Goal: Transaction & Acquisition: Subscribe to service/newsletter

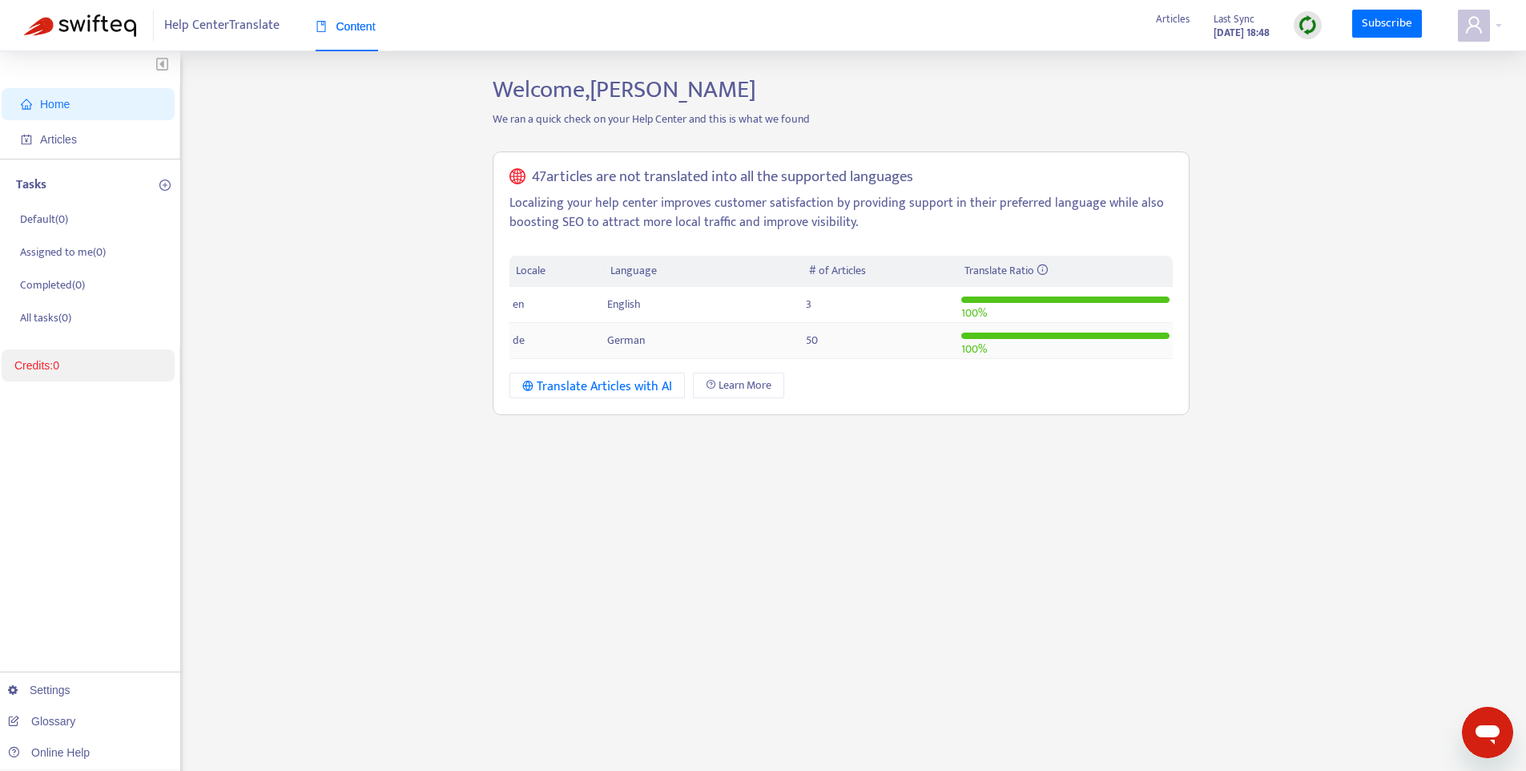
click at [626, 341] on span "German" at bounding box center [626, 340] width 38 height 18
click at [559, 385] on div "Translate Articles with AI" at bounding box center [597, 386] width 150 height 20
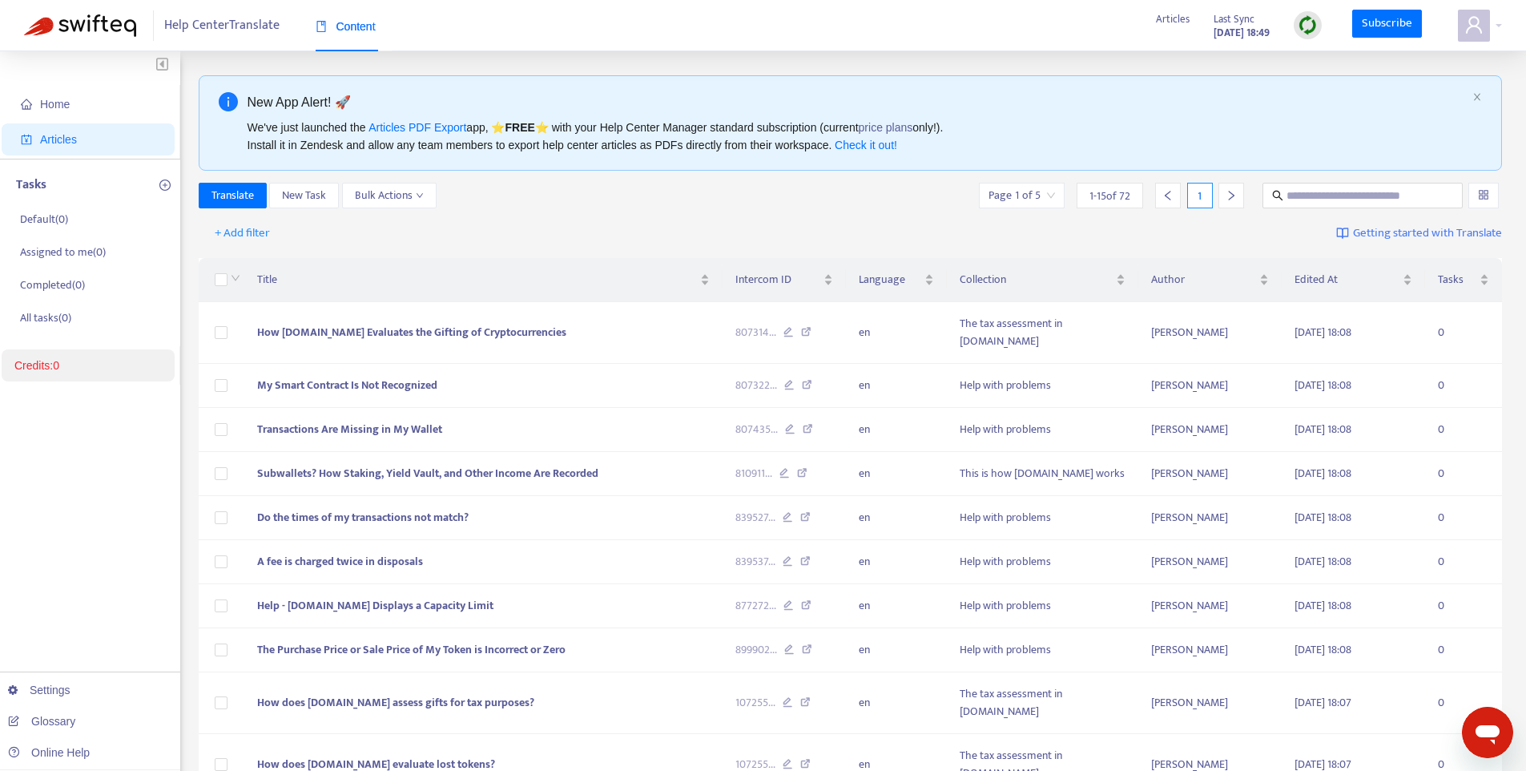
click at [1109, 199] on span "1 - 15 of 72" at bounding box center [1109, 195] width 41 height 17
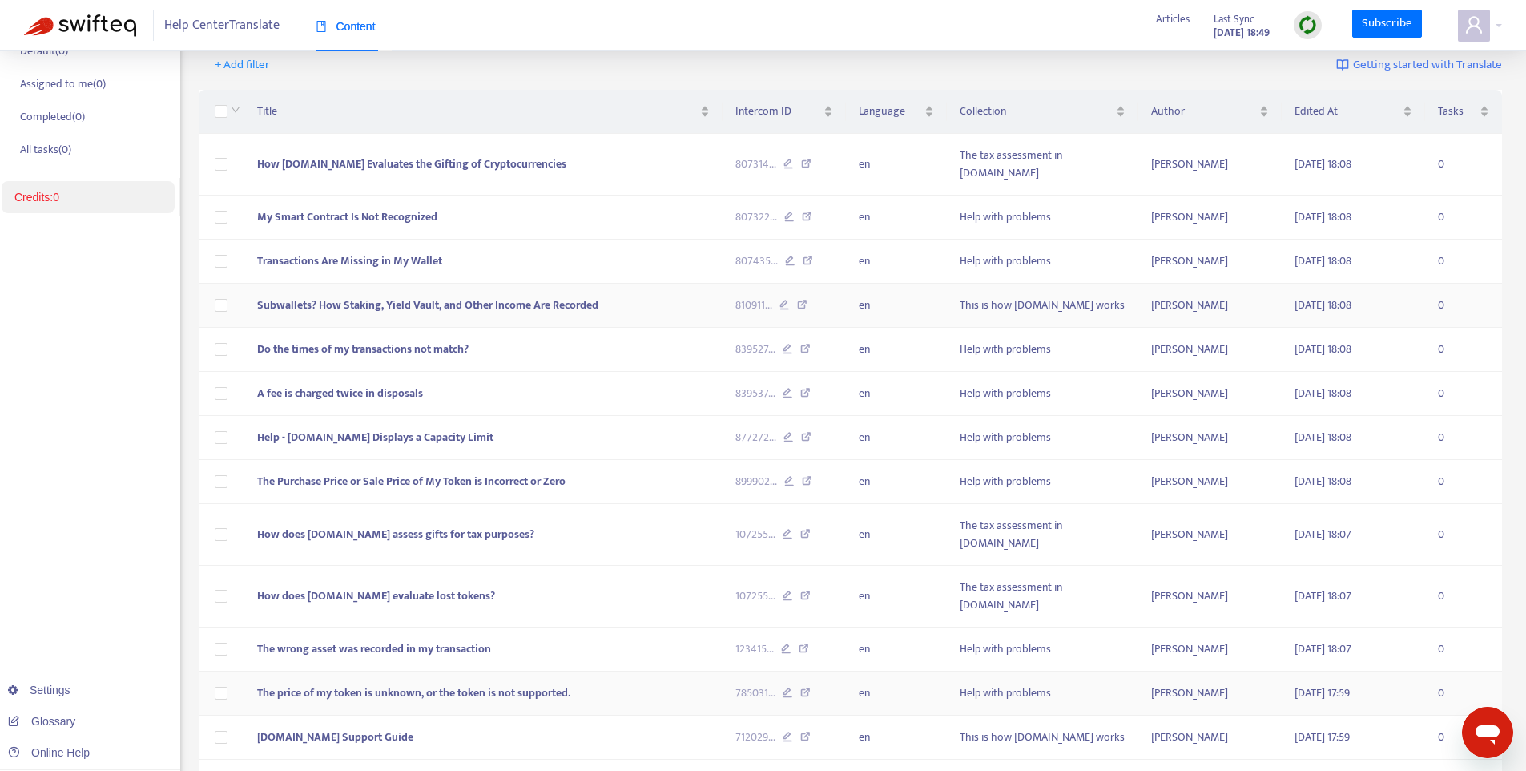
scroll to position [282, 0]
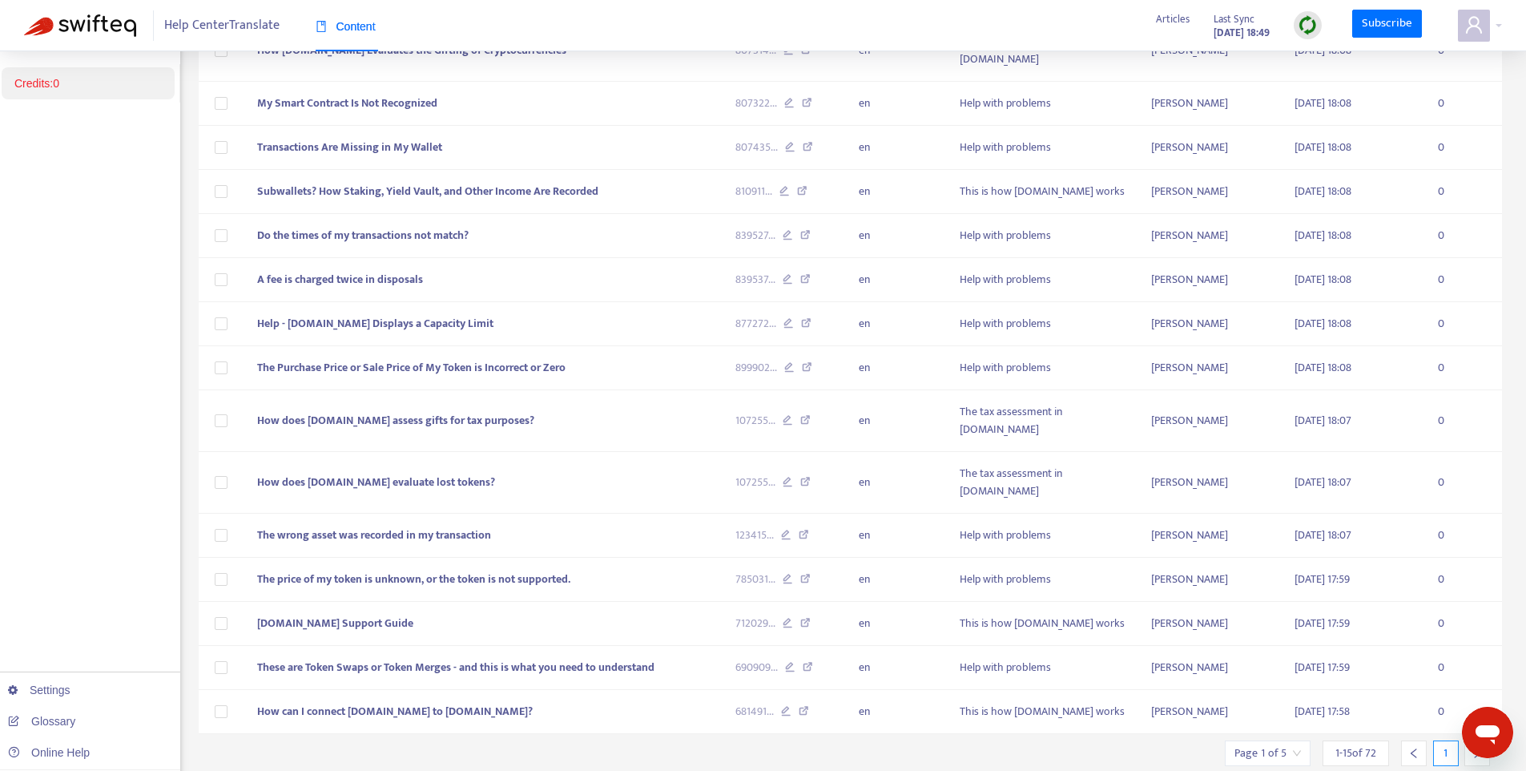
click at [1360, 744] on span "1 - 15 of 72" at bounding box center [1355, 752] width 41 height 17
click at [1375, 744] on span "1 - 15 of 72" at bounding box center [1355, 752] width 41 height 17
click at [1293, 741] on input "search" at bounding box center [1267, 753] width 66 height 24
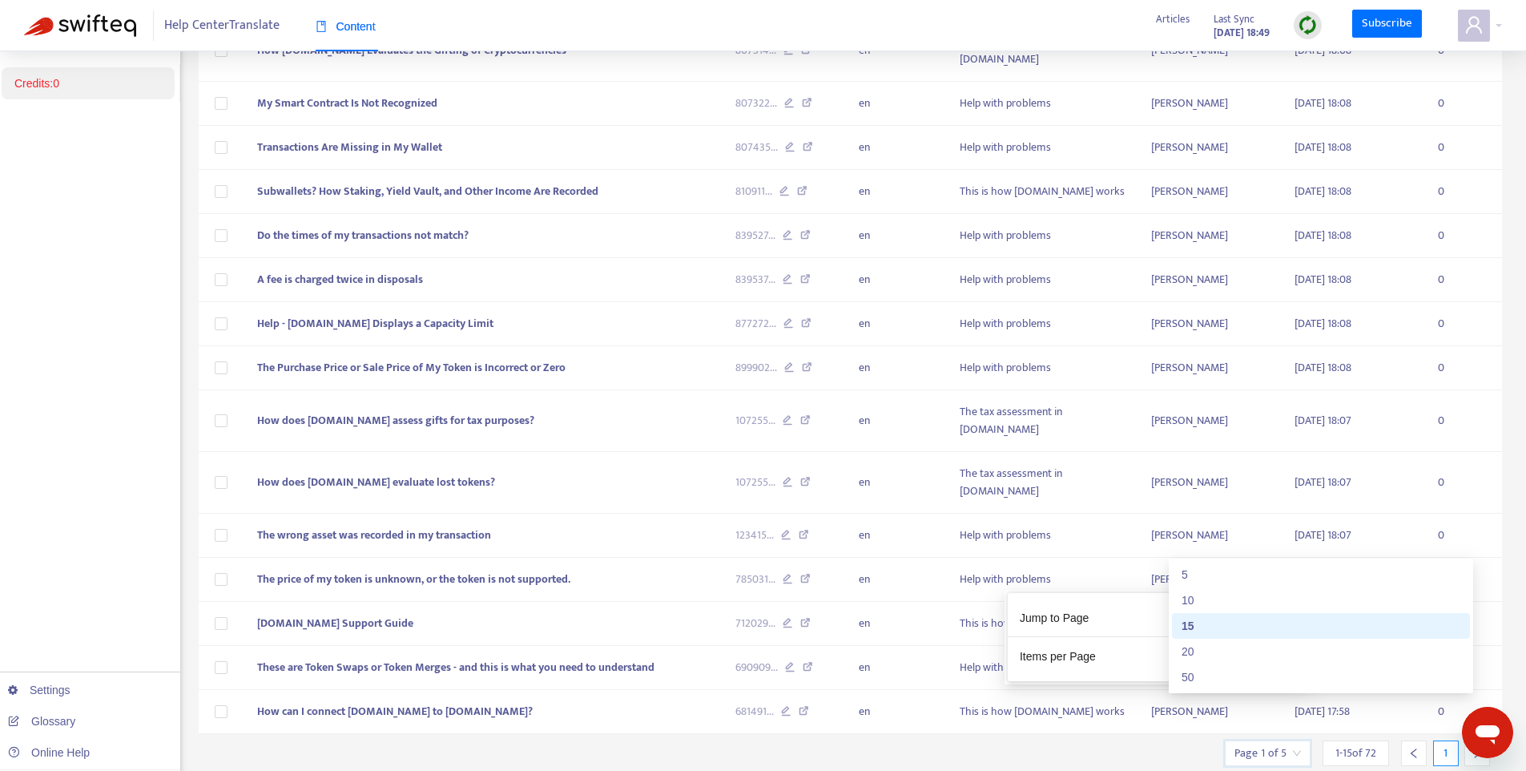
click at [1274, 661] on span "15" at bounding box center [1228, 656] width 101 height 24
click at [1235, 668] on div "50" at bounding box center [1321, 677] width 279 height 18
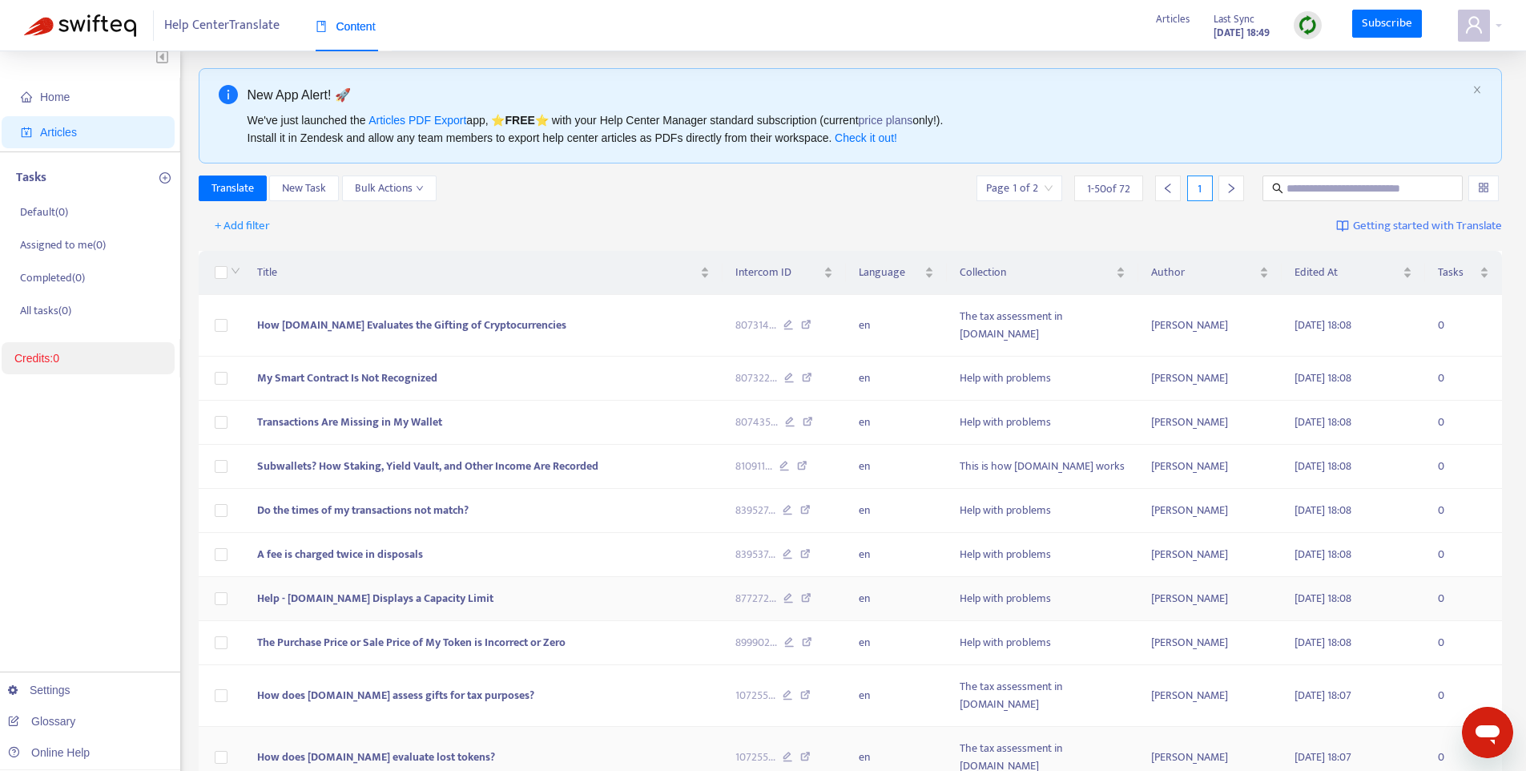
scroll to position [0, 0]
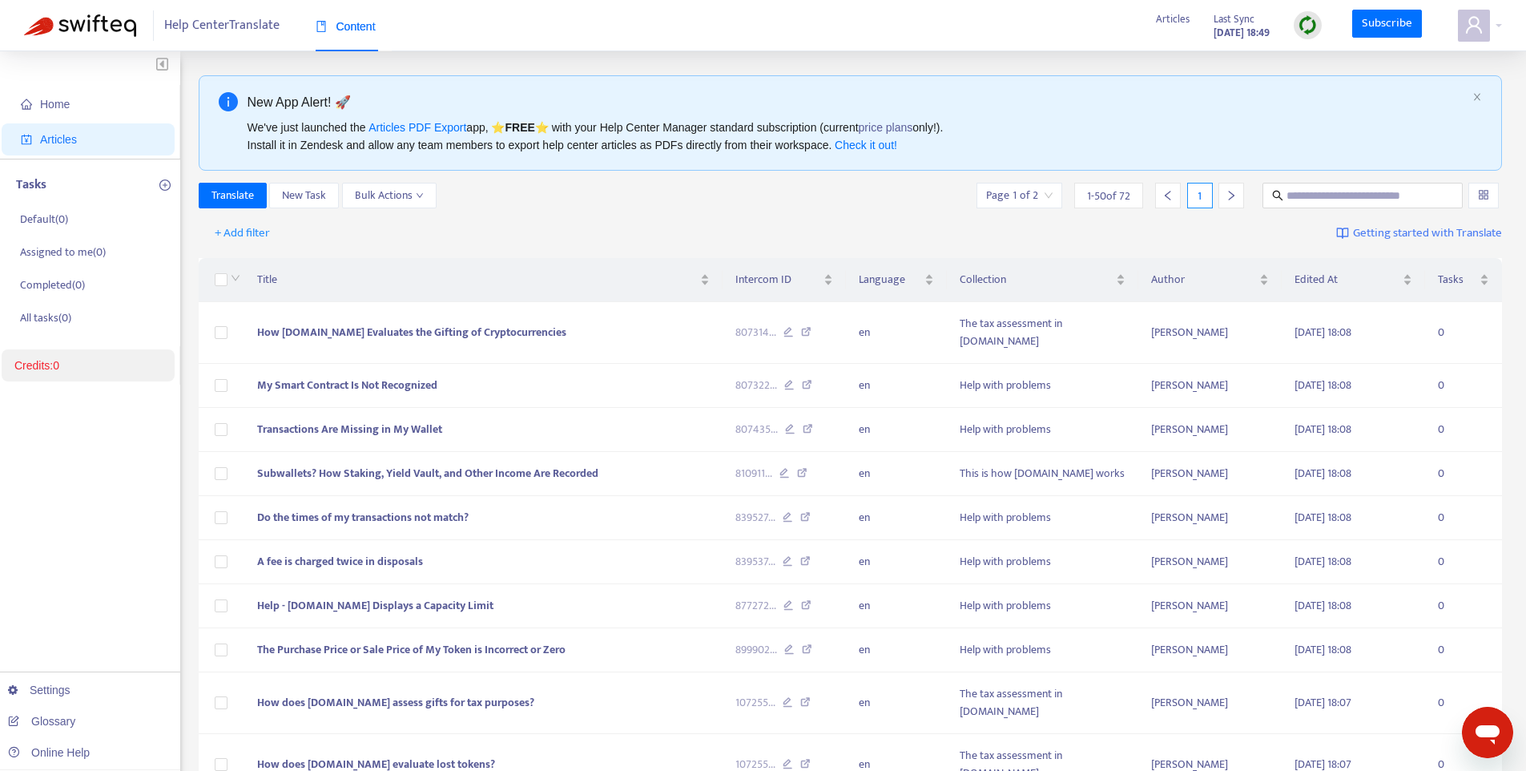
click at [1478, 197] on input "search" at bounding box center [1483, 195] width 11 height 24
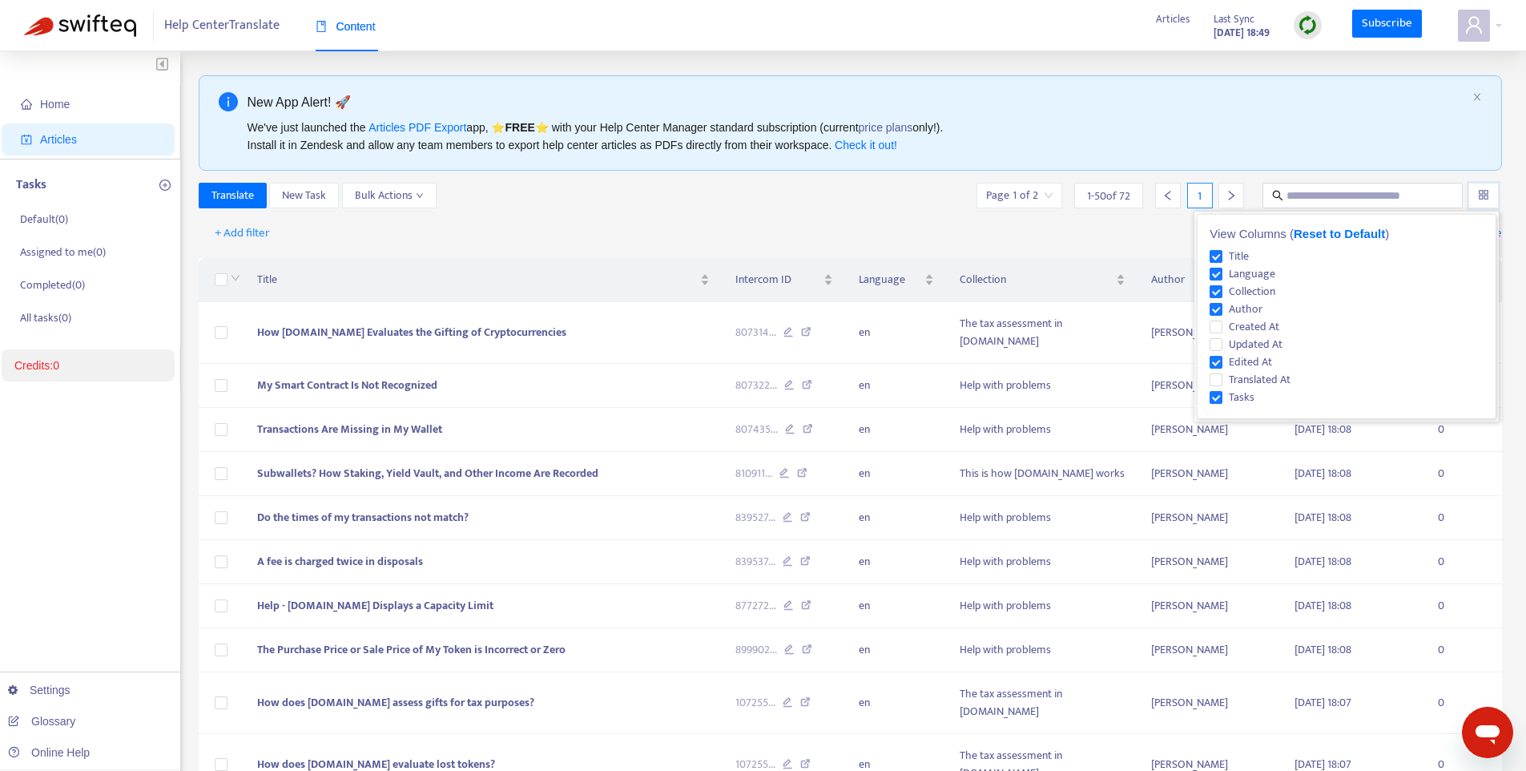
click at [1480, 196] on input "search" at bounding box center [1483, 195] width 11 height 24
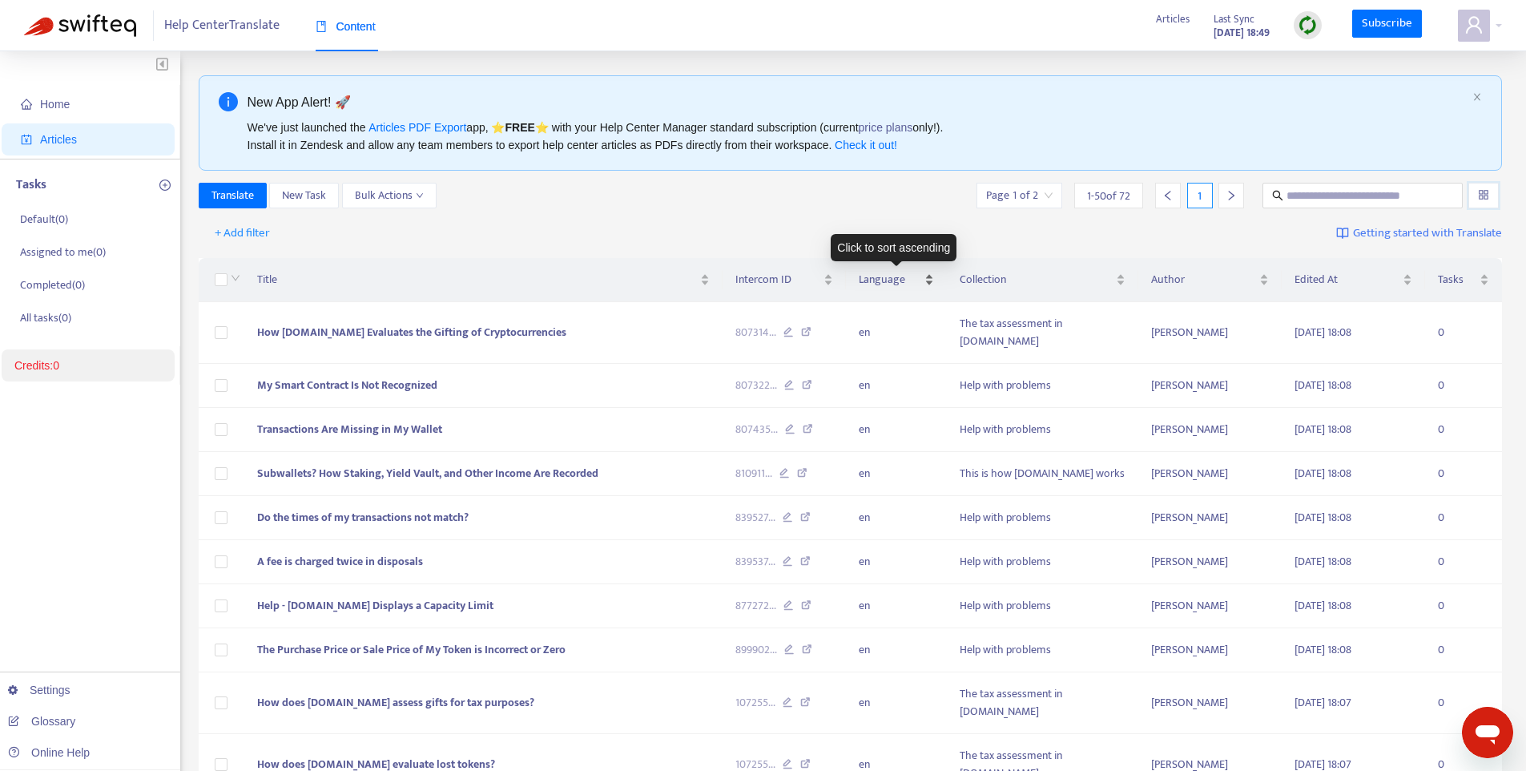
click at [918, 281] on span "Language" at bounding box center [890, 280] width 63 height 18
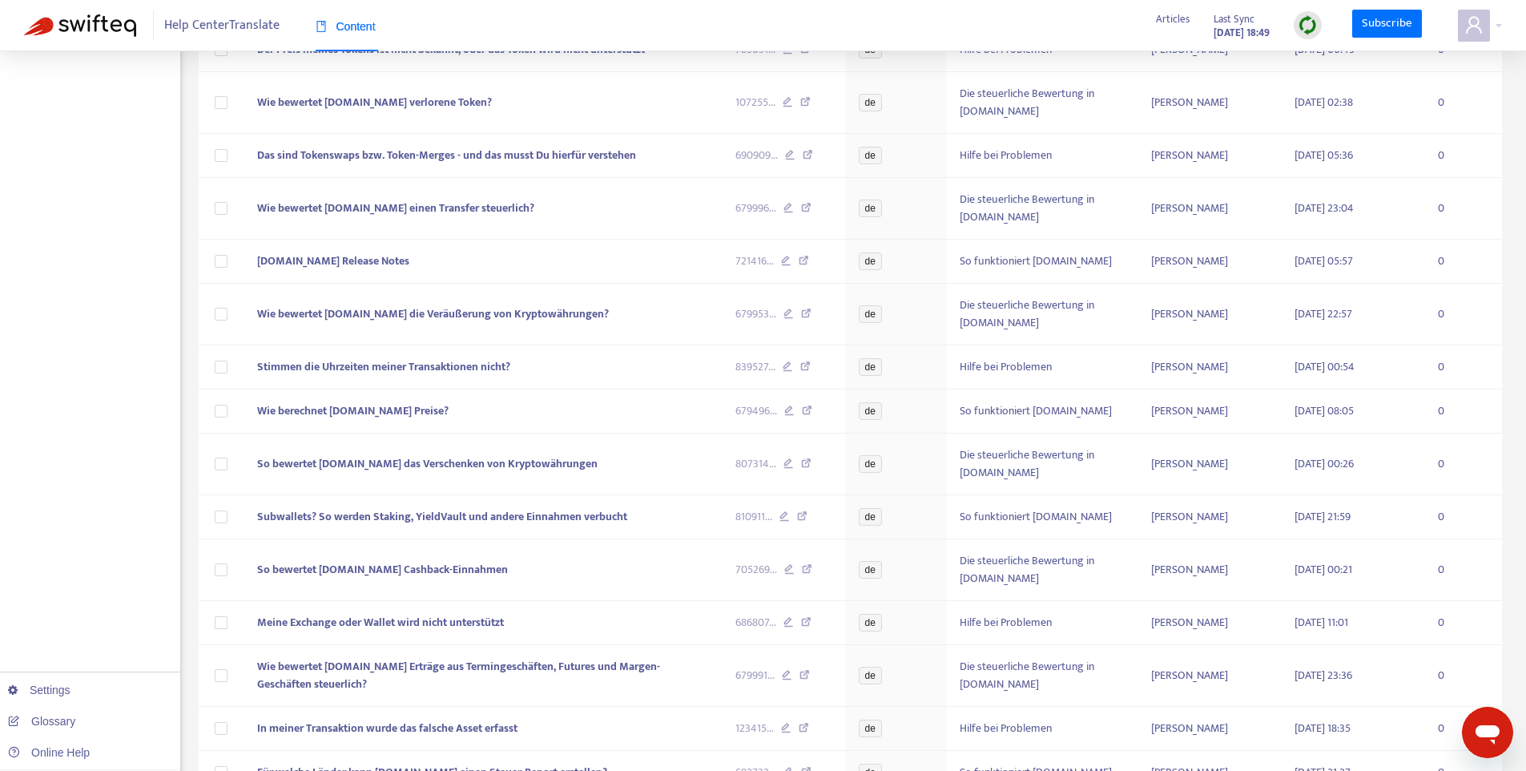
scroll to position [2136, 0]
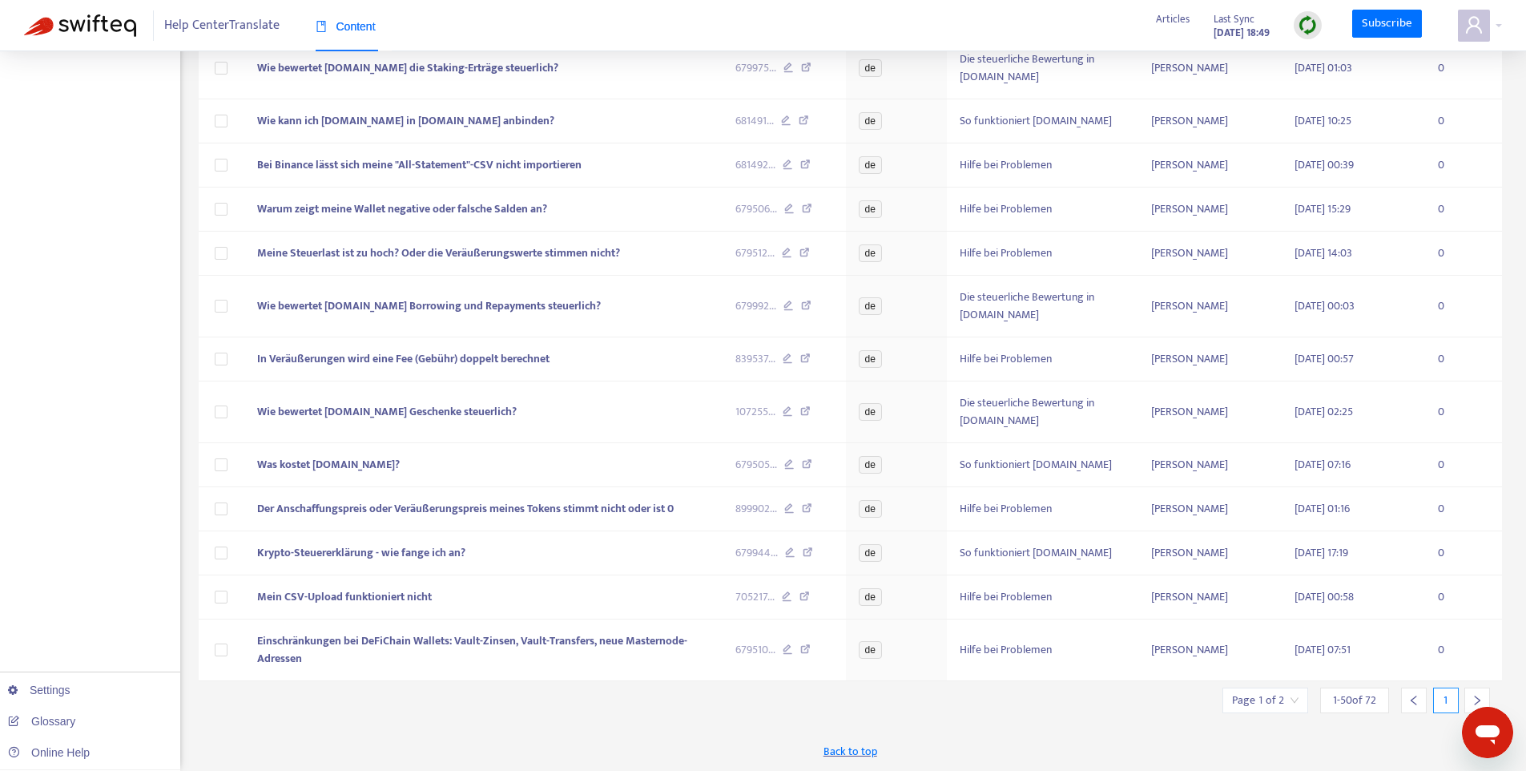
click at [1347, 701] on span "1 - 50 of 72" at bounding box center [1354, 699] width 43 height 17
click at [1275, 701] on input "search" at bounding box center [1265, 700] width 66 height 24
click at [968, 731] on div "Back to top" at bounding box center [851, 751] width 1304 height 40
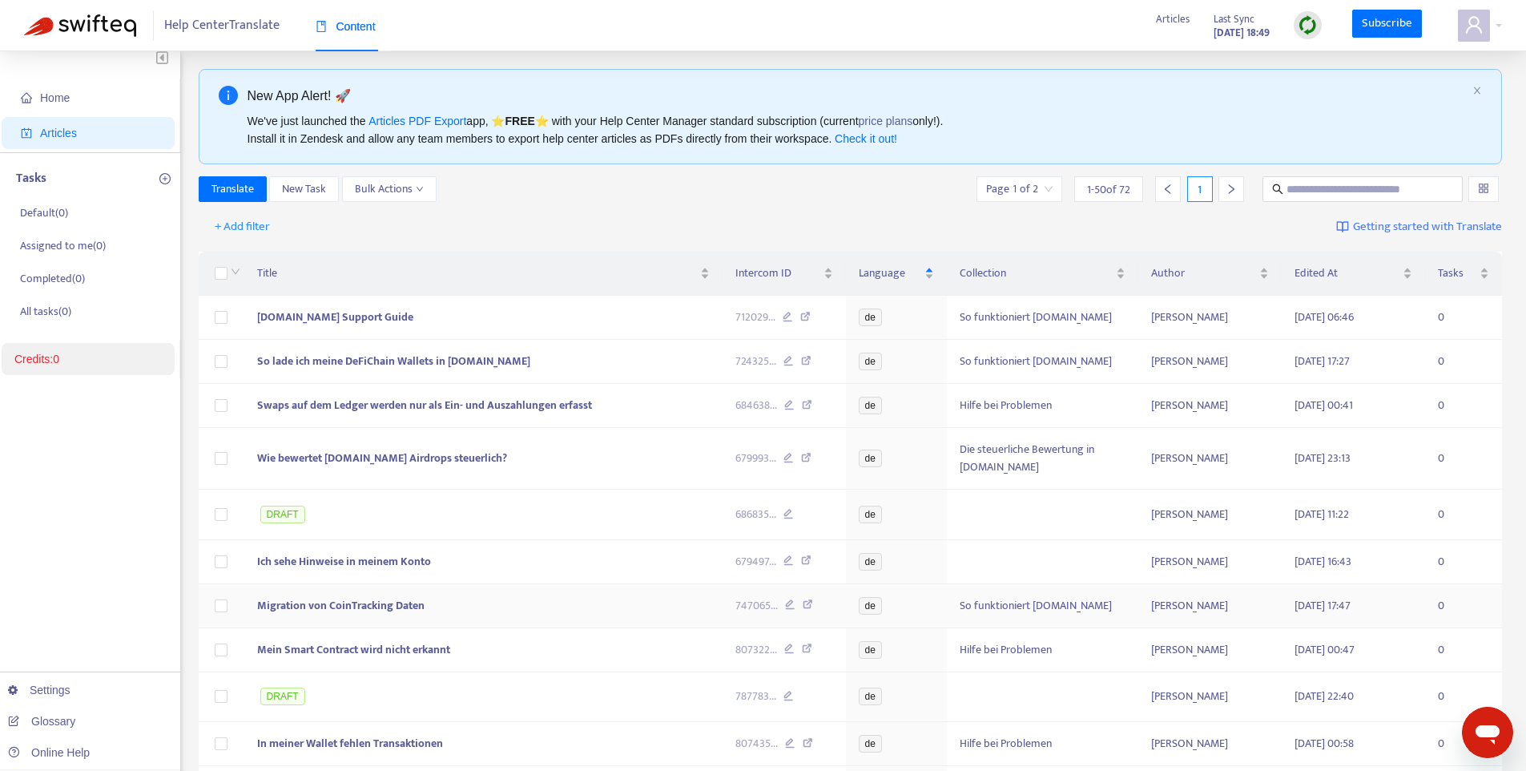
scroll to position [0, 0]
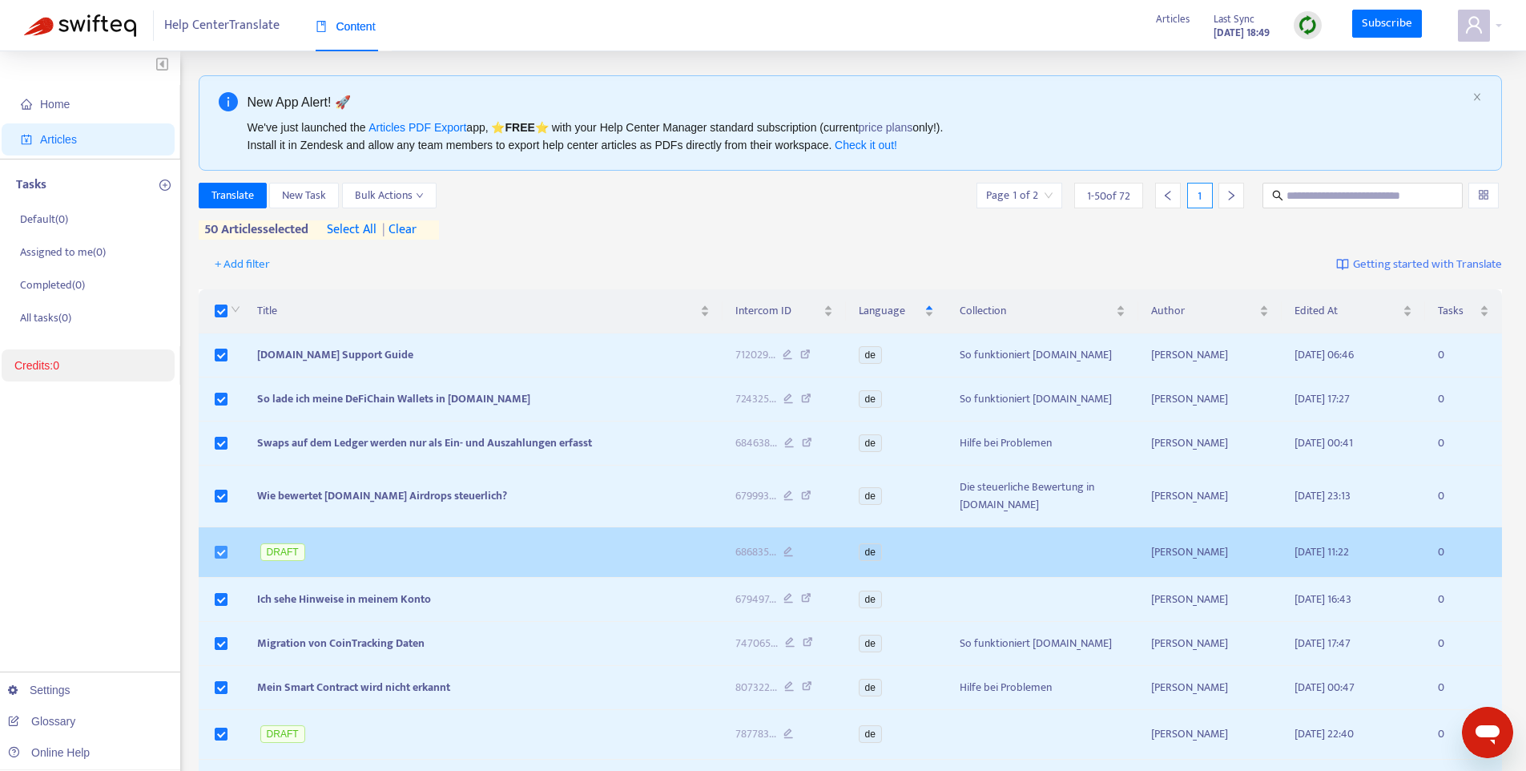
click at [220, 558] on label at bounding box center [221, 552] width 13 height 18
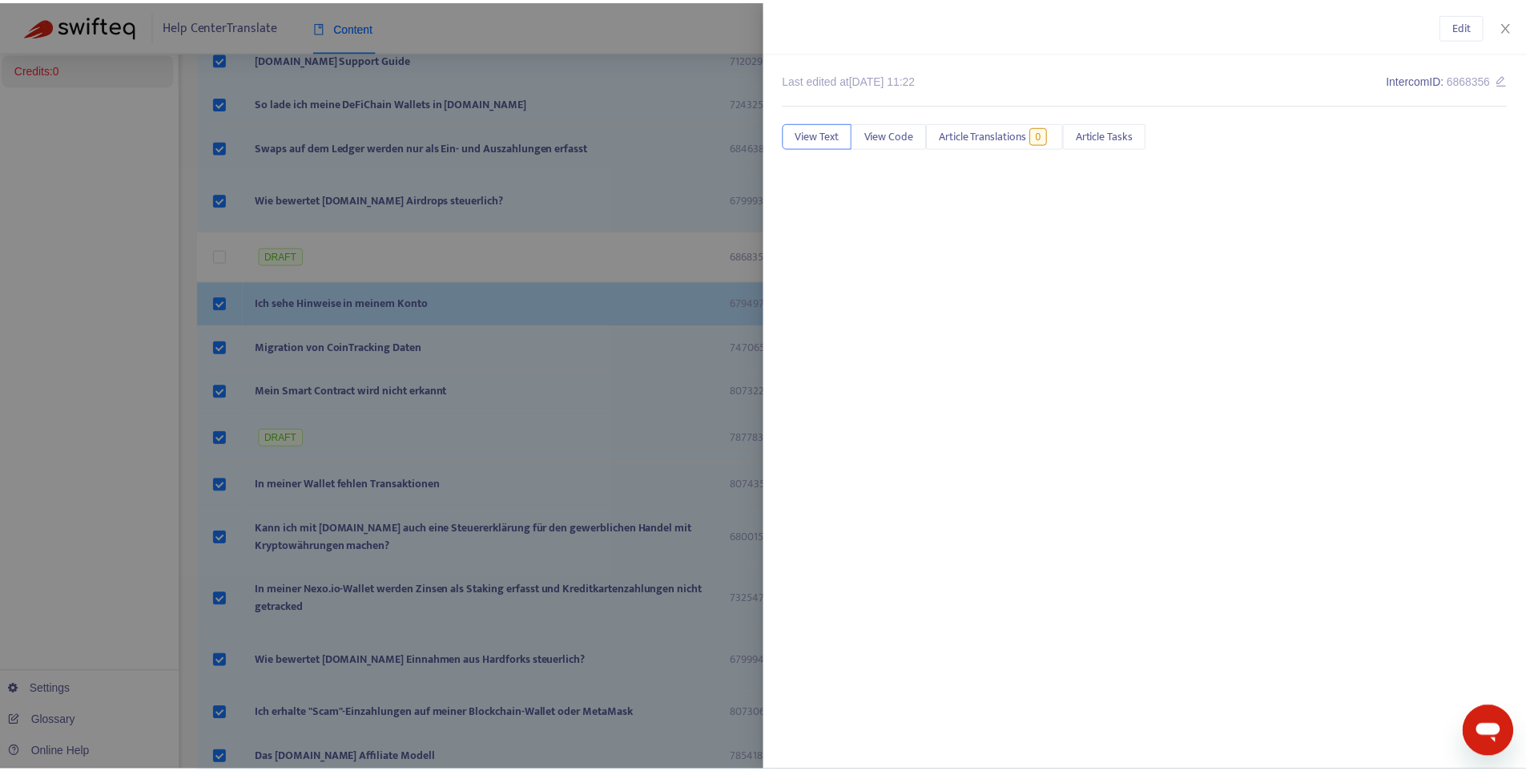
scroll to position [326, 0]
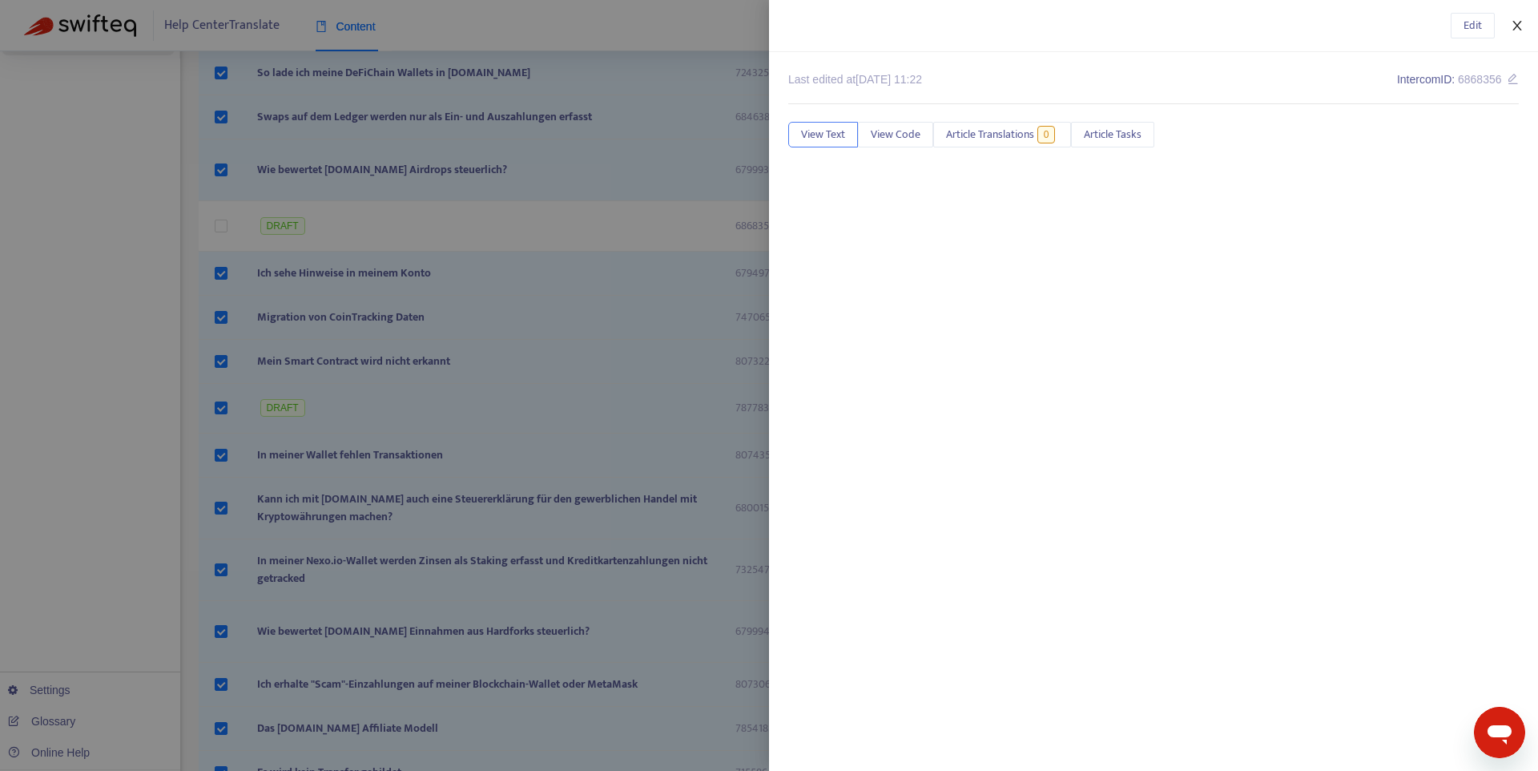
click at [1514, 30] on icon "close" at bounding box center [1517, 25] width 13 height 13
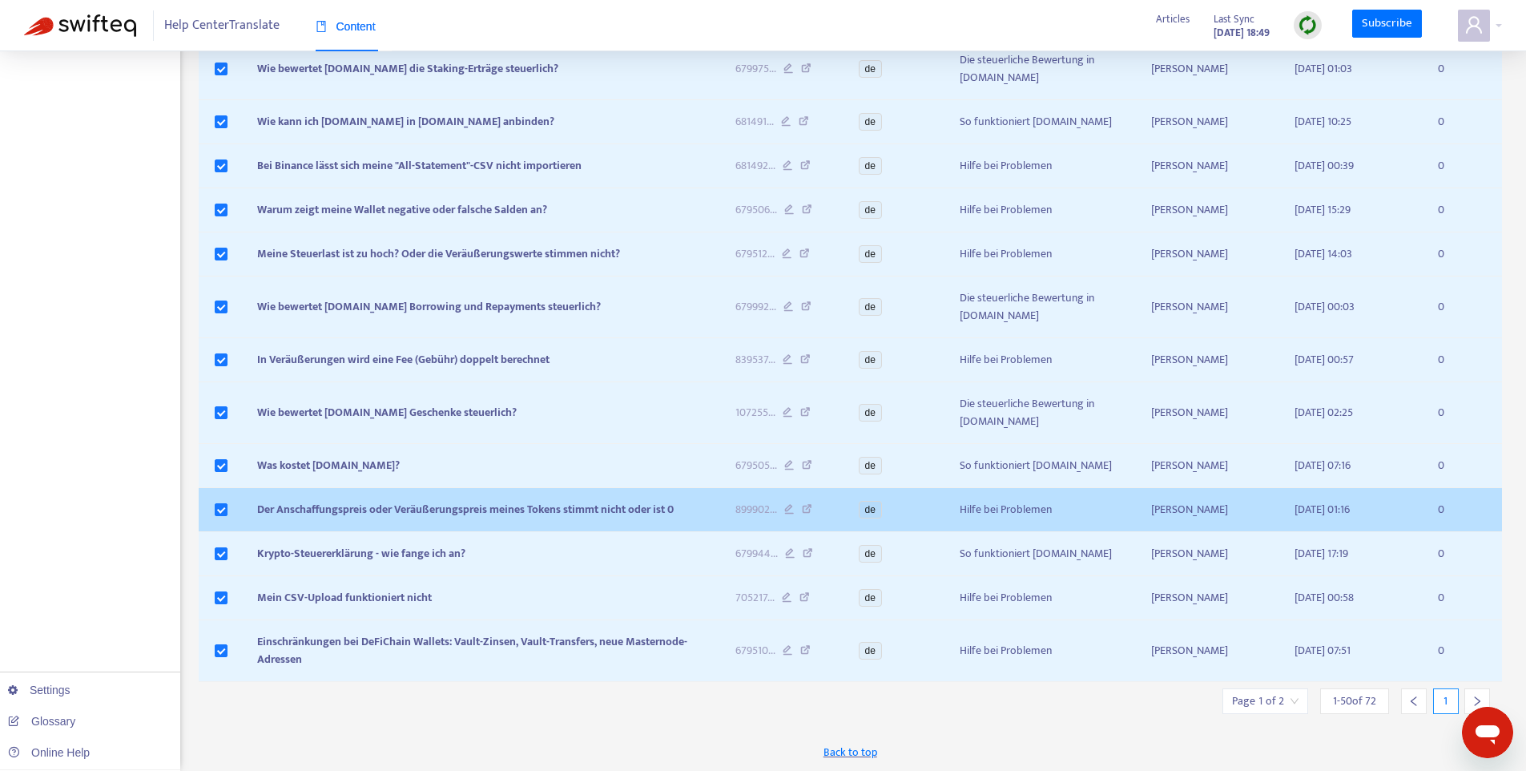
scroll to position [2167, 0]
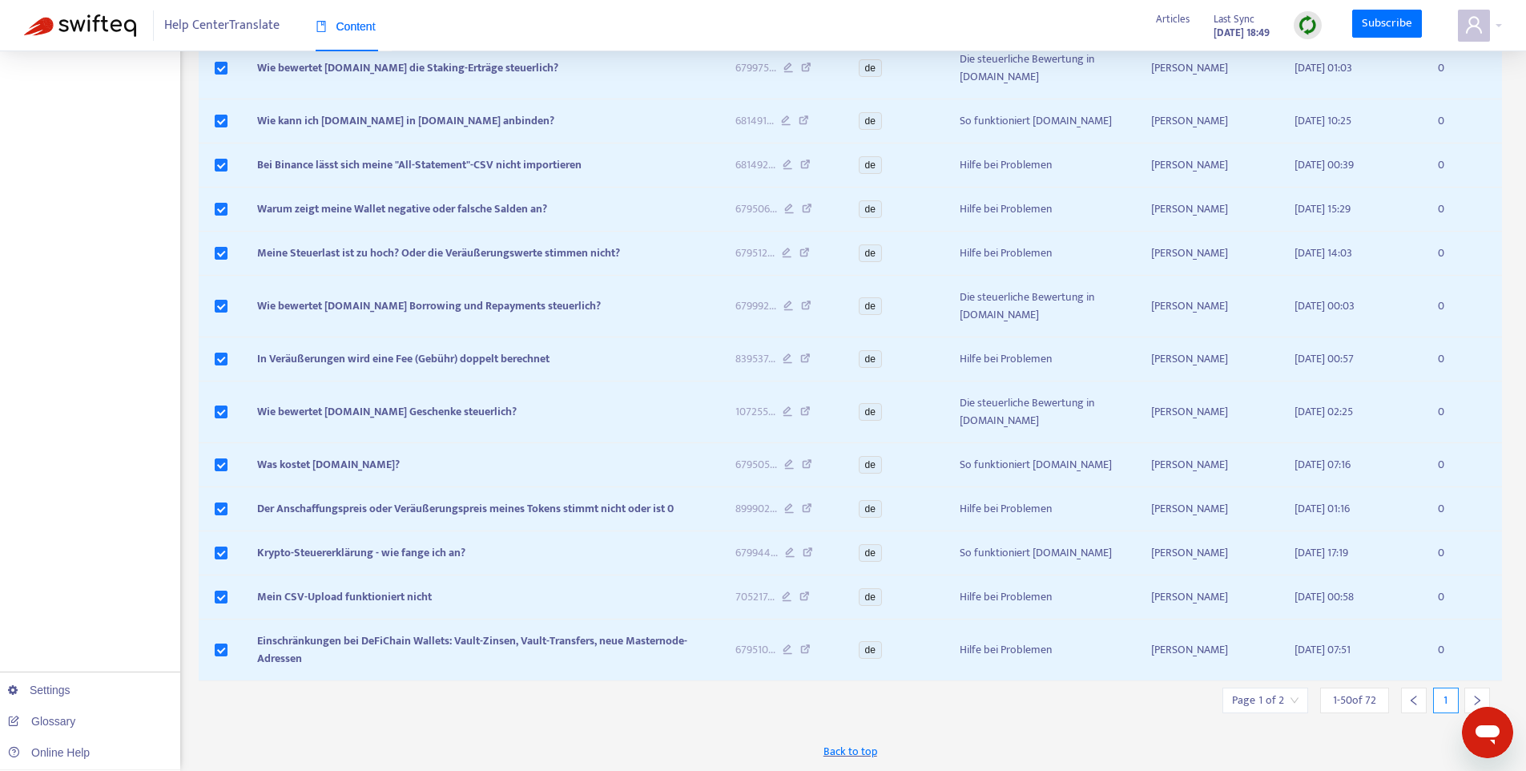
click at [1292, 699] on input "search" at bounding box center [1265, 700] width 66 height 24
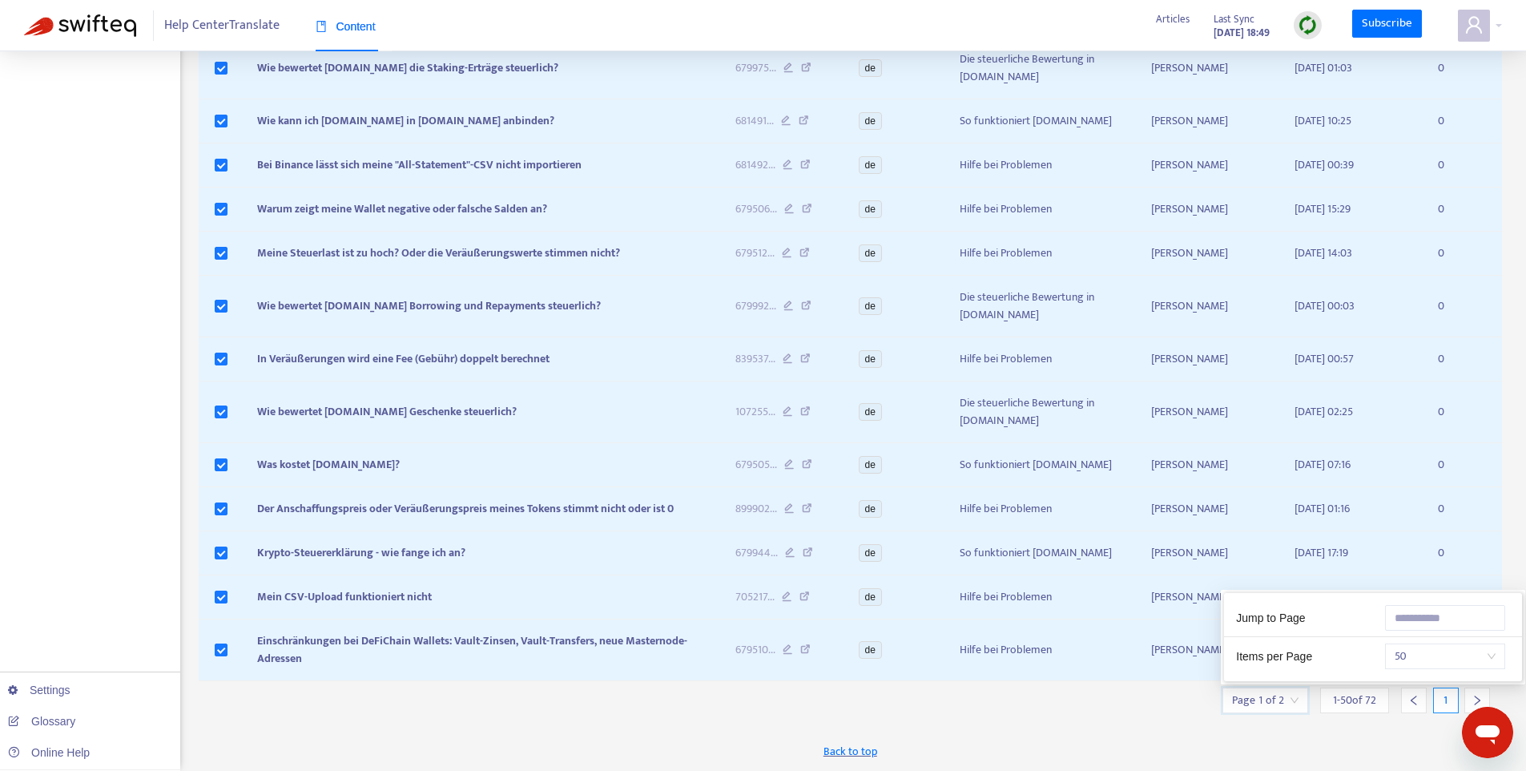
click at [1394, 637] on div "Items per Page 50" at bounding box center [1373, 653] width 298 height 32
click at [1411, 626] on input "text" at bounding box center [1445, 618] width 120 height 26
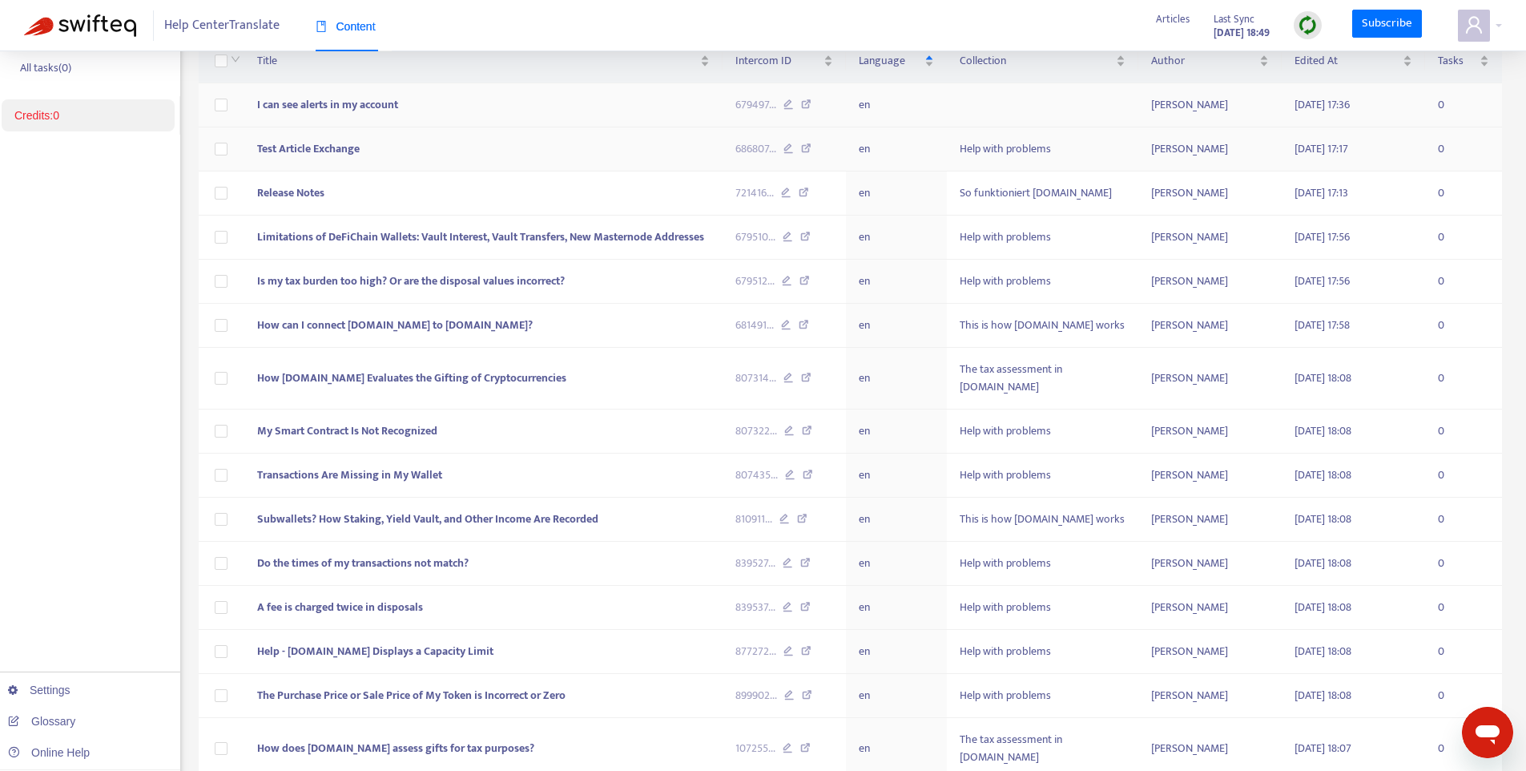
scroll to position [0, 0]
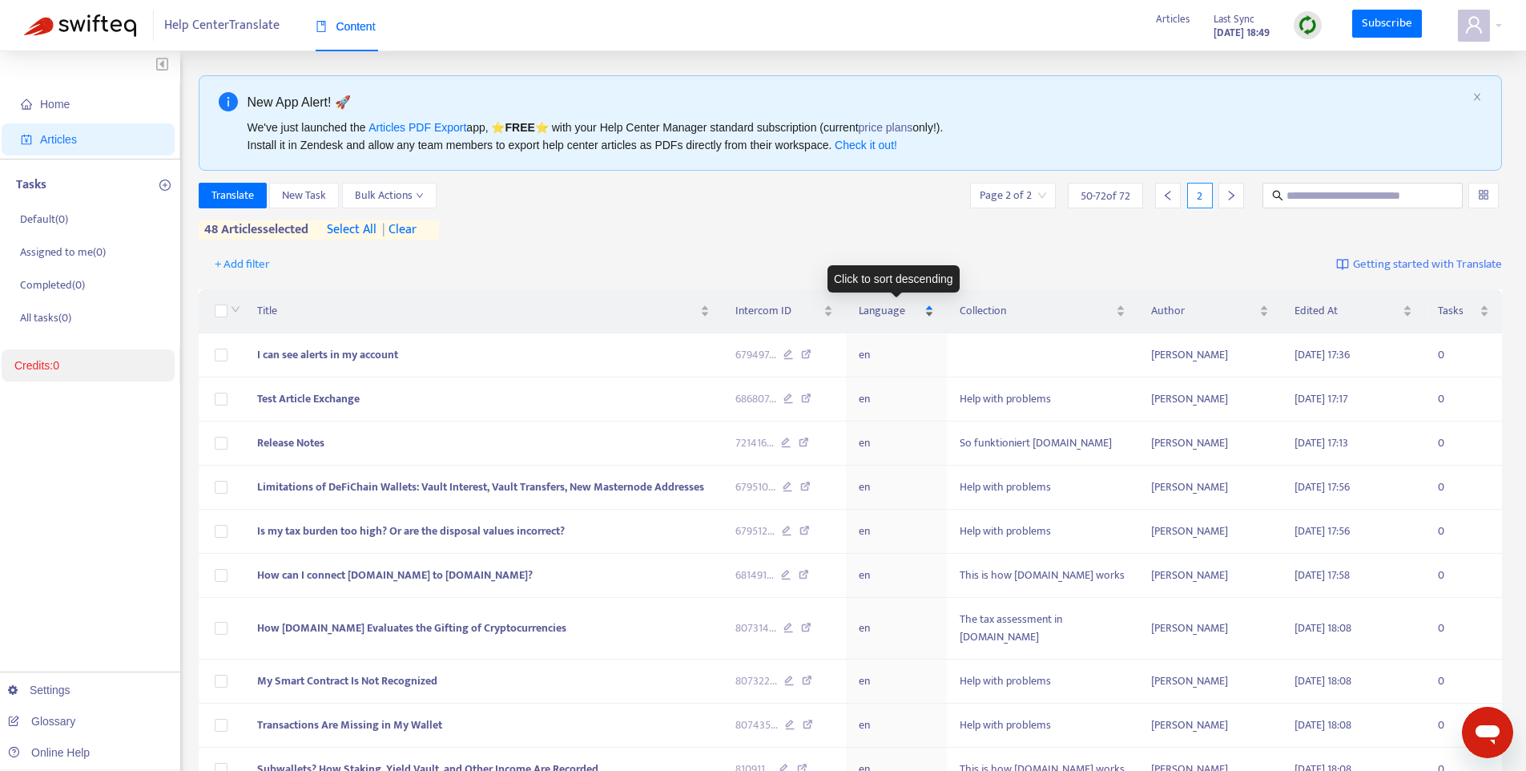
type input "*"
click at [905, 308] on span "Language" at bounding box center [890, 311] width 63 height 18
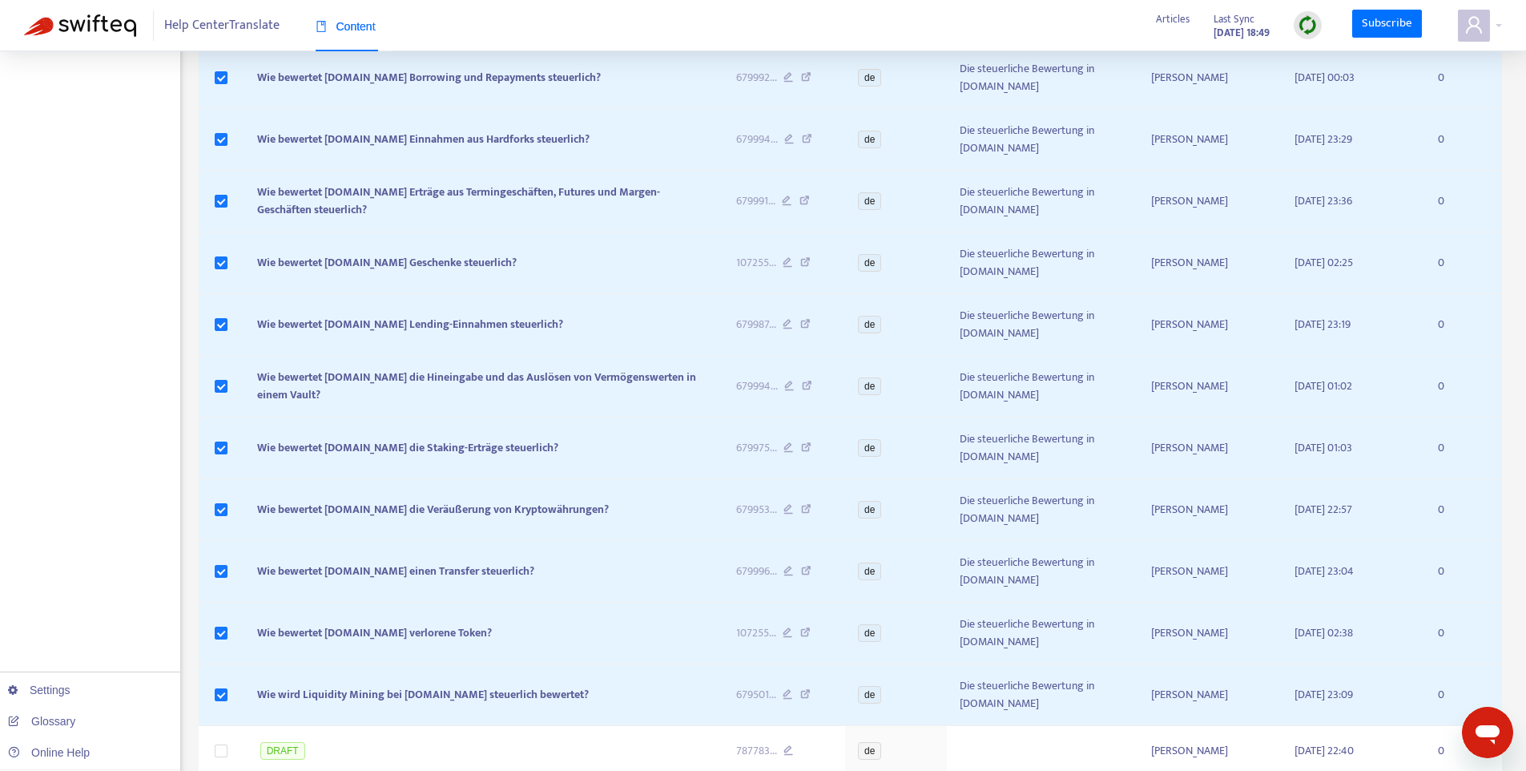
scroll to position [880, 0]
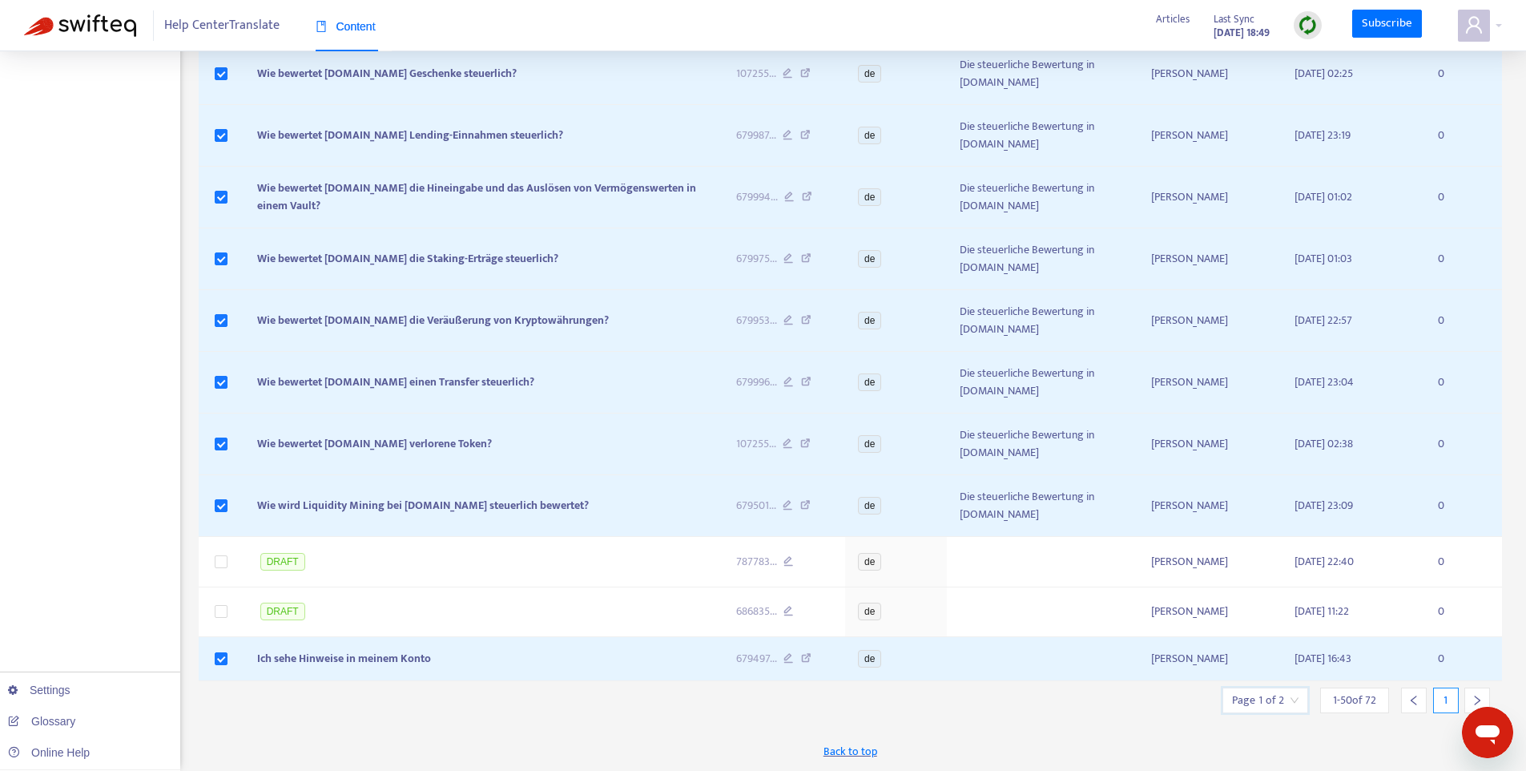
click at [1262, 696] on input "search" at bounding box center [1265, 700] width 66 height 24
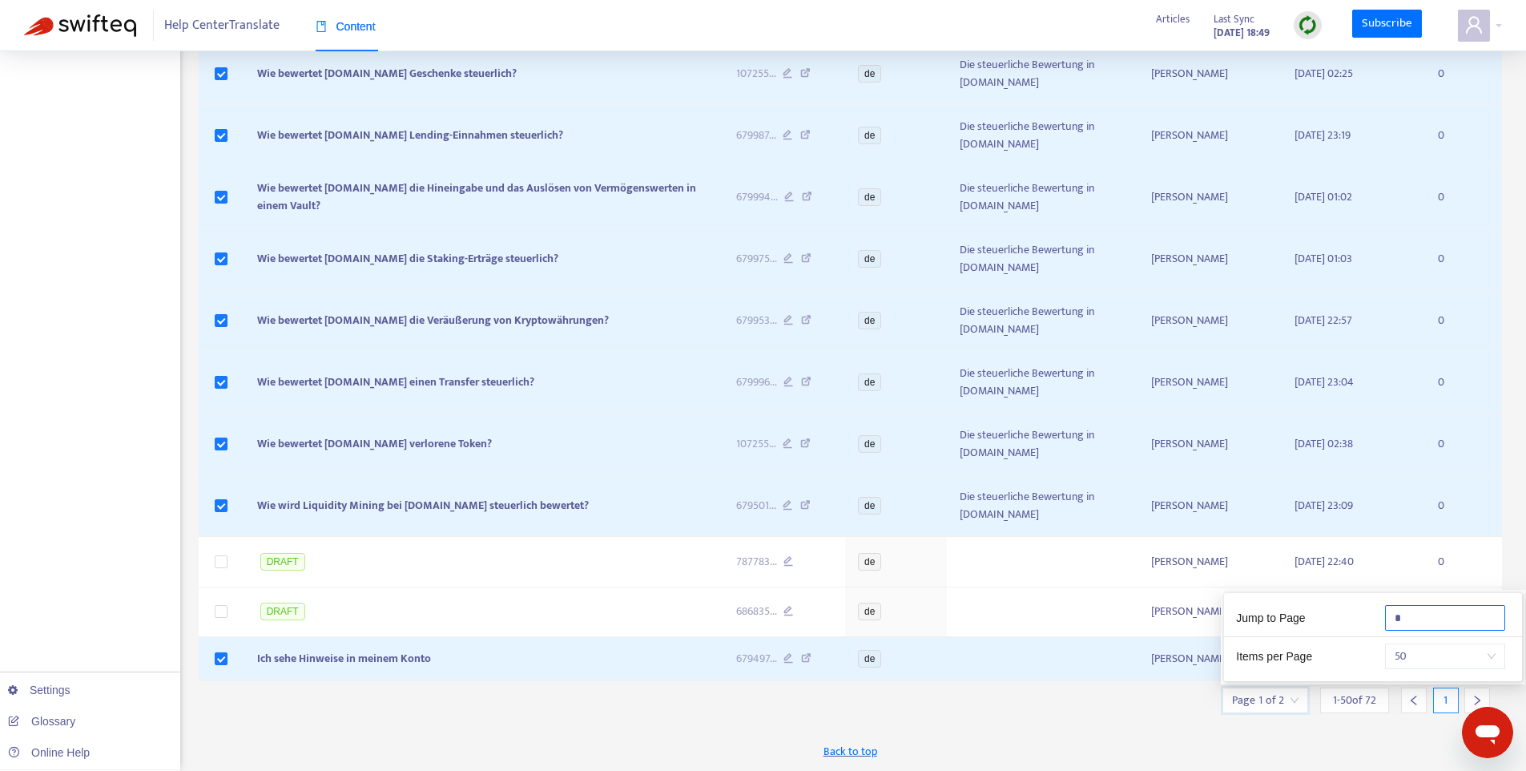
click at [1425, 622] on input "*" at bounding box center [1445, 618] width 120 height 26
click at [1472, 698] on icon "right" at bounding box center [1477, 700] width 11 height 11
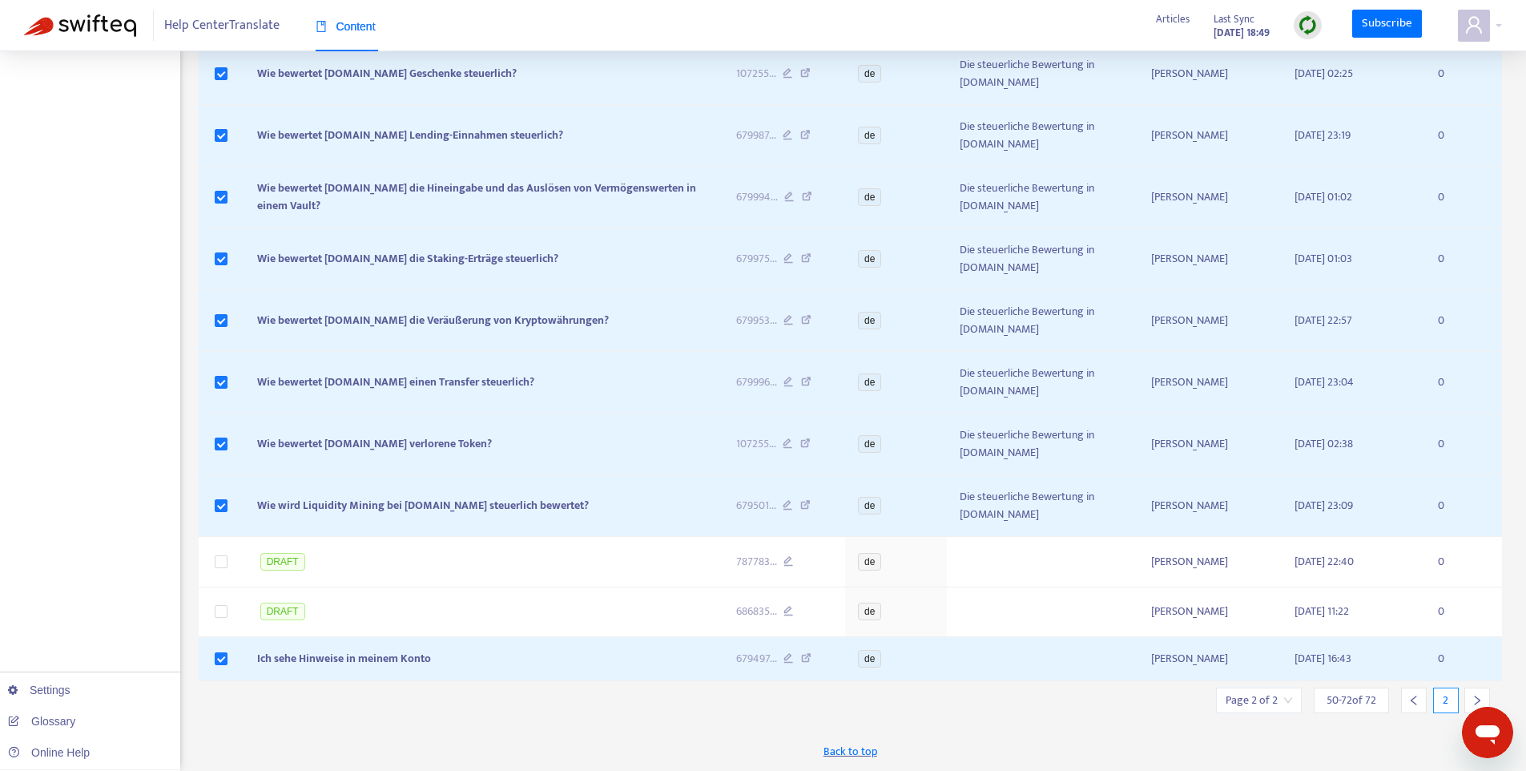
click at [1411, 705] on div at bounding box center [1414, 700] width 26 height 26
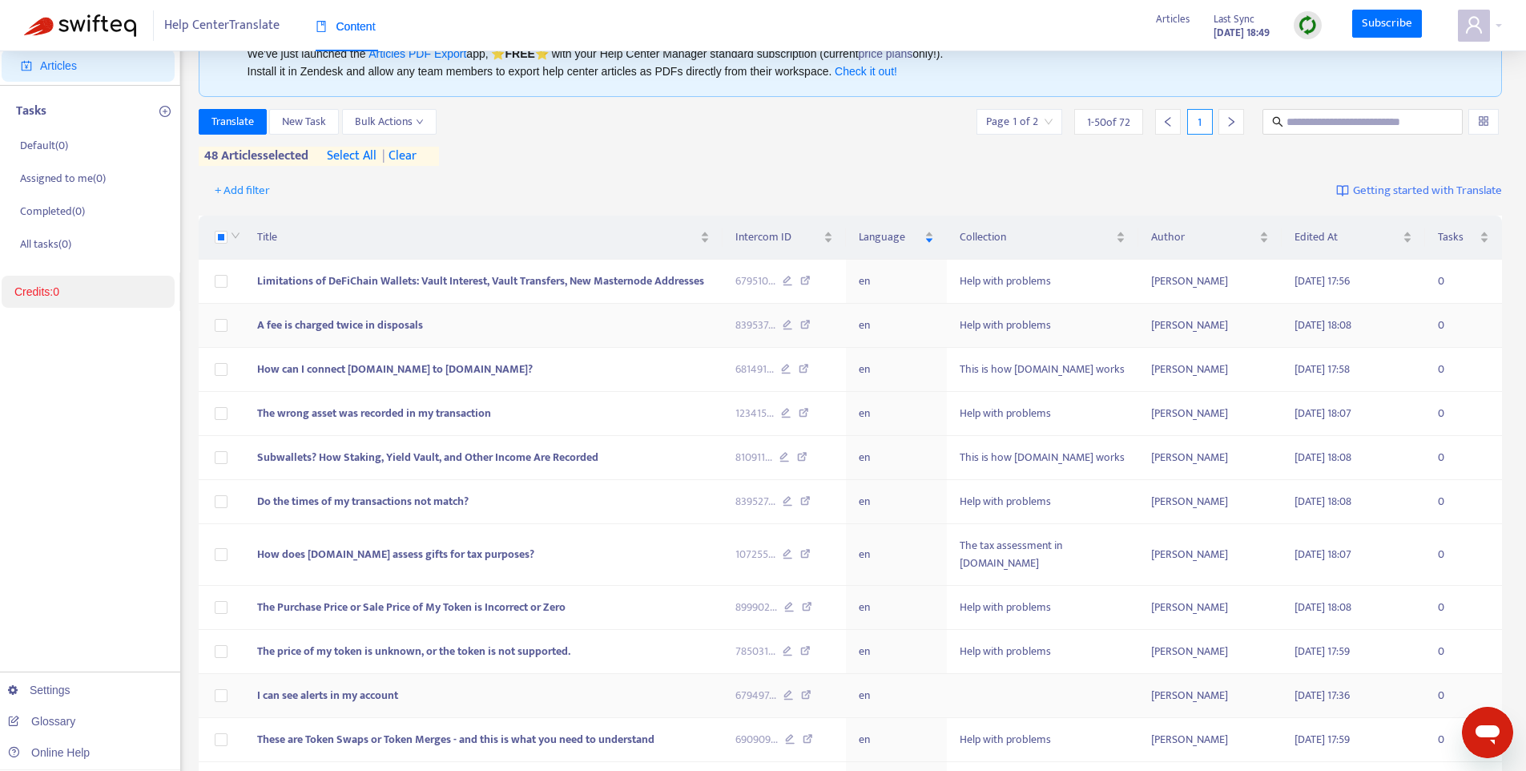
scroll to position [0, 0]
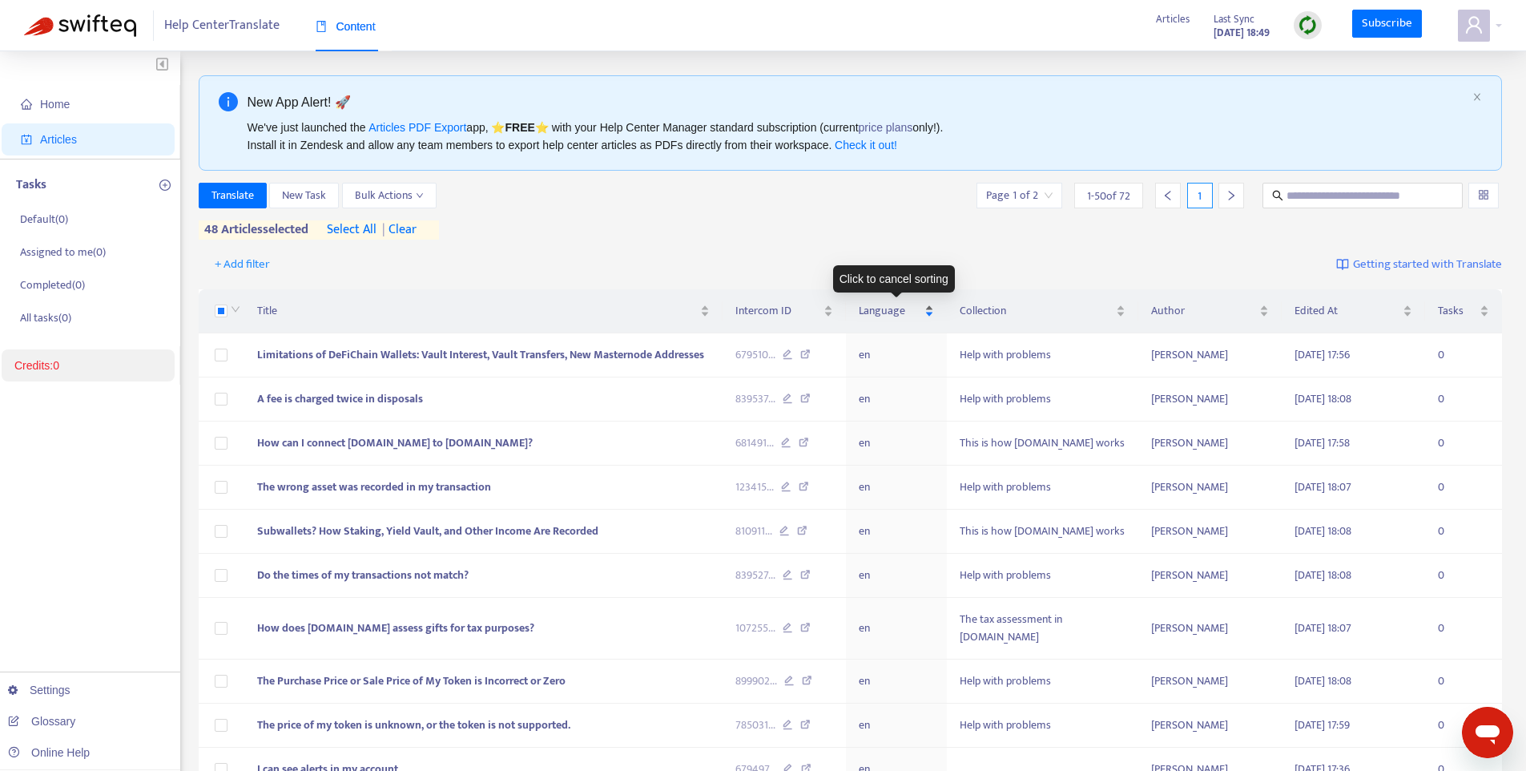
click at [894, 309] on span "Language" at bounding box center [890, 311] width 63 height 18
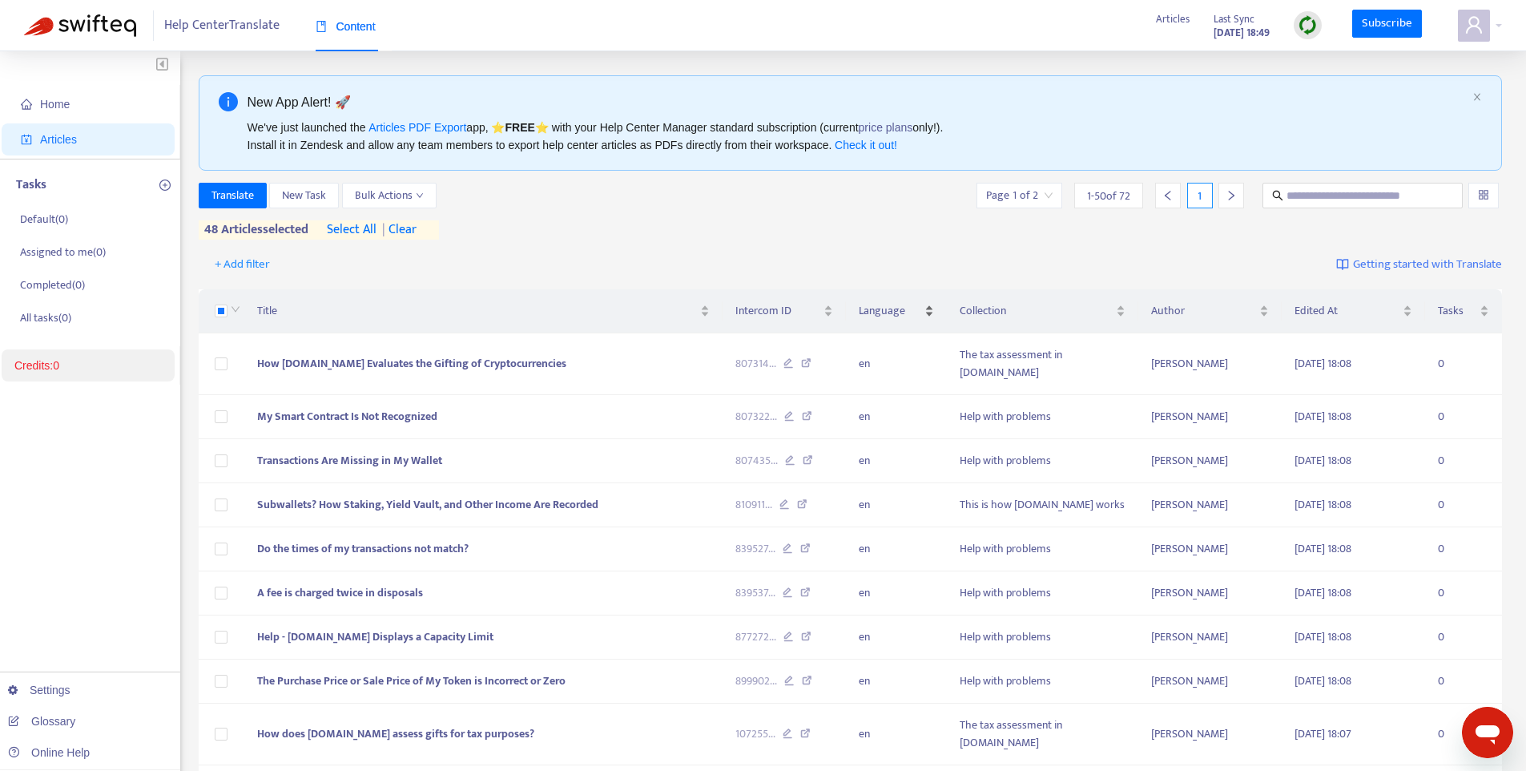
click at [929, 316] on div "Language" at bounding box center [897, 311] width 76 height 18
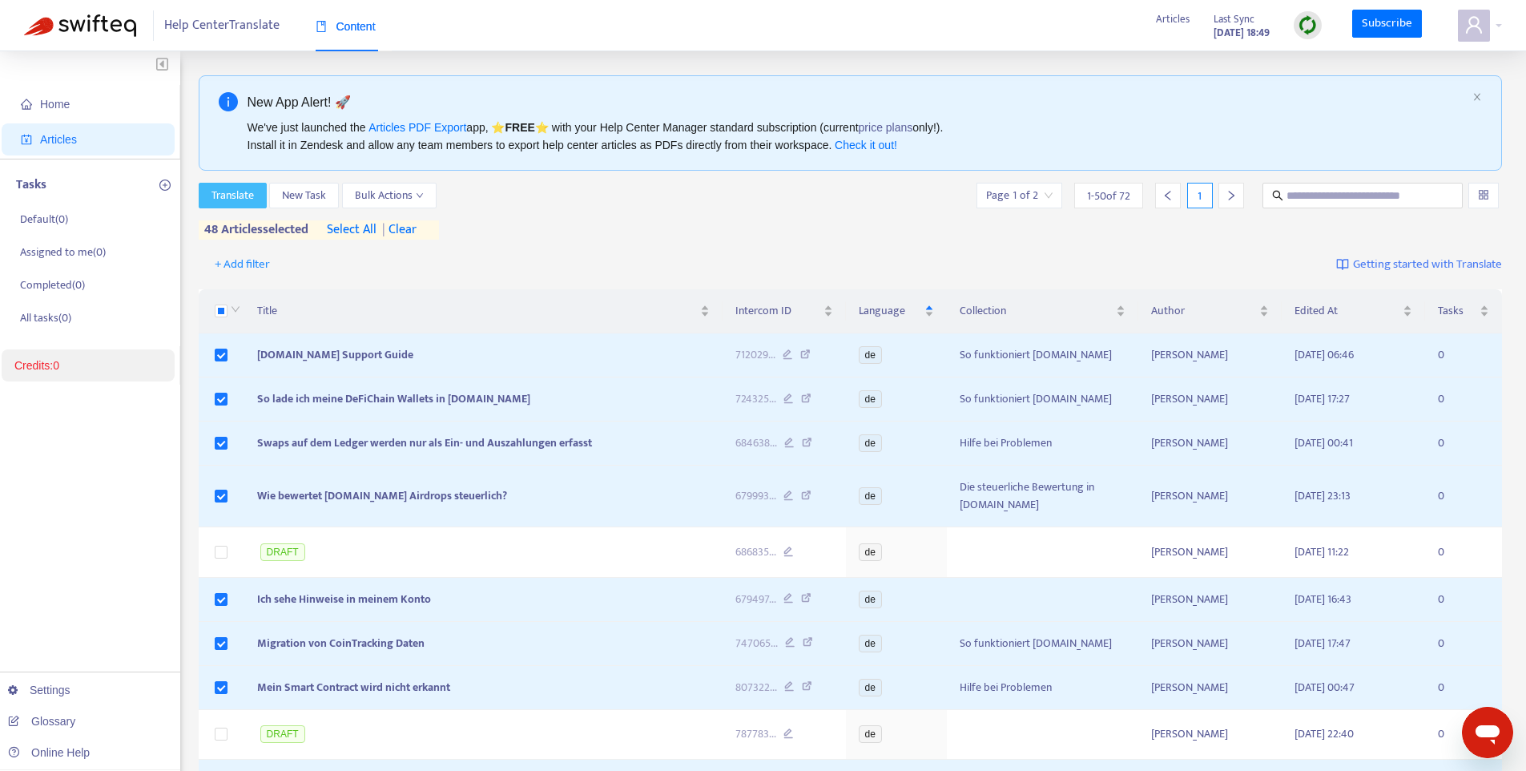
click at [245, 200] on span "Translate" at bounding box center [232, 196] width 42 height 18
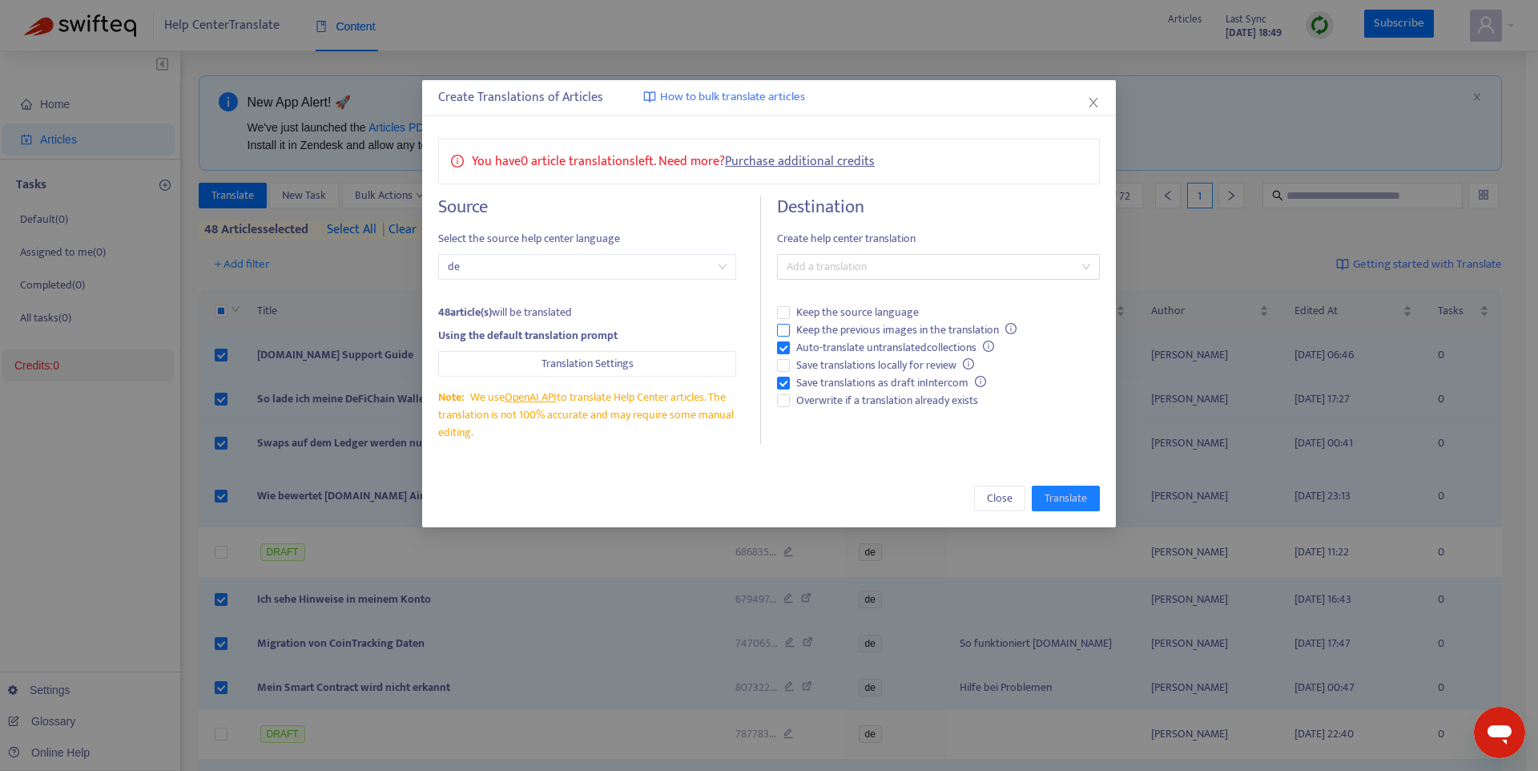
click at [946, 329] on span "Keep the previous images in the translation" at bounding box center [906, 330] width 233 height 18
click at [927, 363] on span "Save translations locally for review" at bounding box center [885, 365] width 191 height 18
click at [855, 267] on div at bounding box center [930, 266] width 299 height 19
click at [1089, 99] on icon "close" at bounding box center [1093, 102] width 13 height 13
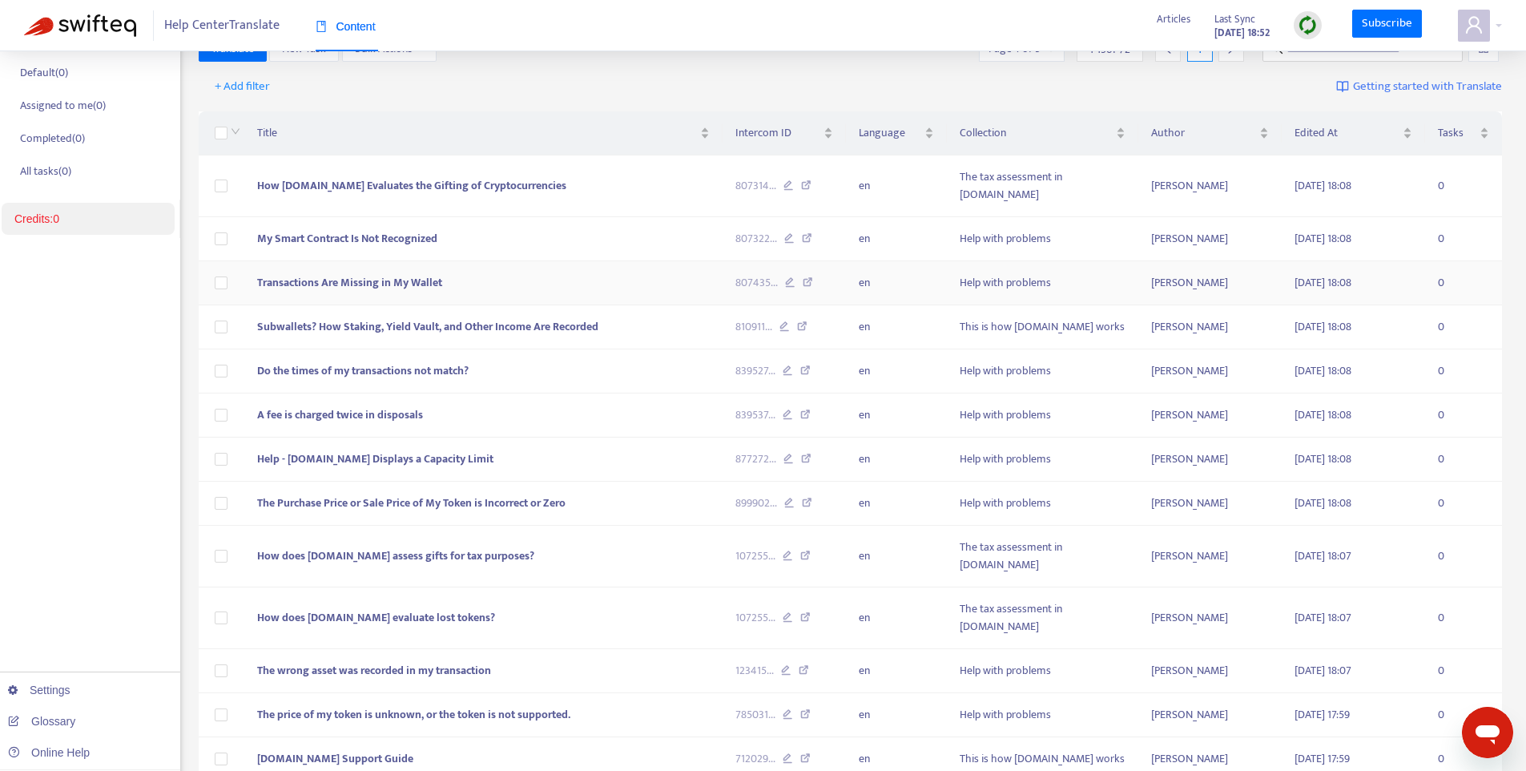
scroll to position [282, 0]
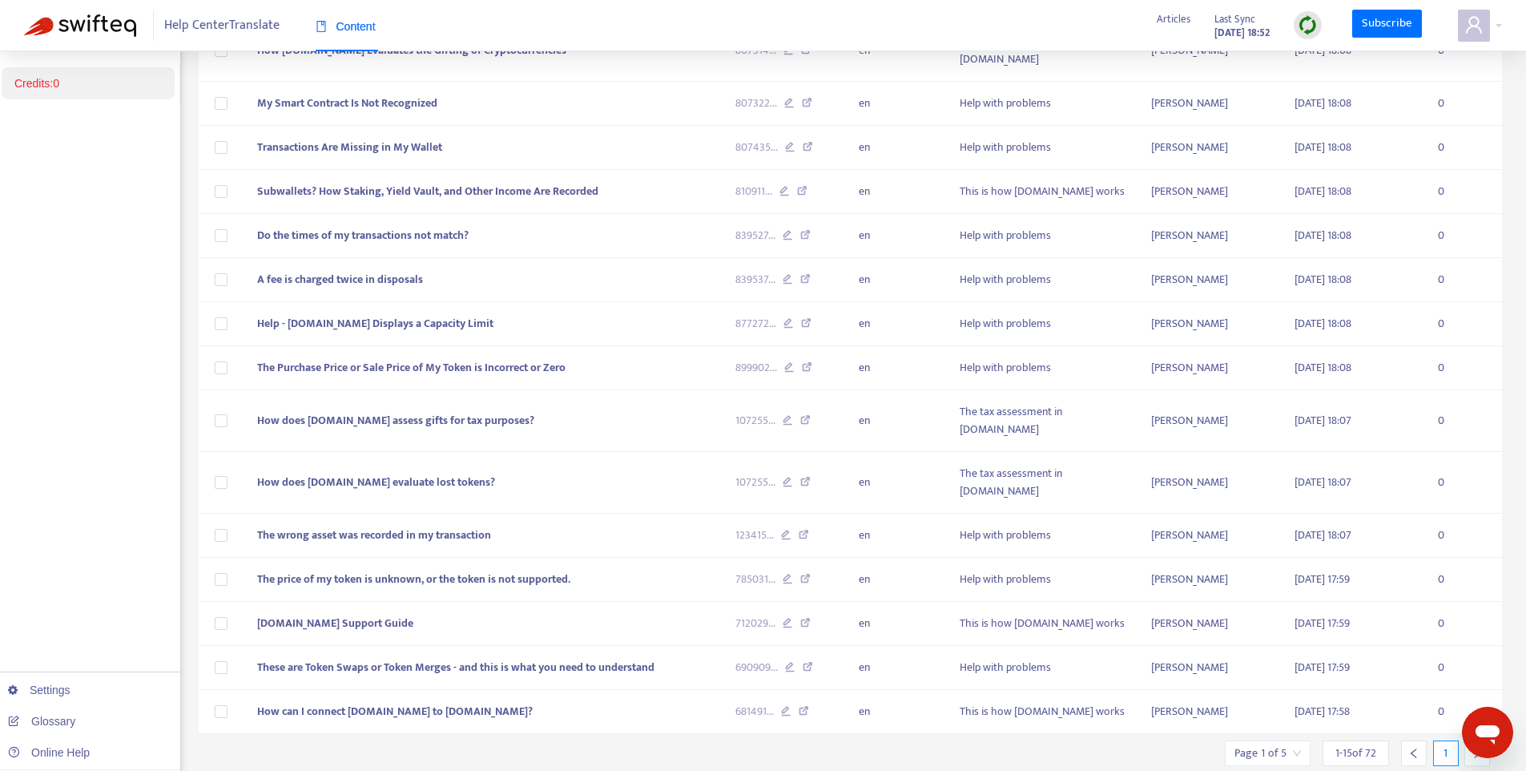
click at [1371, 744] on span "1 - 15 of 72" at bounding box center [1355, 752] width 41 height 17
click at [1383, 740] on div "1 - 15 of 72" at bounding box center [1356, 753] width 66 height 26
click at [1361, 744] on span "1 - 15 of 72" at bounding box center [1355, 752] width 41 height 17
click at [1276, 741] on input "search" at bounding box center [1267, 753] width 66 height 24
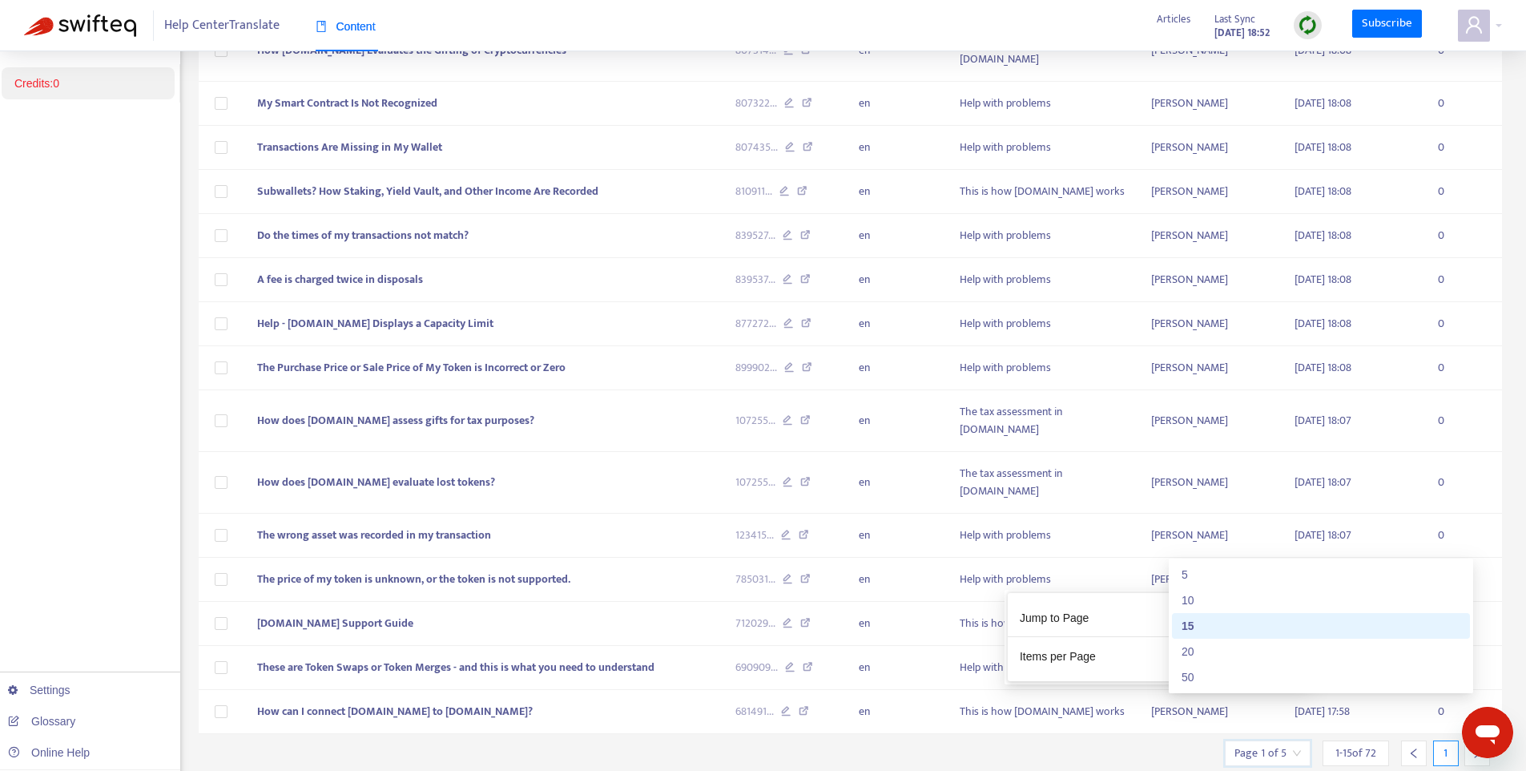
drag, startPoint x: 1224, startPoint y: 658, endPoint x: 1164, endPoint y: 661, distance: 60.2
click at [1164, 661] on div "15" at bounding box center [1231, 656] width 149 height 26
click at [1214, 668] on div "50" at bounding box center [1321, 677] width 279 height 18
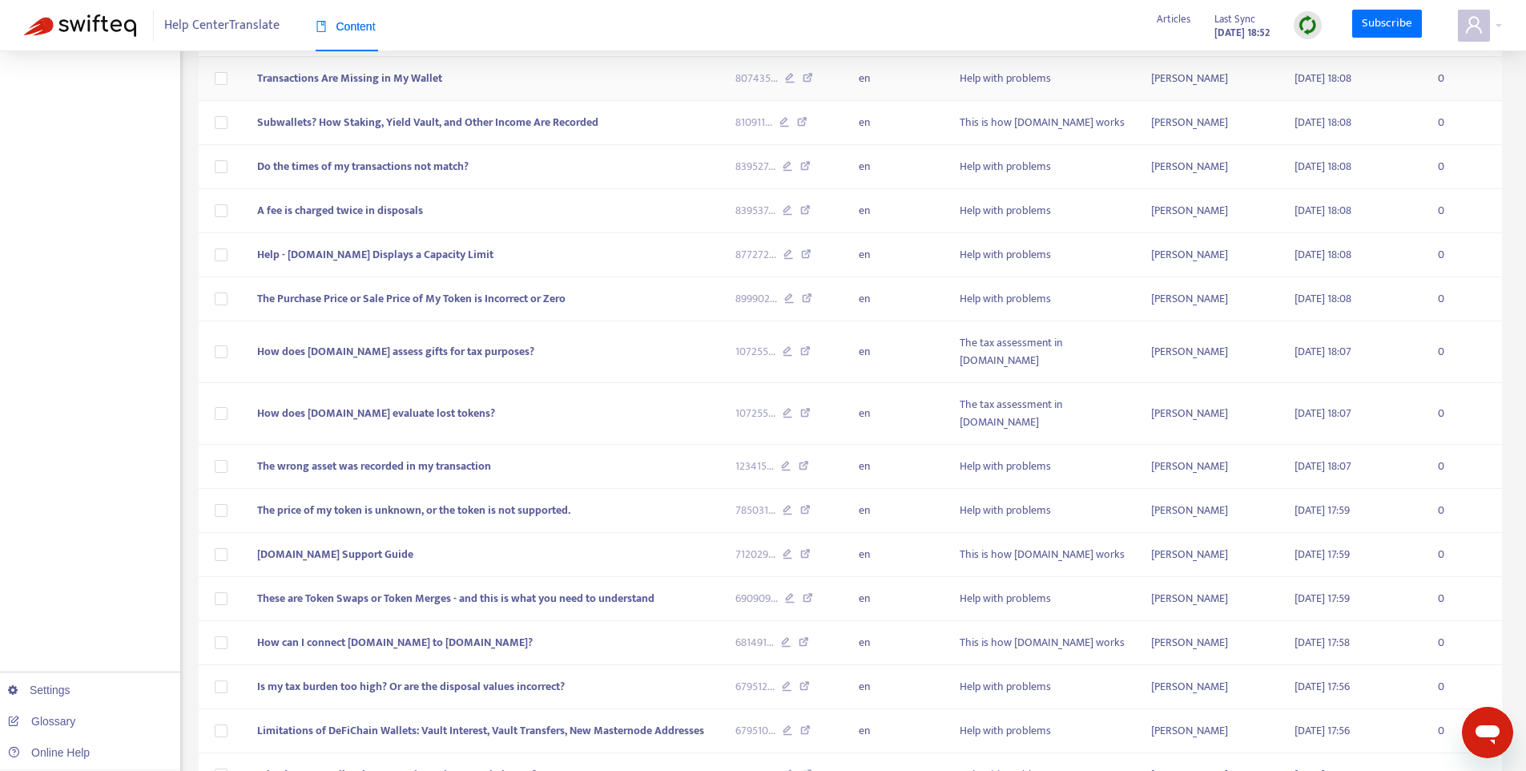
scroll to position [0, 0]
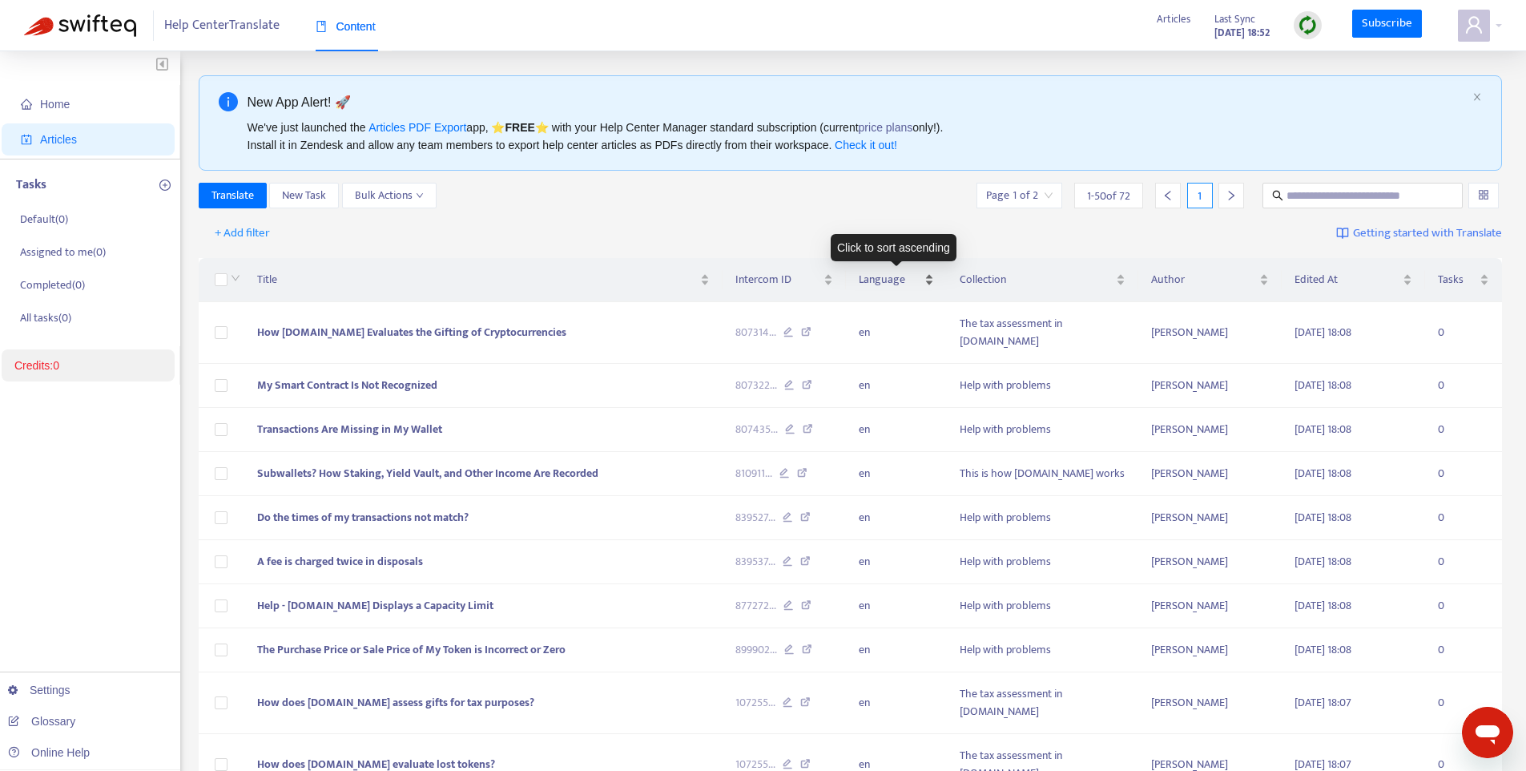
click at [931, 284] on div "Language" at bounding box center [897, 280] width 76 height 18
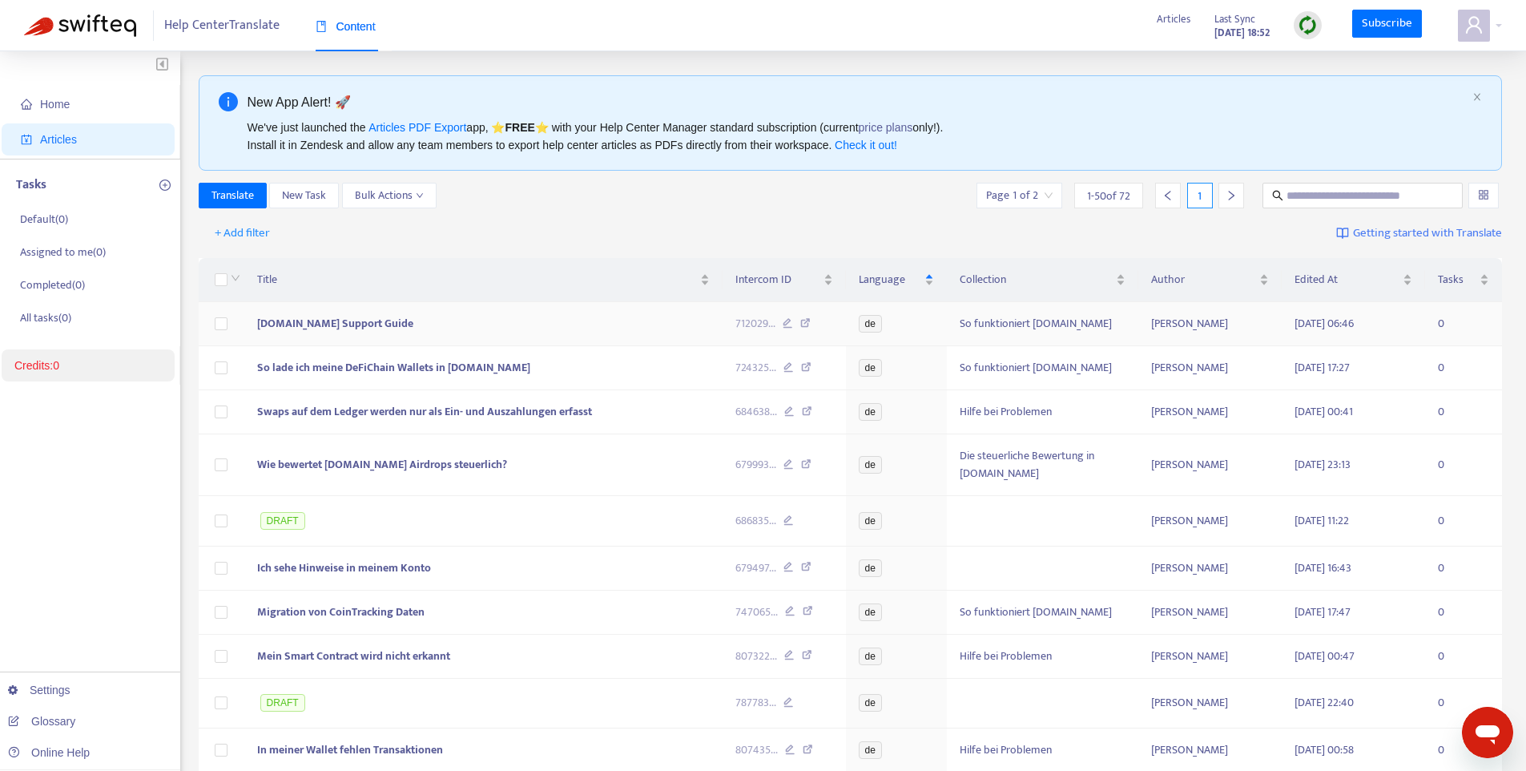
click at [882, 322] on span "de" at bounding box center [870, 324] width 23 height 18
click at [864, 325] on span "de" at bounding box center [870, 324] width 23 height 18
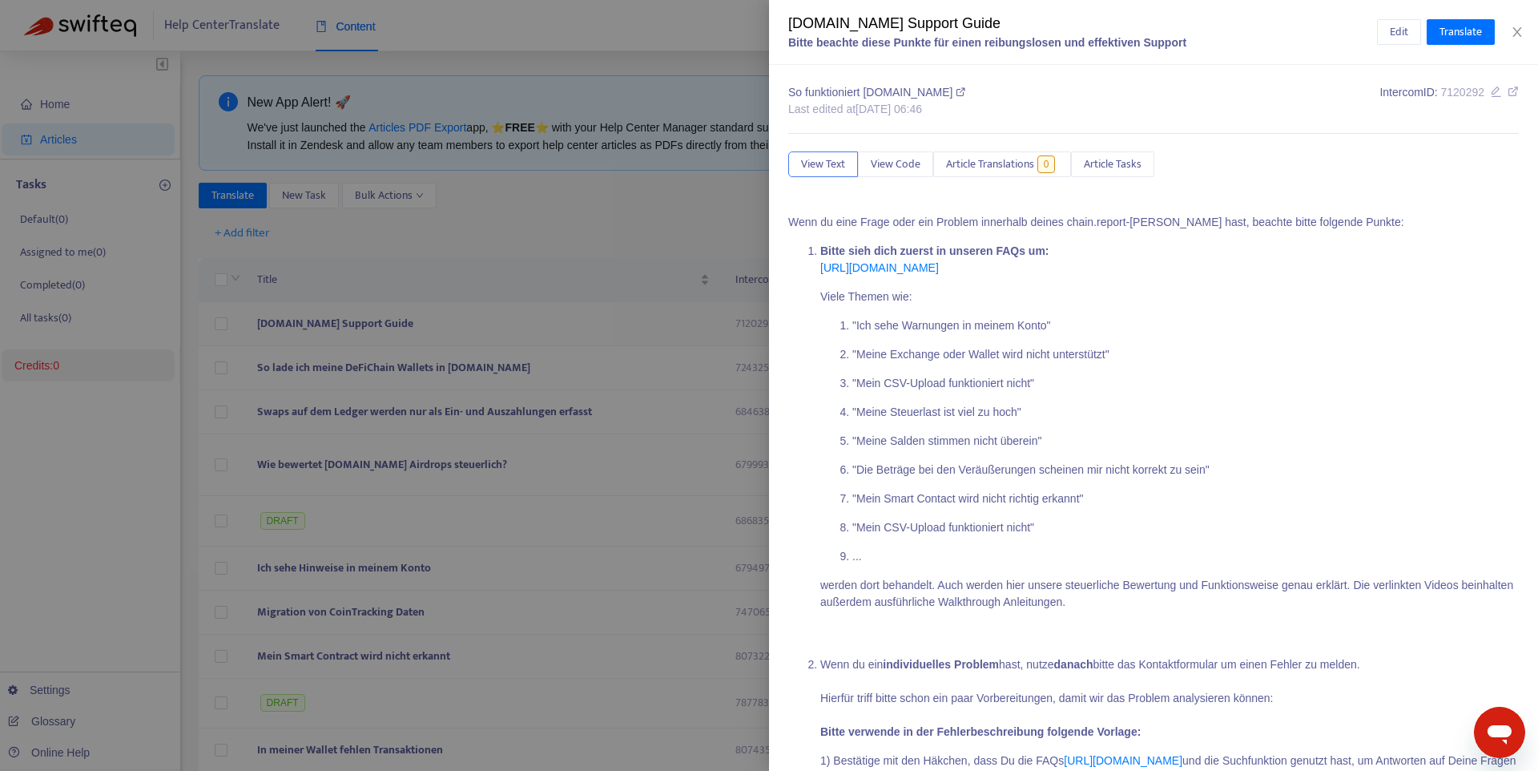
click at [868, 324] on div "chain.report Support Guide Bitte beachte diese Punkte für einen reibungslosen u…" at bounding box center [769, 385] width 1538 height 771
click at [868, 324] on p ""Ich sehe Warnungen in meinem Konto"" at bounding box center [1185, 325] width 666 height 17
click at [715, 215] on div at bounding box center [769, 385] width 1538 height 771
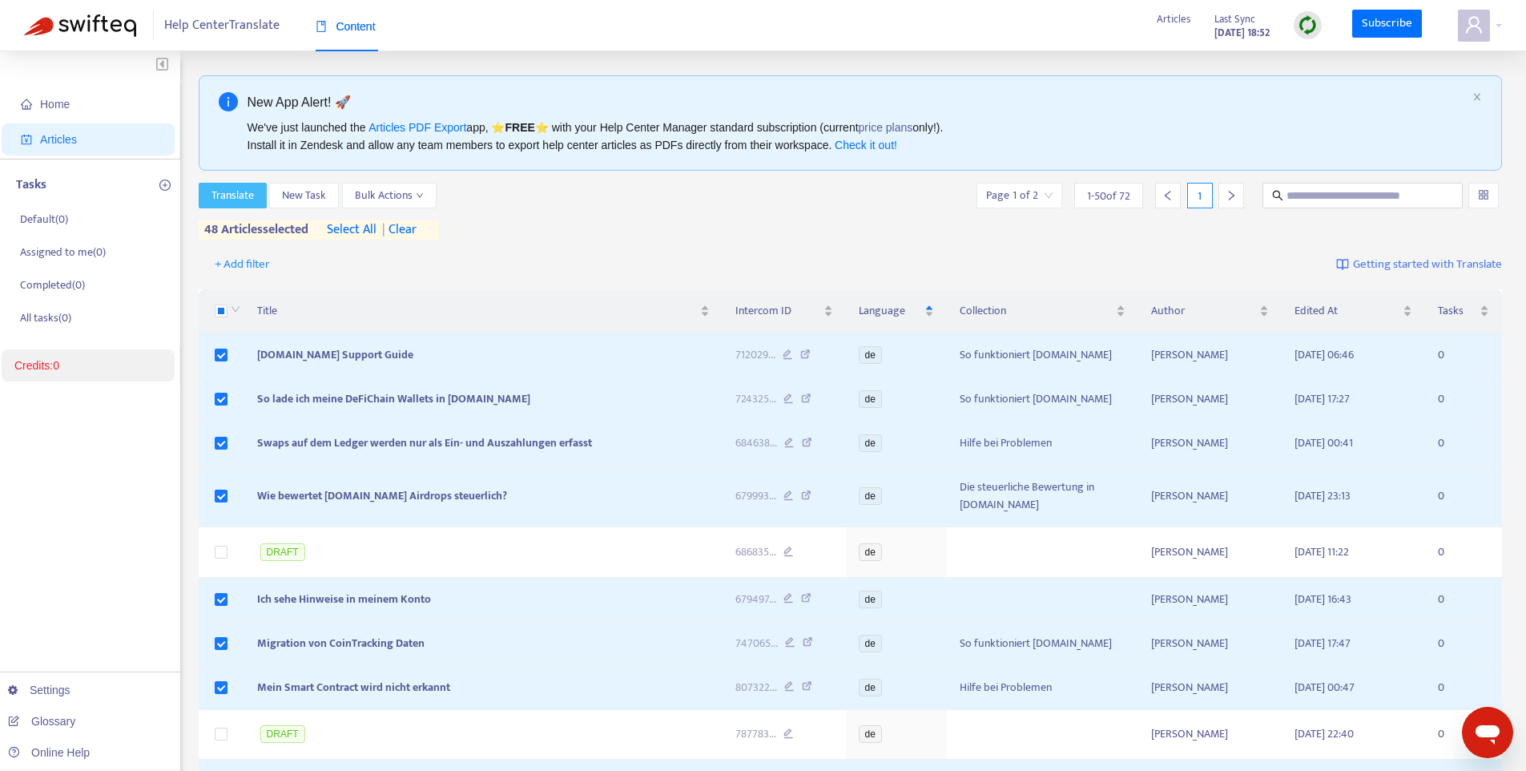
click at [254, 198] on button "Translate" at bounding box center [233, 196] width 68 height 26
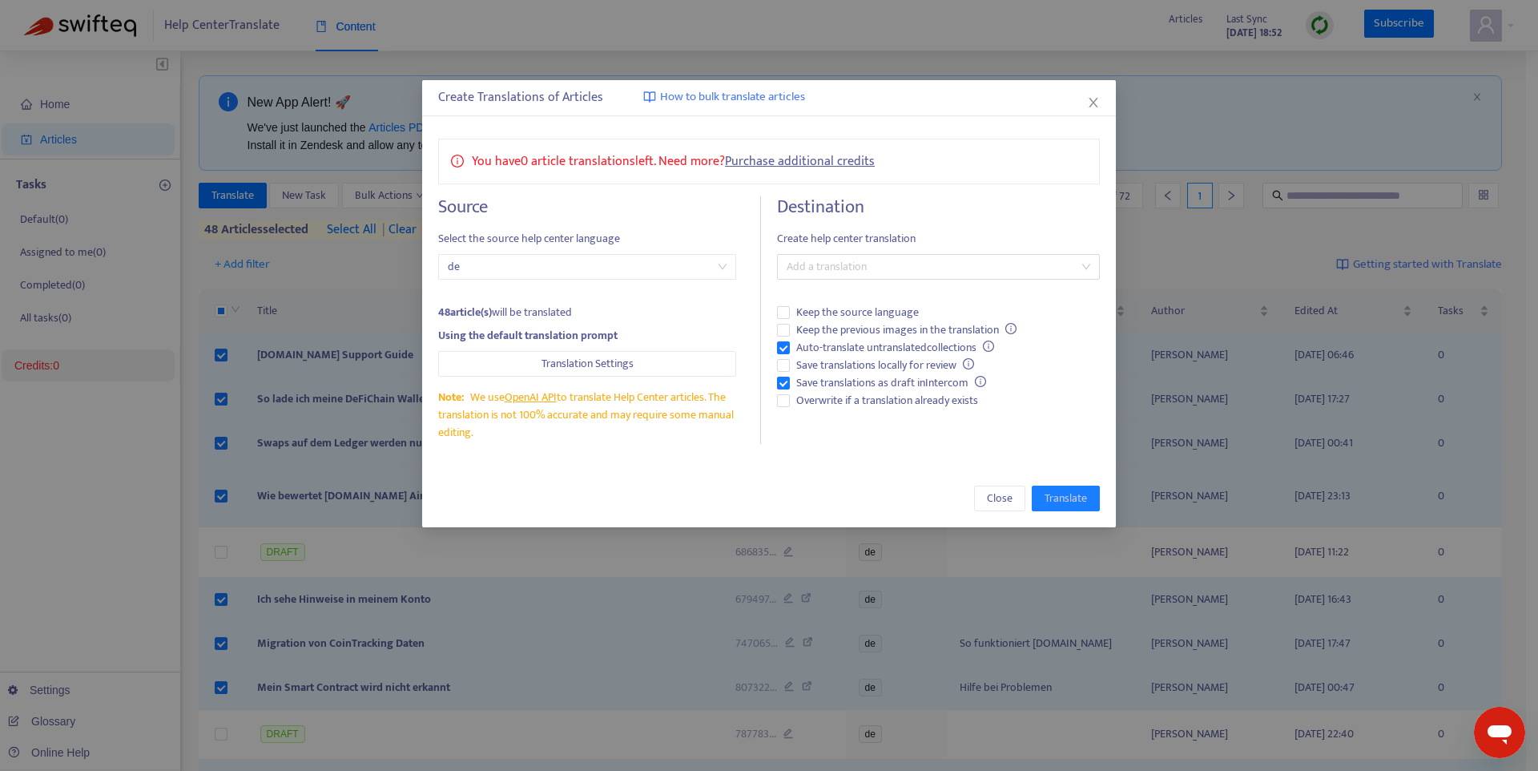
click at [786, 158] on link "Purchase additional credits" at bounding box center [800, 162] width 150 height 22
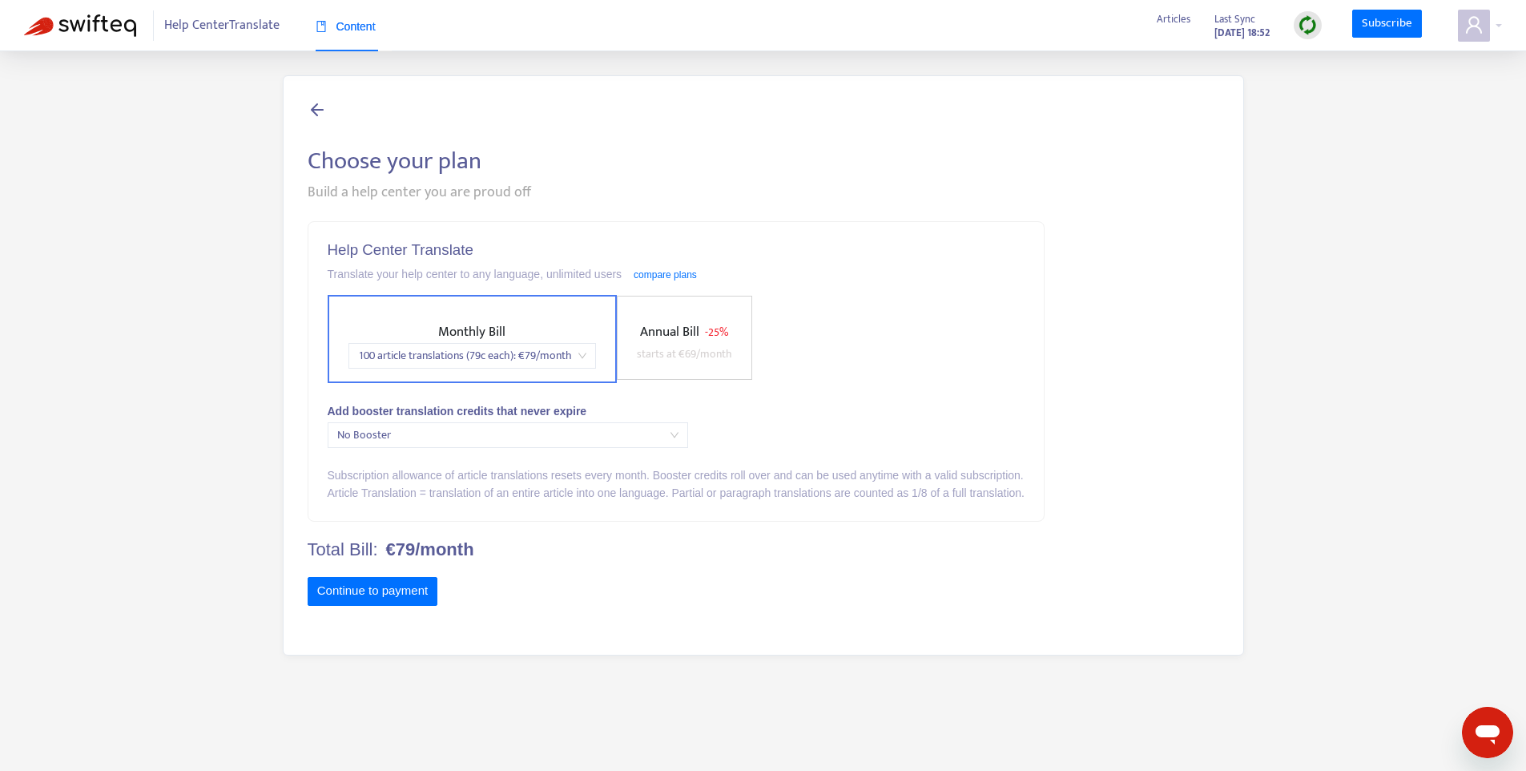
click at [565, 355] on span "100 article translations (79c each) : € 79 /month" at bounding box center [472, 356] width 228 height 24
click at [562, 387] on div "100 article translations (79c each) : € 79 /month" at bounding box center [500, 388] width 279 height 18
click at [557, 426] on span "No Booster" at bounding box center [507, 435] width 341 height 24
click at [556, 447] on span "No Booster" at bounding box center [507, 435] width 341 height 24
click at [430, 583] on button "Continue to payment" at bounding box center [373, 591] width 131 height 29
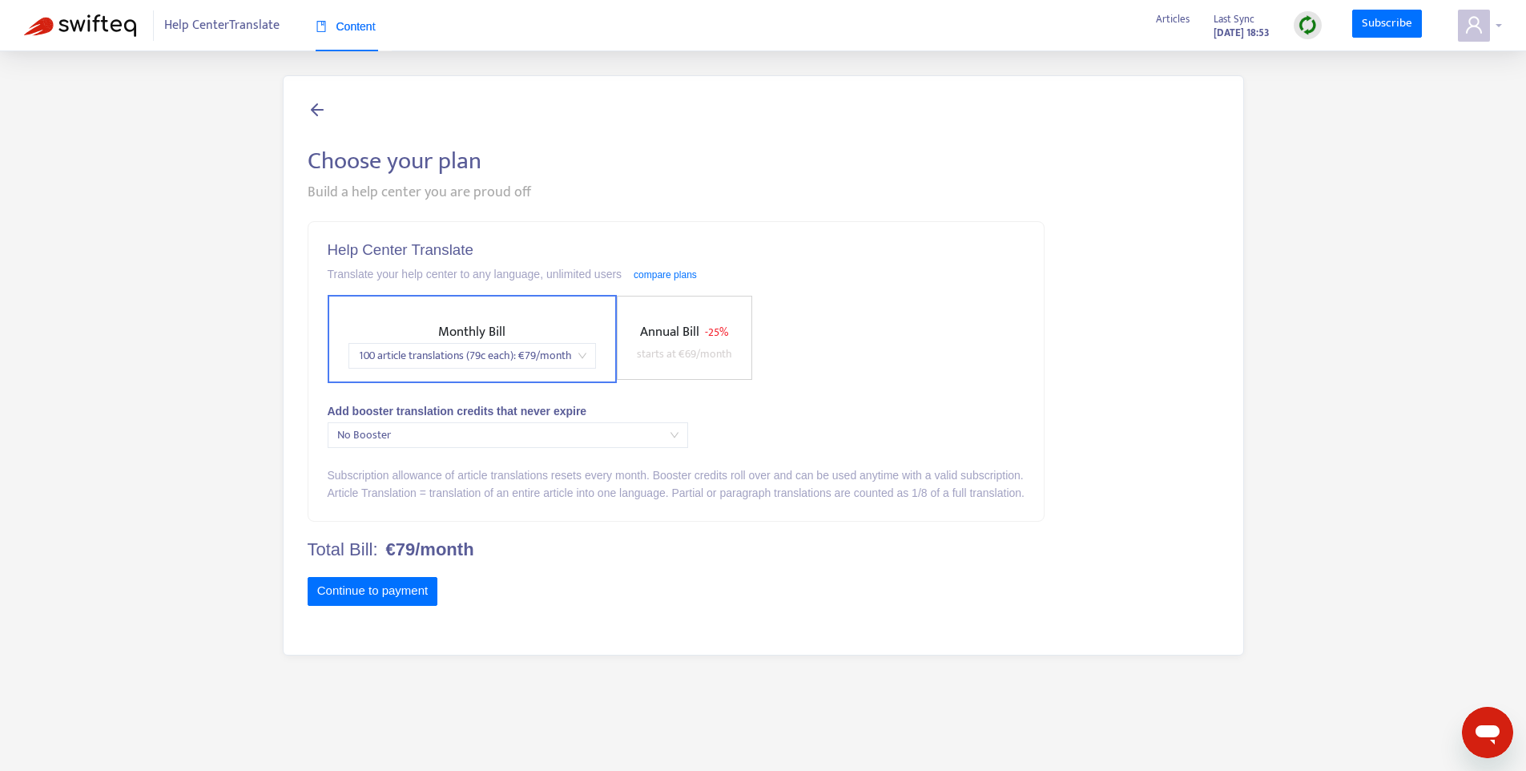
click at [1497, 26] on div at bounding box center [1480, 26] width 44 height 32
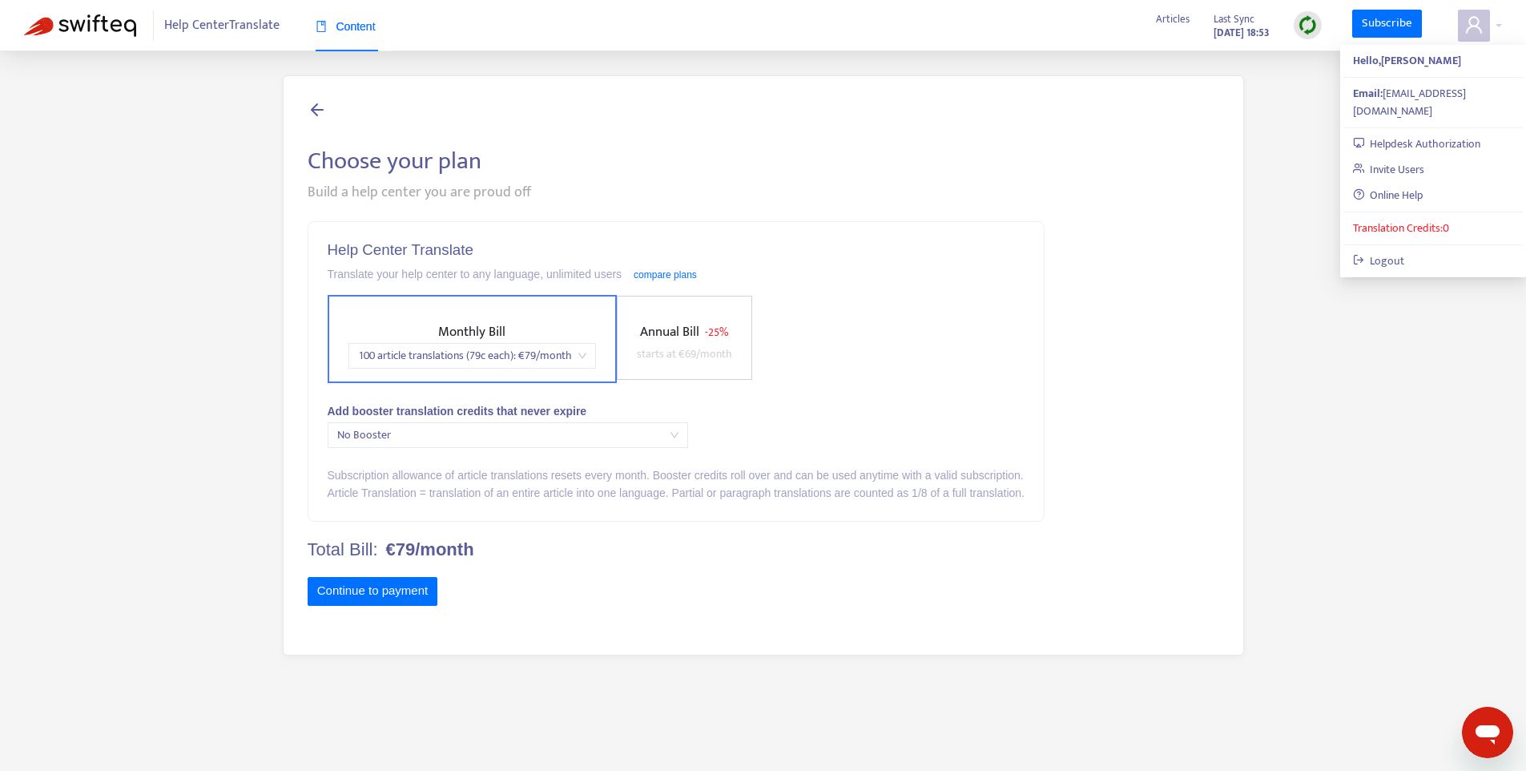
click at [985, 316] on div "Monthly Bill 100 article translations (79c each) : € 79 /month Annual Bill - 25…" at bounding box center [676, 339] width 697 height 88
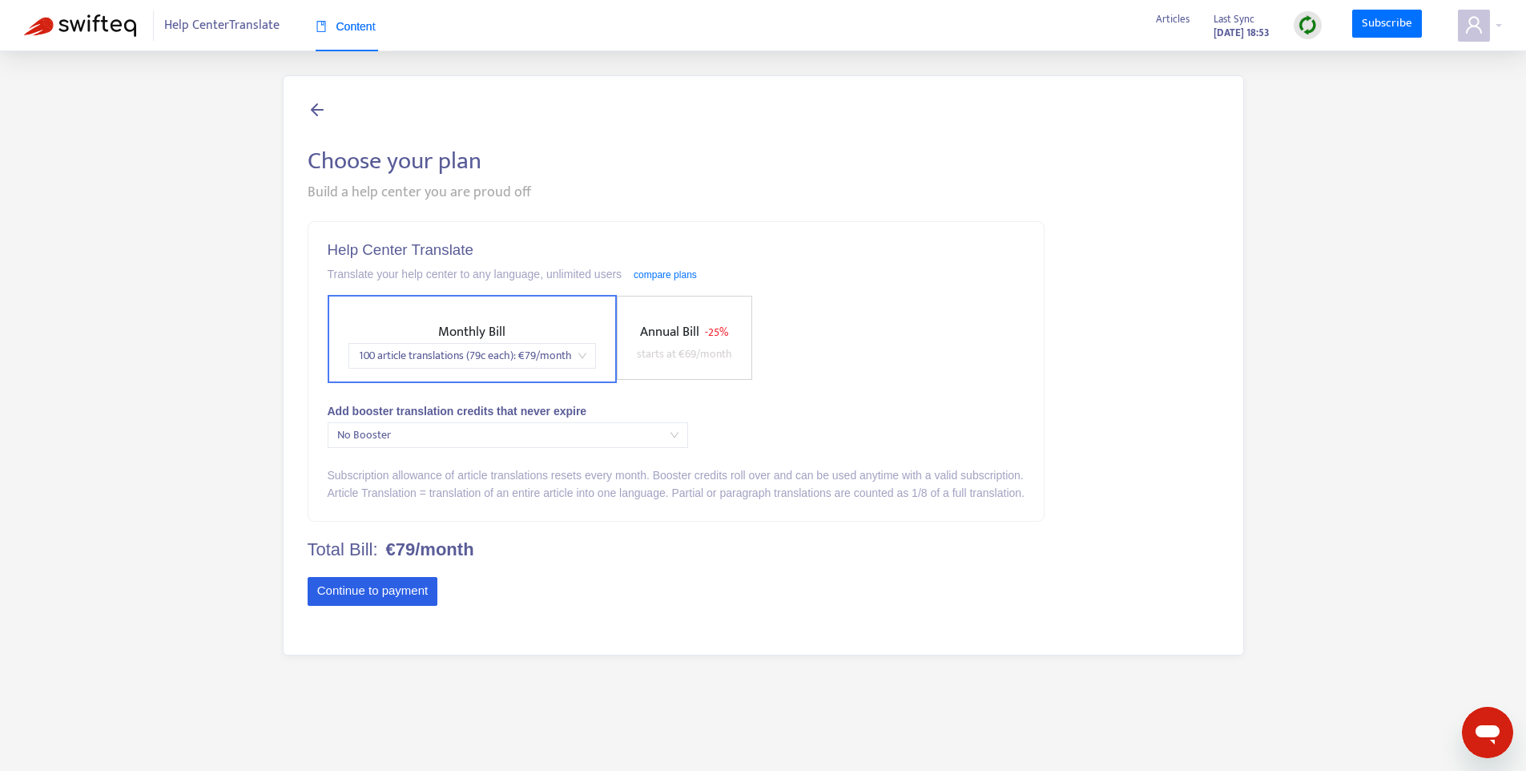
click at [419, 582] on button "Continue to payment" at bounding box center [373, 591] width 131 height 29
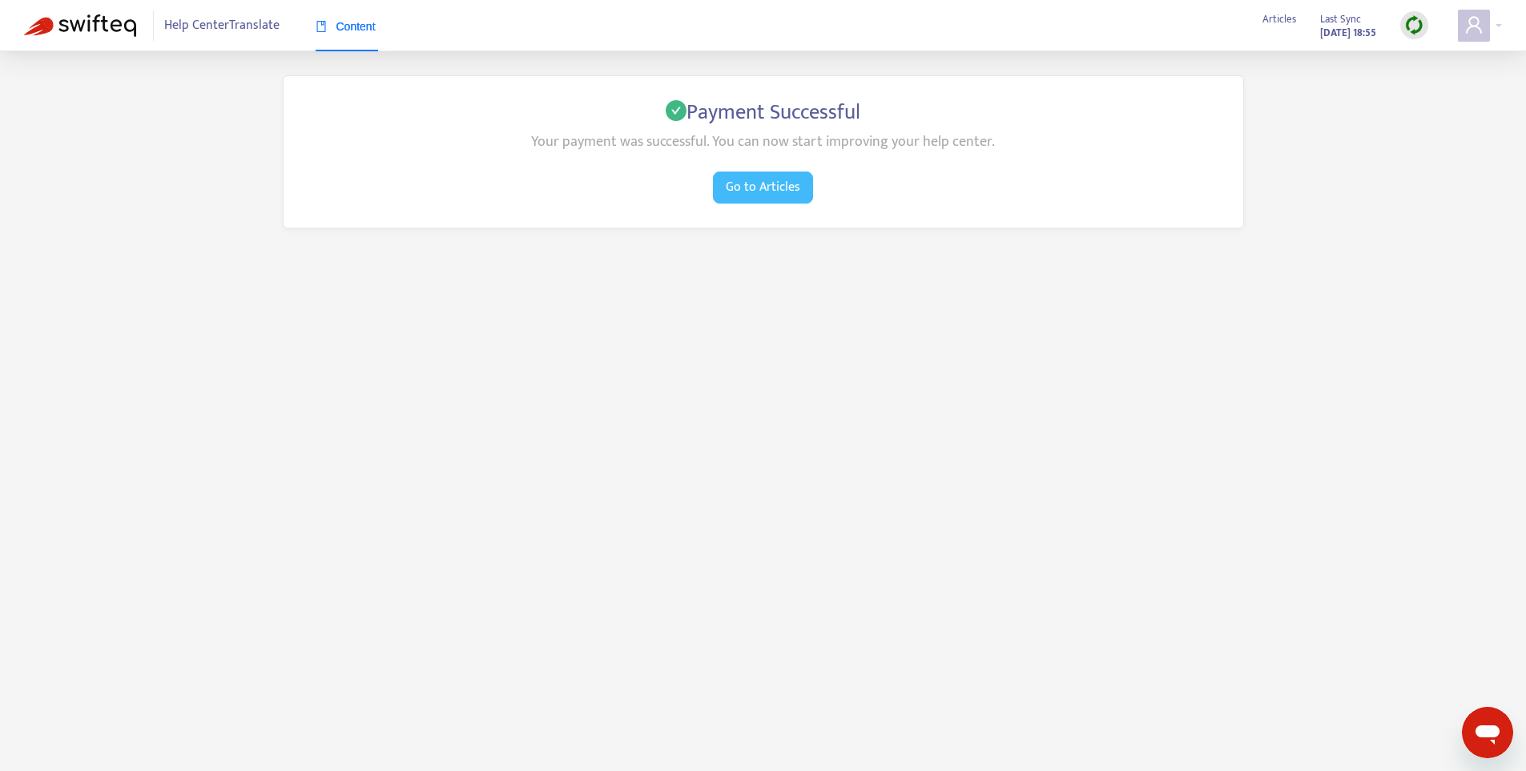
click at [740, 177] on span "Go to Articles" at bounding box center [763, 187] width 74 height 20
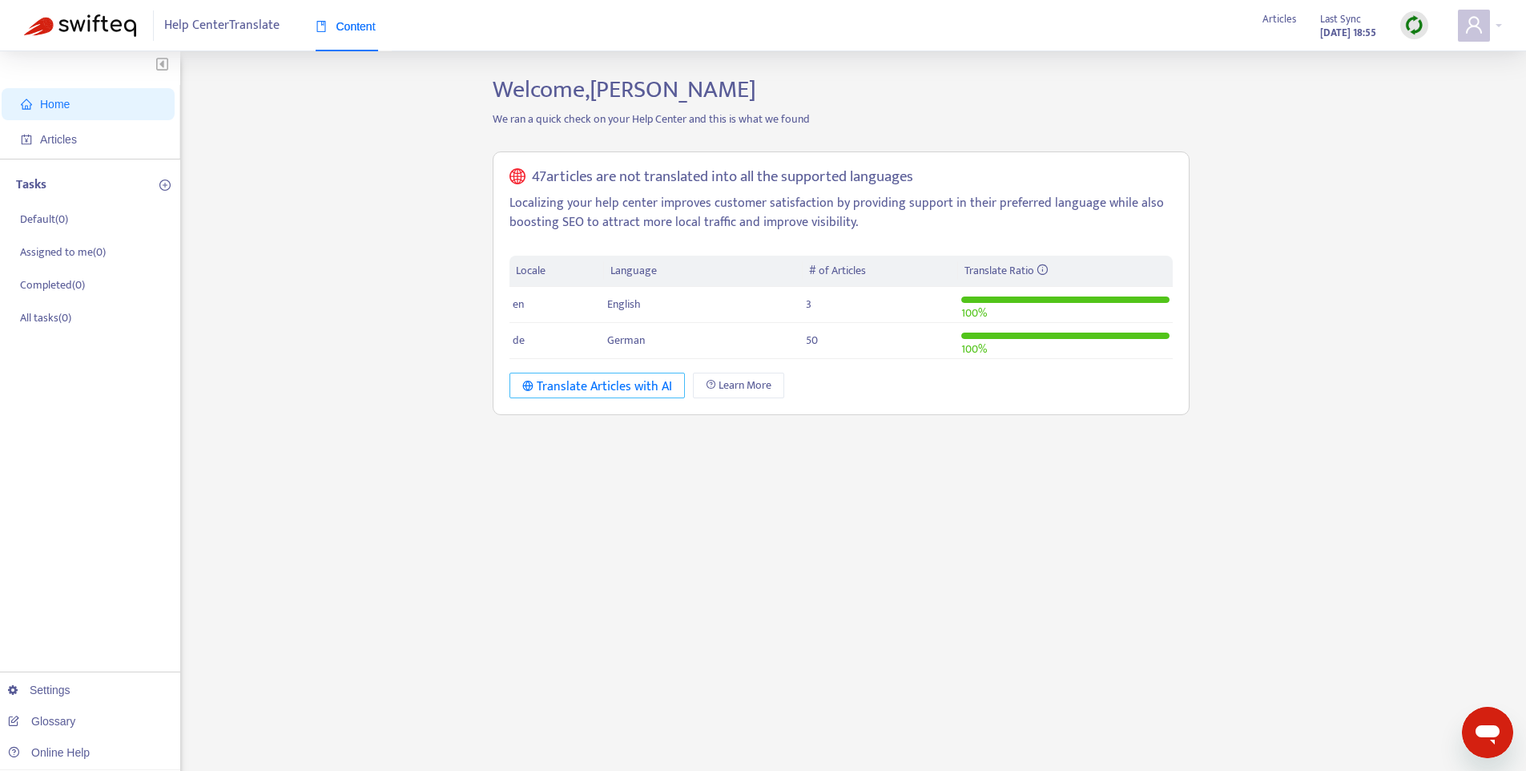
click at [609, 384] on div "Translate Articles with AI" at bounding box center [597, 386] width 150 height 20
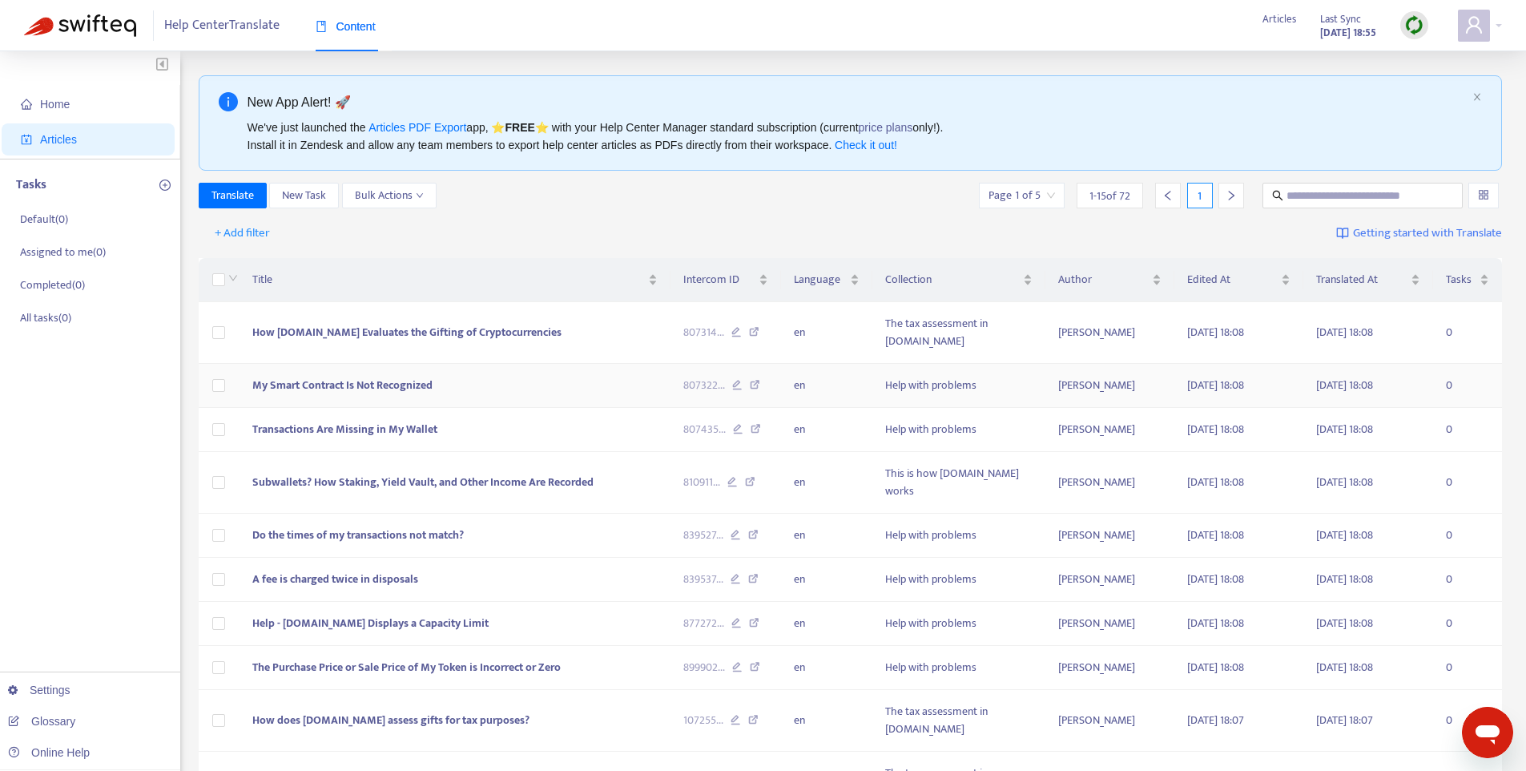
scroll to position [335, 0]
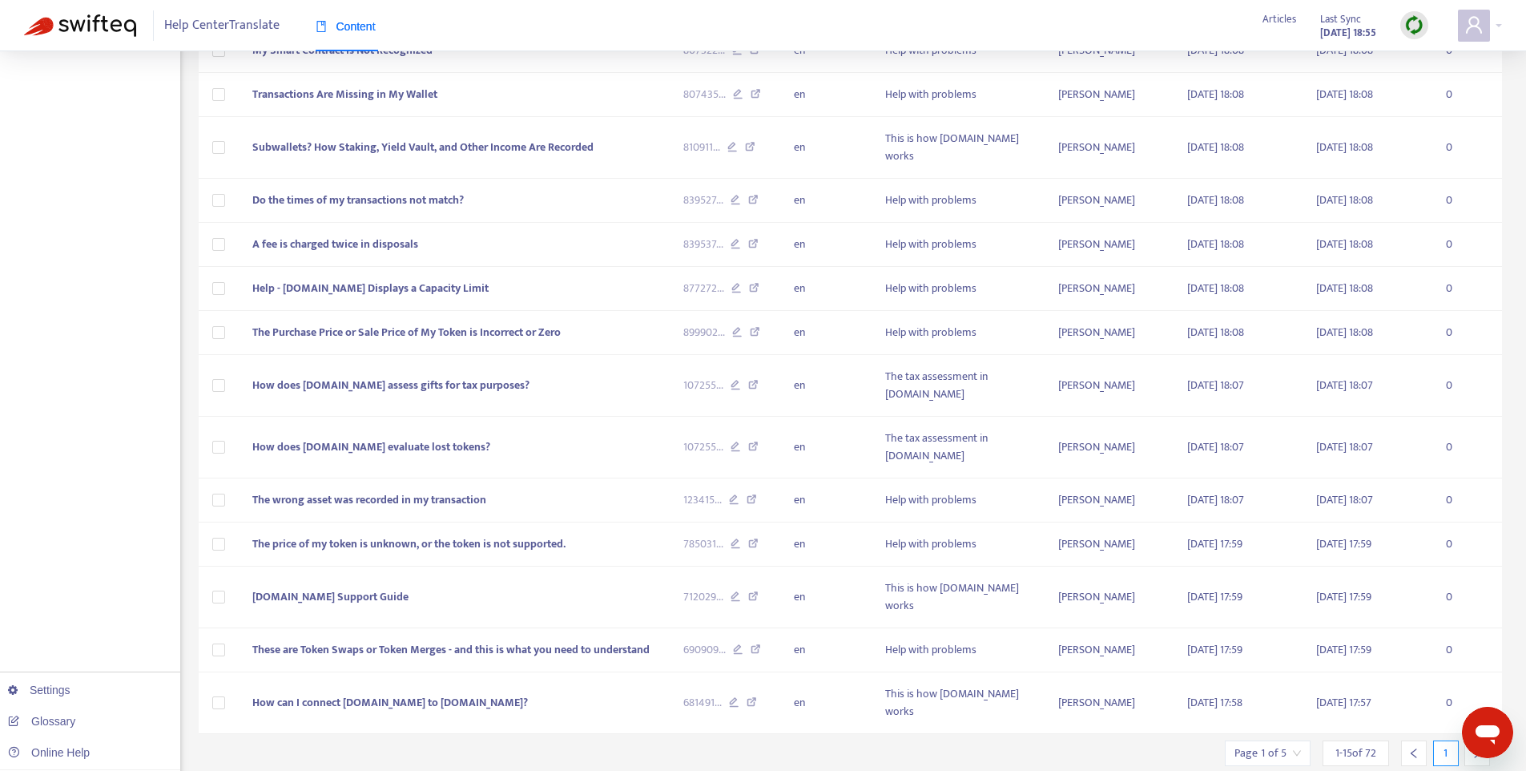
click at [1359, 744] on span "1 - 15 of 72" at bounding box center [1355, 752] width 41 height 17
click at [1296, 741] on input "search" at bounding box center [1267, 753] width 66 height 24
click at [1258, 651] on span "15" at bounding box center [1228, 656] width 101 height 24
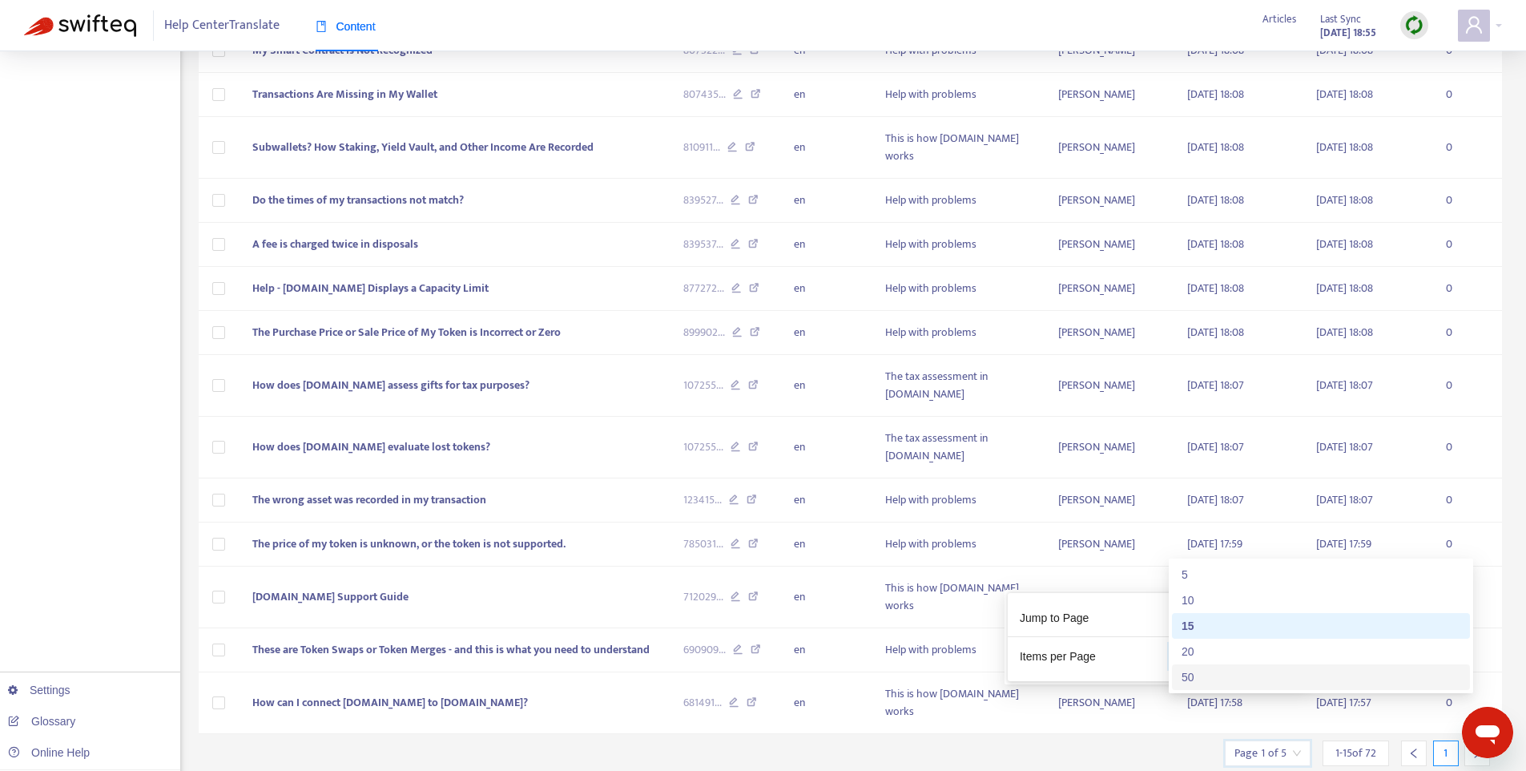
click at [1225, 668] on div "50" at bounding box center [1321, 677] width 279 height 18
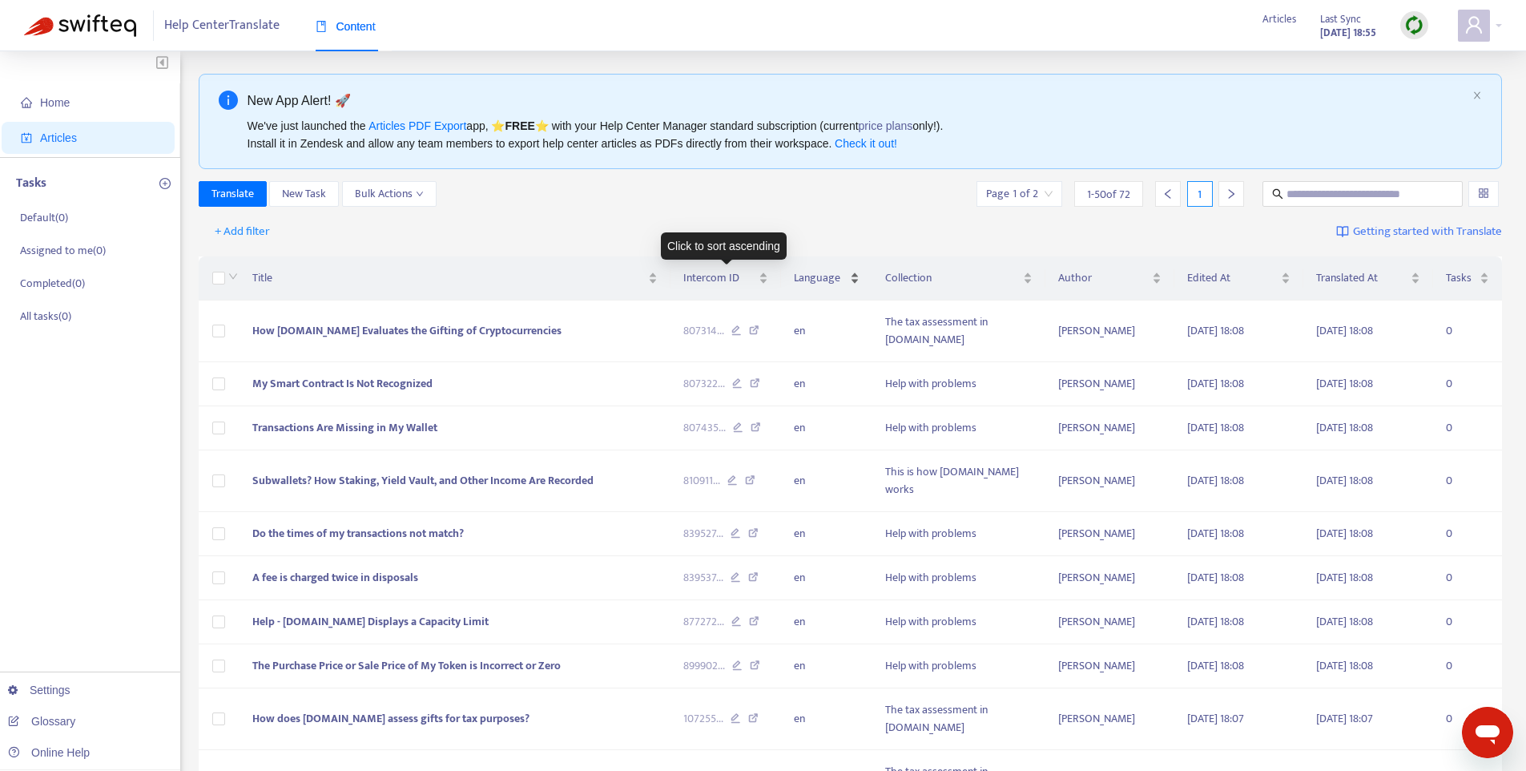
scroll to position [0, 0]
click at [828, 276] on span "Language" at bounding box center [820, 280] width 53 height 18
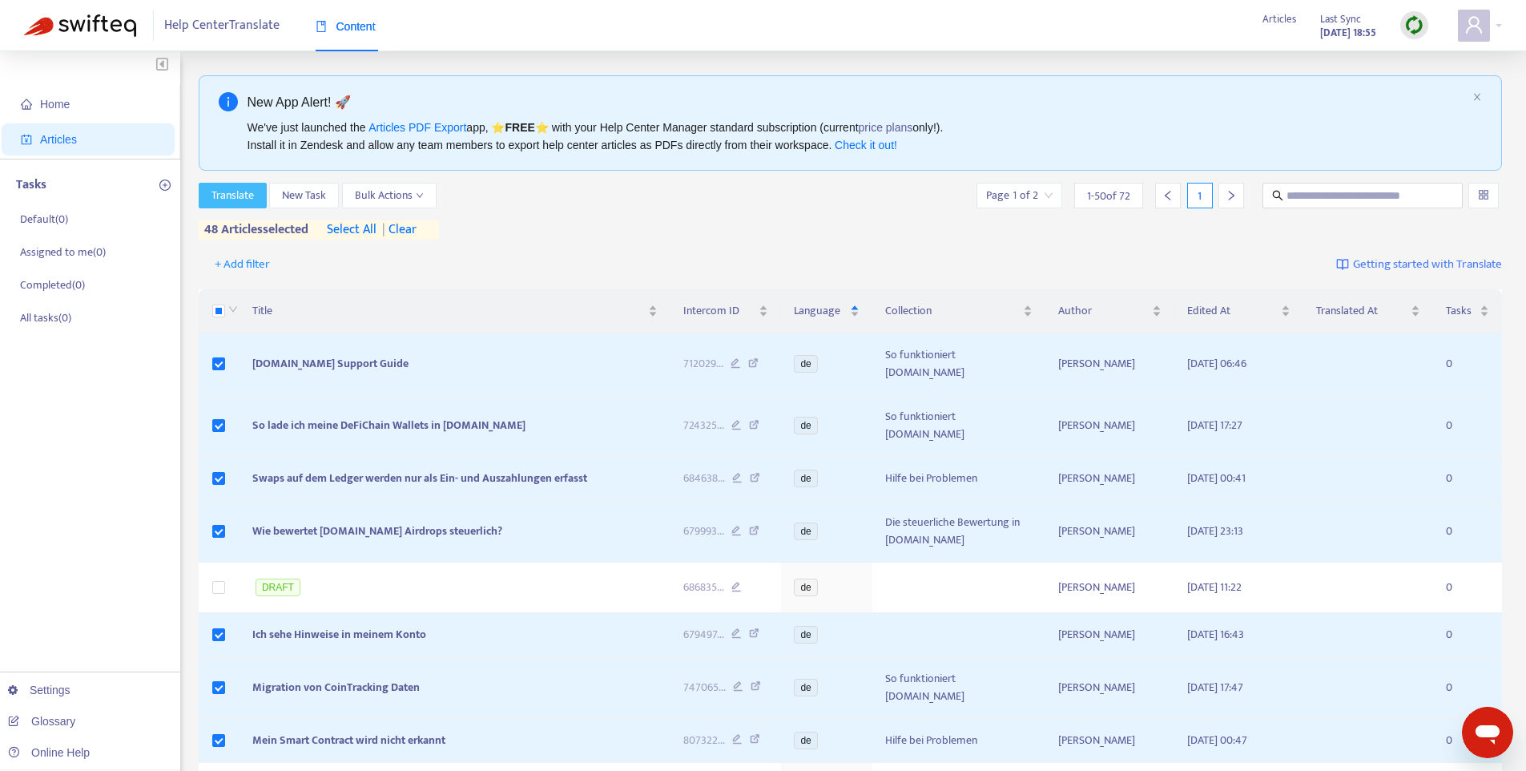
click at [250, 195] on span "Translate" at bounding box center [232, 196] width 42 height 18
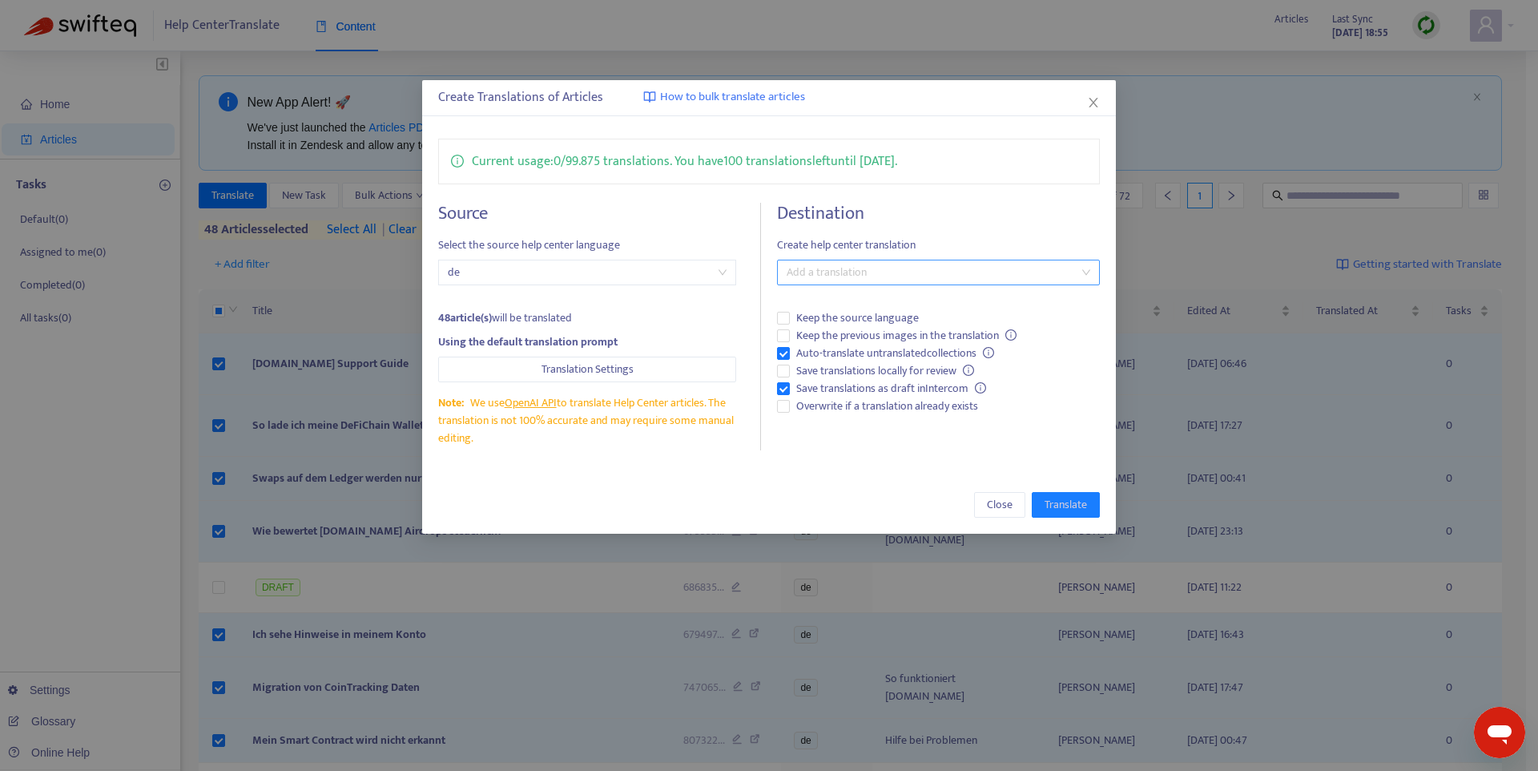
click at [844, 273] on div at bounding box center [930, 272] width 299 height 19
click at [841, 306] on div "Select all" at bounding box center [938, 305] width 297 height 18
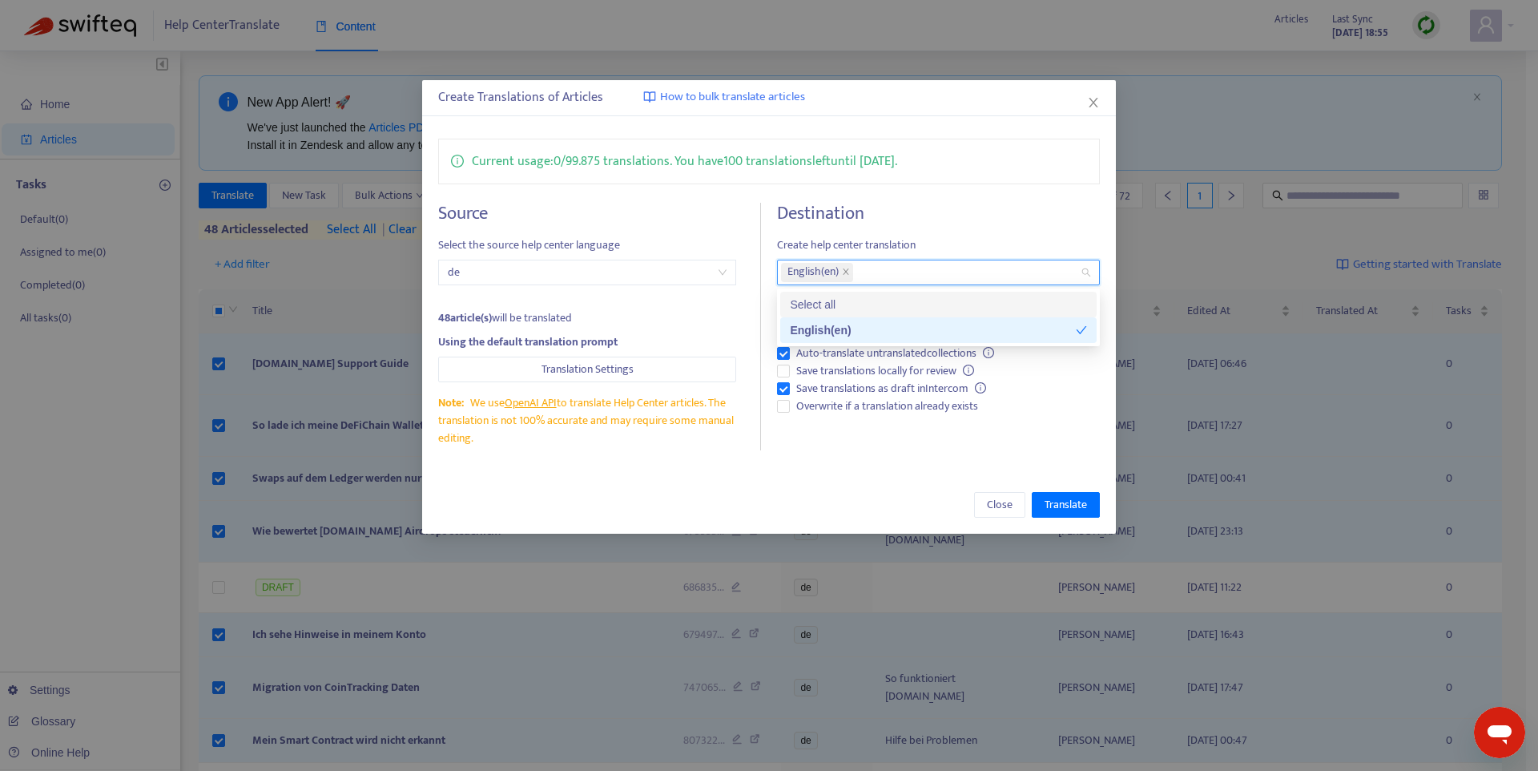
click at [852, 301] on div "Select all" at bounding box center [938, 305] width 297 height 18
click at [853, 325] on div "English ( en )" at bounding box center [933, 330] width 286 height 18
click at [877, 270] on div at bounding box center [930, 272] width 299 height 19
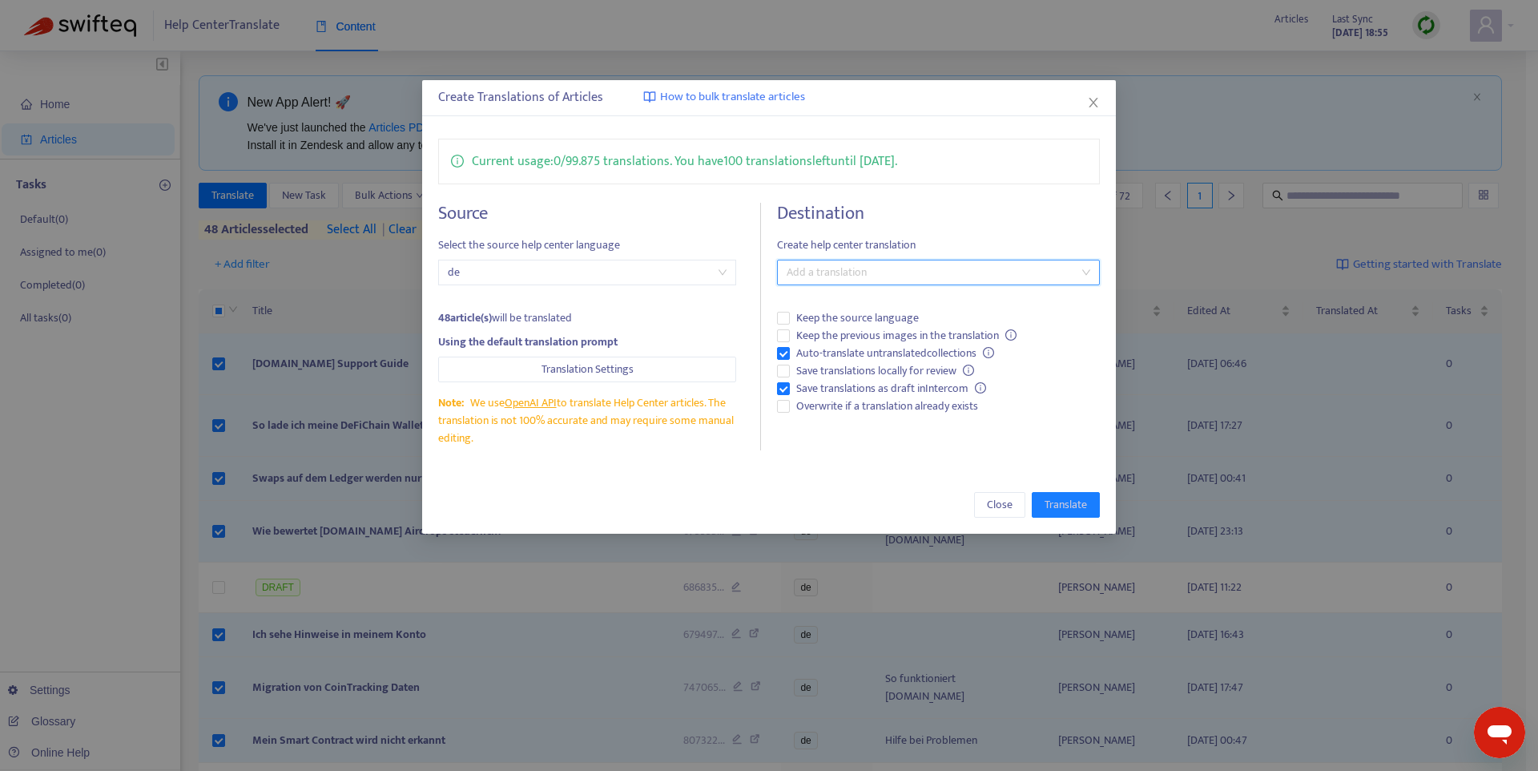
click at [889, 250] on span "Create help center translation" at bounding box center [938, 245] width 323 height 18
click at [998, 501] on span "Close" at bounding box center [1000, 505] width 26 height 18
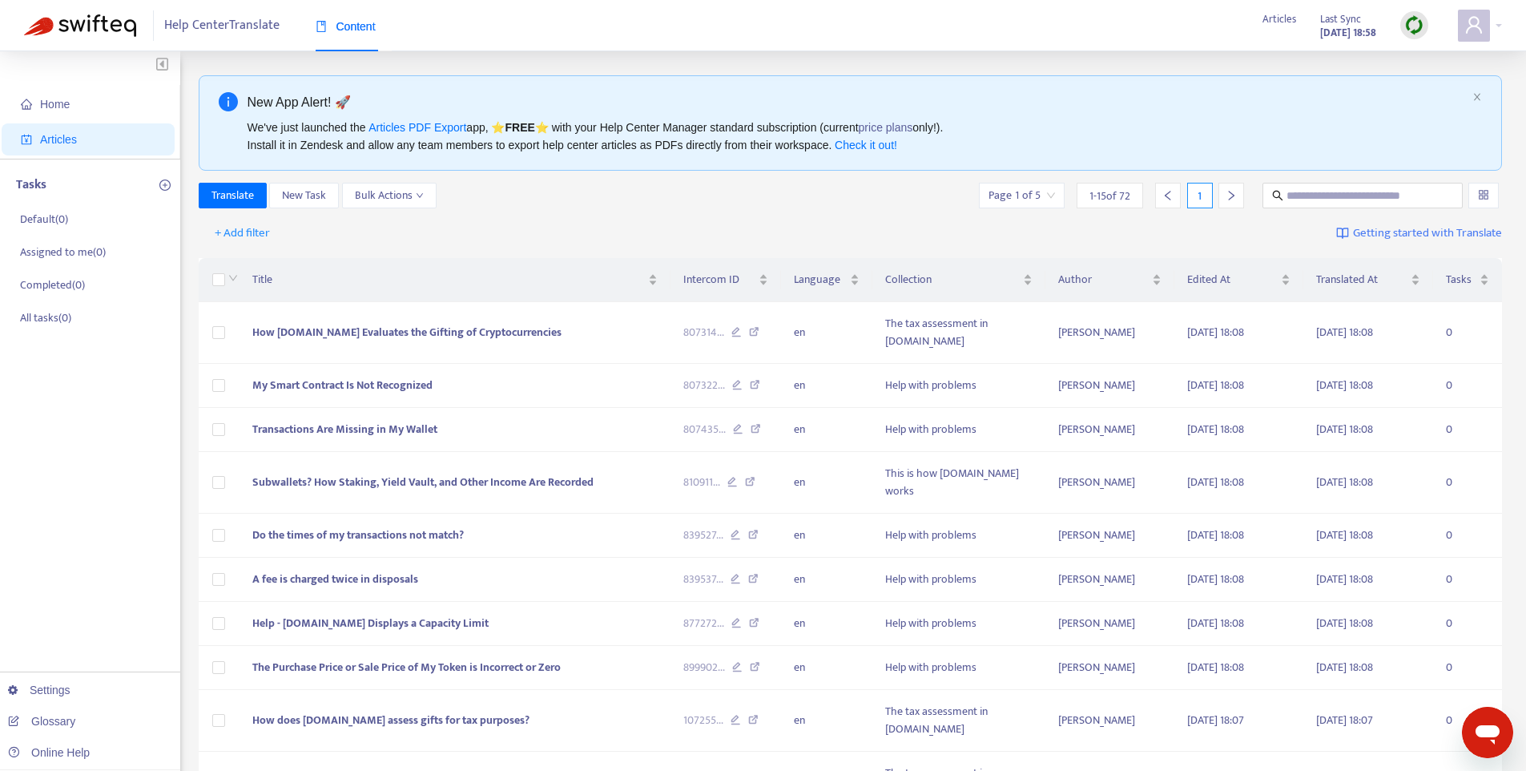
click at [1103, 195] on span "1 - 15 of 72" at bounding box center [1109, 195] width 41 height 17
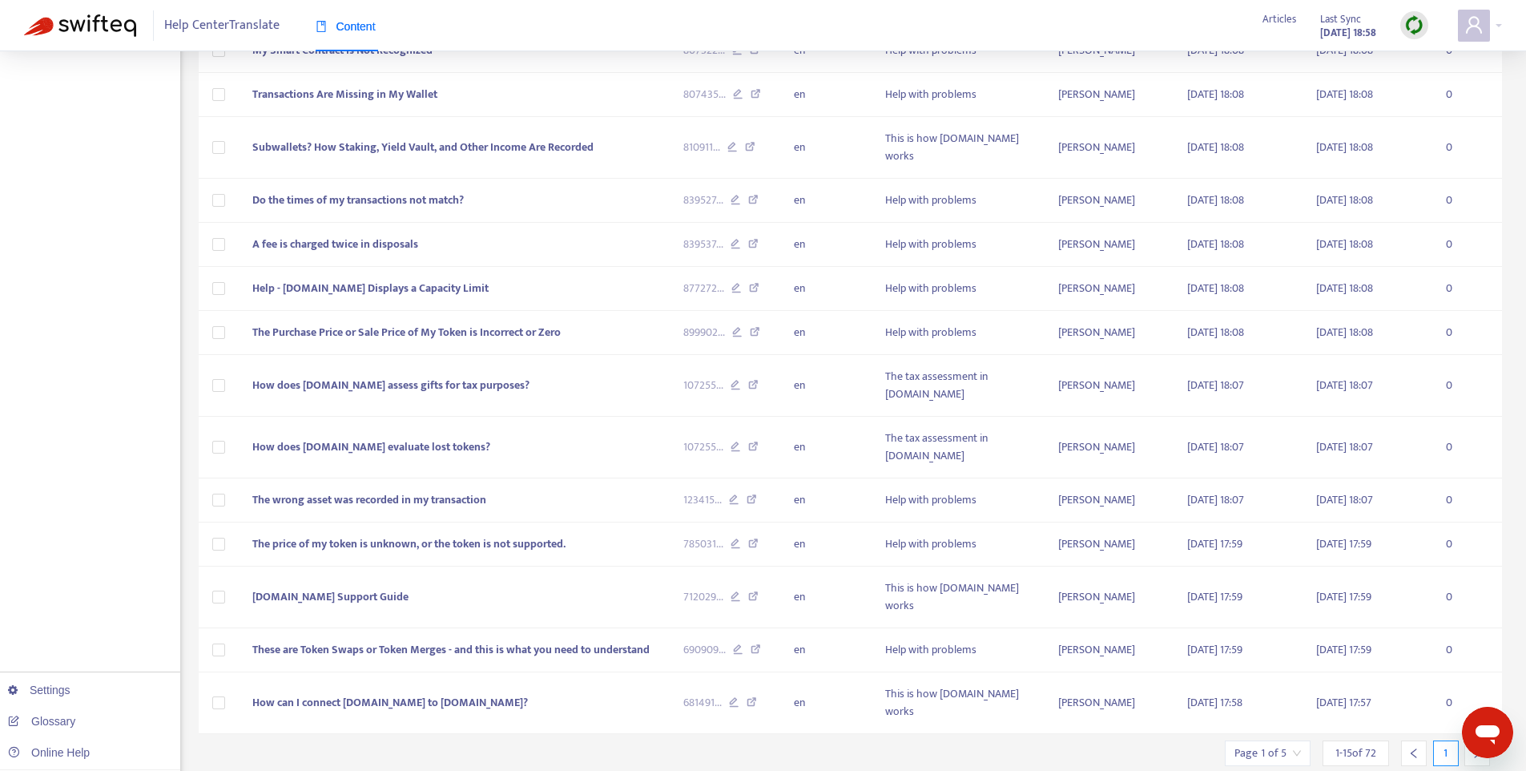
click at [1356, 744] on span "1 - 15 of 72" at bounding box center [1355, 752] width 41 height 17
click at [1278, 741] on input "search" at bounding box center [1267, 753] width 66 height 24
click at [1278, 659] on span "15" at bounding box center [1228, 656] width 101 height 24
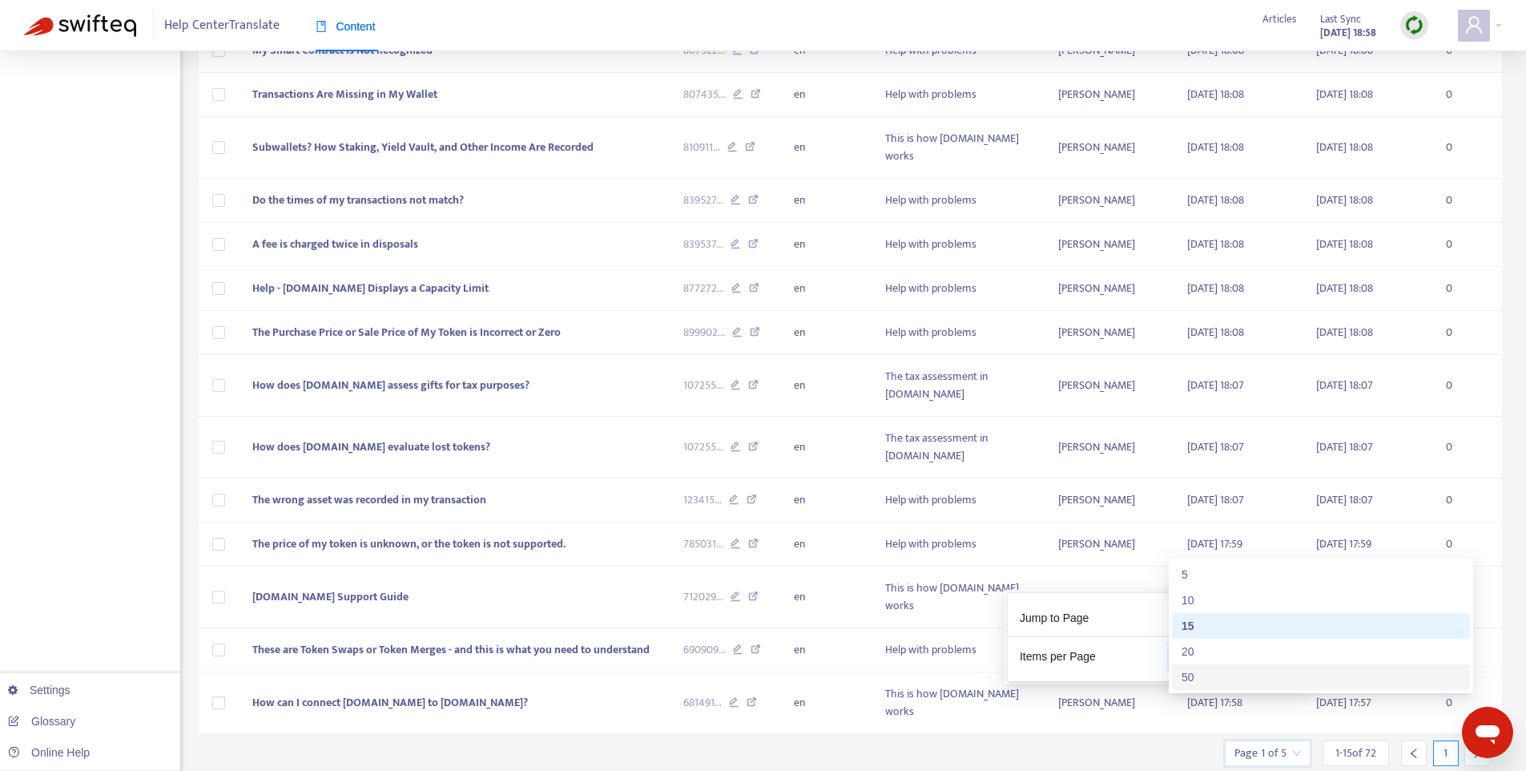
click at [1254, 668] on div "50" at bounding box center [1321, 677] width 279 height 18
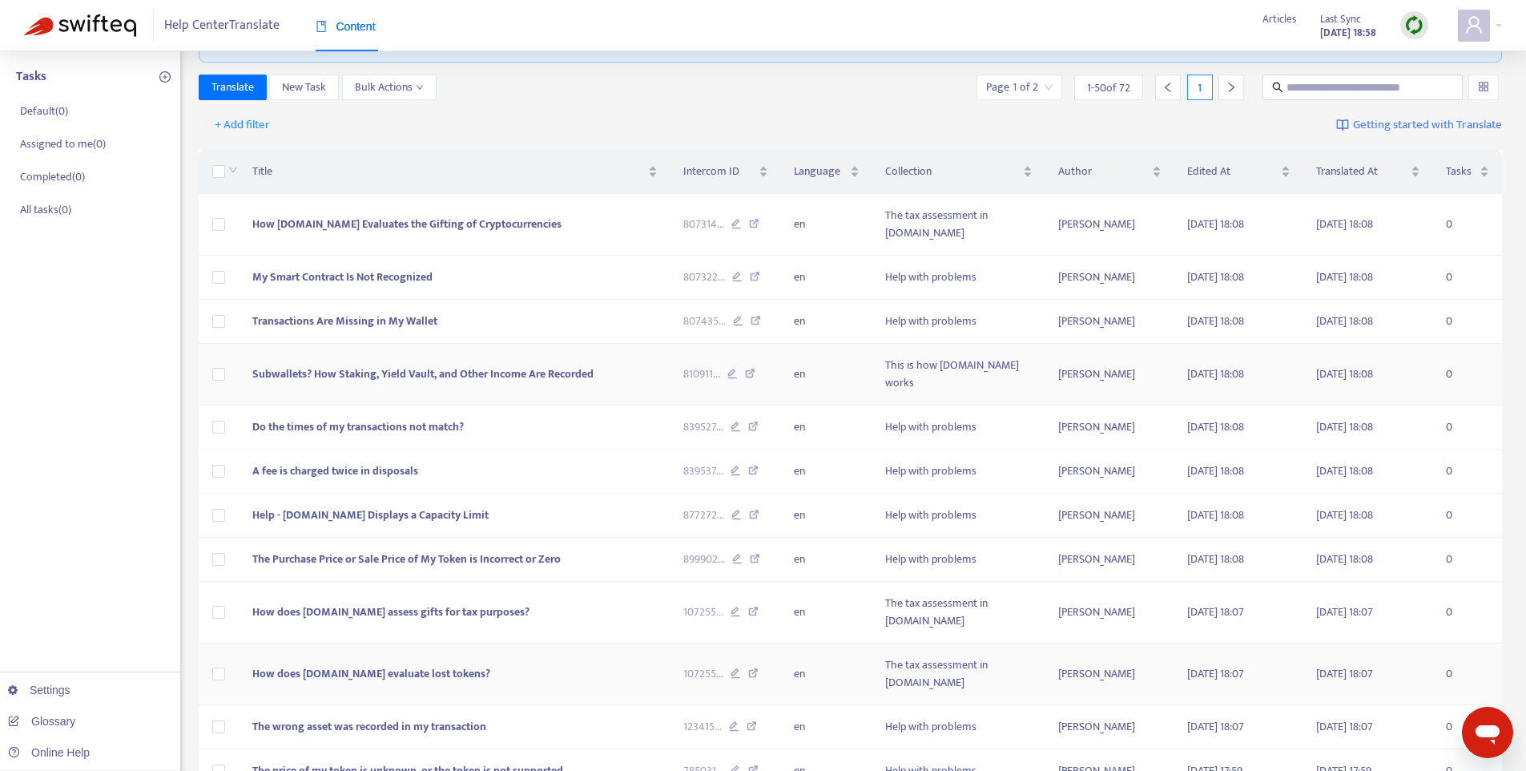
scroll to position [0, 0]
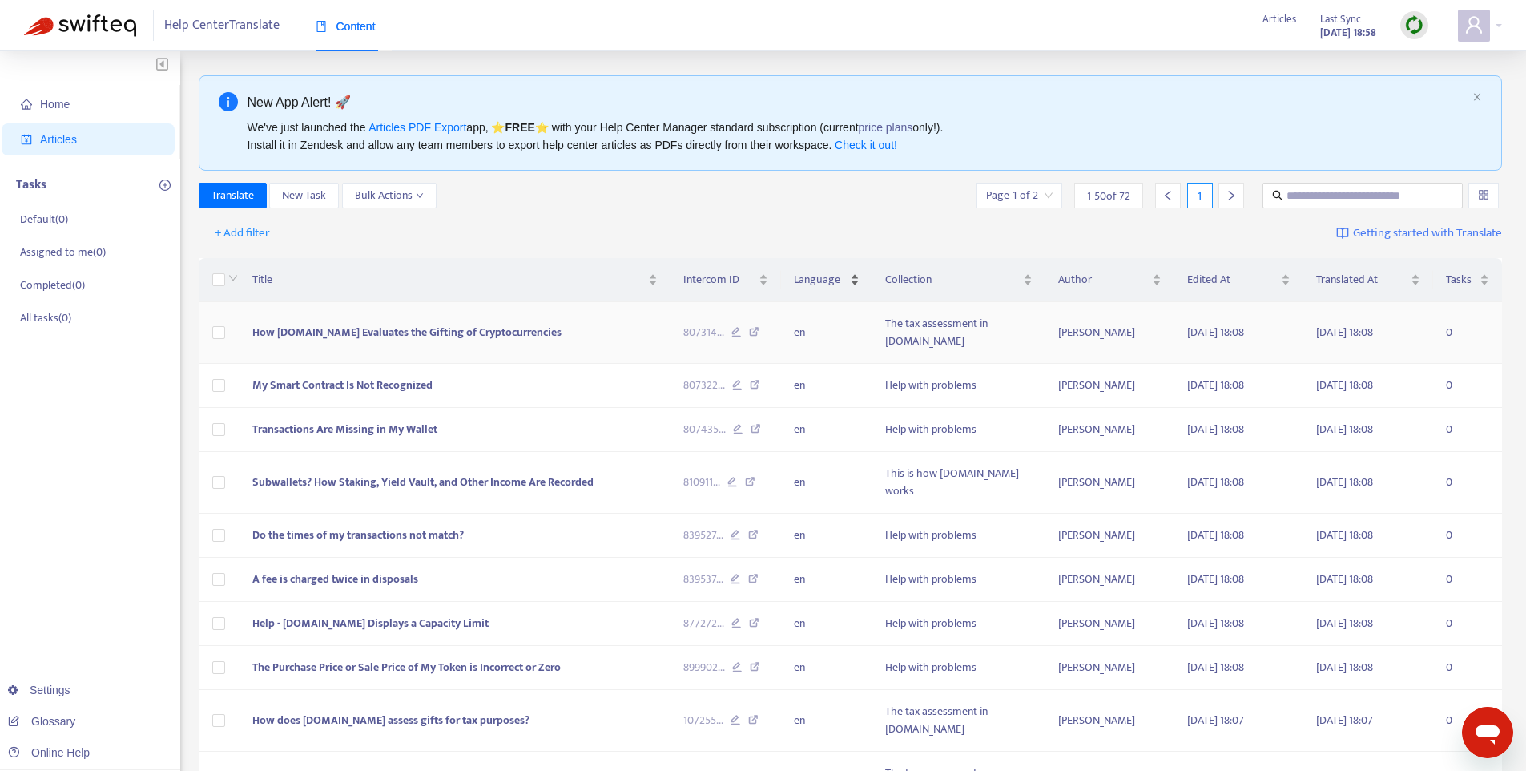
click at [823, 288] on div "Language" at bounding box center [827, 280] width 66 height 18
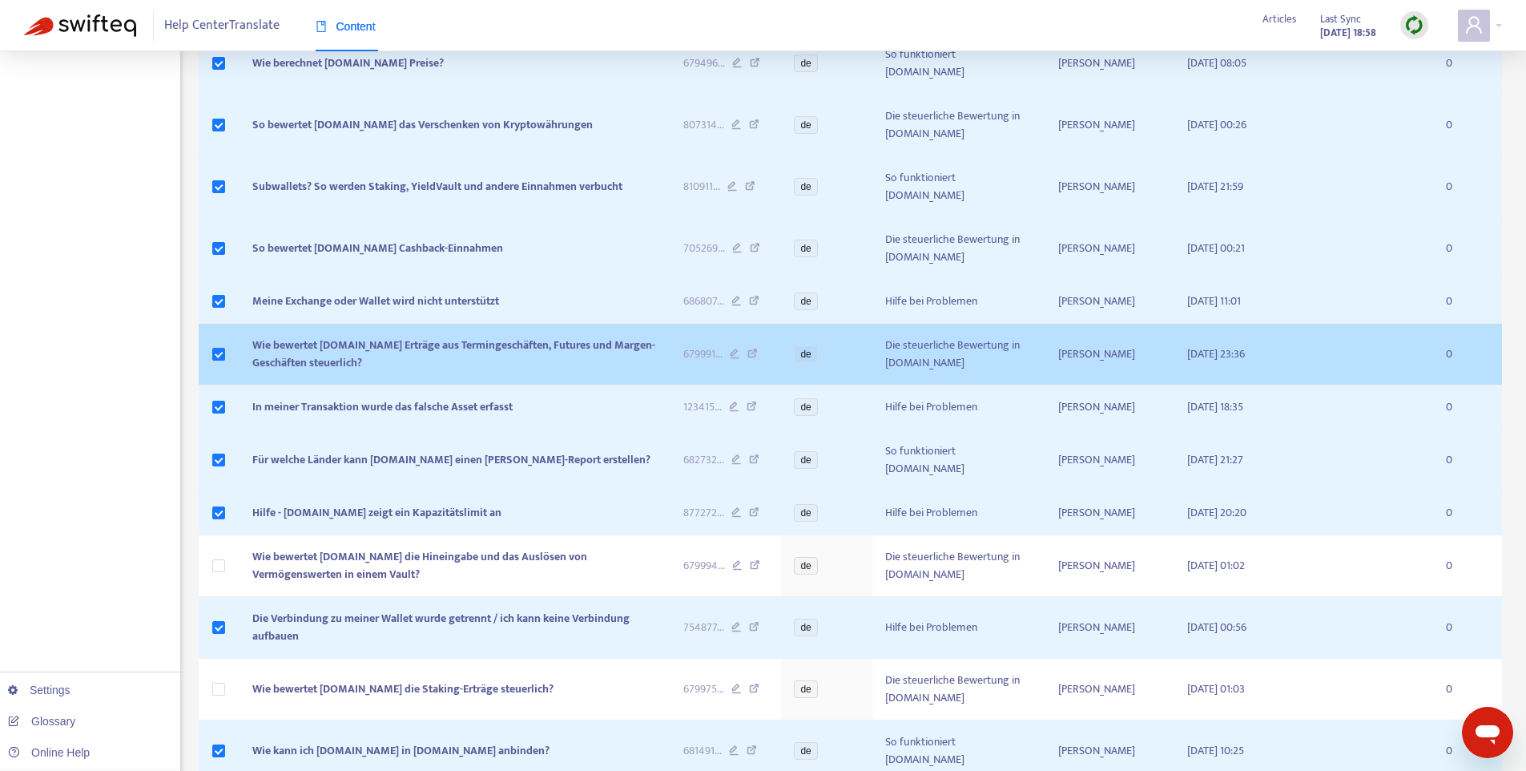
scroll to position [1719, 0]
click at [227, 327] on td at bounding box center [220, 358] width 42 height 62
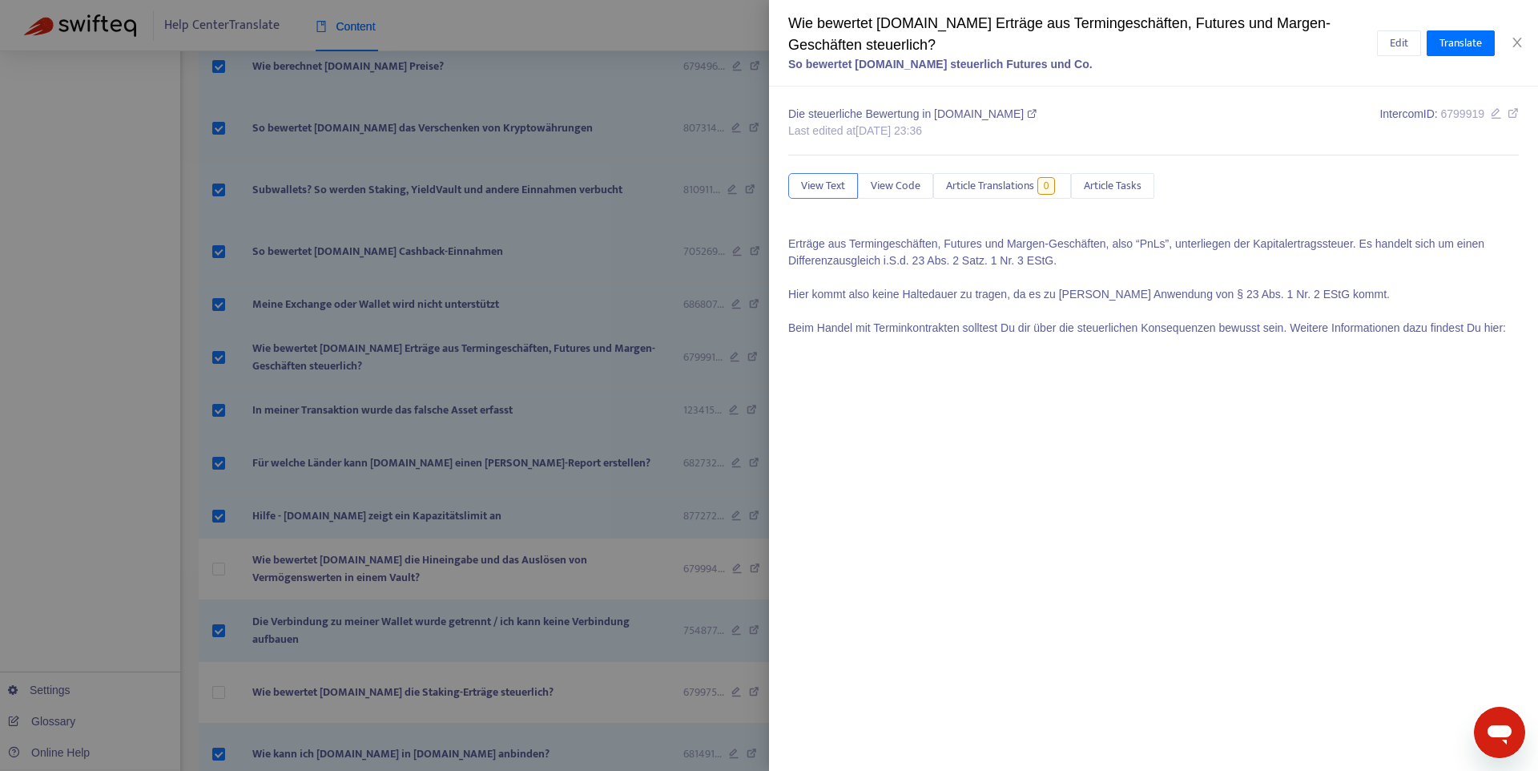
click at [230, 235] on div at bounding box center [769, 385] width 1538 height 771
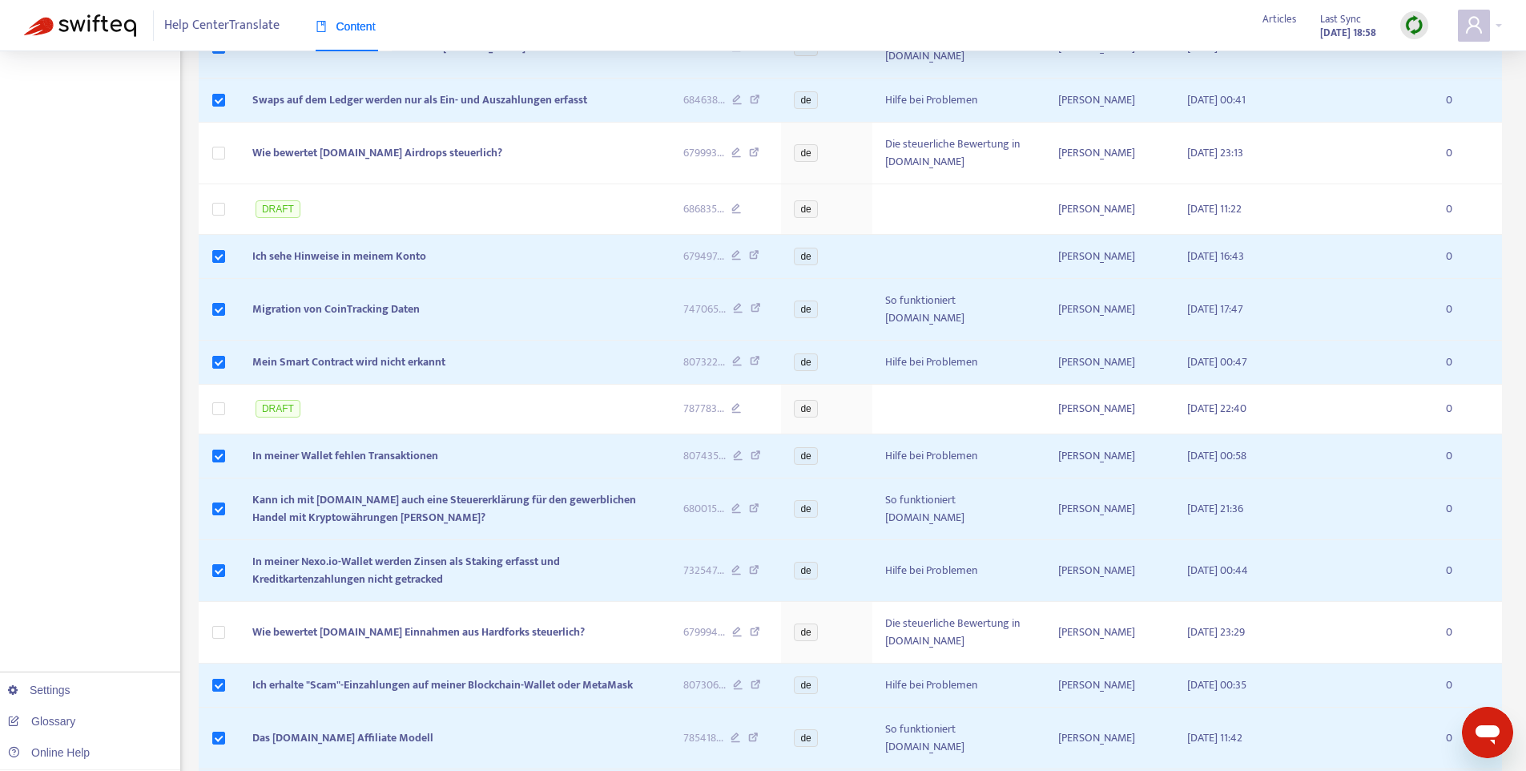
scroll to position [0, 0]
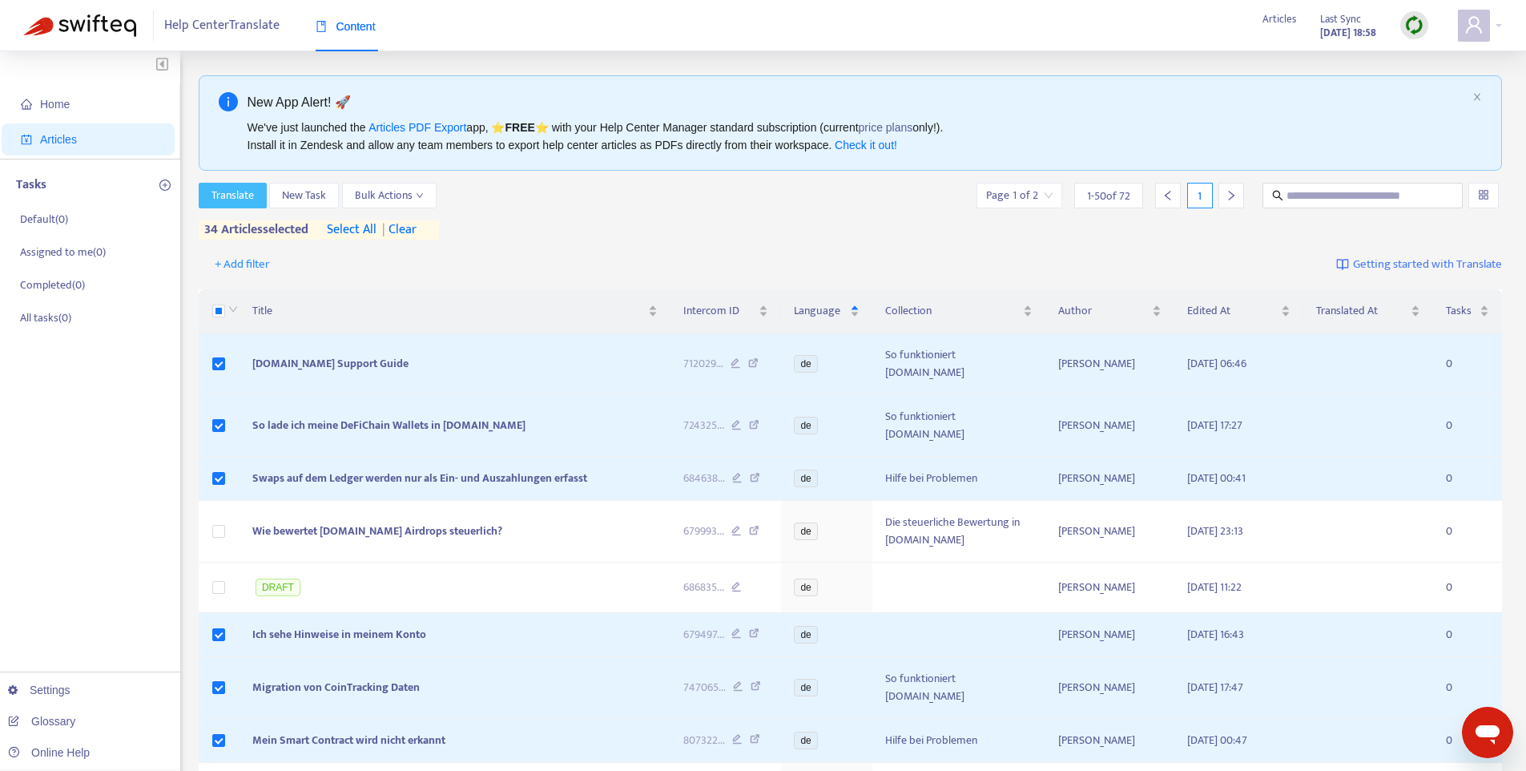
click at [235, 201] on span "Translate" at bounding box center [232, 196] width 42 height 18
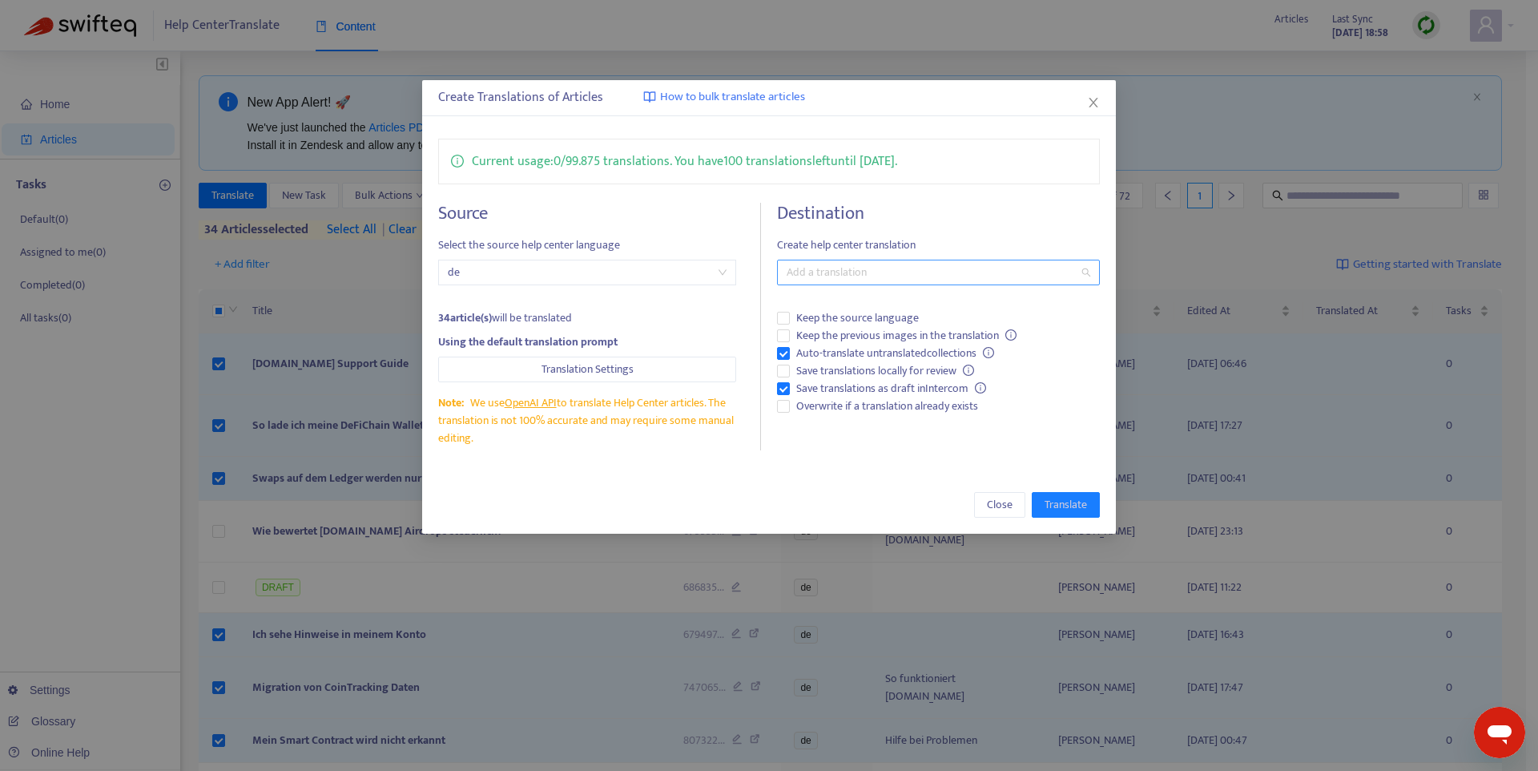
click at [891, 283] on div "Add a translation" at bounding box center [938, 273] width 323 height 26
click at [869, 312] on div "Select all" at bounding box center [938, 305] width 297 height 18
type input "*"
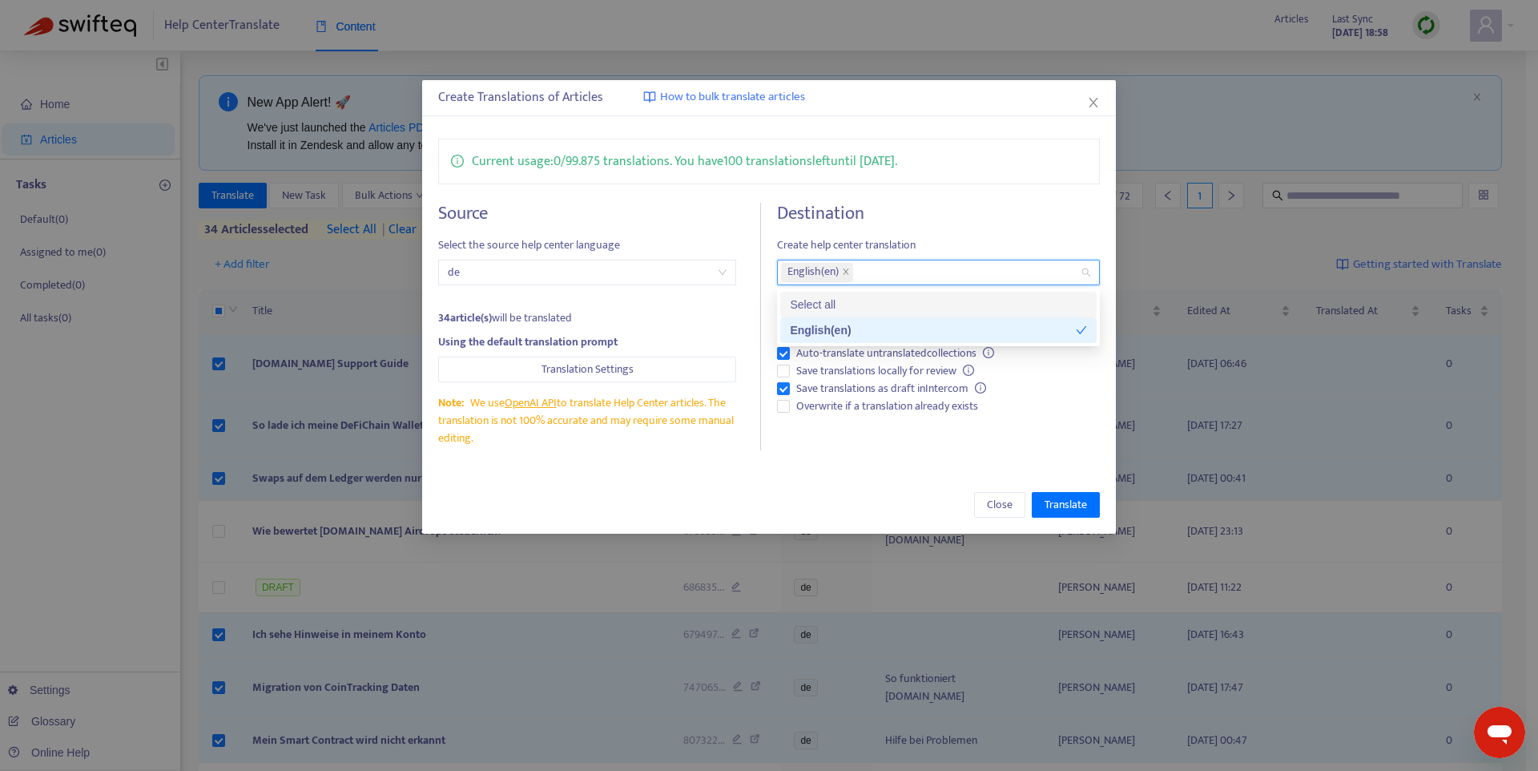
click at [994, 194] on div "Current usage: 0 / 99.875 translations . You have 100 translations left until 8…" at bounding box center [769, 295] width 694 height 344
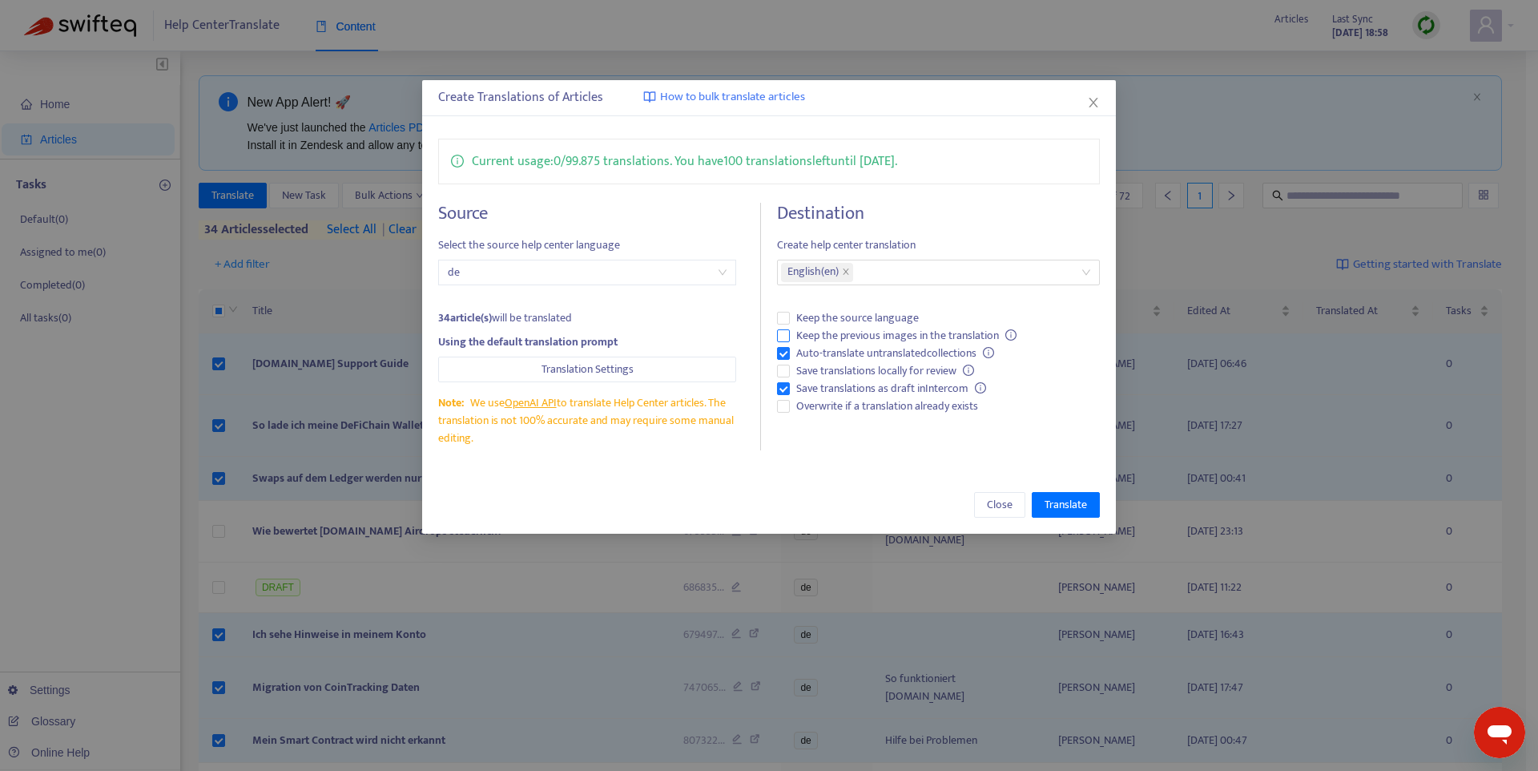
click at [913, 334] on span "Keep the previous images in the translation" at bounding box center [906, 336] width 233 height 18
click at [1076, 504] on span "Translate" at bounding box center [1066, 505] width 42 height 18
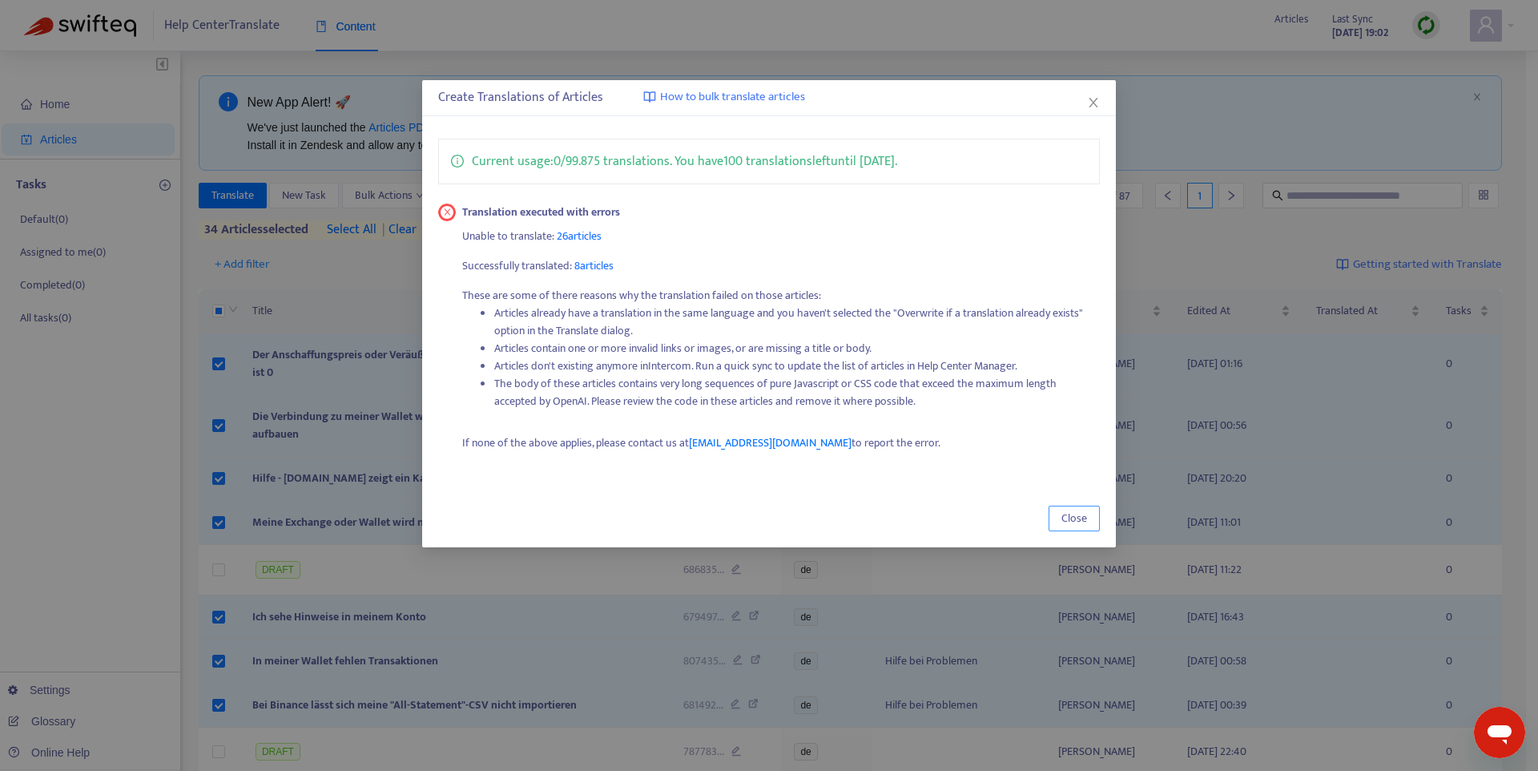
click at [1092, 521] on button "Close" at bounding box center [1074, 518] width 51 height 26
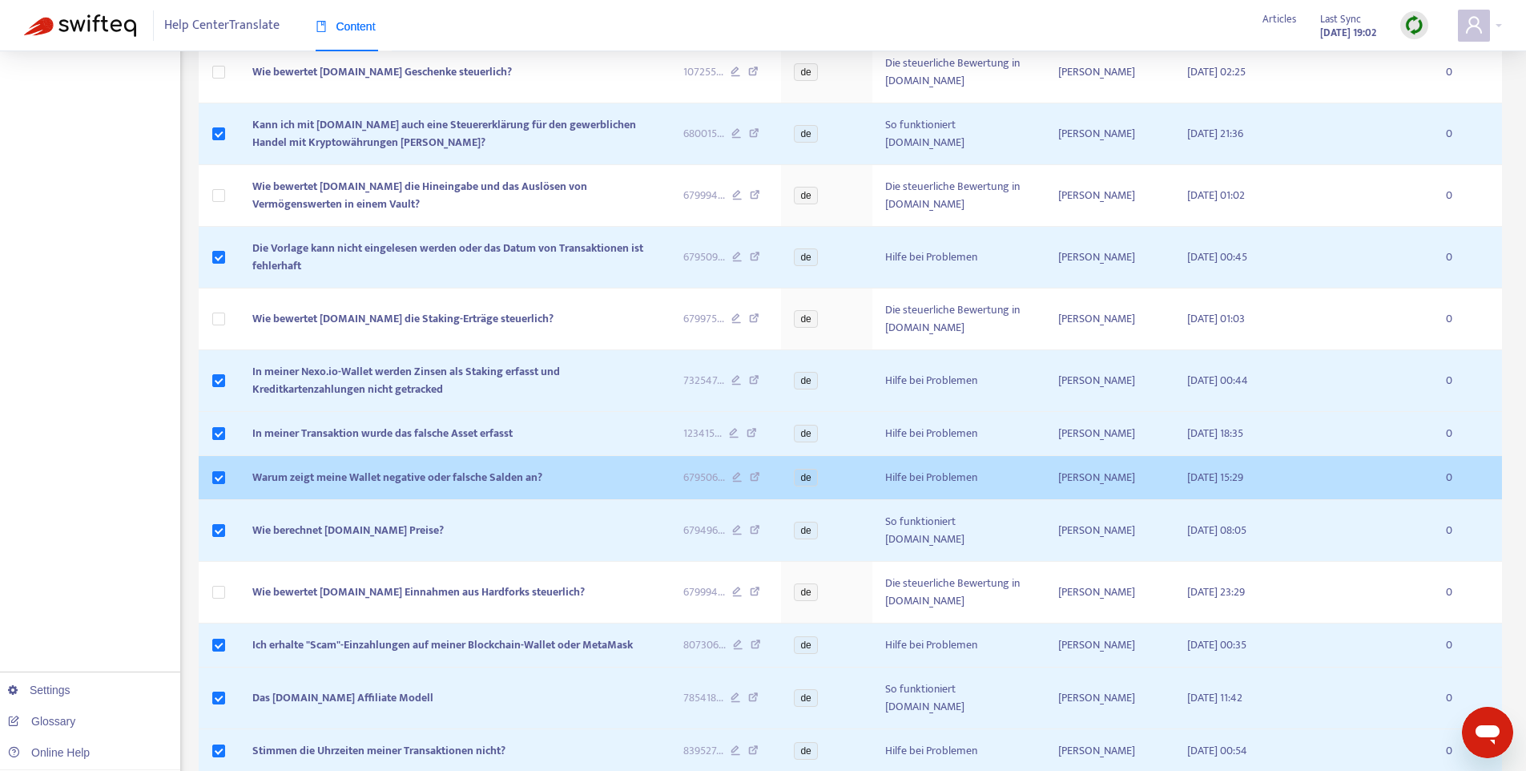
scroll to position [2220, 0]
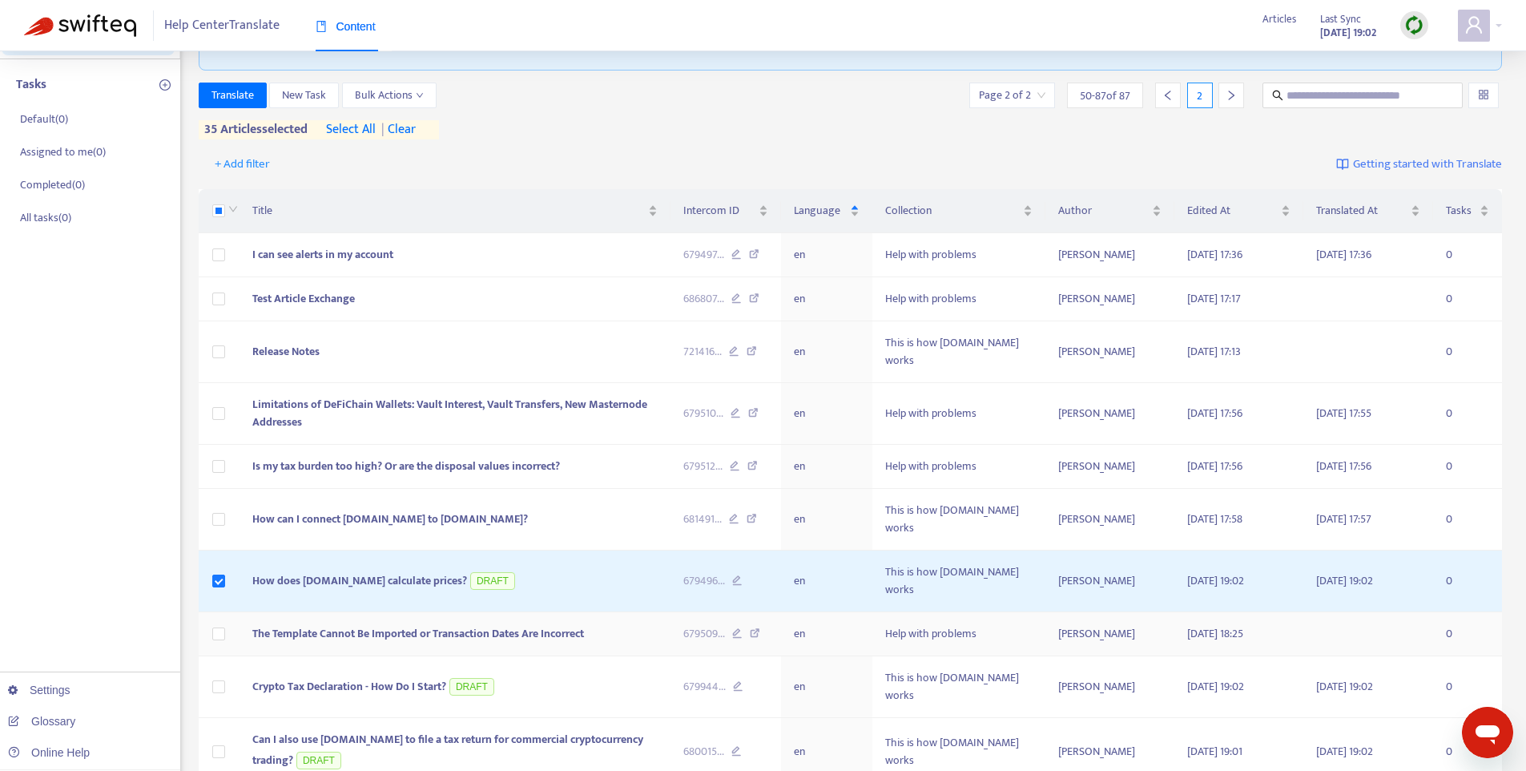
scroll to position [326, 0]
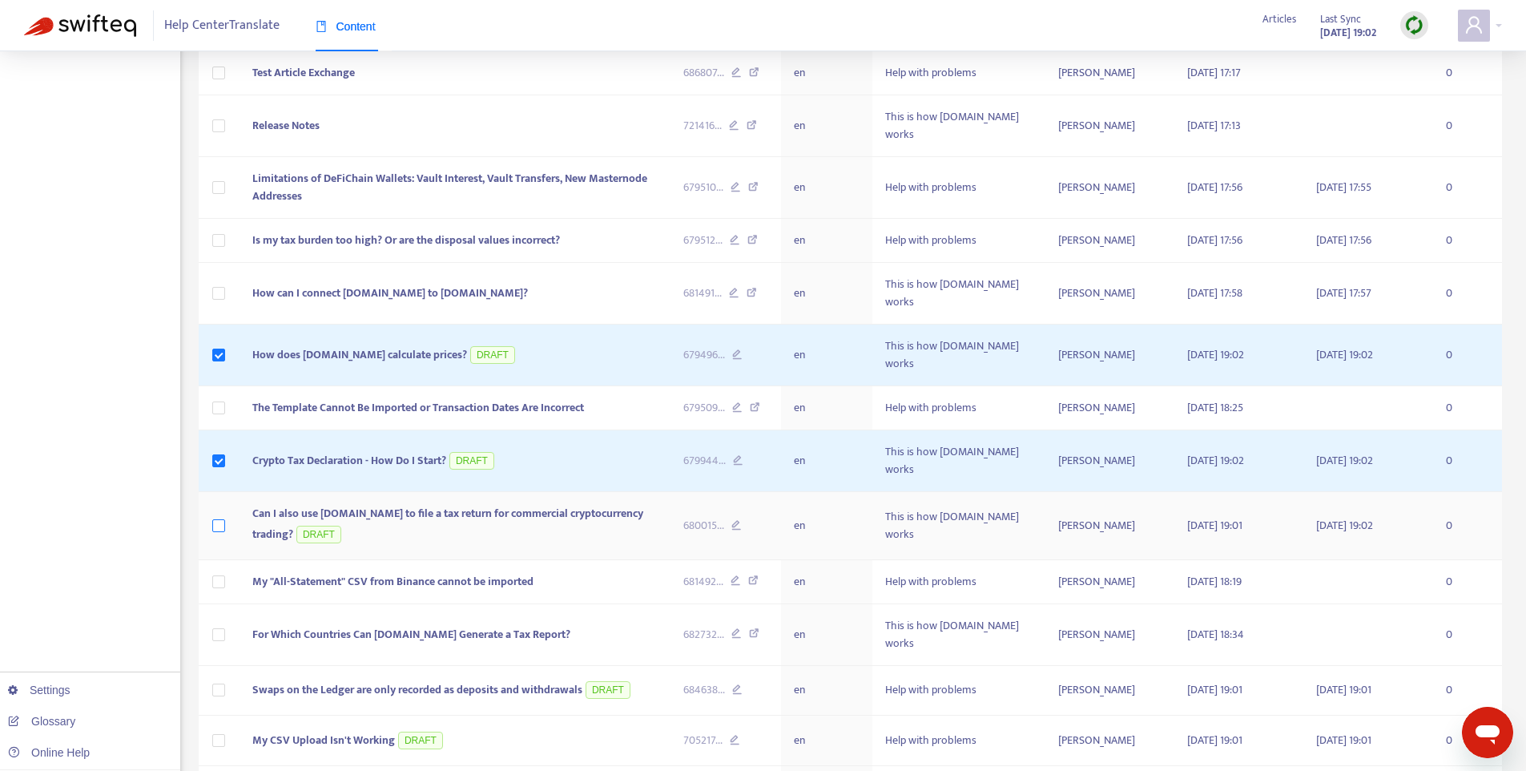
click at [215, 517] on label at bounding box center [218, 526] width 13 height 18
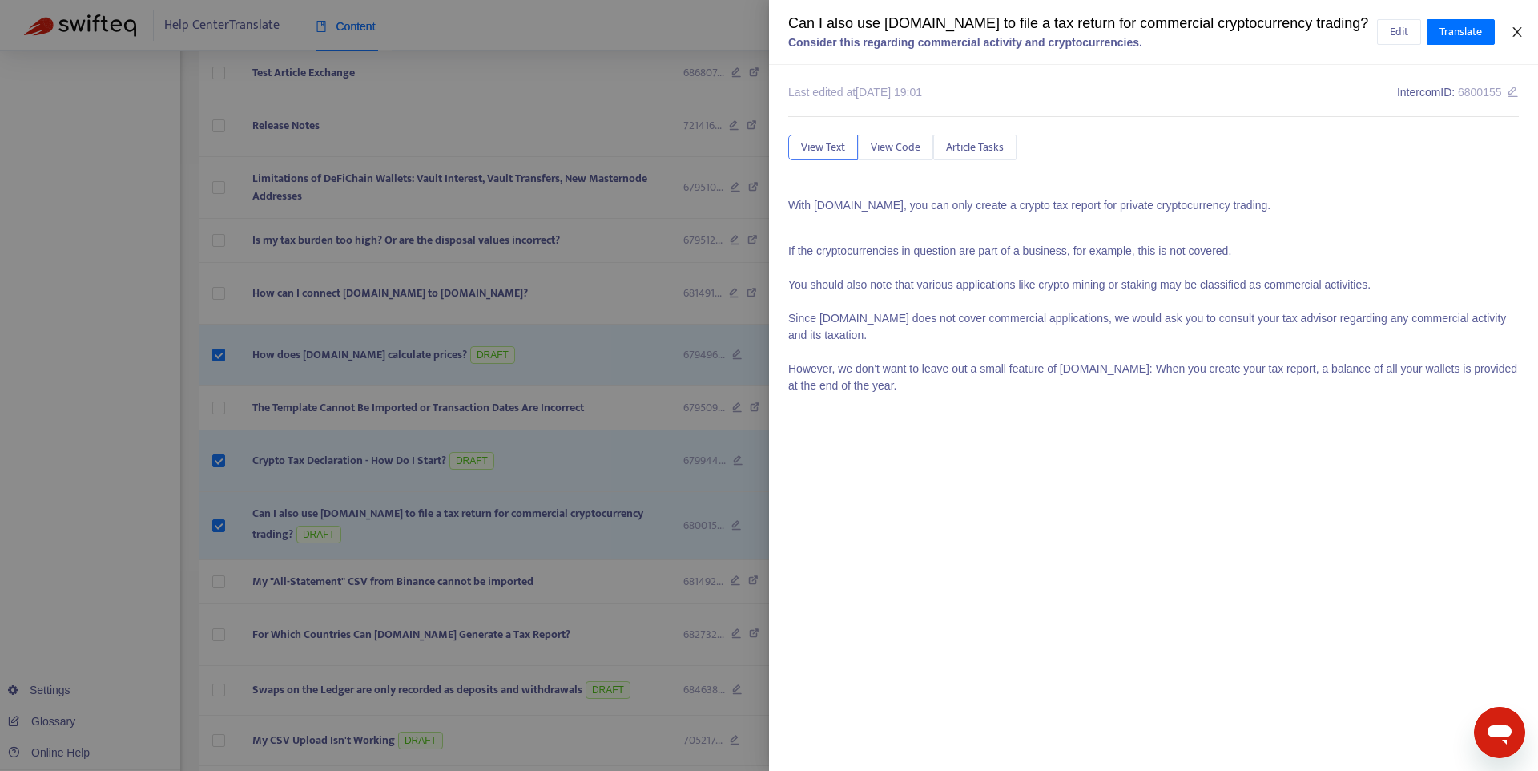
click at [1521, 30] on icon "close" at bounding box center [1517, 32] width 13 height 13
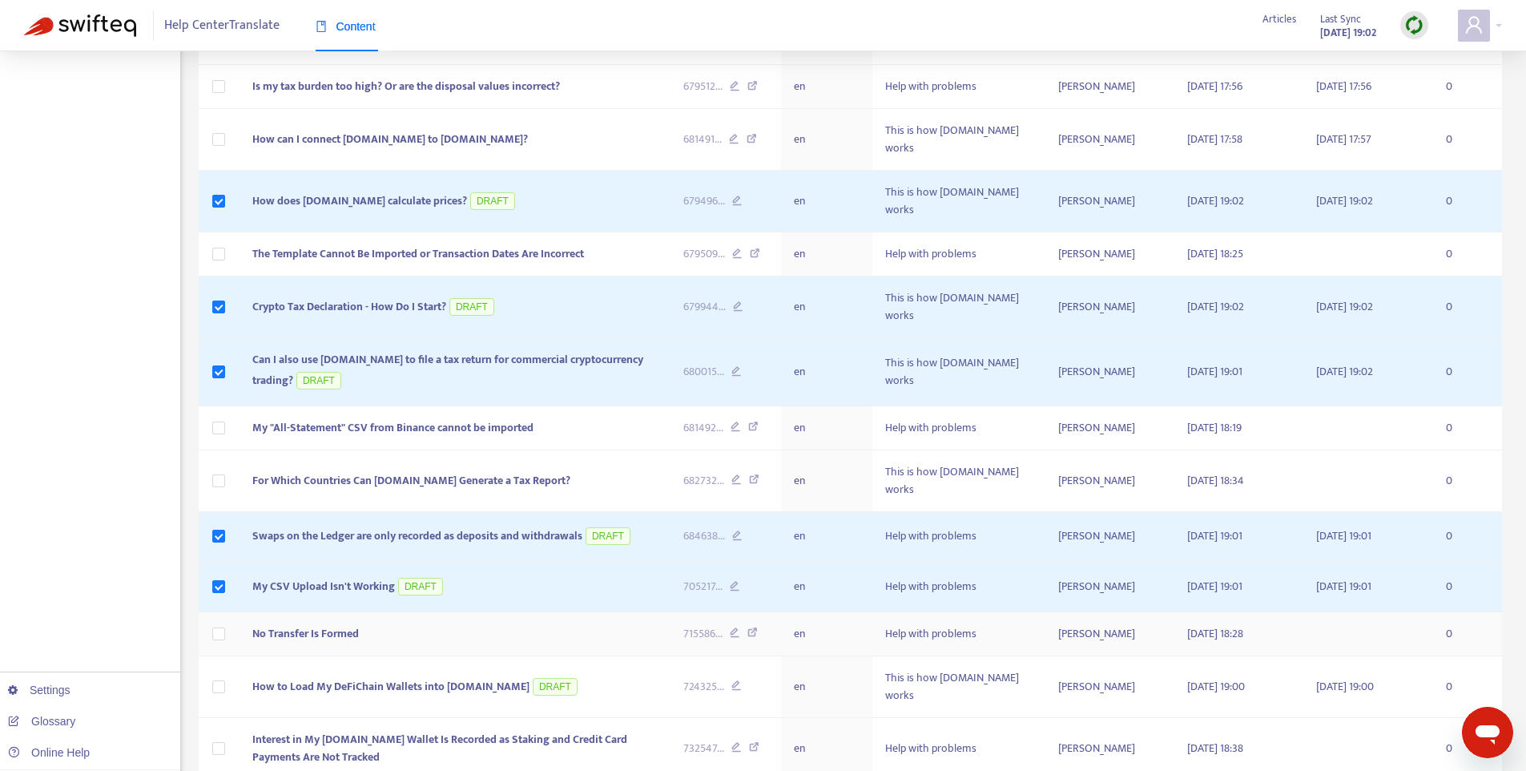
scroll to position [482, 0]
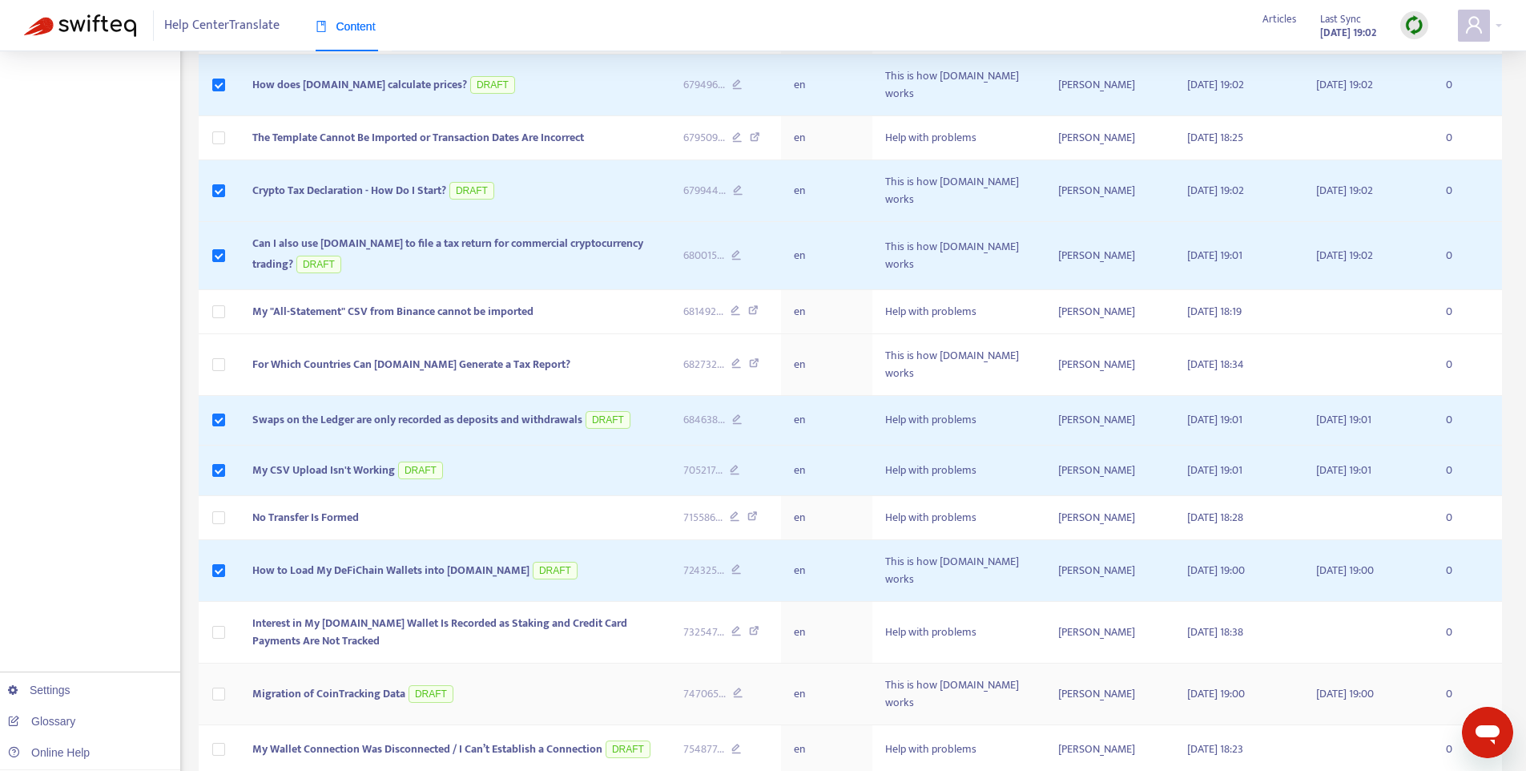
click at [219, 685] on label at bounding box center [218, 694] width 13 height 18
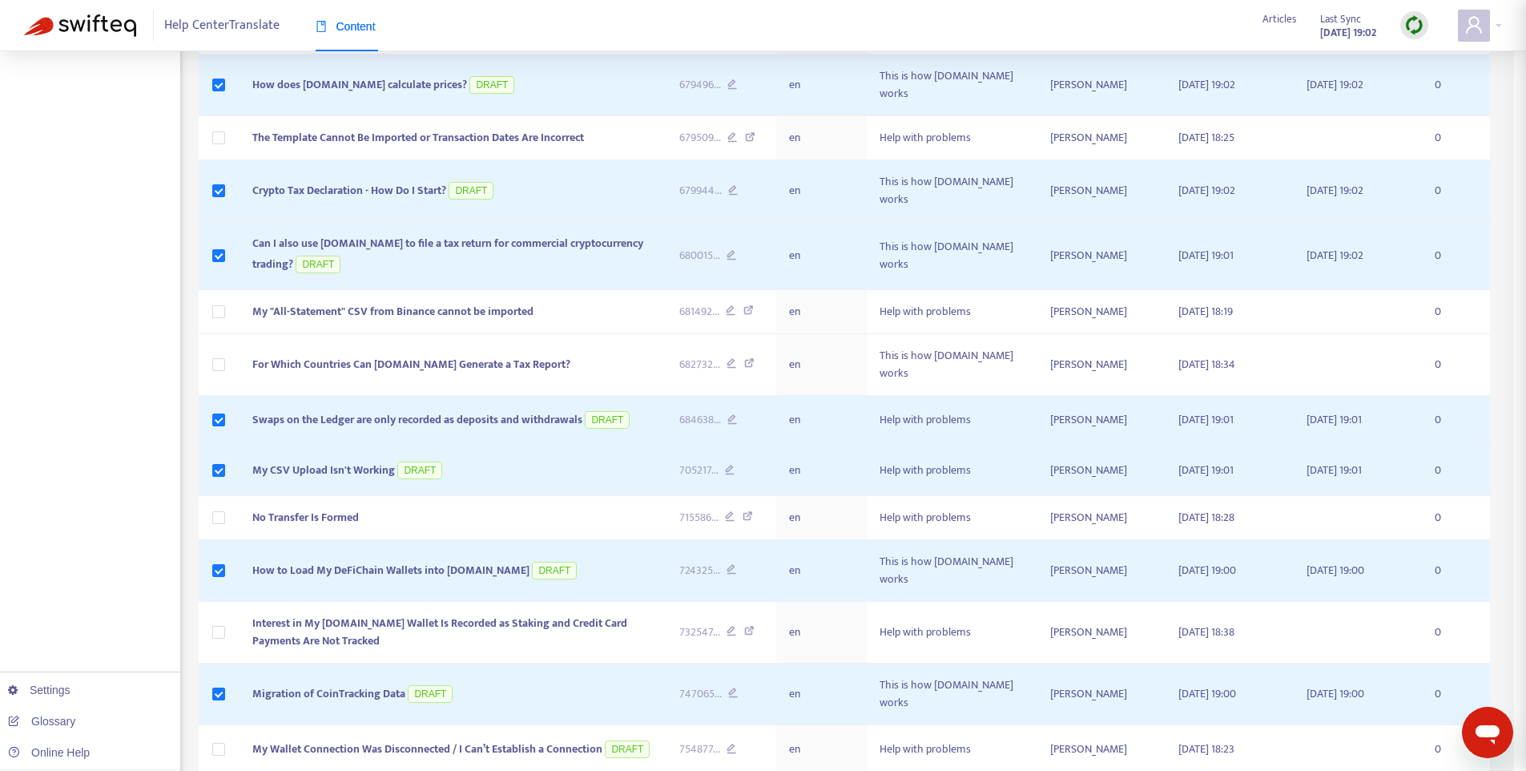
scroll to position [627, 0]
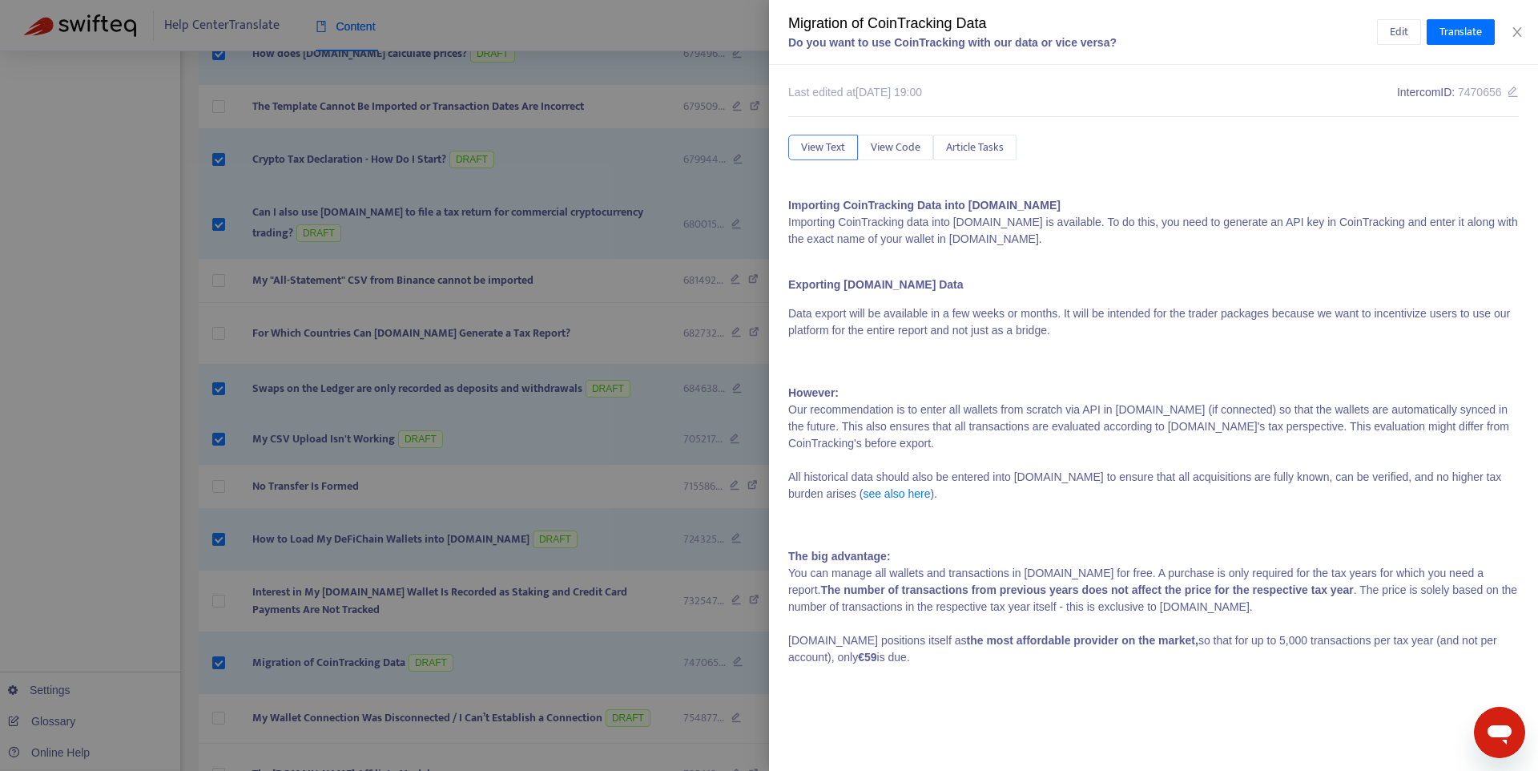
click at [219, 616] on div at bounding box center [769, 385] width 1538 height 771
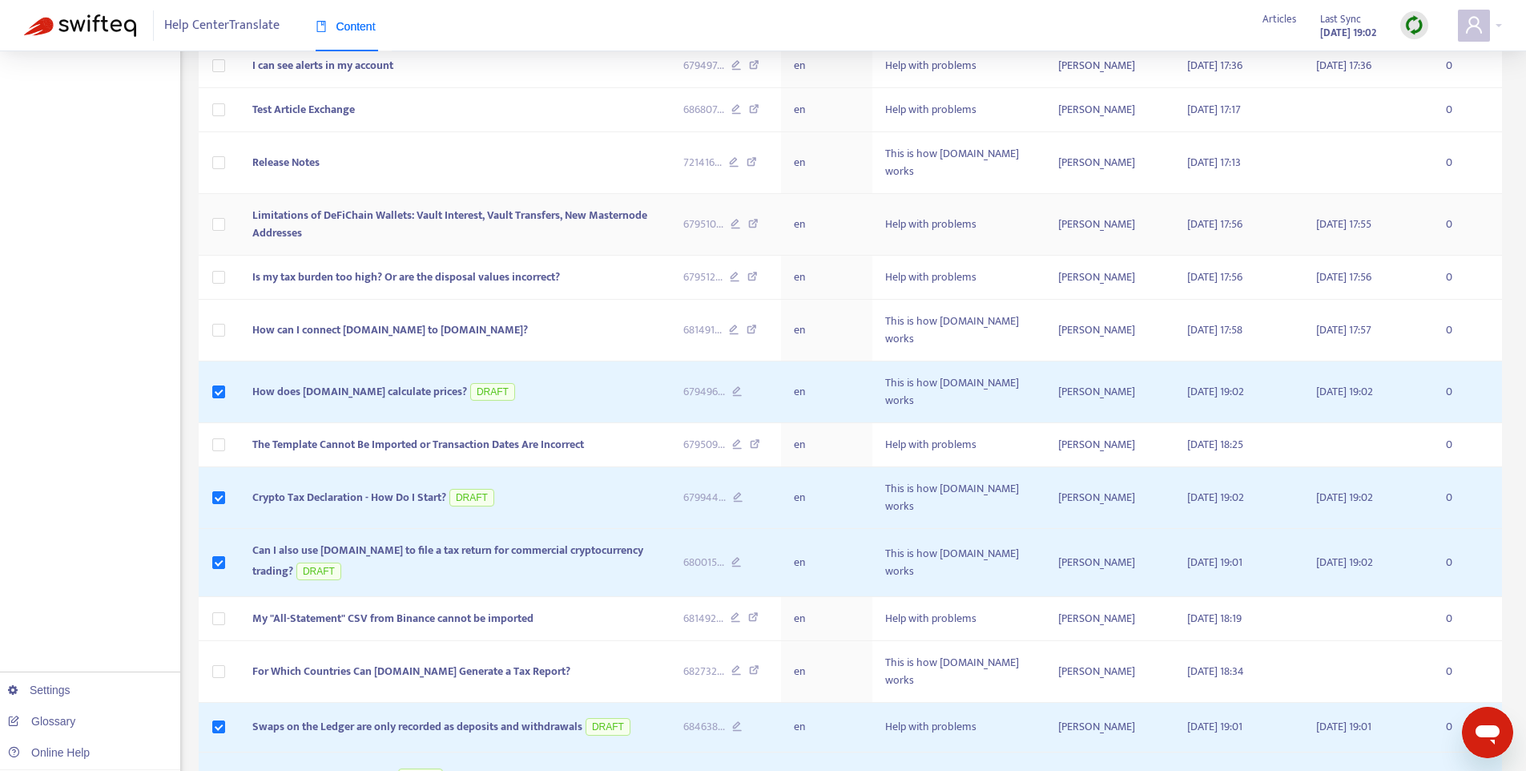
scroll to position [0, 0]
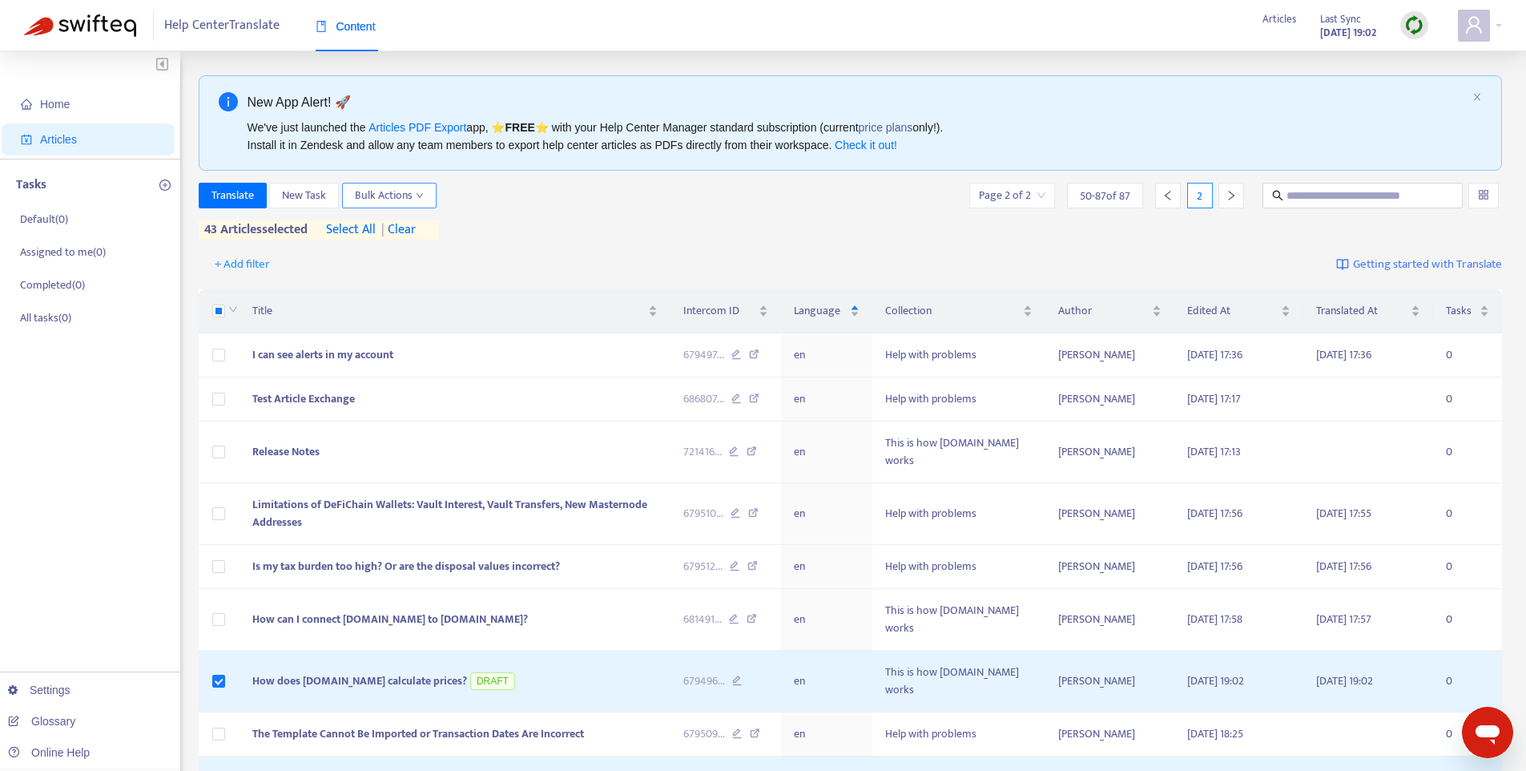
click at [409, 200] on span "Bulk Actions" at bounding box center [389, 196] width 69 height 18
click at [425, 281] on span "Save to Intercom" at bounding box center [396, 278] width 80 height 18
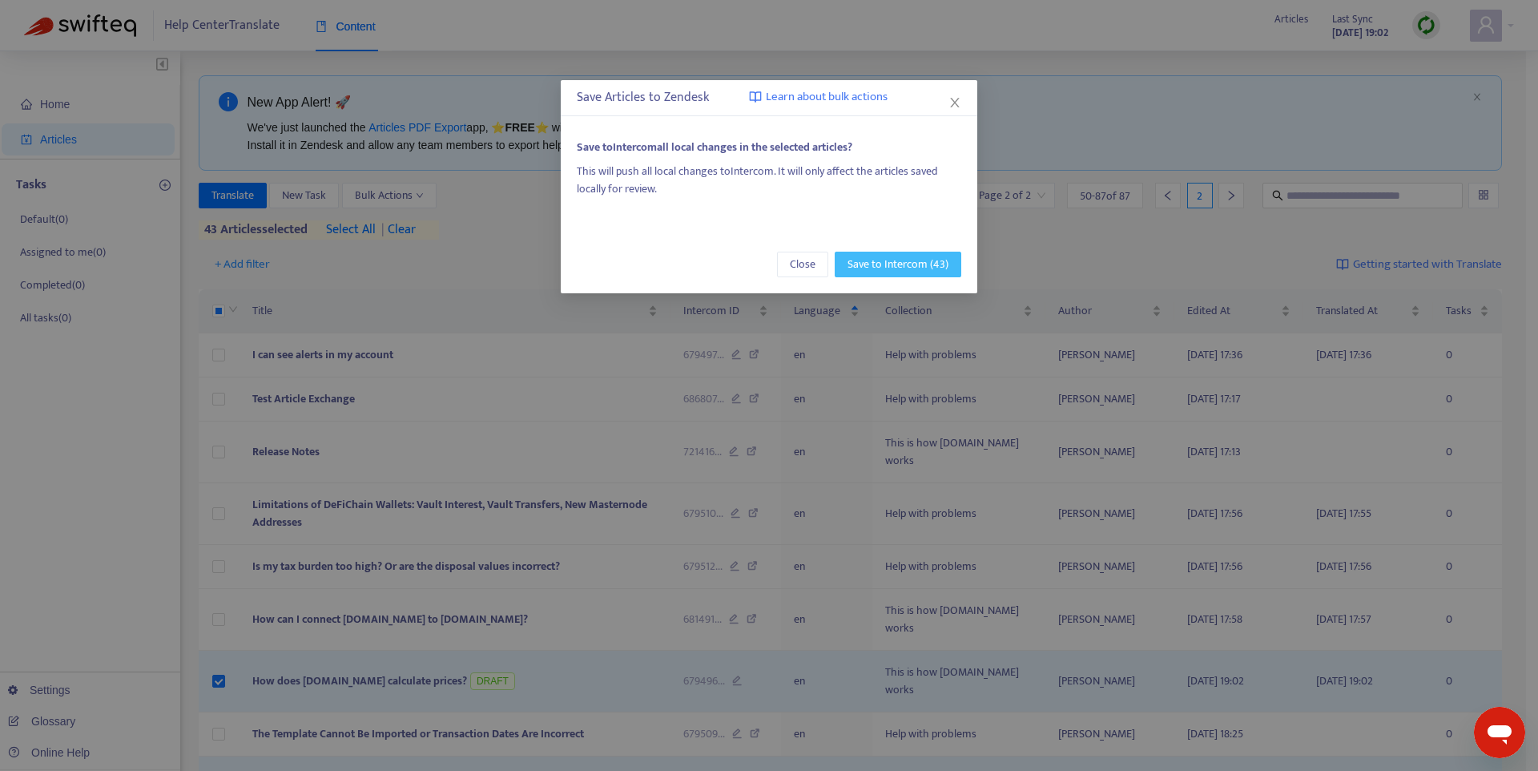
click at [907, 268] on span "Save to Intercom (43)" at bounding box center [898, 265] width 101 height 18
click at [823, 268] on button "Close" at bounding box center [802, 265] width 51 height 26
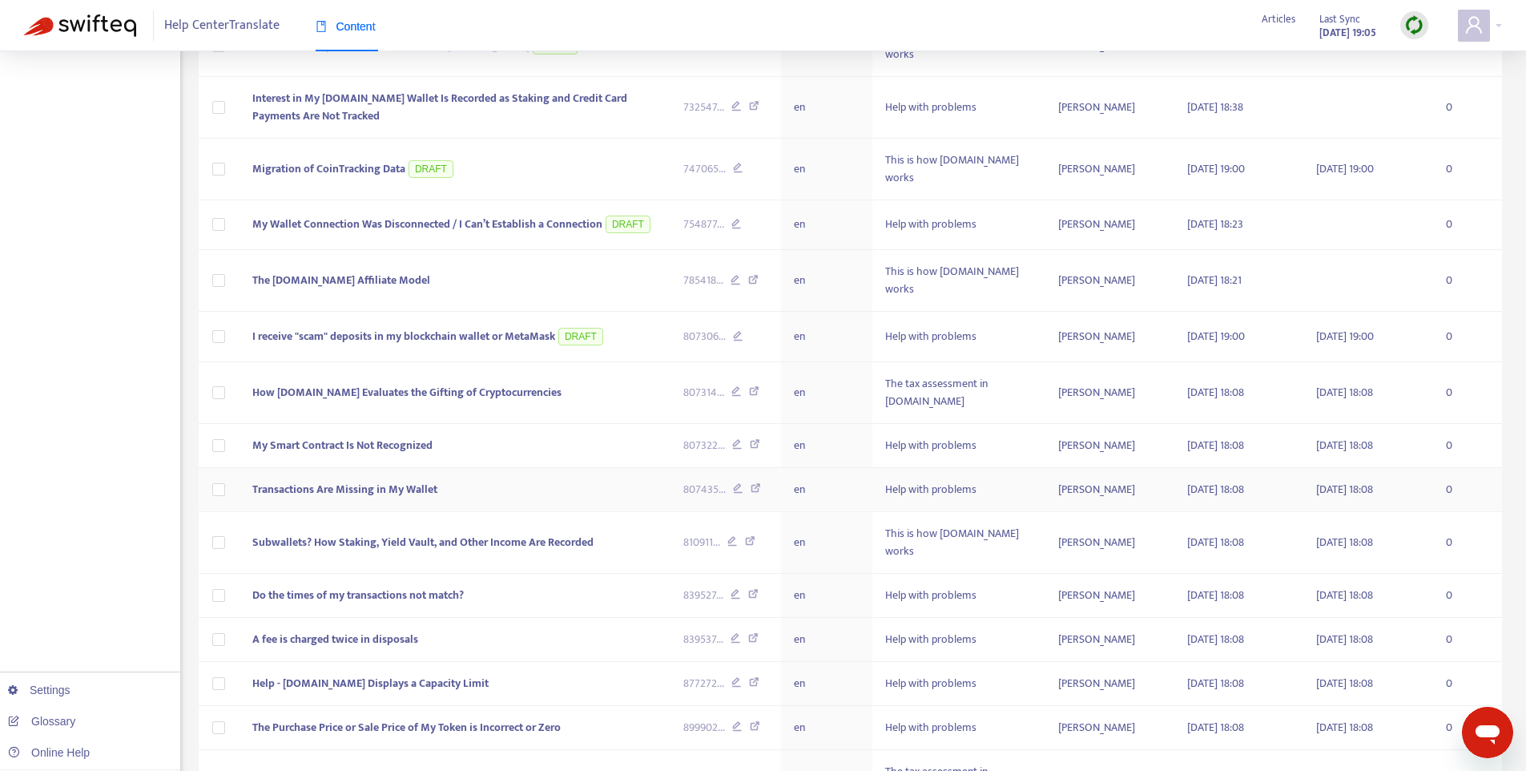
scroll to position [1411, 0]
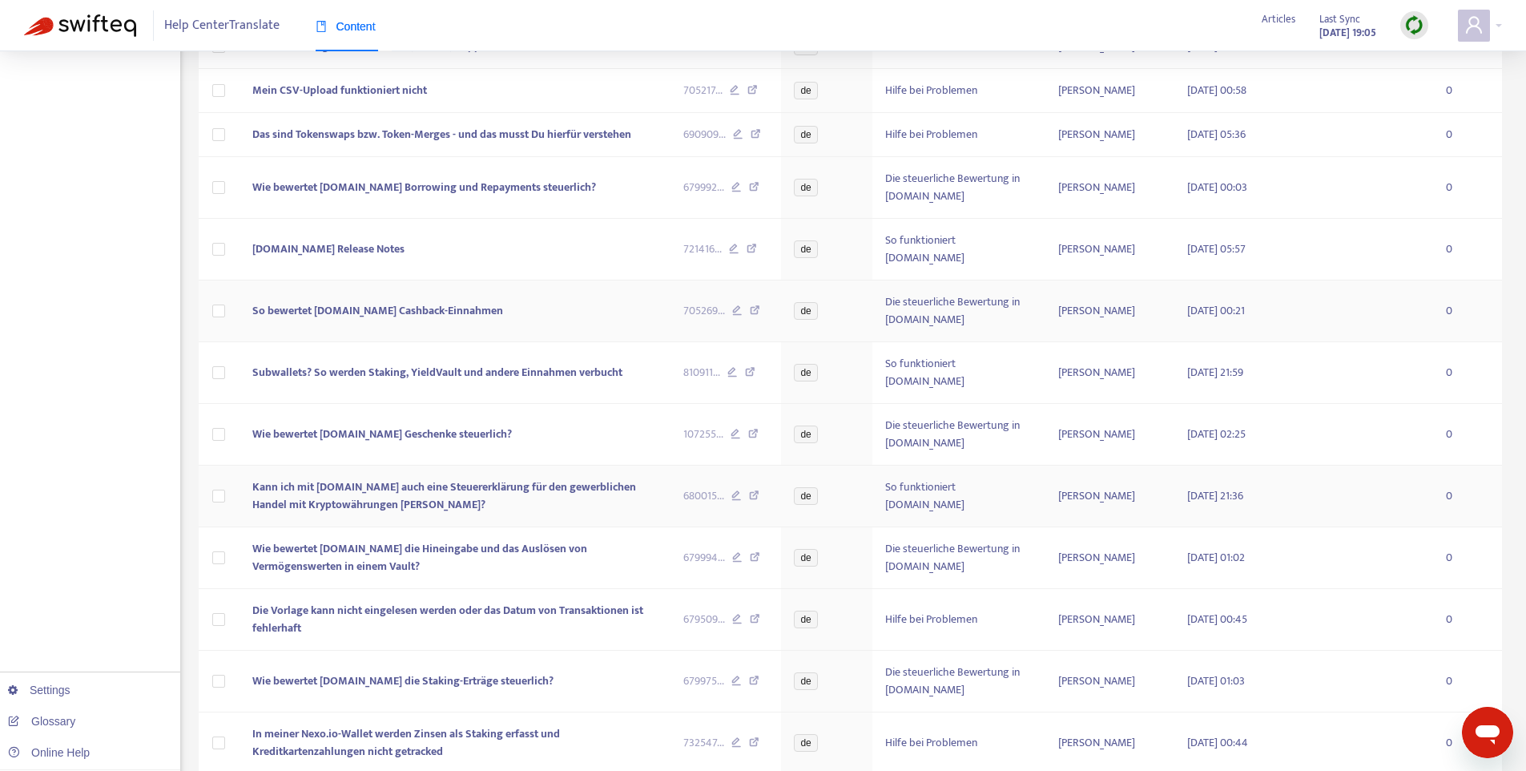
scroll to position [2188, 0]
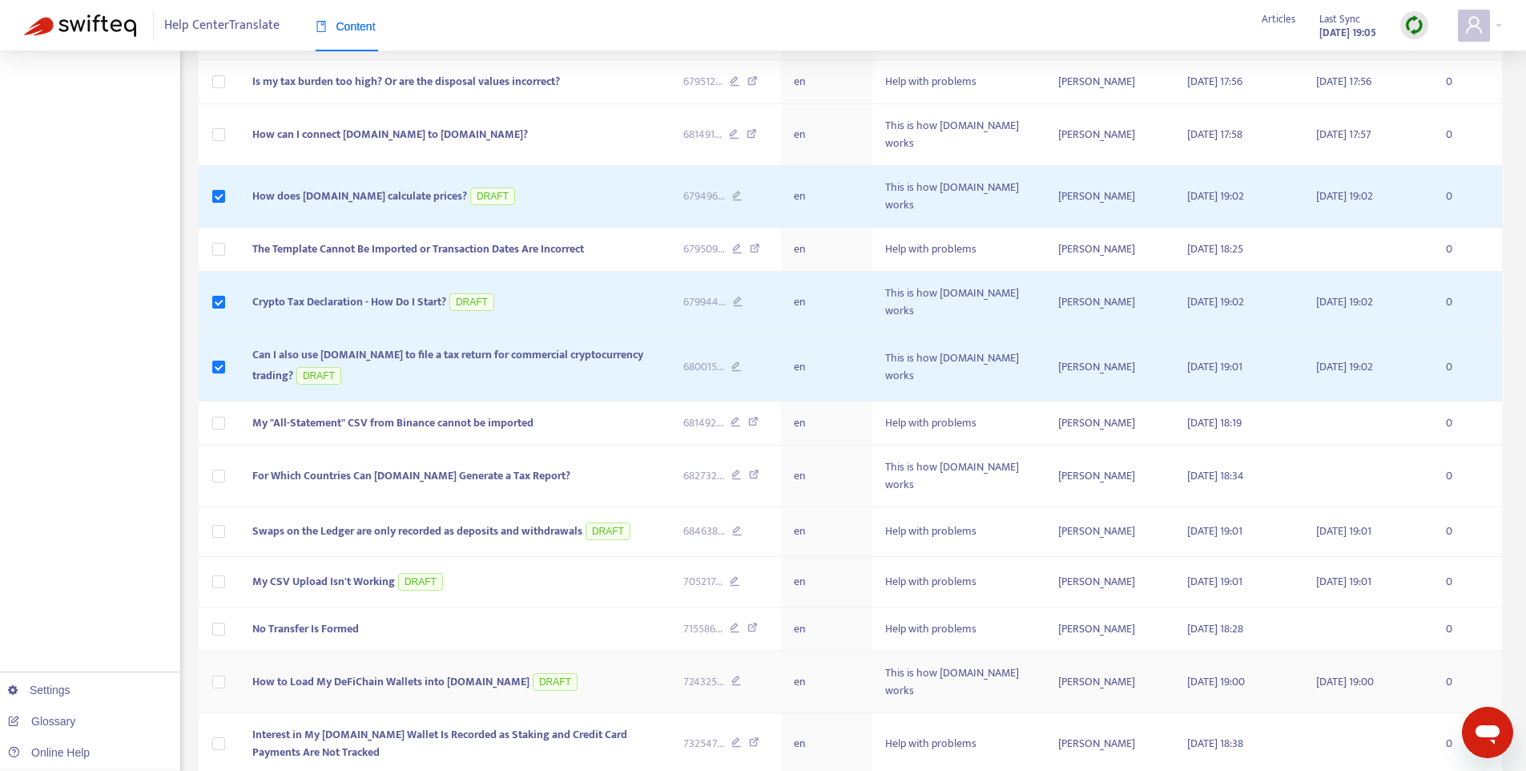
scroll to position [493, 0]
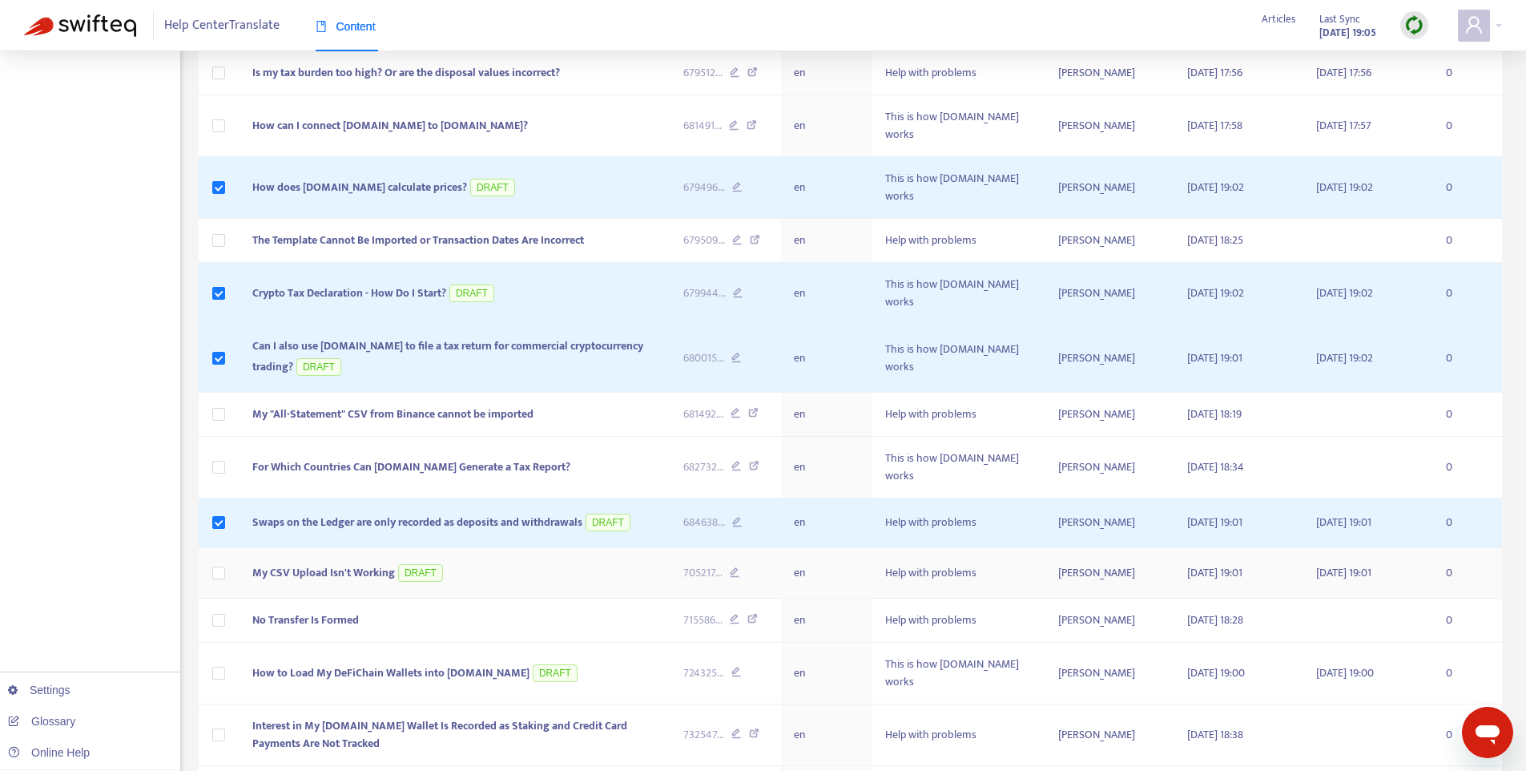
click at [226, 548] on td at bounding box center [220, 573] width 42 height 50
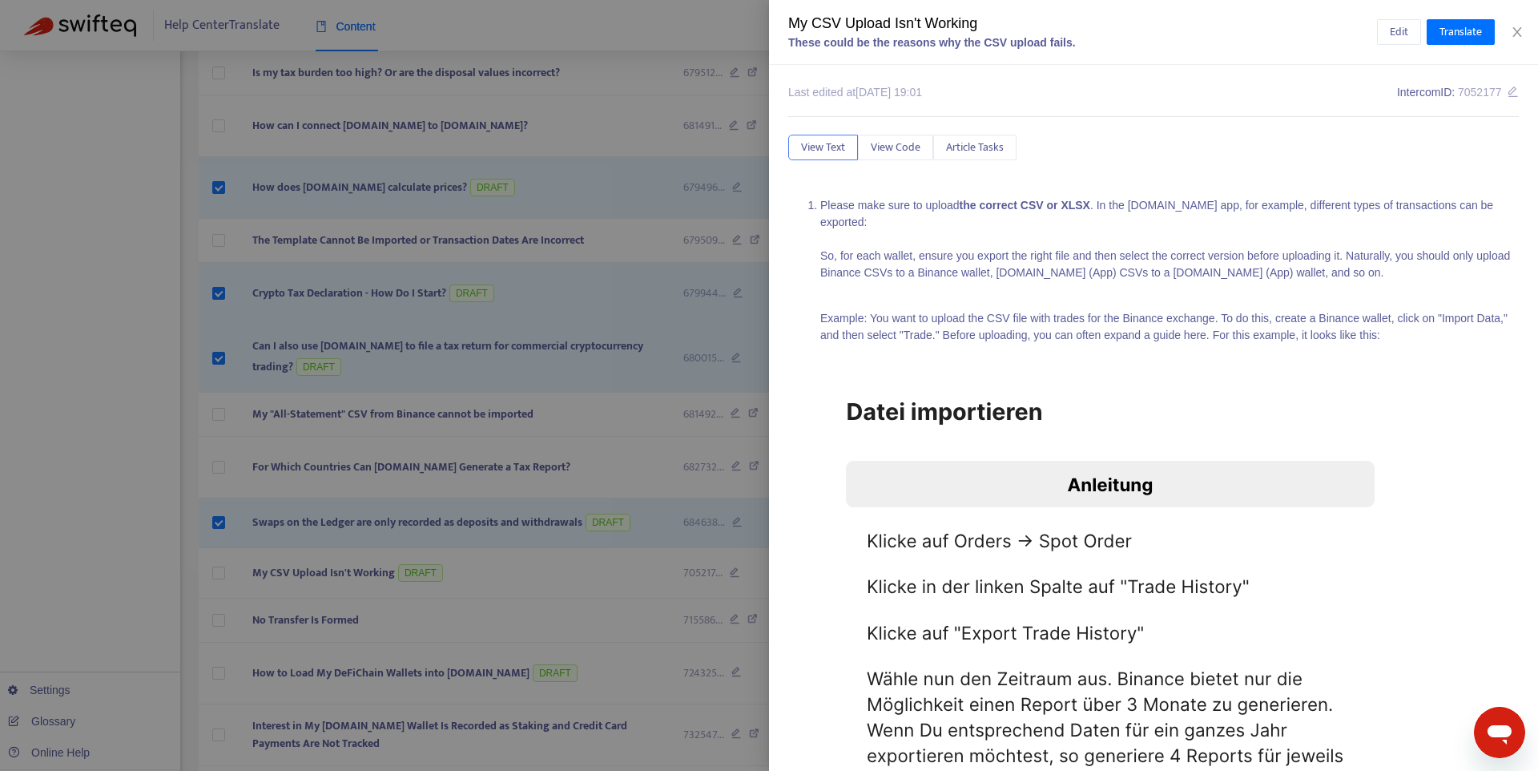
click at [220, 501] on div at bounding box center [769, 385] width 1538 height 771
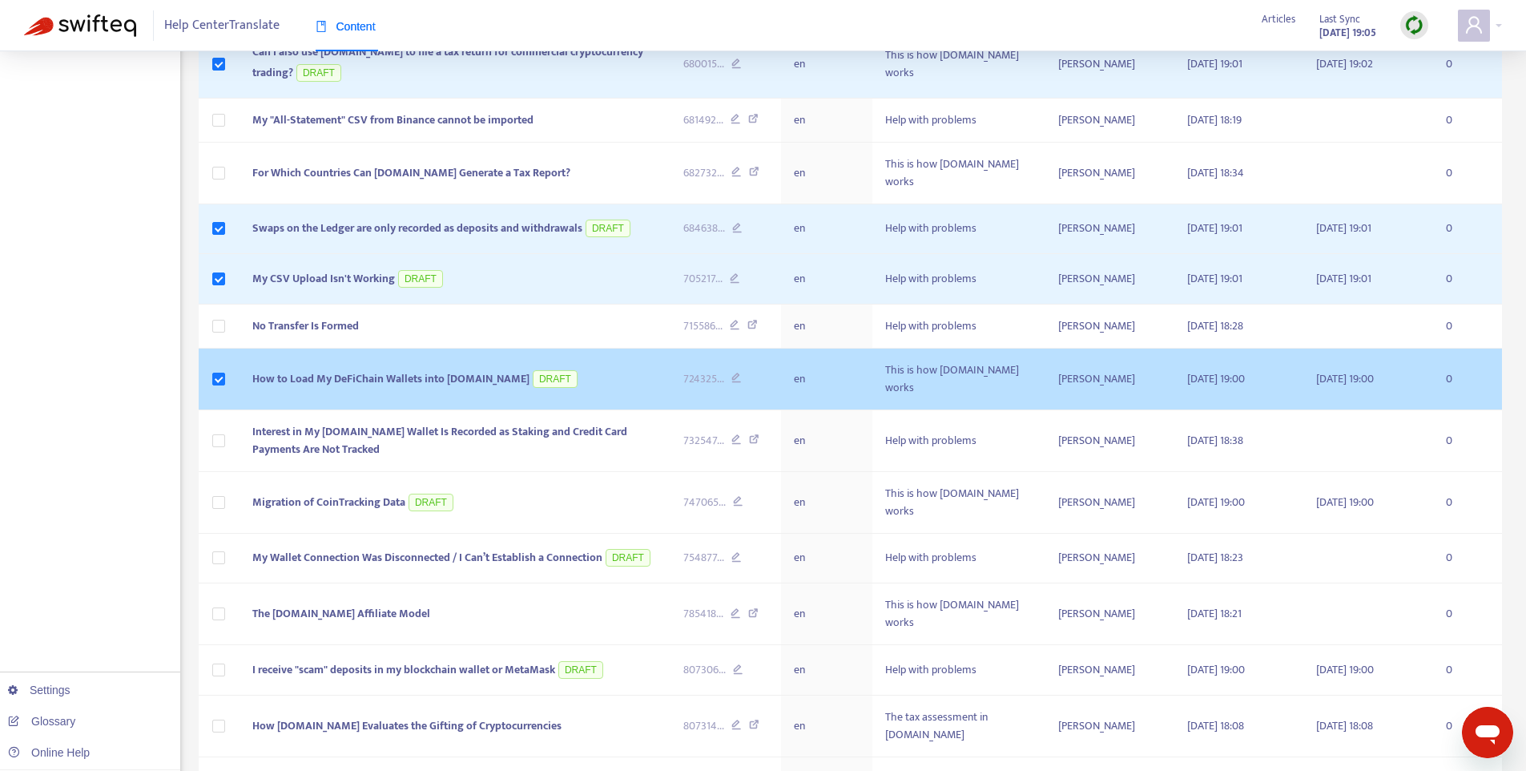
scroll to position [793, 0]
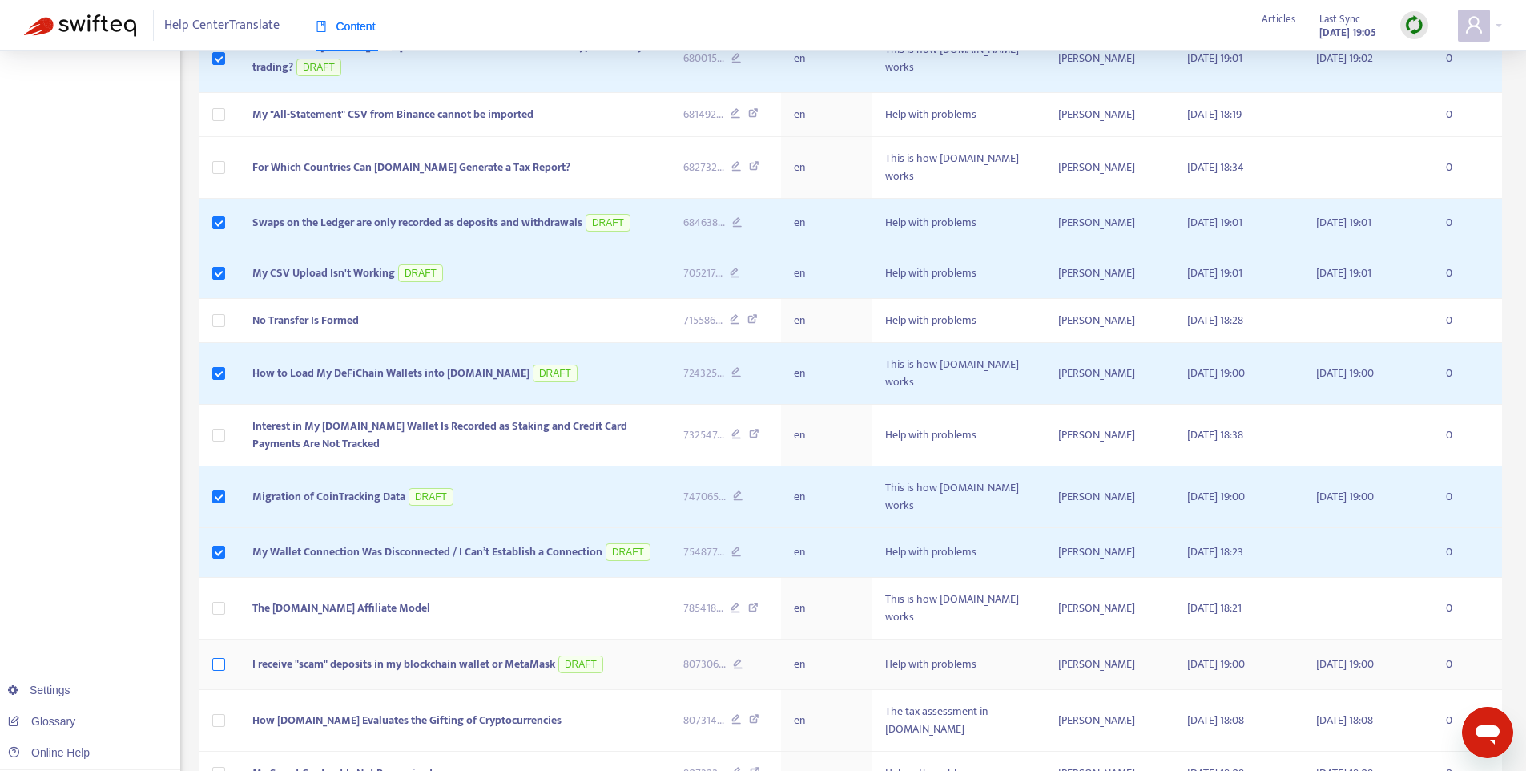
click at [220, 655] on label at bounding box center [218, 664] width 13 height 18
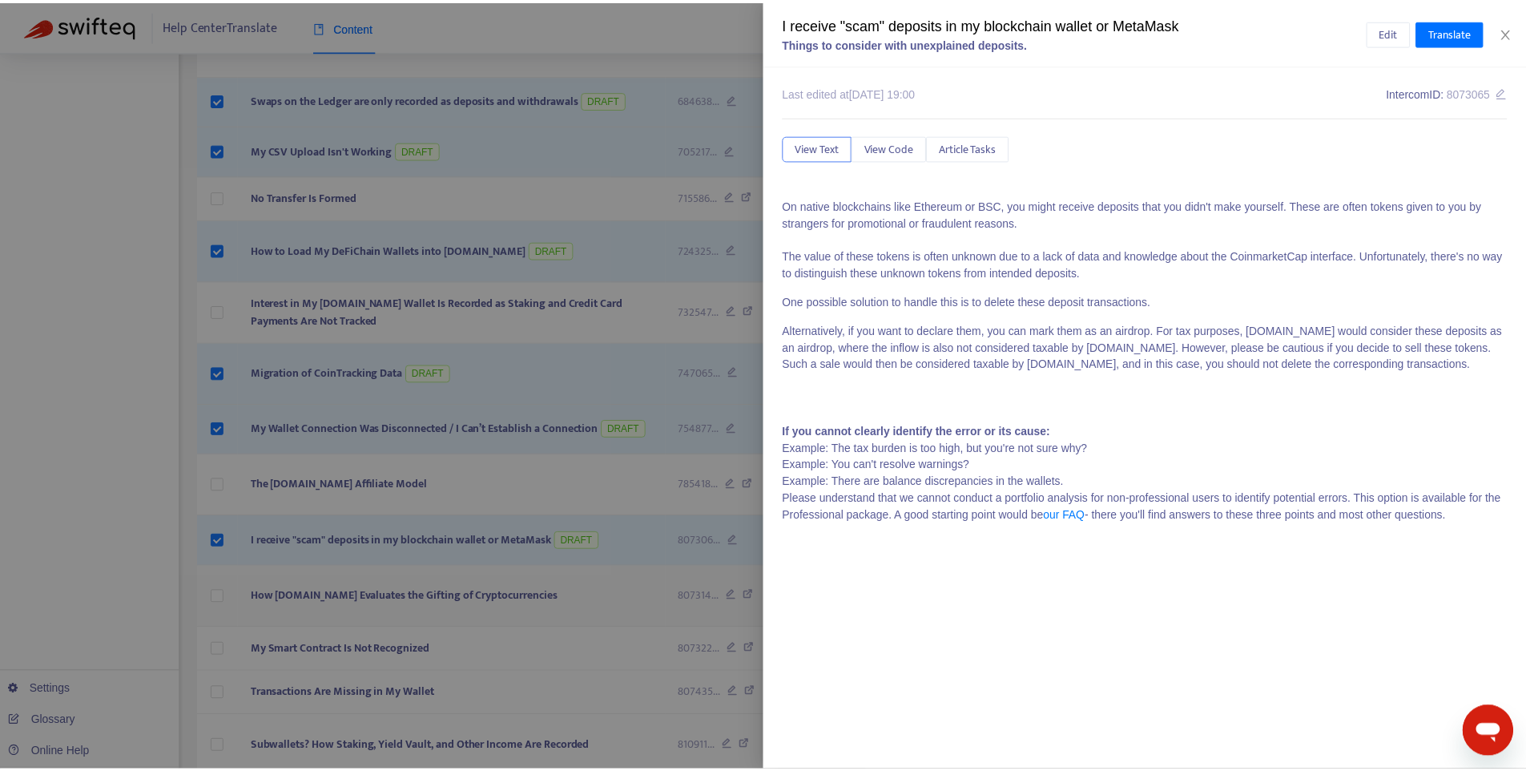
scroll to position [940, 0]
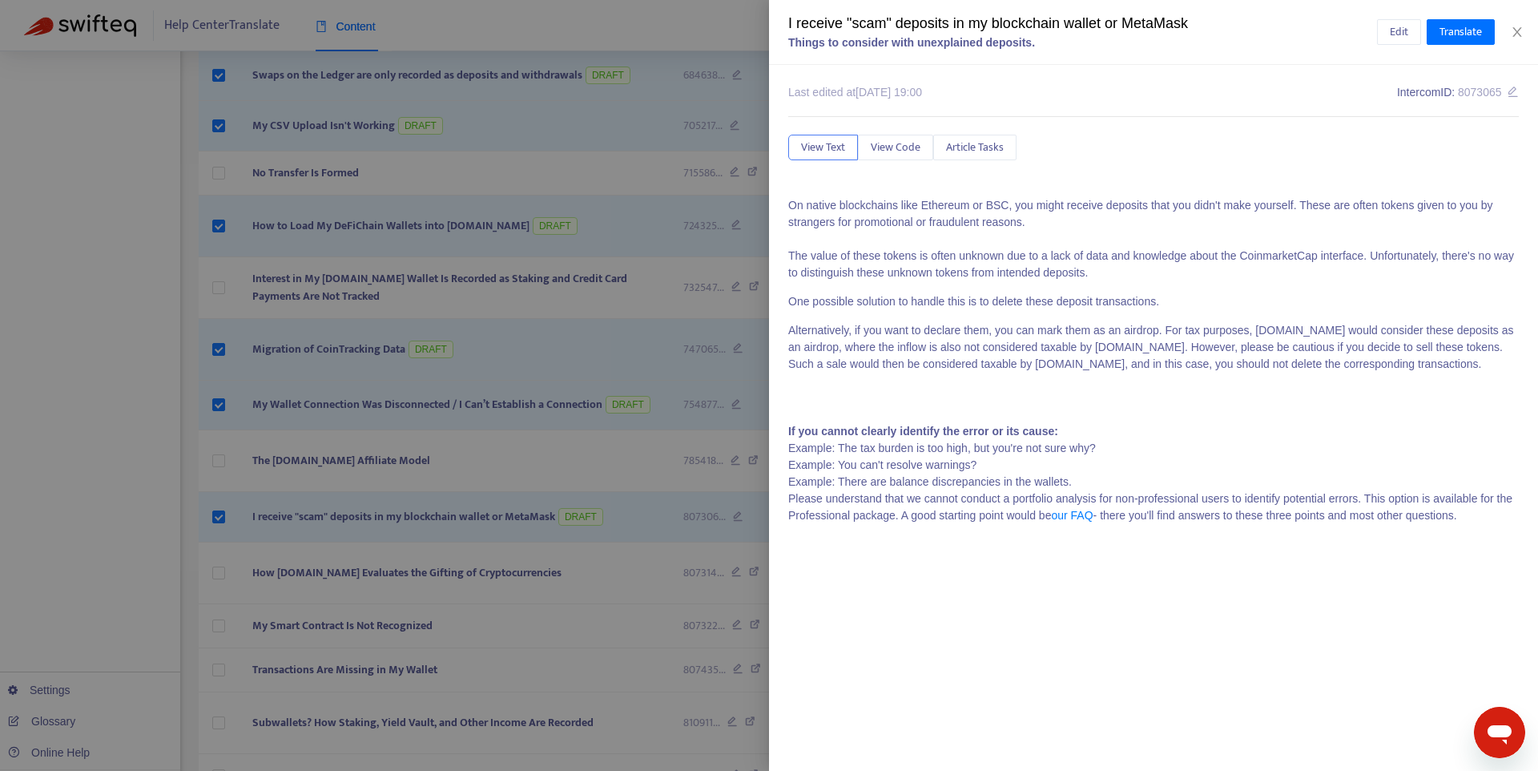
click at [221, 521] on div at bounding box center [769, 385] width 1538 height 771
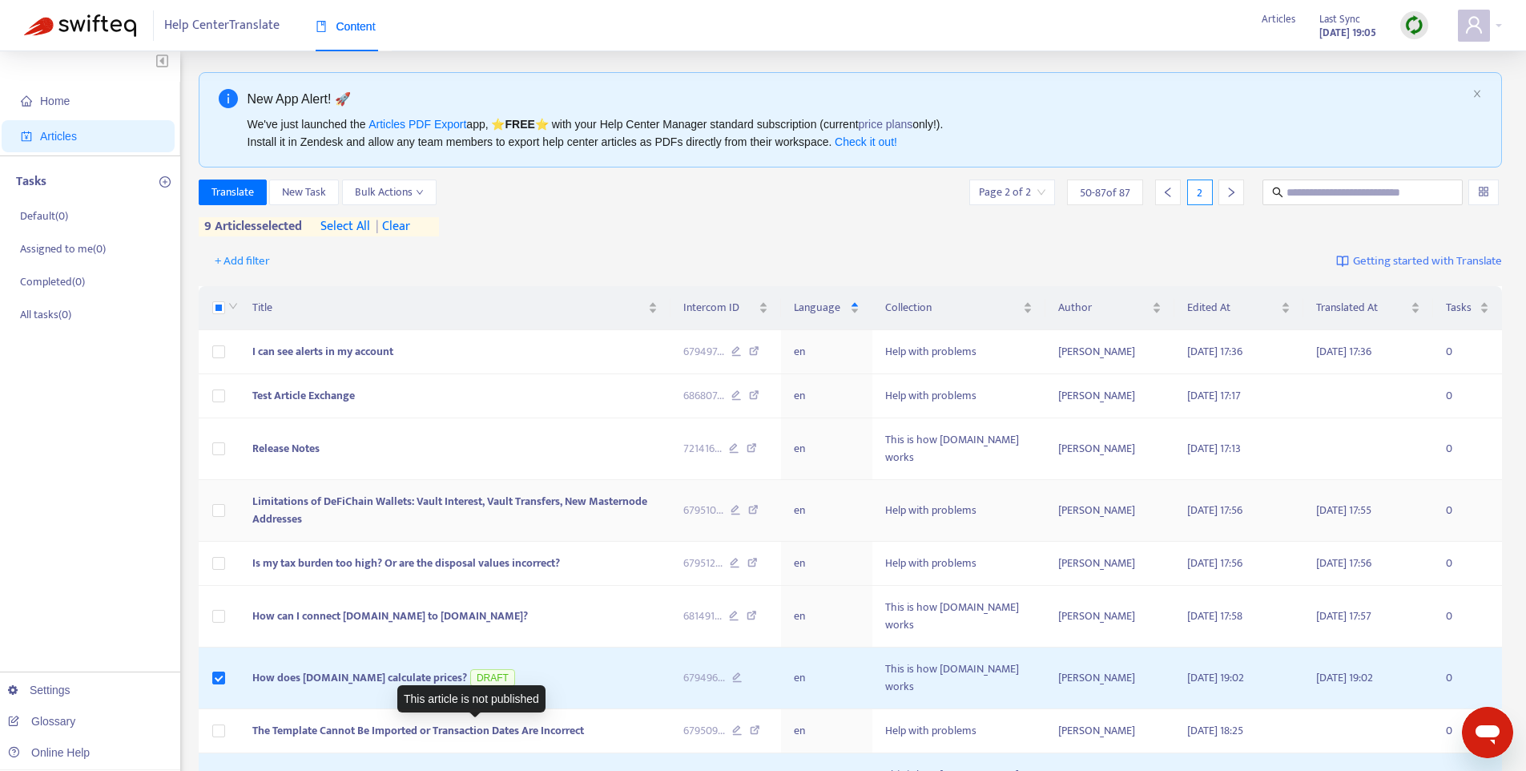
scroll to position [0, 0]
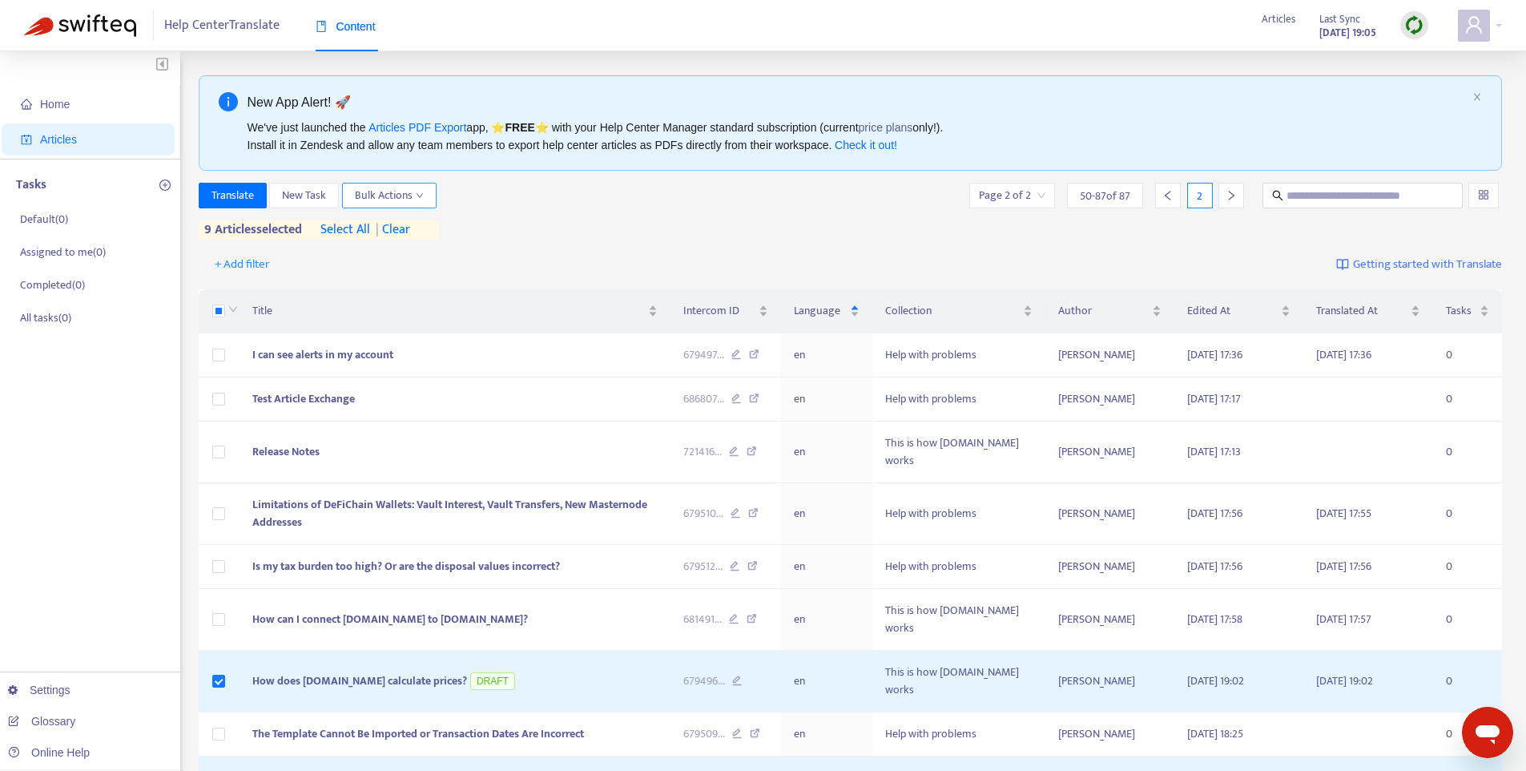
click at [417, 194] on icon "down" at bounding box center [420, 195] width 8 height 8
click at [409, 277] on span "Save to Intercom" at bounding box center [396, 278] width 80 height 18
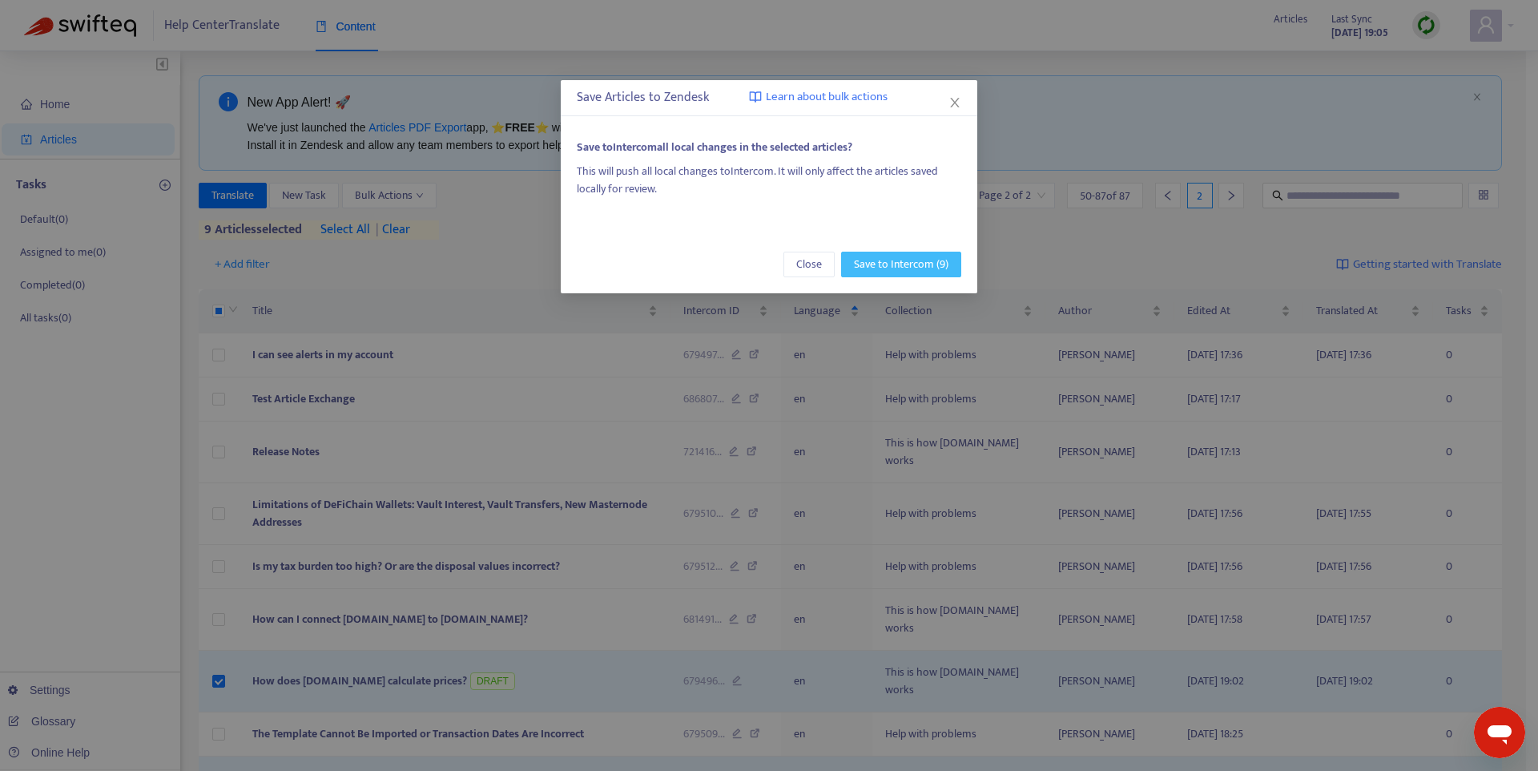
click at [929, 270] on span "Save to Intercom (9)" at bounding box center [901, 265] width 95 height 18
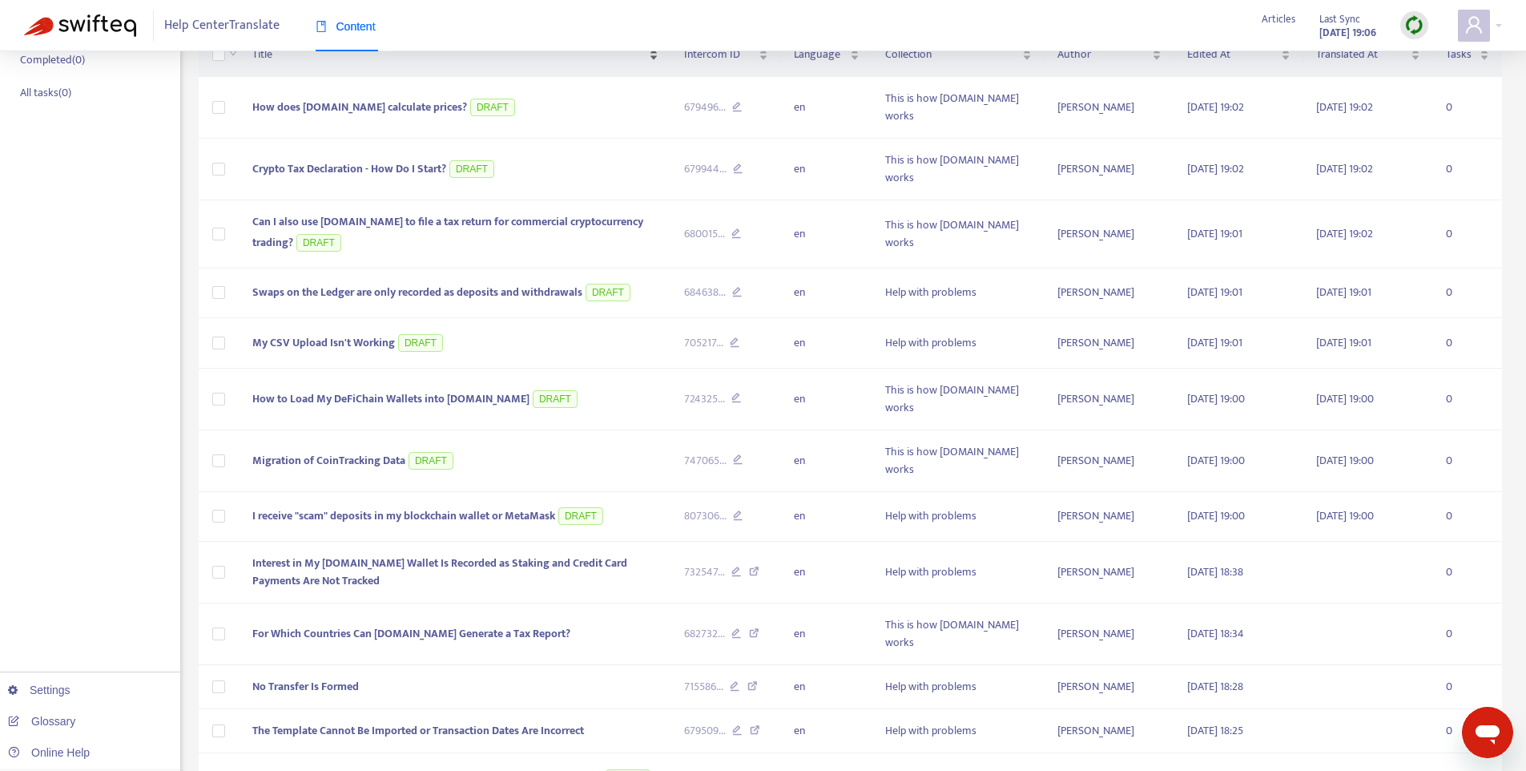
scroll to position [372, 0]
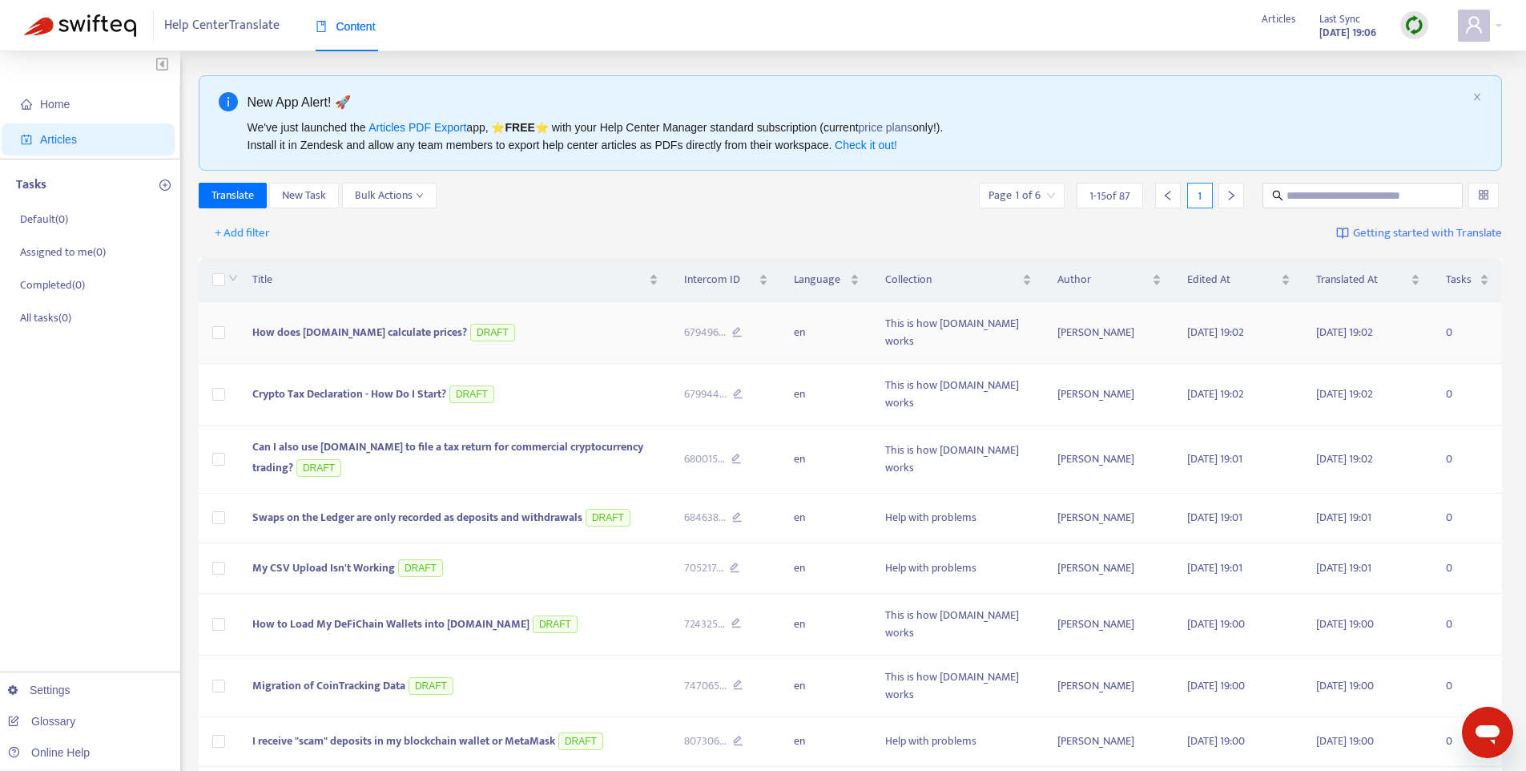
click at [226, 326] on td at bounding box center [220, 333] width 42 height 62
click at [216, 362] on body "Help Center Translate Content Articles Last Sync [DATE] 19:06 Home Articles Tas…" at bounding box center [769, 612] width 1538 height 1224
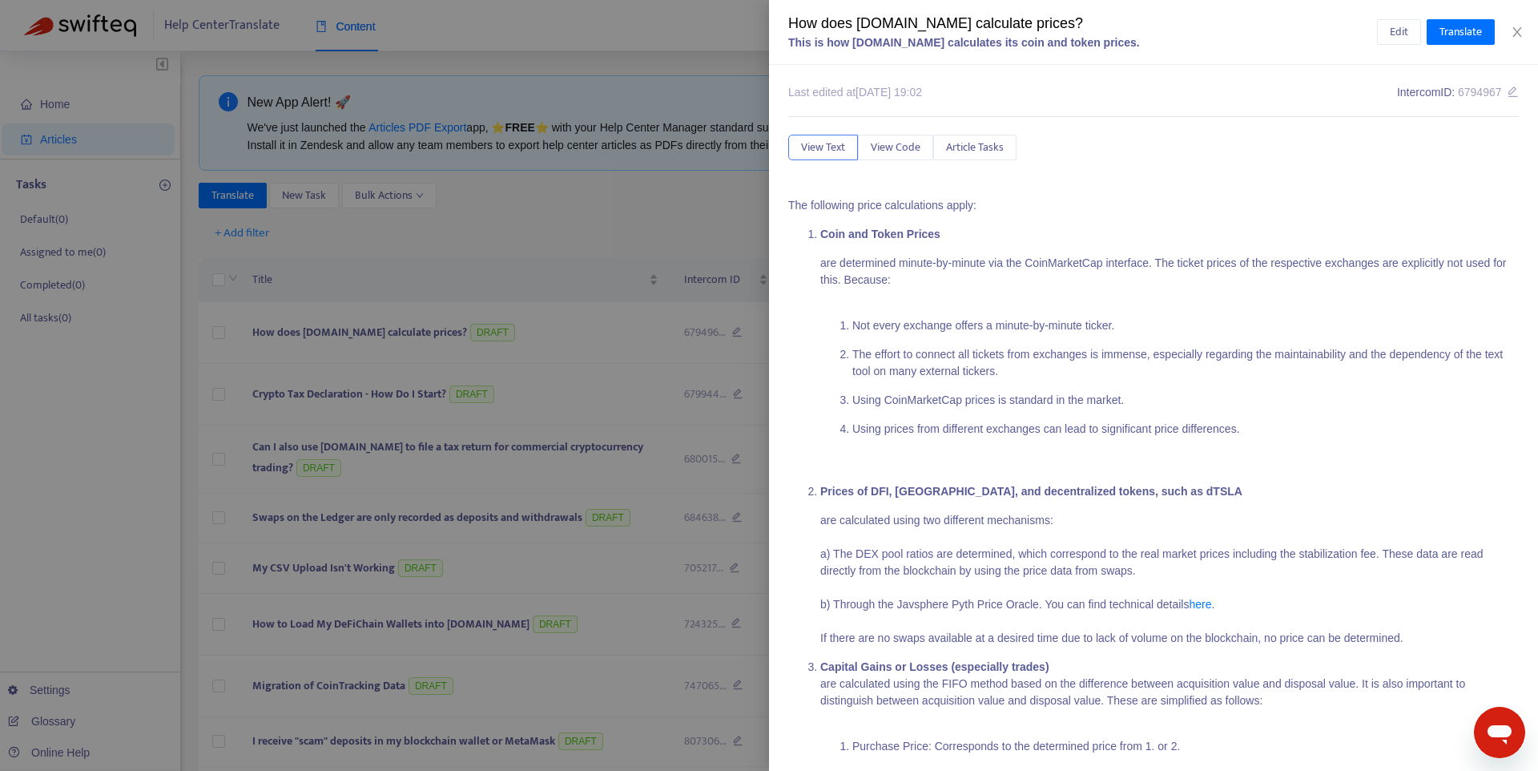
click at [222, 324] on div at bounding box center [769, 385] width 1538 height 771
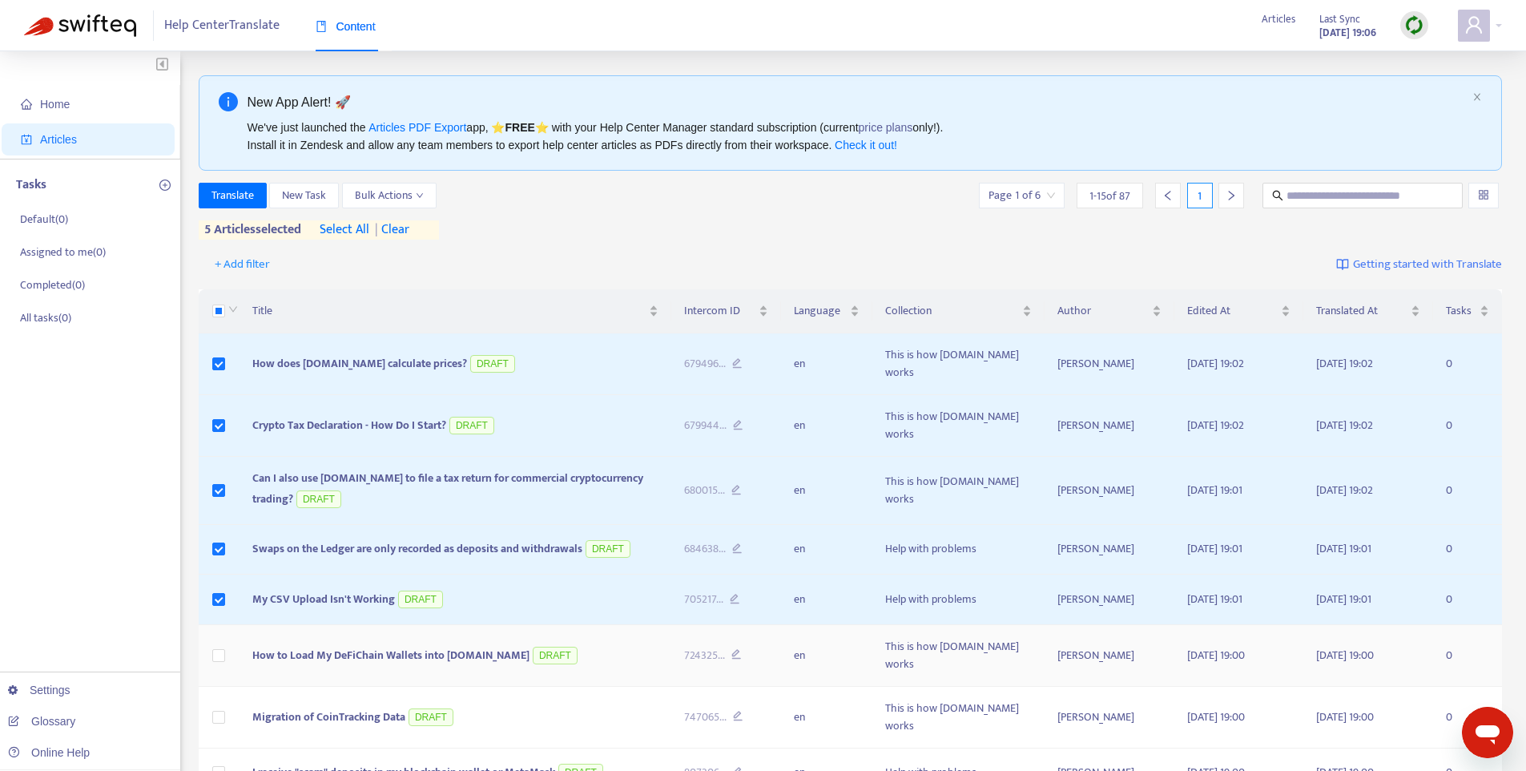
click at [225, 632] on td at bounding box center [220, 656] width 42 height 62
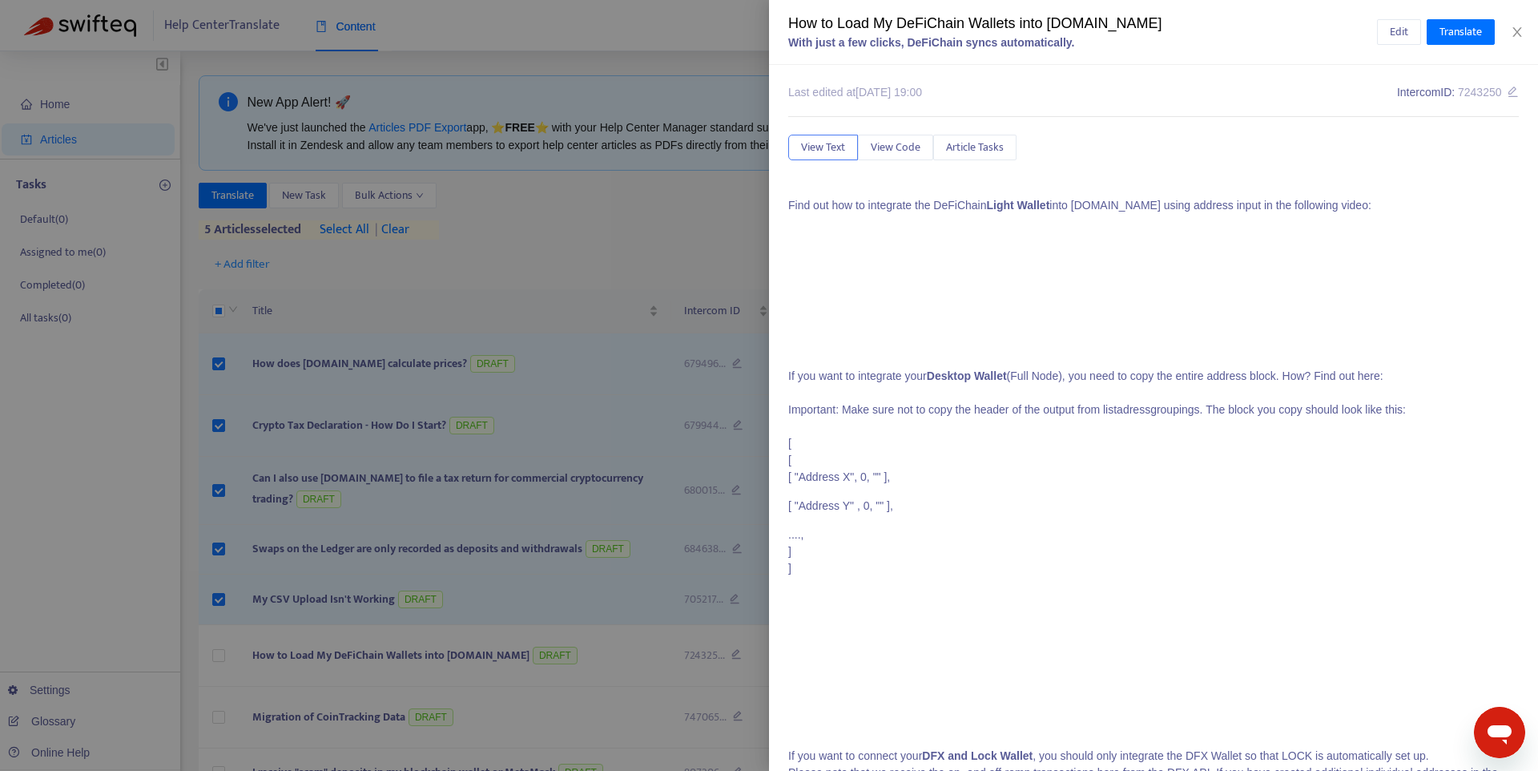
click at [222, 681] on div at bounding box center [769, 385] width 1538 height 771
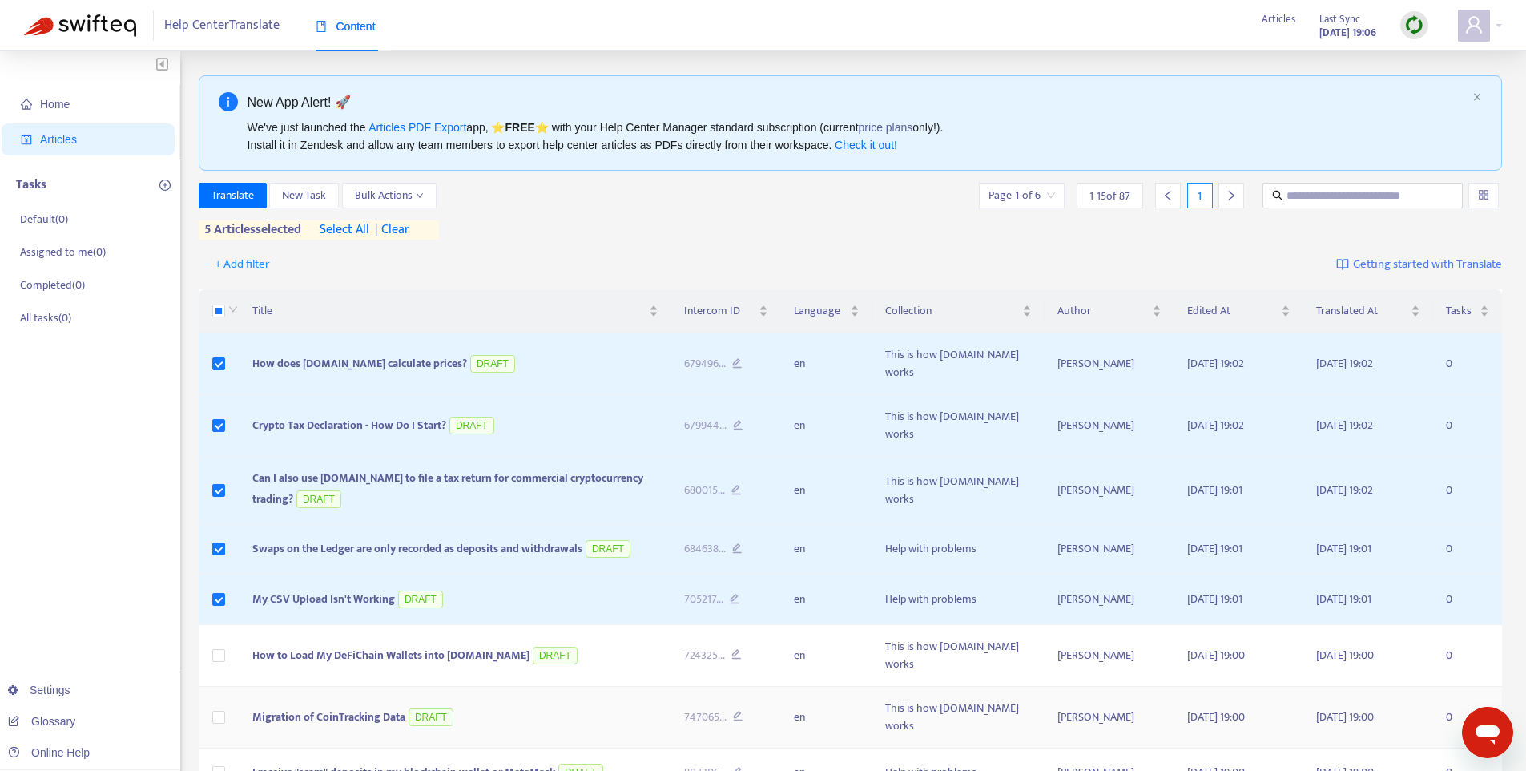
click at [220, 687] on td at bounding box center [220, 718] width 42 height 62
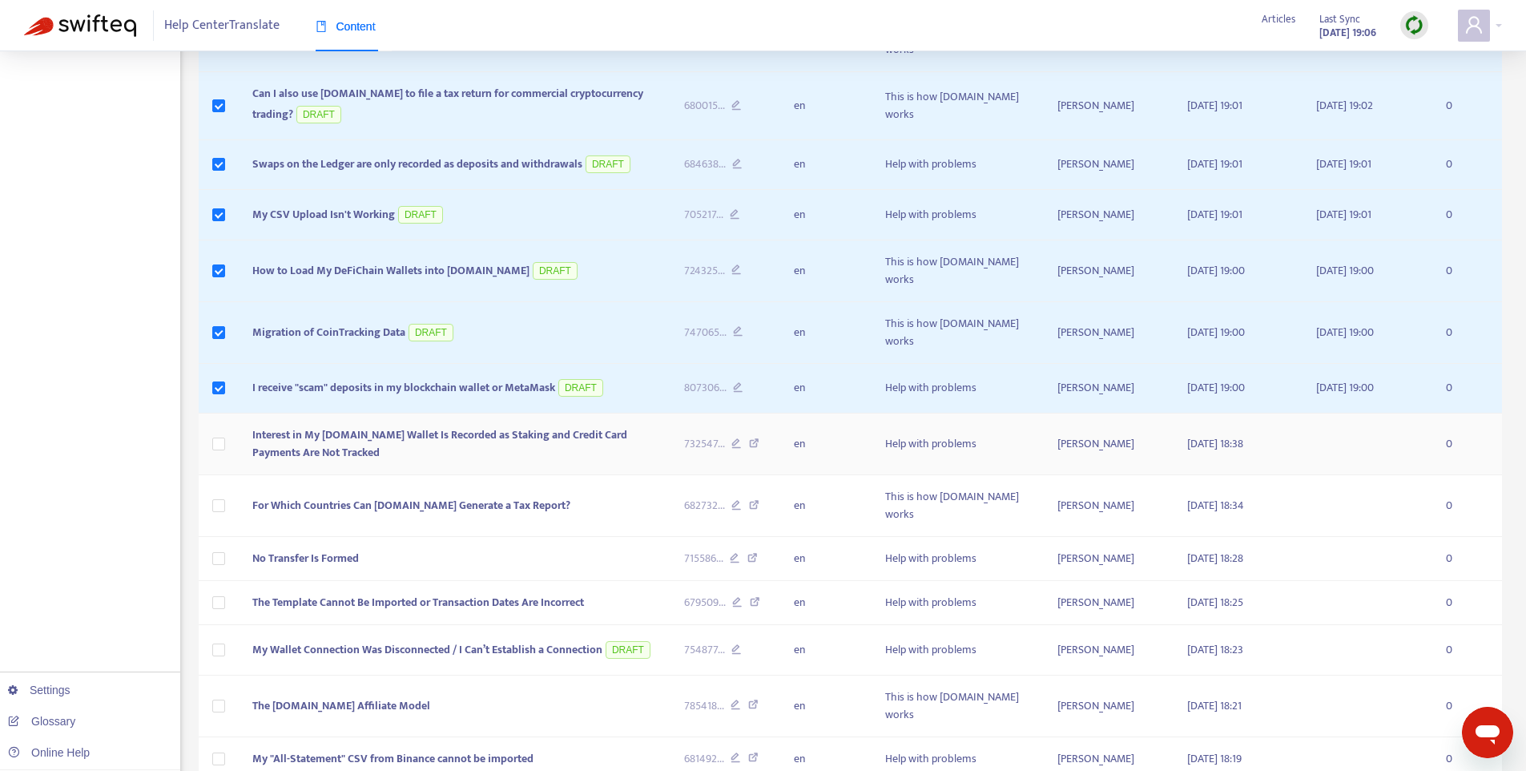
scroll to position [403, 0]
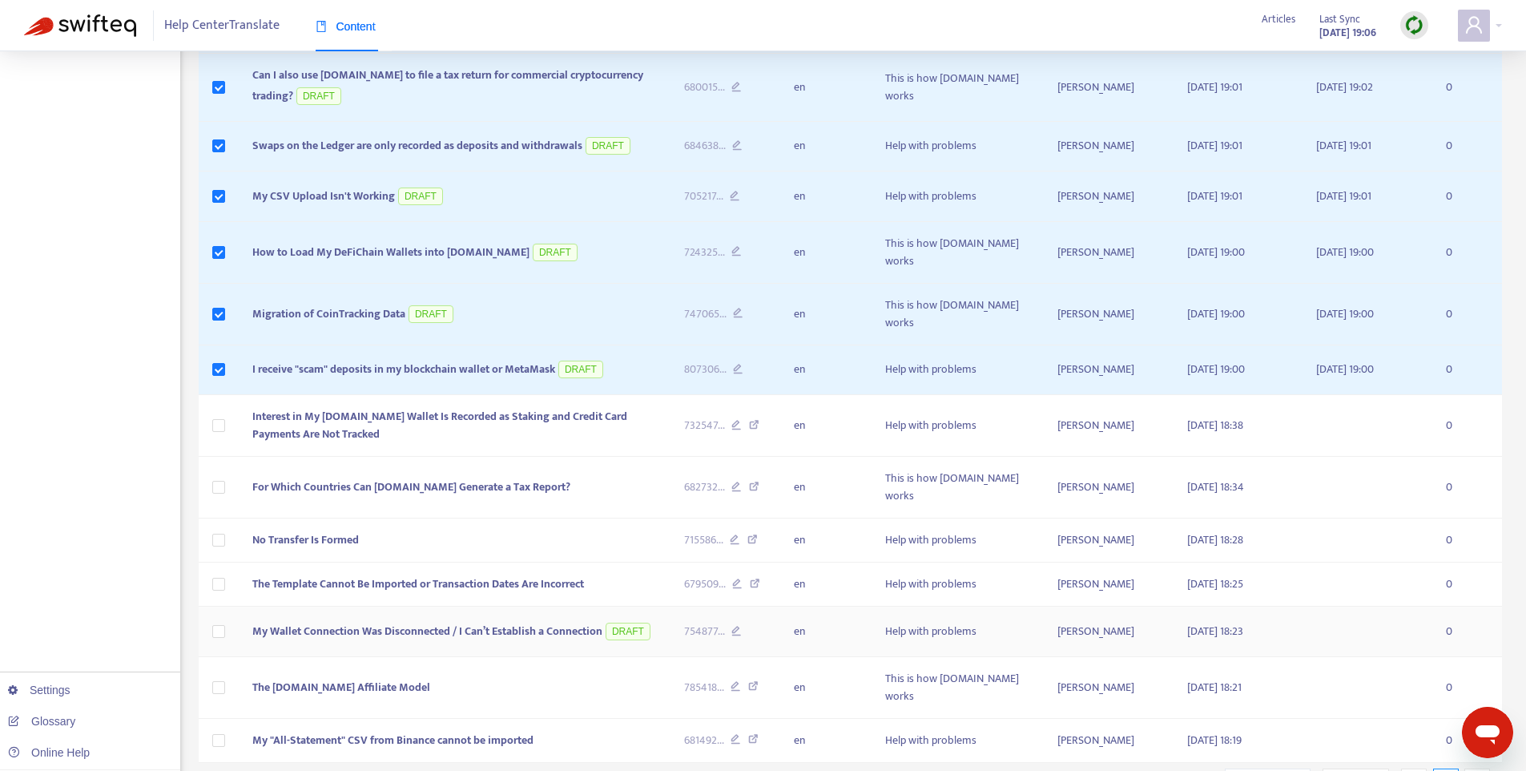
click at [226, 606] on td at bounding box center [220, 631] width 42 height 50
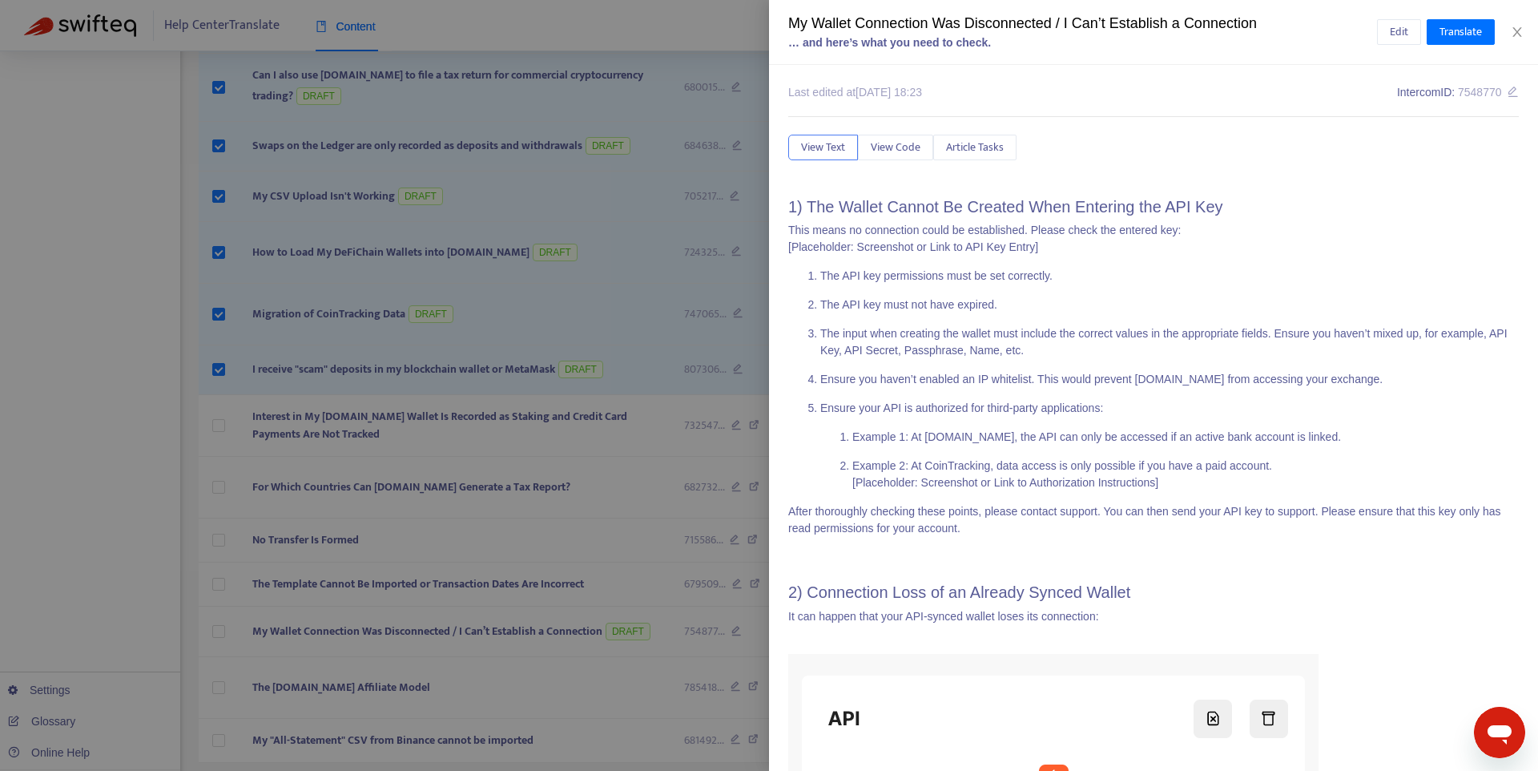
click at [224, 567] on div at bounding box center [769, 385] width 1538 height 771
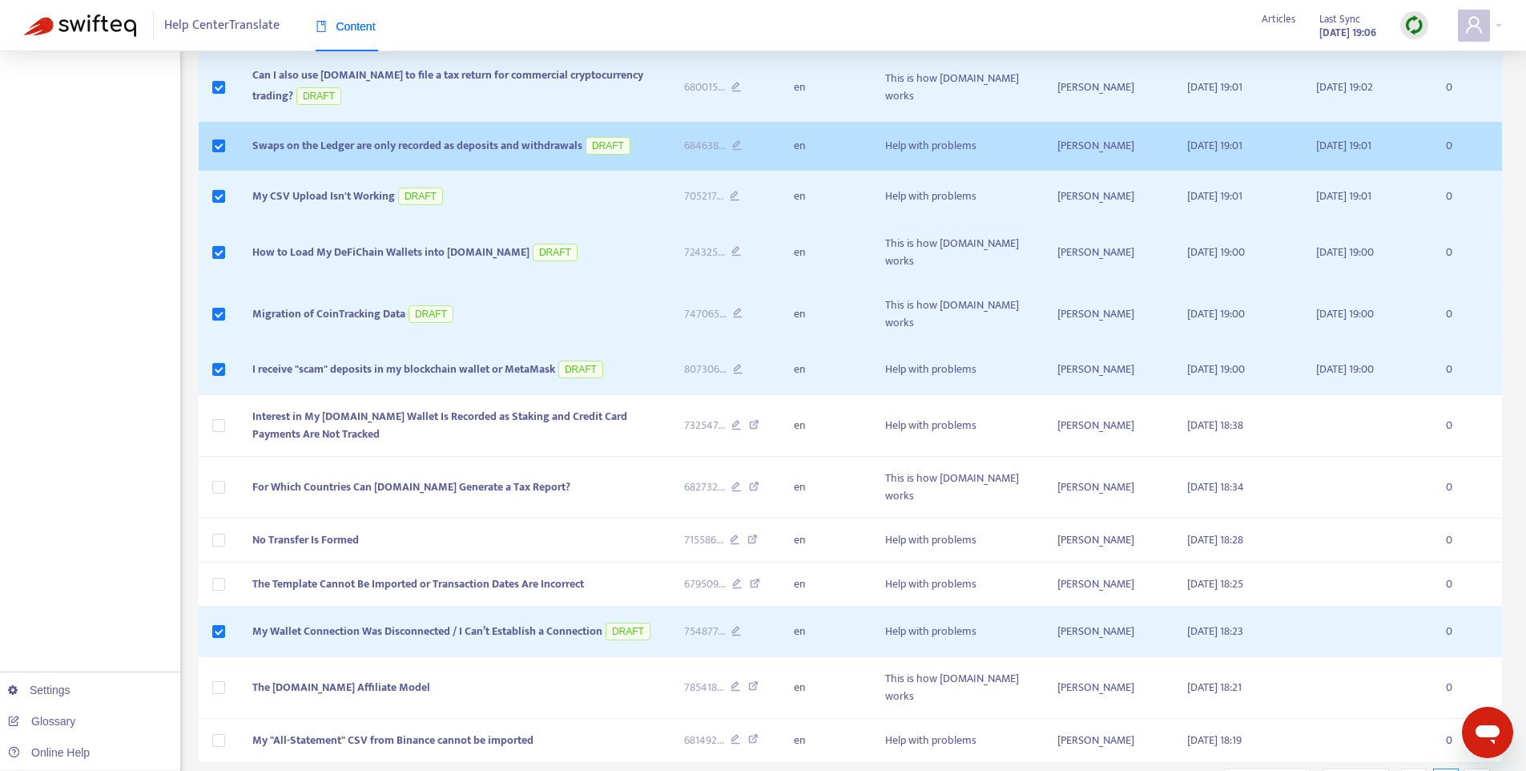
scroll to position [0, 0]
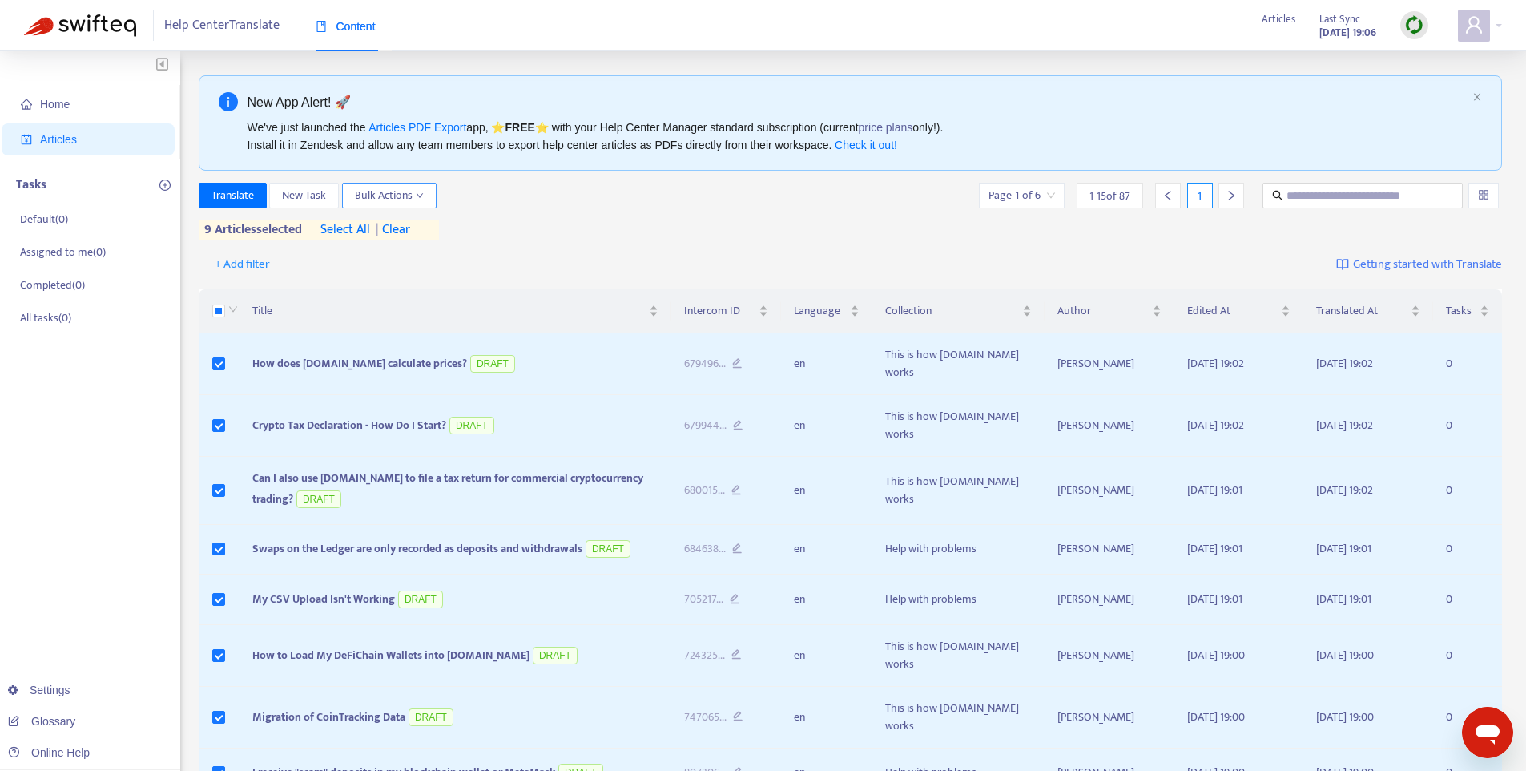
click at [411, 196] on span "Bulk Actions" at bounding box center [389, 196] width 69 height 18
click at [419, 278] on span "Save to Intercom" at bounding box center [396, 278] width 80 height 18
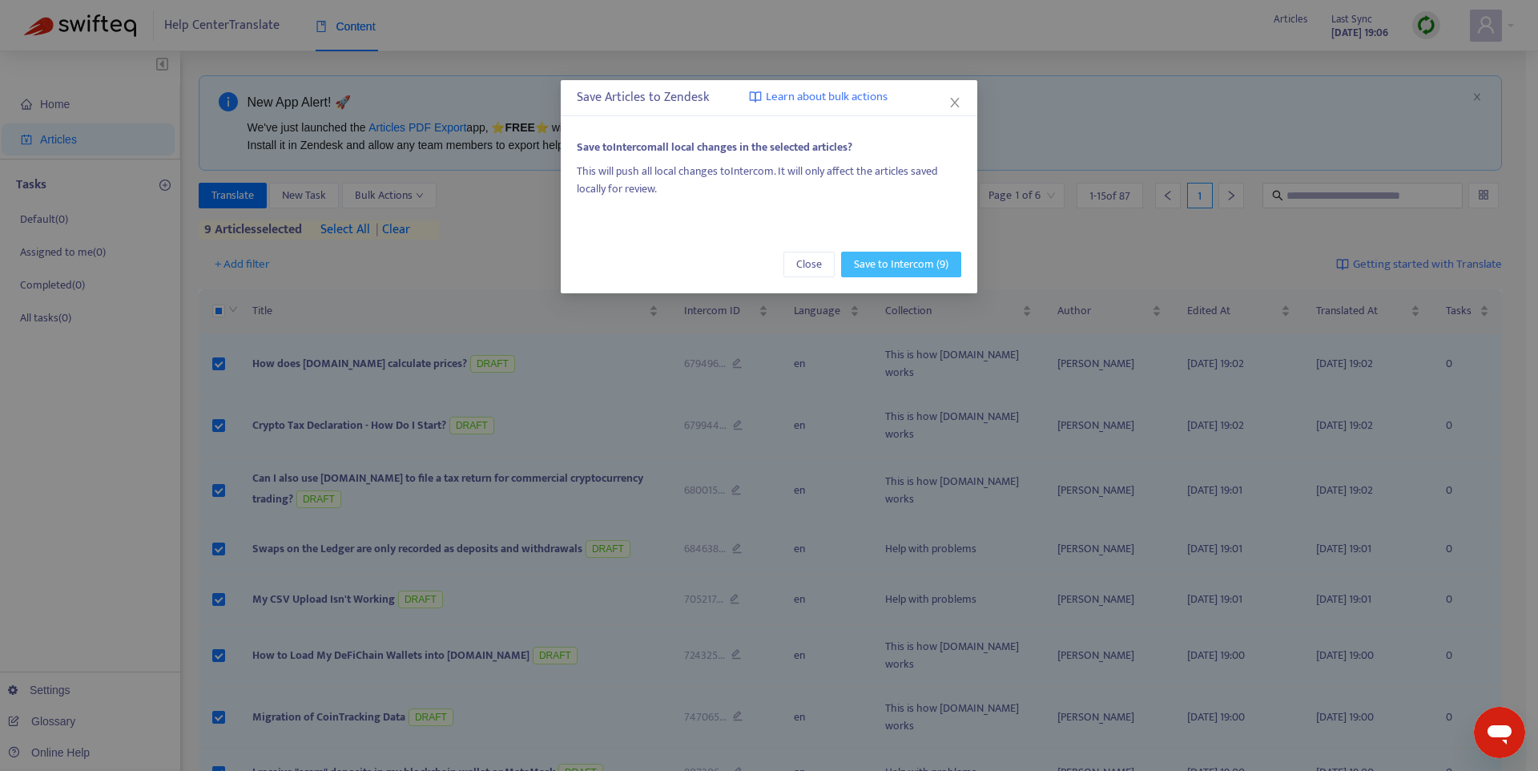
click at [892, 268] on span "Save to Intercom (9)" at bounding box center [901, 265] width 95 height 18
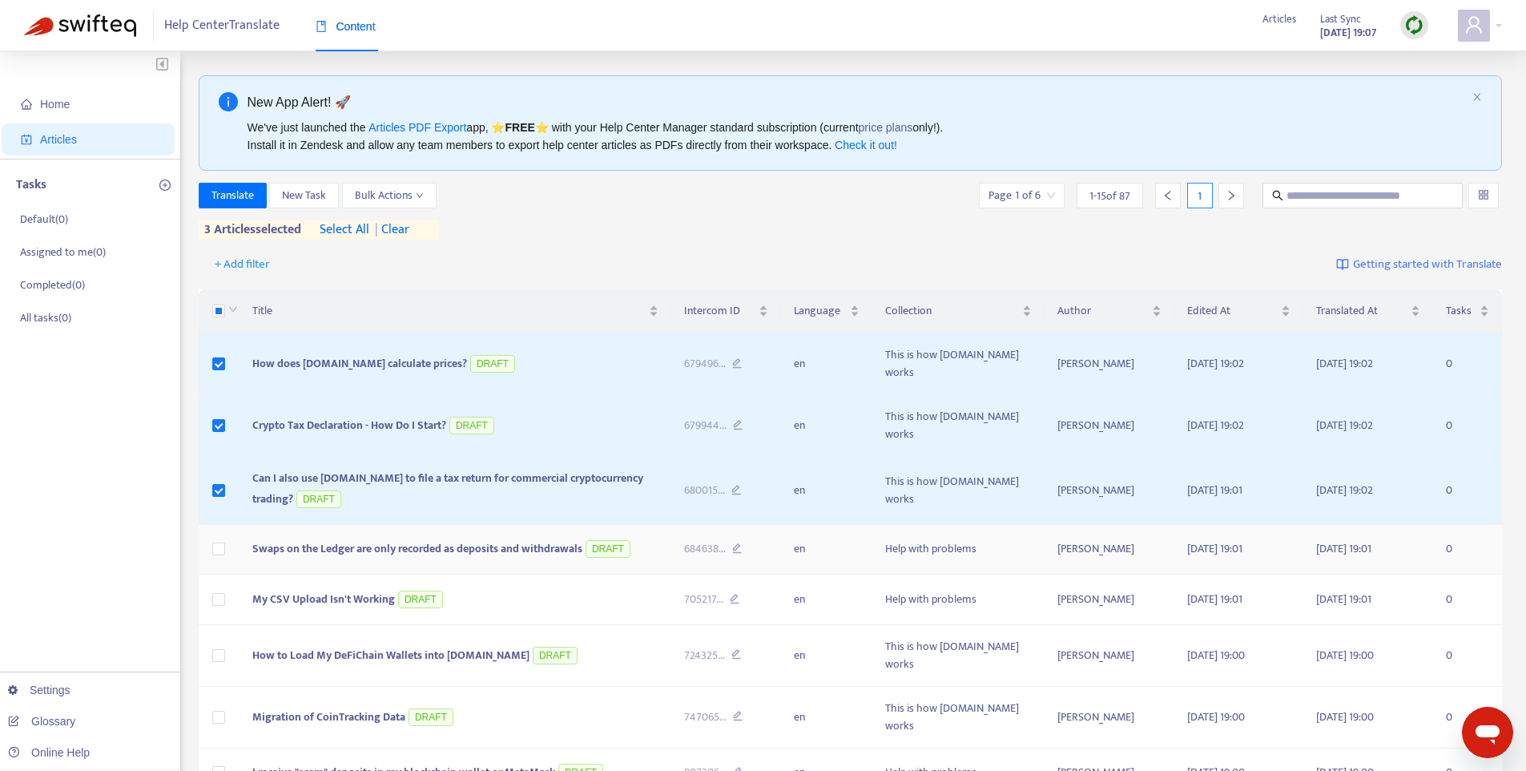
click at [227, 525] on td at bounding box center [220, 550] width 42 height 50
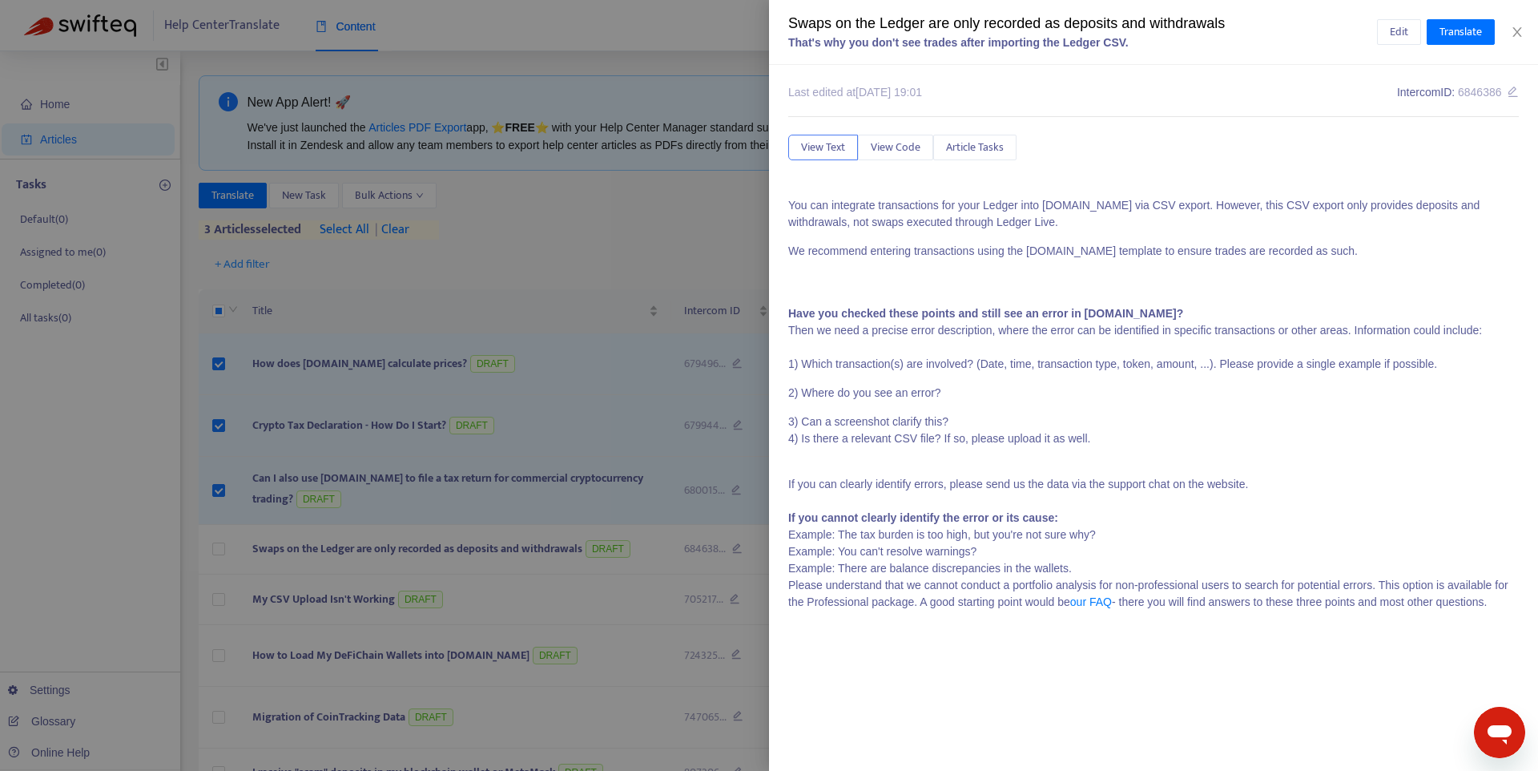
click at [216, 574] on div at bounding box center [769, 385] width 1538 height 771
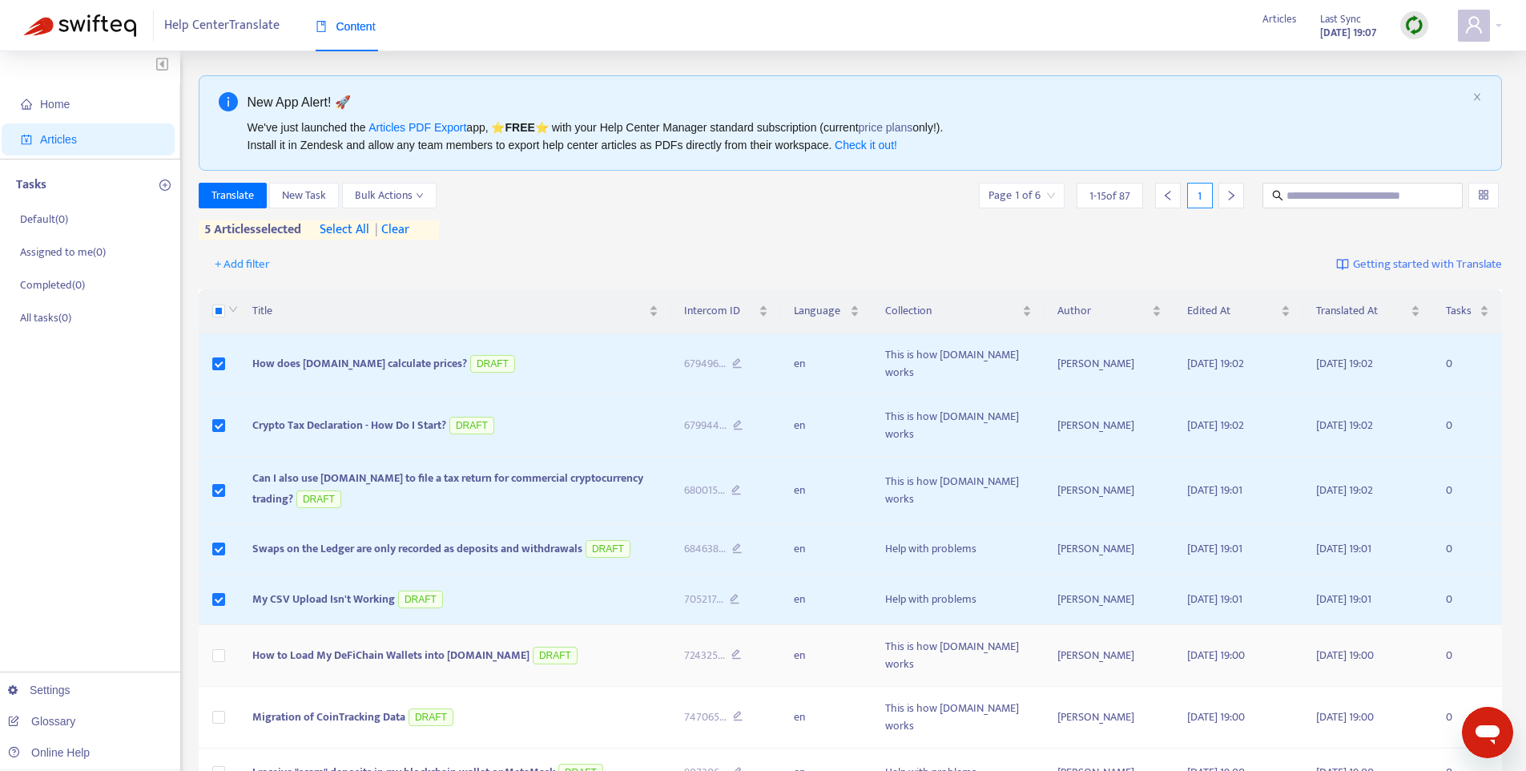
click at [219, 635] on td at bounding box center [220, 656] width 42 height 62
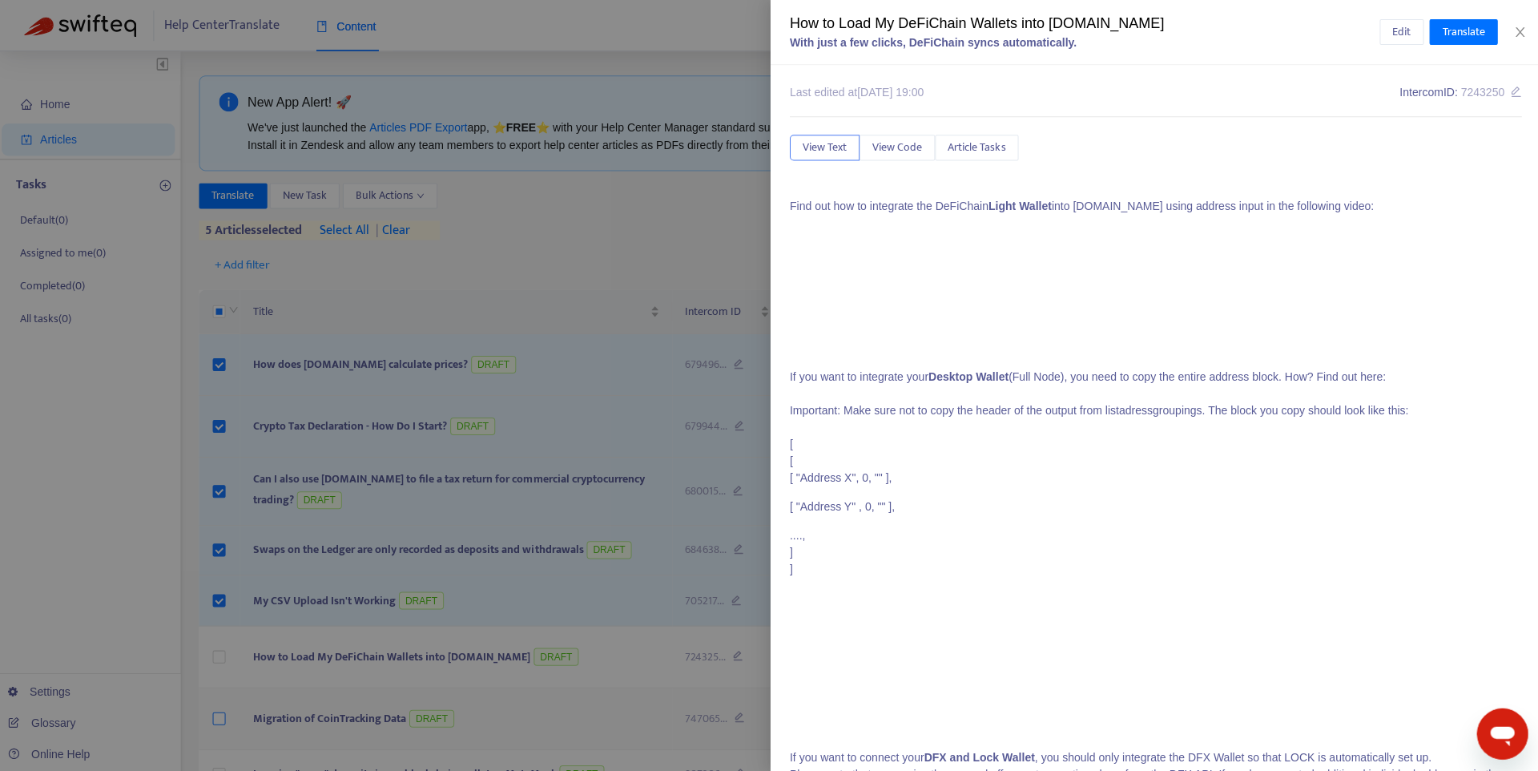
click at [221, 680] on div at bounding box center [769, 385] width 1538 height 771
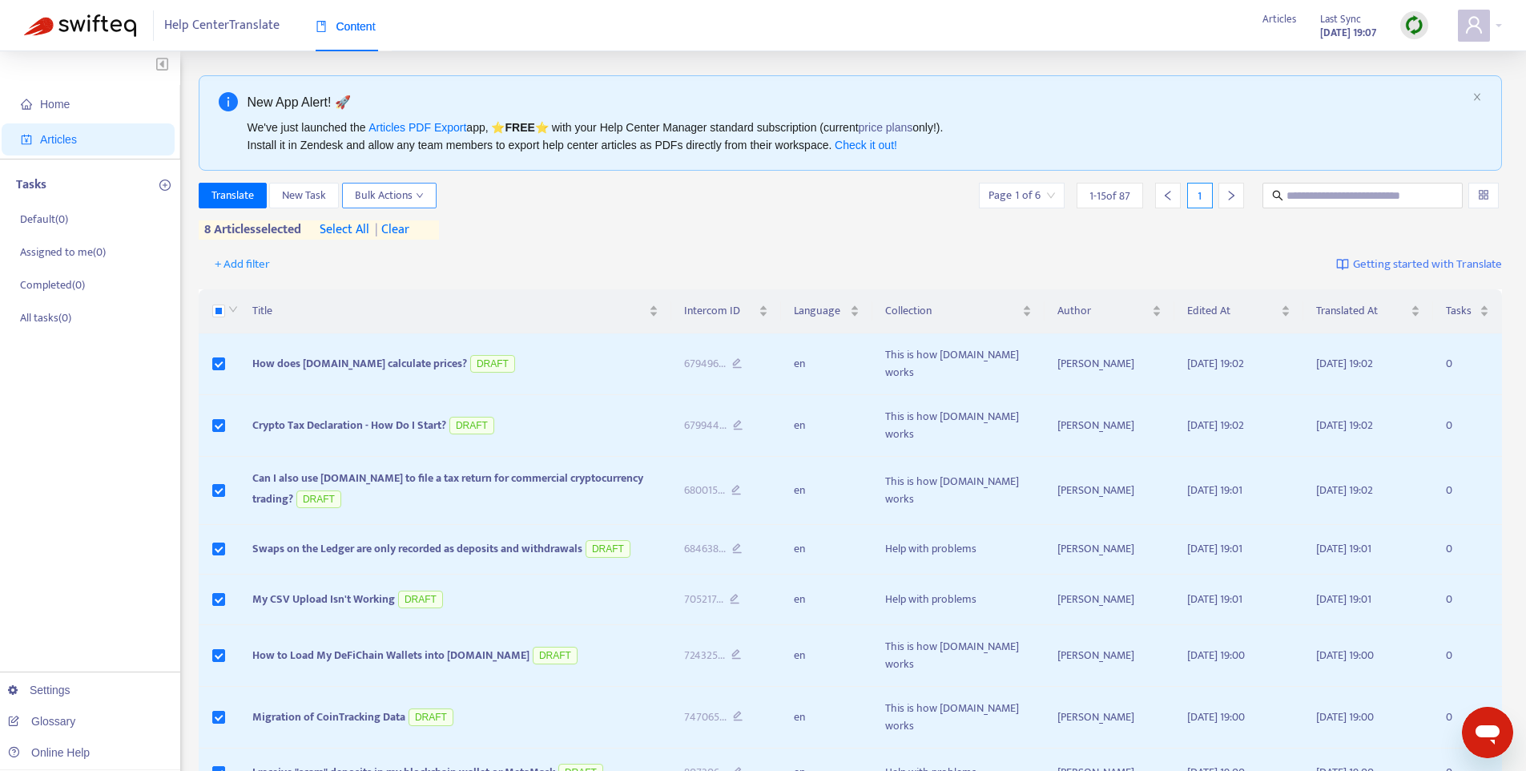
click at [381, 190] on span "Bulk Actions" at bounding box center [389, 196] width 69 height 18
click at [385, 273] on span "Save to Intercom" at bounding box center [396, 278] width 80 height 18
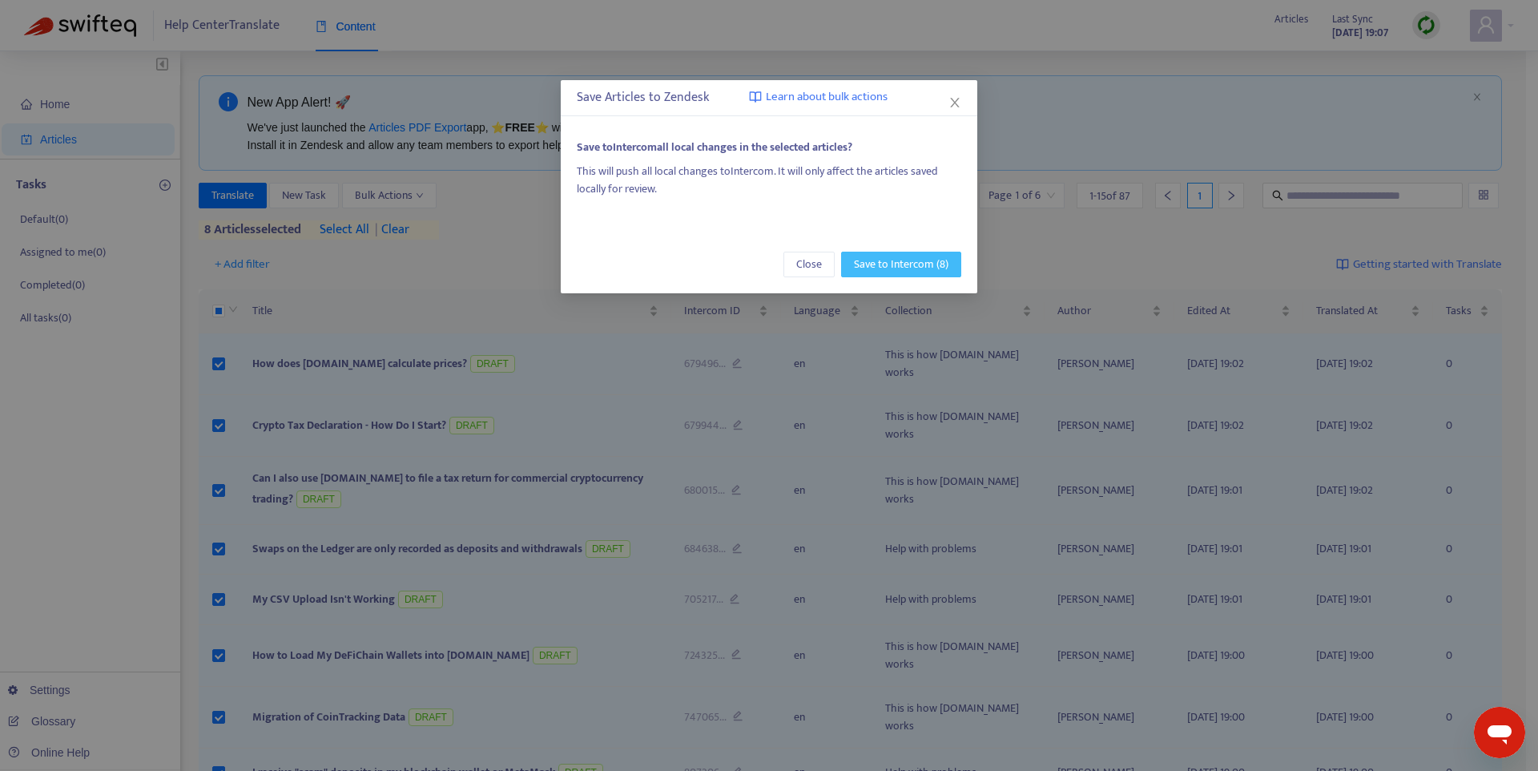
click at [890, 262] on span "Save to Intercom (8)" at bounding box center [901, 265] width 95 height 18
click at [918, 261] on span "Save to Intercom (8)" at bounding box center [901, 265] width 95 height 18
click at [898, 261] on span "Save to Intercom (8)" at bounding box center [901, 265] width 95 height 18
click at [959, 104] on icon "close" at bounding box center [954, 102] width 13 height 13
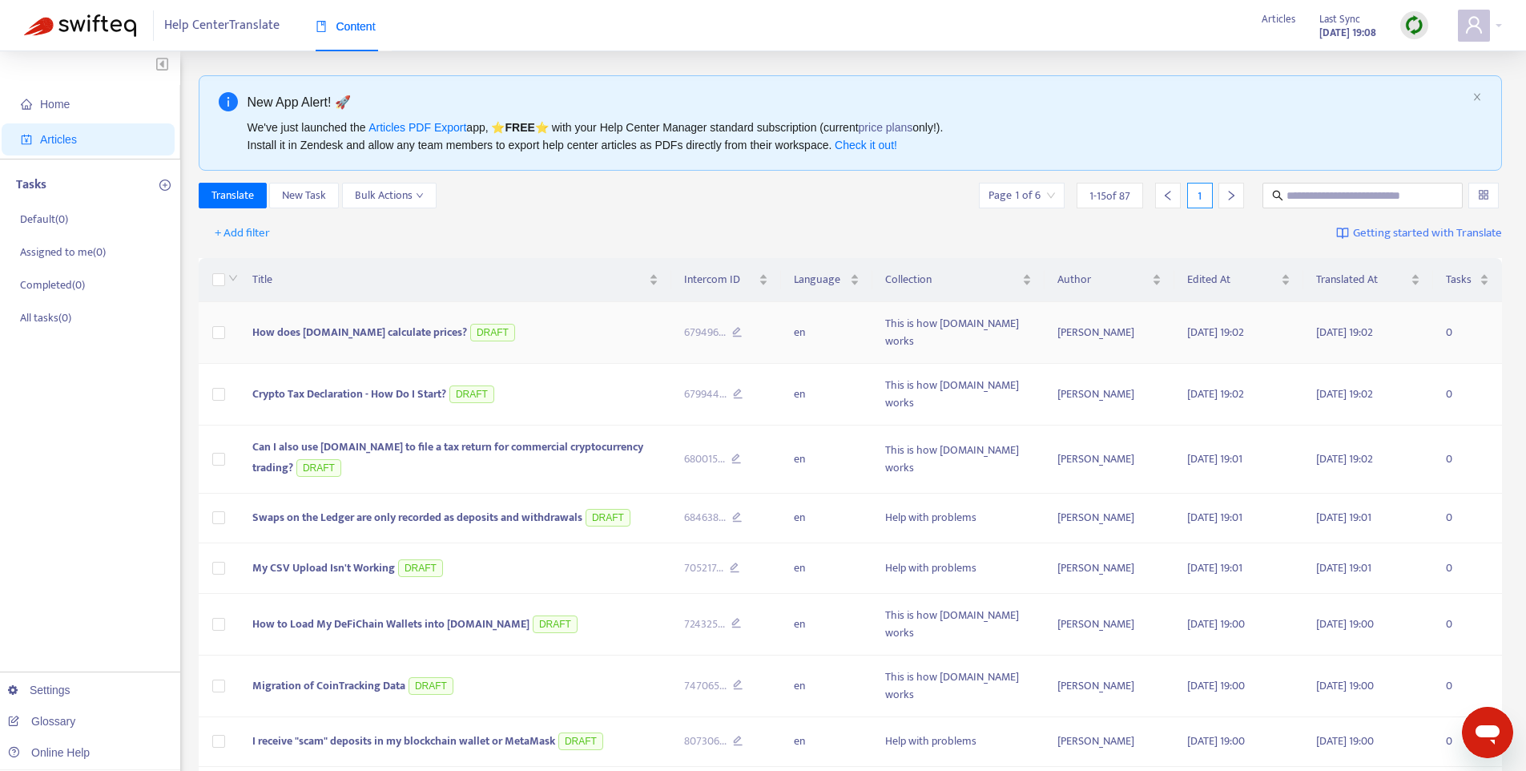
click at [293, 328] on span "How does [DOMAIN_NAME] calculate prices?" at bounding box center [359, 332] width 215 height 18
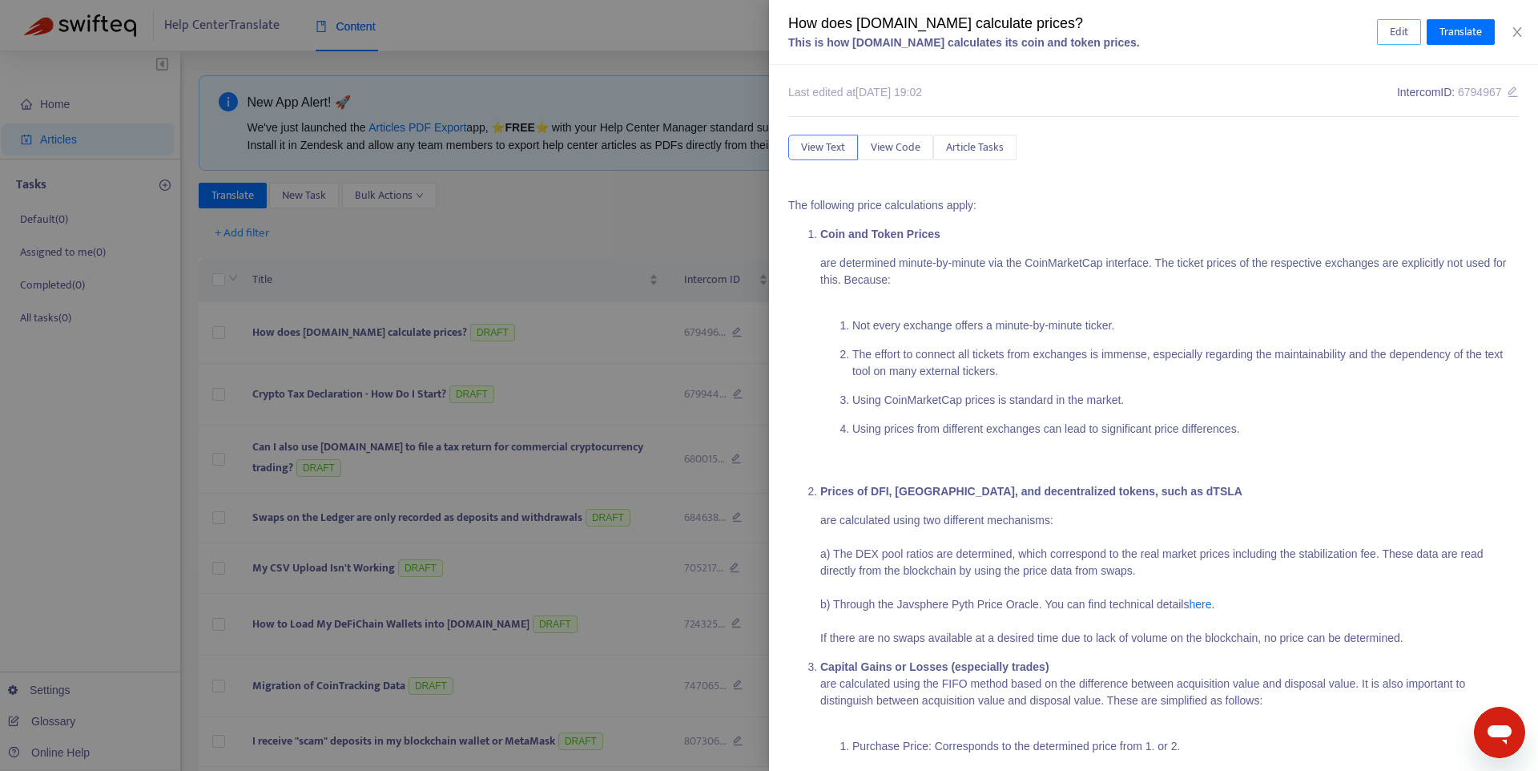
click at [1403, 30] on span "Edit" at bounding box center [1399, 32] width 18 height 18
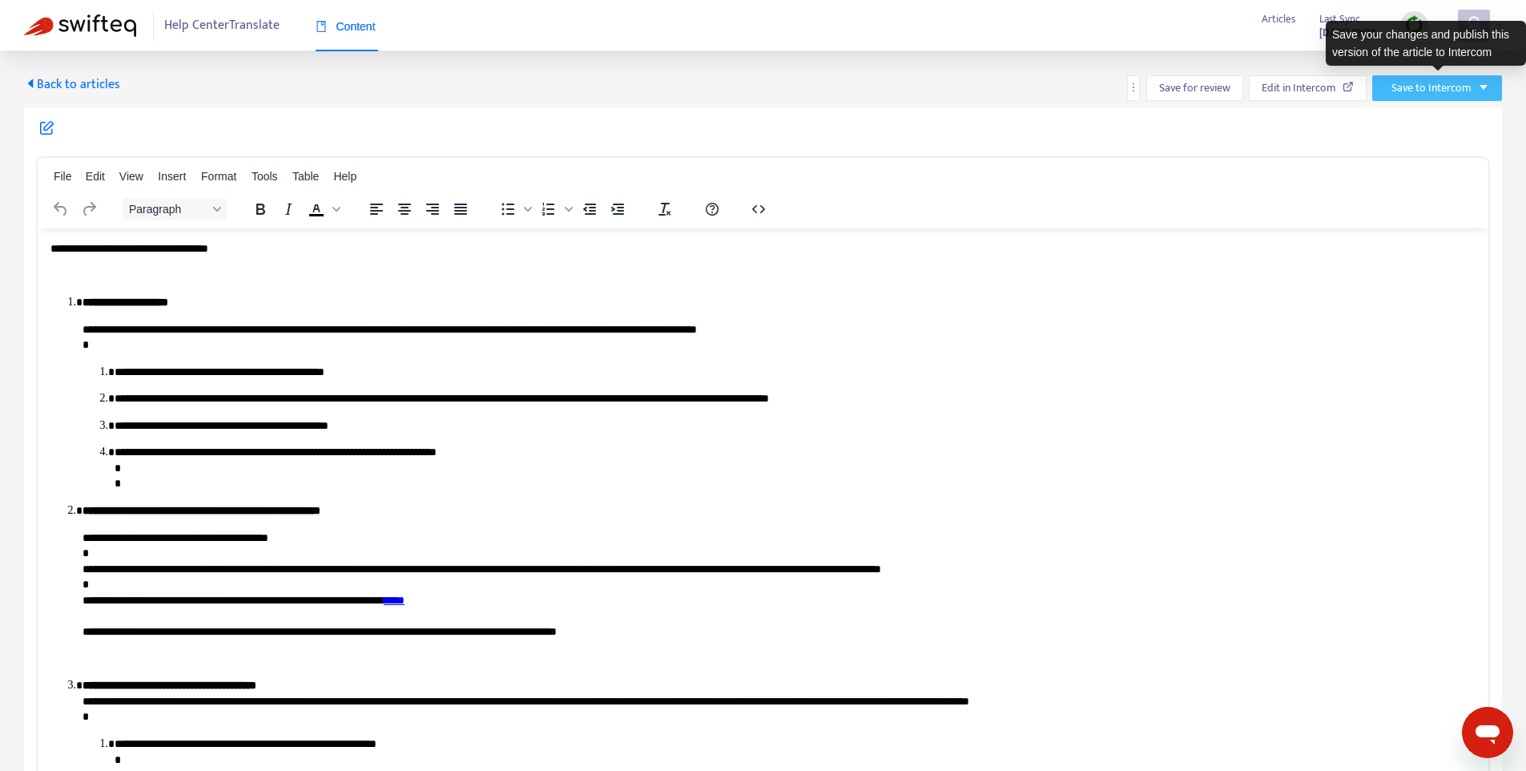
click at [1430, 84] on span "Save to Intercom" at bounding box center [1431, 88] width 80 height 18
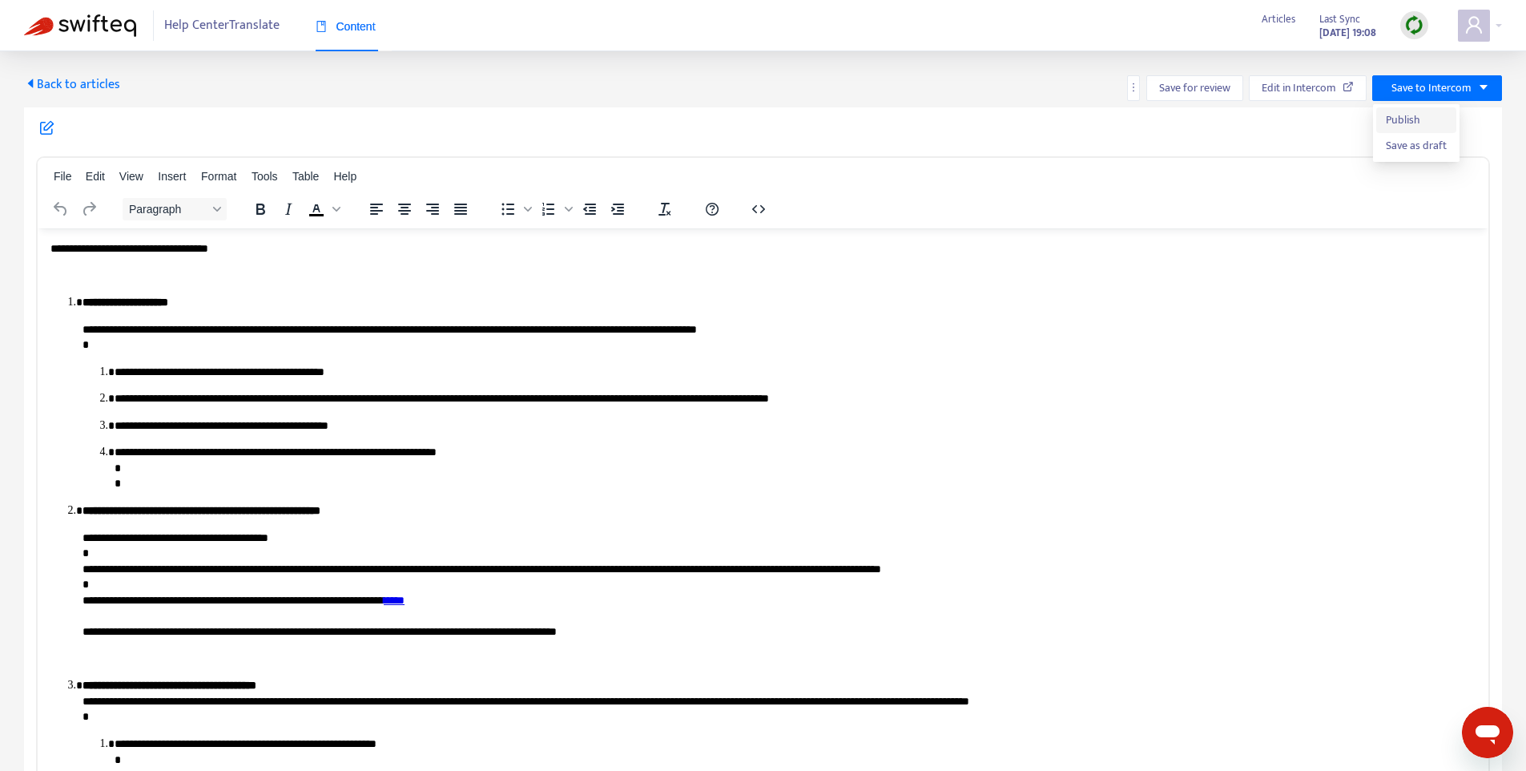
click at [1407, 115] on span "Publish" at bounding box center [1416, 120] width 61 height 18
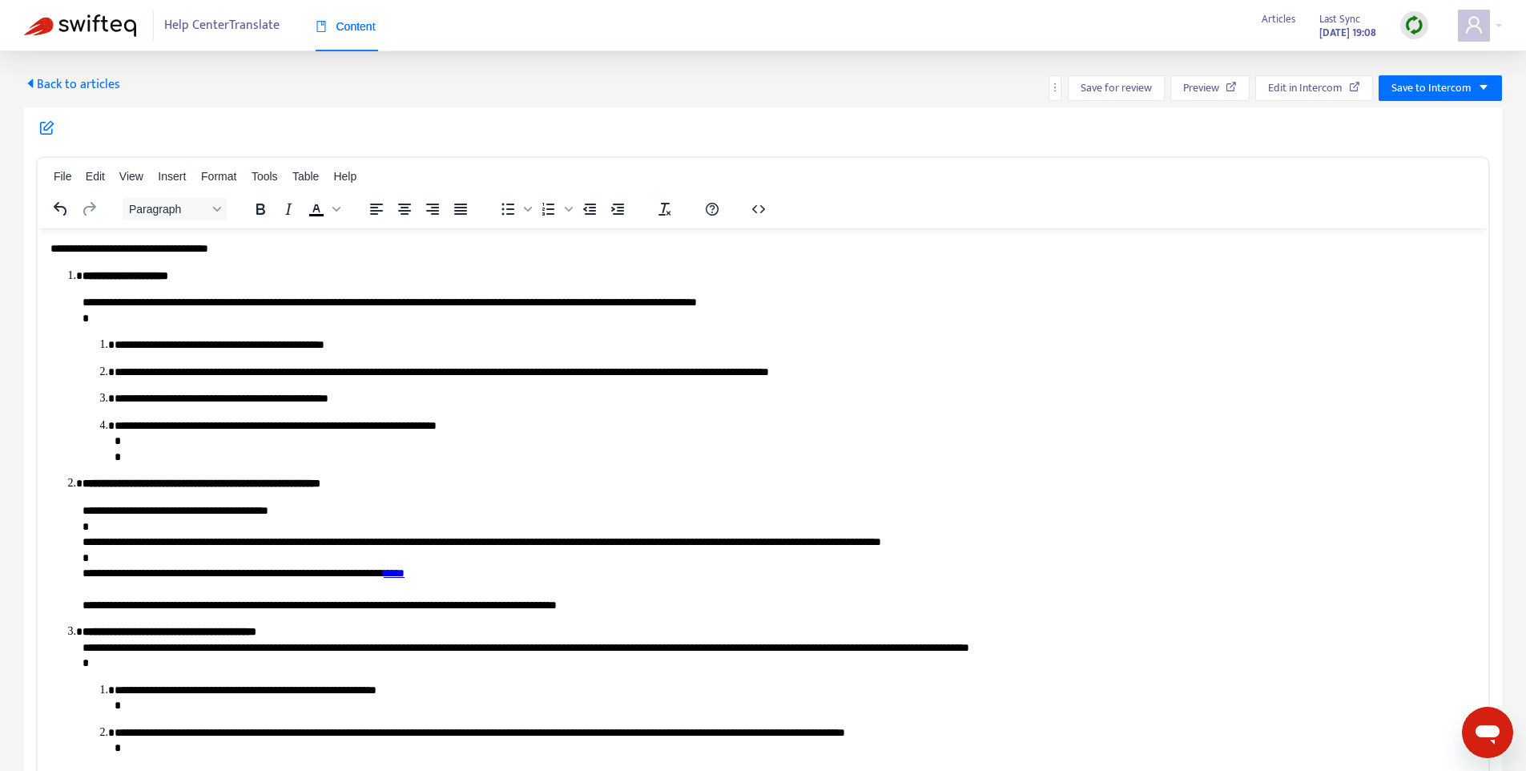
click at [52, 83] on span "Back to articles" at bounding box center [72, 85] width 96 height 22
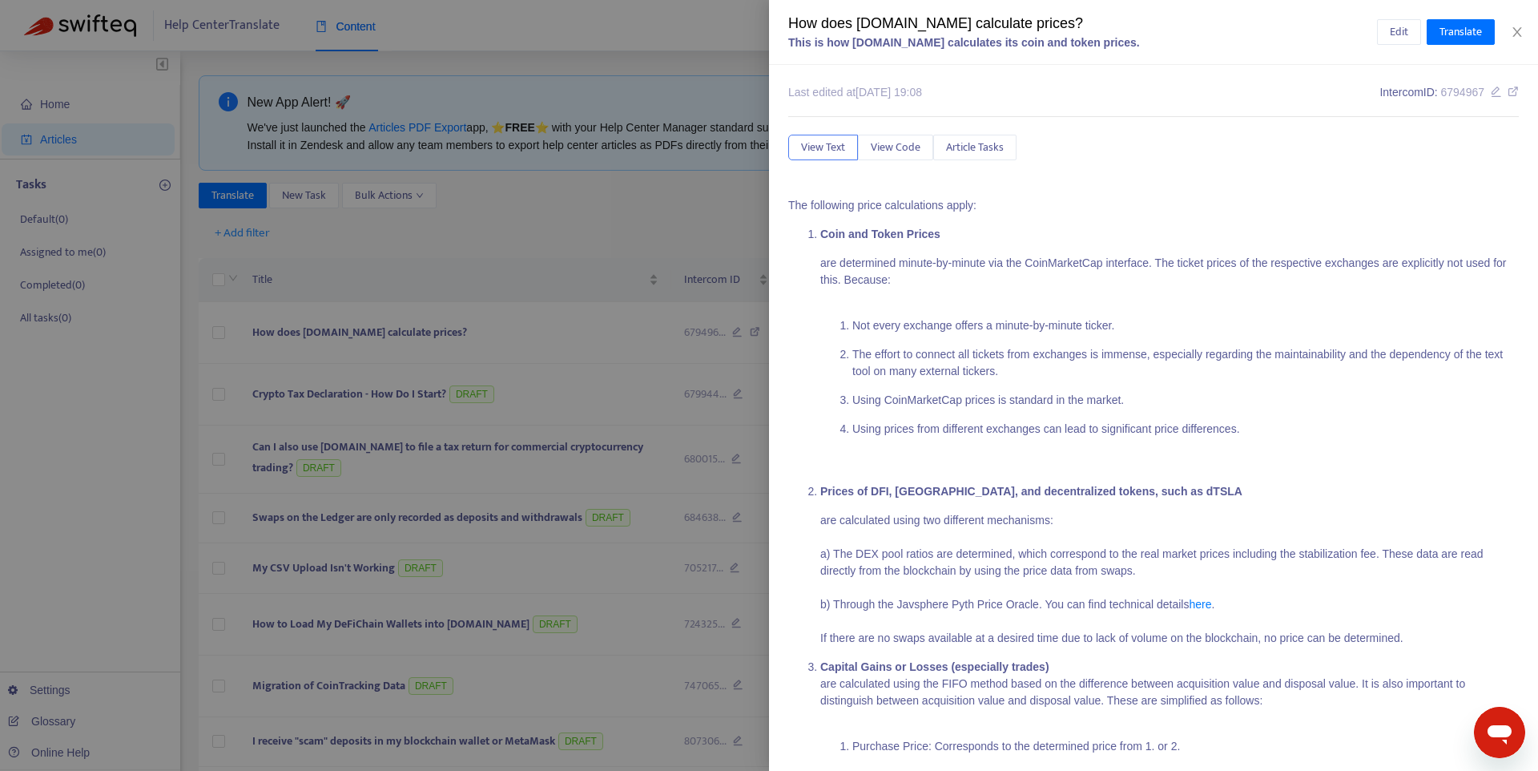
click at [572, 264] on div at bounding box center [769, 385] width 1538 height 771
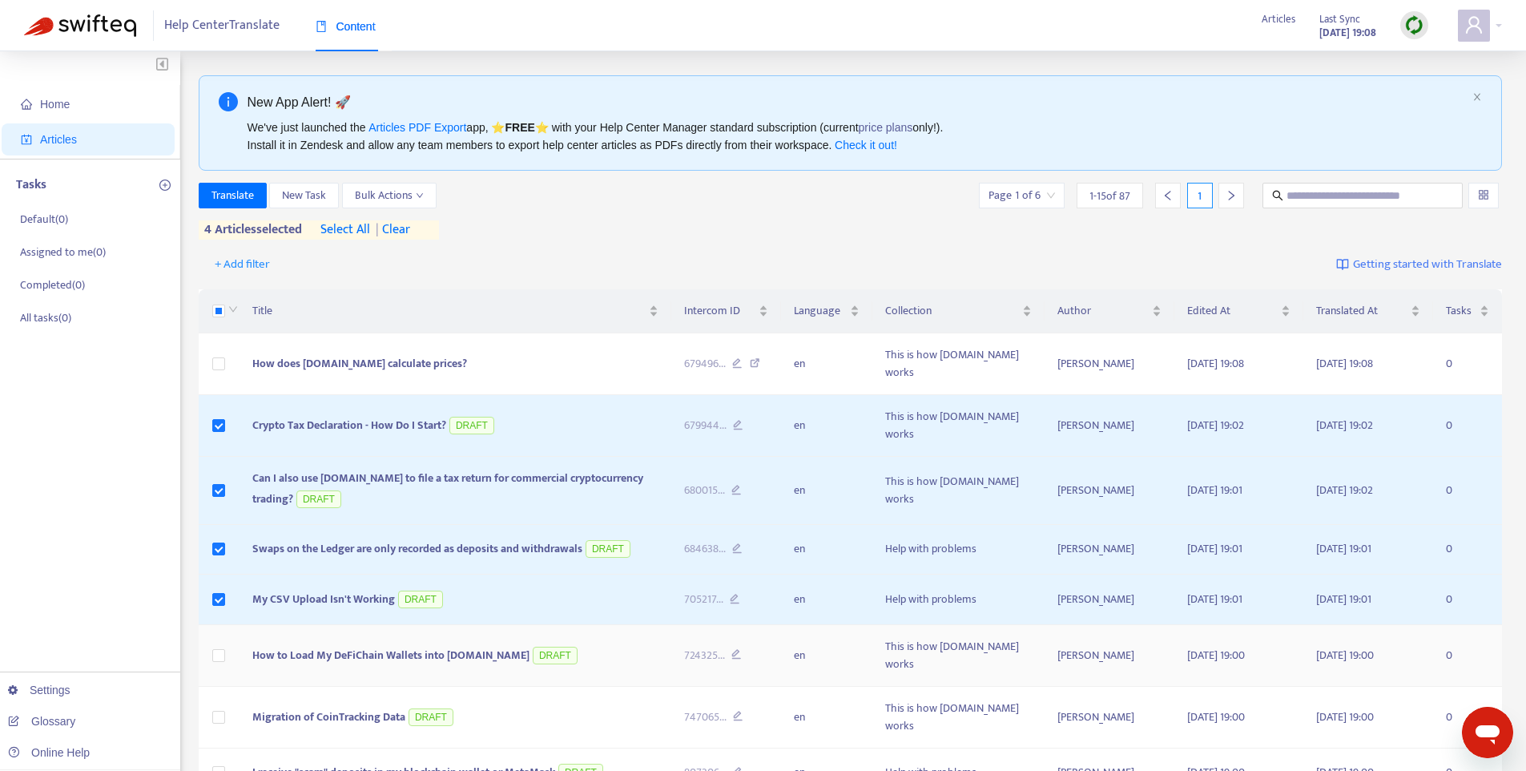
click at [223, 625] on td at bounding box center [220, 656] width 42 height 62
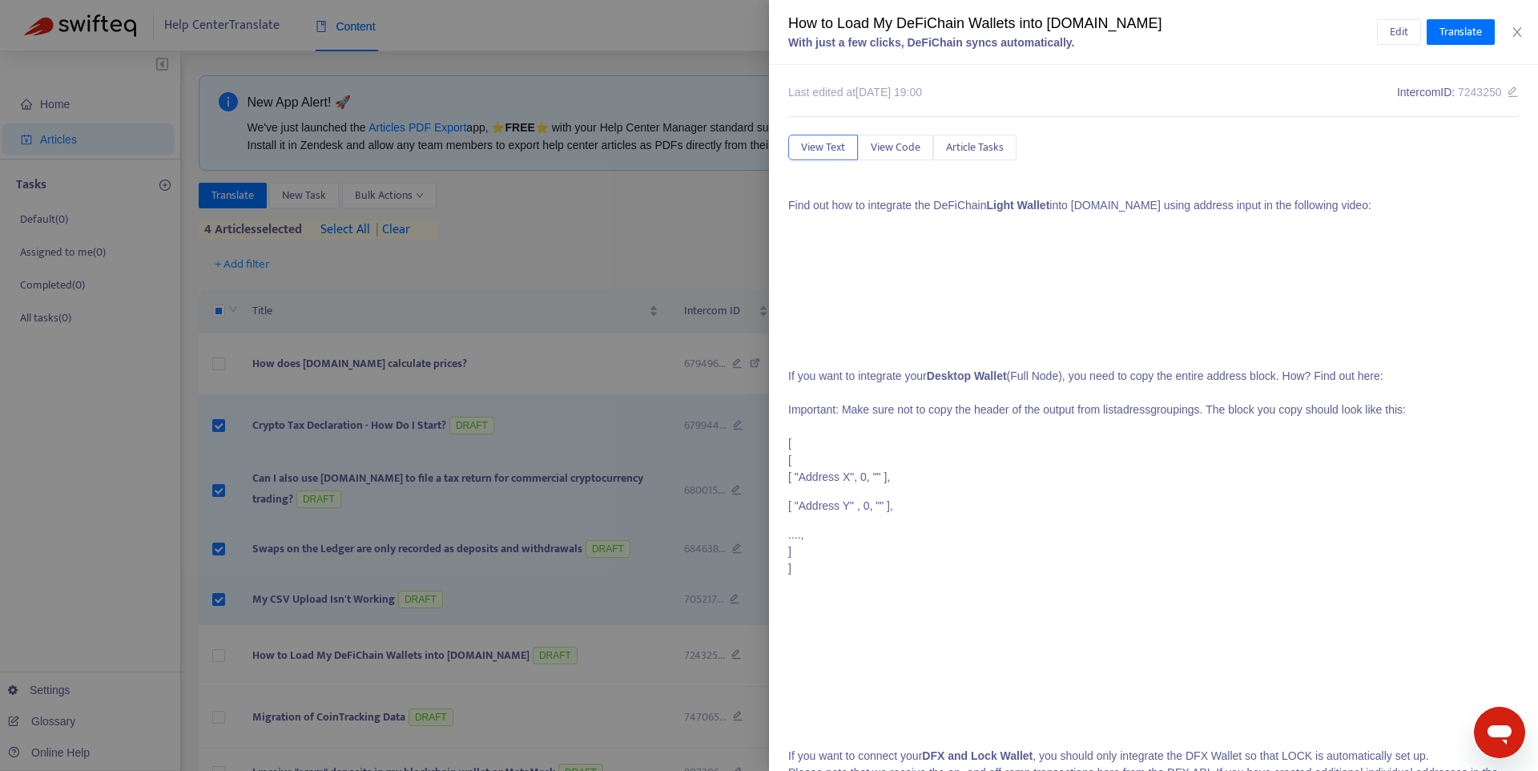
click at [223, 618] on div at bounding box center [769, 385] width 1538 height 771
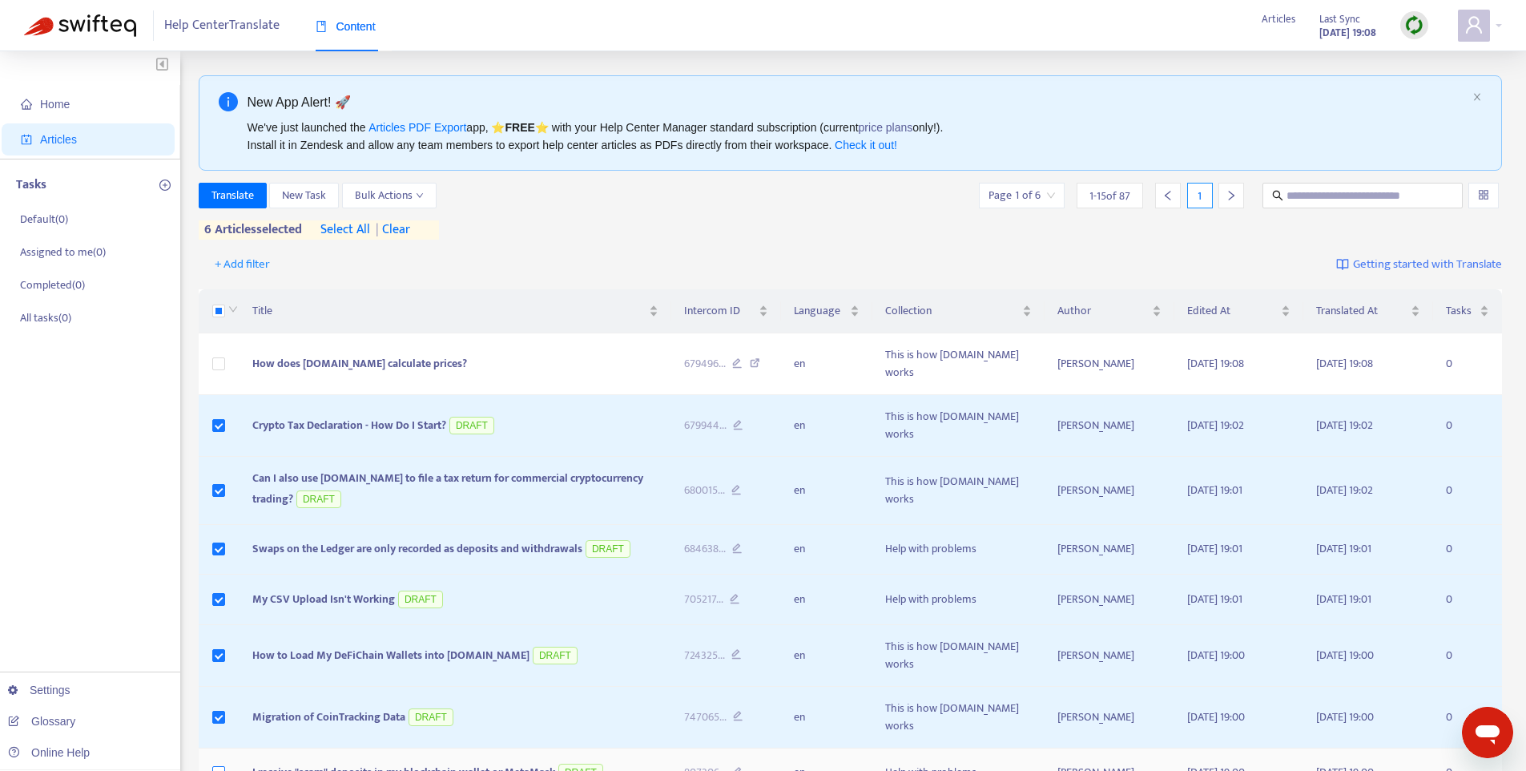
click at [217, 763] on label at bounding box center [218, 772] width 13 height 18
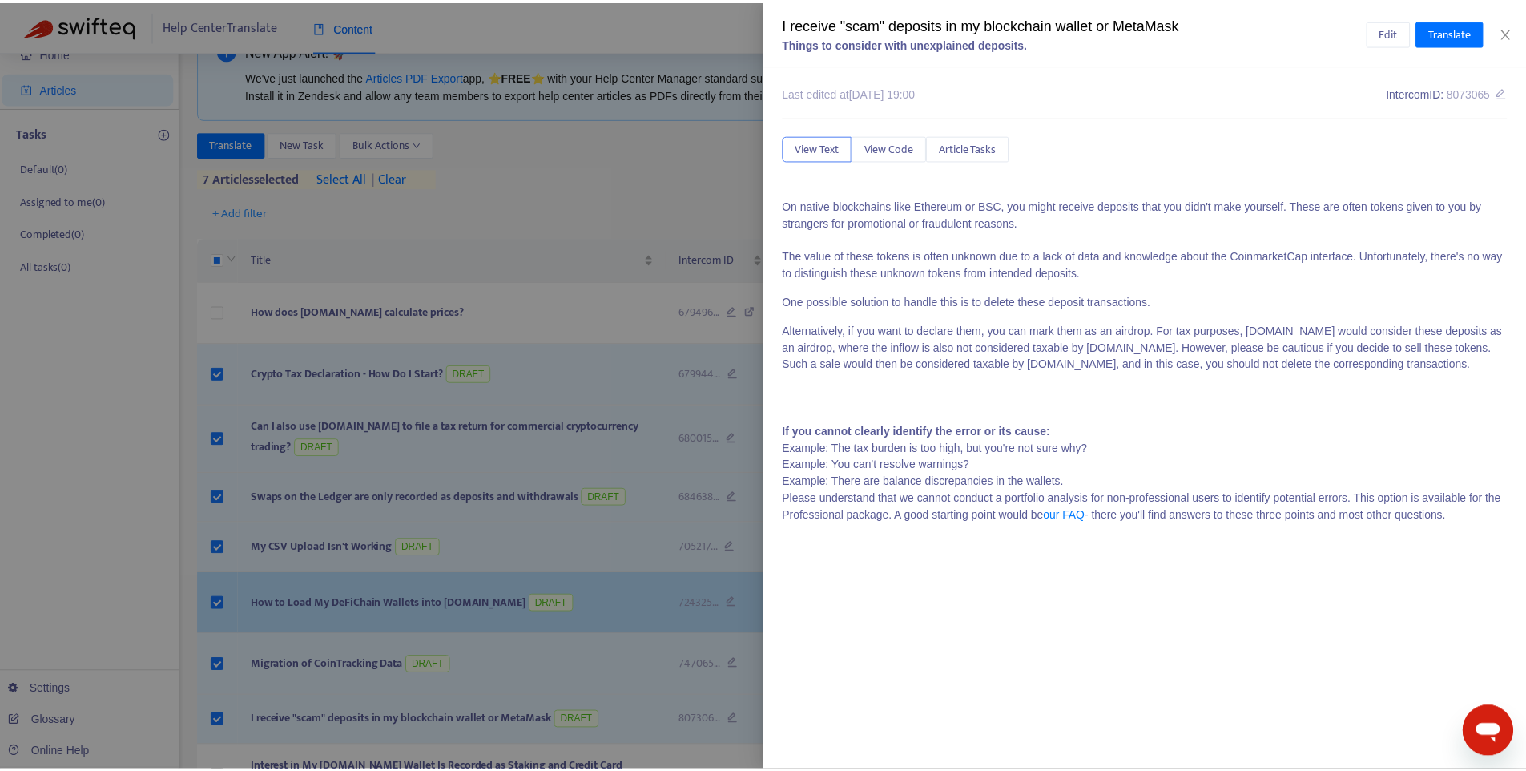
scroll to position [147, 0]
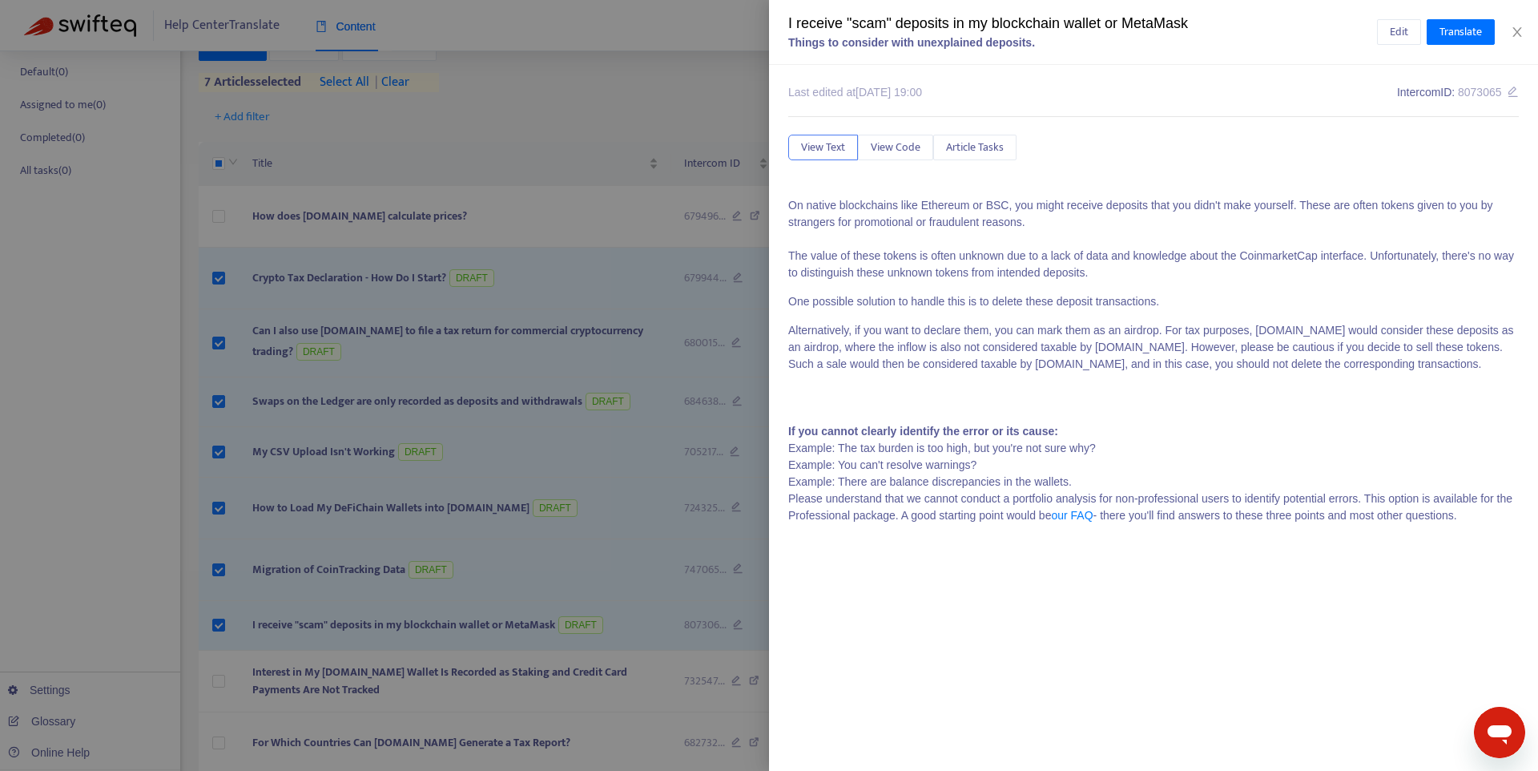
click at [312, 614] on div at bounding box center [769, 385] width 1538 height 771
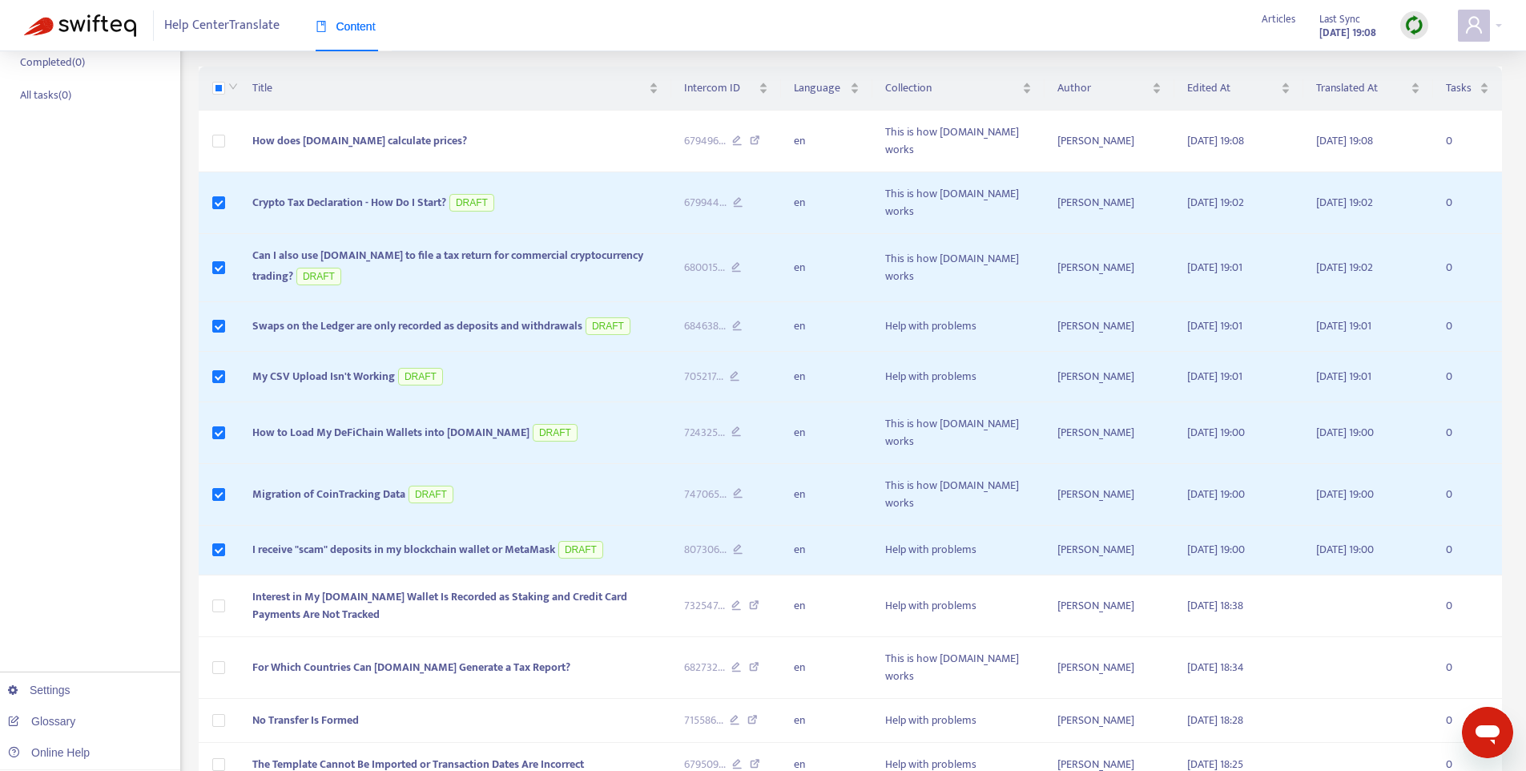
scroll to position [0, 0]
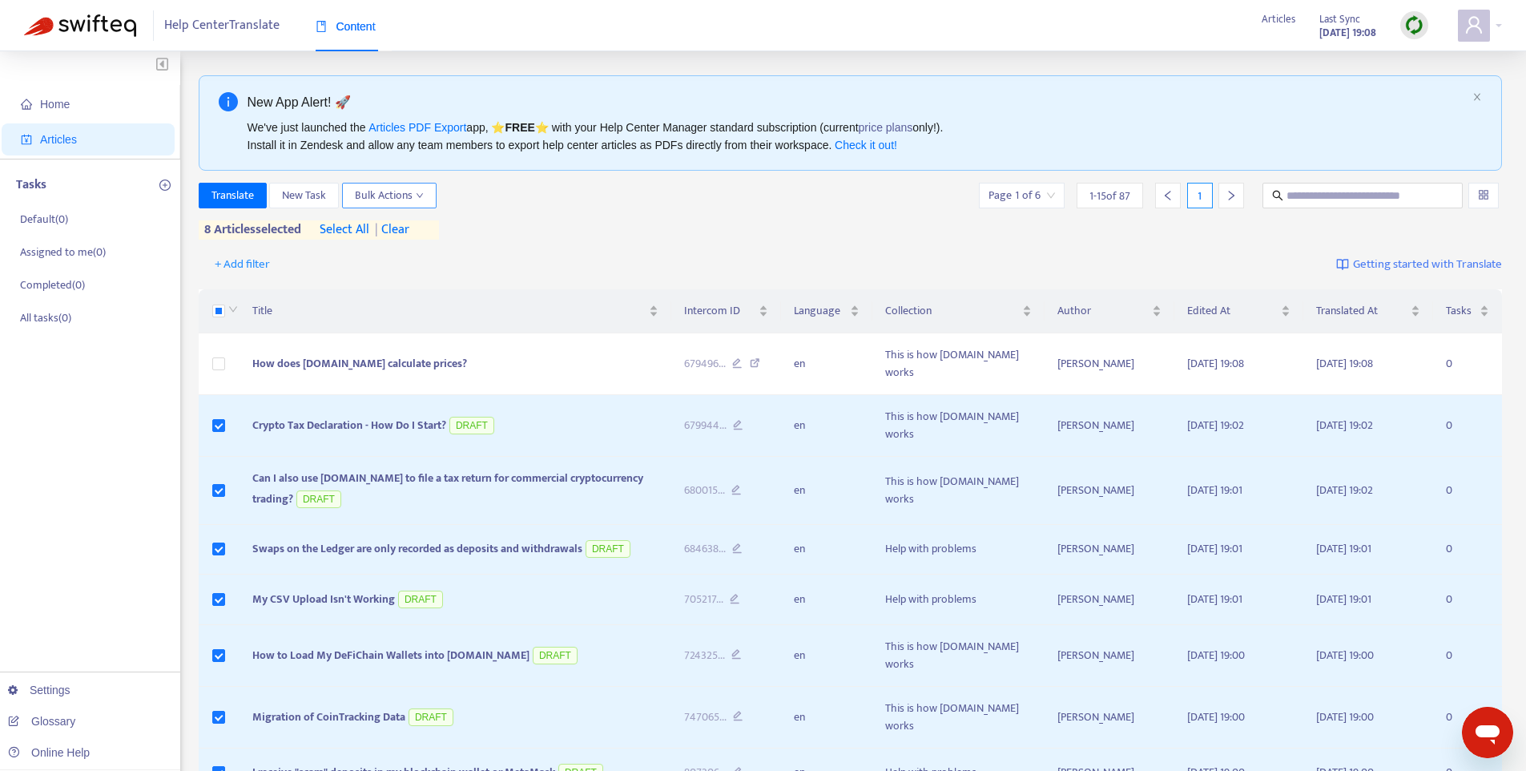
click at [382, 199] on span "Bulk Actions" at bounding box center [389, 196] width 69 height 18
click at [505, 229] on span "Published" at bounding box center [512, 230] width 46 height 18
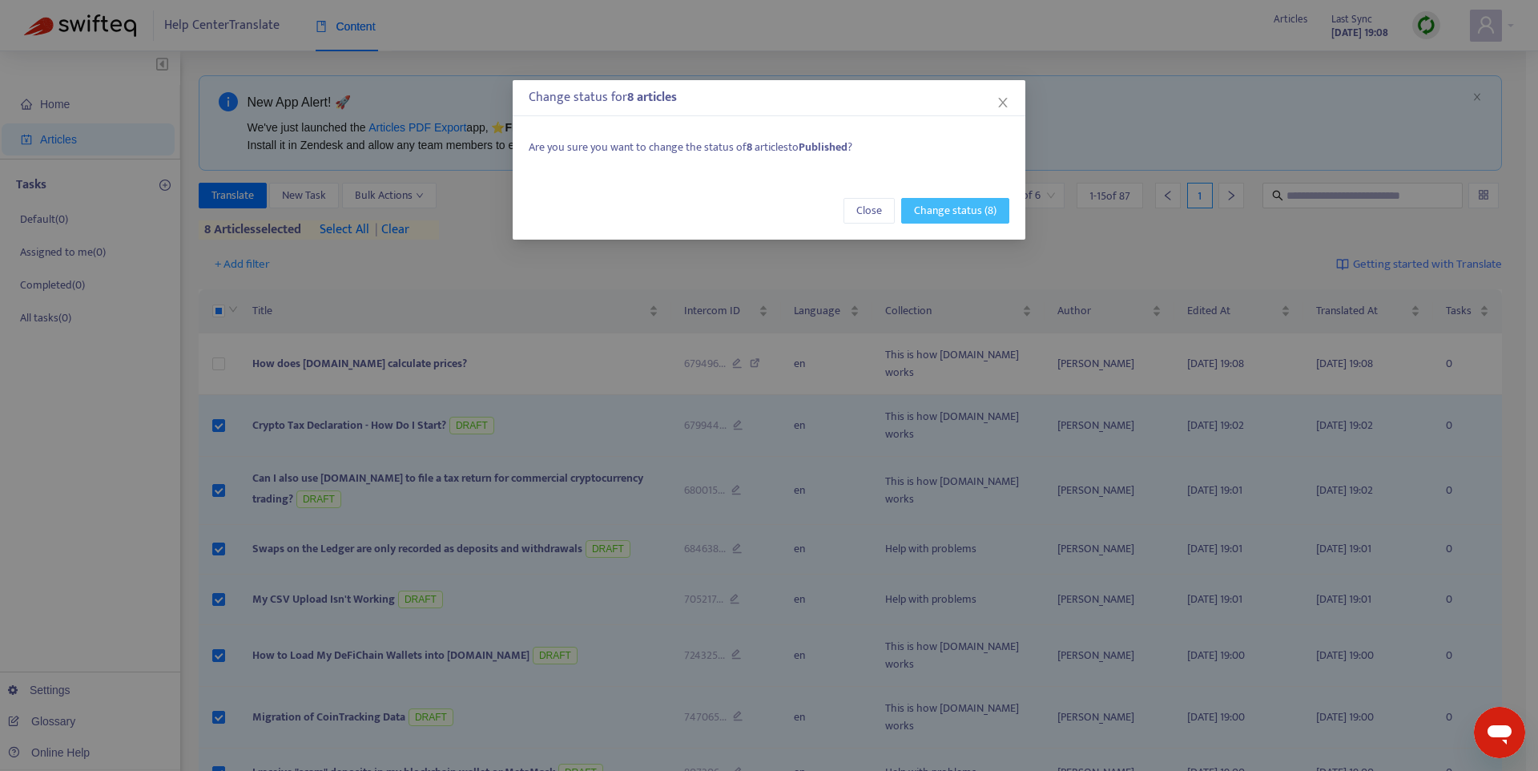
click at [938, 211] on span "Change status (8)" at bounding box center [955, 211] width 83 height 18
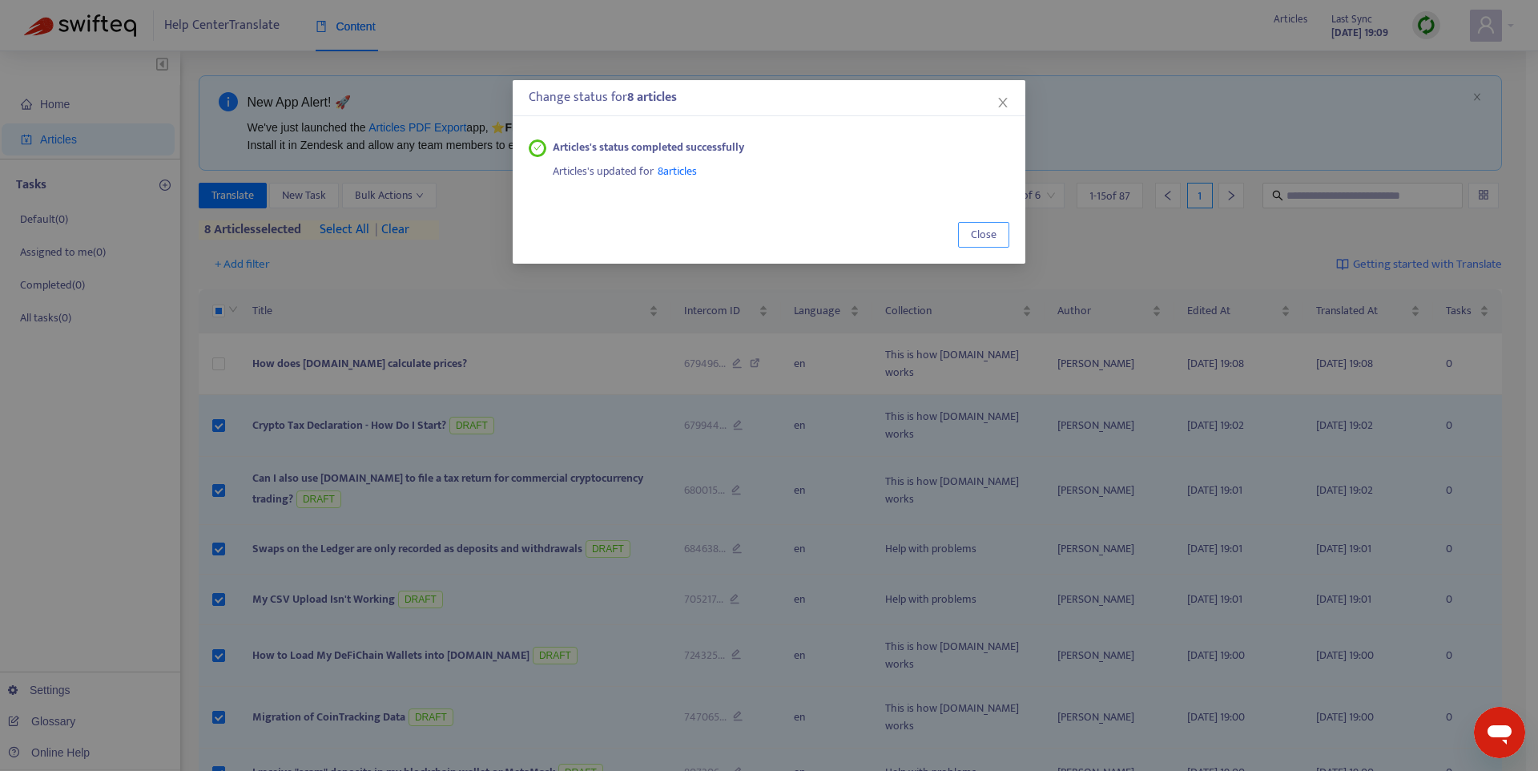
click at [979, 227] on span "Close" at bounding box center [984, 235] width 26 height 18
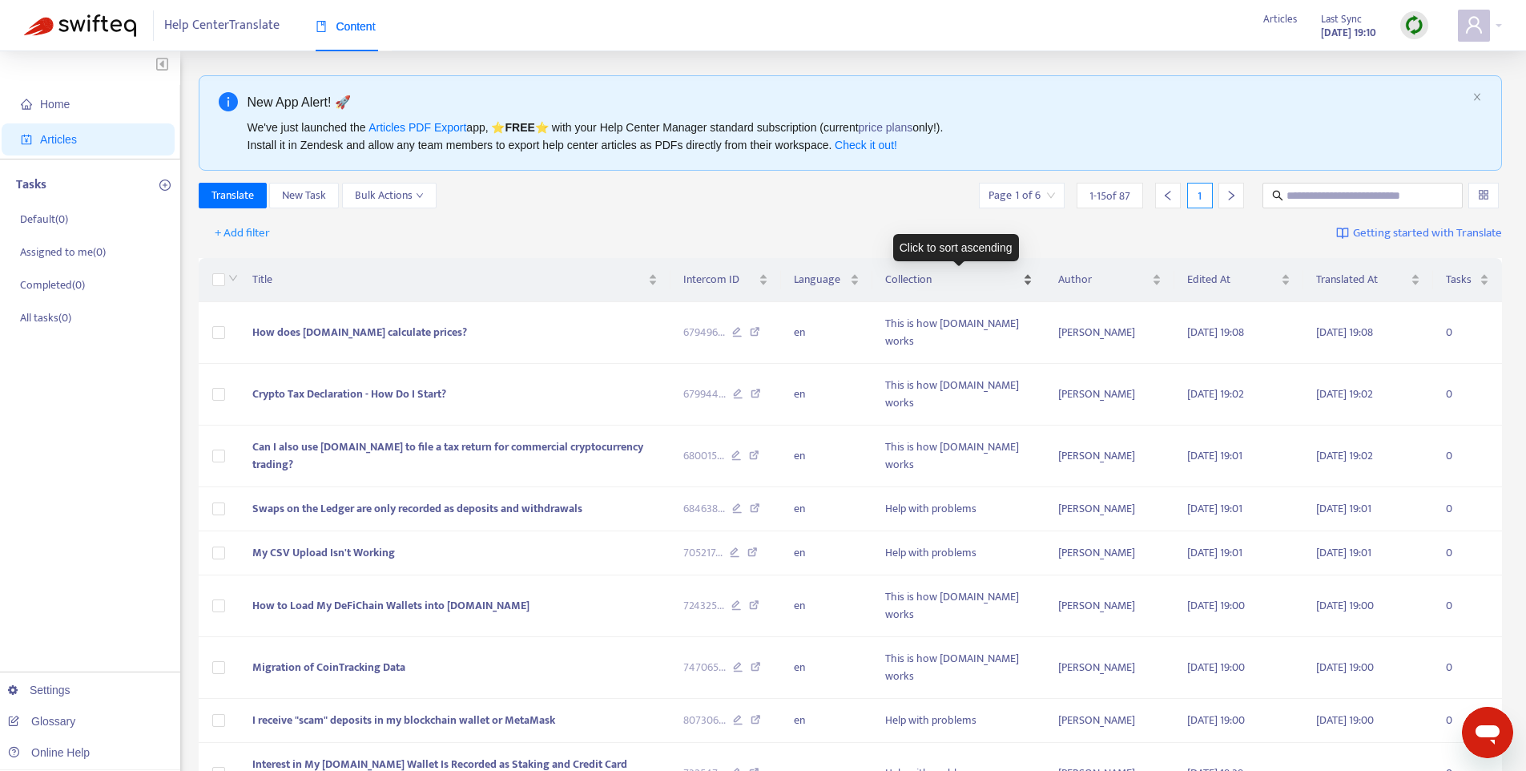
click at [921, 285] on span "Collection" at bounding box center [952, 280] width 134 height 18
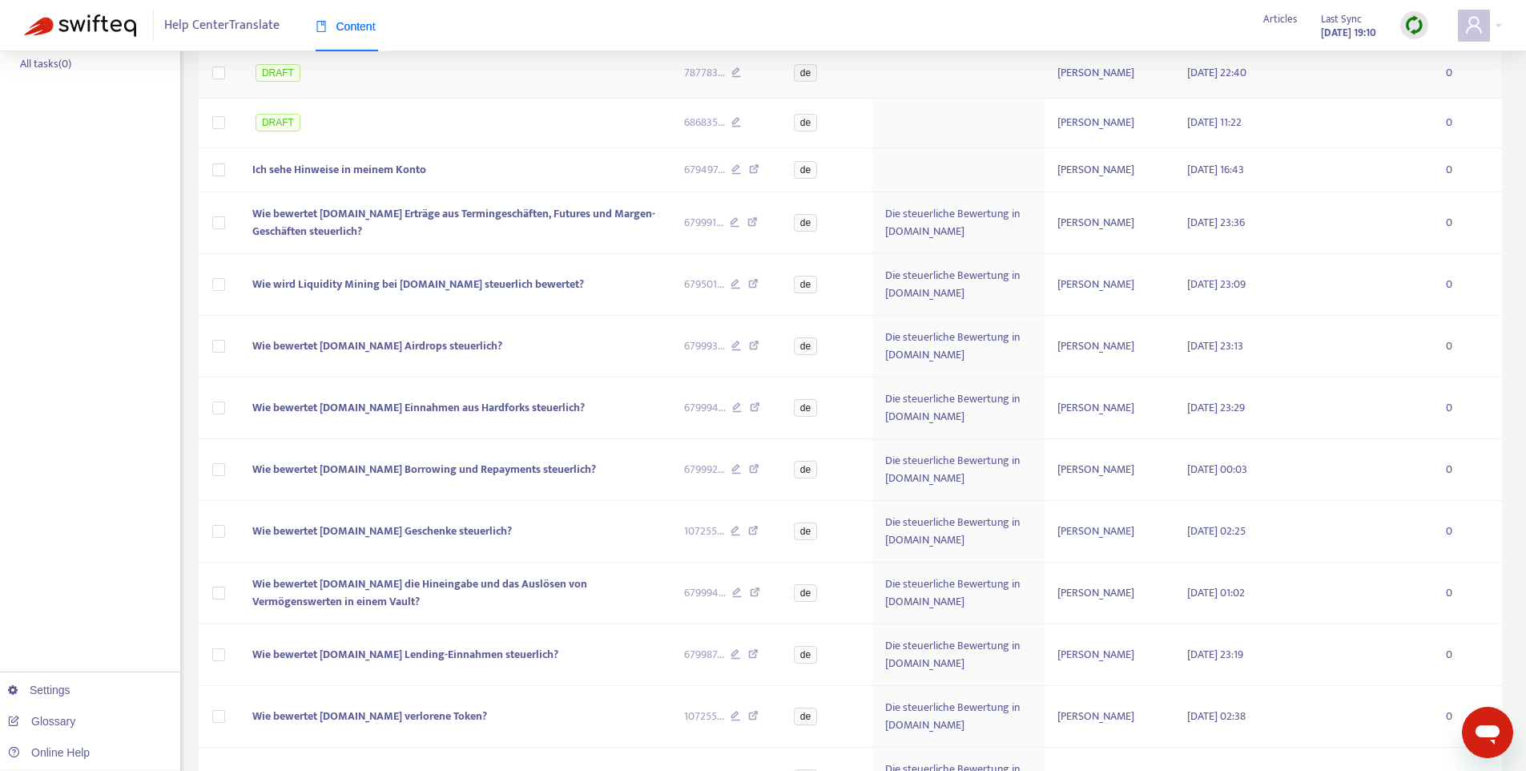
scroll to position [505, 0]
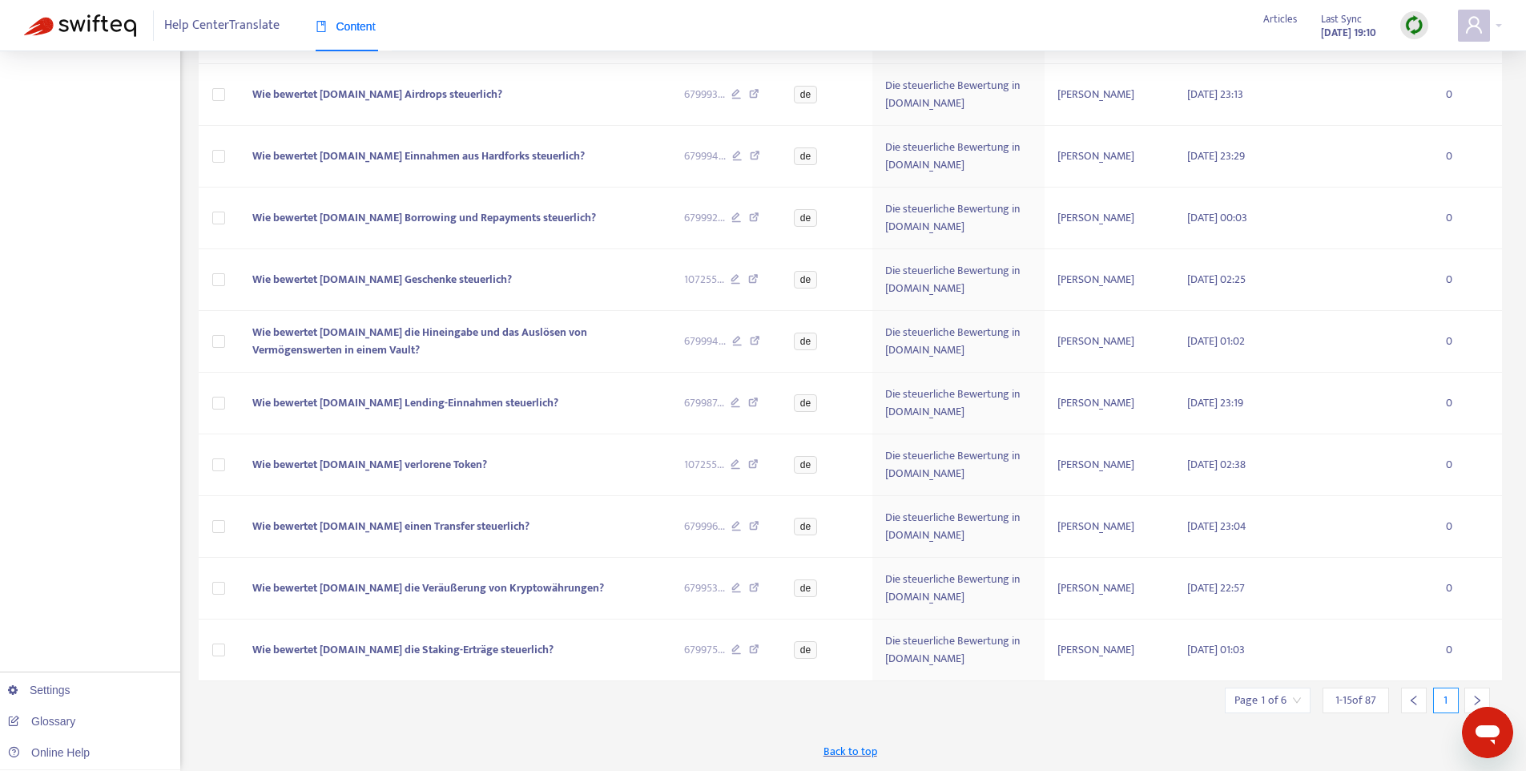
click at [1354, 703] on span "1 - 15 of 87" at bounding box center [1355, 699] width 41 height 17
click at [1295, 704] on input "search" at bounding box center [1267, 700] width 66 height 24
click at [1276, 658] on span "15" at bounding box center [1228, 656] width 101 height 24
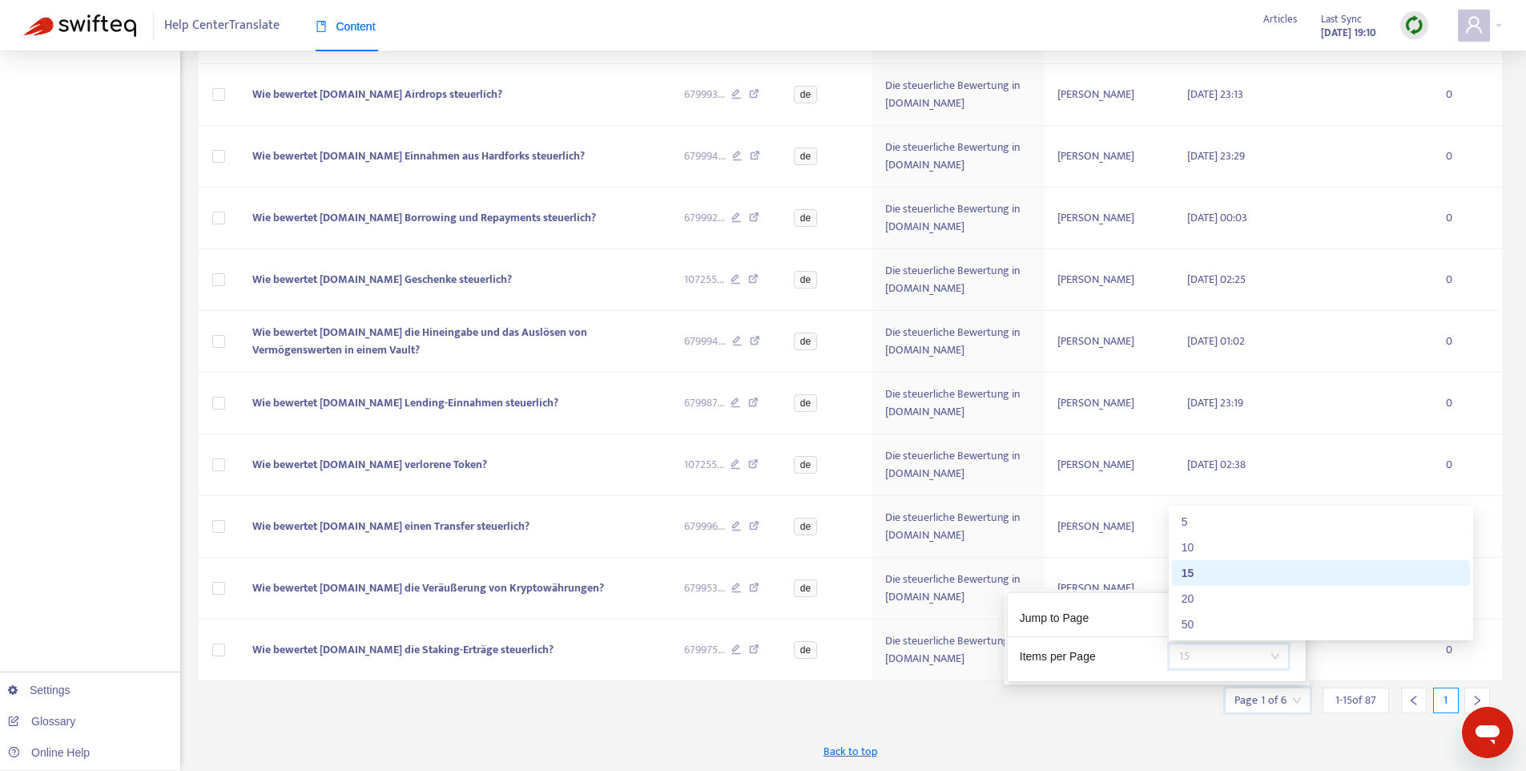
click at [1228, 634] on div "50" at bounding box center [1321, 624] width 298 height 26
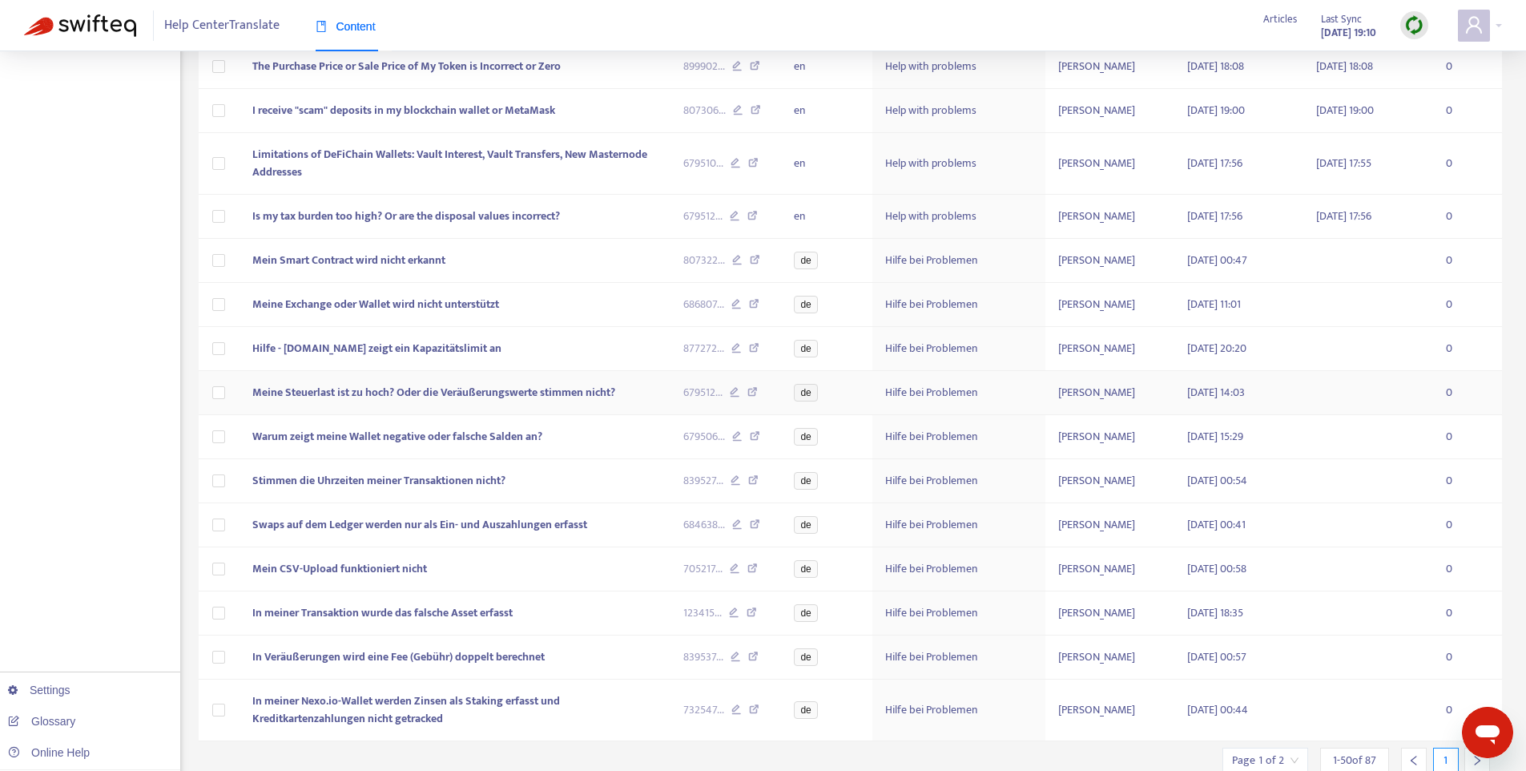
scroll to position [2136, 0]
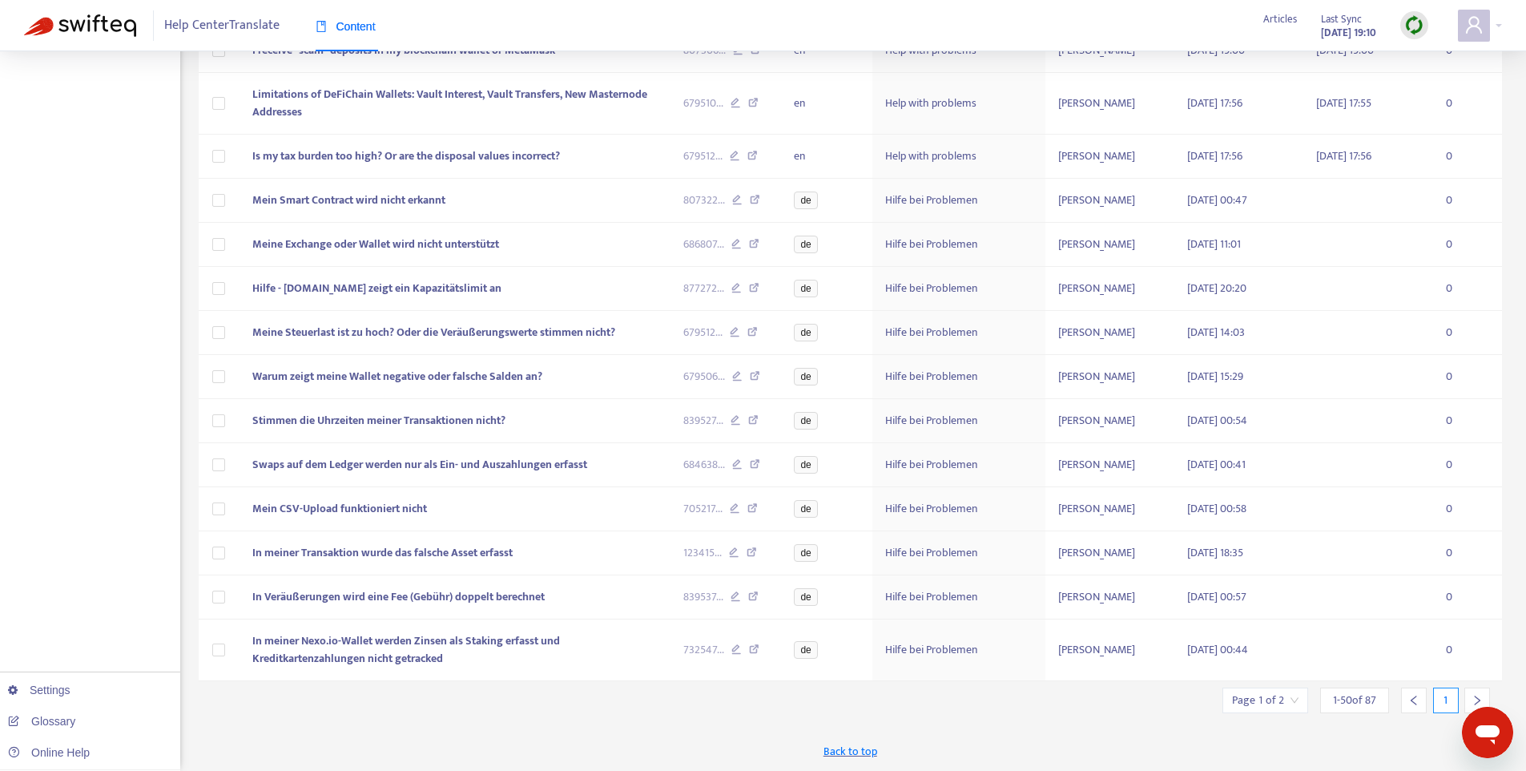
click at [1472, 696] on icon "right" at bounding box center [1477, 700] width 11 height 11
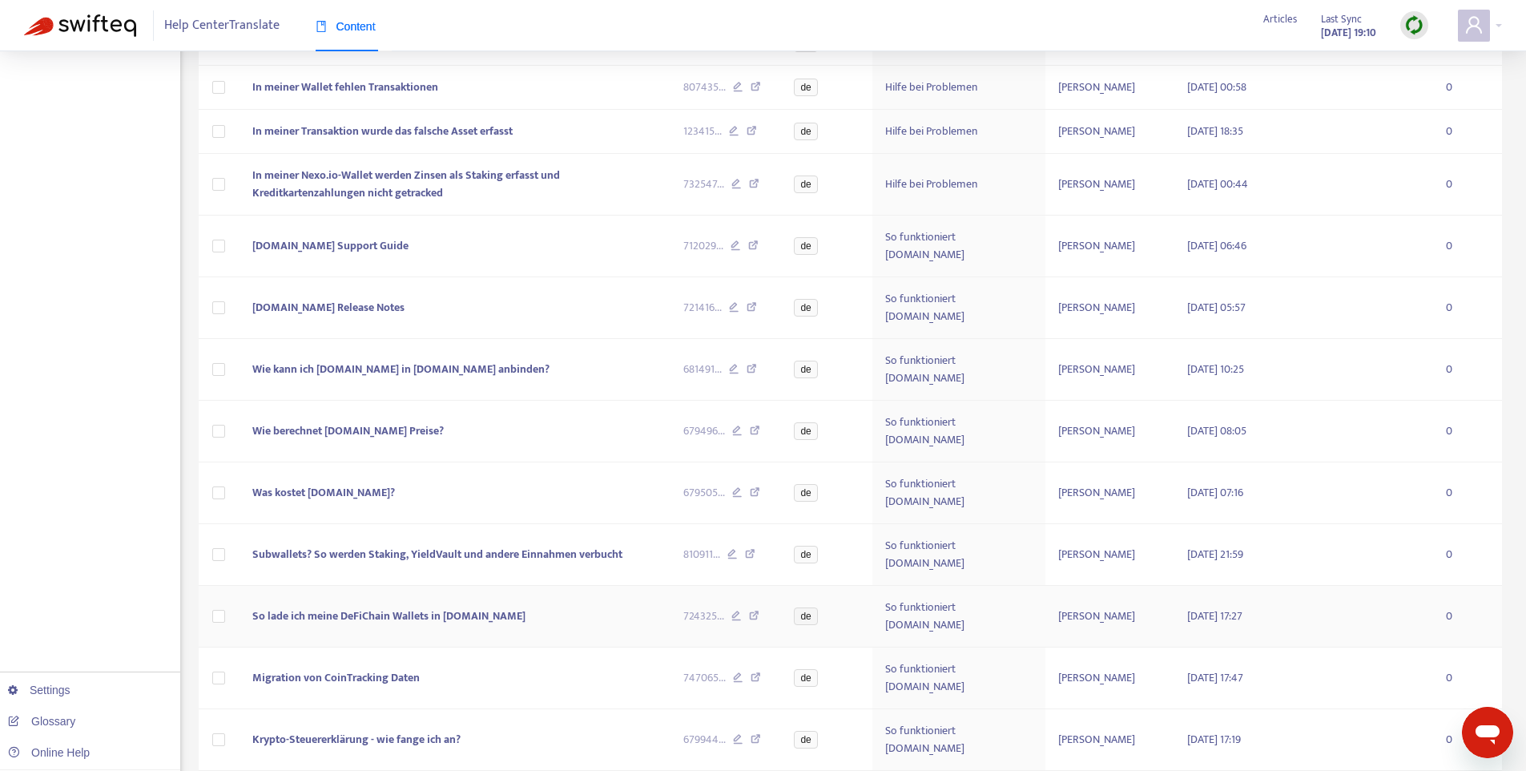
scroll to position [0, 0]
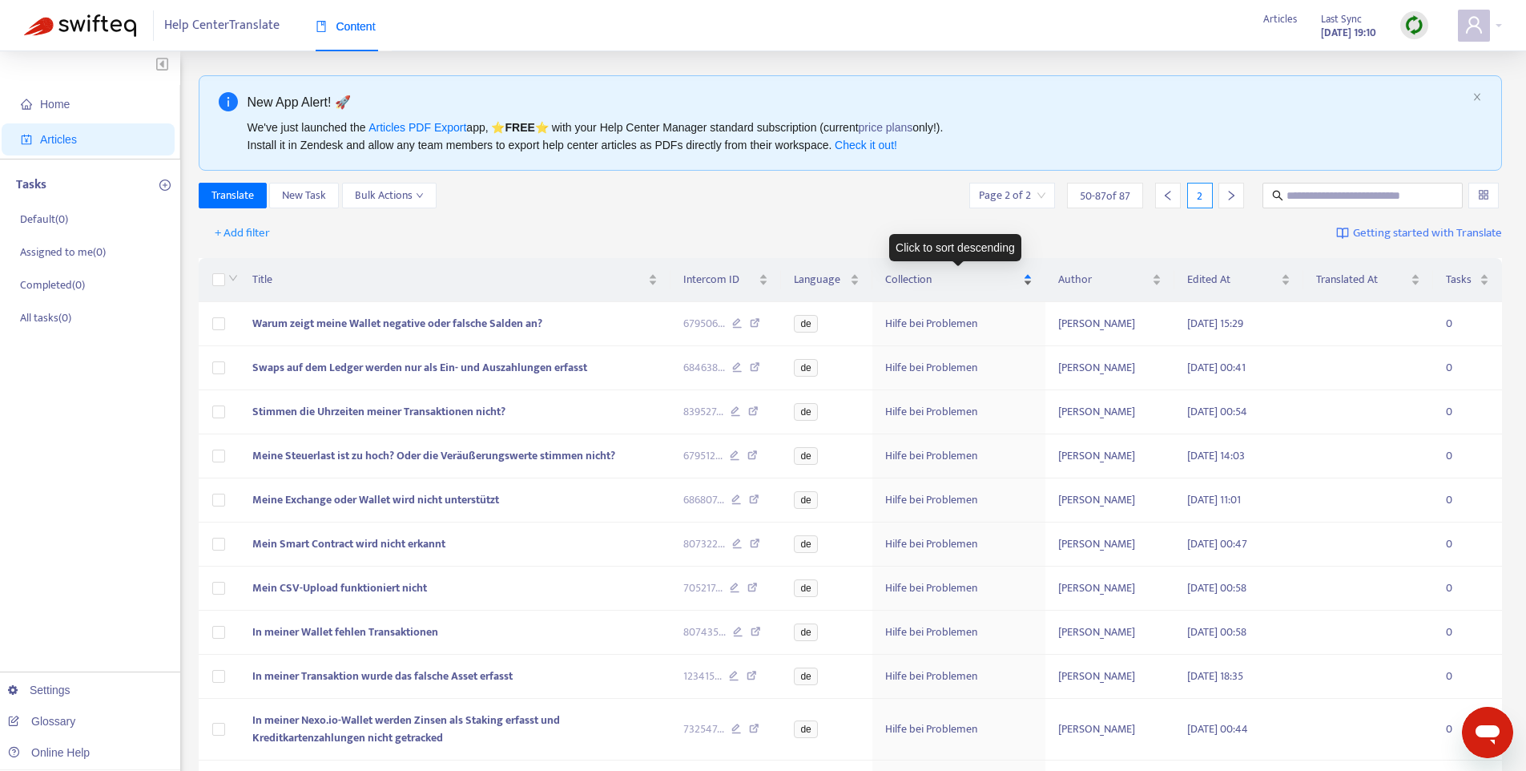
click at [1030, 279] on div "Collection" at bounding box center [958, 280] width 147 height 18
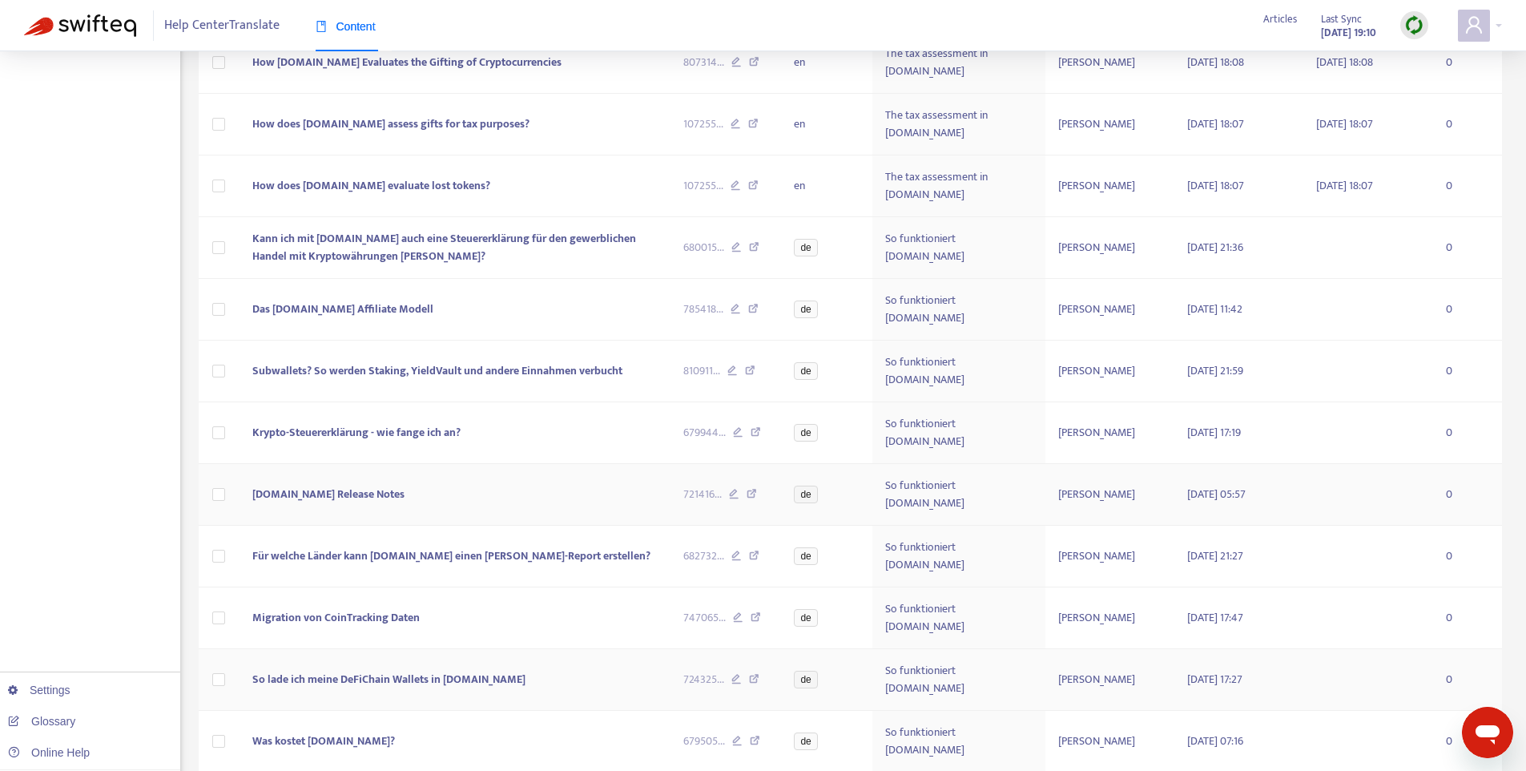
scroll to position [1013, 0]
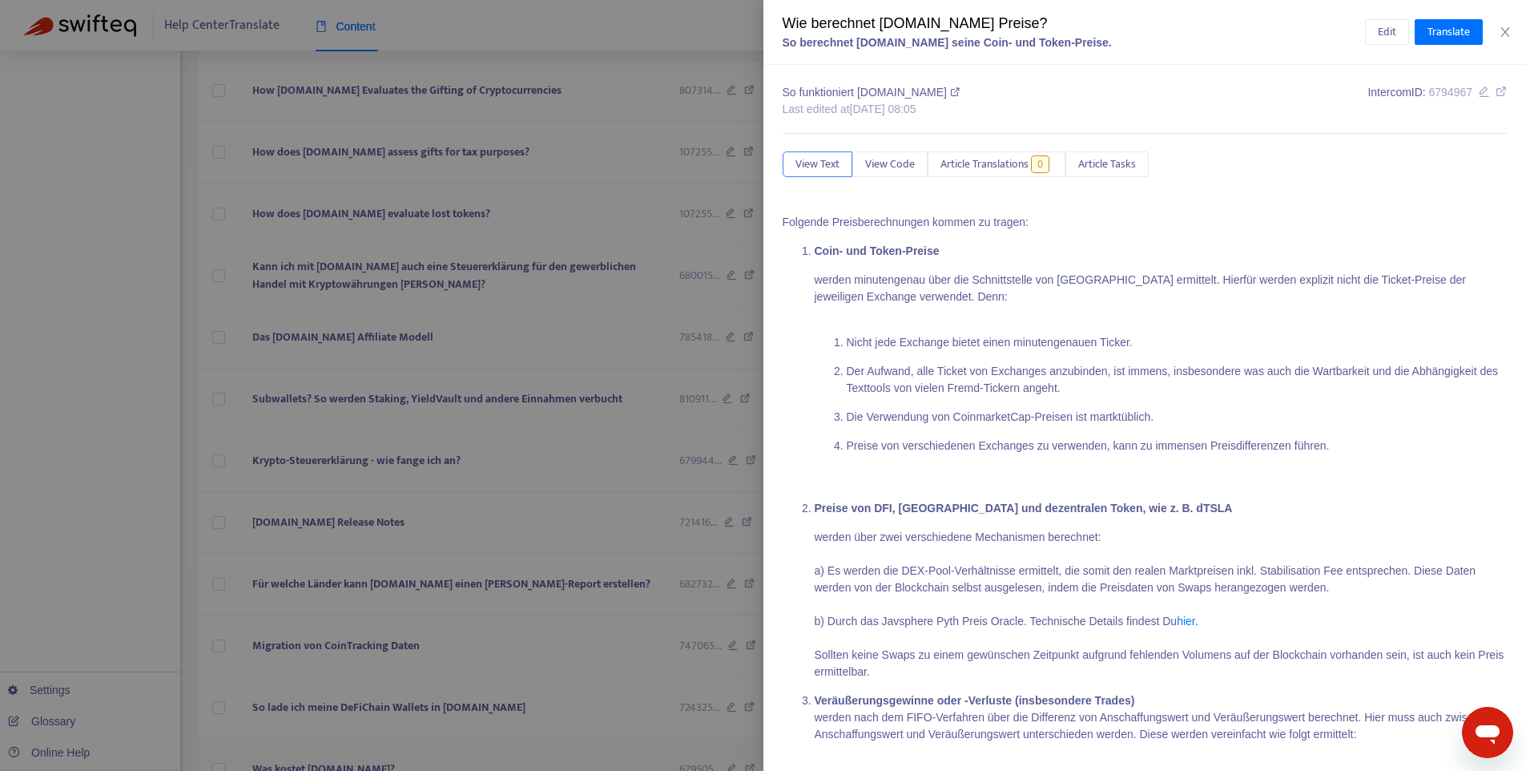
click at [223, 441] on div at bounding box center [763, 385] width 1526 height 771
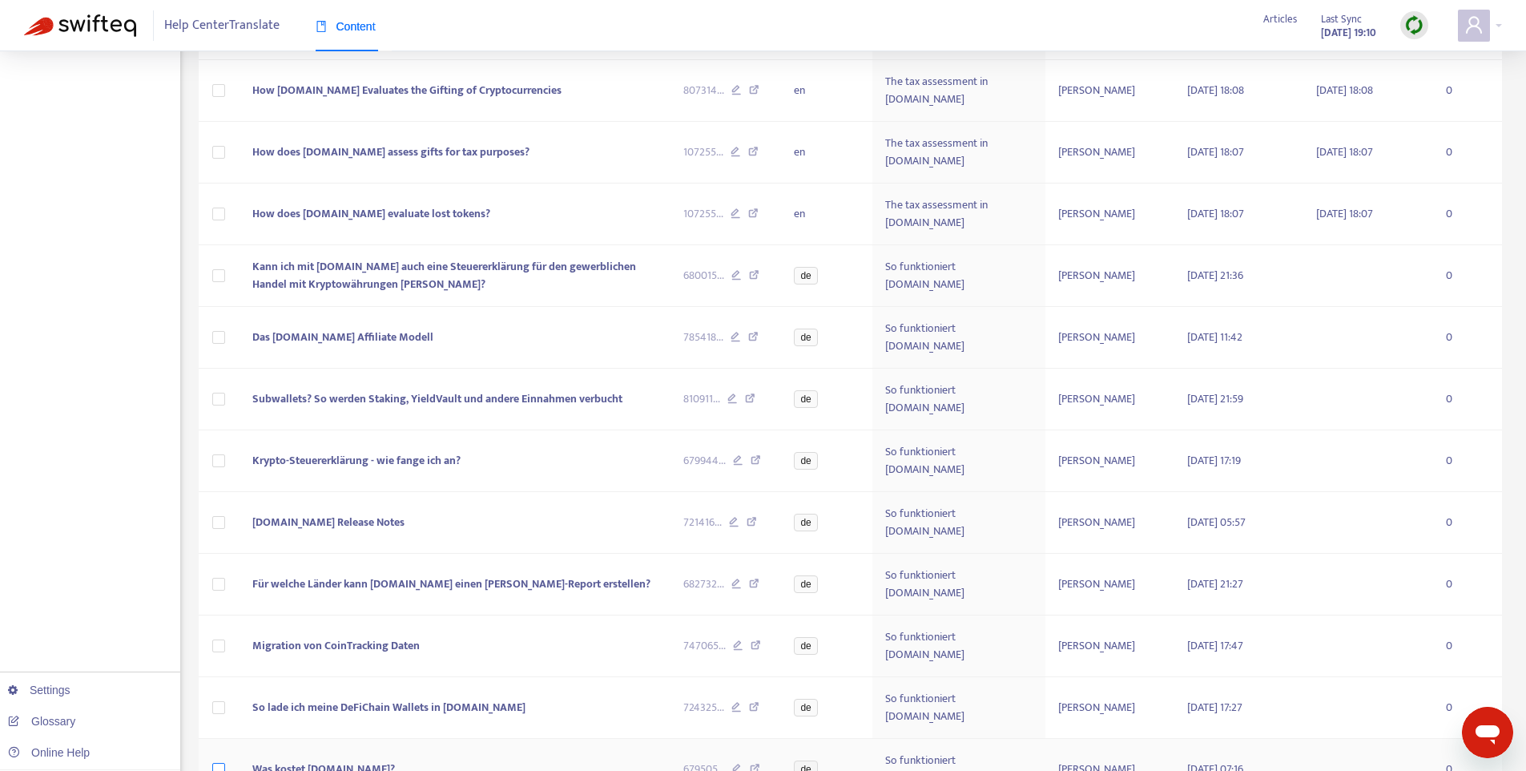
click at [220, 760] on label at bounding box center [218, 769] width 13 height 18
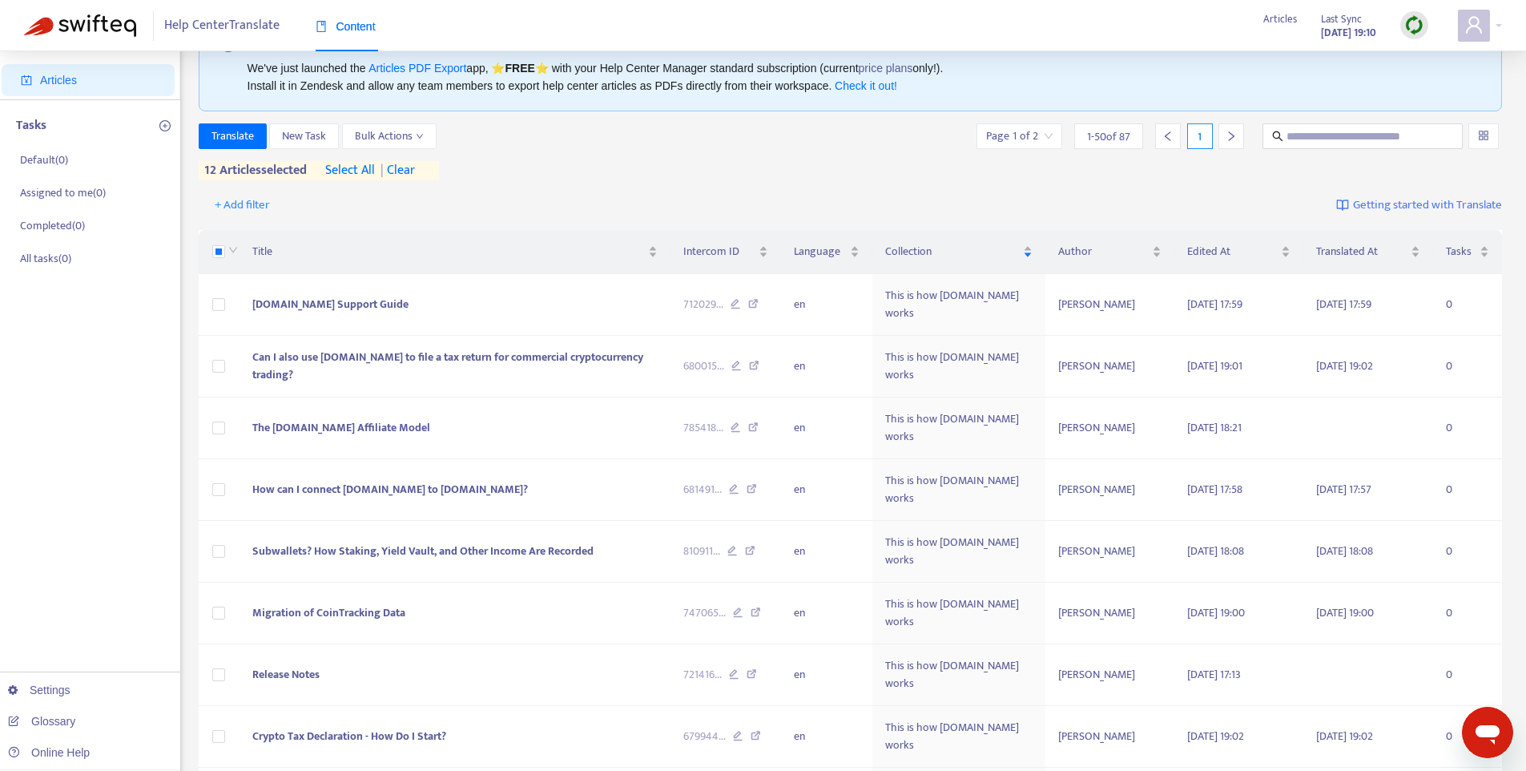
scroll to position [0, 0]
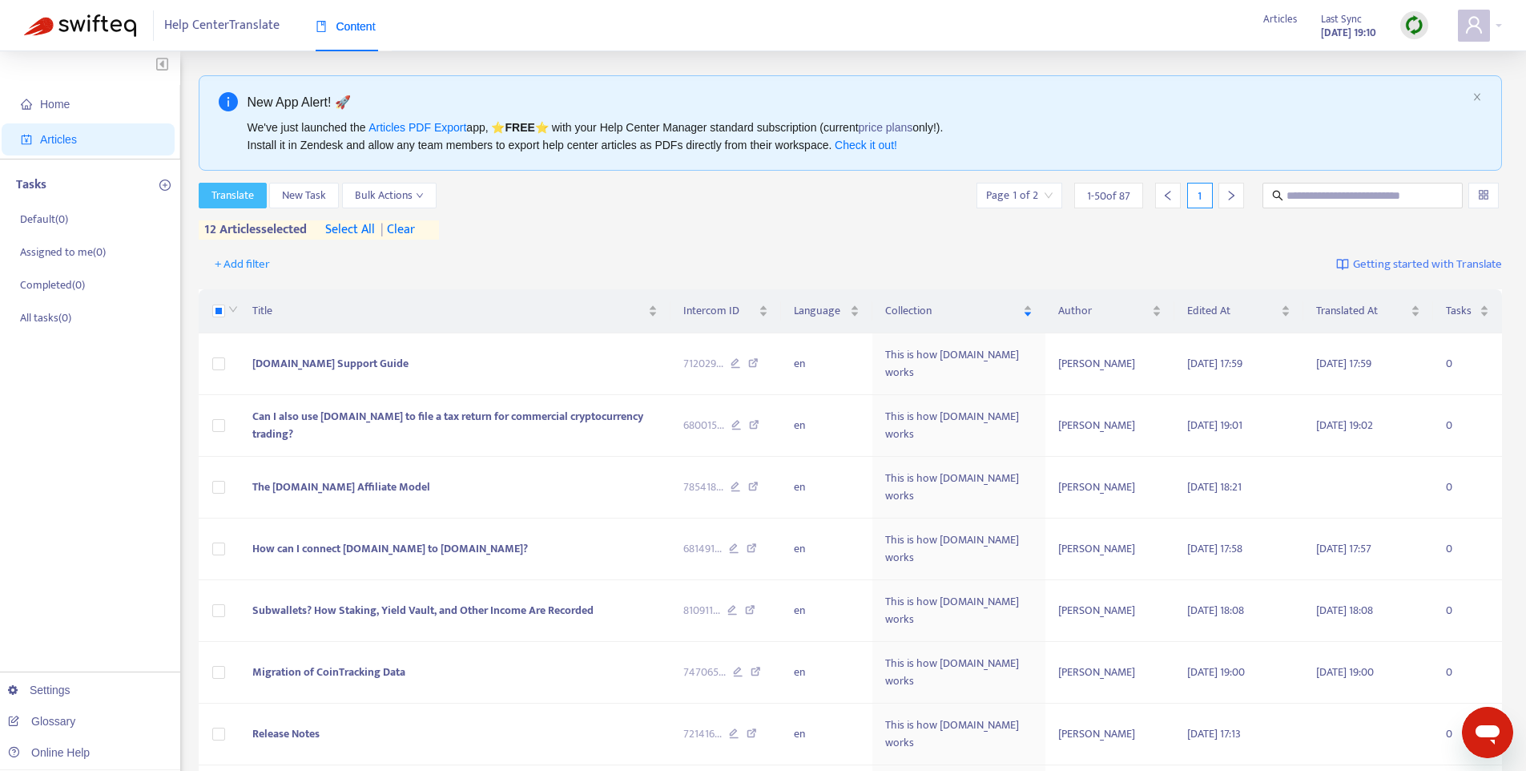
click at [245, 195] on span "Translate" at bounding box center [232, 196] width 42 height 18
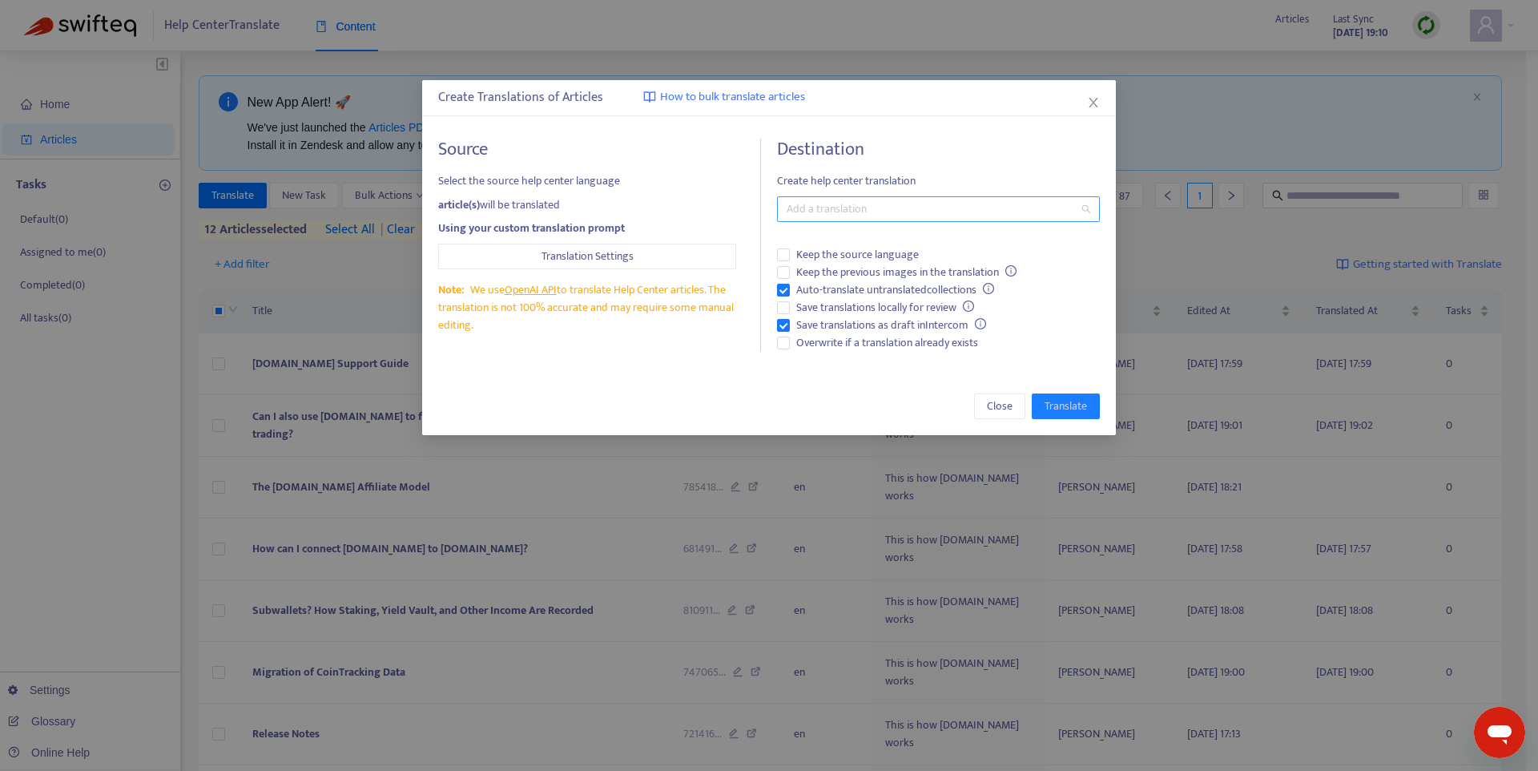
click at [875, 199] on div at bounding box center [930, 208] width 299 height 19
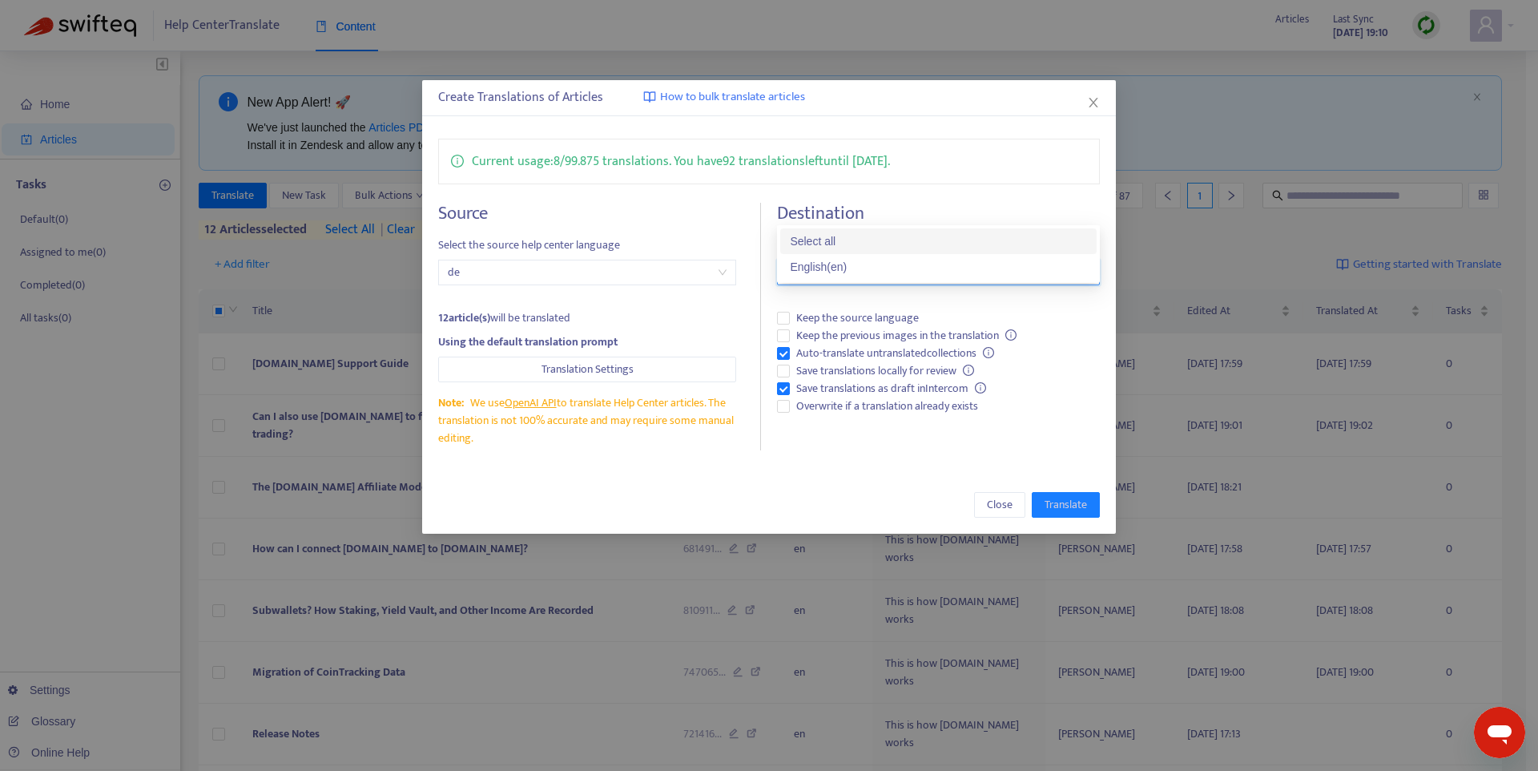
click at [882, 206] on h4 "Destination" at bounding box center [938, 214] width 323 height 22
click at [852, 276] on div at bounding box center [930, 272] width 299 height 19
click at [900, 253] on div "Destination Create help center translation Add a translation Keep the source la…" at bounding box center [938, 327] width 323 height 248
click at [1000, 508] on span "Close" at bounding box center [1000, 505] width 26 height 18
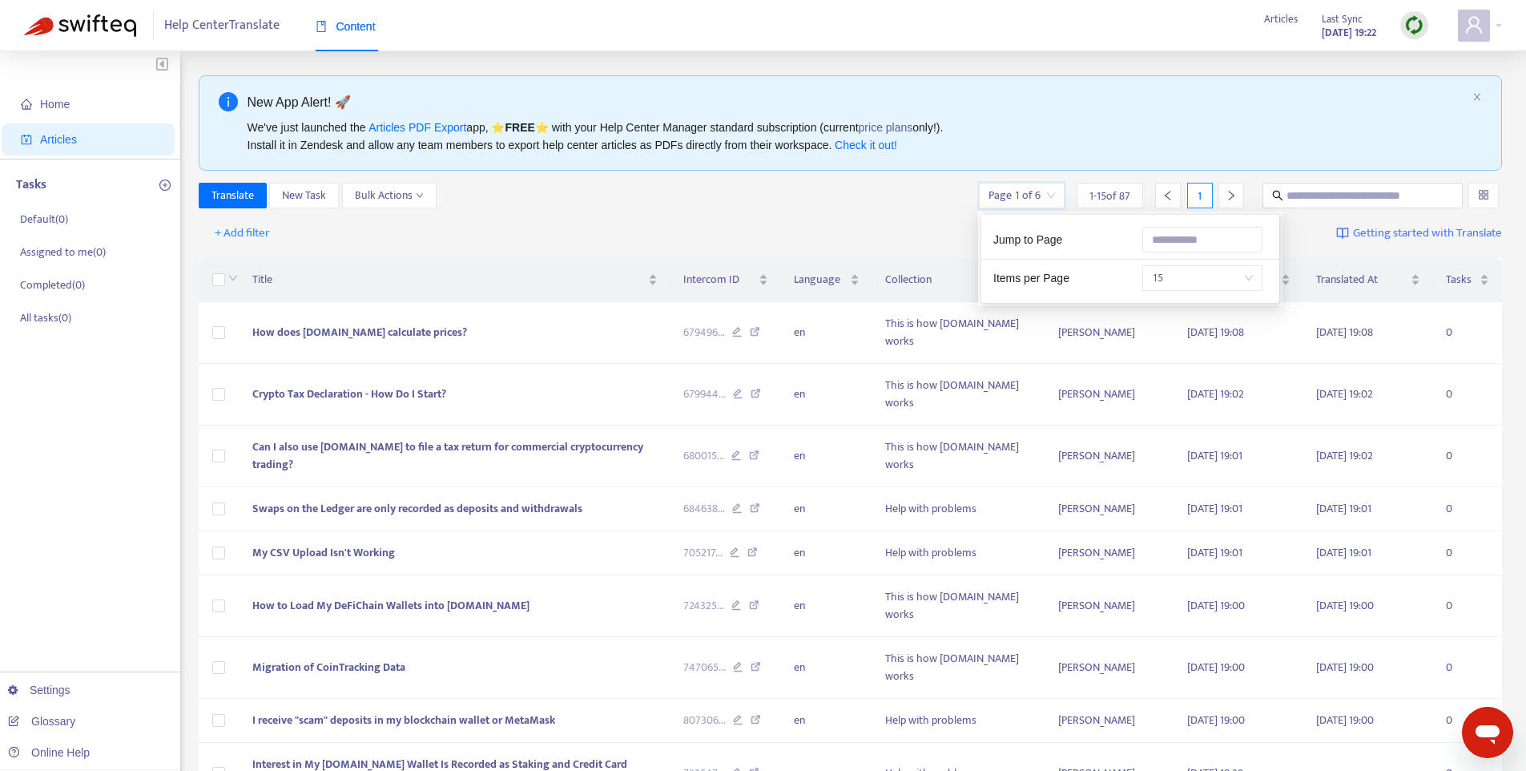
click at [1045, 196] on input "search" at bounding box center [1022, 195] width 66 height 24
click at [1127, 149] on div "We've just launched the Articles PDF Export app, ⭐ FREE ⭐️ with your Help Cente…" at bounding box center [857, 136] width 1219 height 35
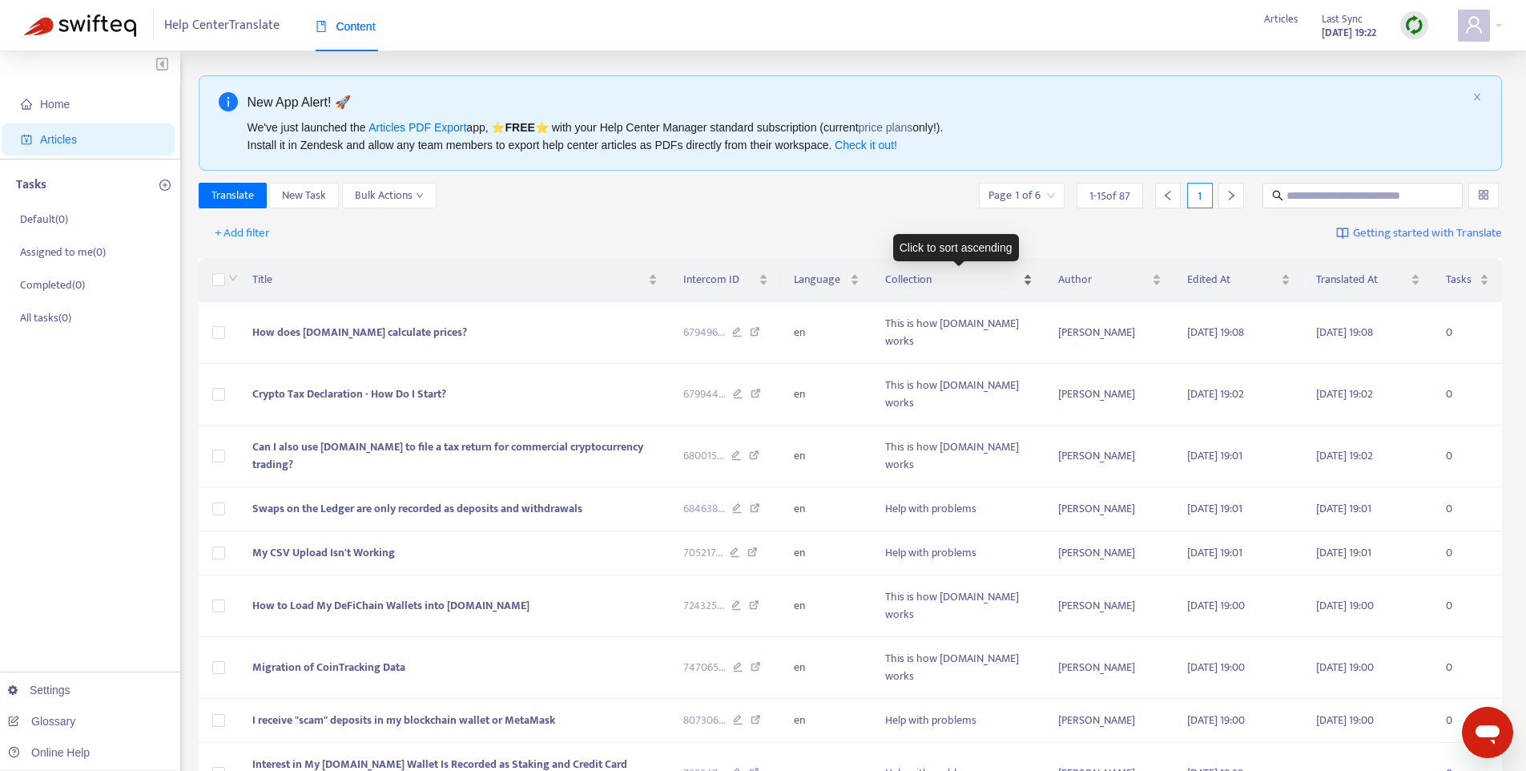
click at [917, 278] on span "Collection" at bounding box center [952, 280] width 134 height 18
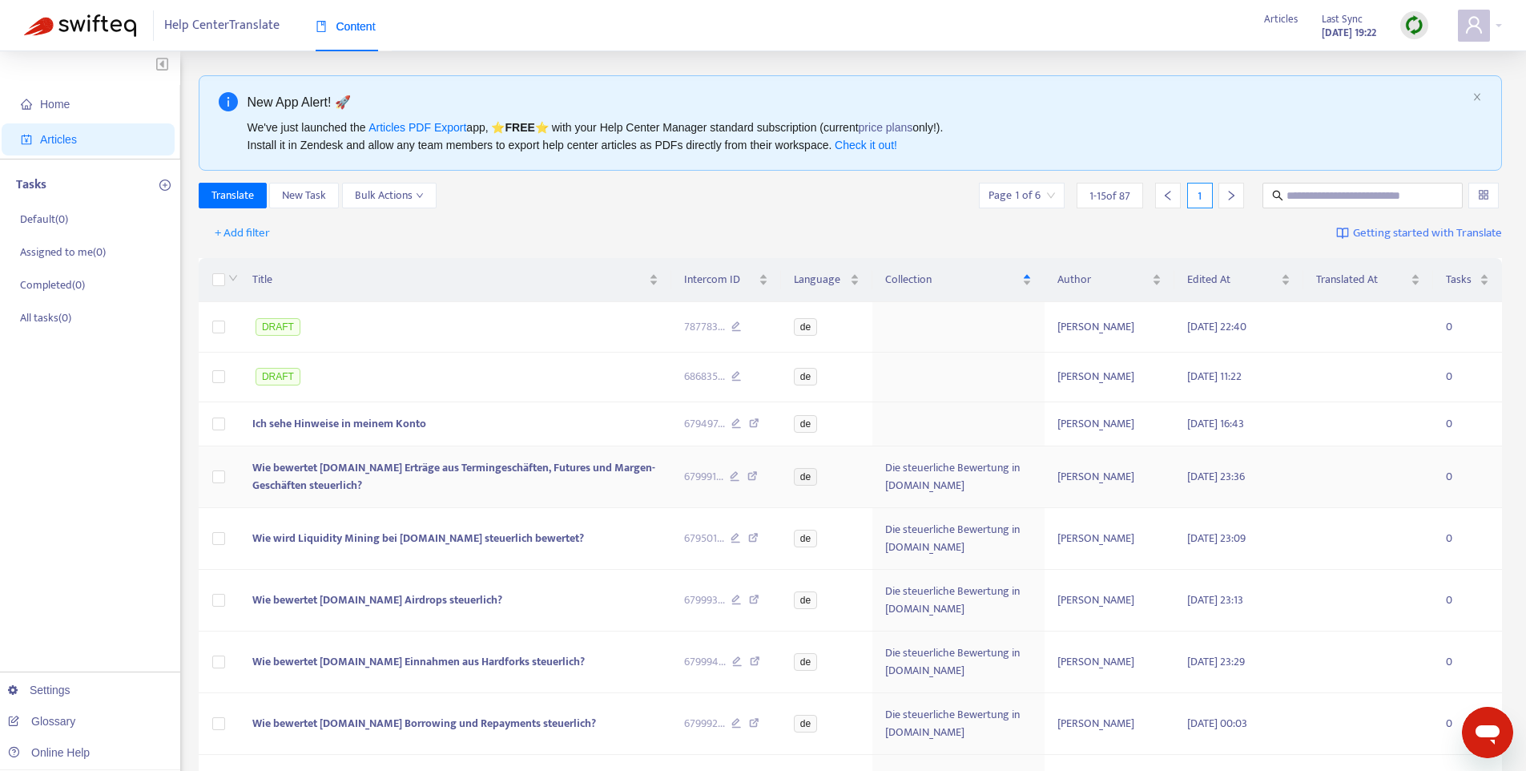
scroll to position [505, 0]
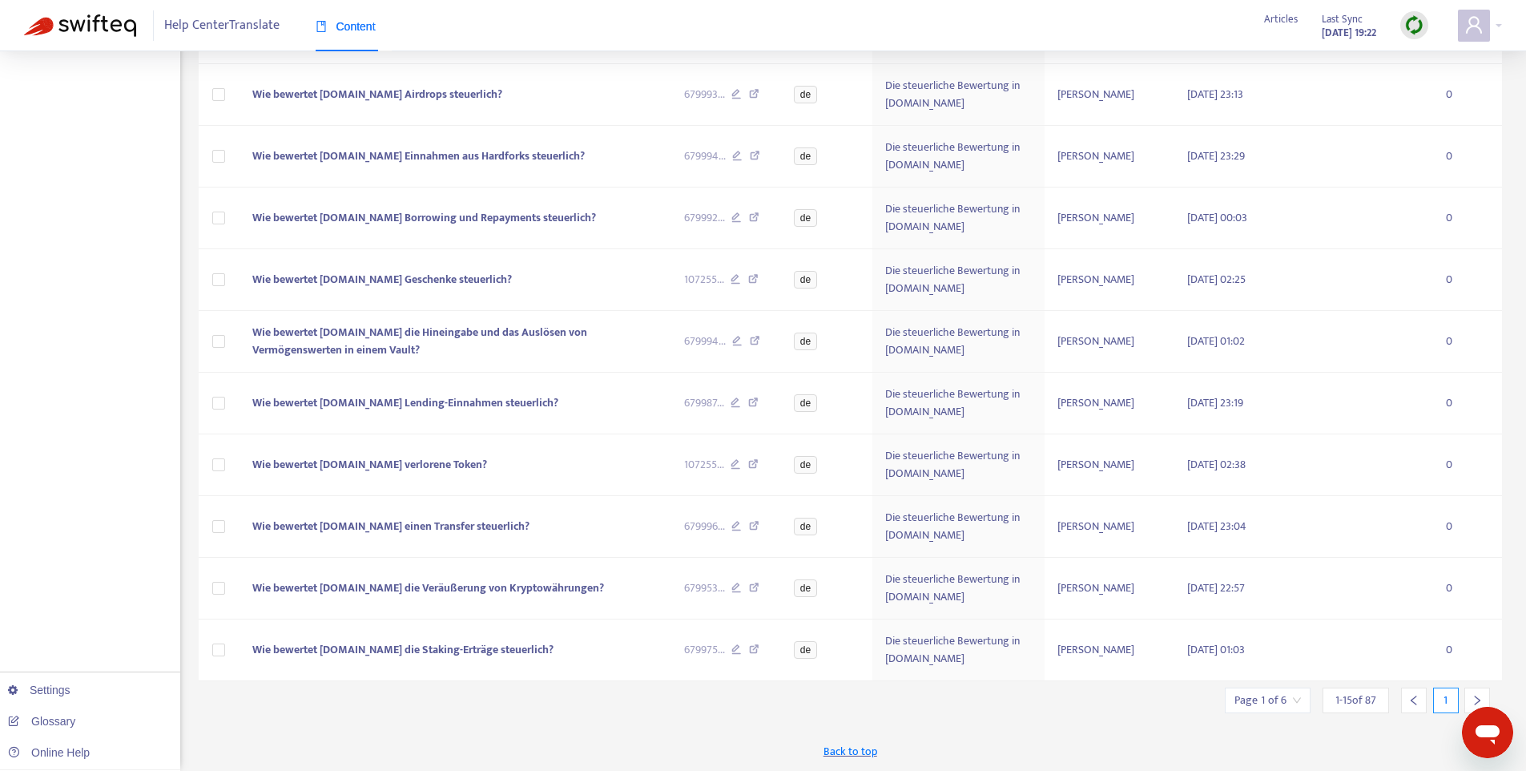
click at [1352, 703] on span "1 - 15 of 87" at bounding box center [1355, 699] width 41 height 17
click at [1282, 702] on input "search" at bounding box center [1267, 700] width 66 height 24
click at [1270, 655] on span "15" at bounding box center [1228, 656] width 101 height 24
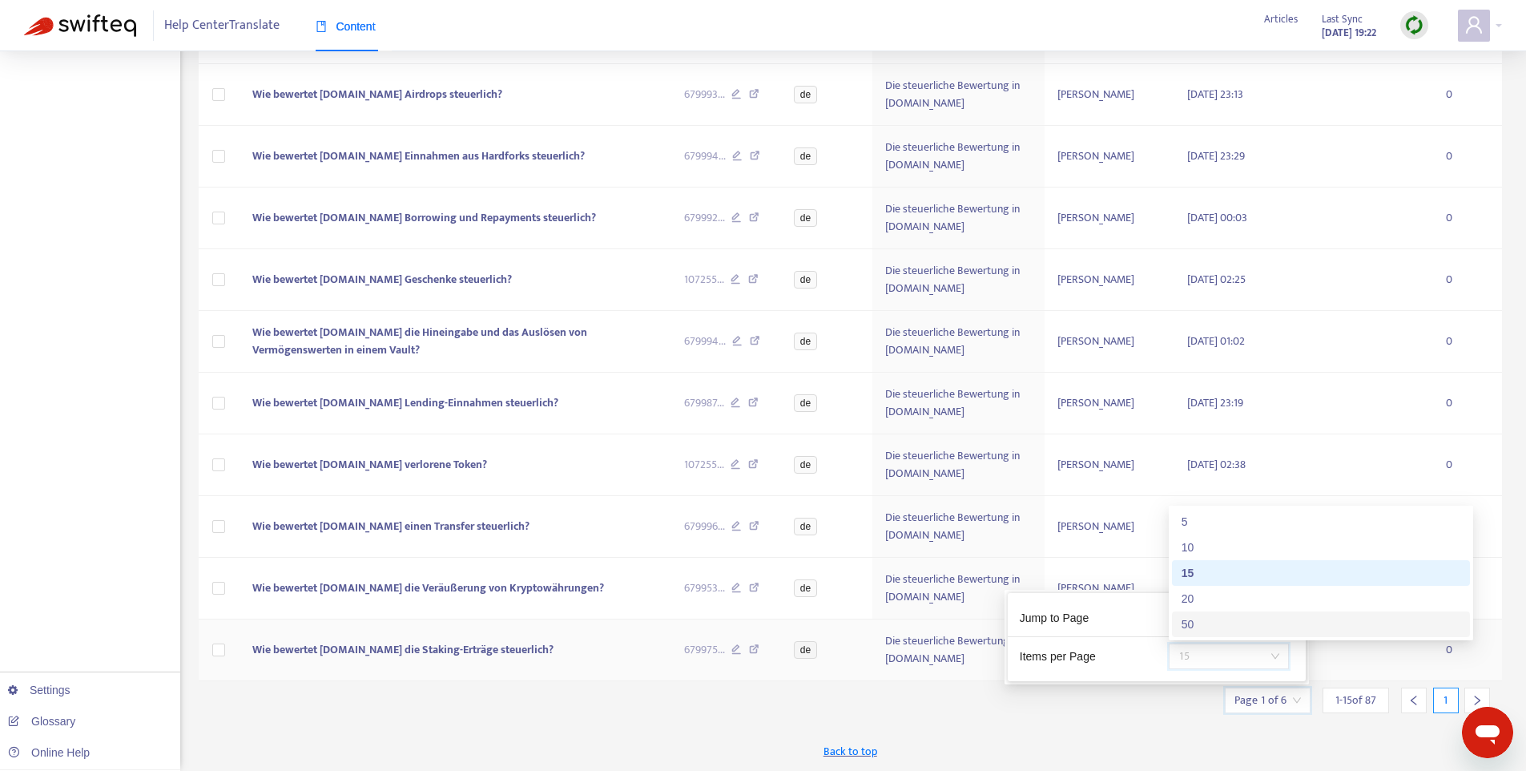
click at [1247, 620] on div "50" at bounding box center [1321, 624] width 279 height 18
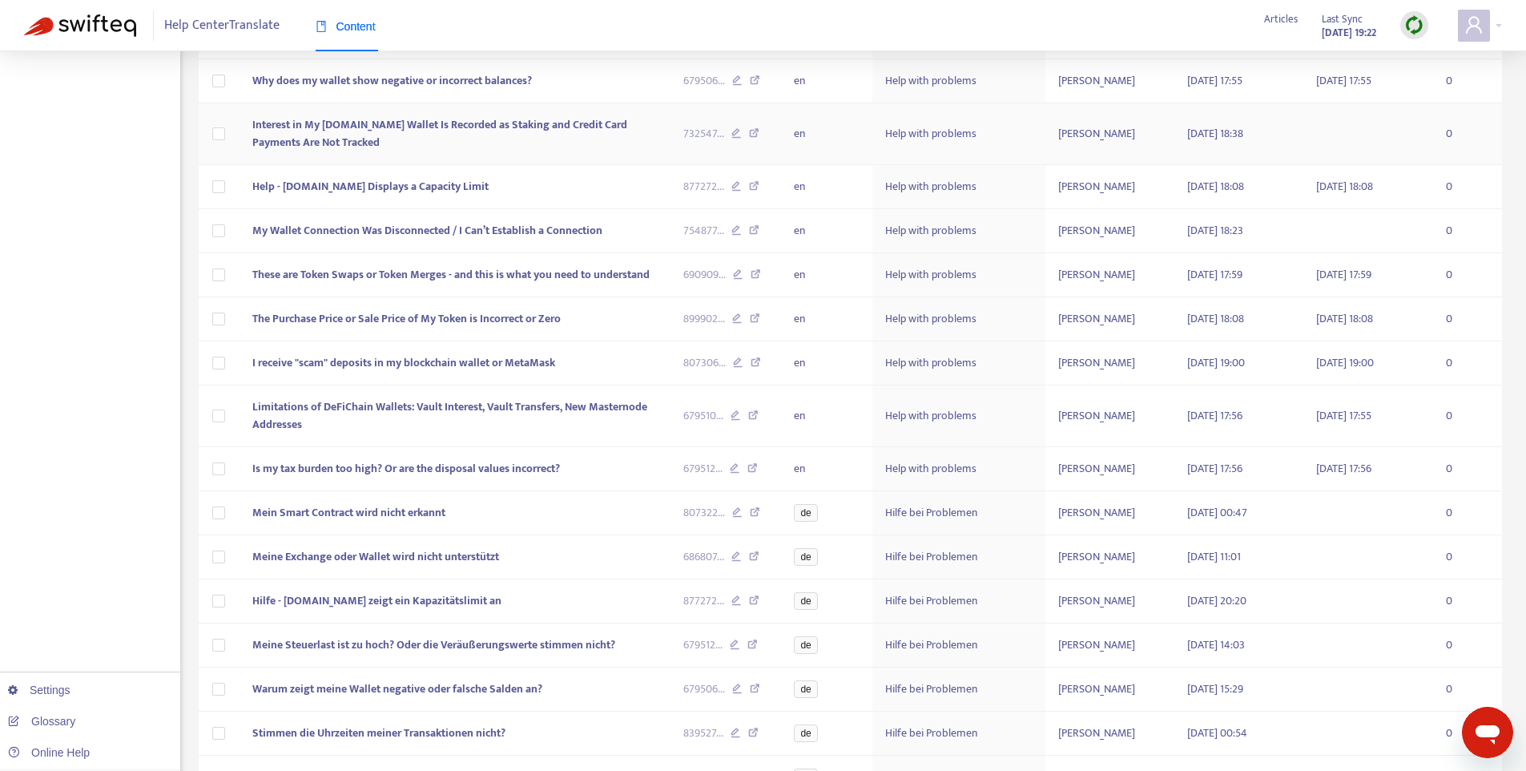
scroll to position [2136, 0]
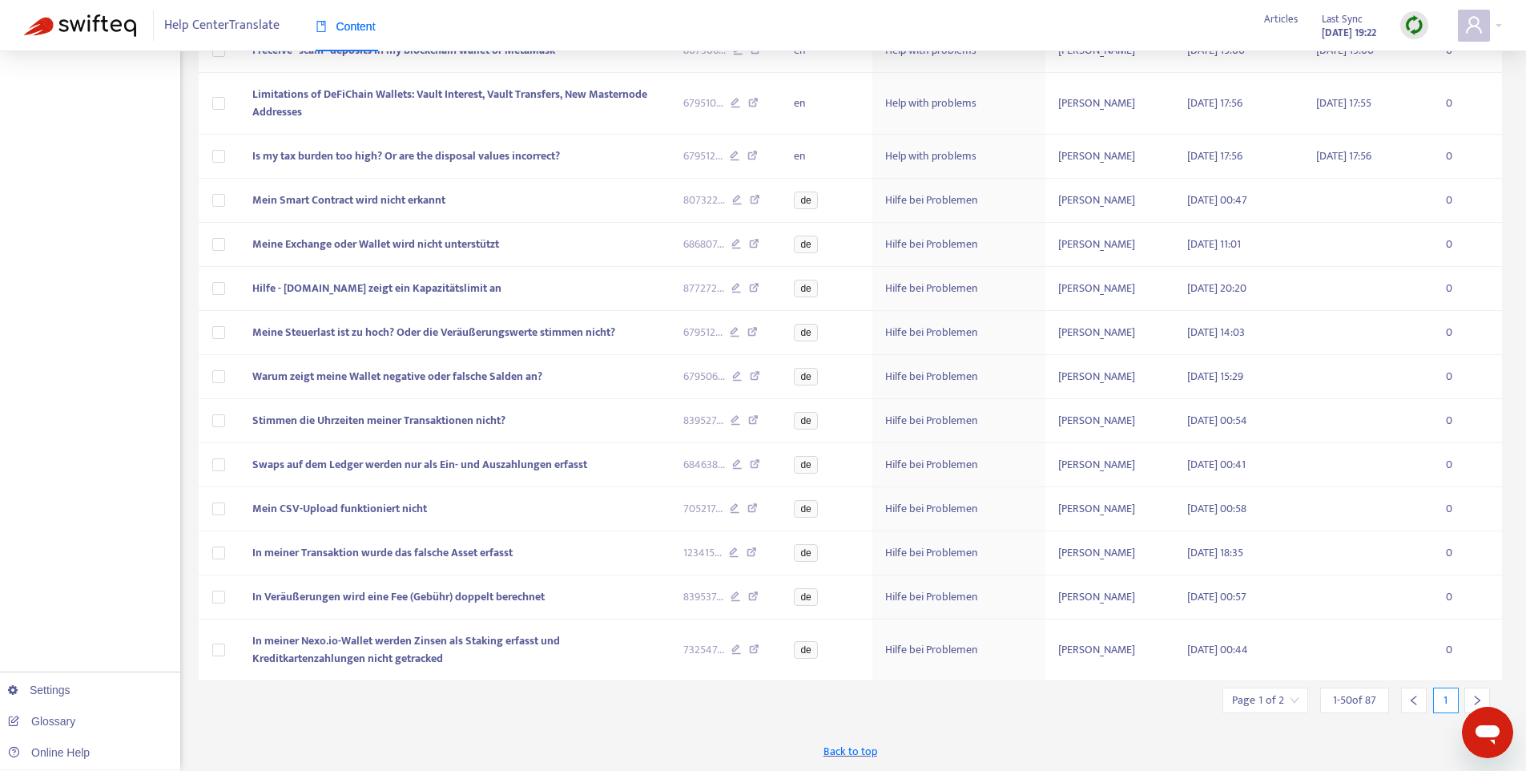
click at [1469, 695] on div at bounding box center [1477, 700] width 26 height 26
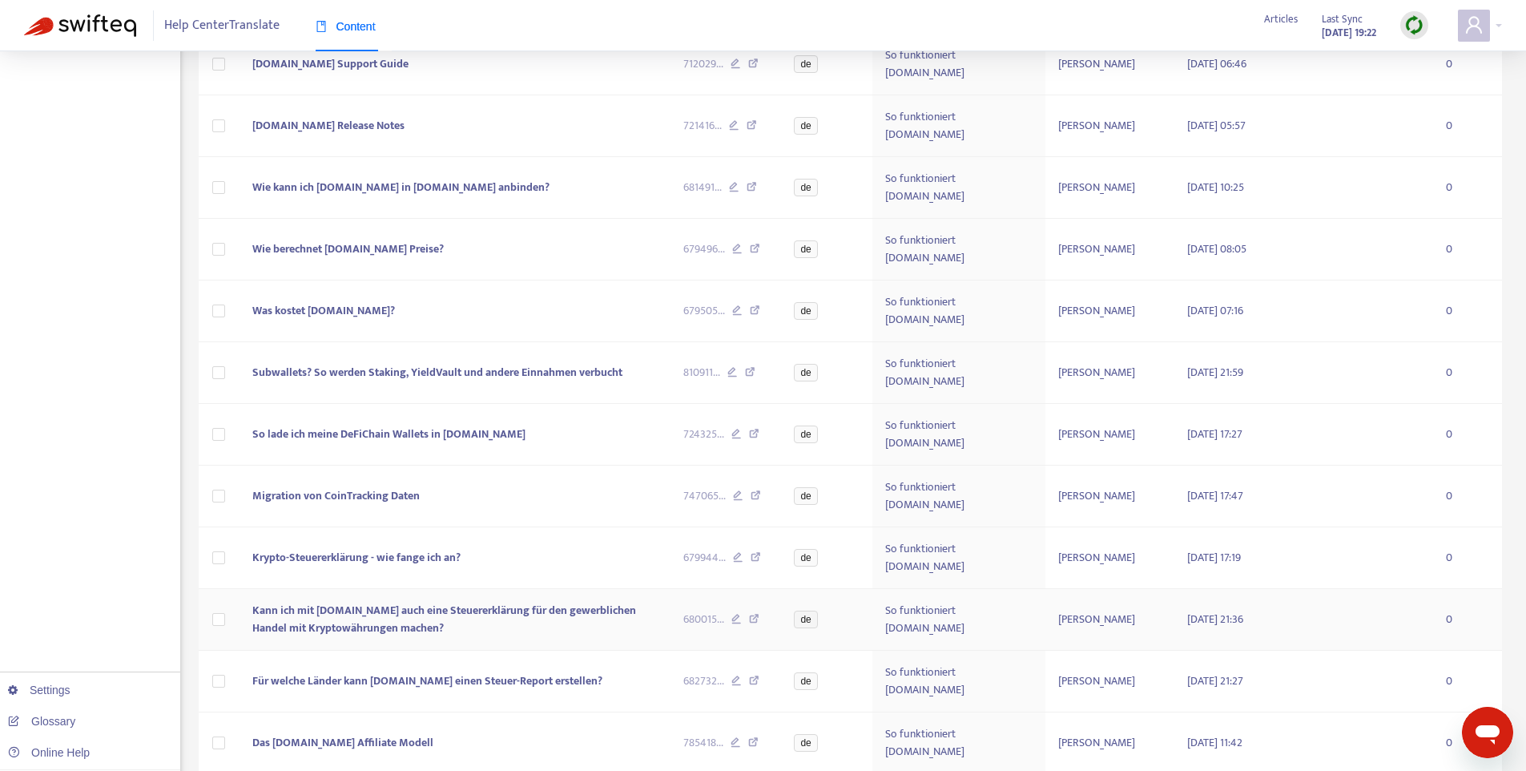
scroll to position [719, 0]
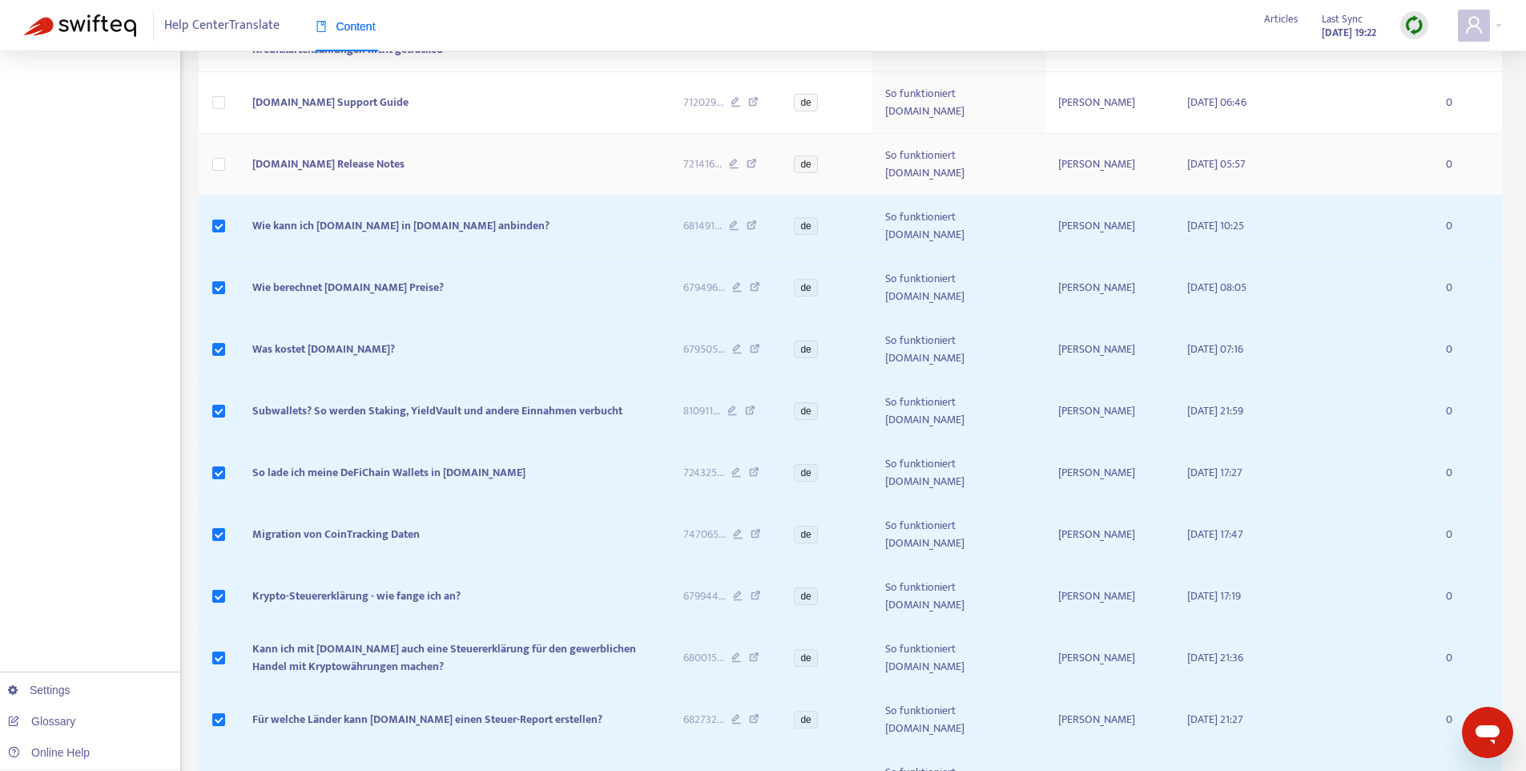
click at [227, 135] on td at bounding box center [220, 165] width 42 height 62
click at [216, 92] on div at bounding box center [769, 385] width 1538 height 771
click at [219, 155] on label at bounding box center [218, 164] width 13 height 18
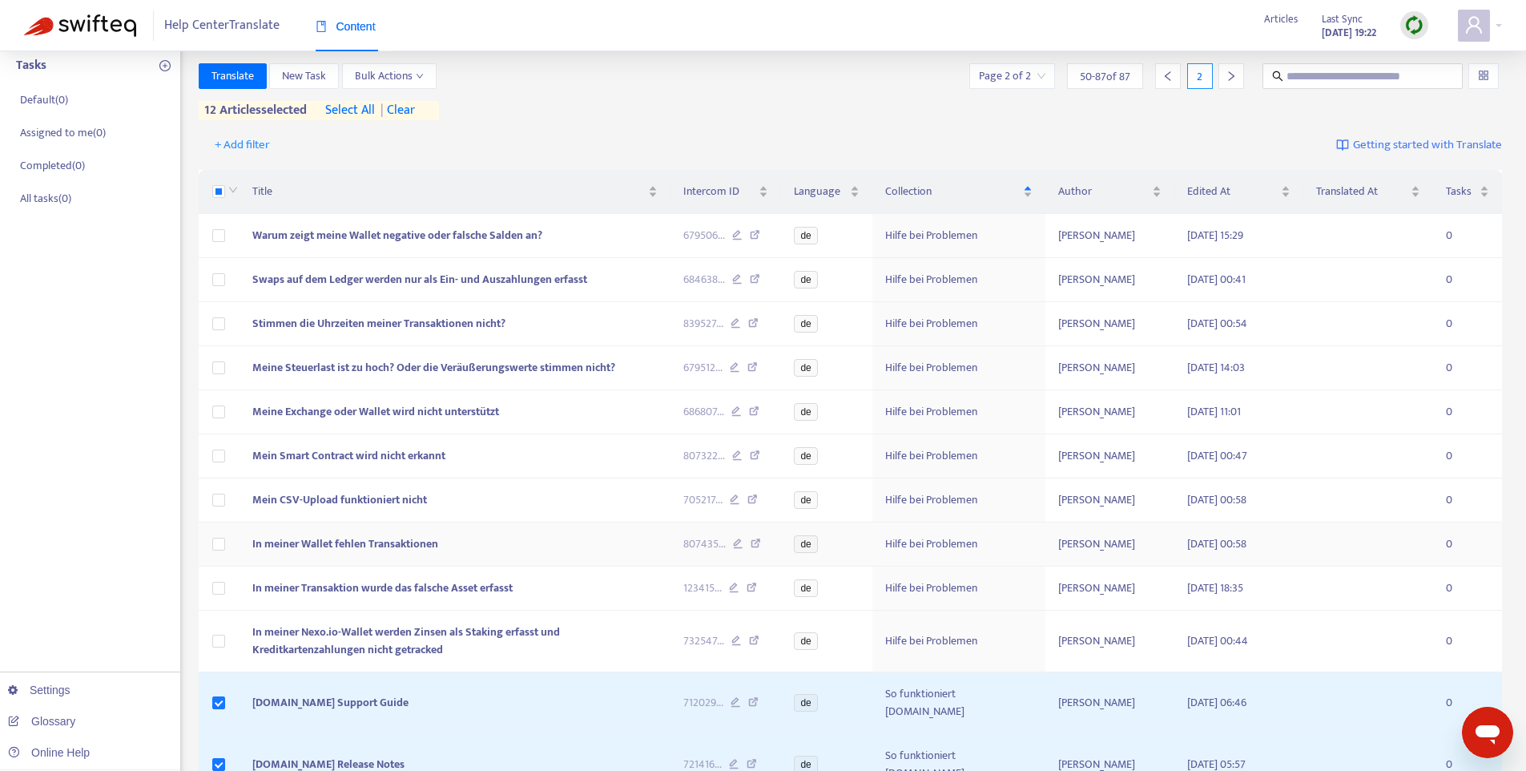
scroll to position [0, 0]
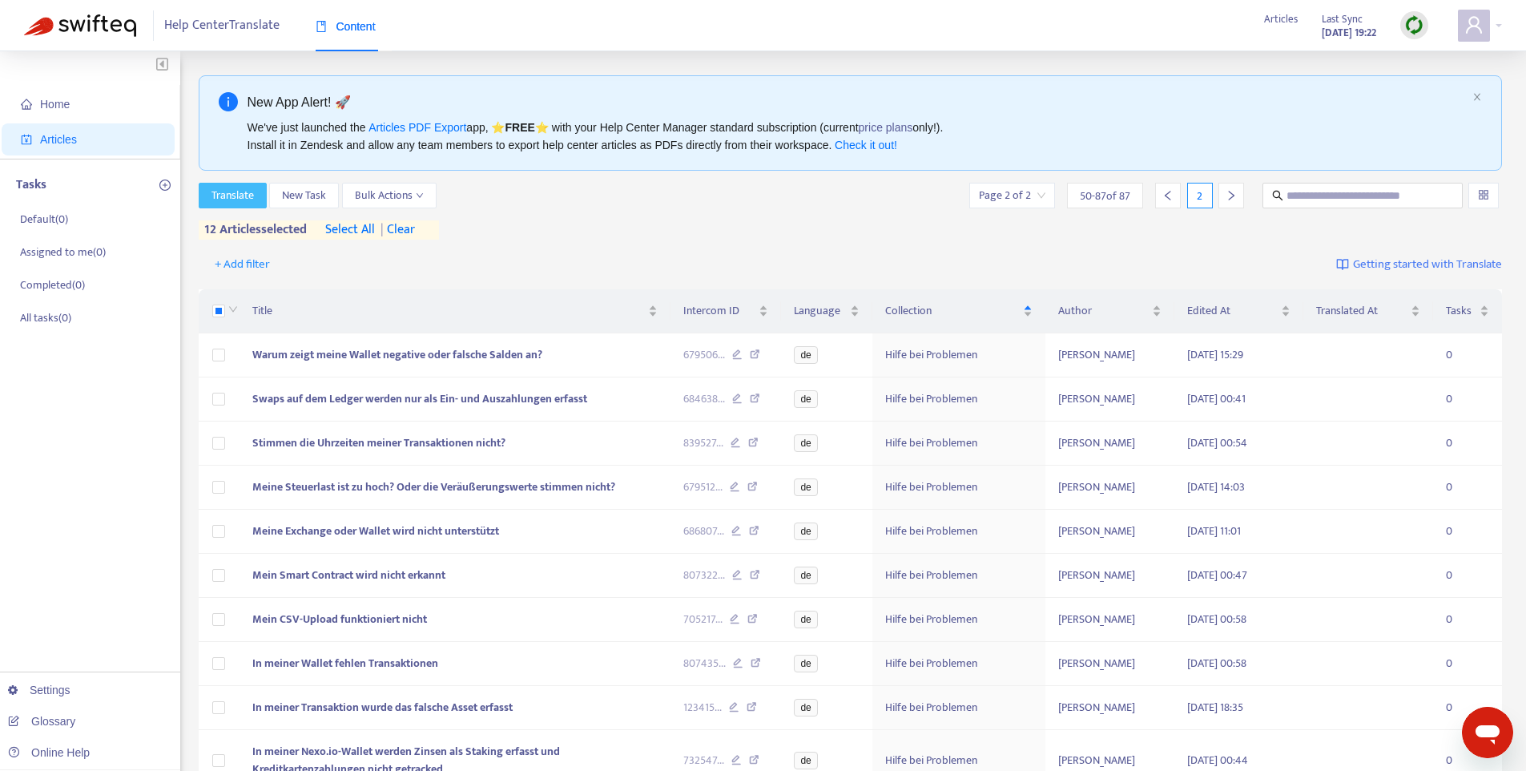
click at [250, 193] on span "Translate" at bounding box center [232, 196] width 42 height 18
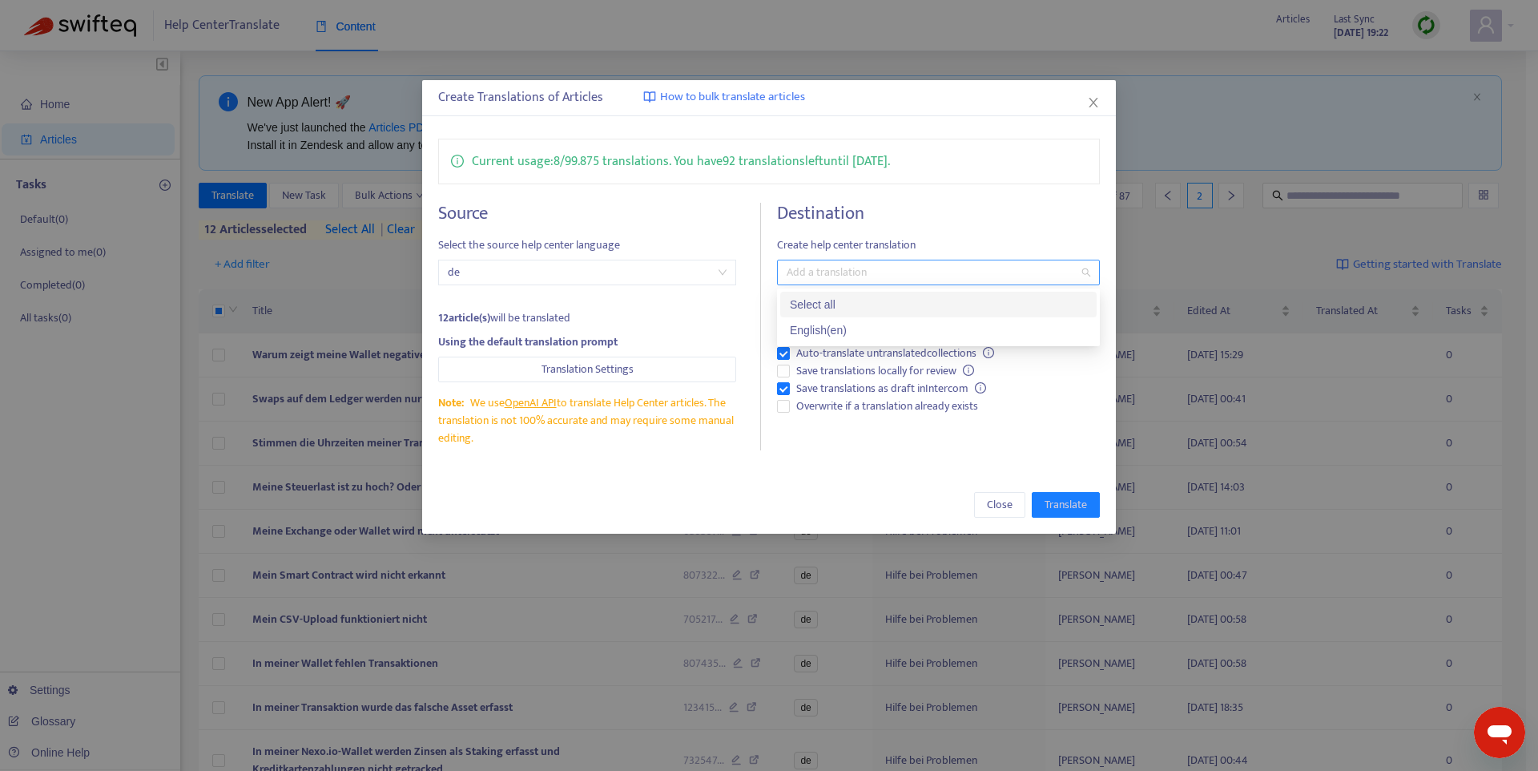
click at [972, 283] on div "Add a translation" at bounding box center [938, 273] width 323 height 26
click at [968, 273] on div at bounding box center [930, 272] width 299 height 19
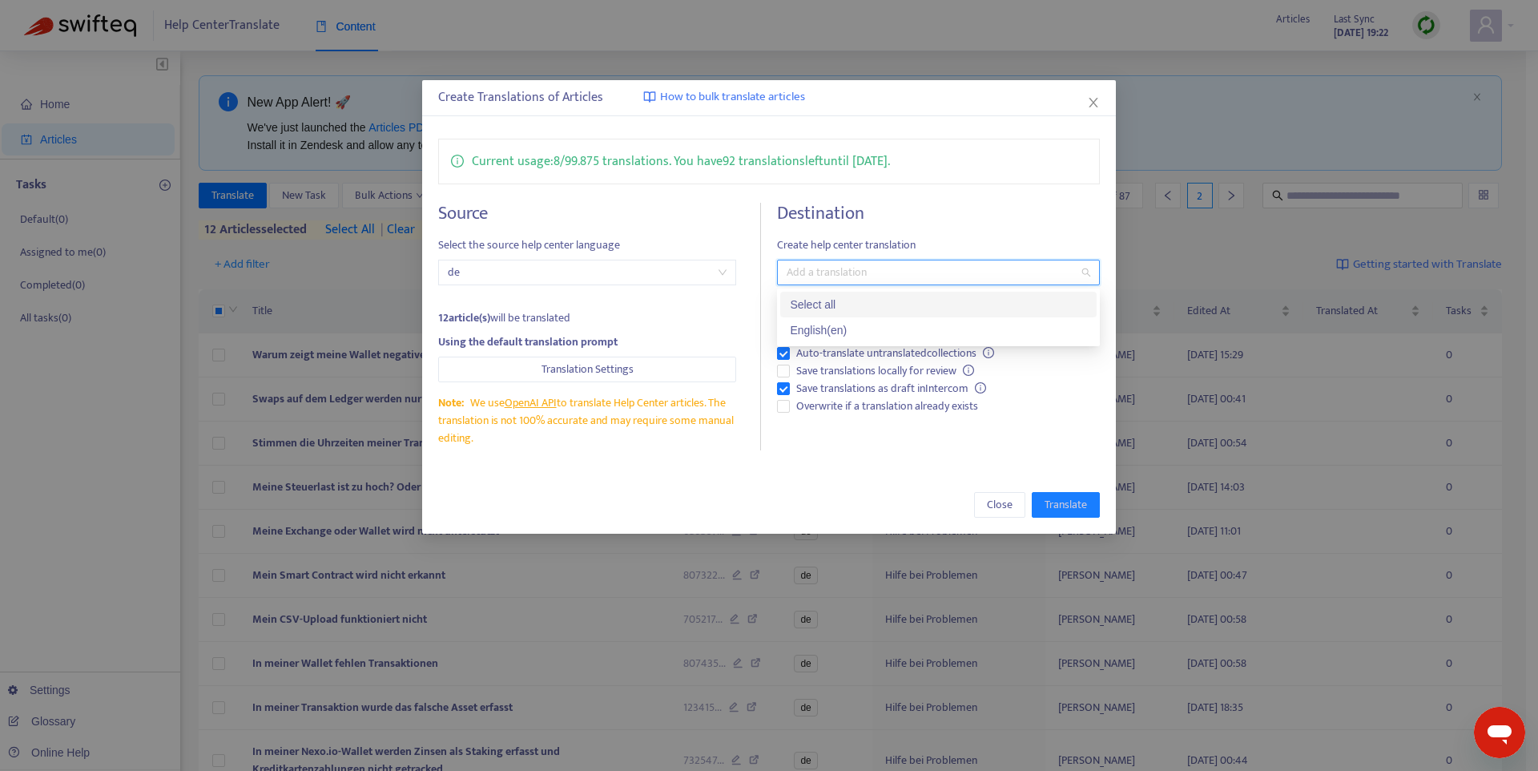
click at [968, 273] on div at bounding box center [930, 272] width 299 height 19
click at [968, 276] on div at bounding box center [930, 272] width 299 height 19
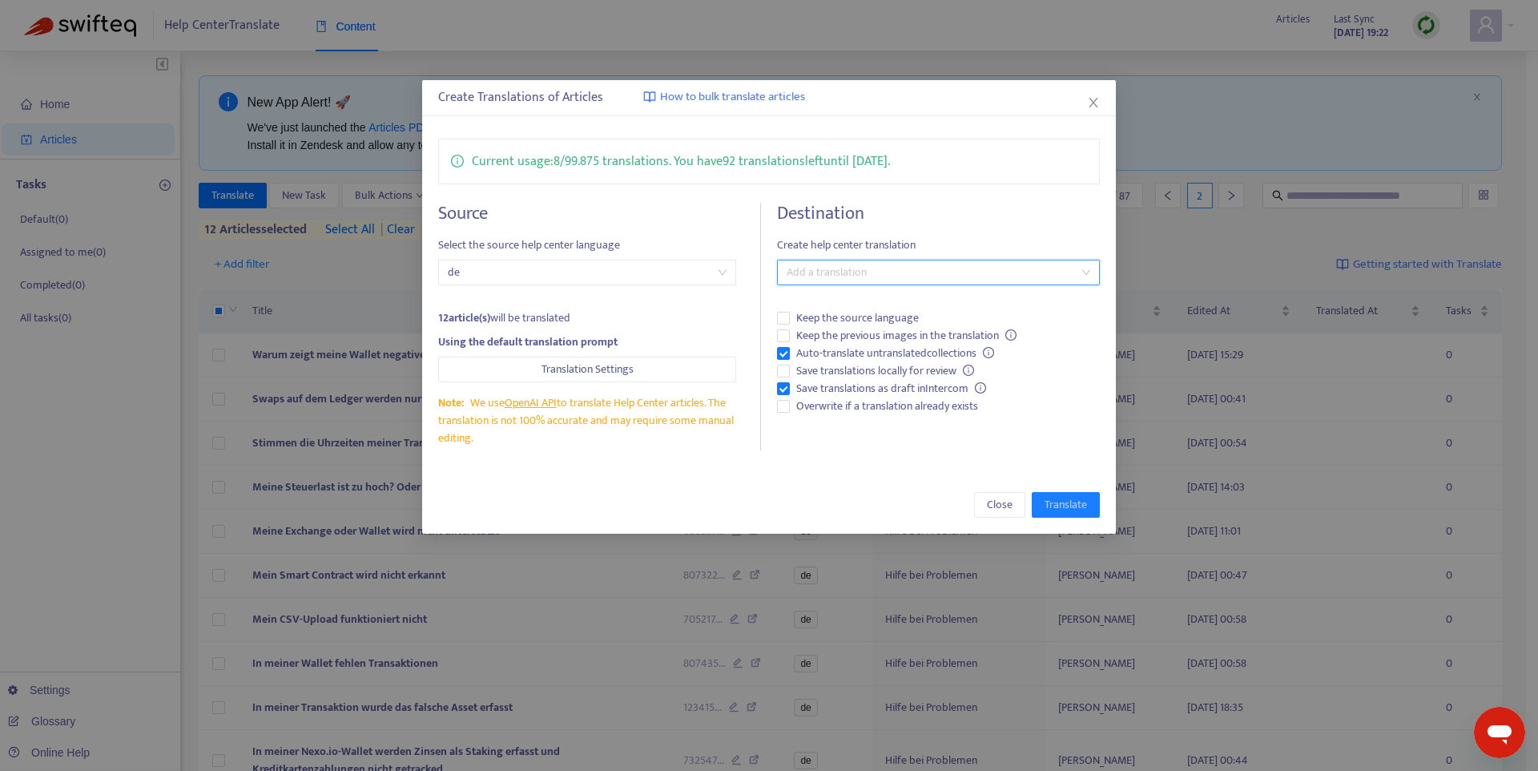
click at [968, 279] on div at bounding box center [930, 272] width 299 height 19
click at [969, 279] on div at bounding box center [930, 272] width 299 height 19
click at [888, 337] on span "Keep the previous images in the translation" at bounding box center [906, 336] width 233 height 18
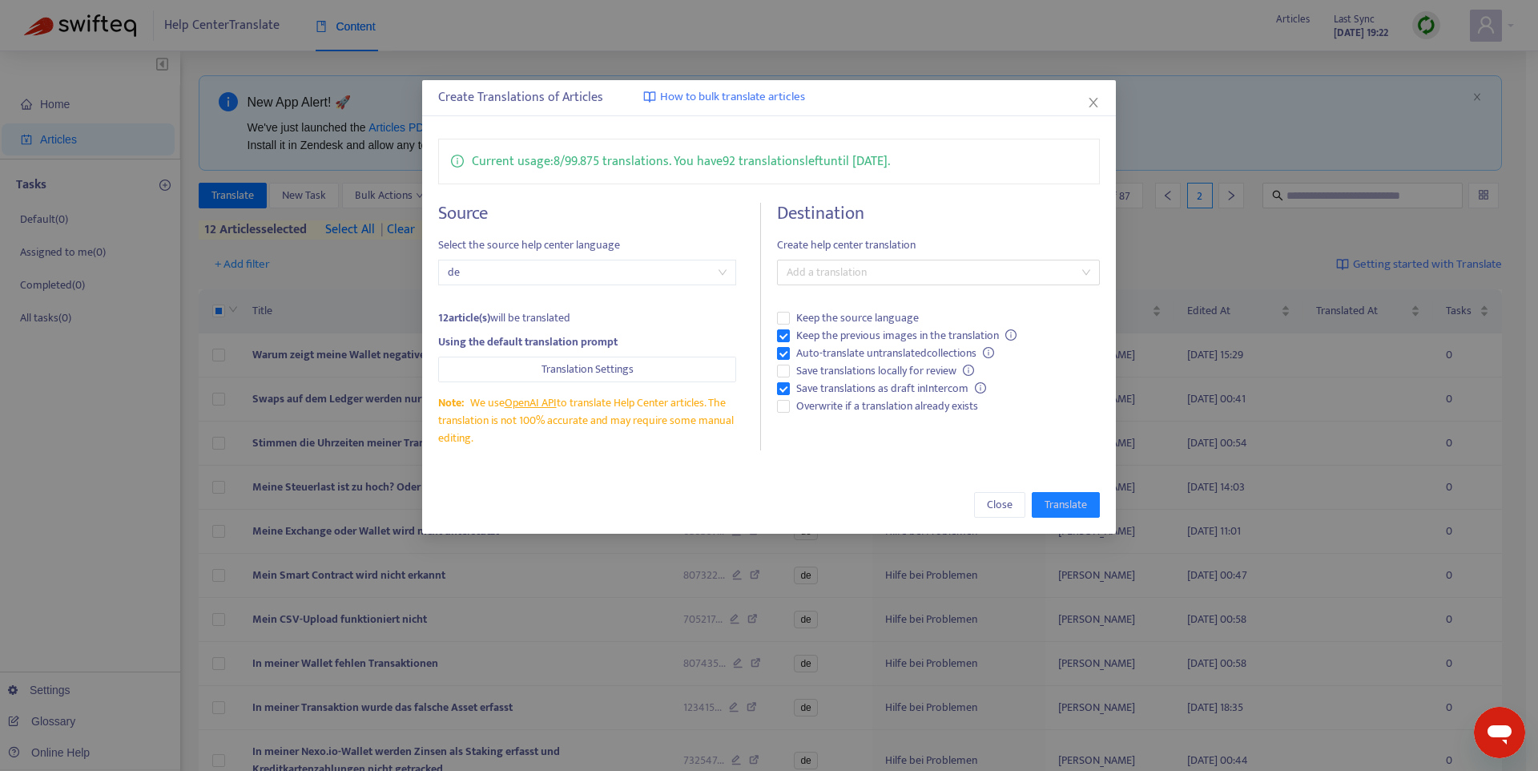
click at [817, 240] on span "Create help center translation" at bounding box center [938, 245] width 323 height 18
click at [815, 255] on div "Destination Create help center translation Add a translation Keep the source la…" at bounding box center [938, 327] width 323 height 248
click at [834, 274] on div at bounding box center [930, 272] width 299 height 19
click at [830, 301] on div "Select all" at bounding box center [938, 305] width 297 height 18
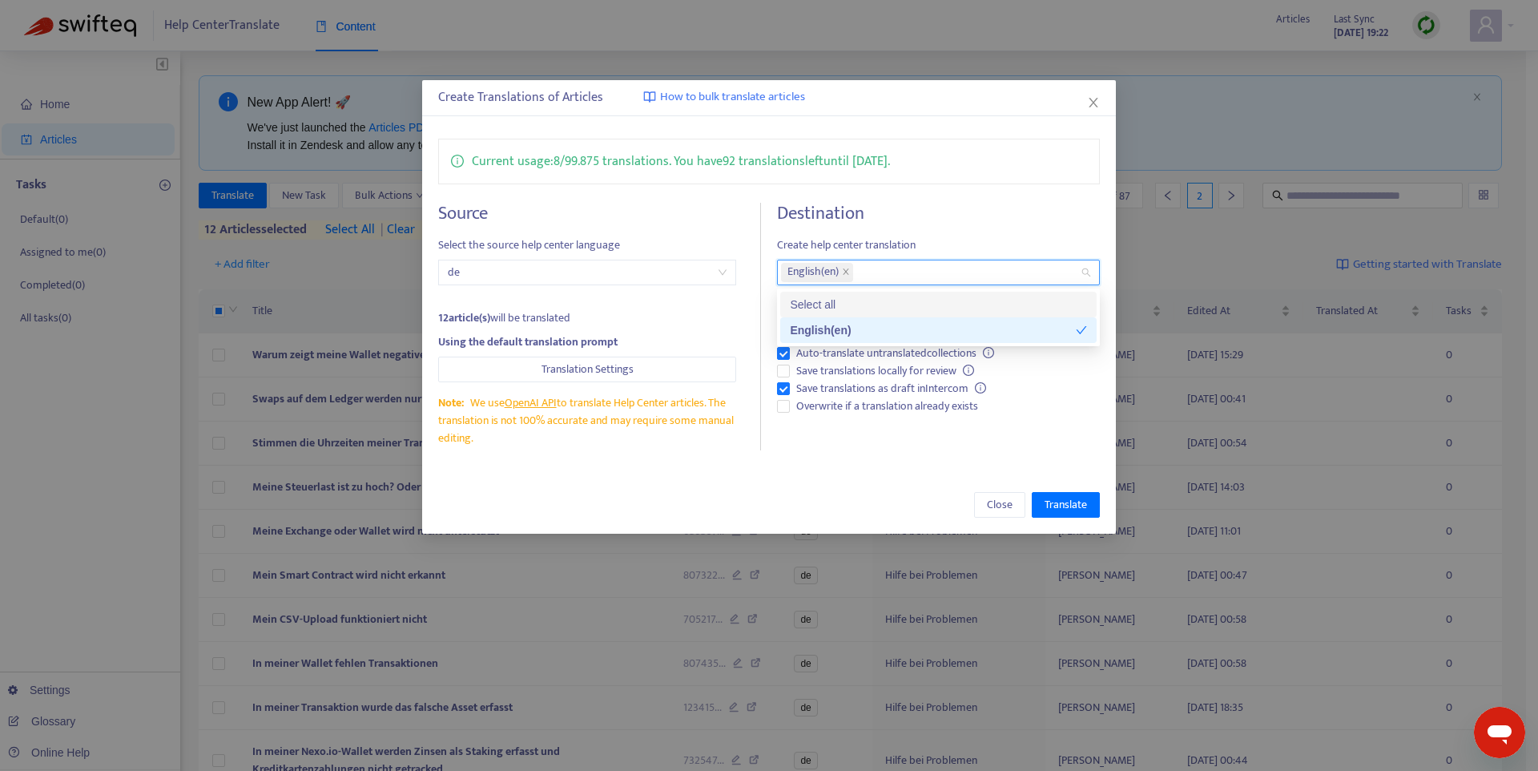
click at [830, 301] on div "Select all" at bounding box center [938, 305] width 297 height 18
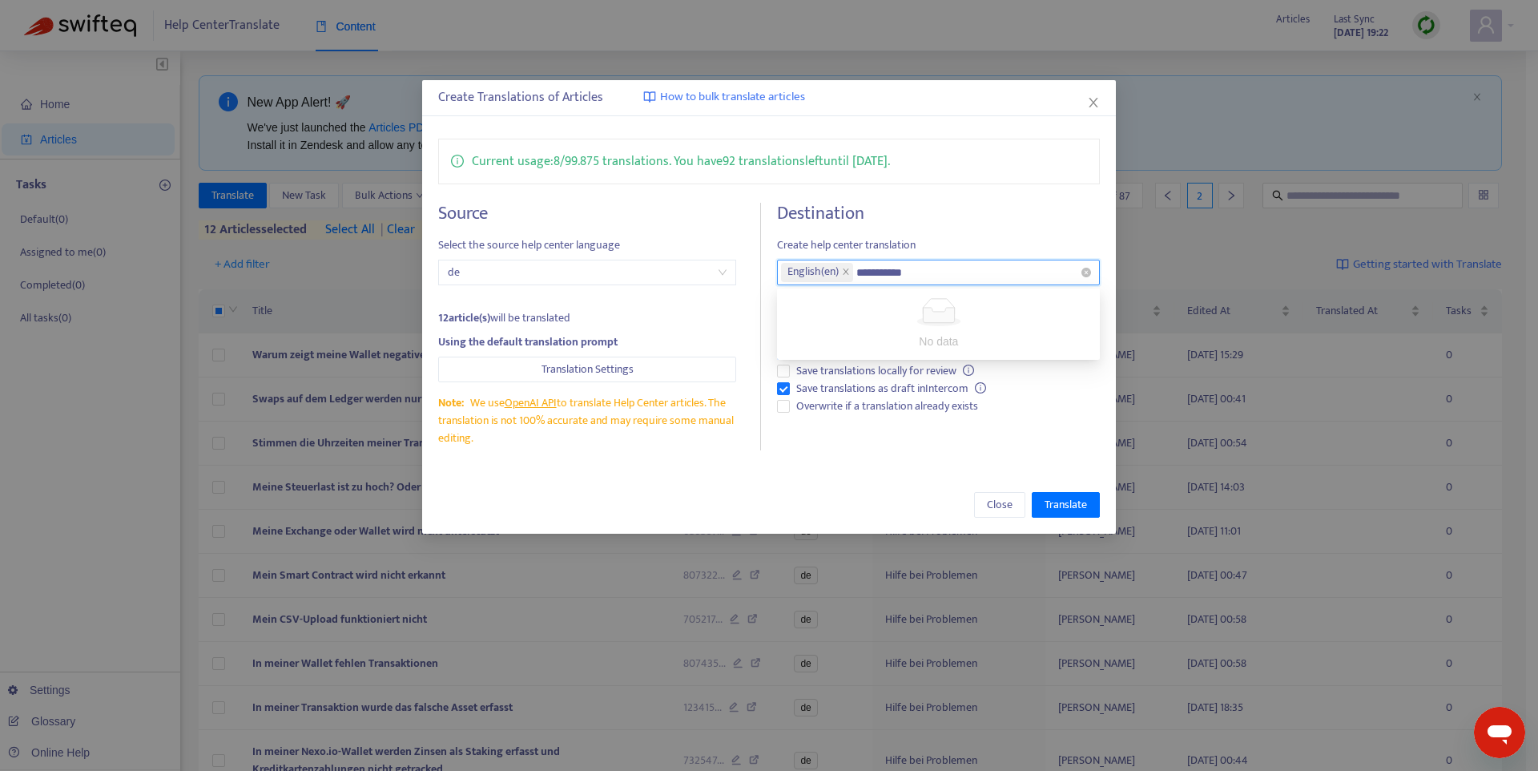
type input "**********"
click at [850, 272] on icon "close" at bounding box center [846, 272] width 8 height 8
click at [860, 272] on div at bounding box center [930, 272] width 299 height 19
click at [875, 260] on div "Add a translation" at bounding box center [938, 273] width 323 height 26
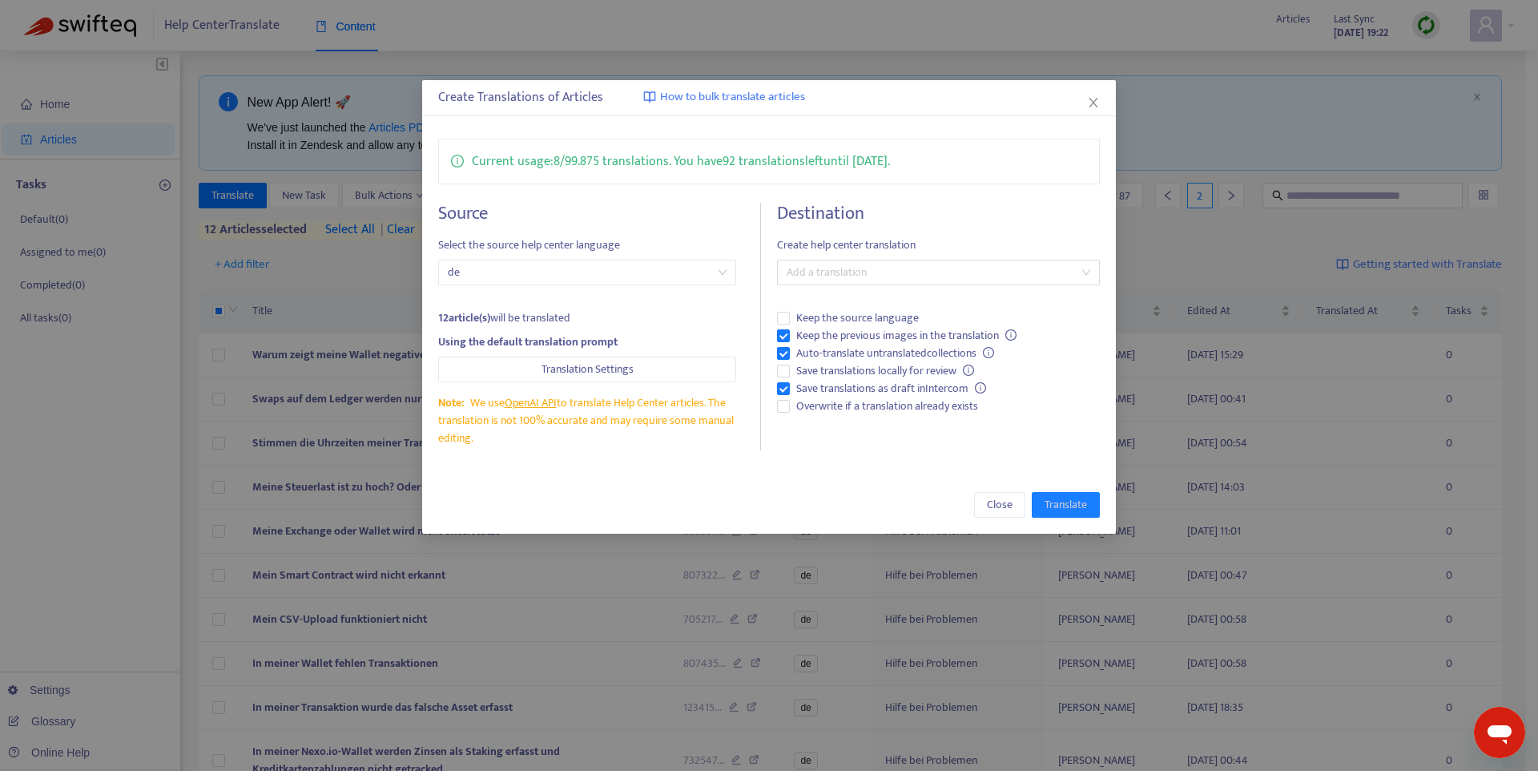
click at [895, 253] on span "Create help center translation" at bounding box center [938, 245] width 323 height 18
click at [557, 273] on span "de" at bounding box center [587, 272] width 279 height 24
click at [559, 276] on span "de" at bounding box center [587, 272] width 279 height 24
click at [597, 271] on span "de" at bounding box center [587, 272] width 279 height 24
click at [598, 272] on span "de" at bounding box center [587, 272] width 279 height 24
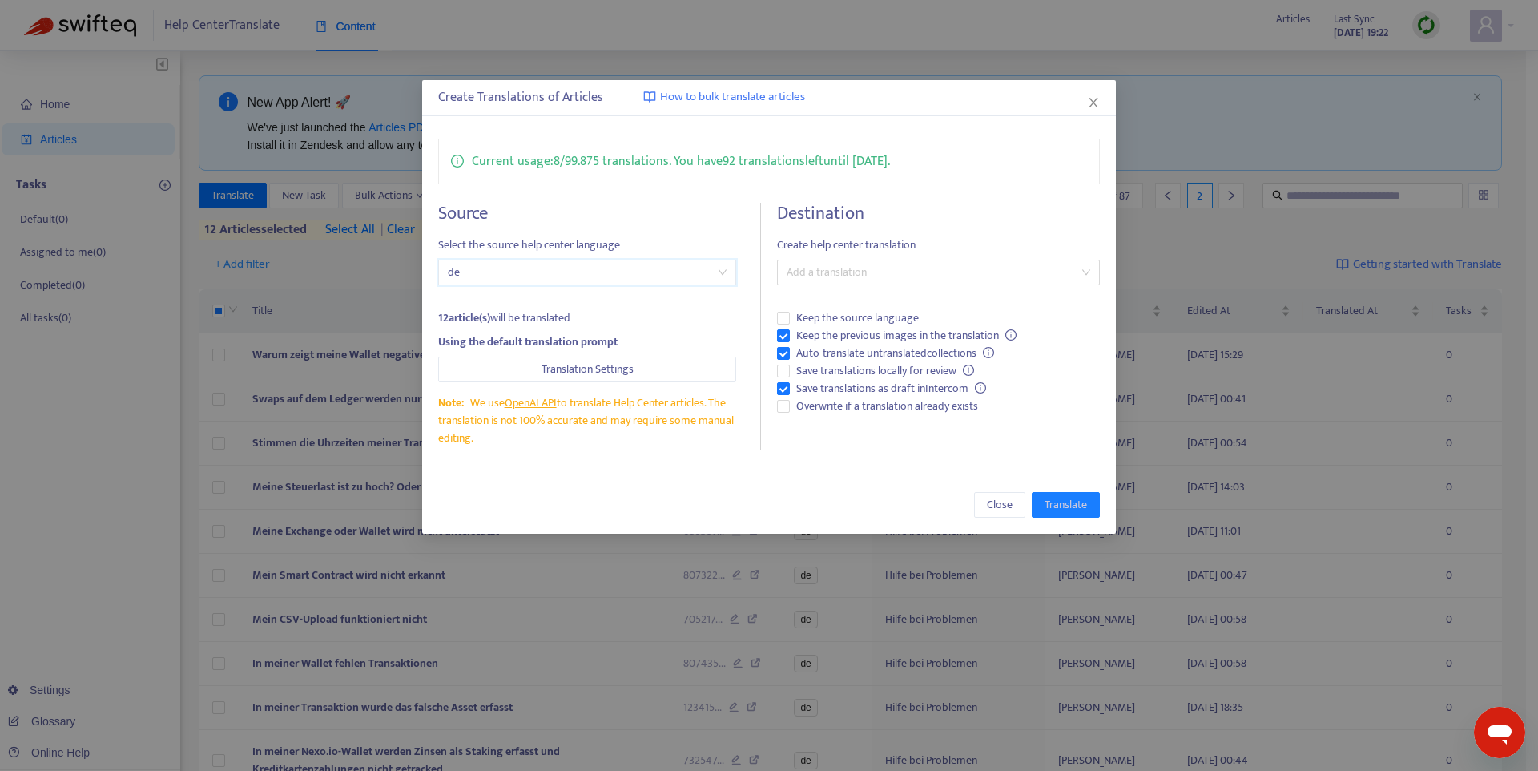
click at [613, 272] on span "de" at bounding box center [587, 272] width 279 height 24
click at [612, 272] on span "de" at bounding box center [587, 272] width 279 height 24
click at [666, 375] on button "Translation Settings" at bounding box center [587, 369] width 298 height 26
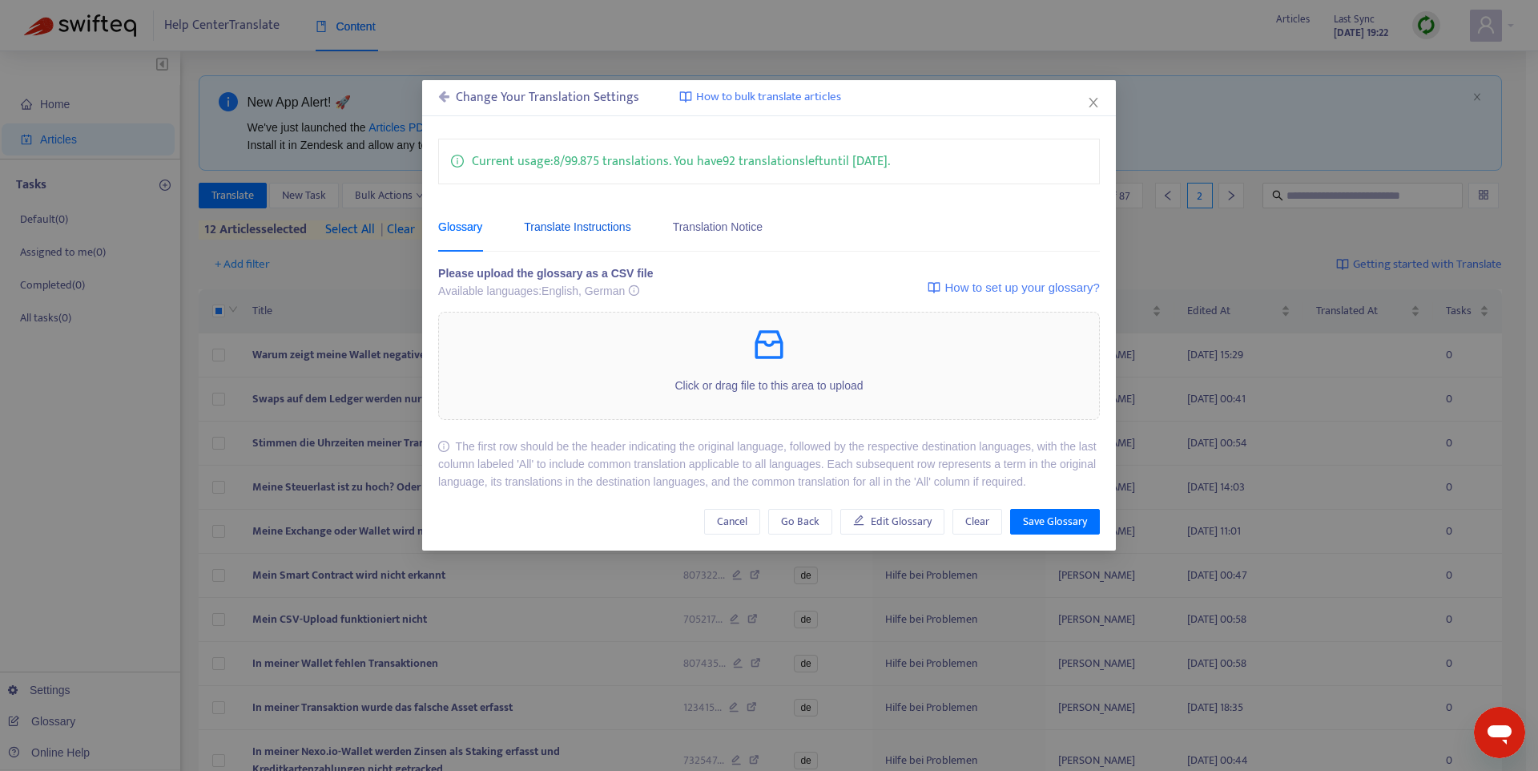
click at [607, 228] on div "Translate Instructions" at bounding box center [577, 227] width 107 height 18
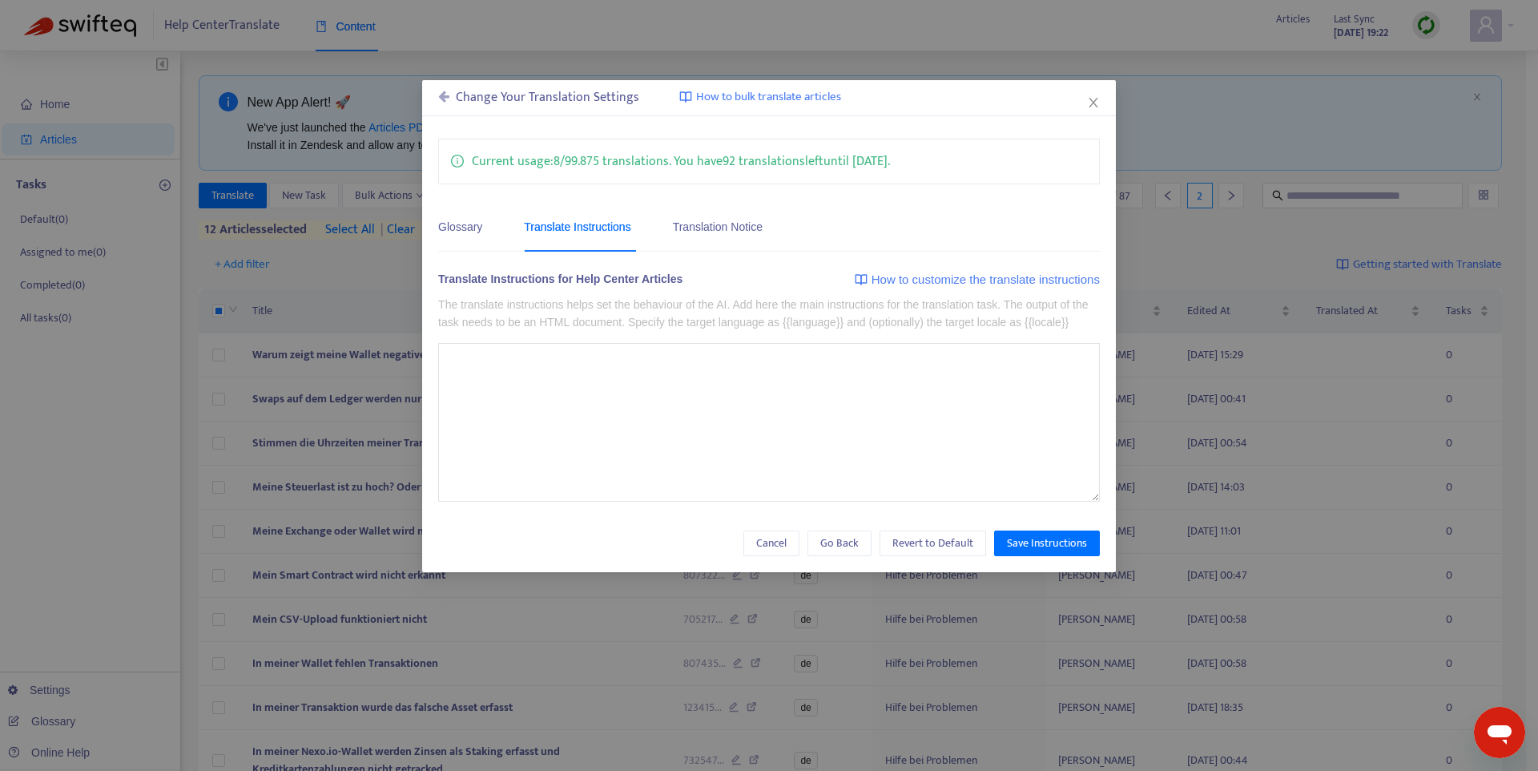
type textarea "**********"
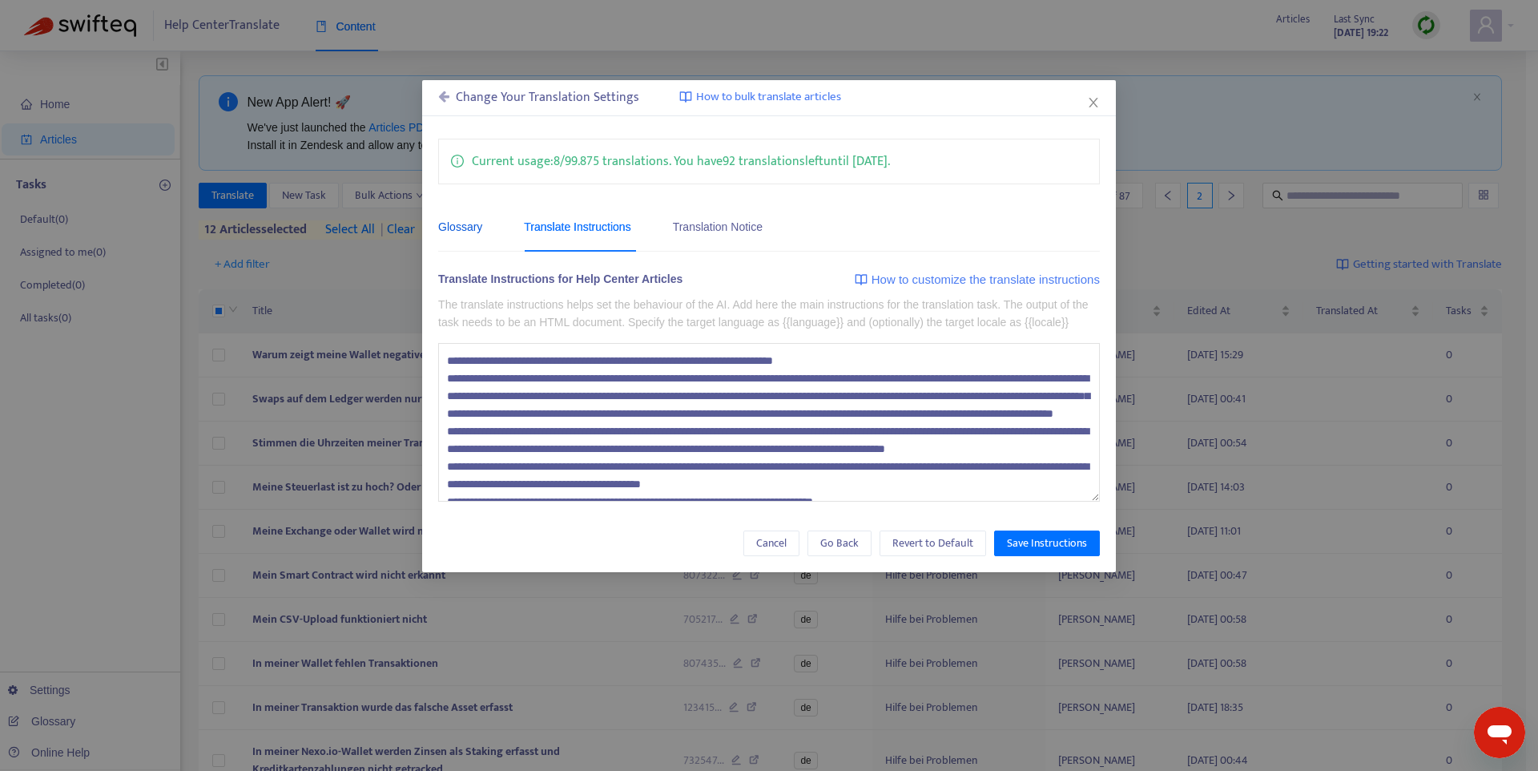
click at [461, 228] on div "Glossary" at bounding box center [460, 227] width 44 height 18
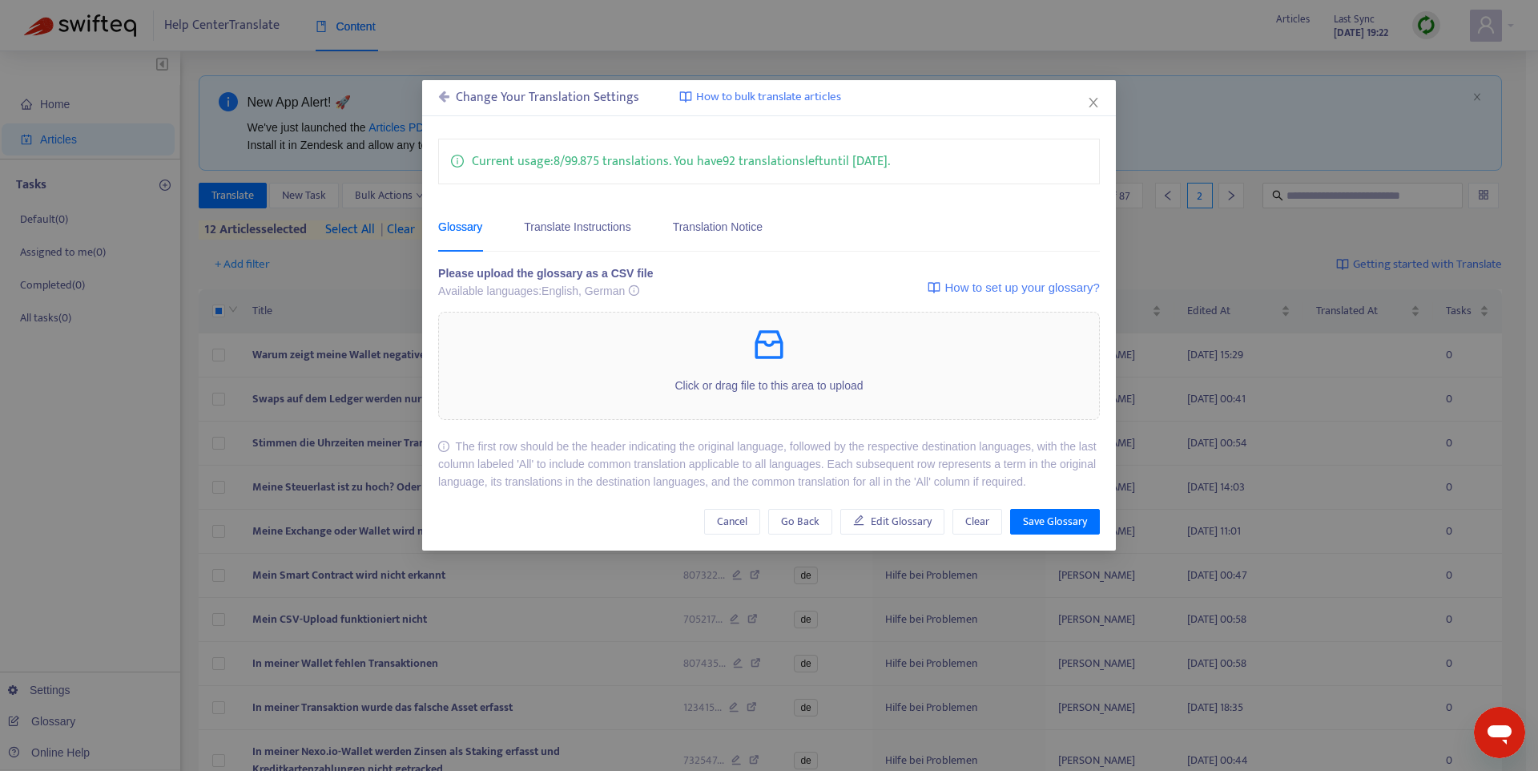
drag, startPoint x: 521, startPoint y: 290, endPoint x: 560, endPoint y: 291, distance: 38.5
click at [526, 290] on div "Available languages: English, German" at bounding box center [545, 291] width 215 height 18
drag, startPoint x: 572, startPoint y: 291, endPoint x: 614, endPoint y: 290, distance: 41.7
click at [572, 291] on div "Available languages: English, German" at bounding box center [545, 291] width 215 height 18
click at [1094, 107] on icon "close" at bounding box center [1093, 102] width 13 height 13
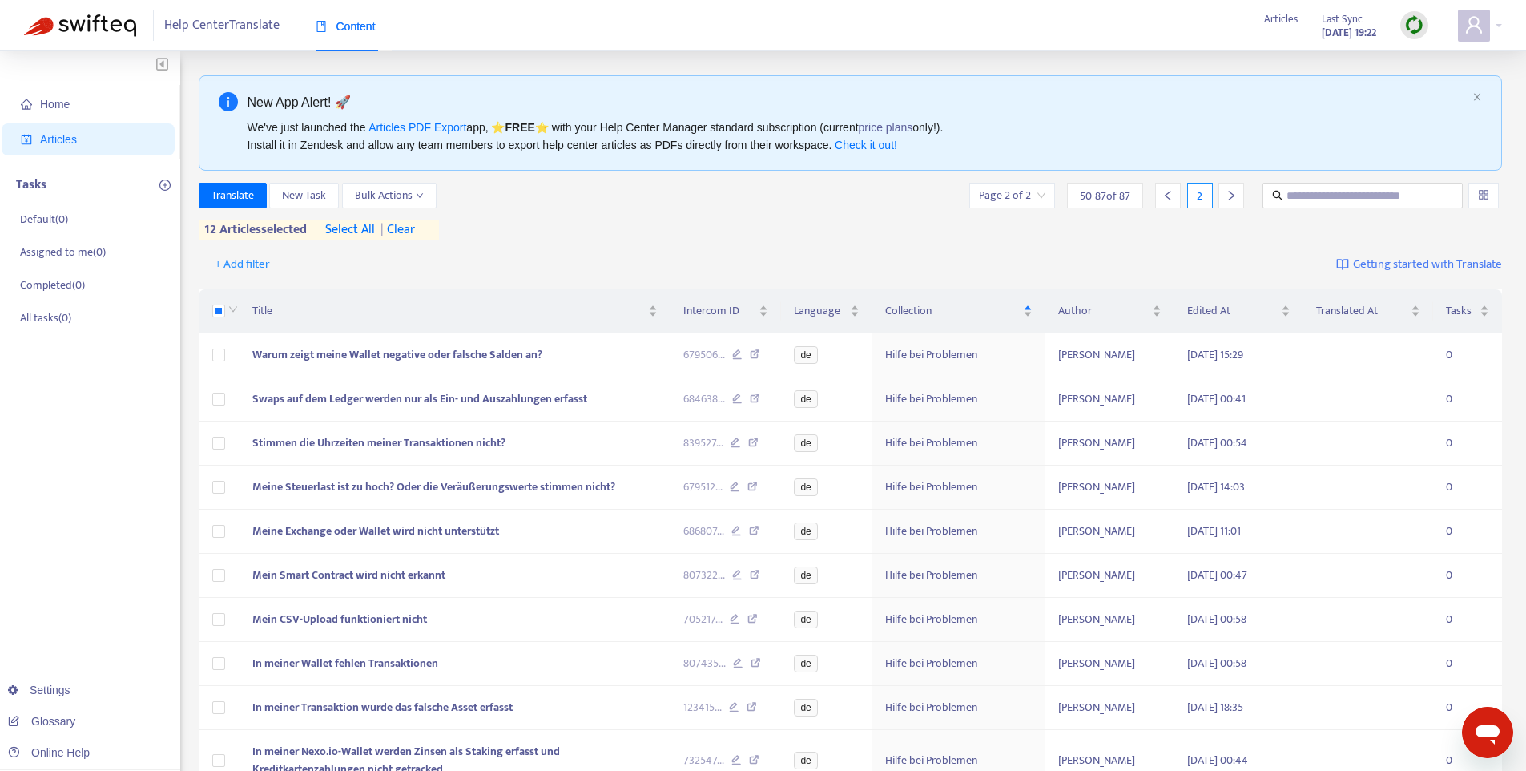
click at [1415, 28] on img at bounding box center [1414, 25] width 20 height 20
drag, startPoint x: 1428, startPoint y: 58, endPoint x: 1431, endPoint y: 81, distance: 23.4
click at [1431, 81] on ul "Quick Sync Full Sync Learn More" at bounding box center [1448, 87] width 96 height 91
click at [1431, 81] on link "Full Sync" at bounding box center [1442, 83] width 58 height 18
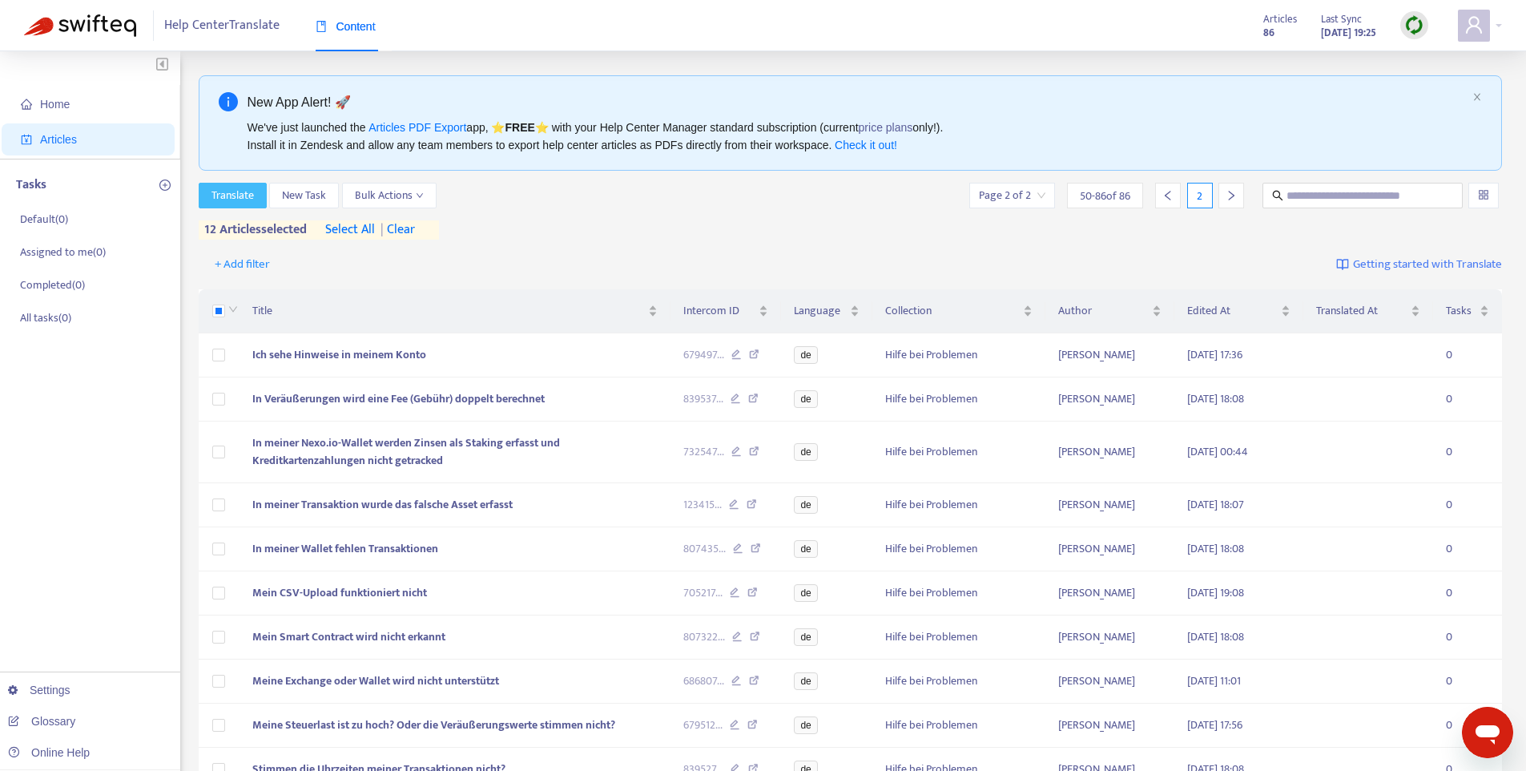
click at [252, 192] on span "Translate" at bounding box center [232, 196] width 42 height 18
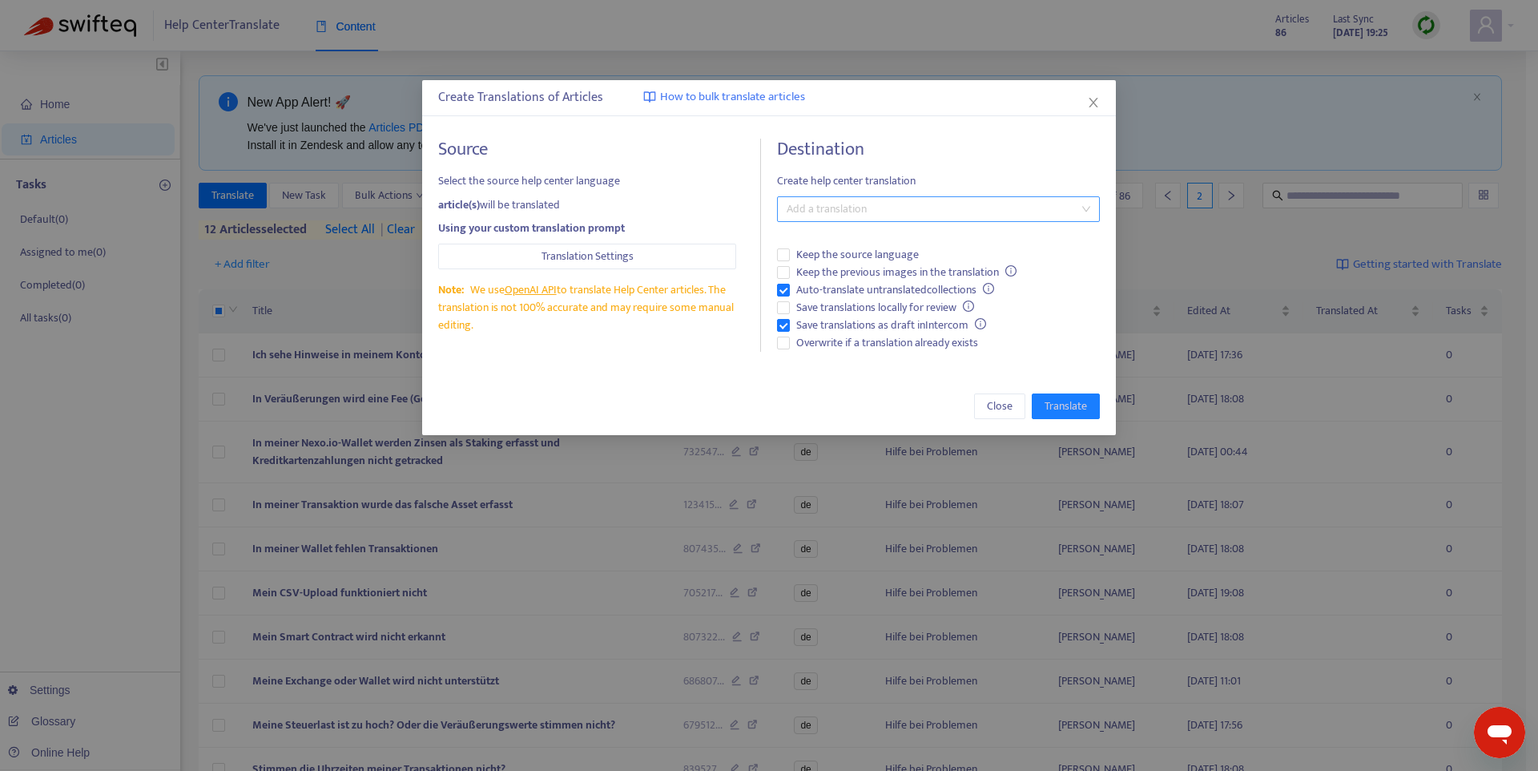
click at [885, 208] on div at bounding box center [930, 208] width 299 height 19
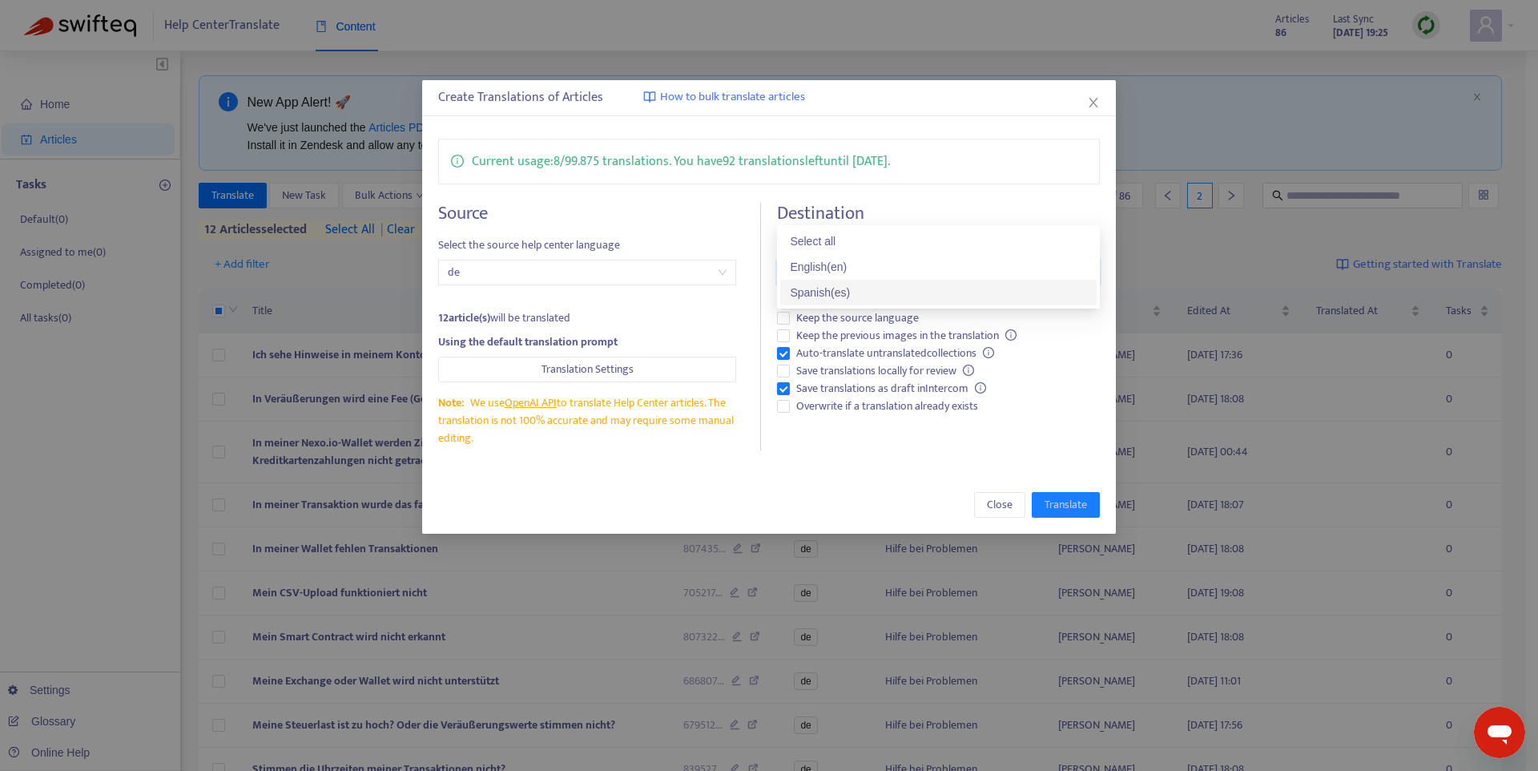
click at [863, 284] on div "Spanish ( es )" at bounding box center [938, 293] width 297 height 18
click at [840, 285] on div "Spanish ( es )" at bounding box center [933, 293] width 286 height 18
click at [854, 284] on div "Spanish ( es )" at bounding box center [938, 293] width 297 height 18
click at [1098, 103] on icon "close" at bounding box center [1093, 102] width 13 height 13
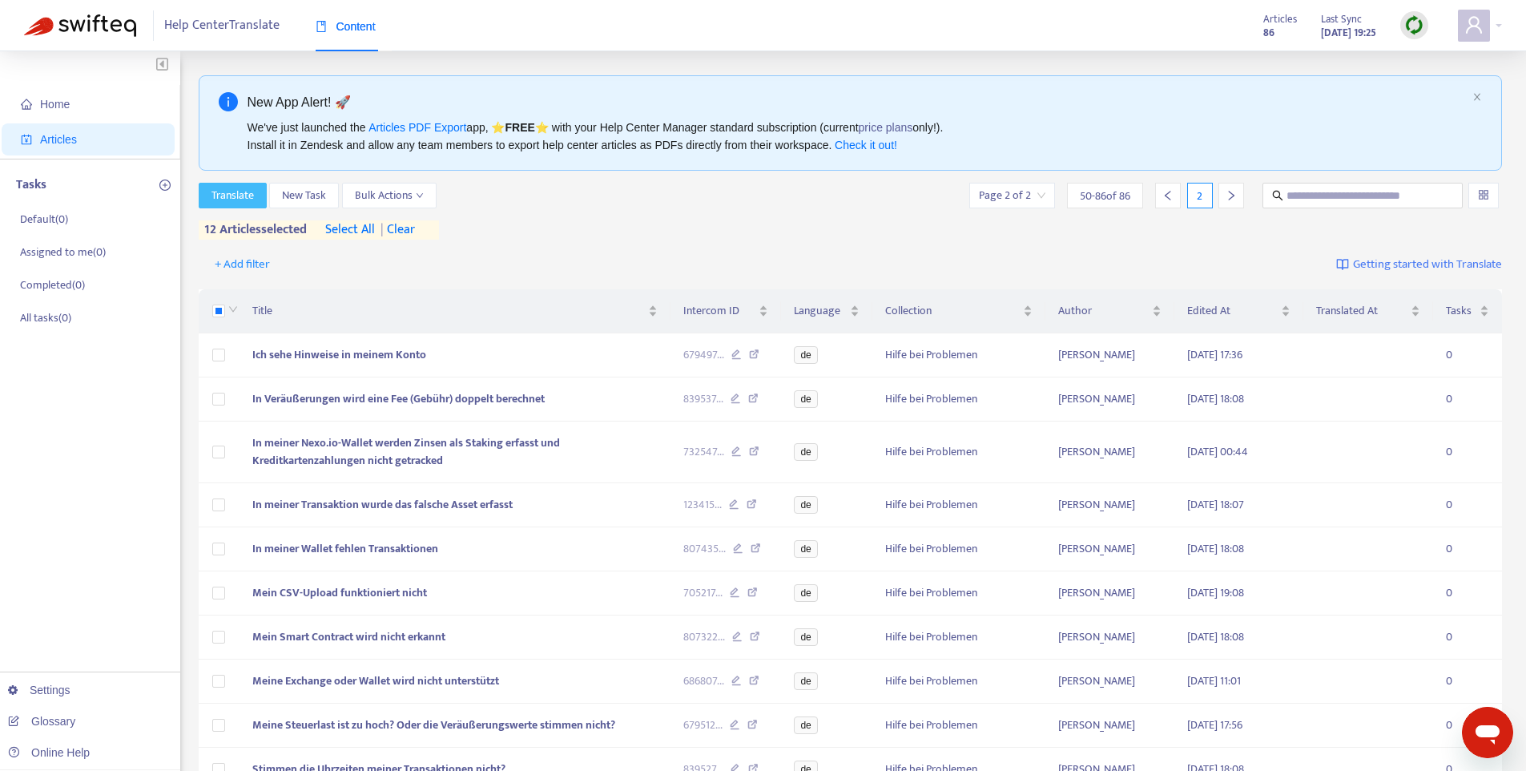
click at [245, 194] on span "Translate" at bounding box center [232, 196] width 42 height 18
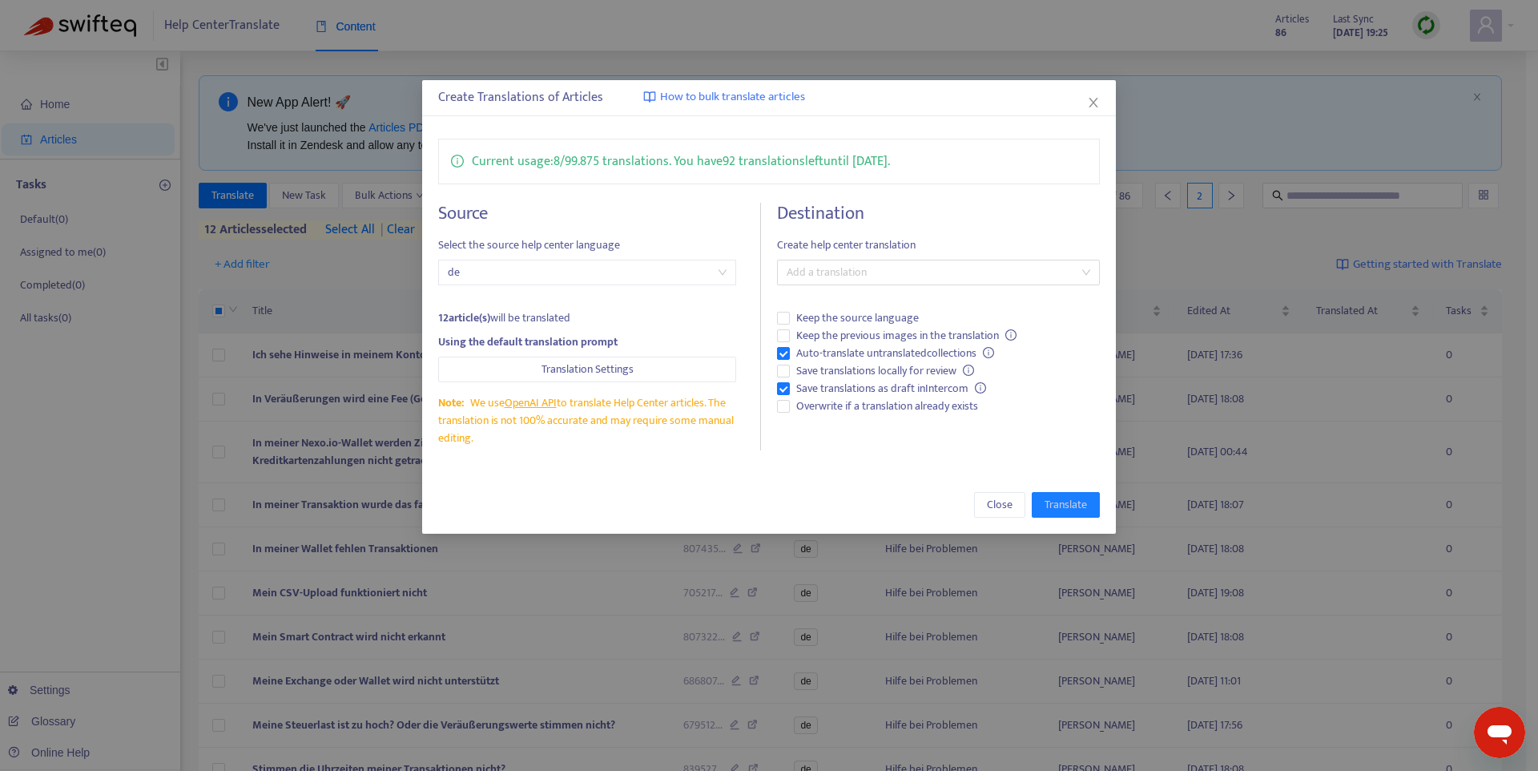
click at [880, 208] on h4 "Destination" at bounding box center [938, 214] width 323 height 22
click at [882, 336] on span "Keep the previous images in the translation" at bounding box center [906, 336] width 233 height 18
click at [868, 269] on div at bounding box center [930, 272] width 299 height 19
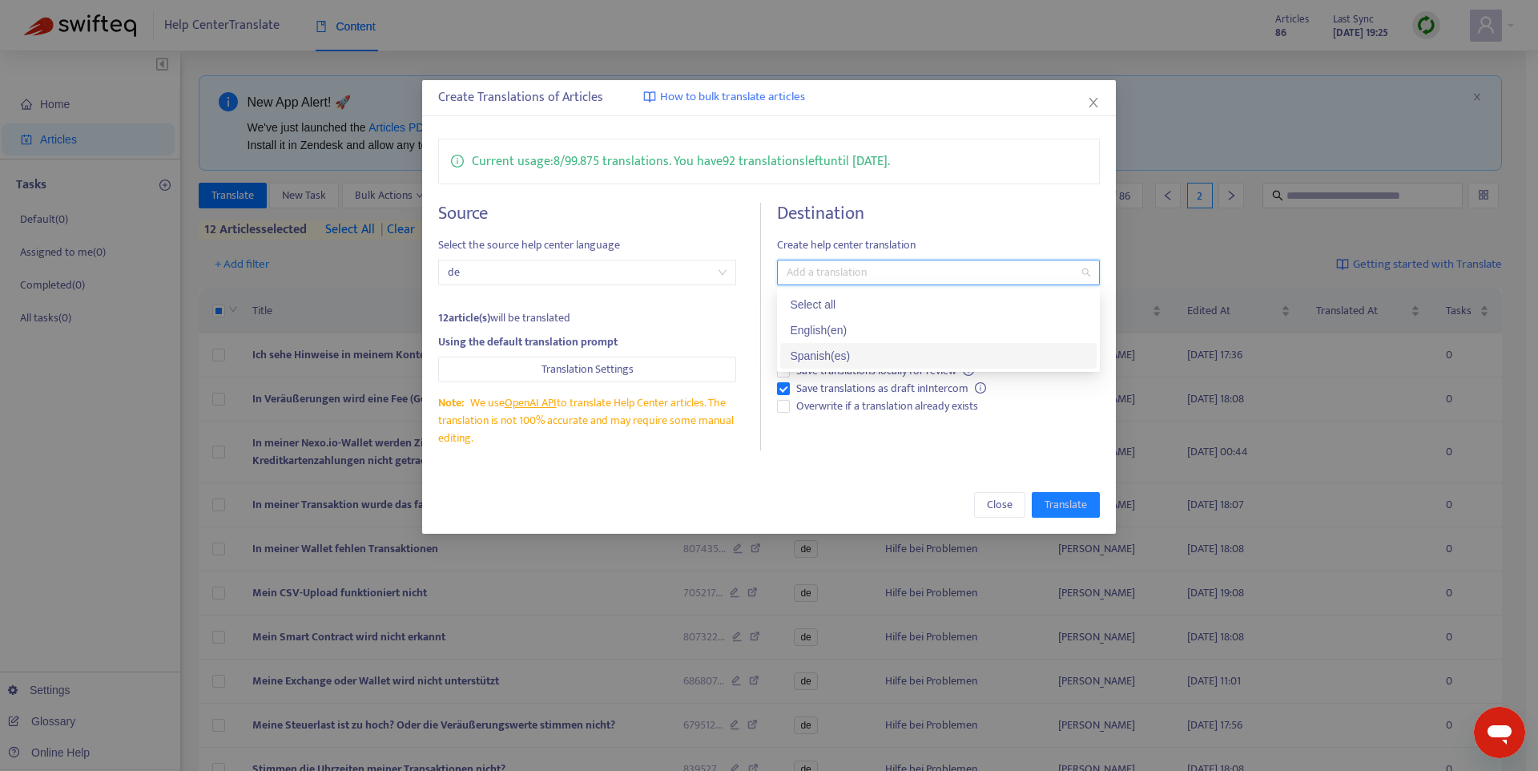
click at [849, 356] on div "Spanish ( es )" at bounding box center [938, 356] width 297 height 18
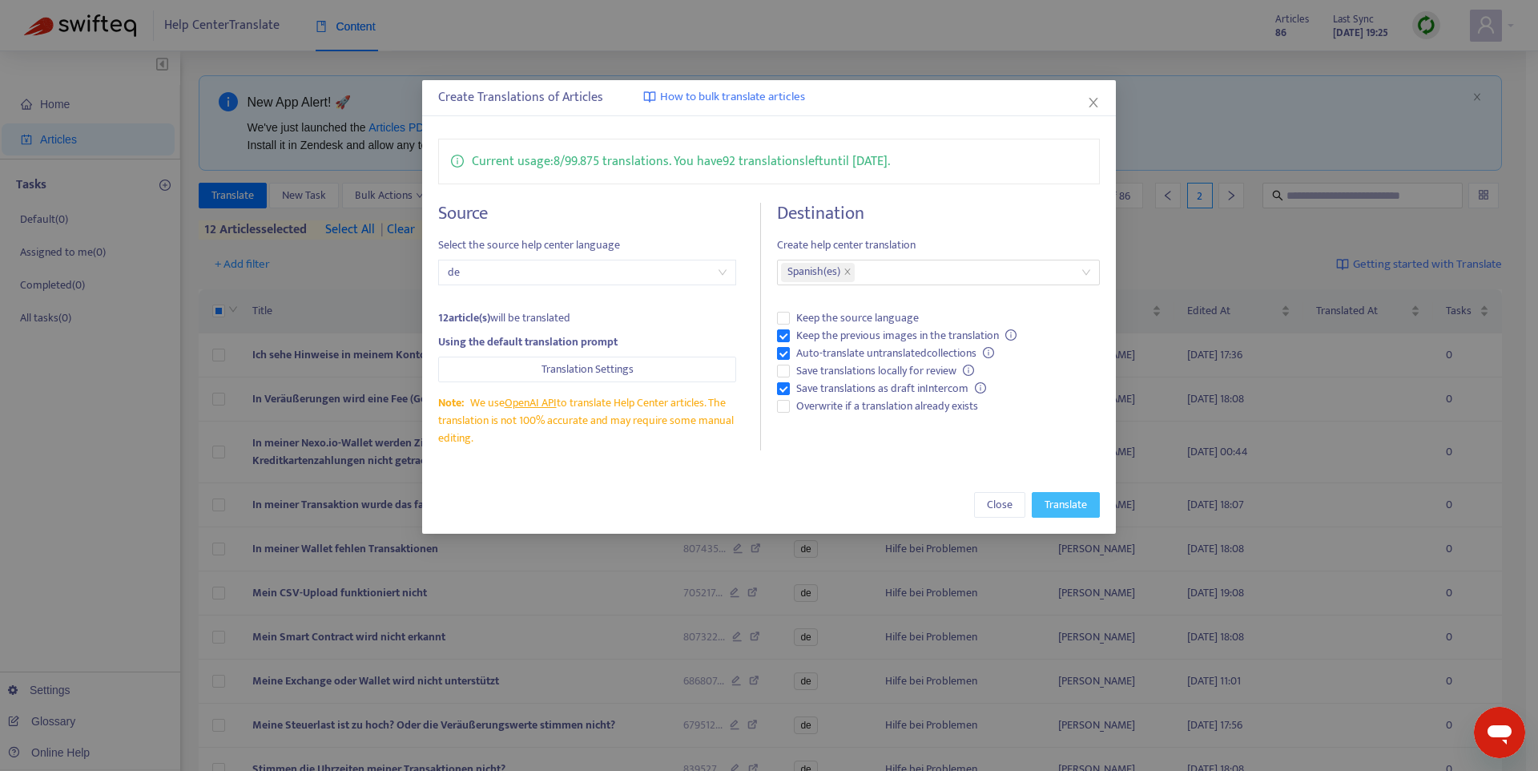
click at [1068, 500] on span "Translate" at bounding box center [1066, 505] width 42 height 18
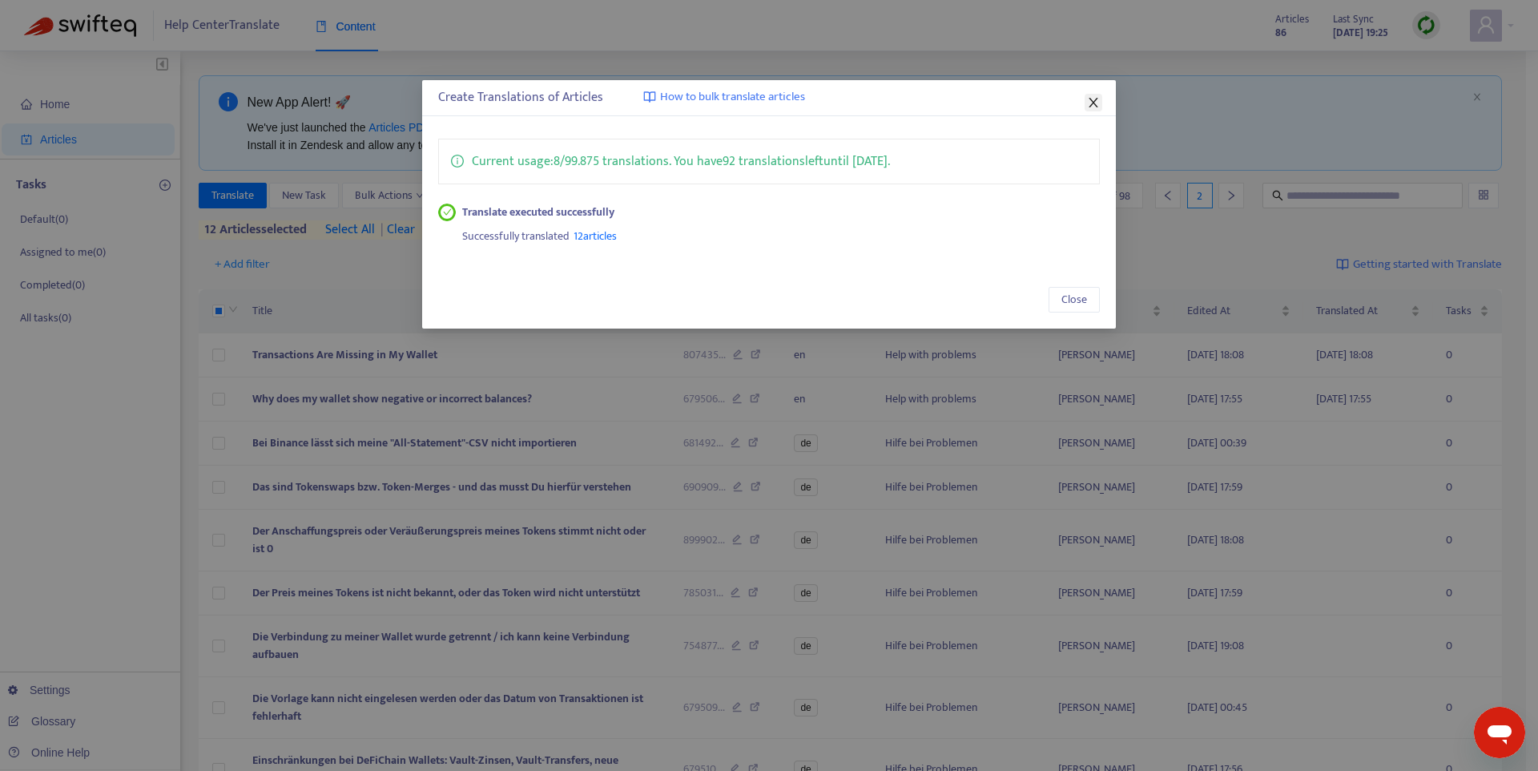
click at [1090, 103] on icon "close" at bounding box center [1093, 102] width 13 height 13
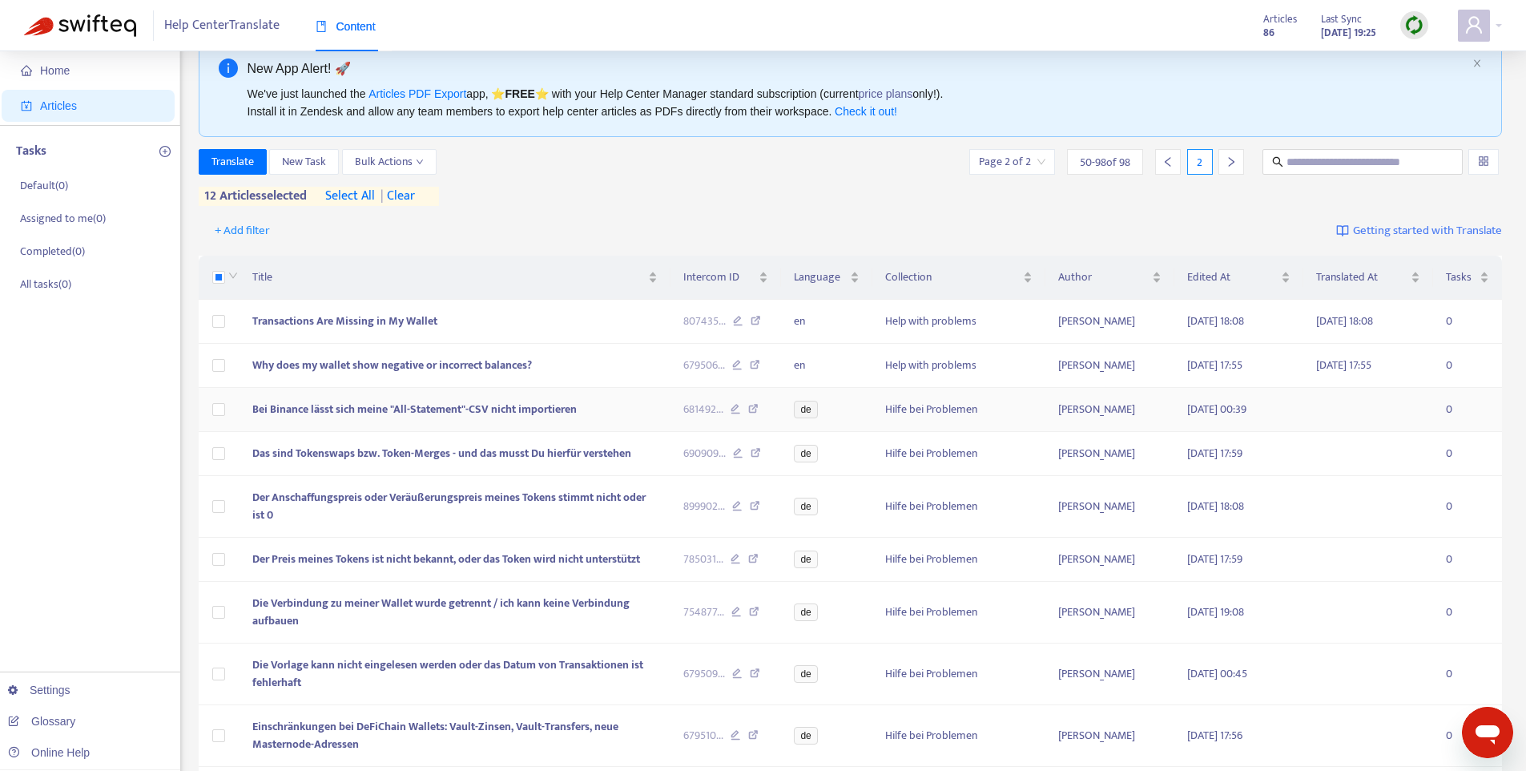
scroll to position [34, 0]
click at [831, 284] on span "Language" at bounding box center [820, 277] width 53 height 18
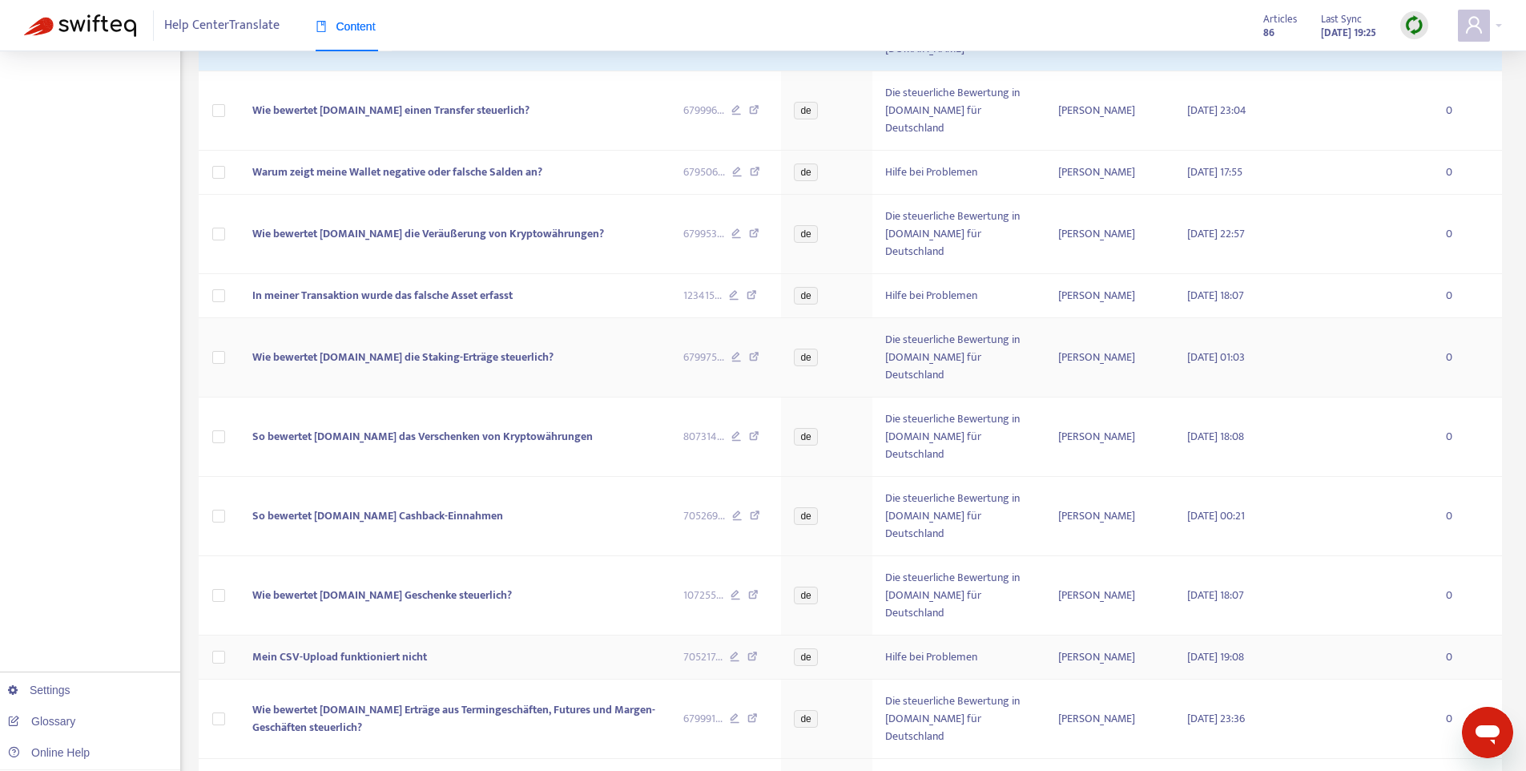
scroll to position [2220, 0]
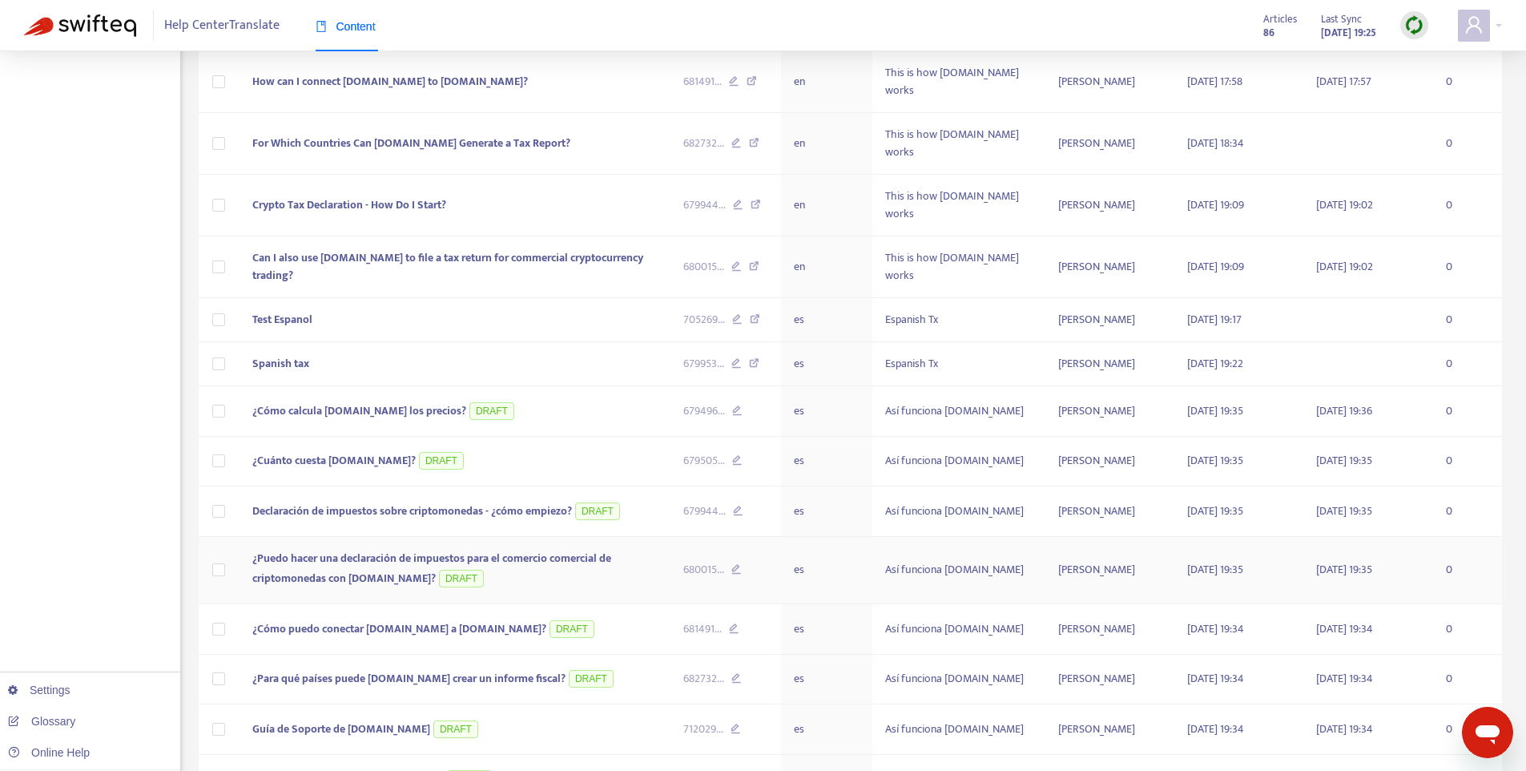
scroll to position [1774, 0]
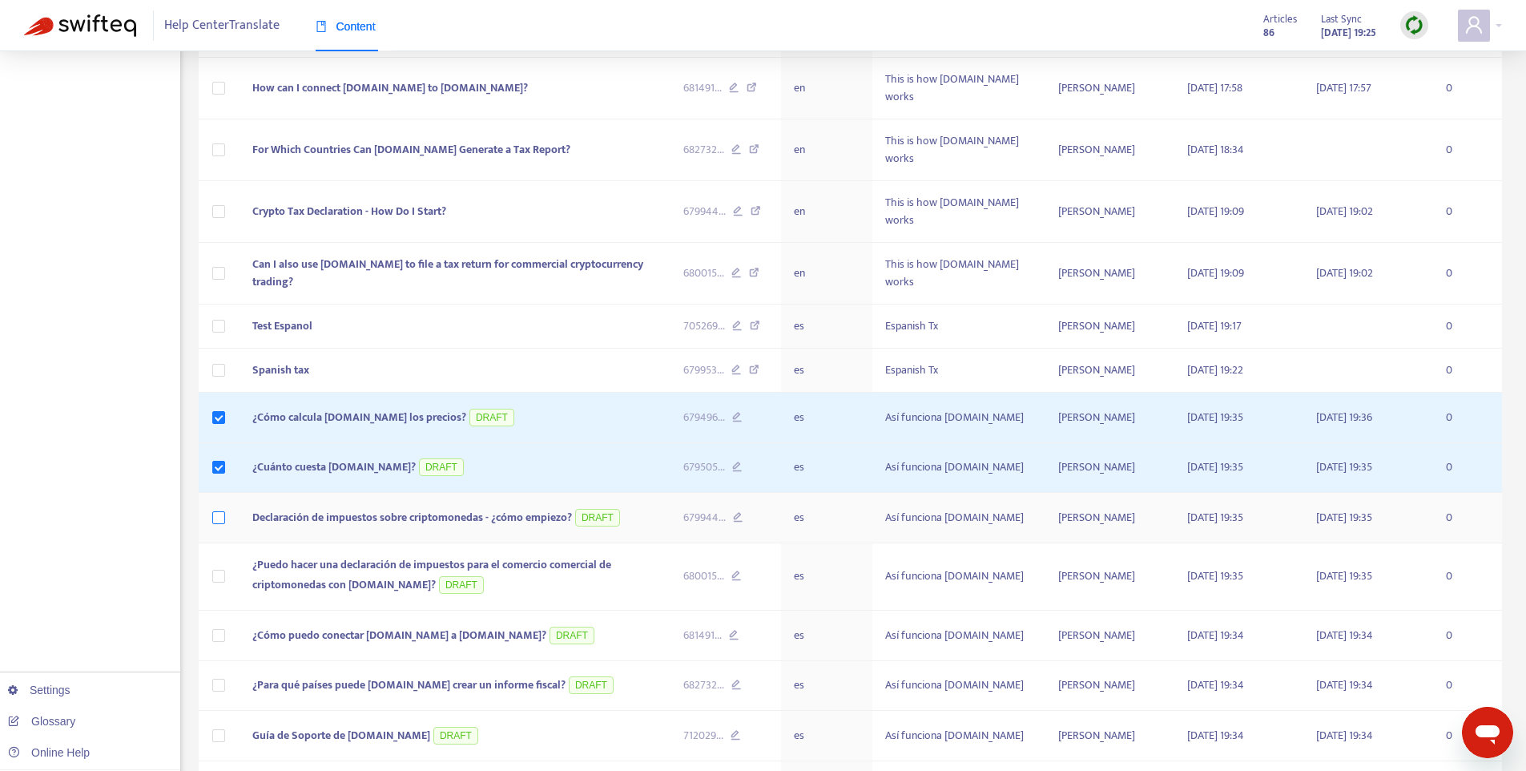
click at [224, 509] on label at bounding box center [218, 518] width 13 height 18
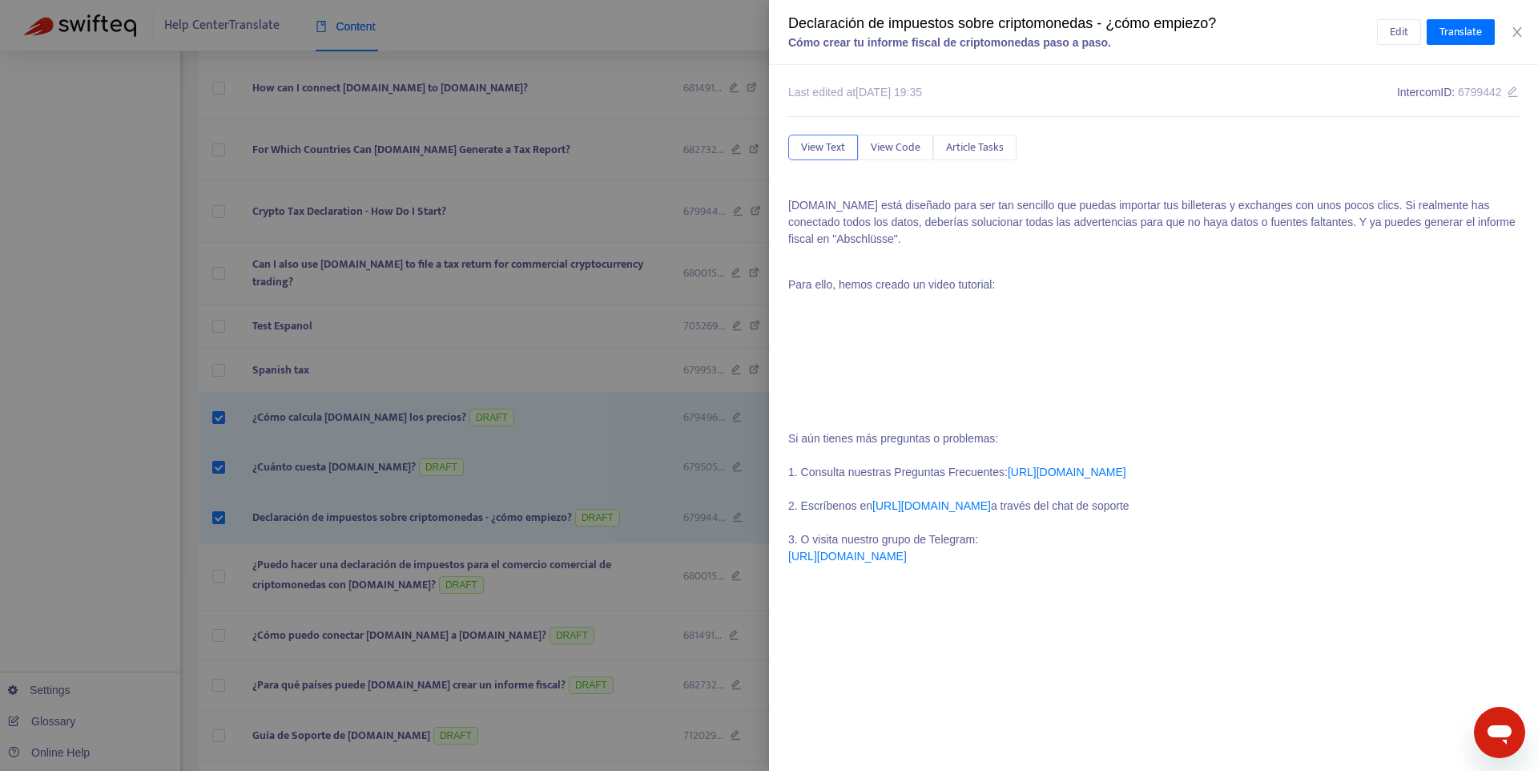
click at [220, 377] on div at bounding box center [769, 385] width 1538 height 771
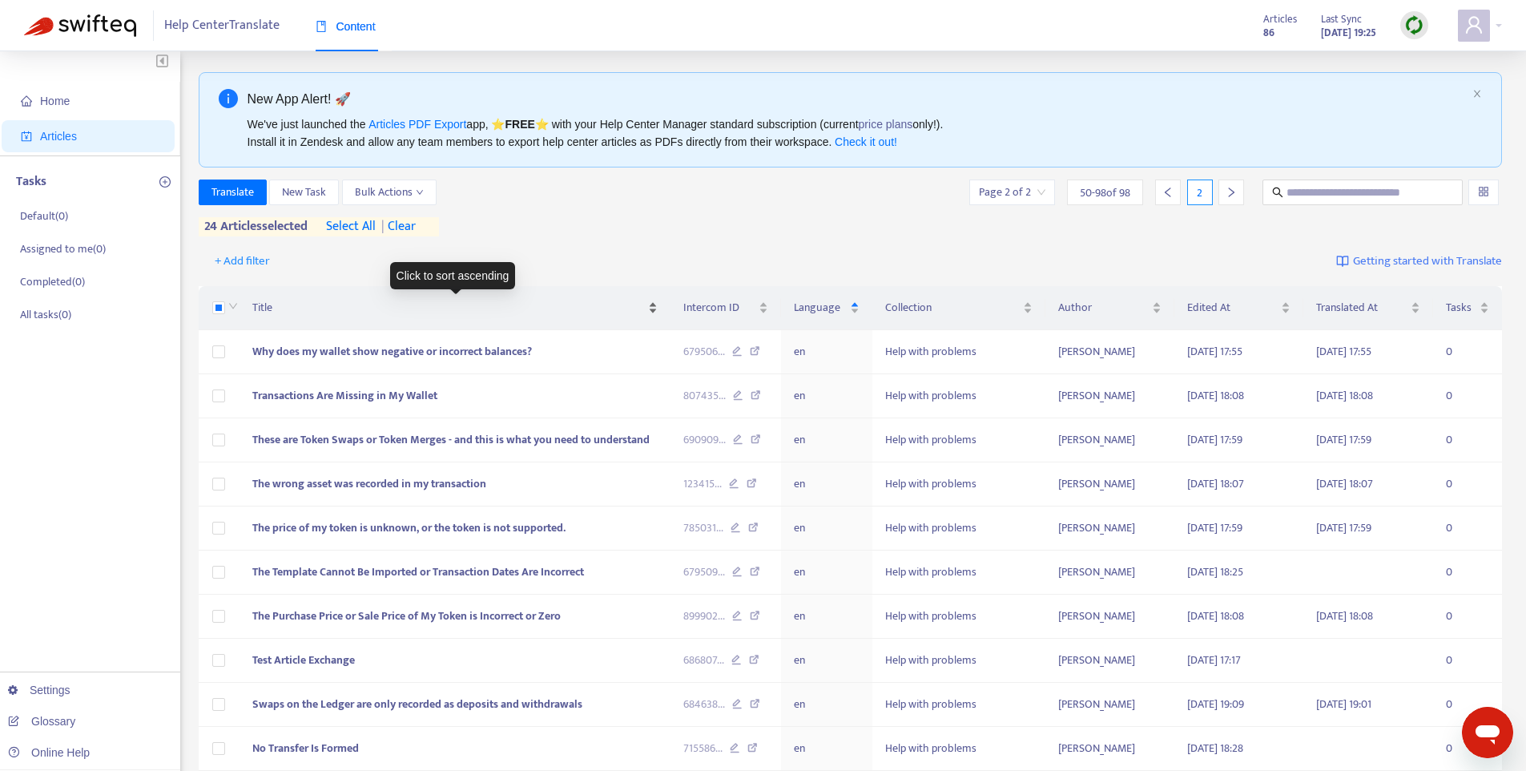
scroll to position [0, 0]
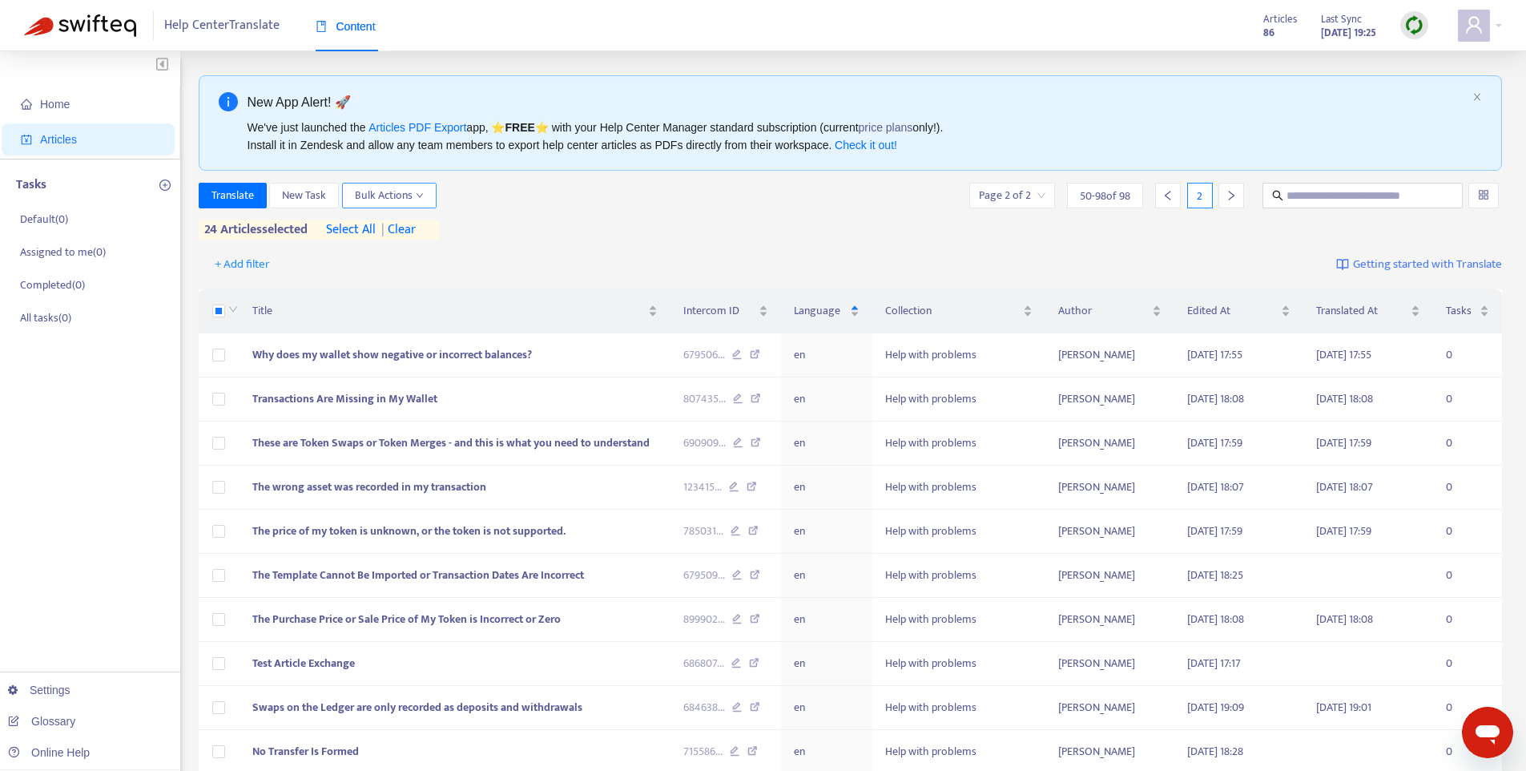
click at [425, 200] on button "Bulk Actions" at bounding box center [389, 196] width 95 height 26
click at [413, 275] on span "Save to Intercom" at bounding box center [396, 278] width 80 height 18
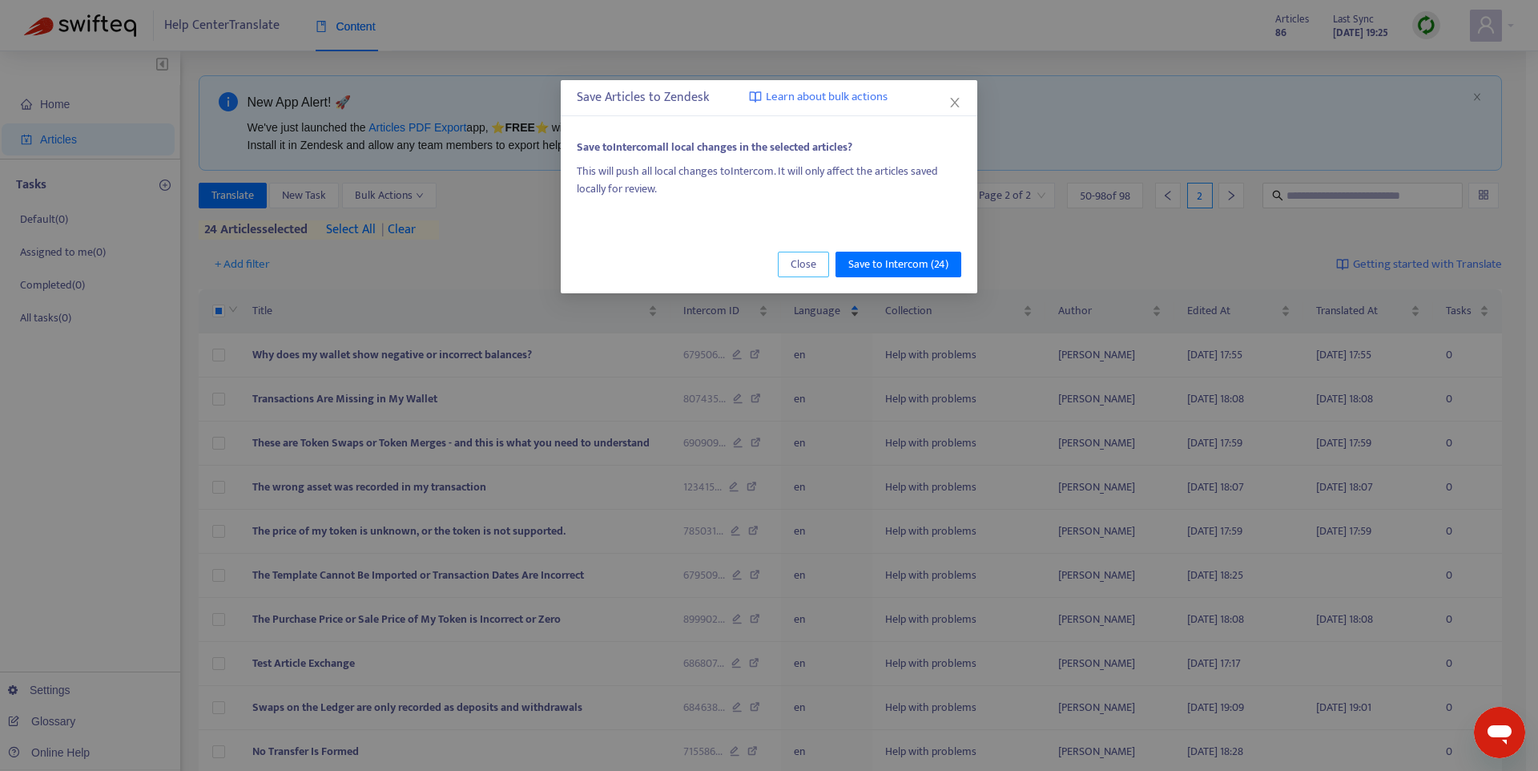
click at [811, 262] on span "Close" at bounding box center [804, 265] width 26 height 18
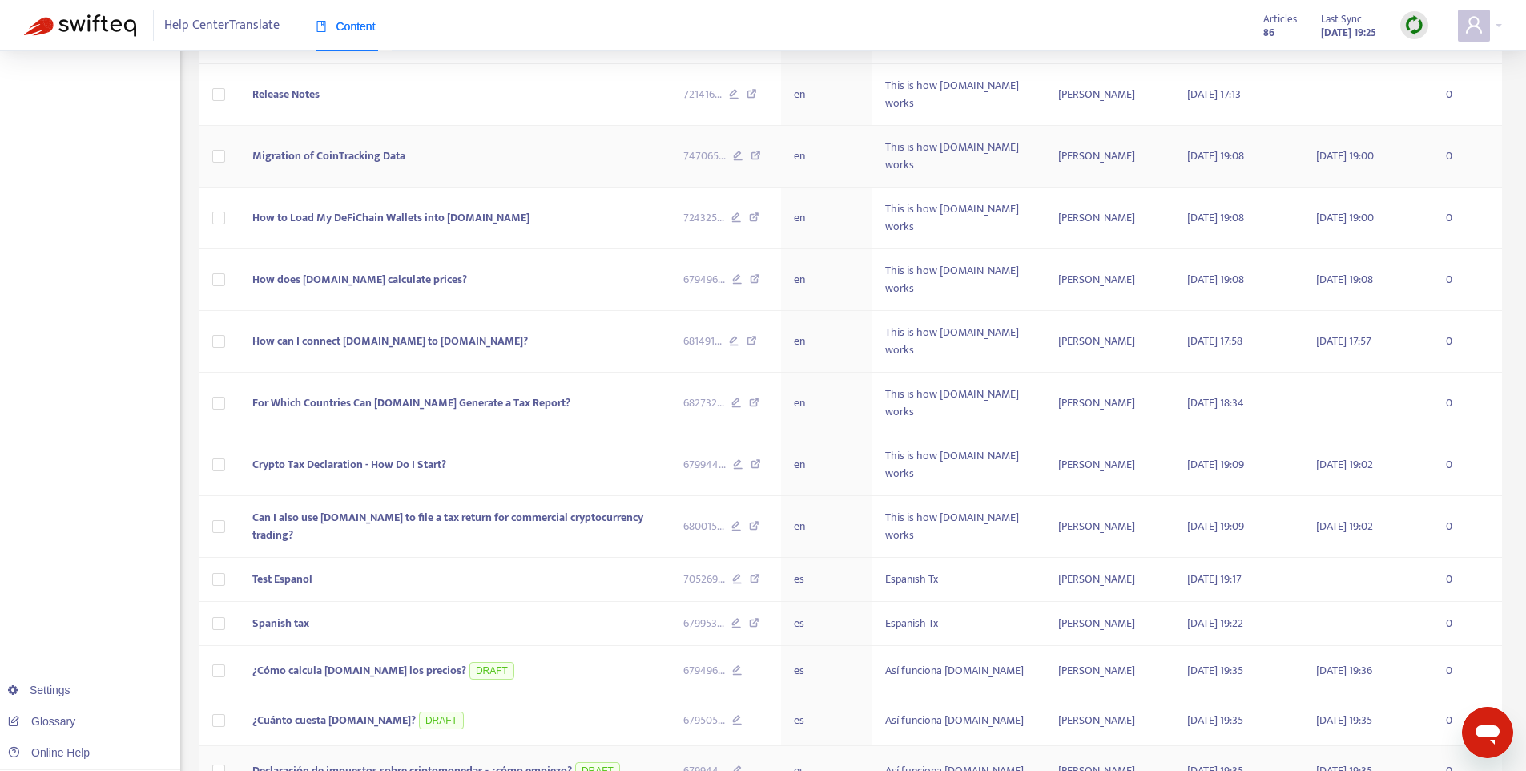
scroll to position [1878, 0]
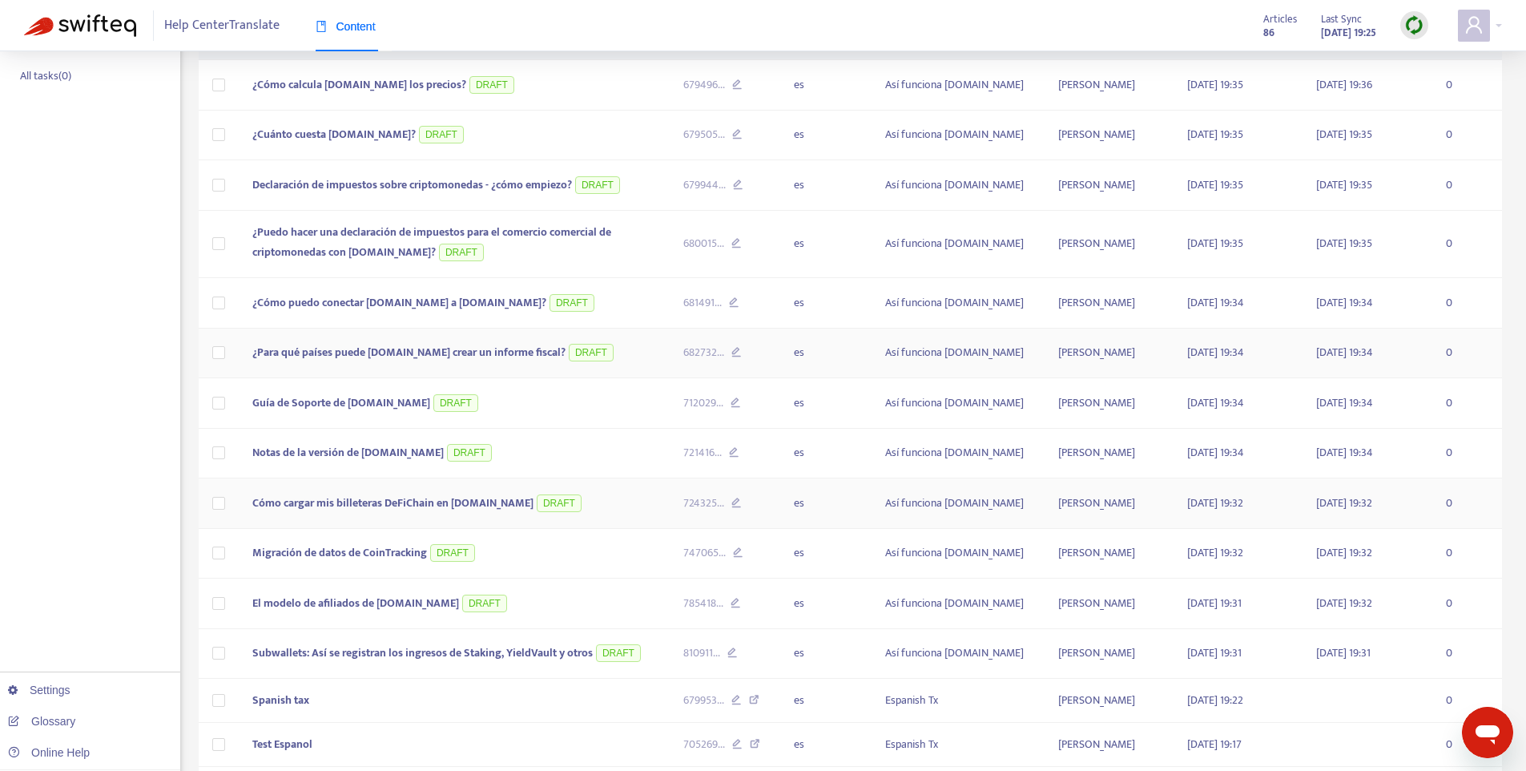
scroll to position [372, 0]
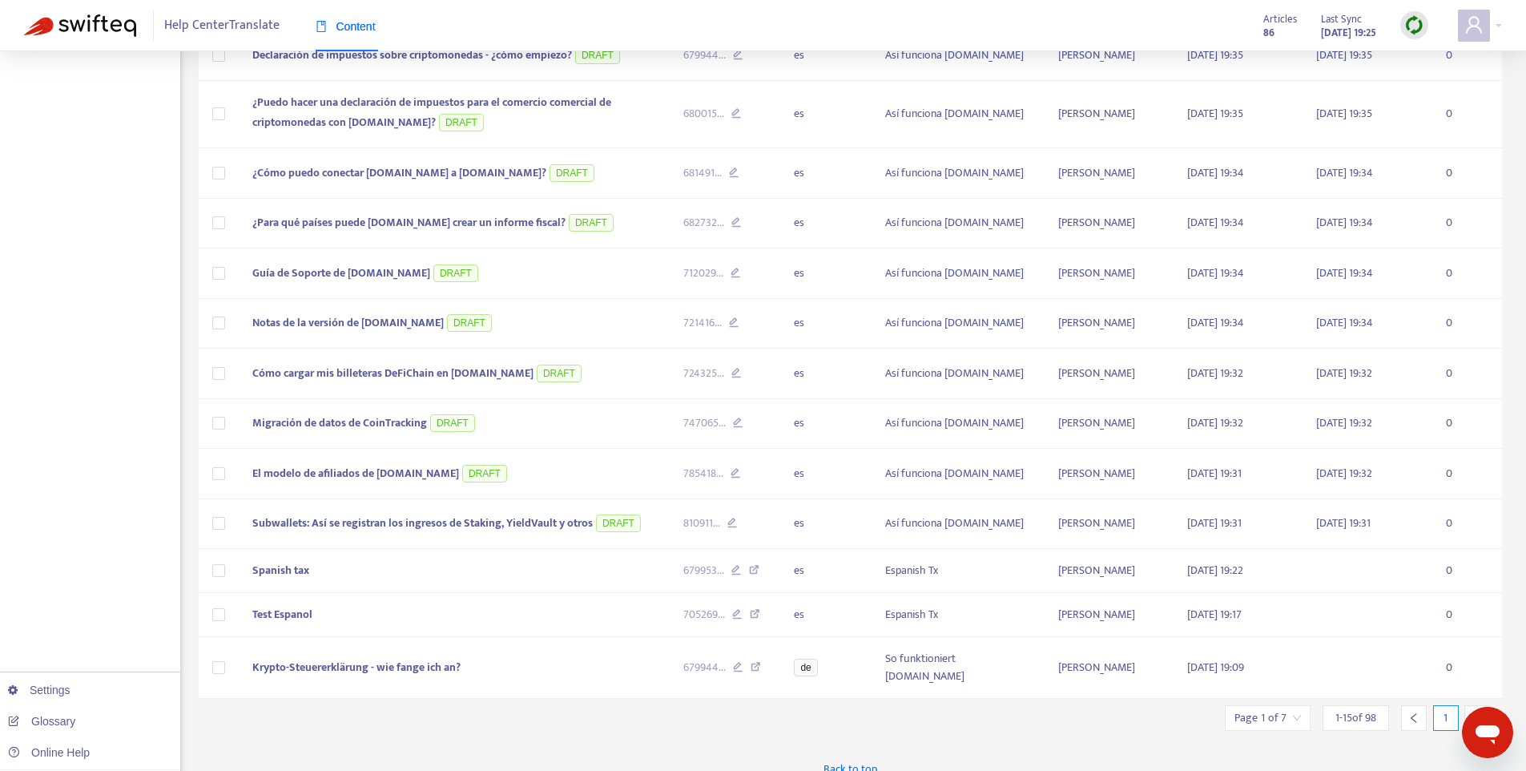
click at [1358, 709] on span "1 - 15 of 98" at bounding box center [1355, 717] width 41 height 17
click at [1379, 705] on div "1 - 15 of 98" at bounding box center [1356, 718] width 66 height 26
click at [1286, 706] on input "search" at bounding box center [1267, 718] width 66 height 24
click at [1243, 662] on span "15" at bounding box center [1228, 656] width 101 height 24
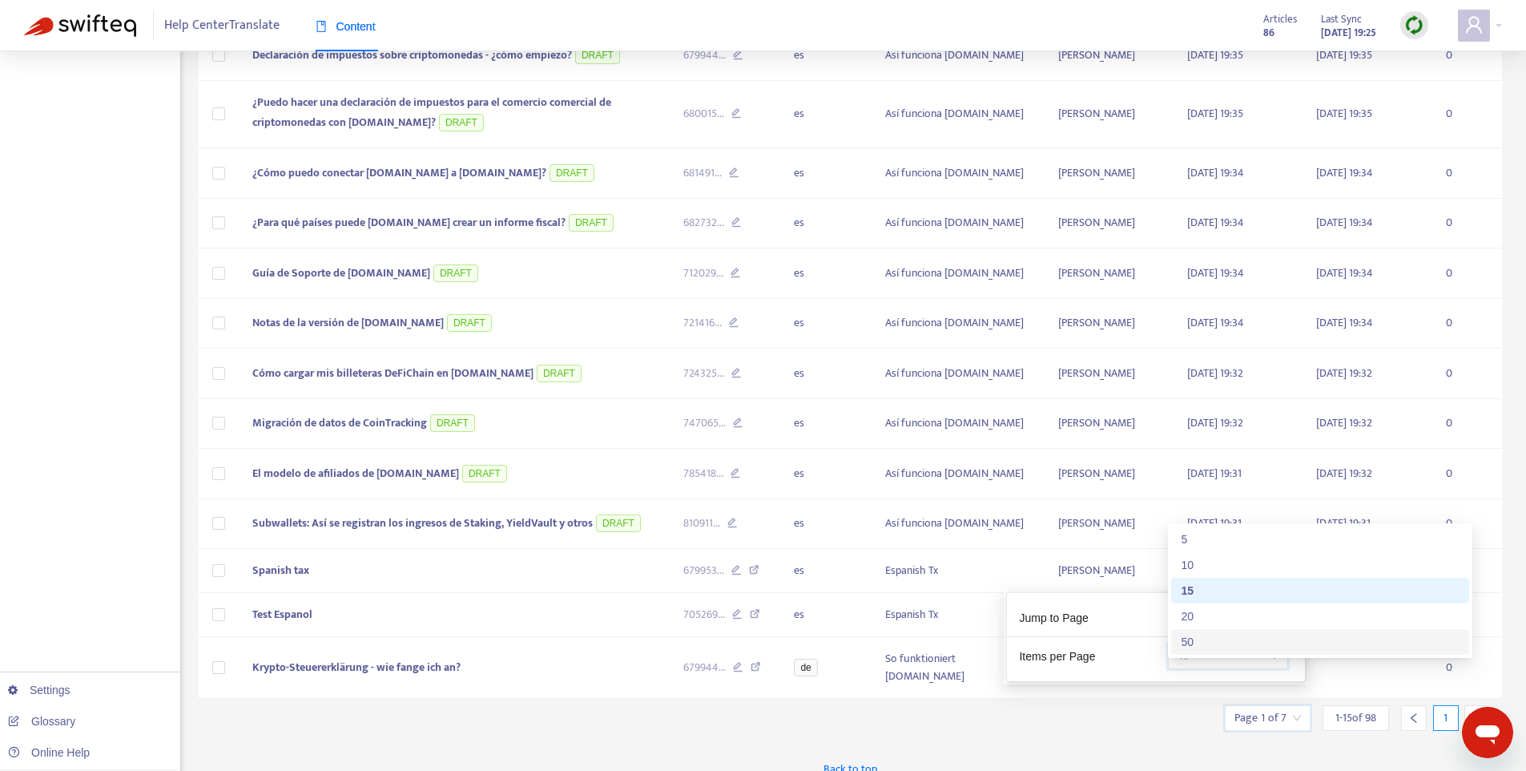
click at [1228, 635] on div "50" at bounding box center [1320, 642] width 298 height 26
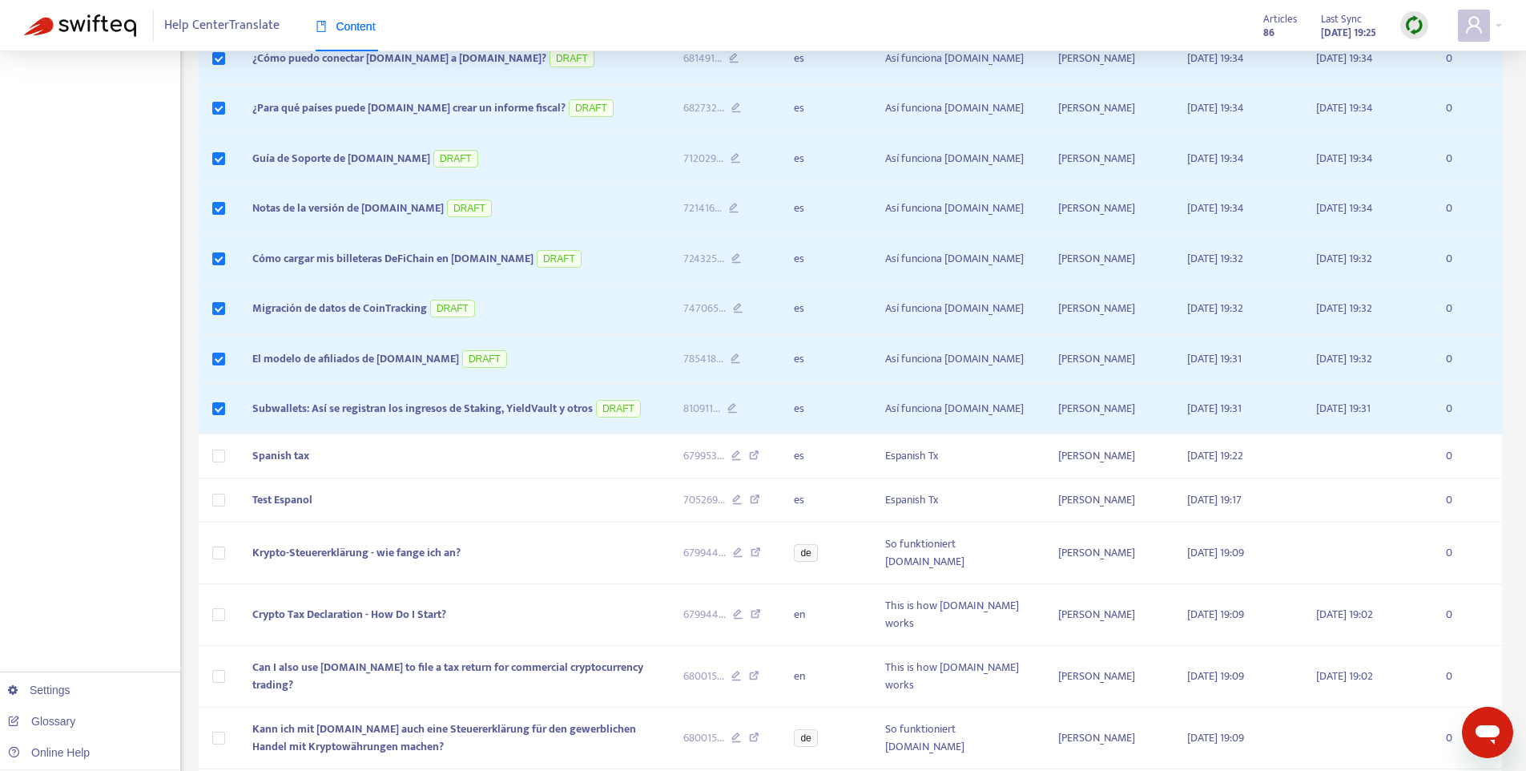
scroll to position [0, 0]
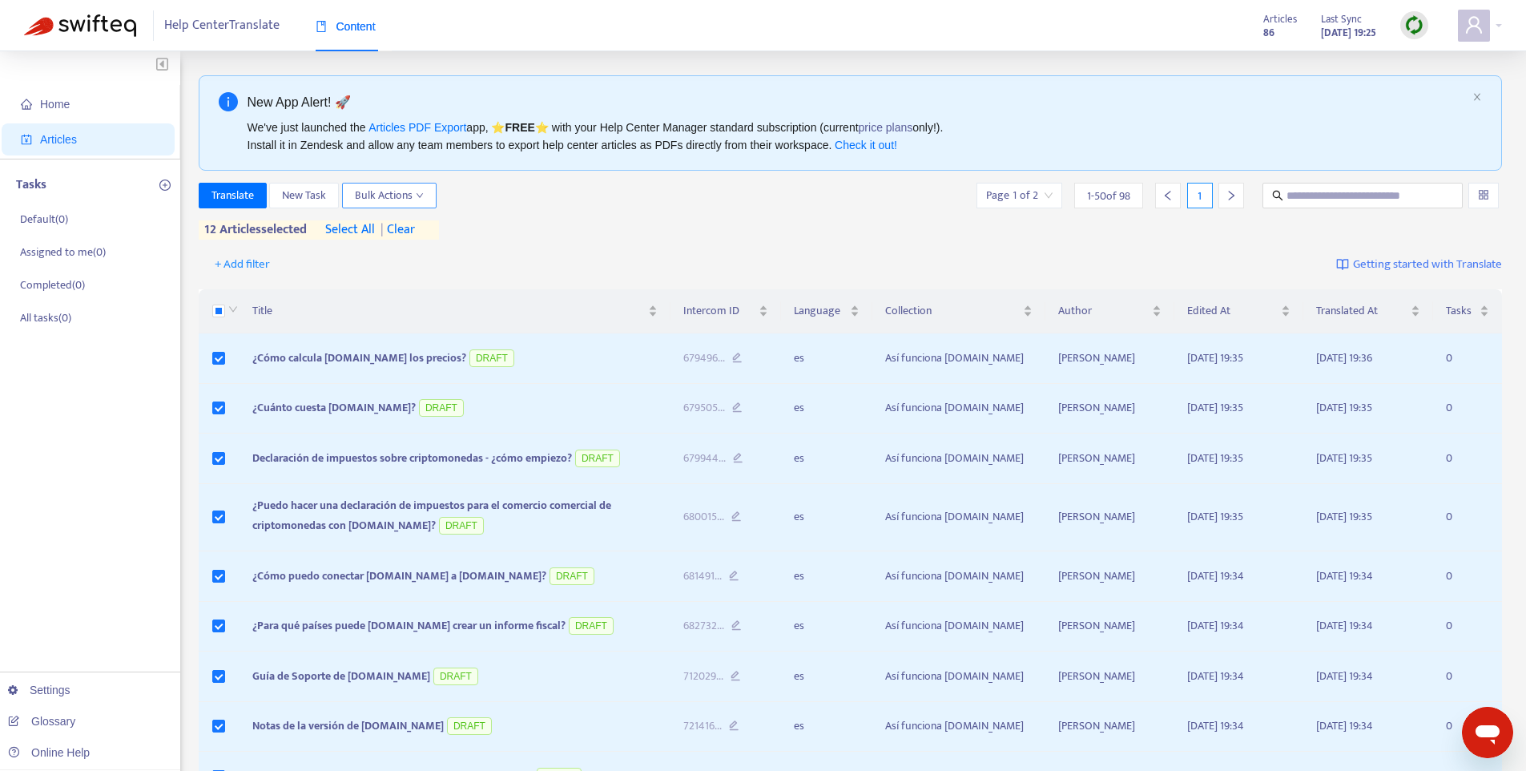
click at [417, 199] on span "Bulk Actions" at bounding box center [389, 196] width 69 height 18
click at [402, 271] on span "Save to Intercom" at bounding box center [396, 278] width 80 height 18
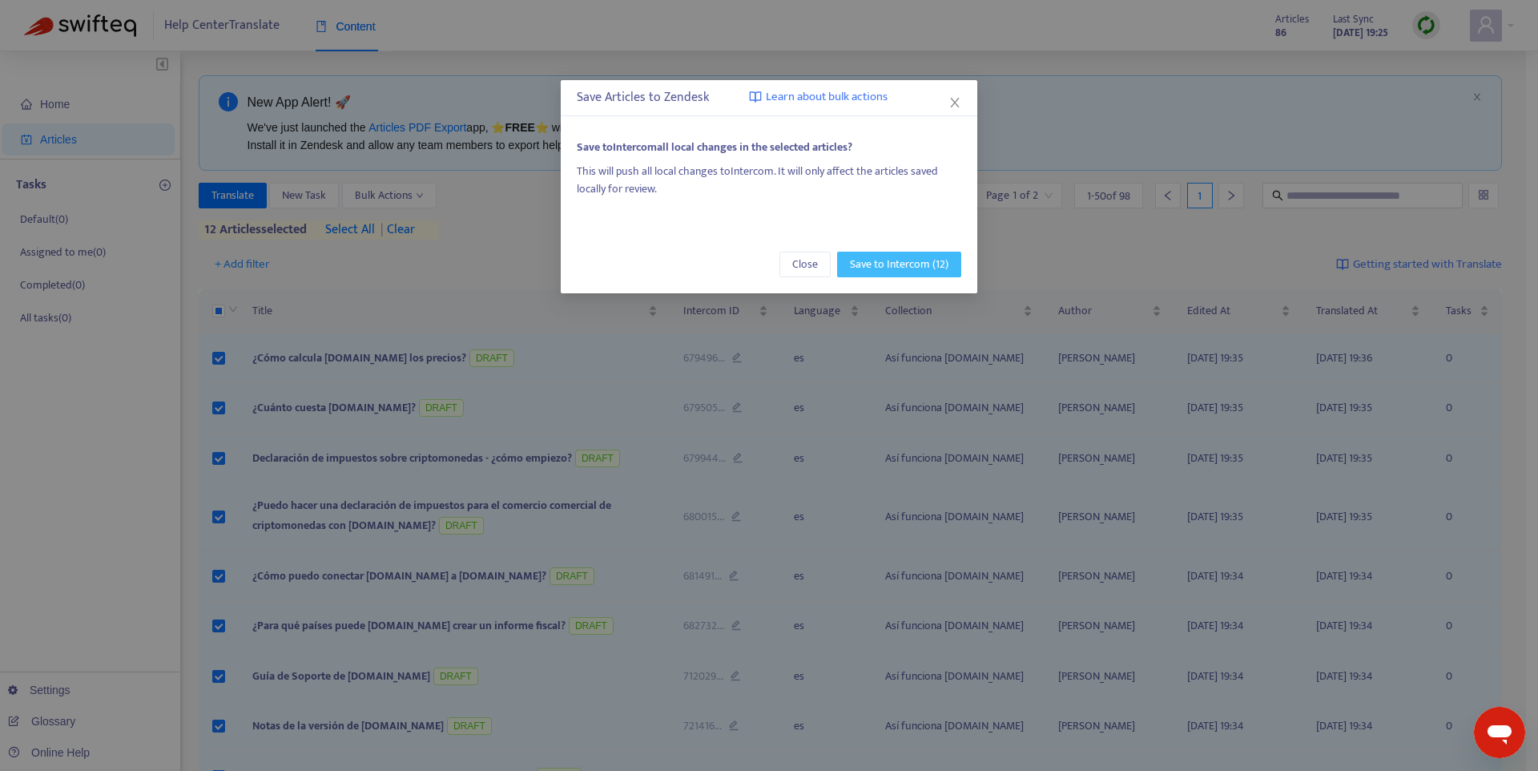
click at [889, 264] on span "Save to Intercom (12)" at bounding box center [899, 265] width 99 height 18
click at [959, 100] on icon "close" at bounding box center [954, 102] width 13 height 13
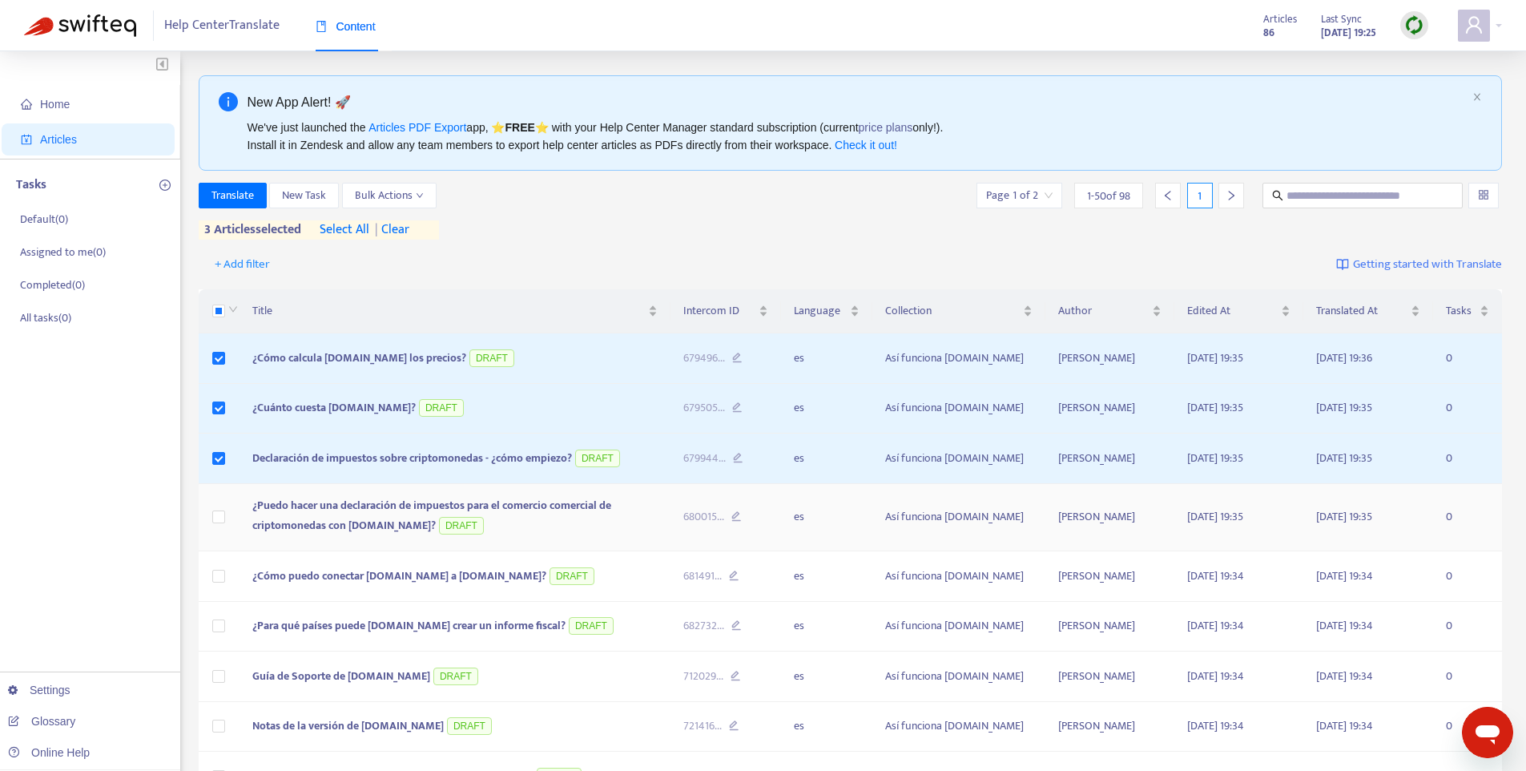
click at [223, 527] on td at bounding box center [220, 518] width 42 height 68
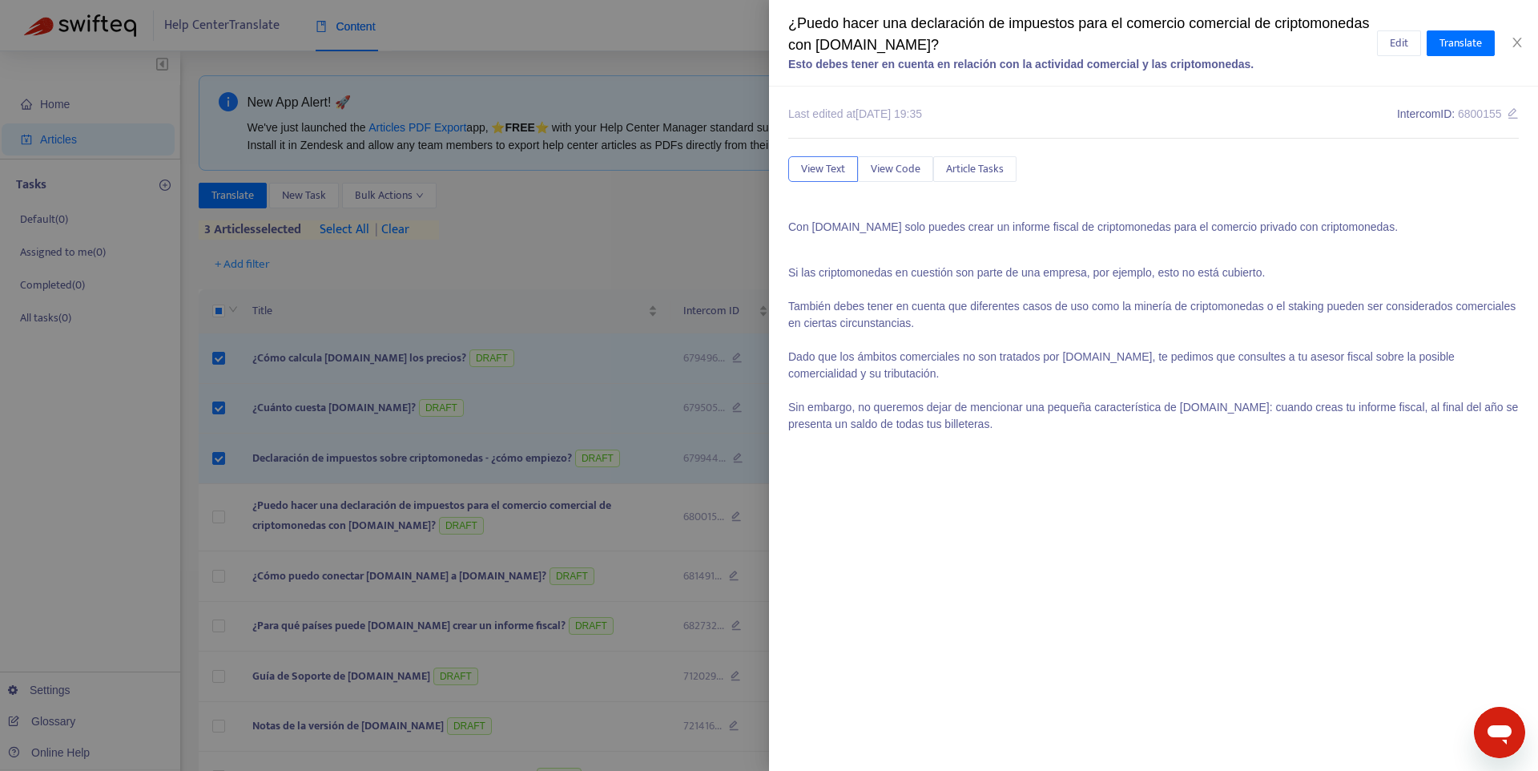
click at [222, 517] on div at bounding box center [769, 385] width 1538 height 771
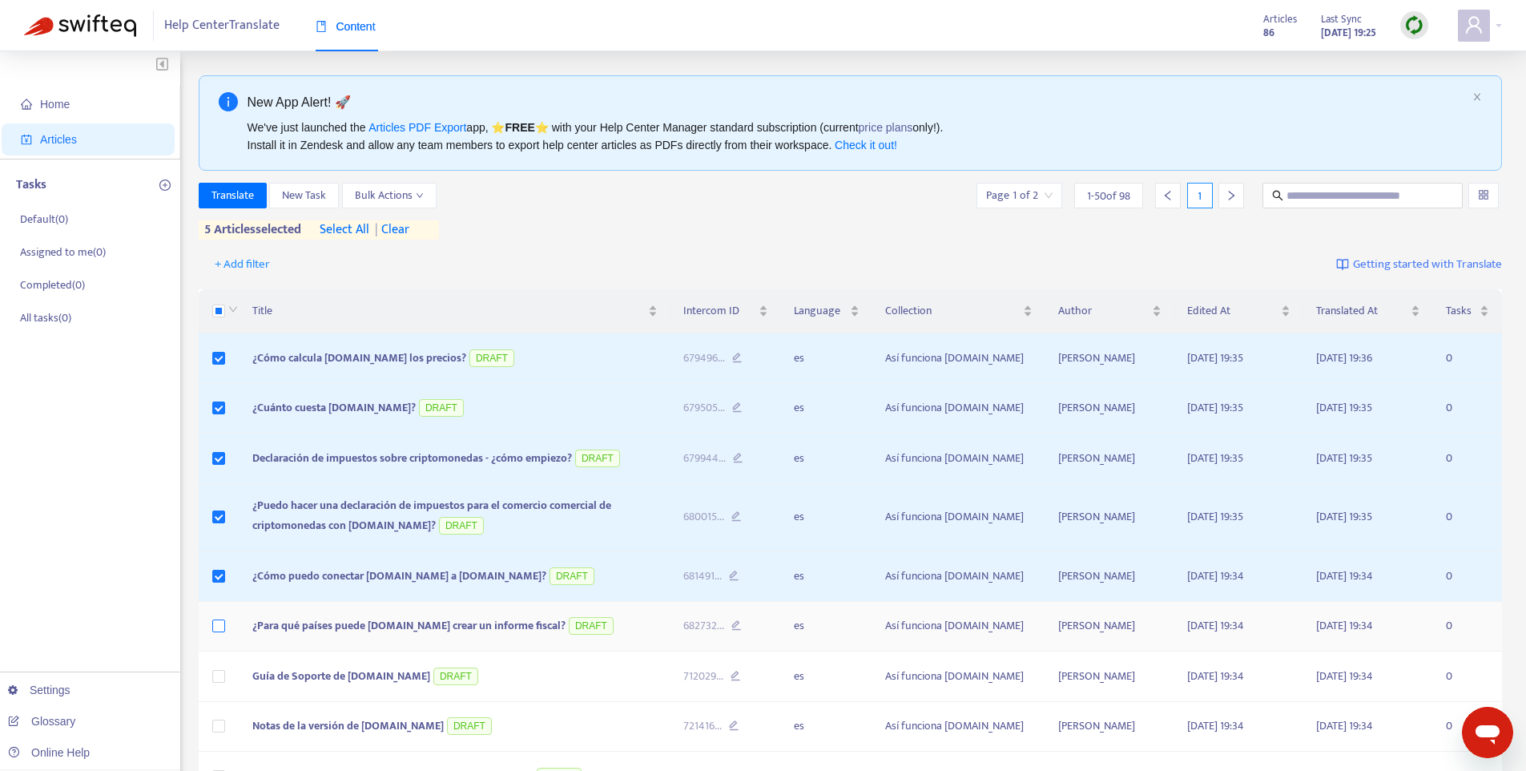
click at [218, 618] on label at bounding box center [218, 626] width 13 height 18
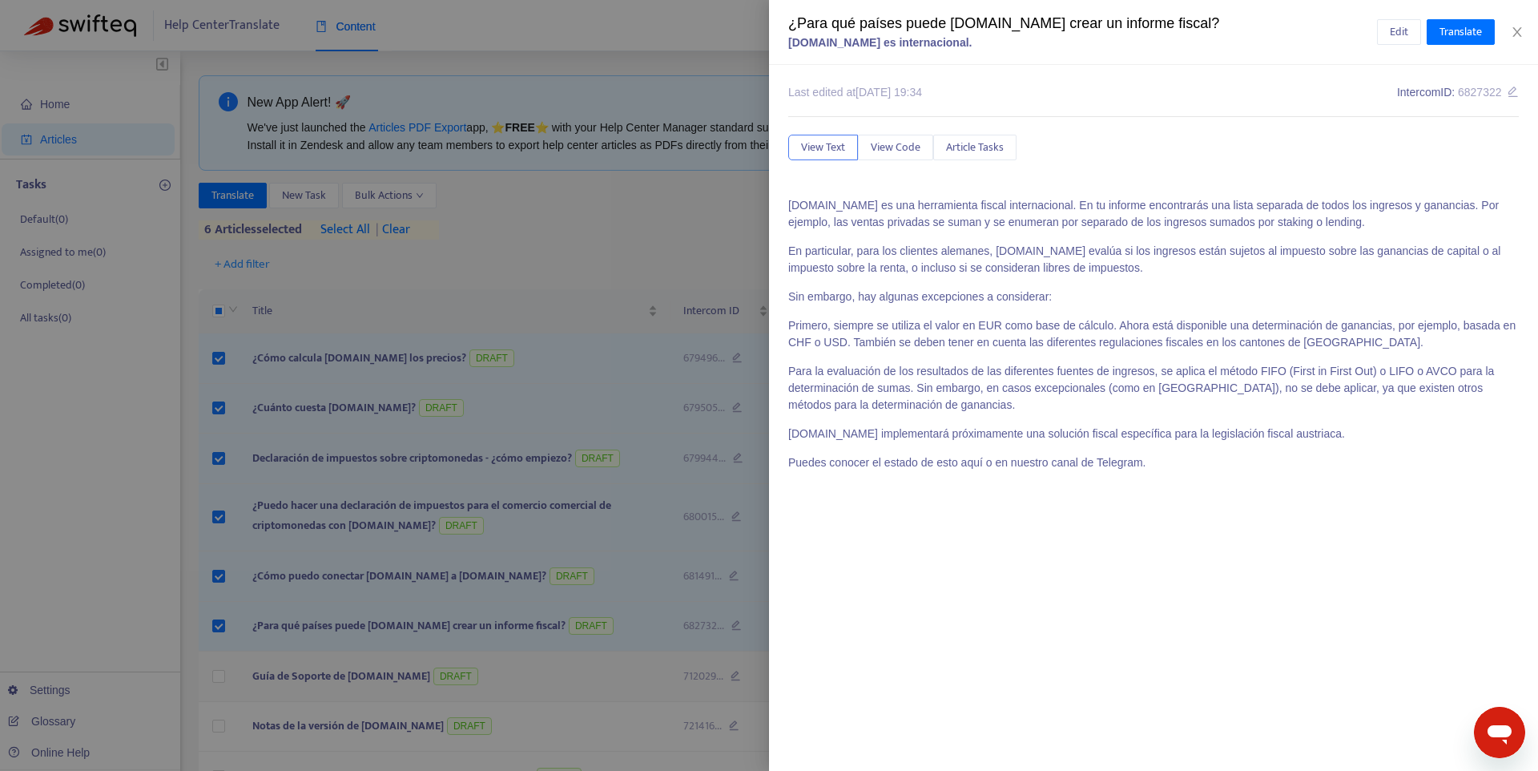
click at [257, 650] on div at bounding box center [769, 385] width 1538 height 771
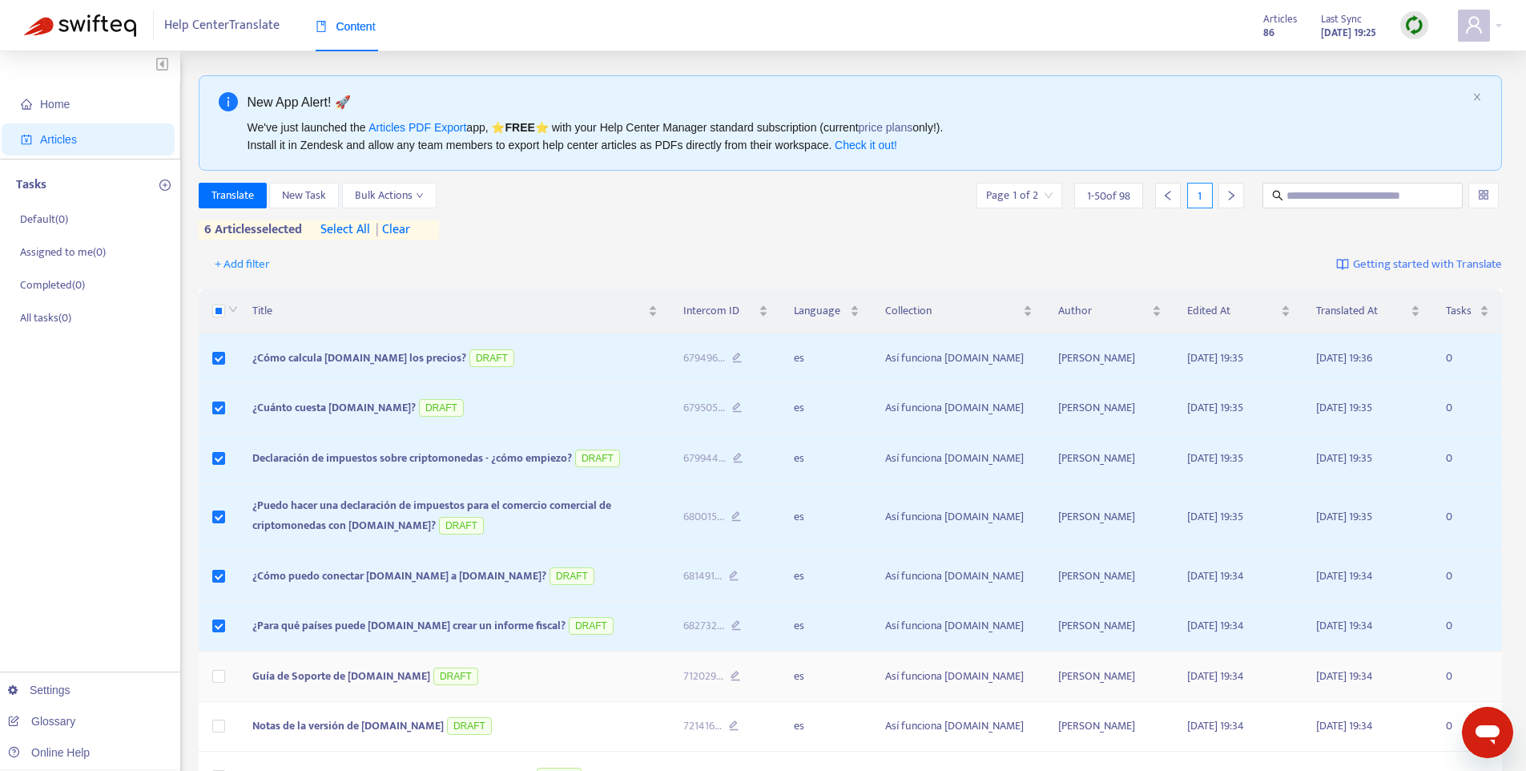
click at [224, 673] on td at bounding box center [220, 676] width 42 height 50
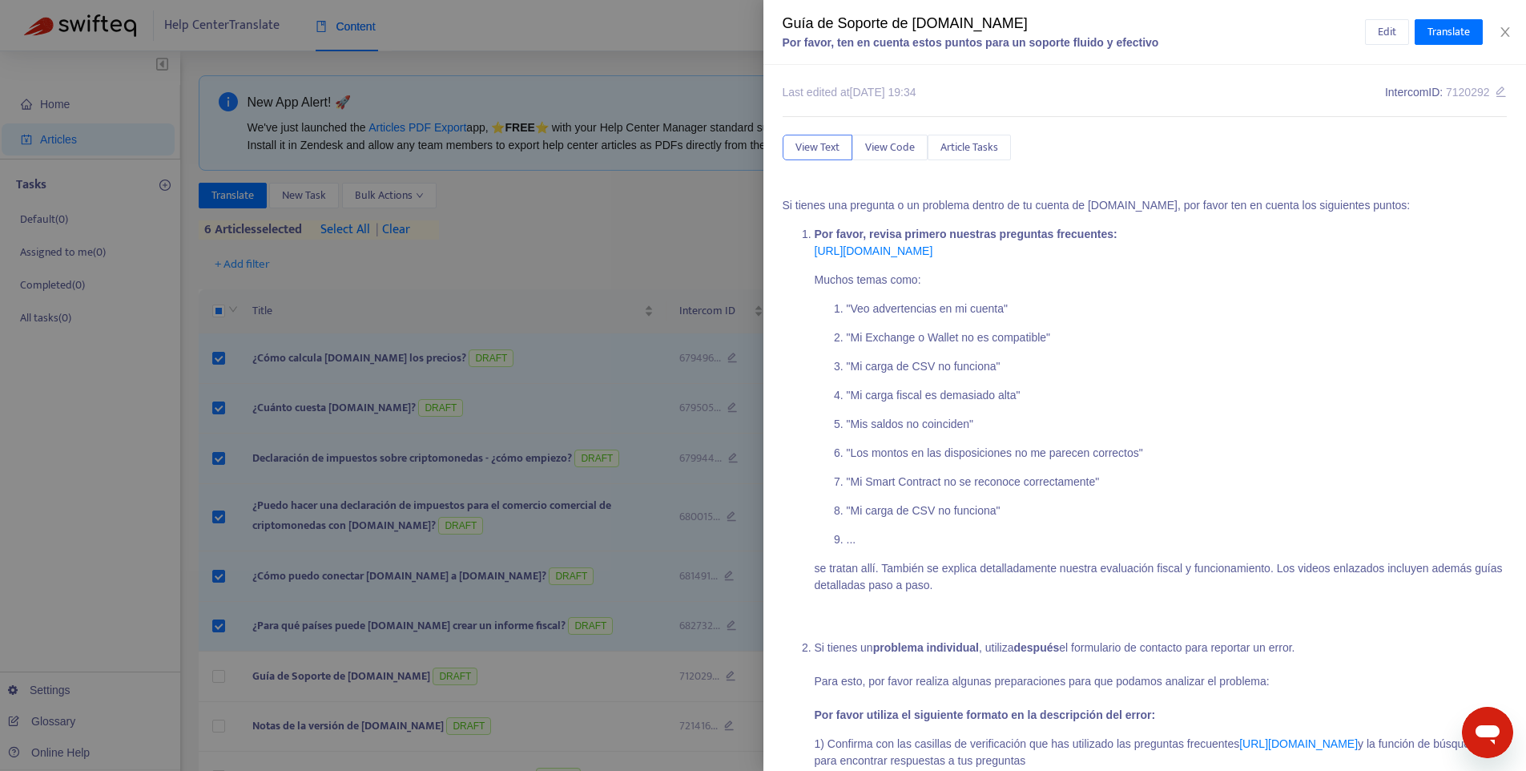
scroll to position [34, 0]
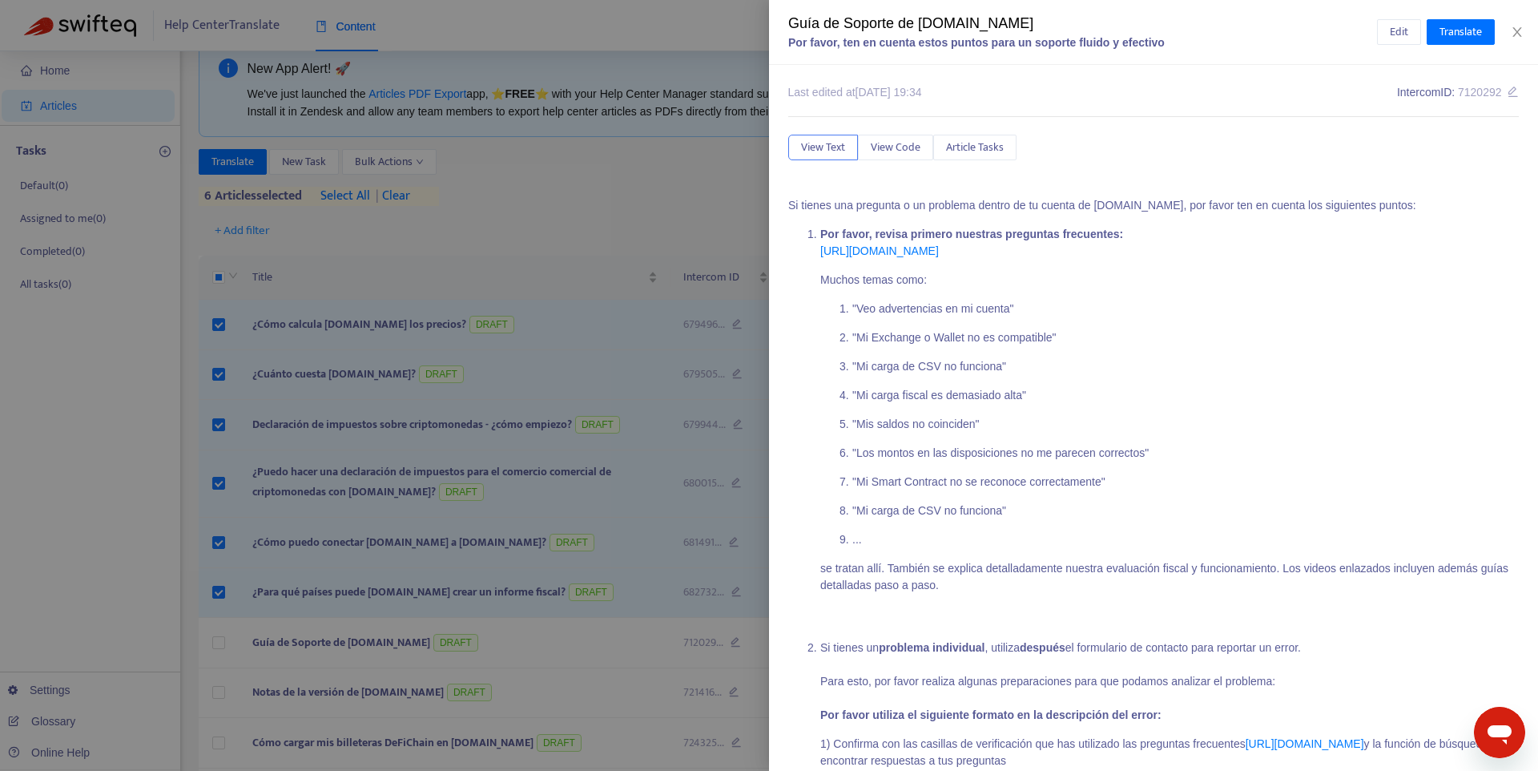
click at [228, 629] on div at bounding box center [769, 385] width 1538 height 771
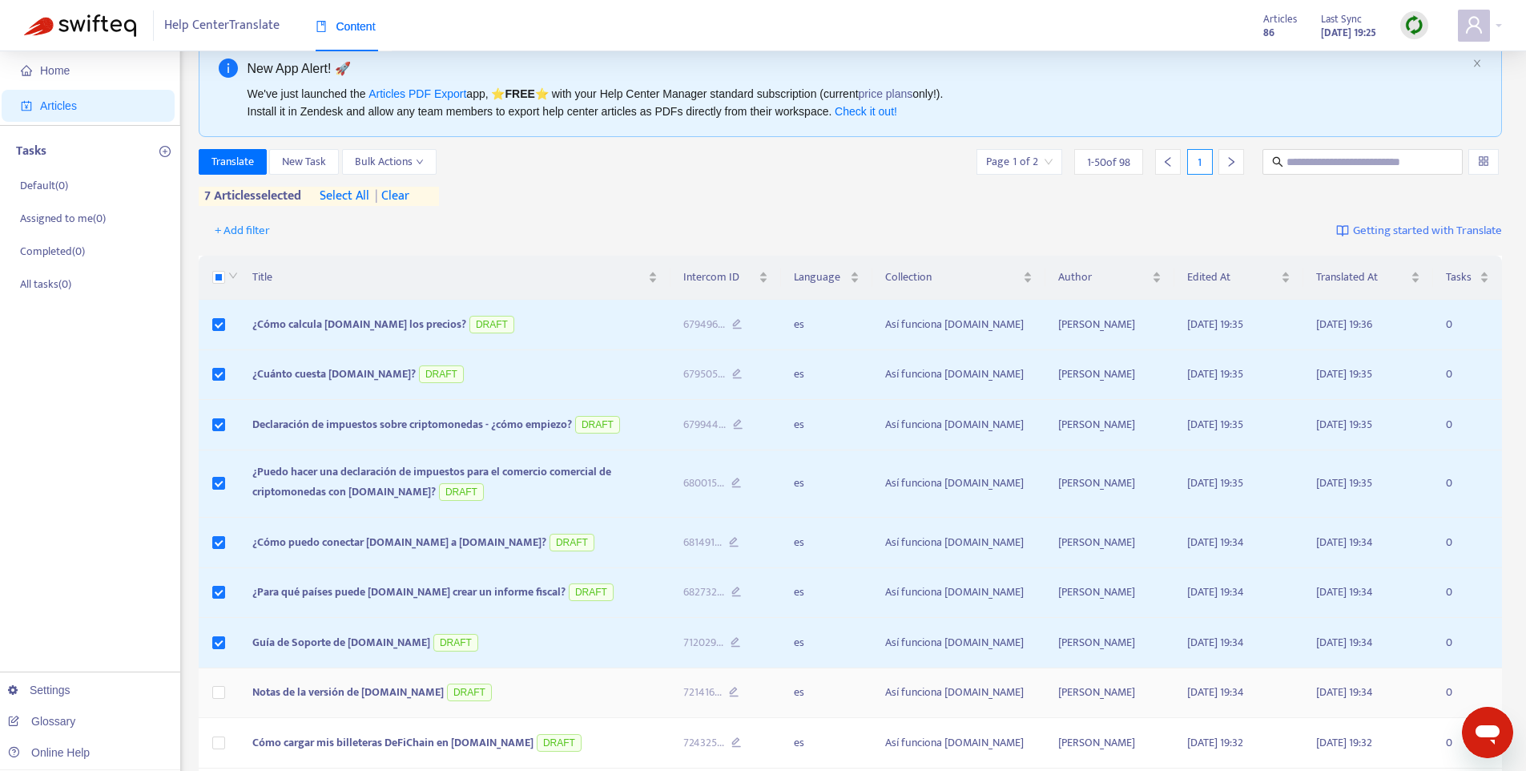
click at [215, 682] on td at bounding box center [220, 693] width 42 height 50
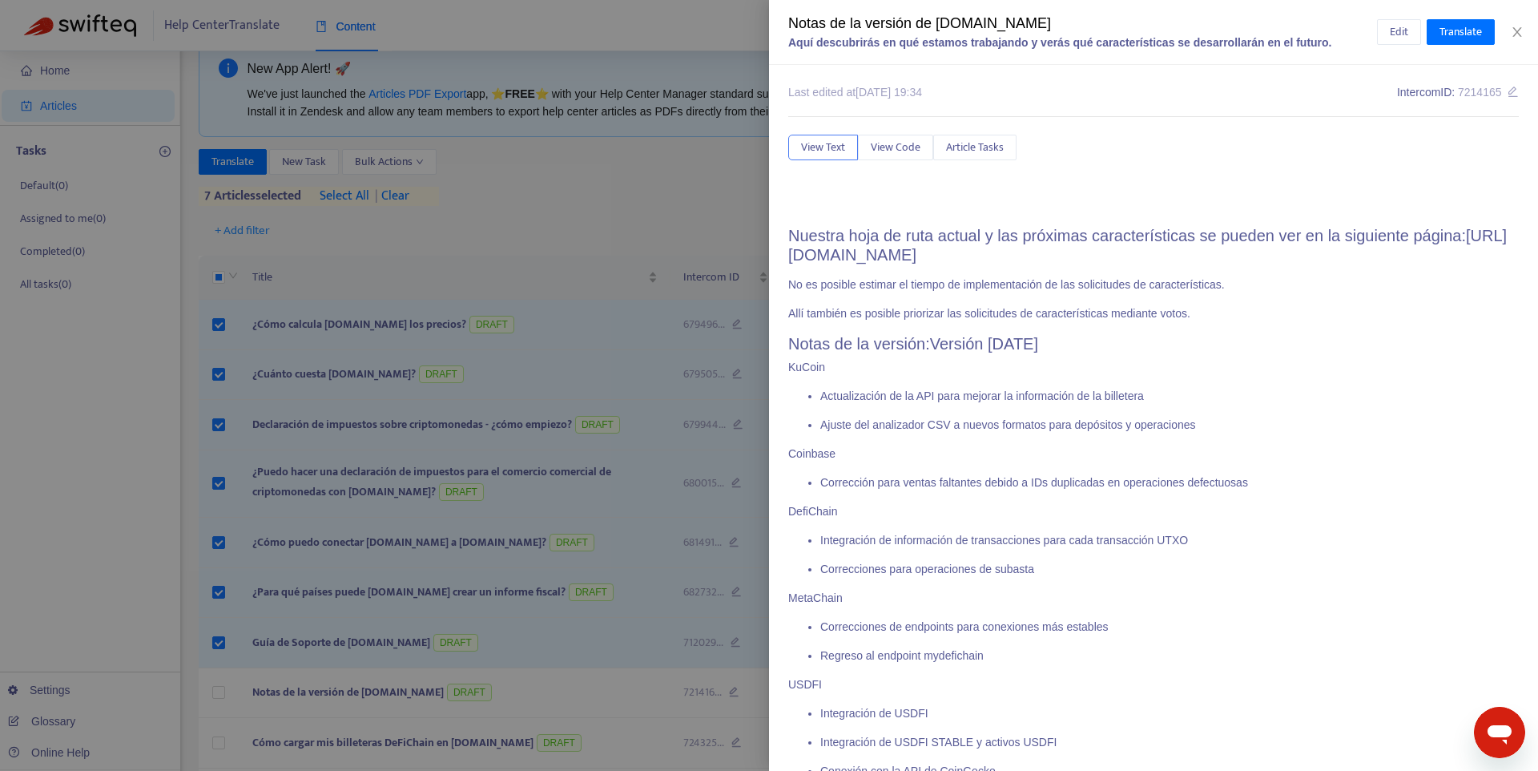
click at [220, 690] on div at bounding box center [769, 385] width 1538 height 771
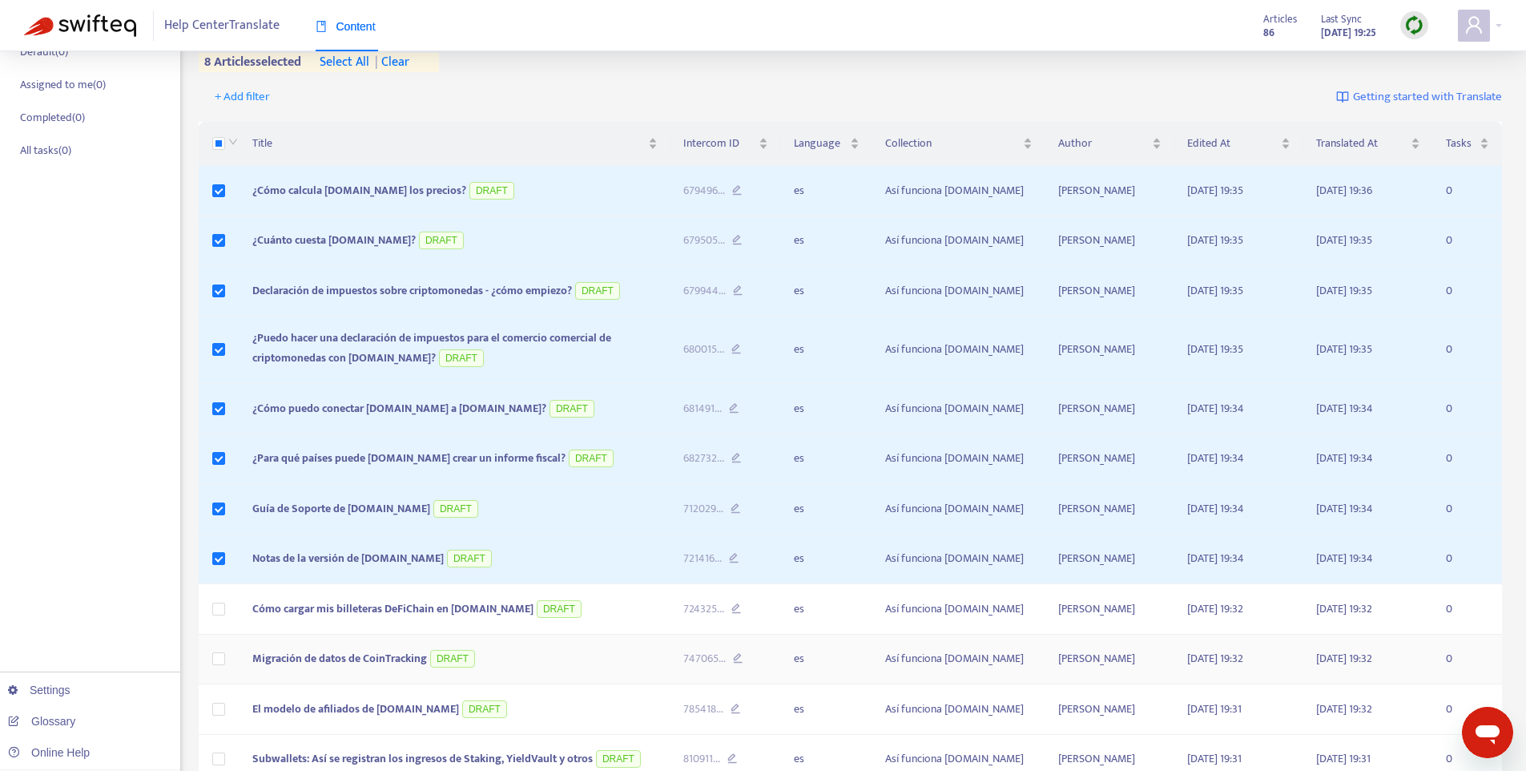
scroll to position [181, 0]
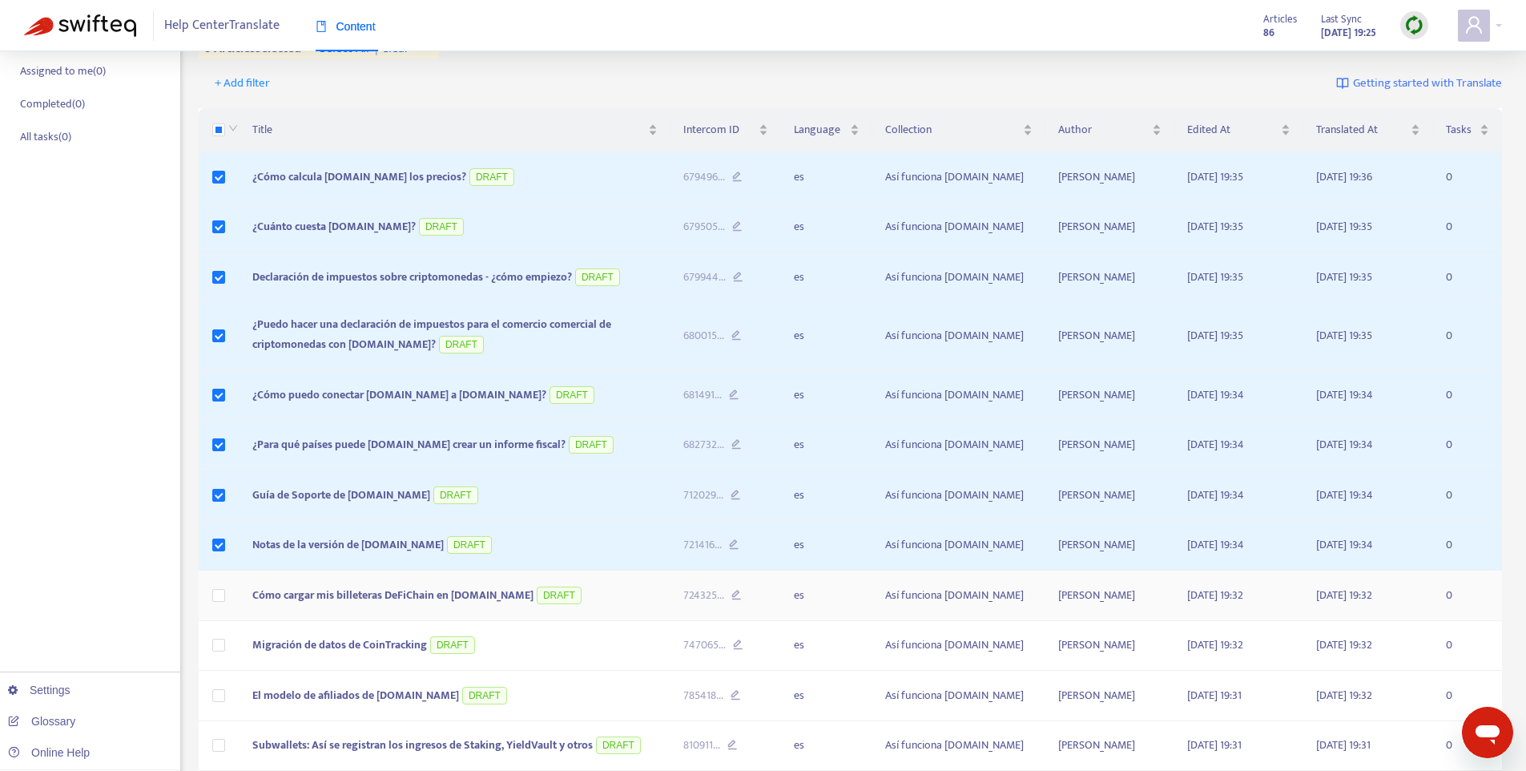
click at [211, 598] on td at bounding box center [220, 595] width 42 height 50
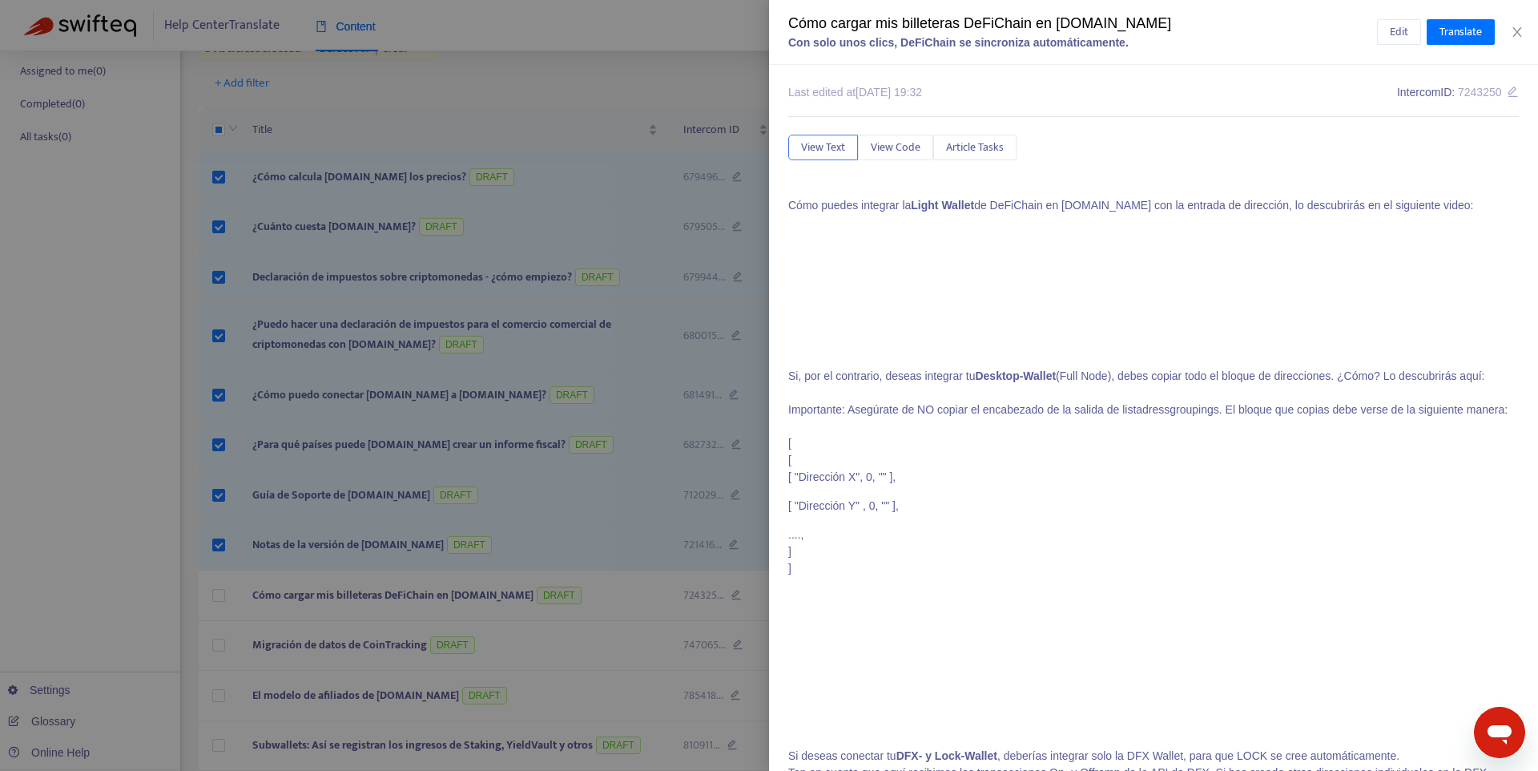
click at [217, 643] on div at bounding box center [769, 385] width 1538 height 771
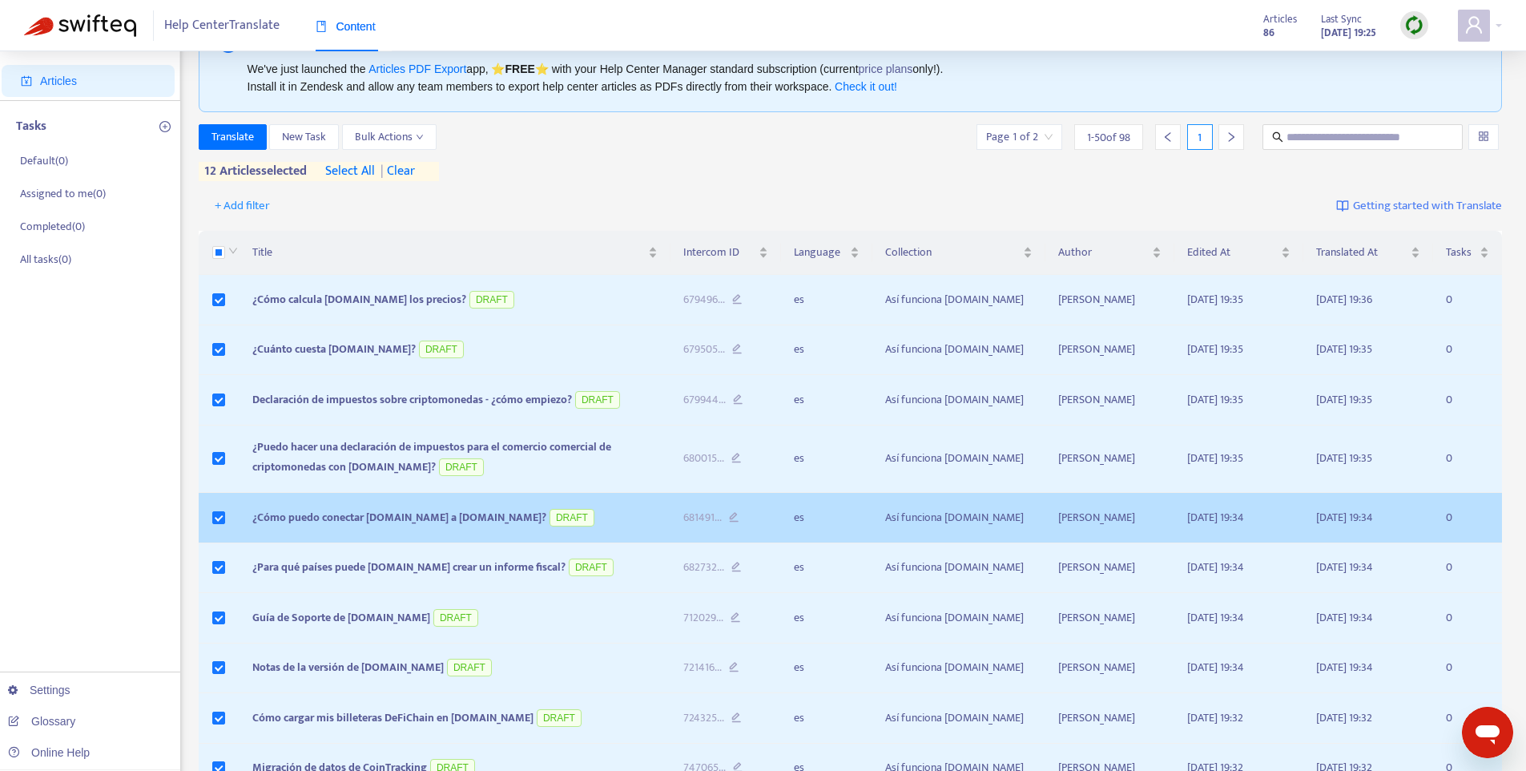
scroll to position [0, 0]
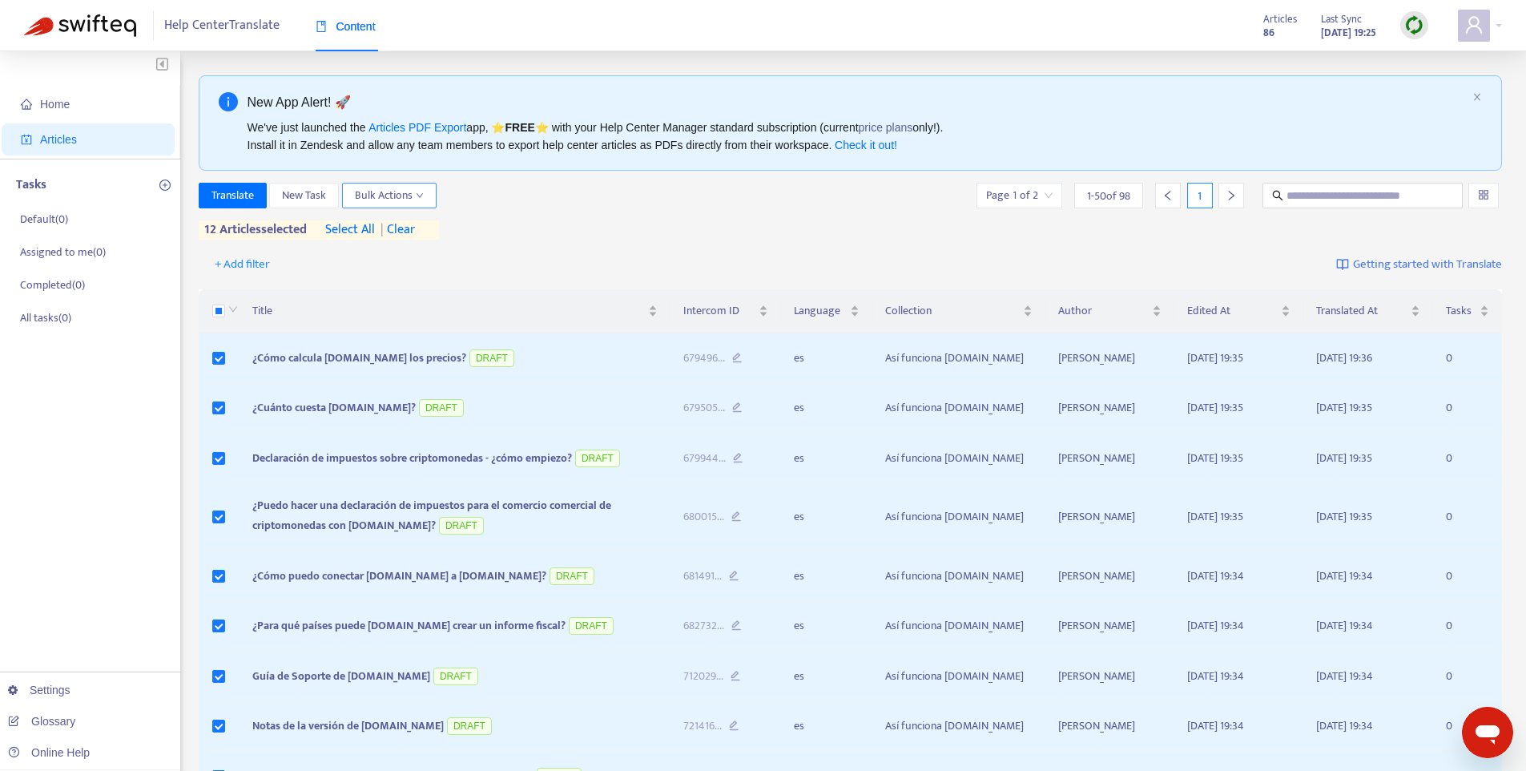
click at [381, 191] on span "Bulk Actions" at bounding box center [389, 196] width 69 height 18
click at [511, 225] on span "Published" at bounding box center [512, 230] width 46 height 18
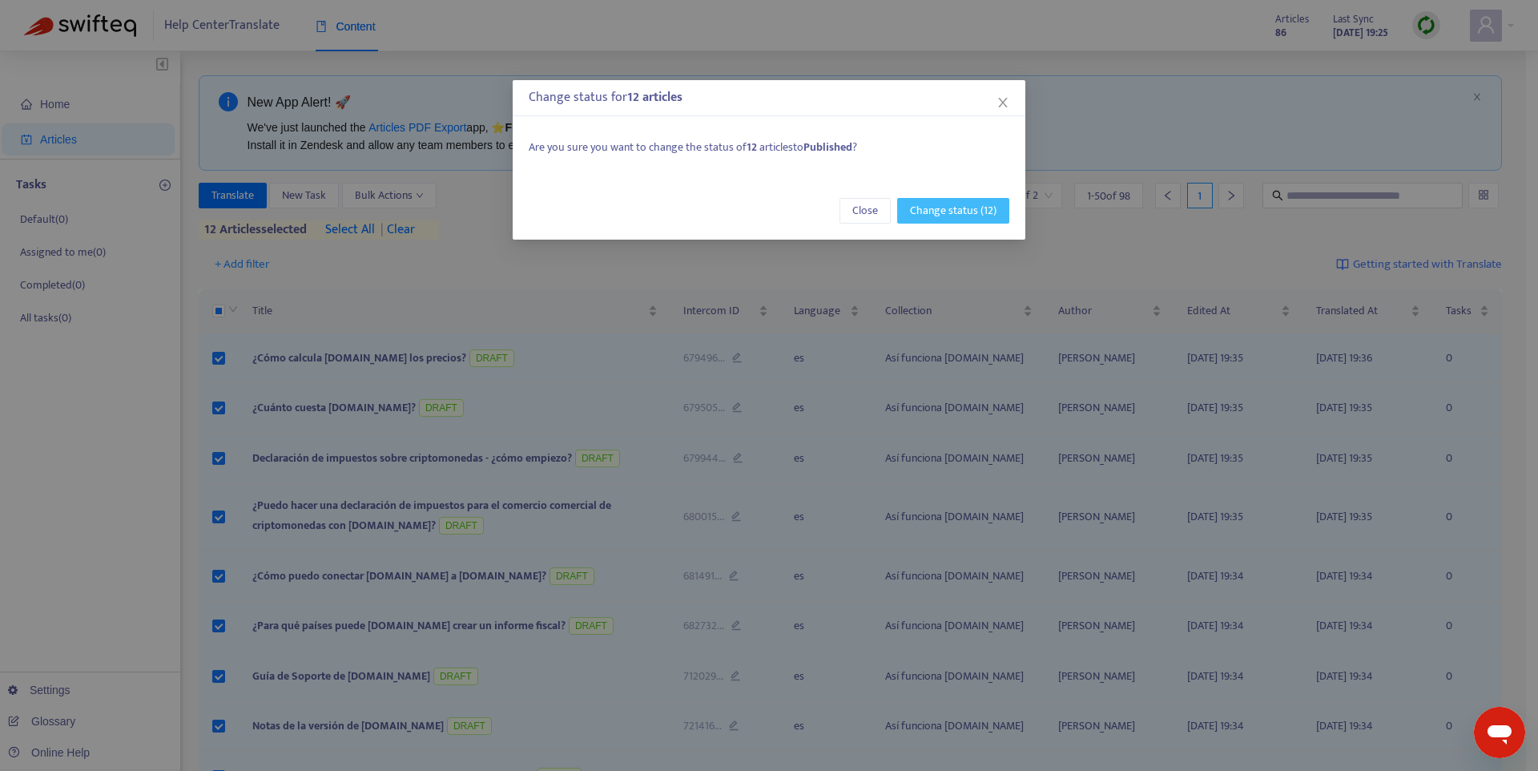
click at [947, 212] on span "Change status (12)" at bounding box center [953, 211] width 87 height 18
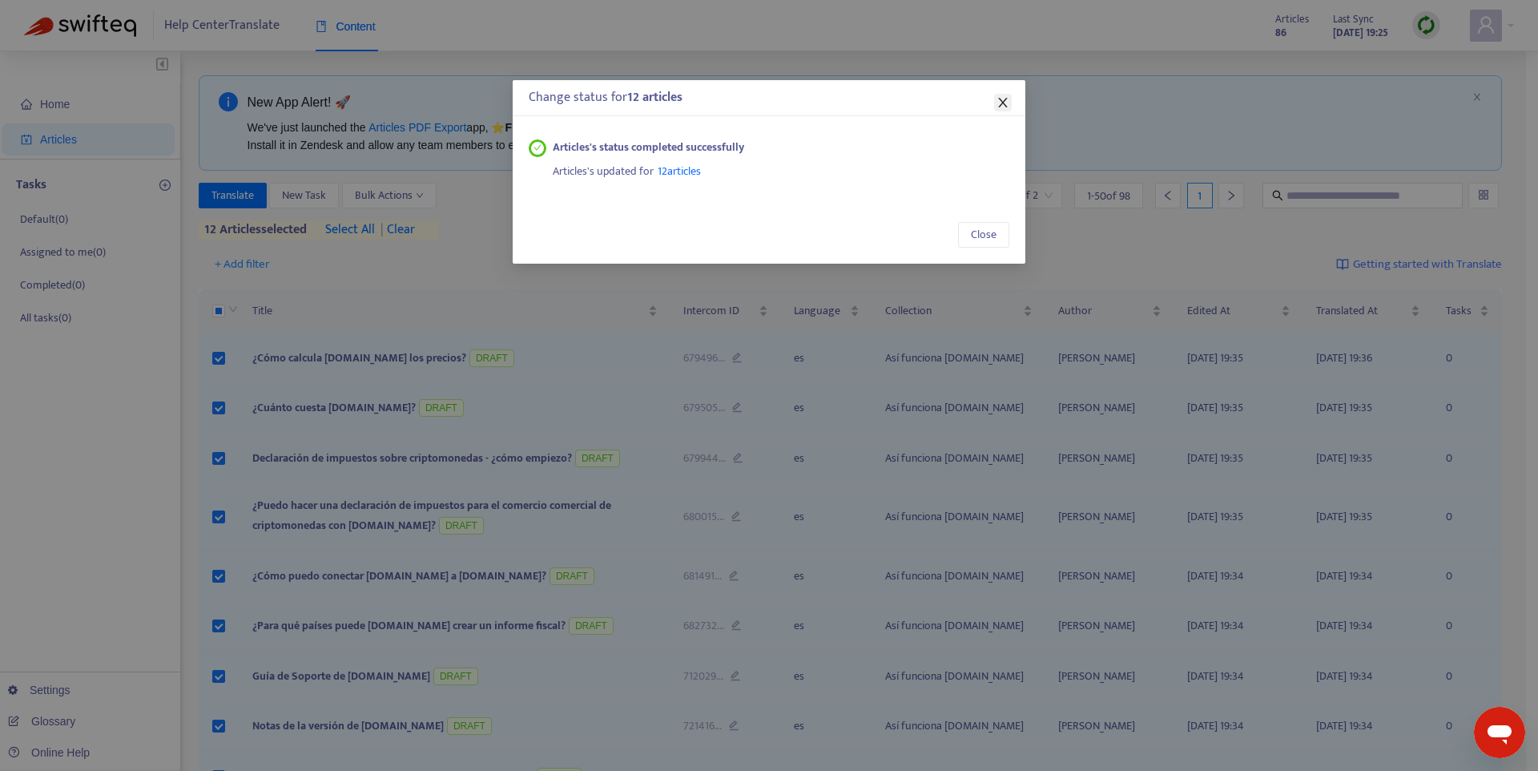
click at [1001, 103] on icon "close" at bounding box center [1003, 102] width 13 height 13
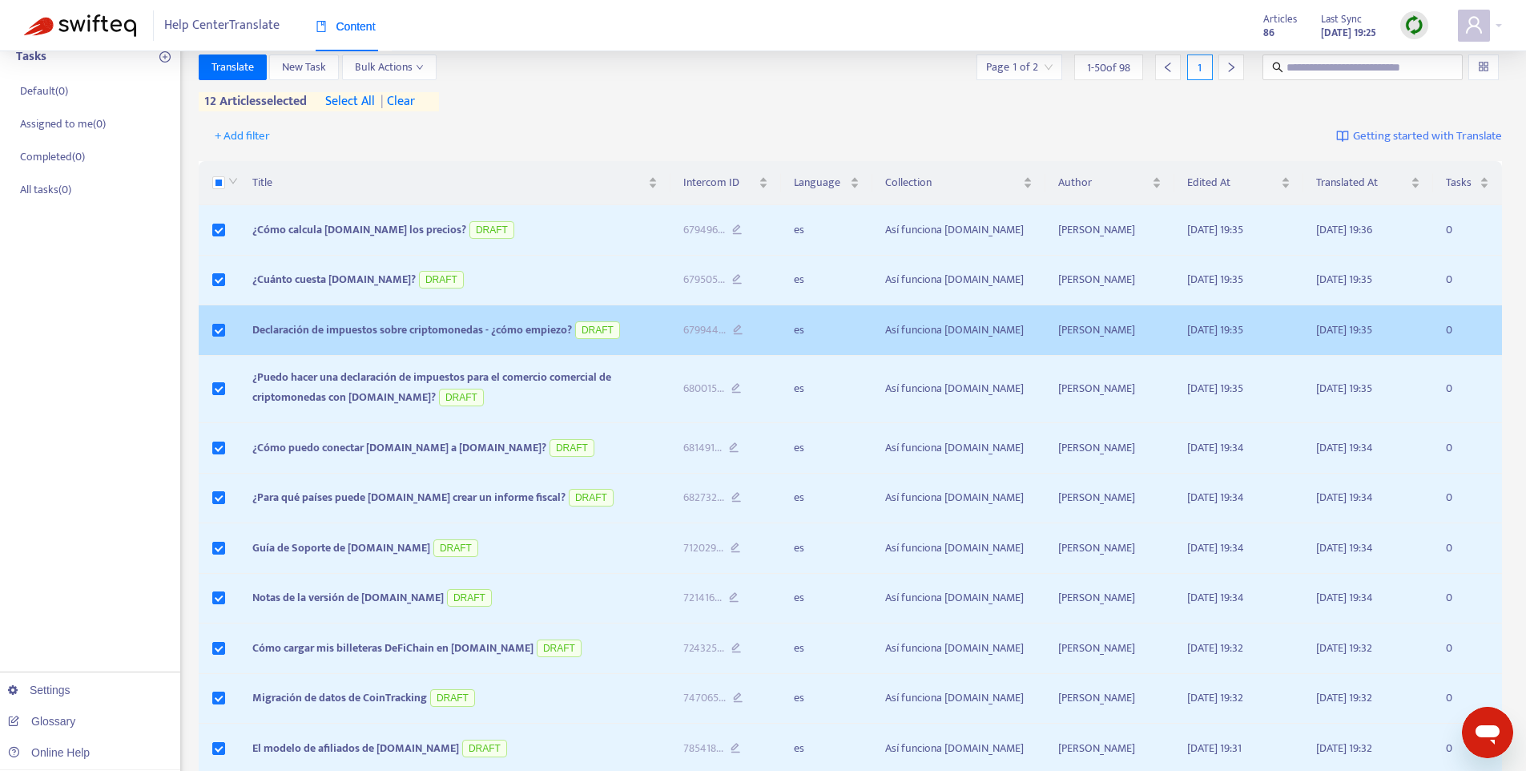
scroll to position [143, 0]
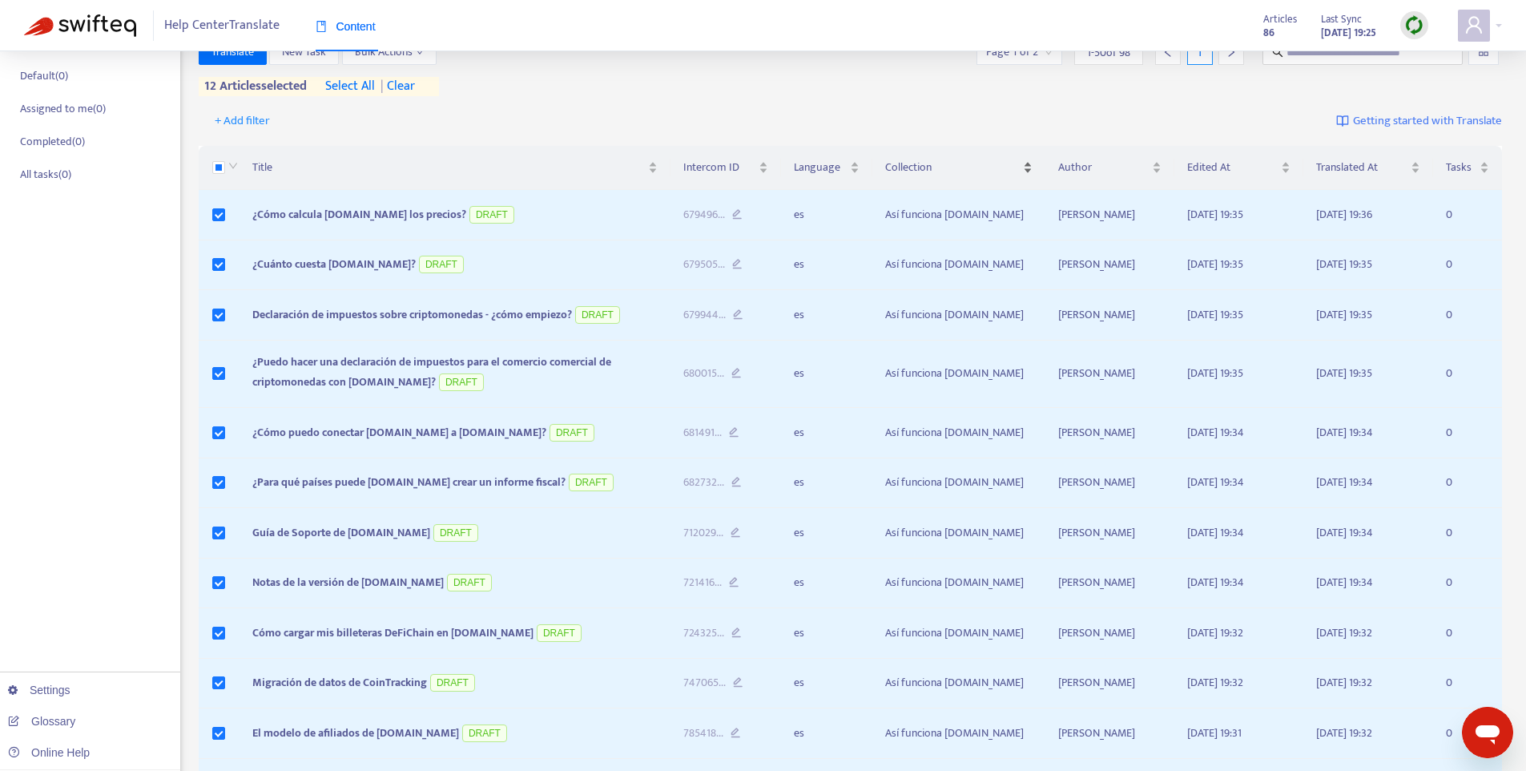
click at [946, 163] on span "Collection" at bounding box center [952, 168] width 134 height 18
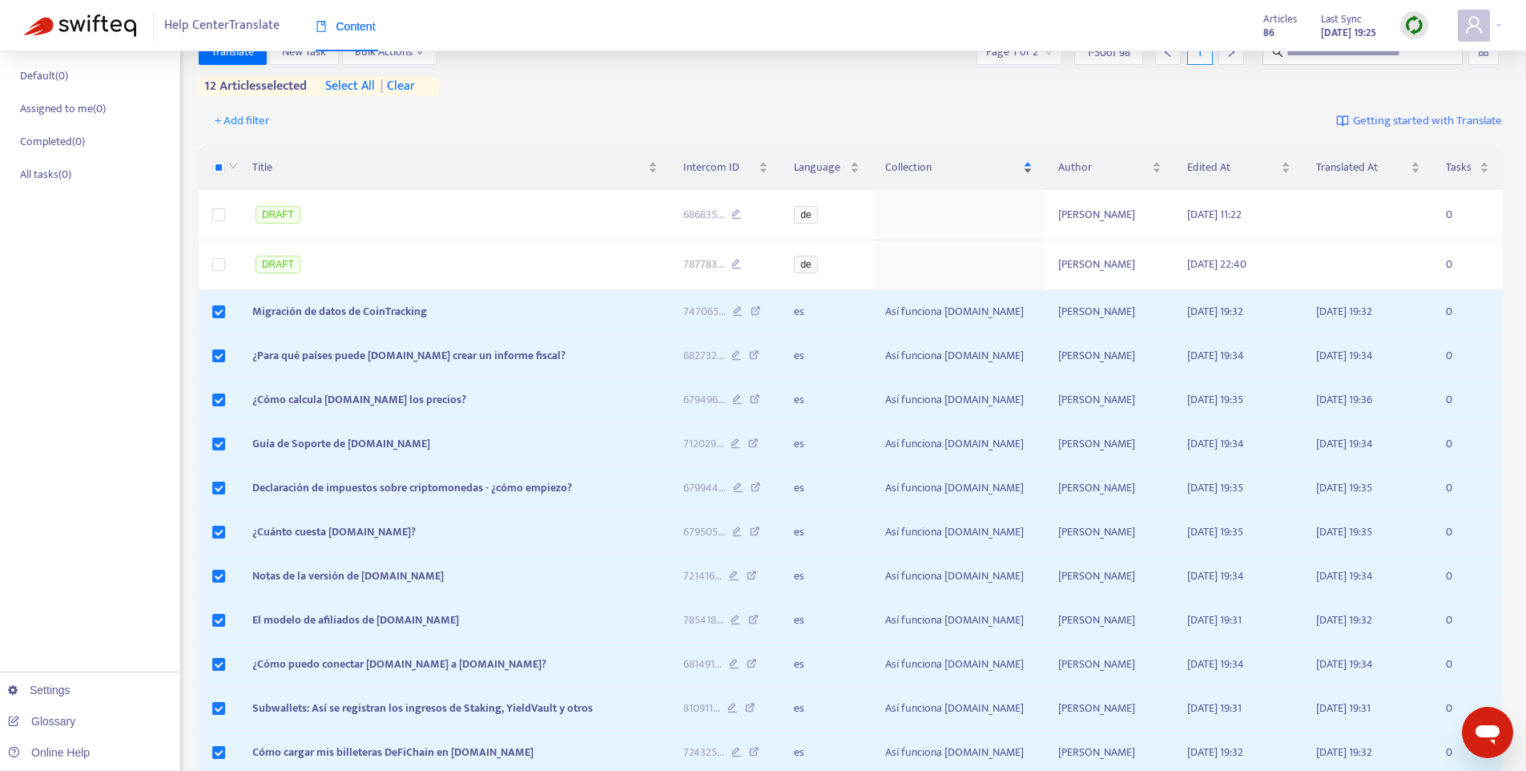
click at [924, 164] on span "Collection" at bounding box center [952, 168] width 134 height 18
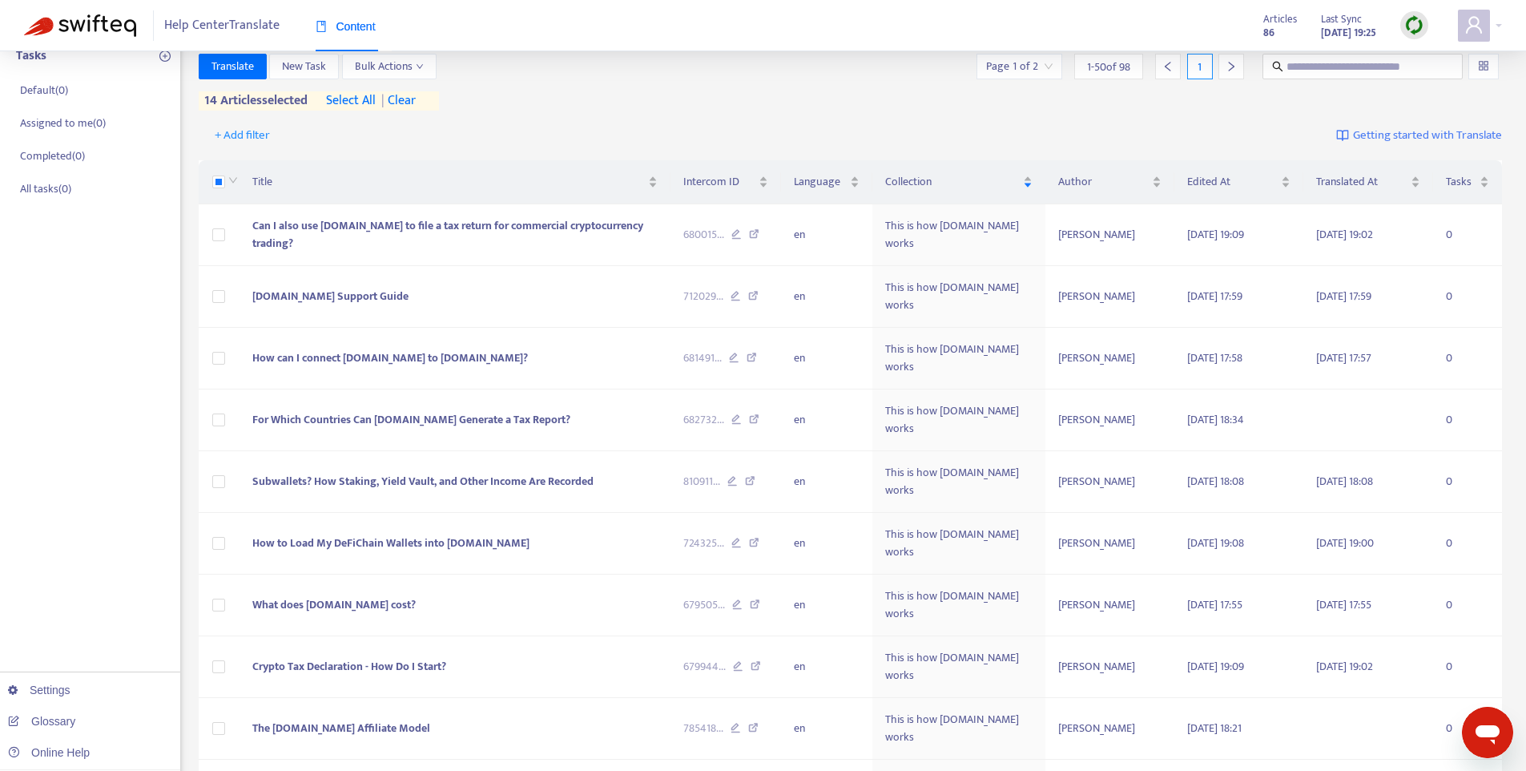
scroll to position [0, 0]
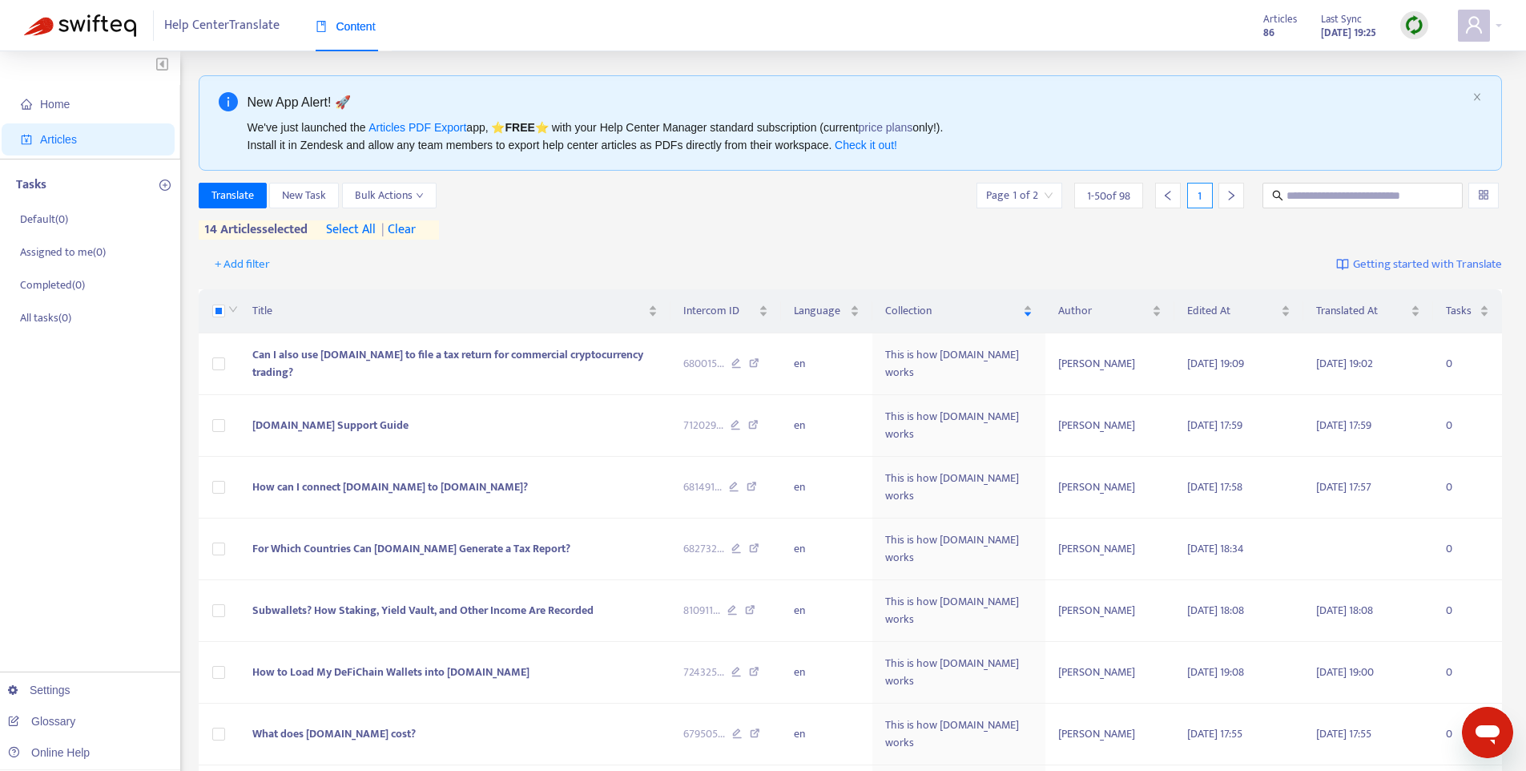
click at [1408, 26] on img at bounding box center [1414, 25] width 20 height 20
click at [1423, 81] on link "Full Sync" at bounding box center [1442, 83] width 58 height 18
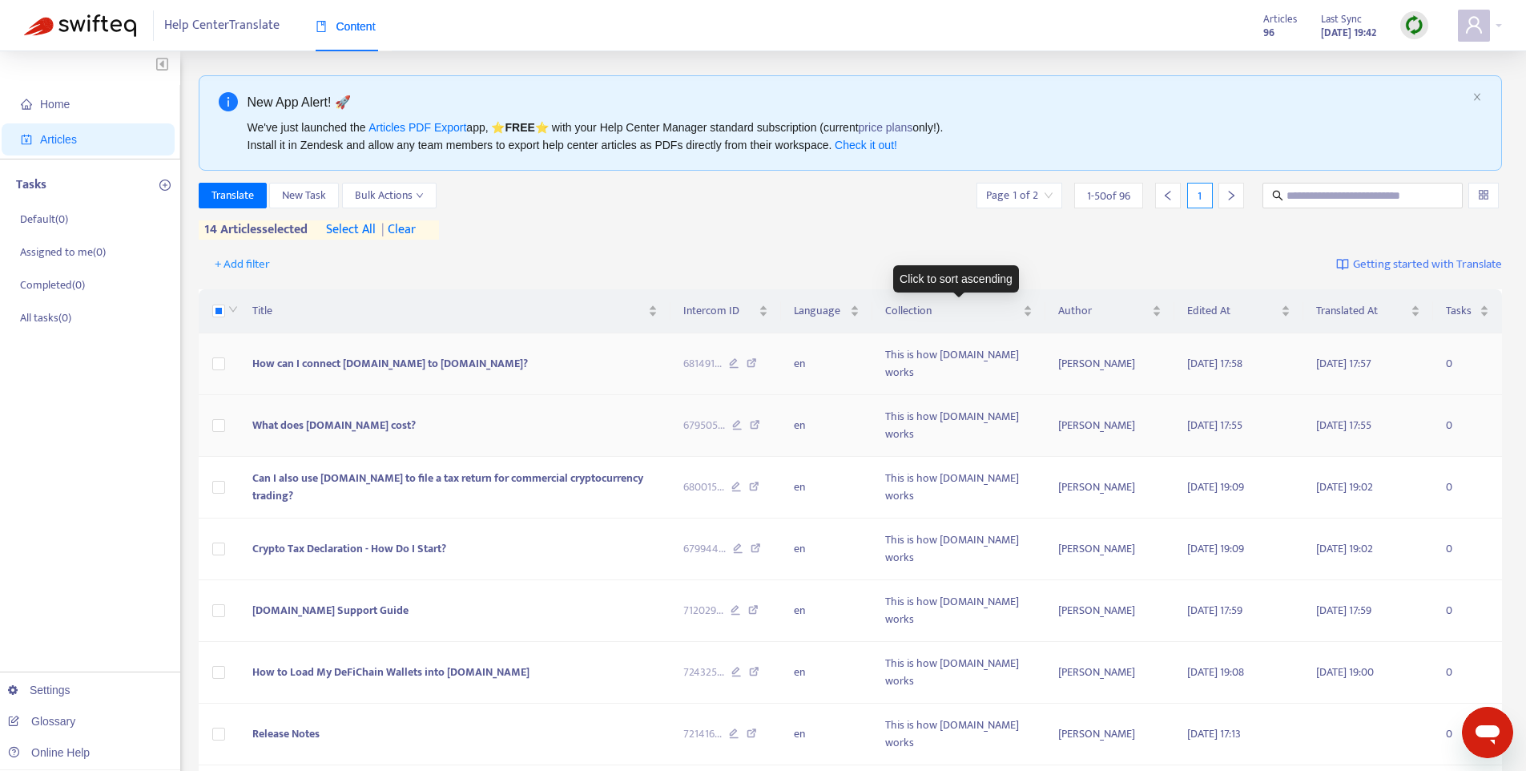
scroll to position [506, 0]
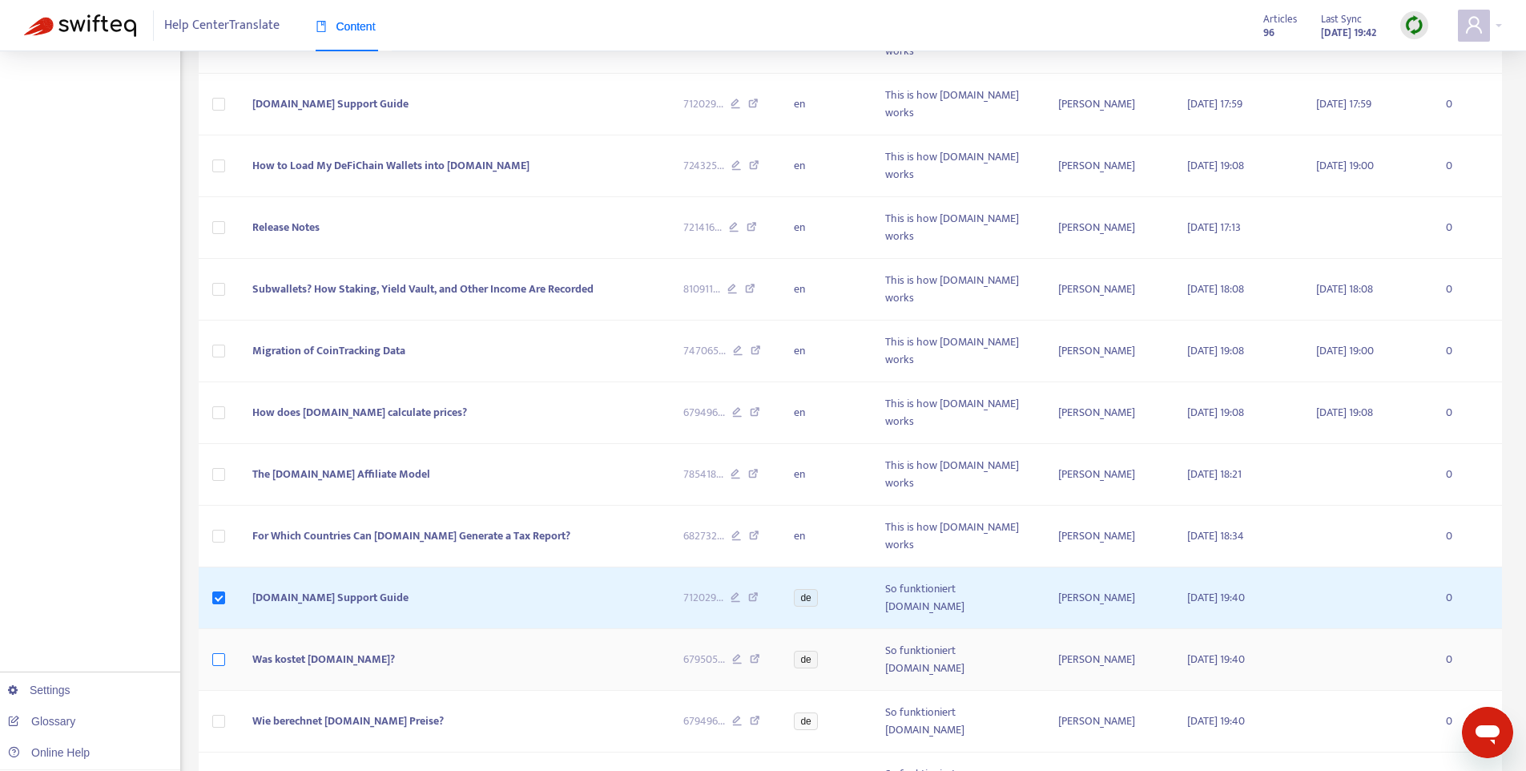
click at [211, 629] on td at bounding box center [220, 660] width 42 height 62
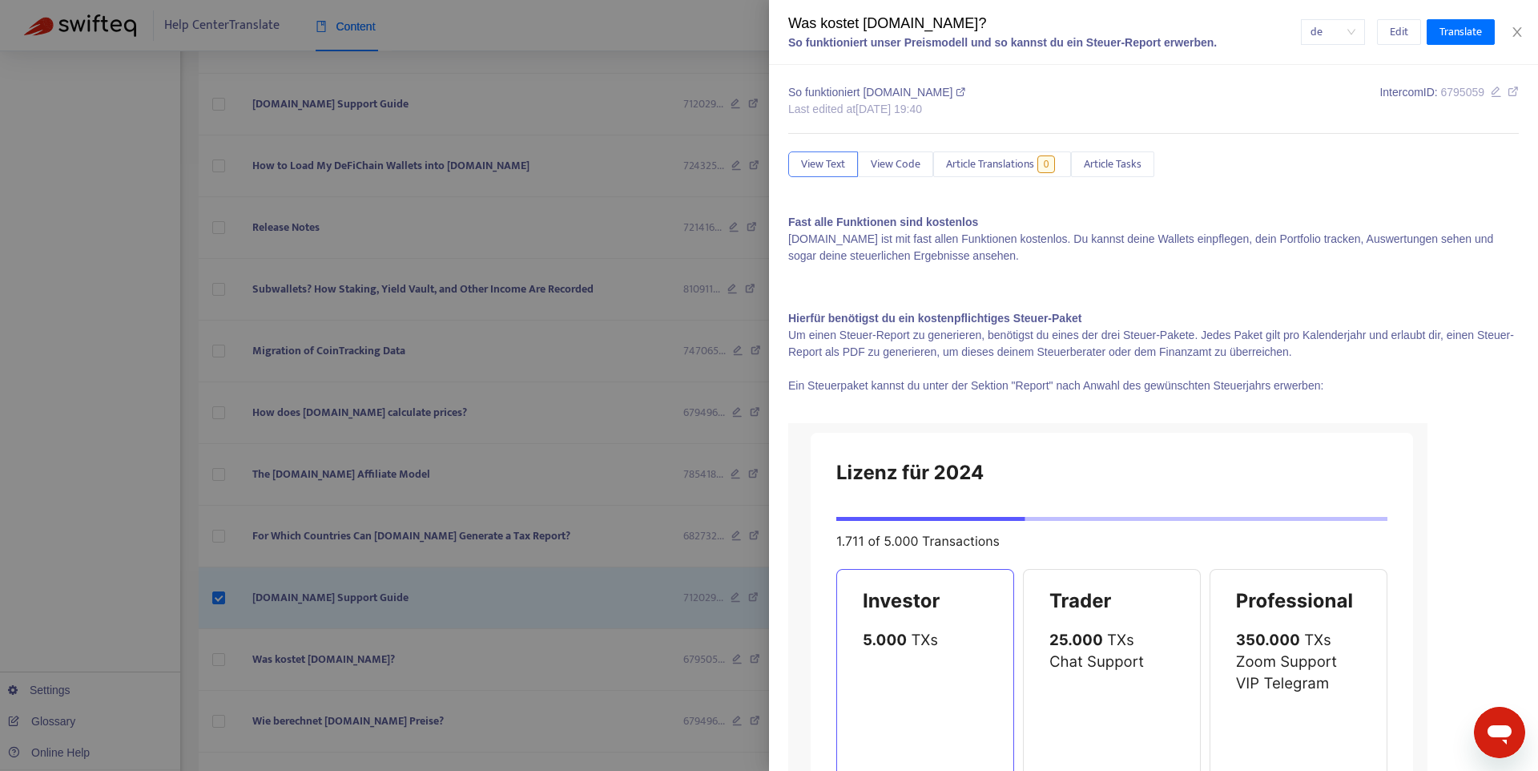
click at [215, 438] on div at bounding box center [769, 385] width 1538 height 771
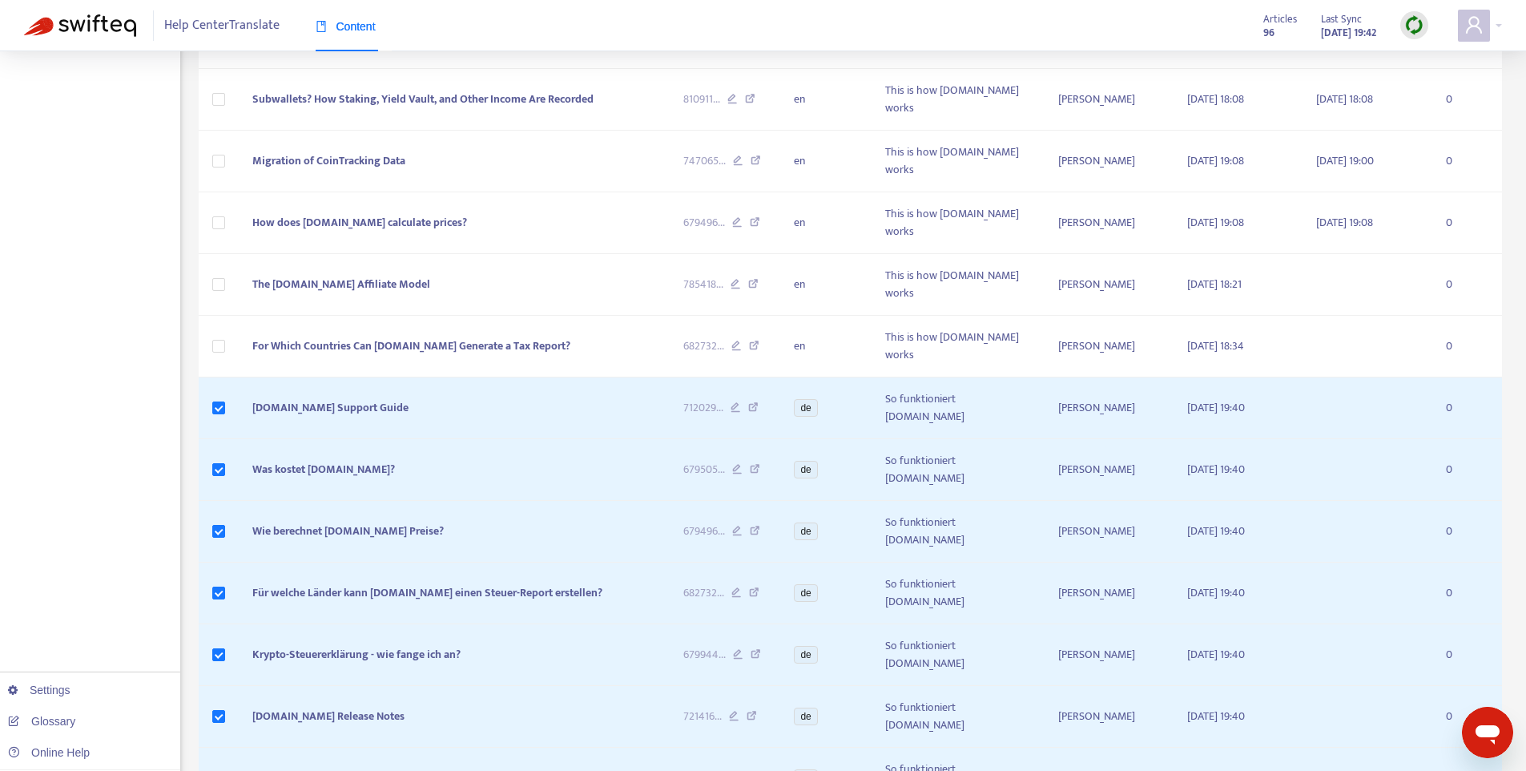
scroll to position [740, 0]
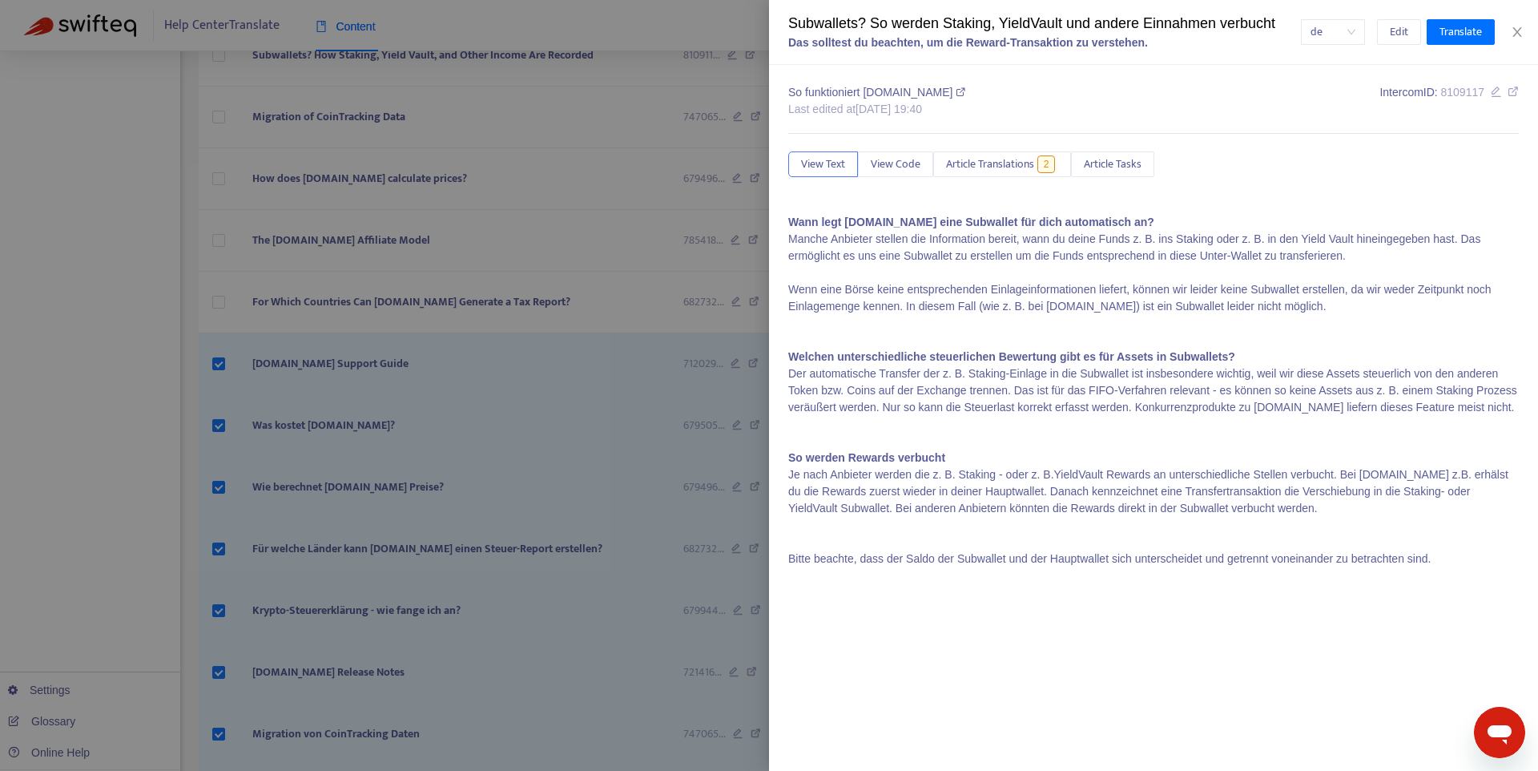
click at [215, 661] on div at bounding box center [769, 385] width 1538 height 771
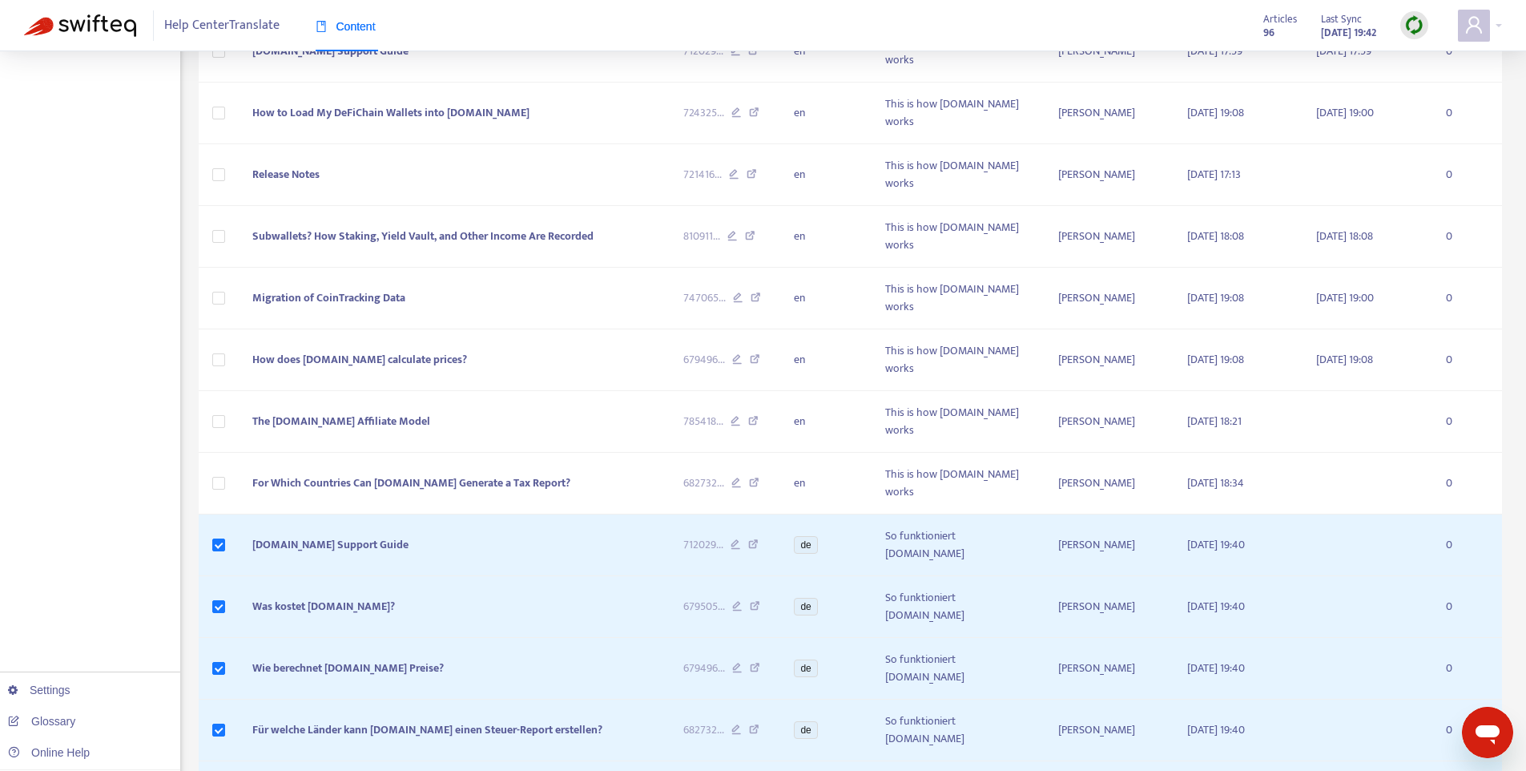
scroll to position [0, 0]
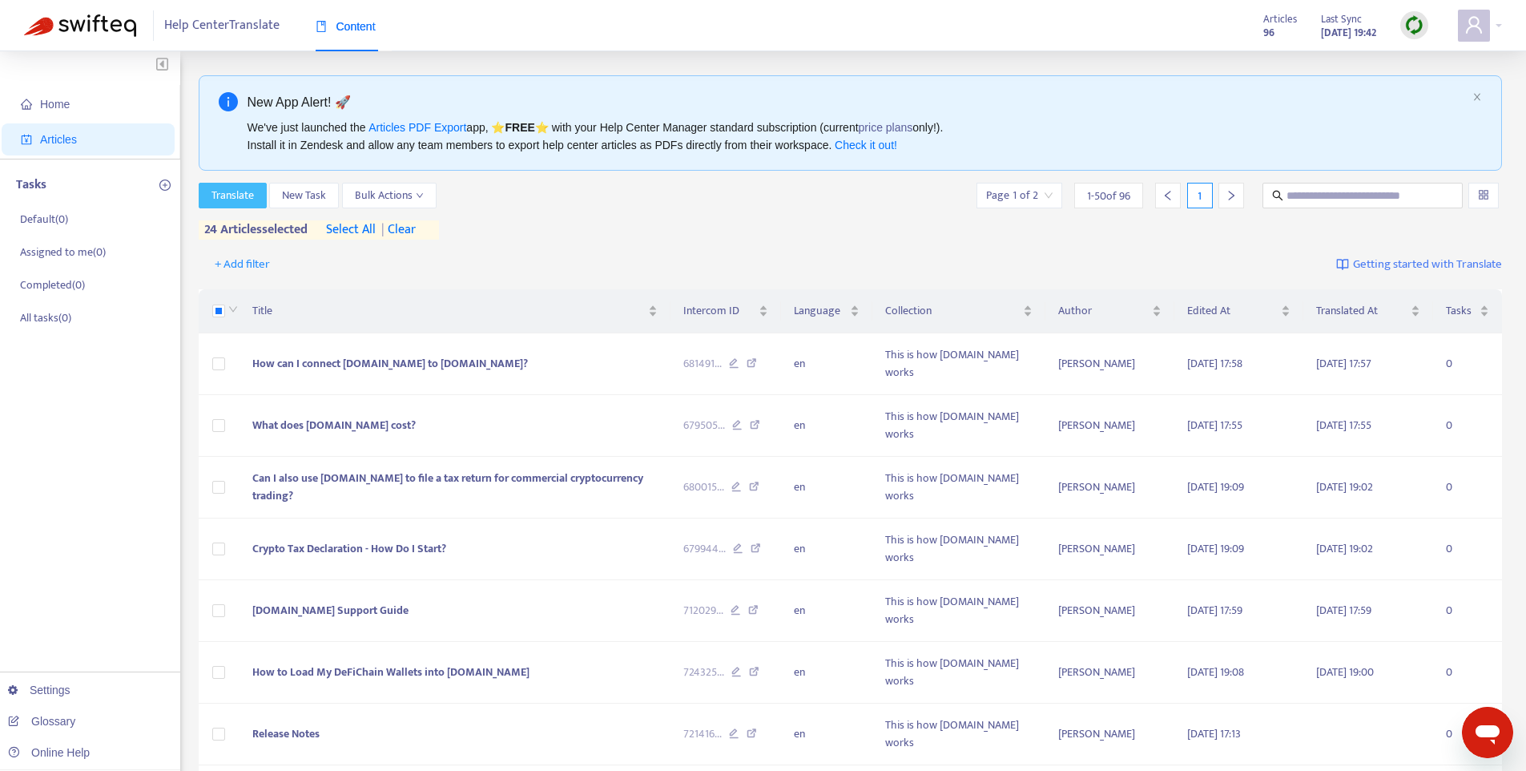
click at [247, 187] on span "Translate" at bounding box center [232, 196] width 42 height 18
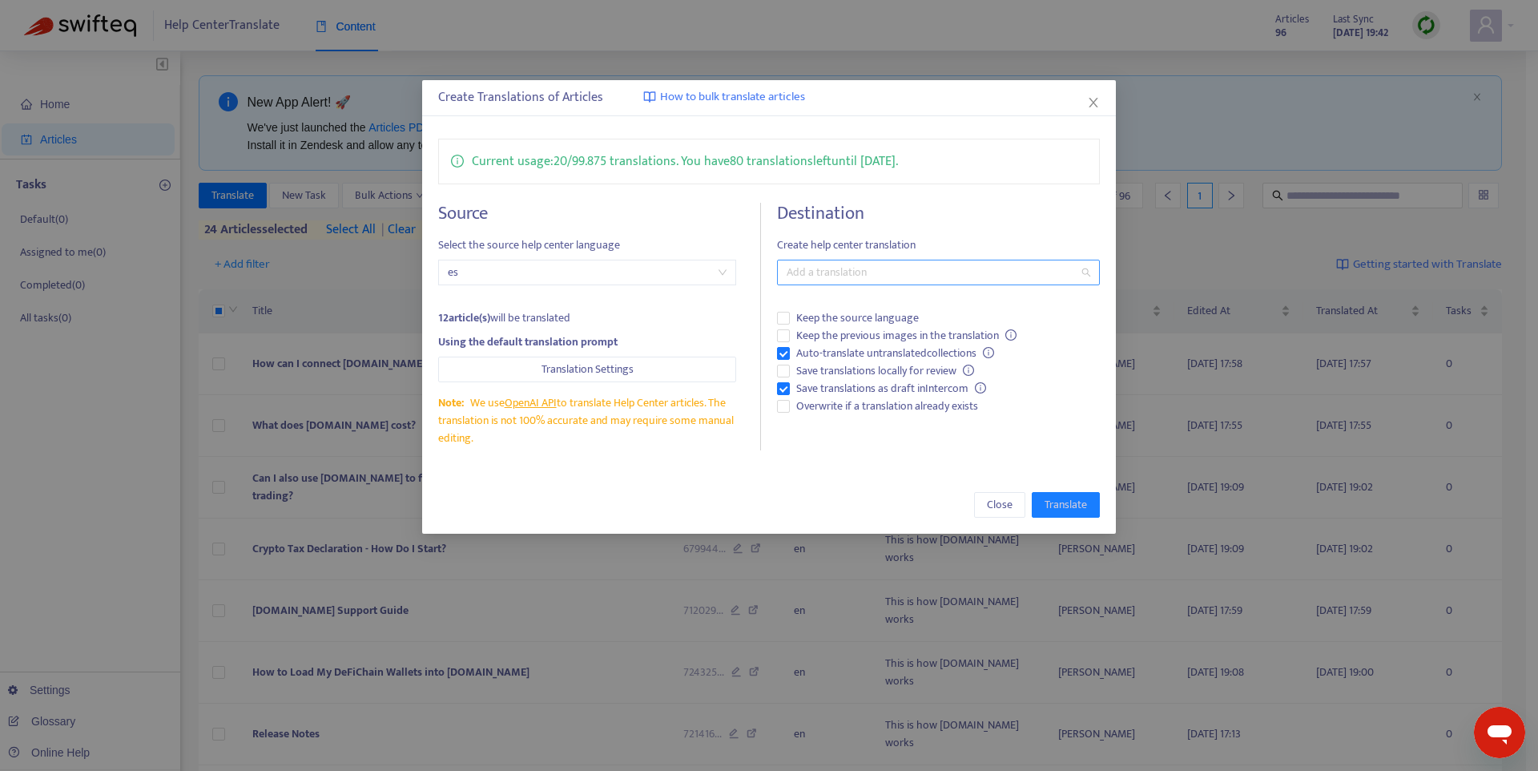
click at [855, 266] on div at bounding box center [930, 272] width 299 height 19
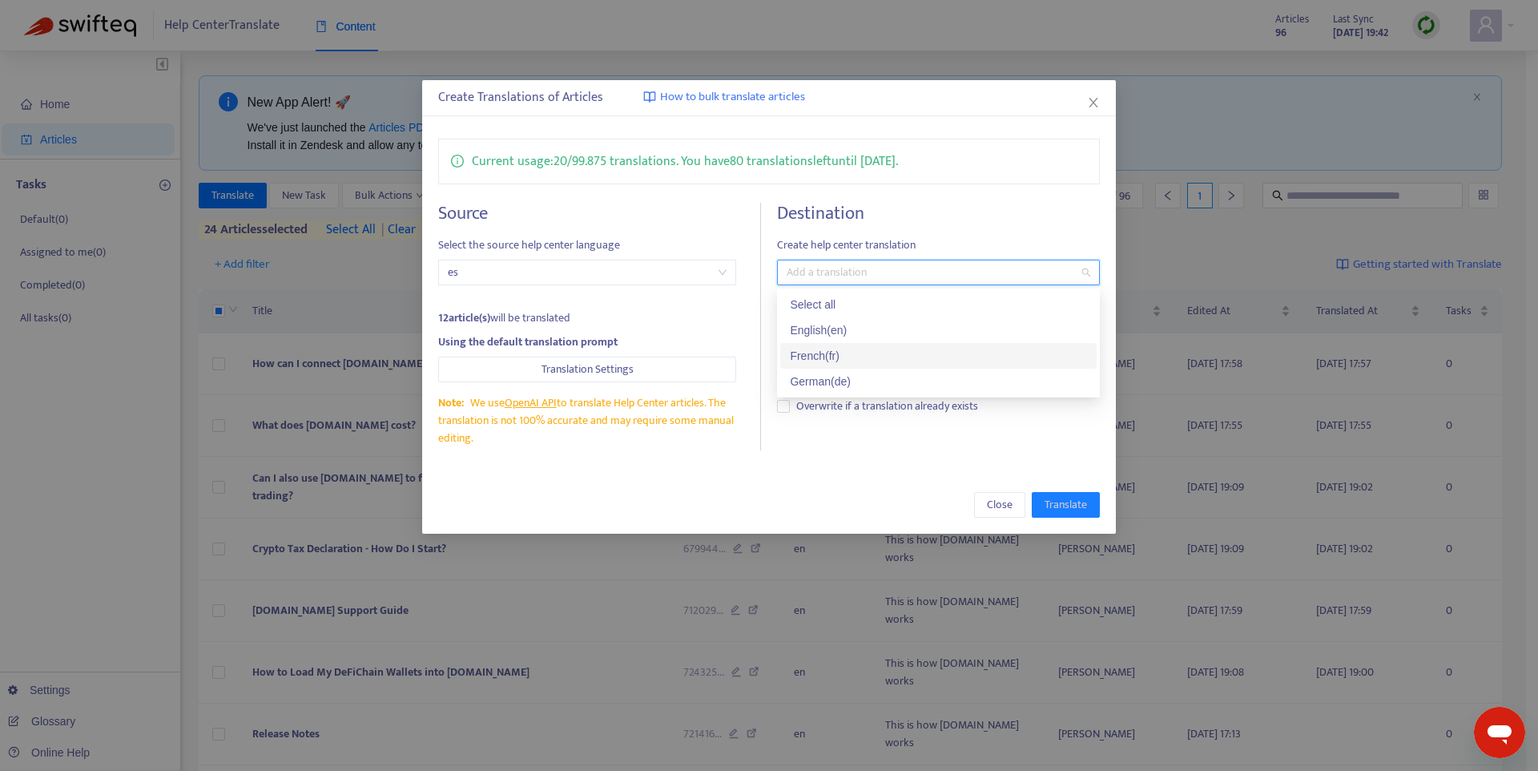
click at [856, 349] on div "French ( fr )" at bounding box center [938, 356] width 297 height 18
click at [935, 360] on div "French ( fr )" at bounding box center [933, 356] width 286 height 18
click at [935, 360] on div "French ( fr )" at bounding box center [938, 356] width 297 height 18
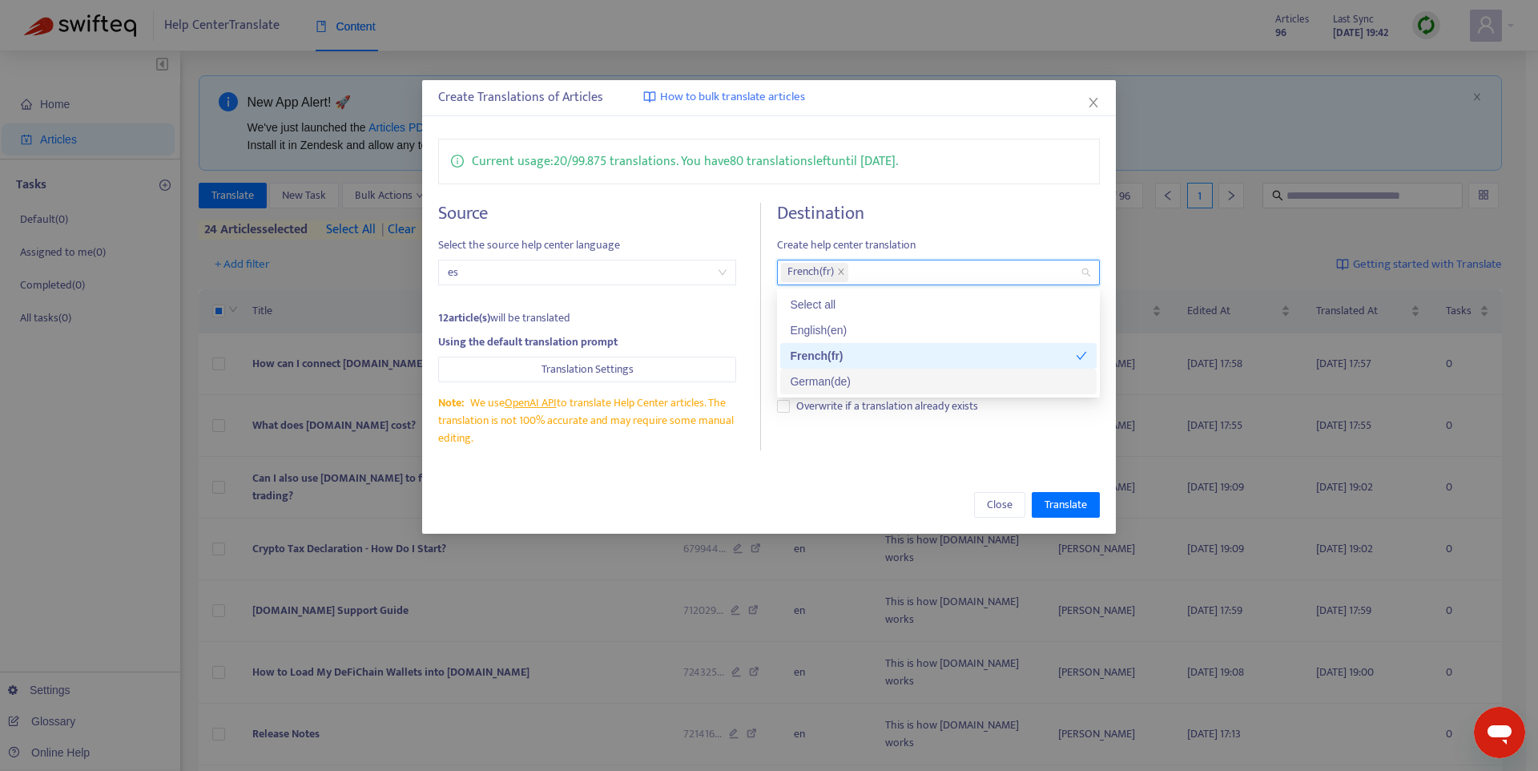
click at [917, 459] on div "Current usage: 20 / 99.875 translations . You have 80 translations left until 8…" at bounding box center [769, 295] width 694 height 344
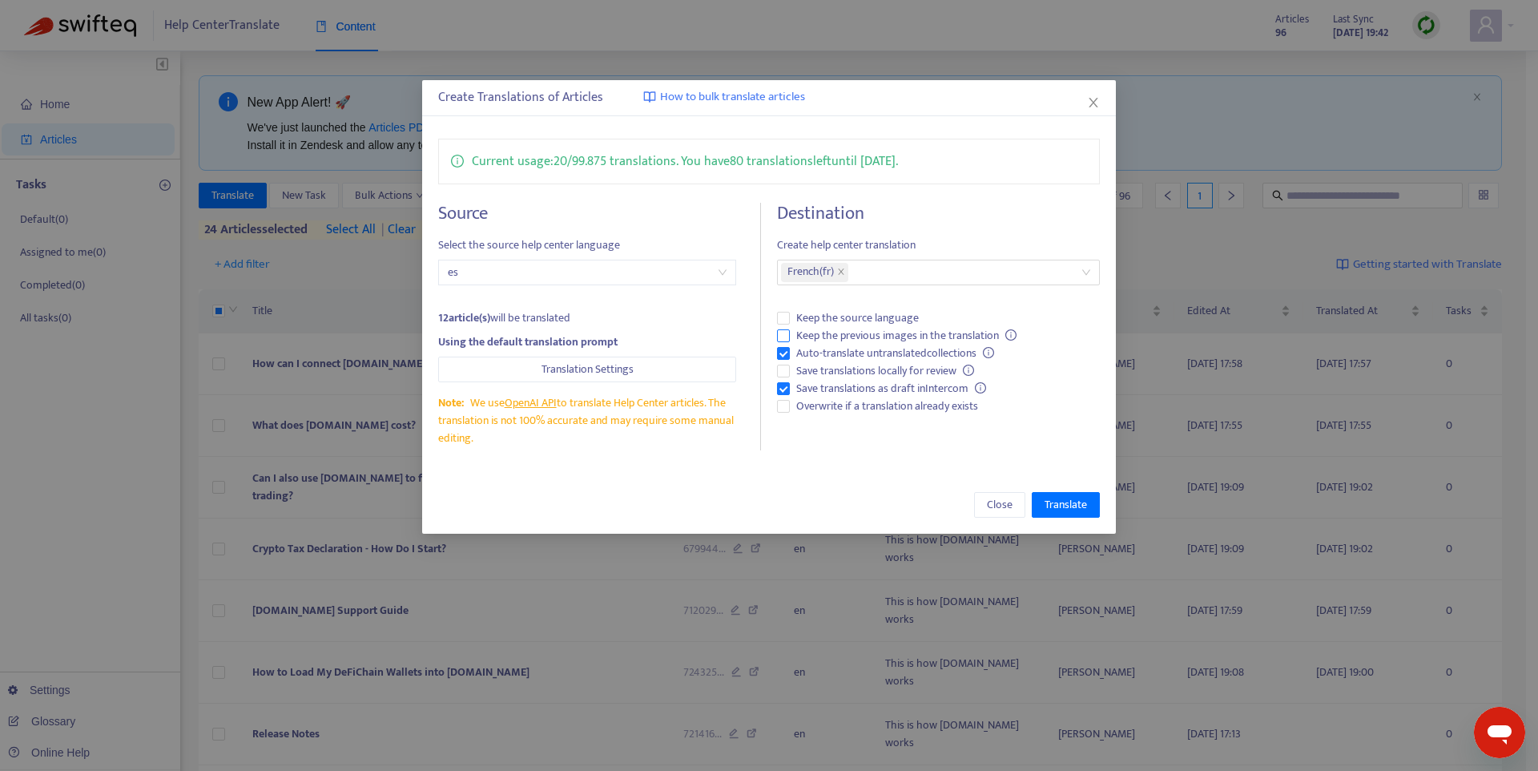
click at [866, 329] on span "Keep the previous images in the translation" at bounding box center [906, 336] width 233 height 18
click at [1082, 506] on span "Translate" at bounding box center [1066, 505] width 42 height 18
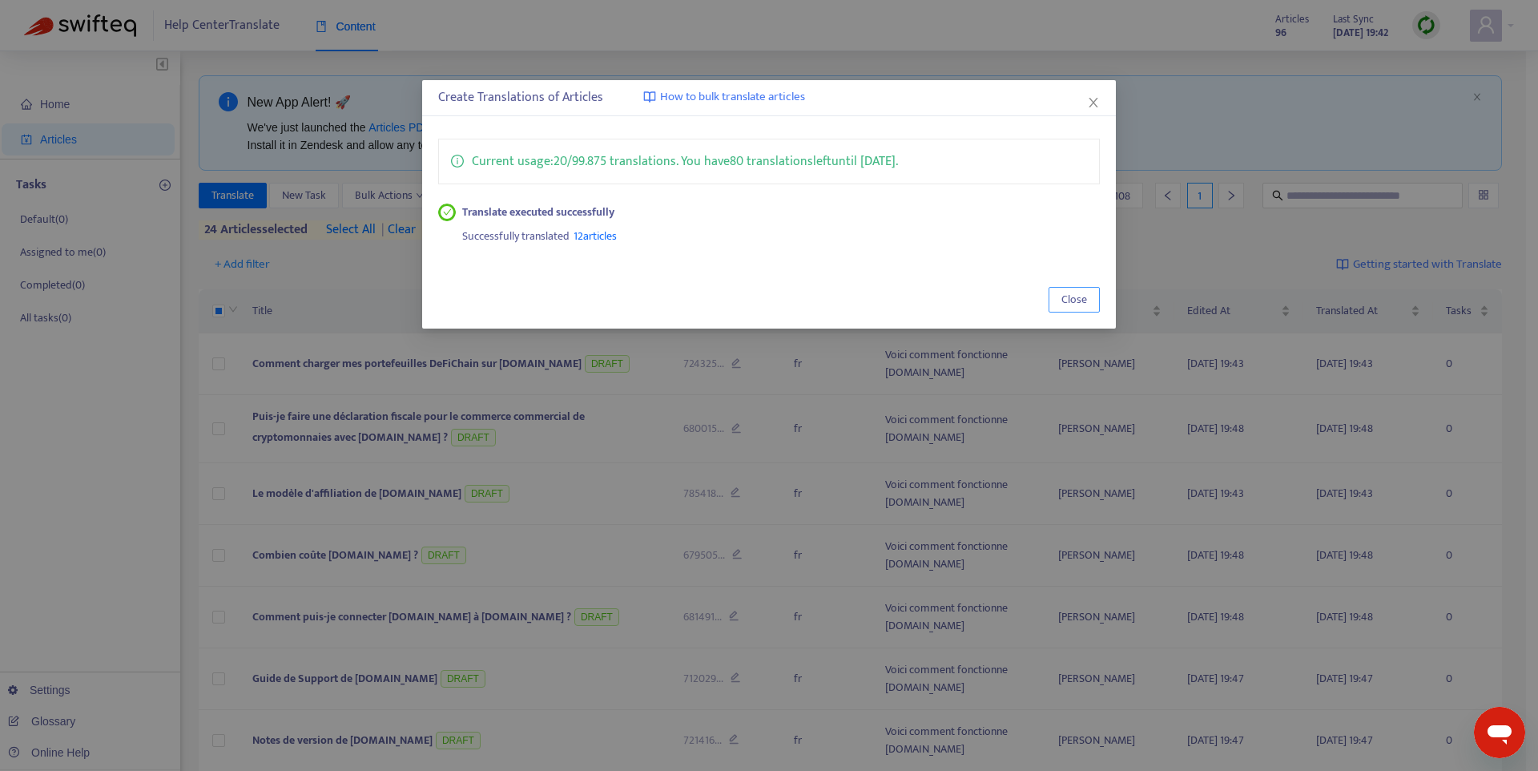
click at [1081, 304] on span "Close" at bounding box center [1074, 300] width 26 height 18
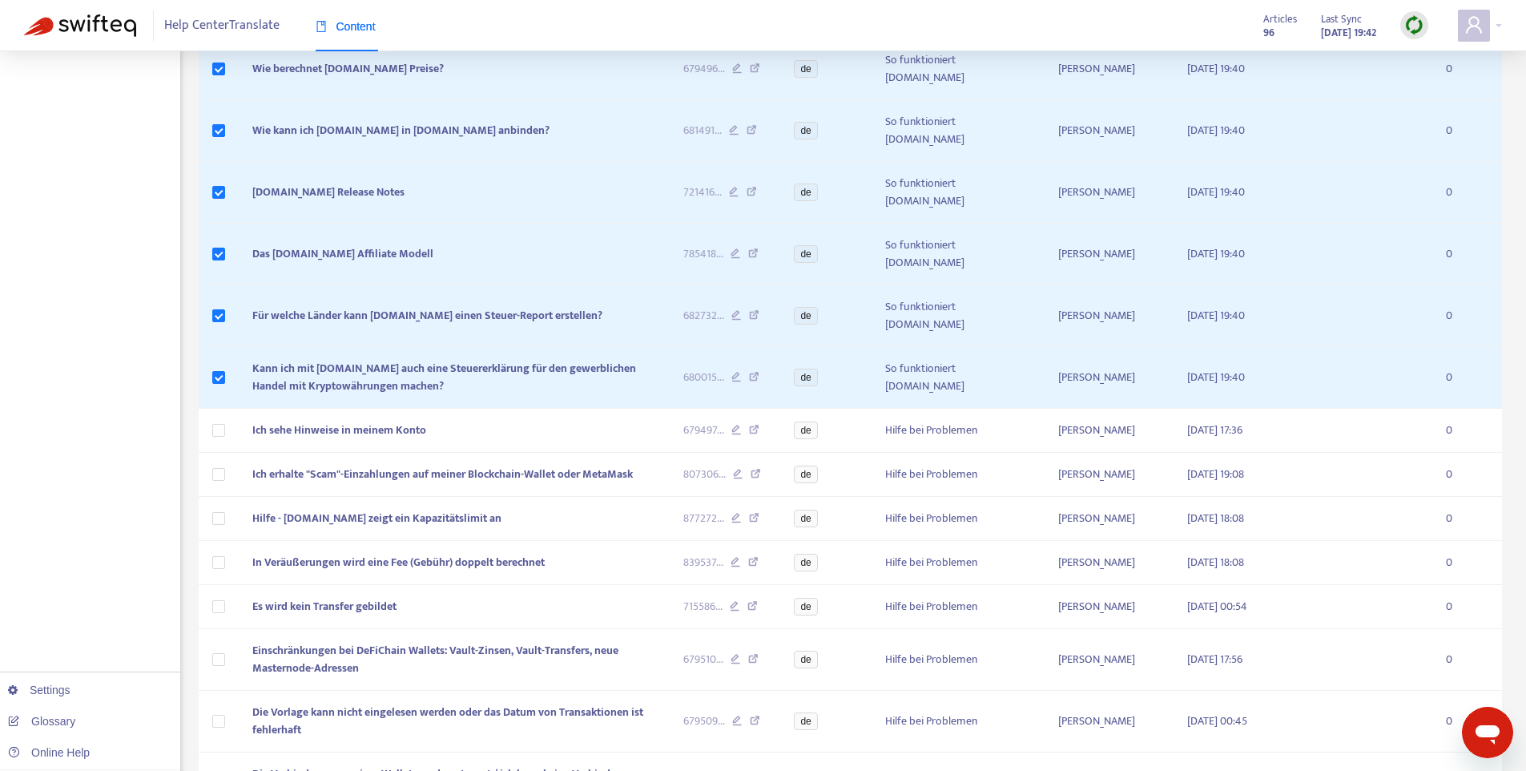
scroll to position [2202, 0]
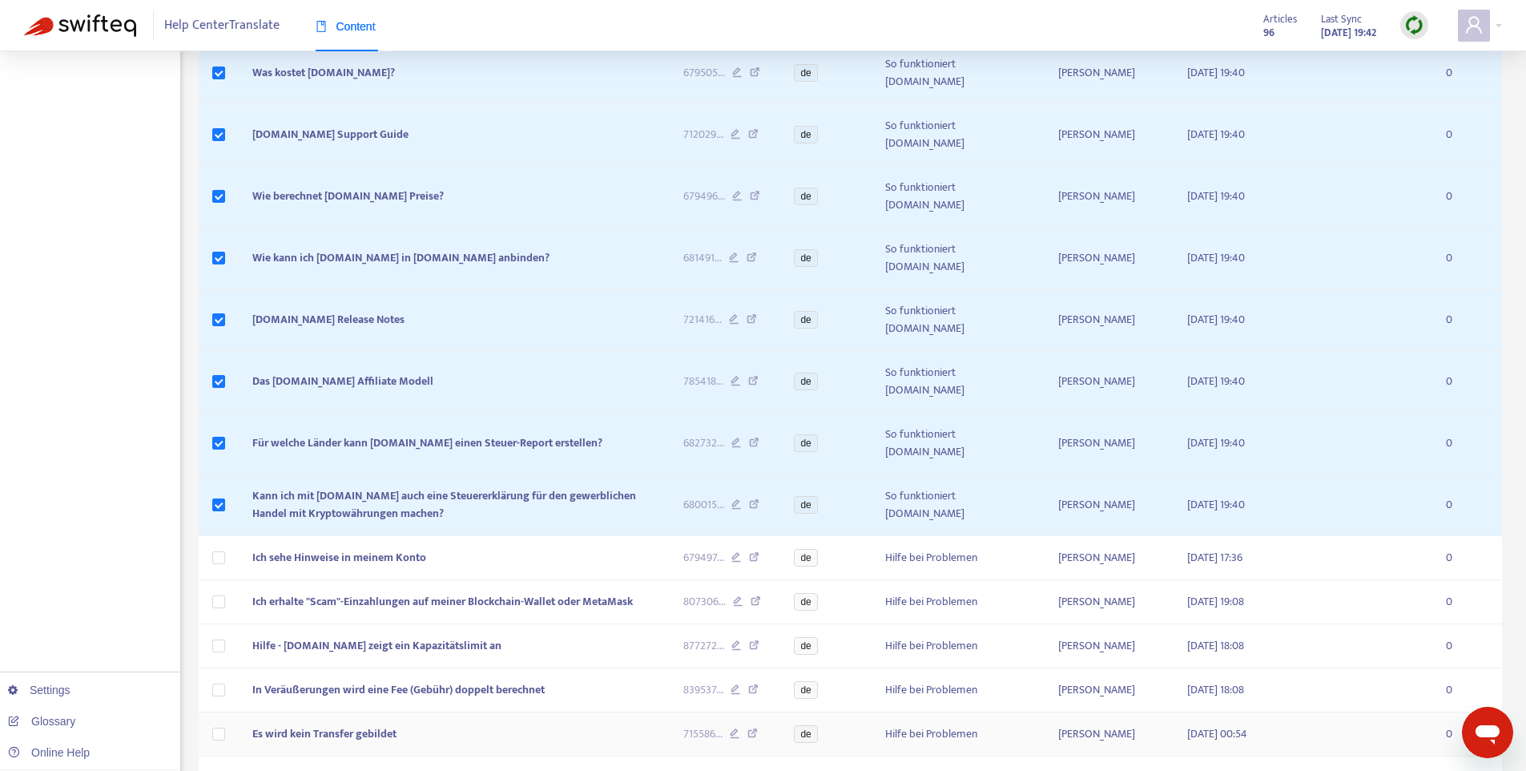
scroll to position [2029, 0]
click at [944, 537] on td "Hilfe bei Problemen" at bounding box center [958, 559] width 172 height 44
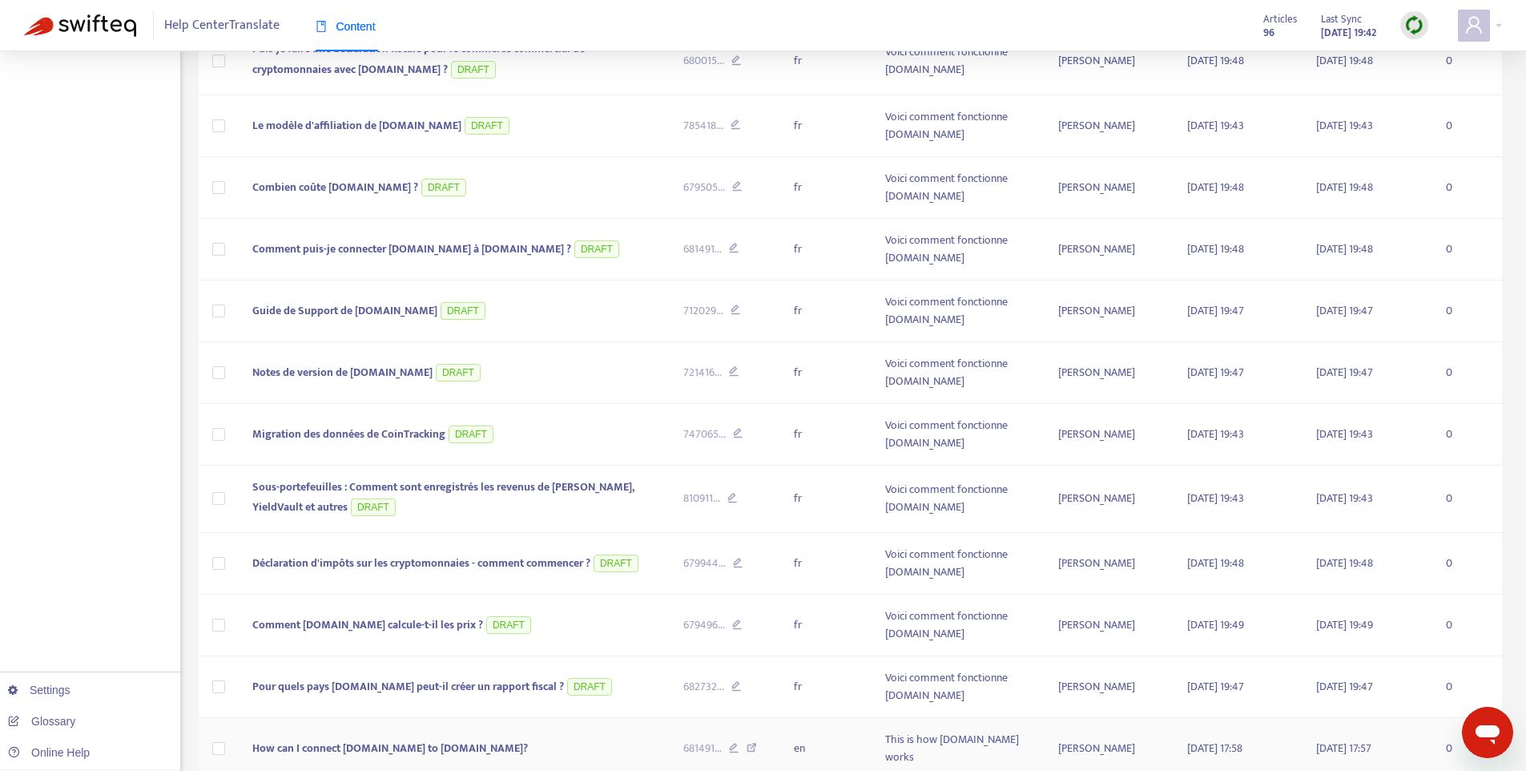
scroll to position [0, 0]
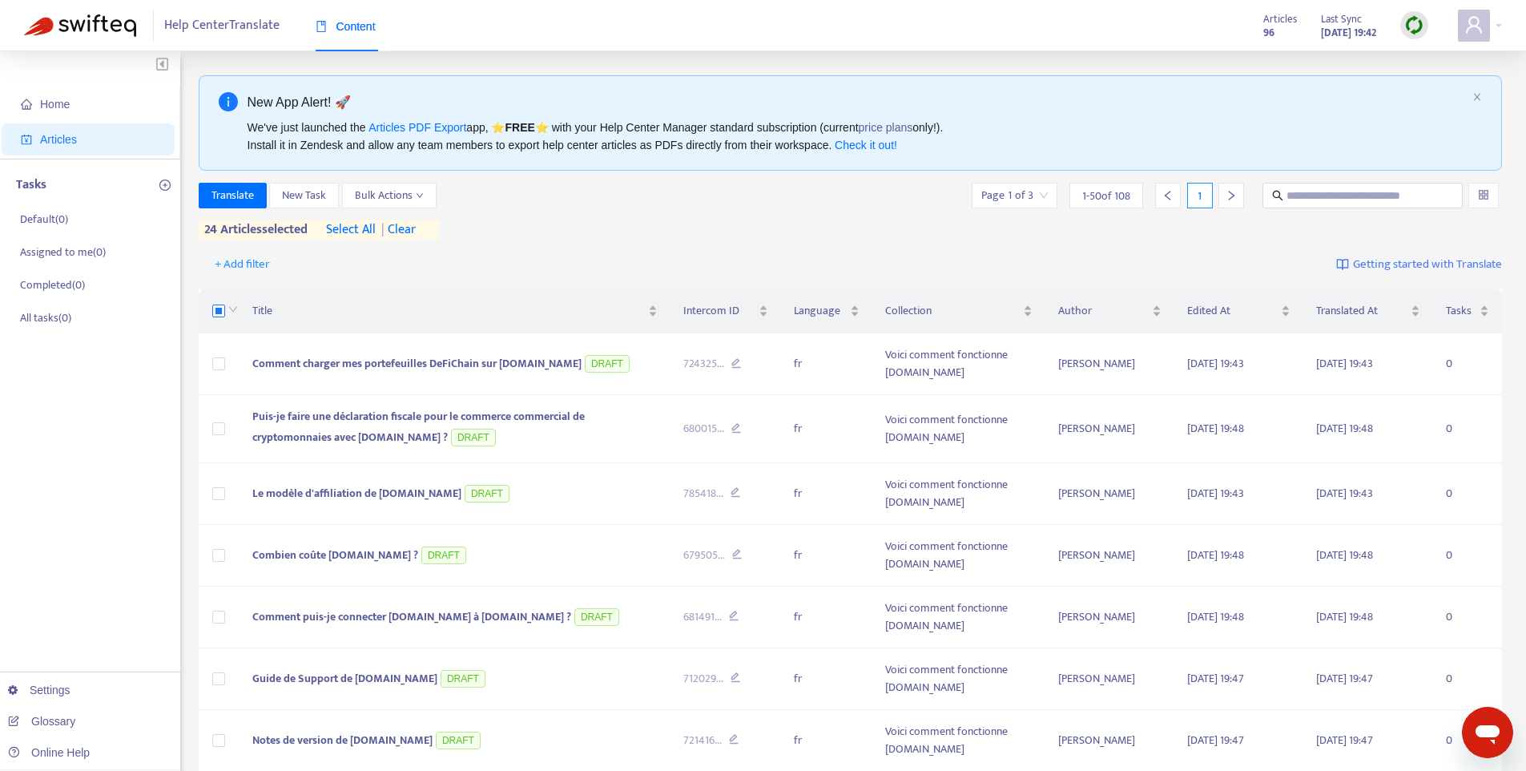
click at [221, 317] on label at bounding box center [218, 311] width 13 height 18
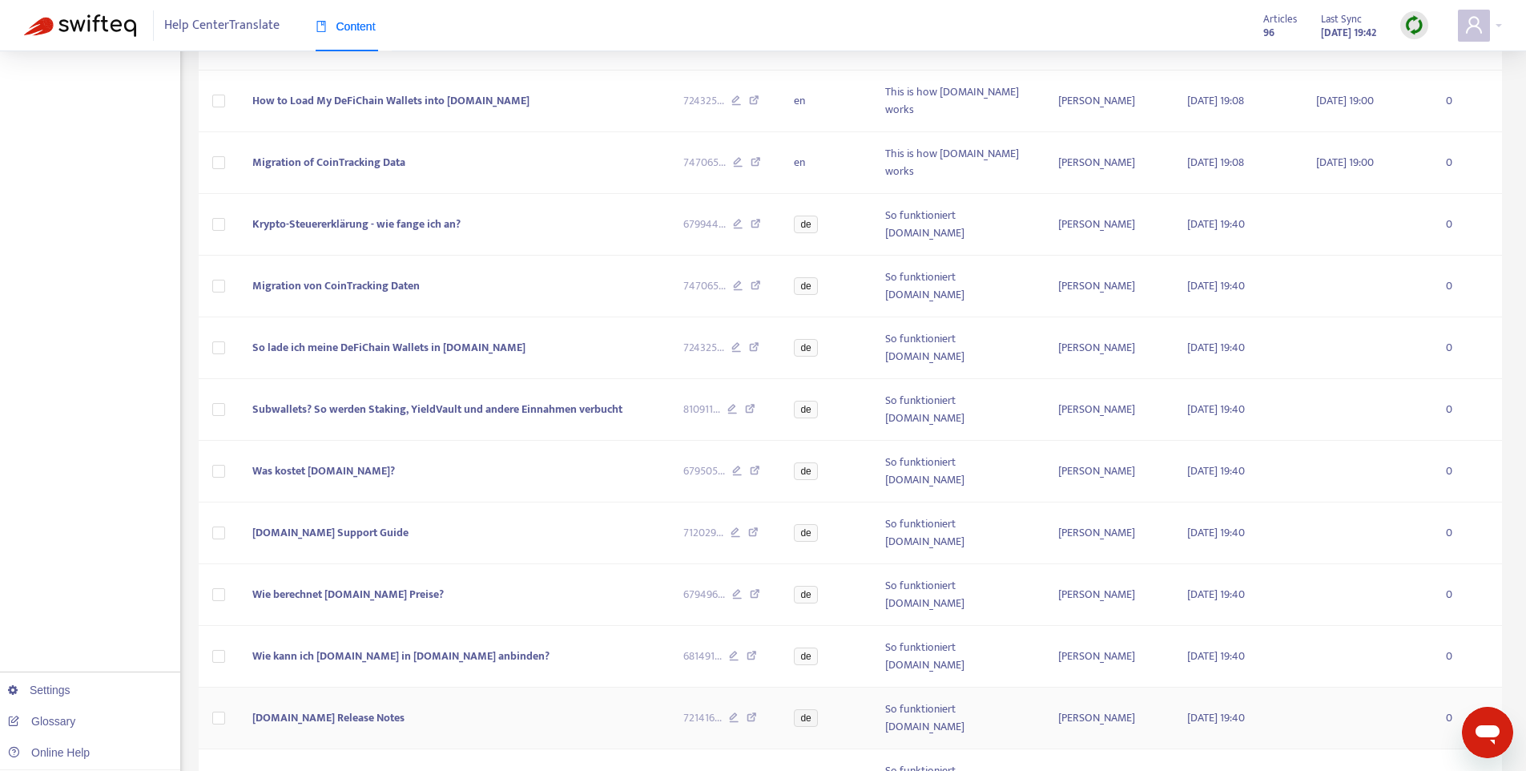
scroll to position [1850, 0]
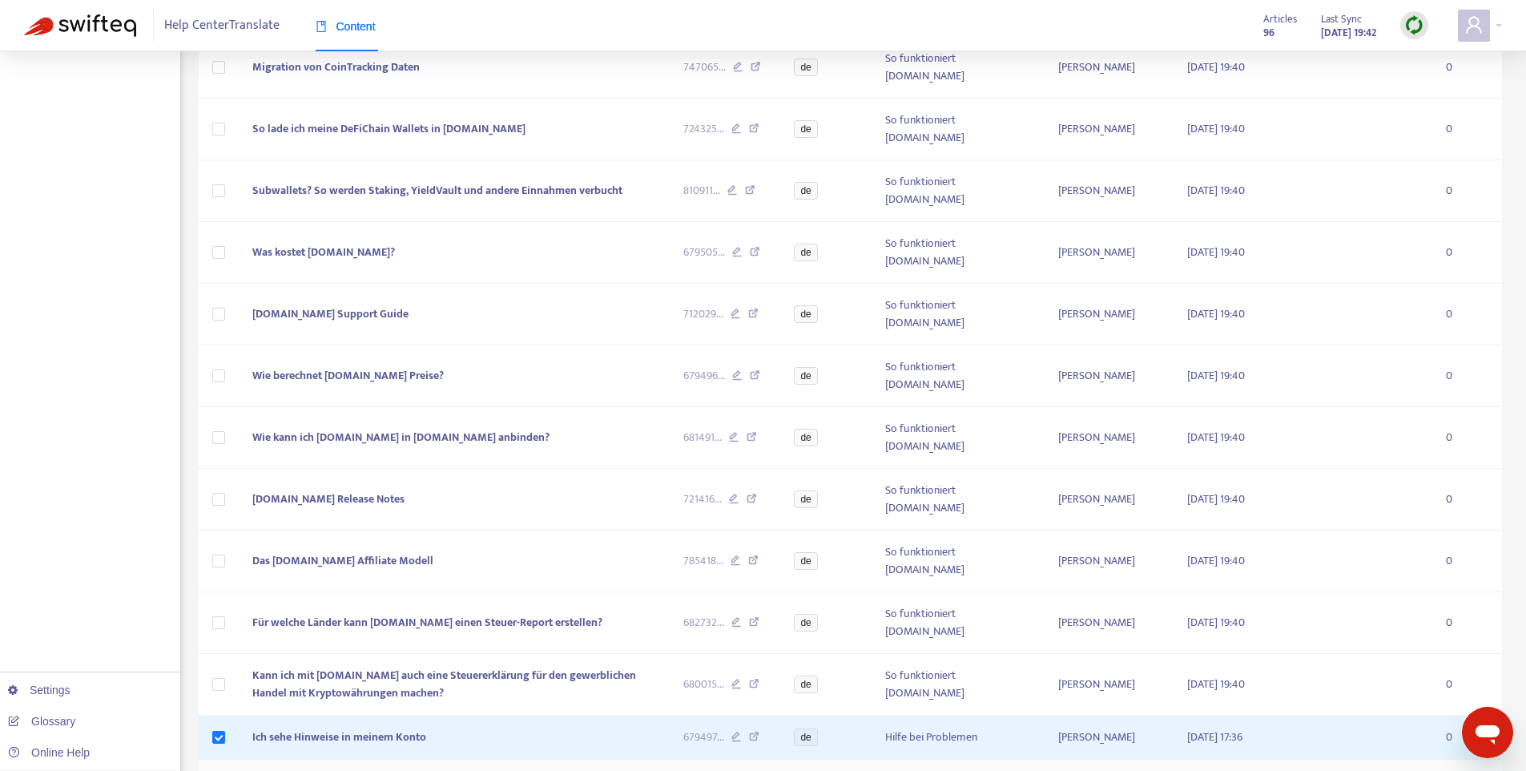
click at [225, 759] on td at bounding box center [220, 781] width 42 height 44
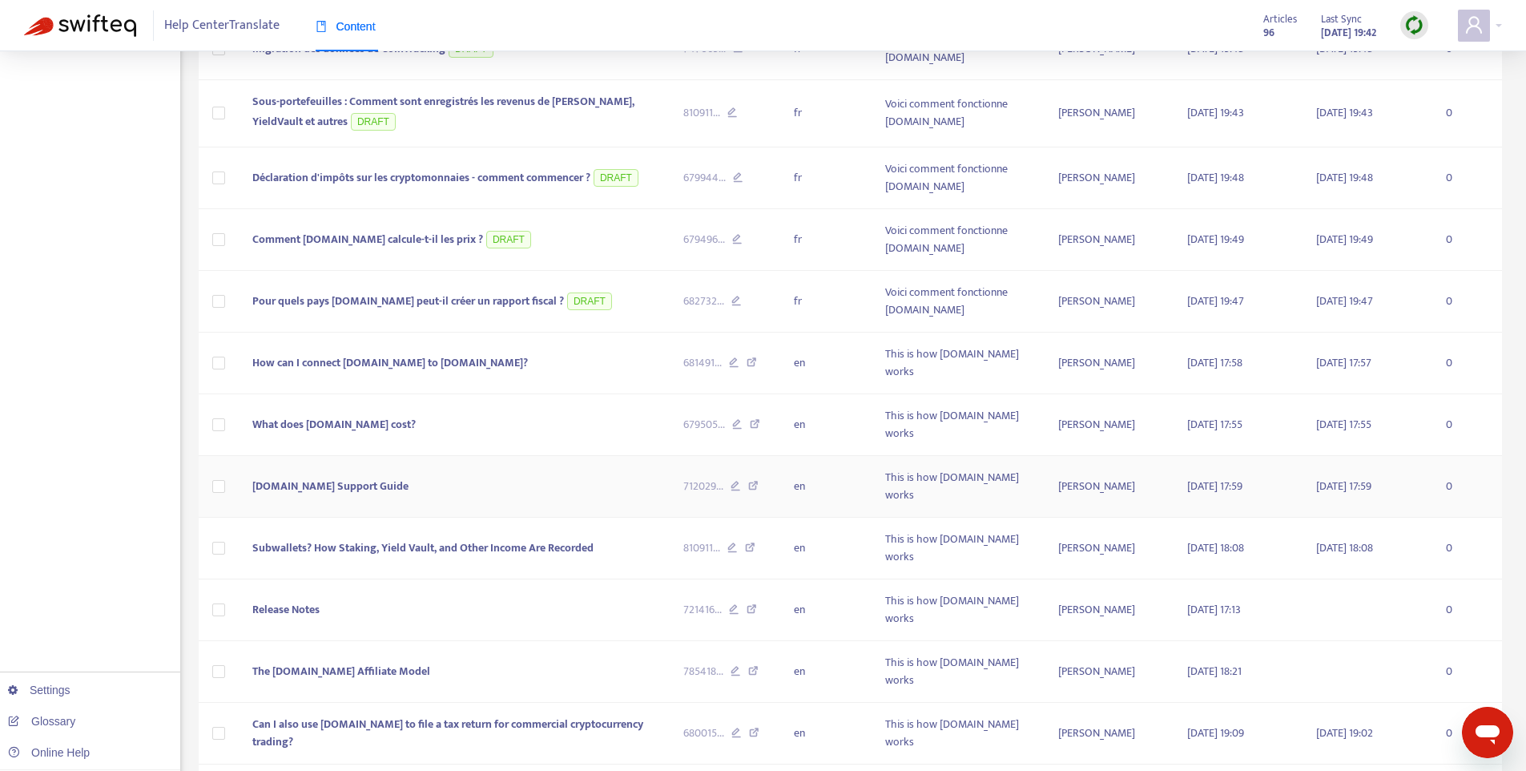
scroll to position [0, 0]
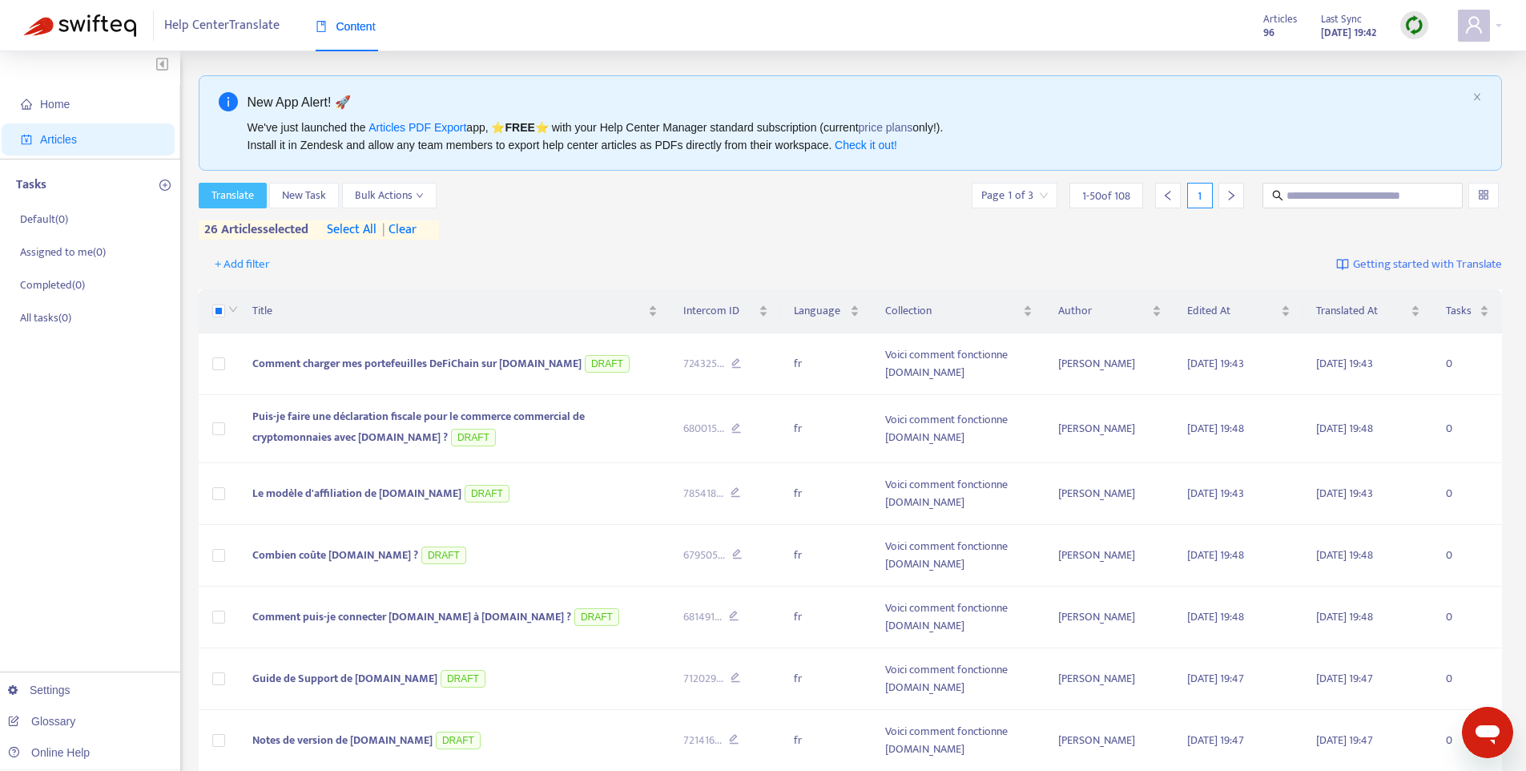
click at [251, 194] on span "Translate" at bounding box center [232, 196] width 42 height 18
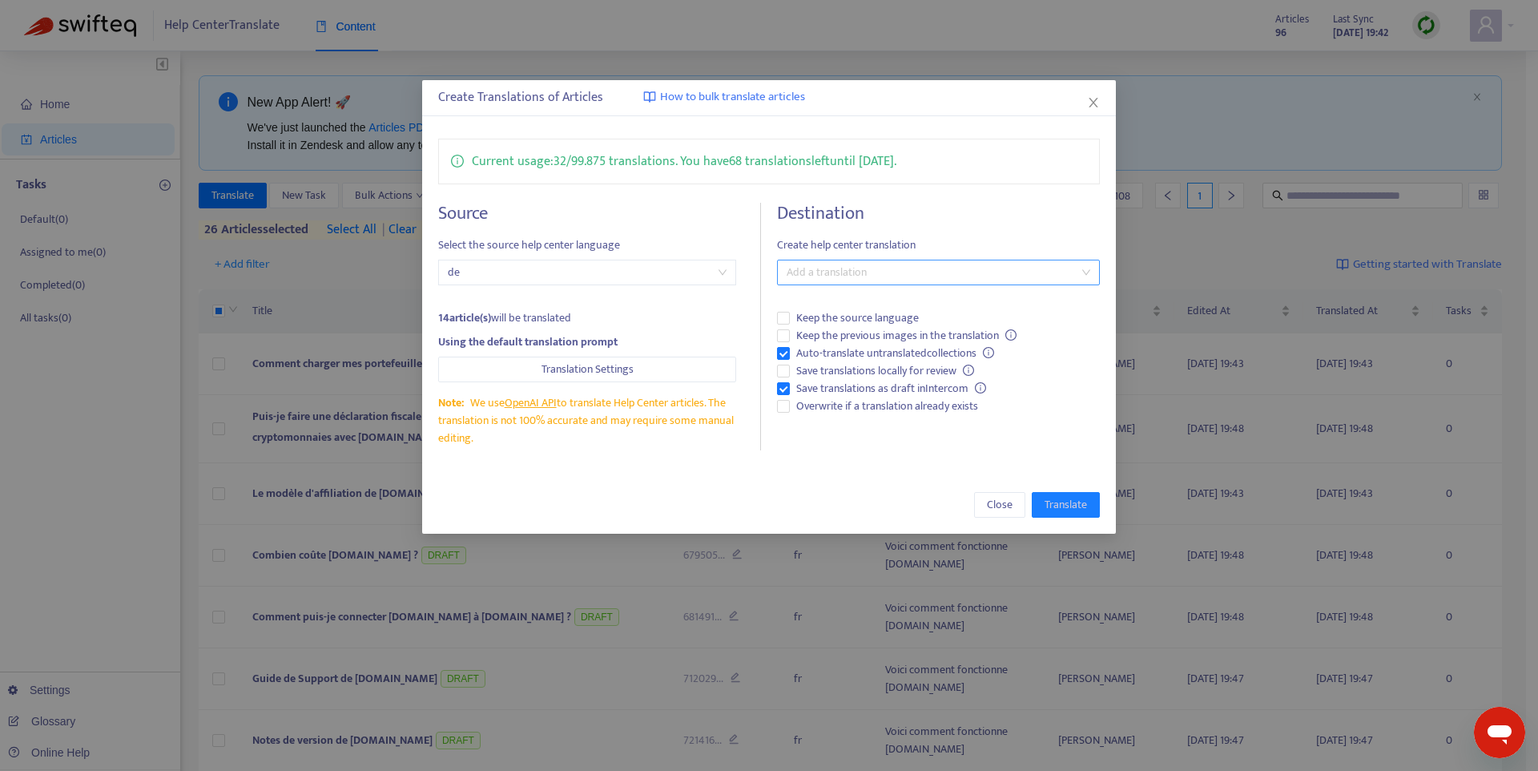
click at [870, 278] on div at bounding box center [930, 272] width 299 height 19
click at [838, 326] on div "English ( en )" at bounding box center [938, 330] width 297 height 18
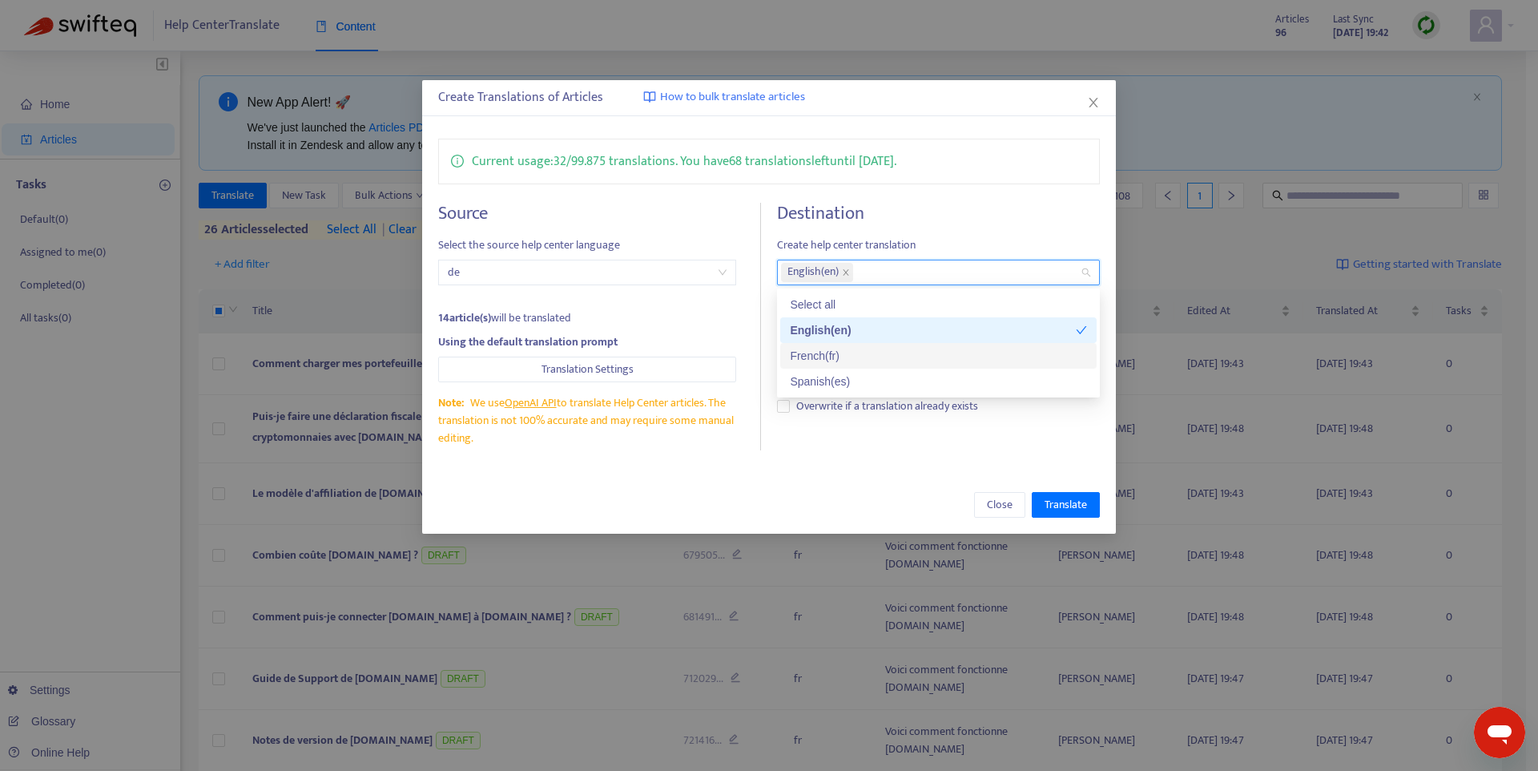
click at [862, 358] on div "French ( fr )" at bounding box center [938, 356] width 297 height 18
click at [964, 327] on div "English ( en )" at bounding box center [933, 330] width 286 height 18
click at [889, 378] on div "Spanish ( es )" at bounding box center [938, 381] width 297 height 18
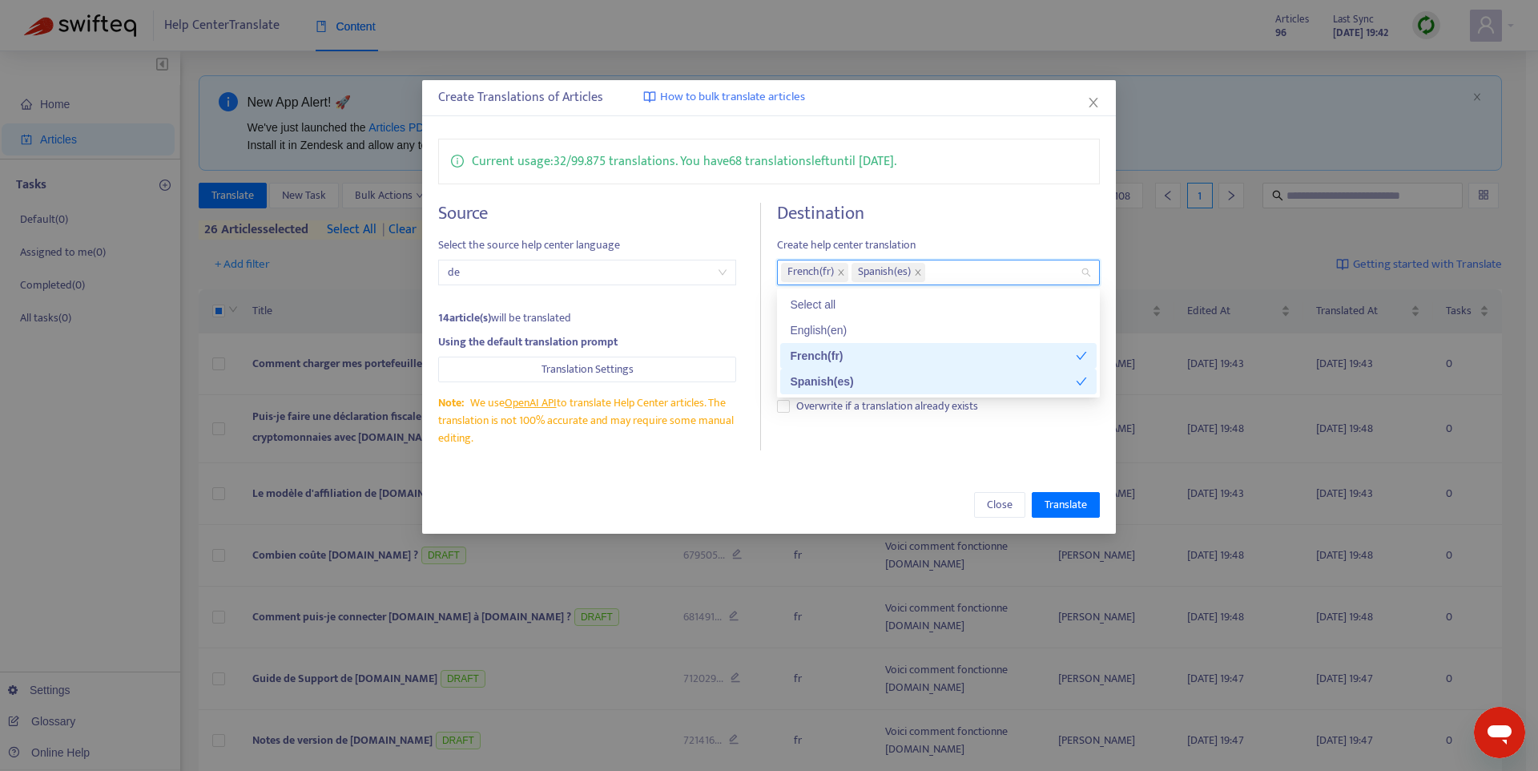
click at [905, 482] on div "Close Translate" at bounding box center [769, 505] width 694 height 58
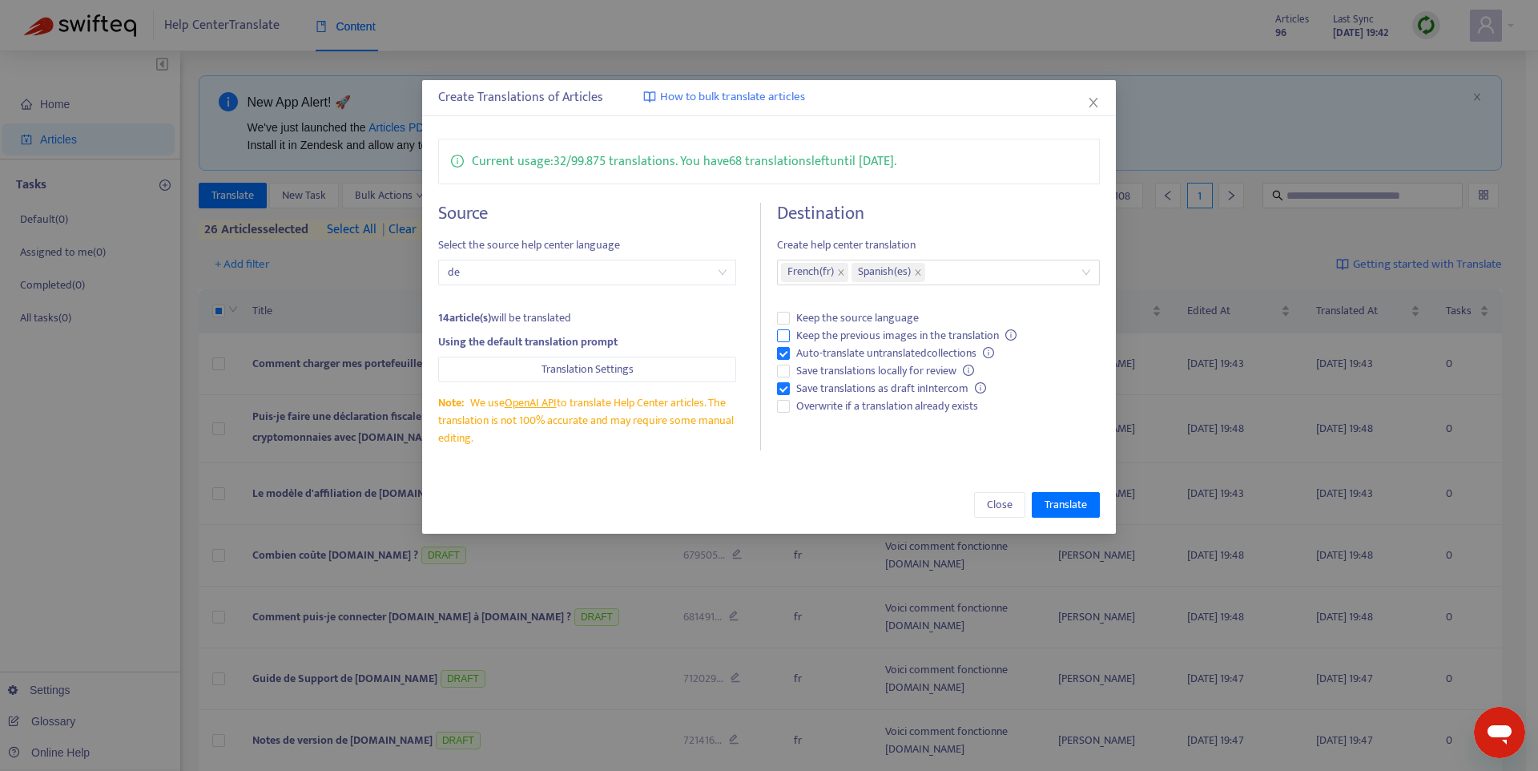
click at [885, 336] on span "Keep the previous images in the translation" at bounding box center [906, 336] width 233 height 18
click at [1083, 503] on span "Translate" at bounding box center [1066, 505] width 42 height 18
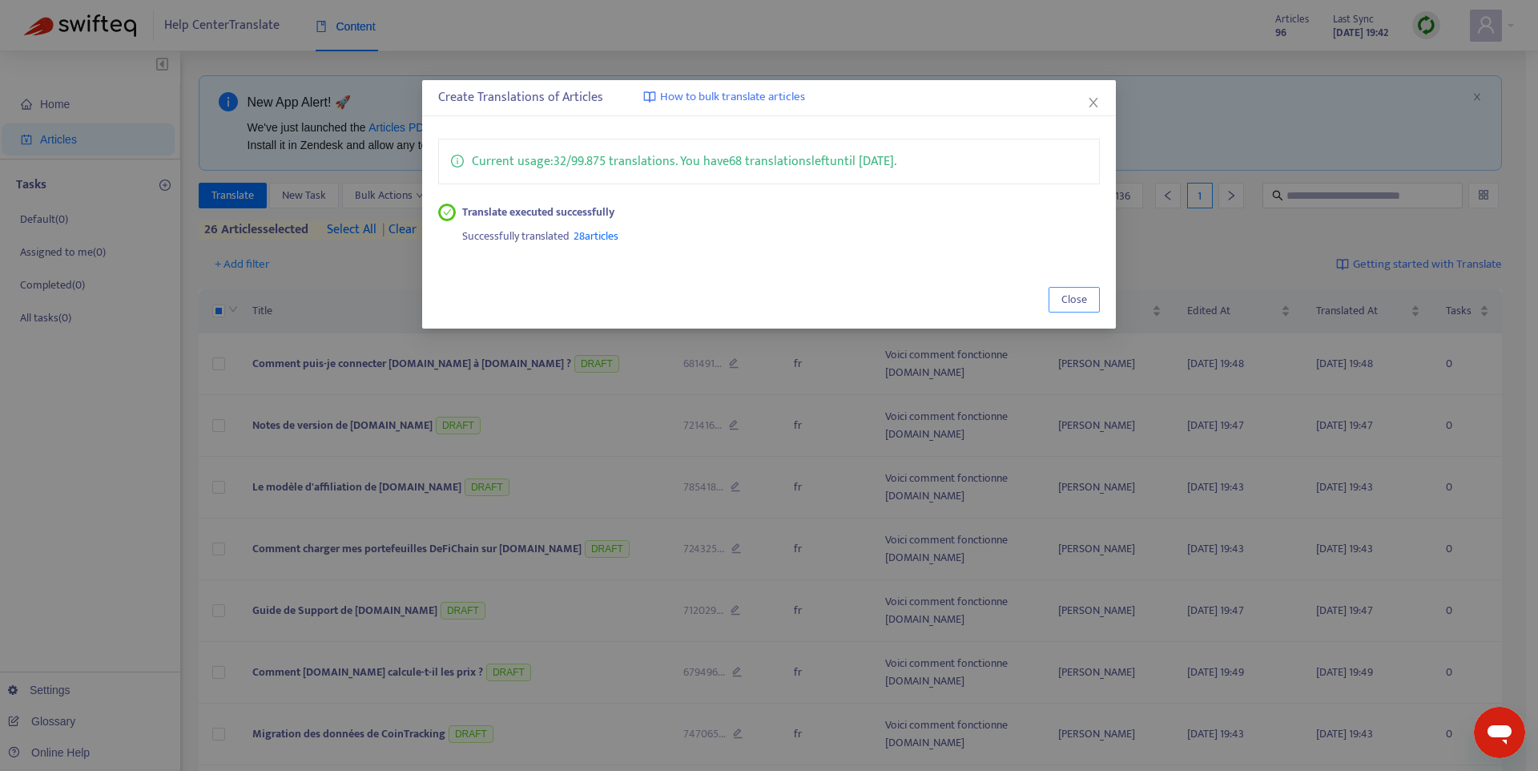
click at [1061, 301] on span "Close" at bounding box center [1074, 300] width 26 height 18
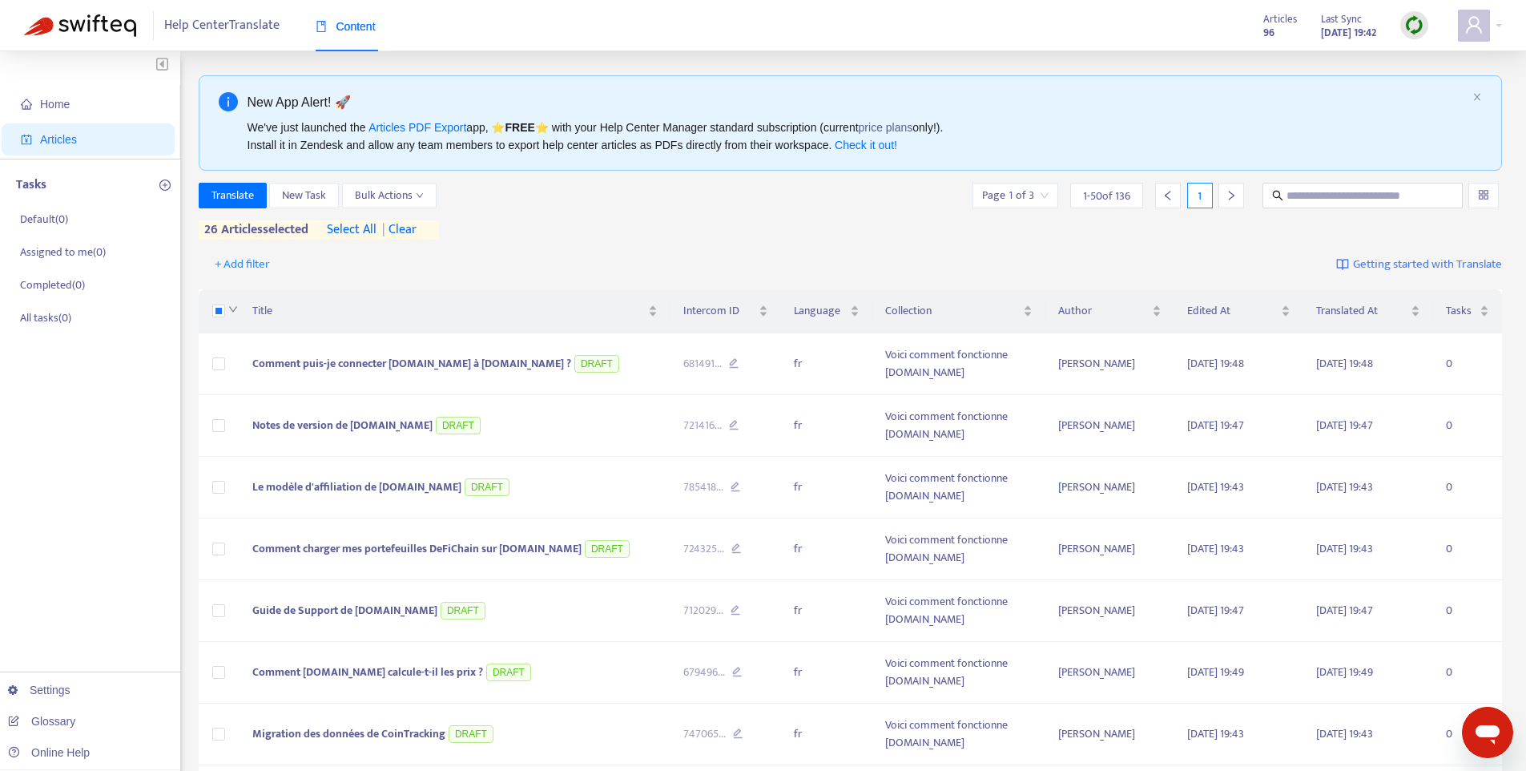
click at [228, 309] on icon "down" at bounding box center [233, 309] width 10 height 10
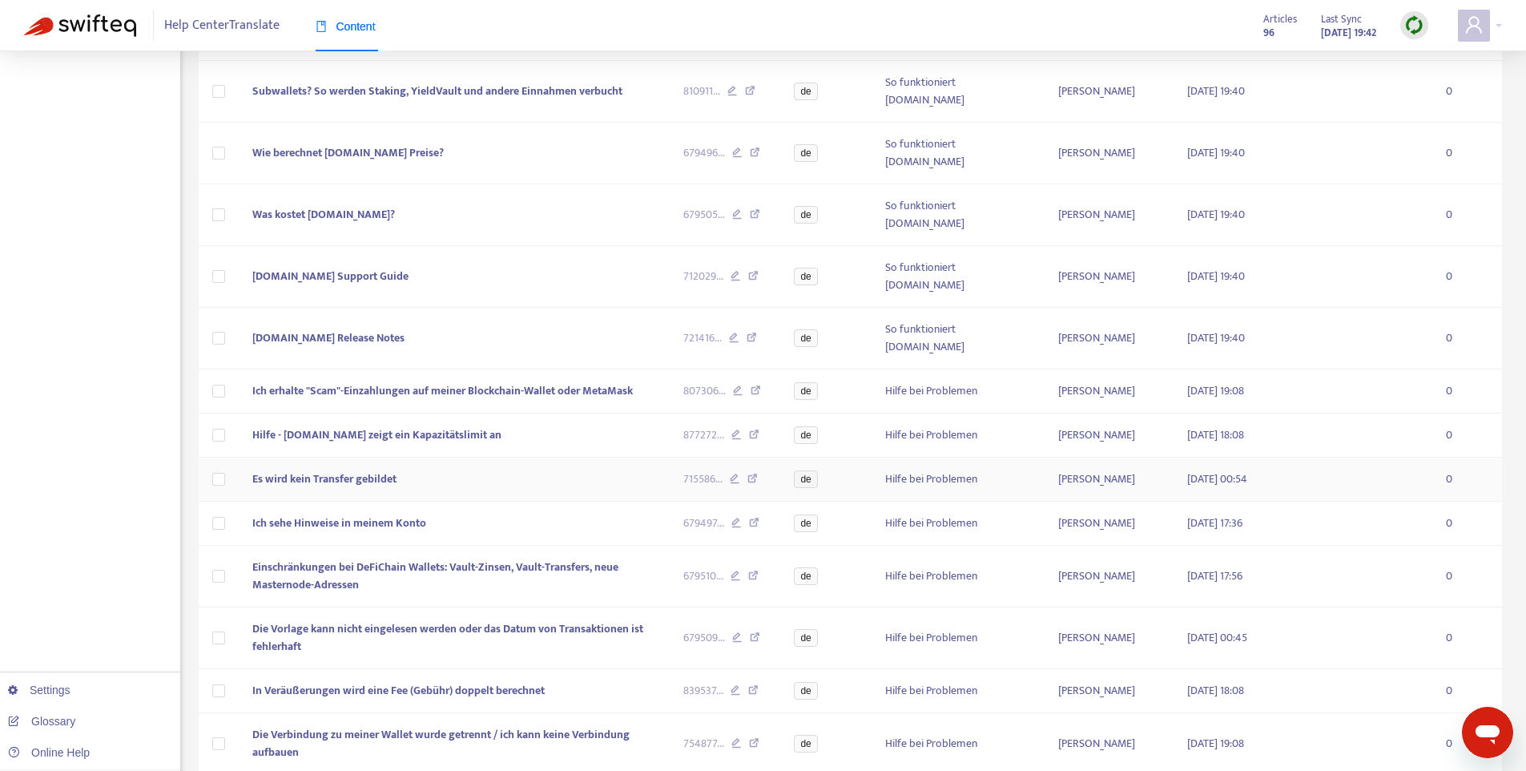
scroll to position [2202, 0]
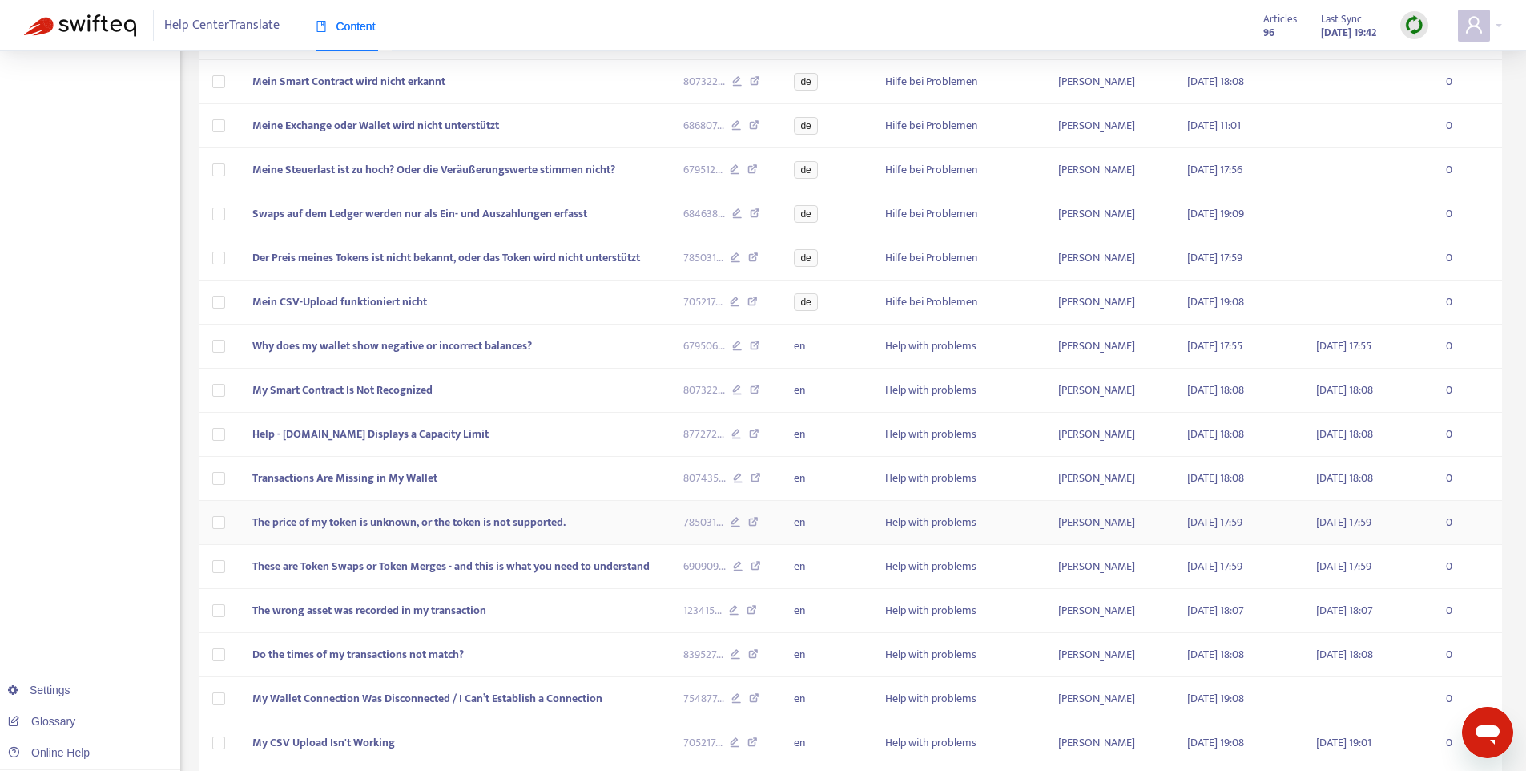
scroll to position [0, 0]
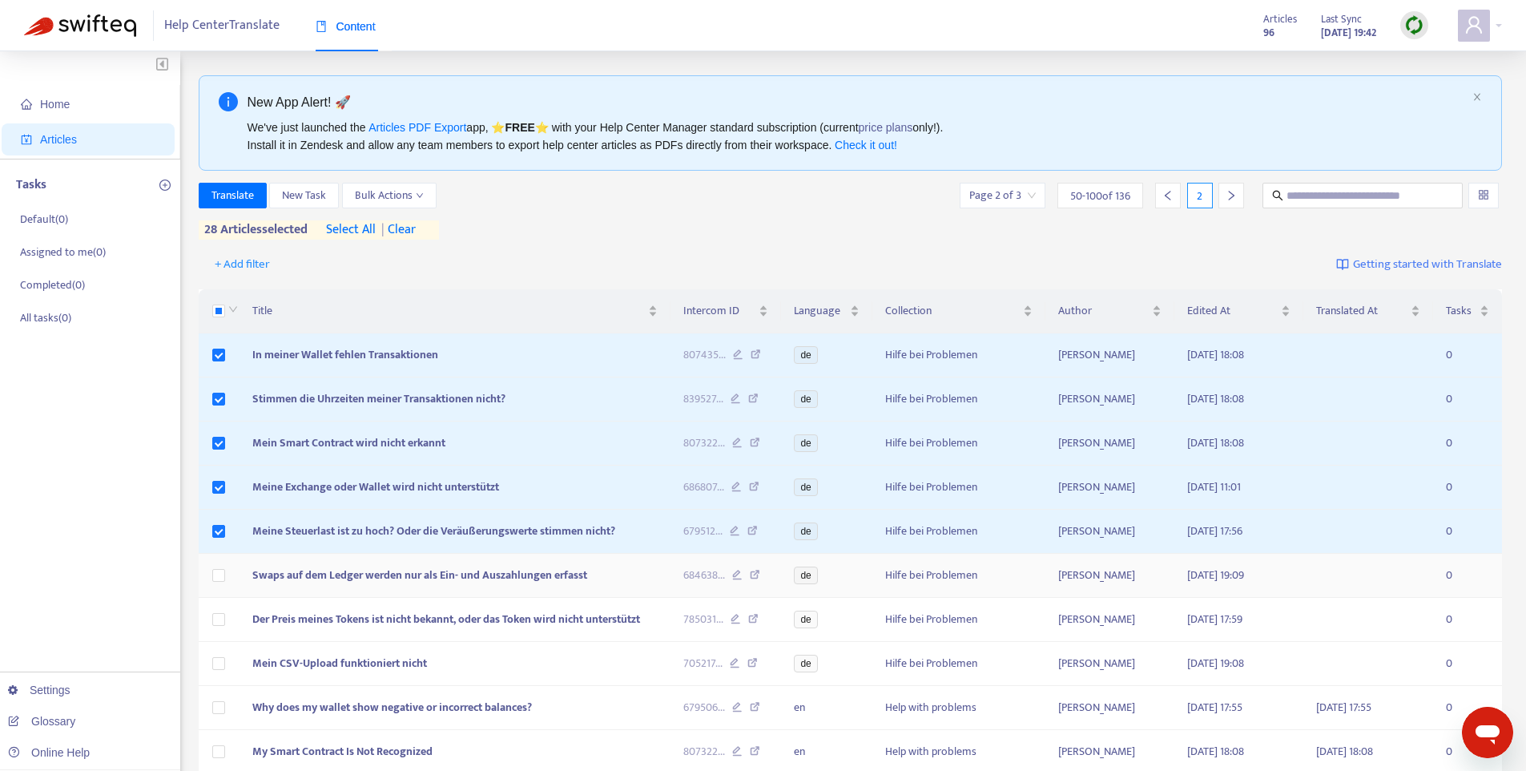
click at [230, 574] on td at bounding box center [220, 576] width 42 height 44
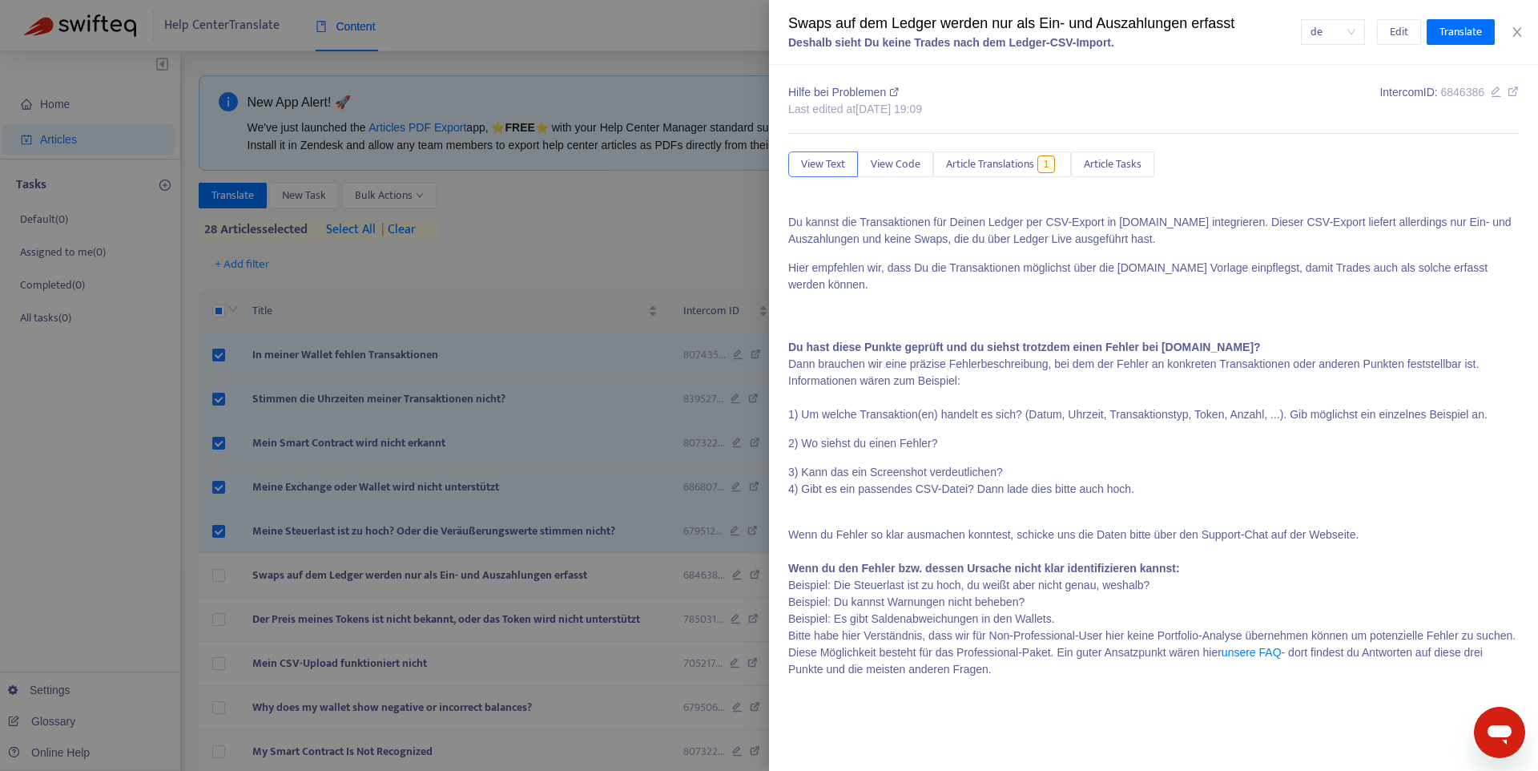
click at [222, 576] on div at bounding box center [769, 385] width 1538 height 771
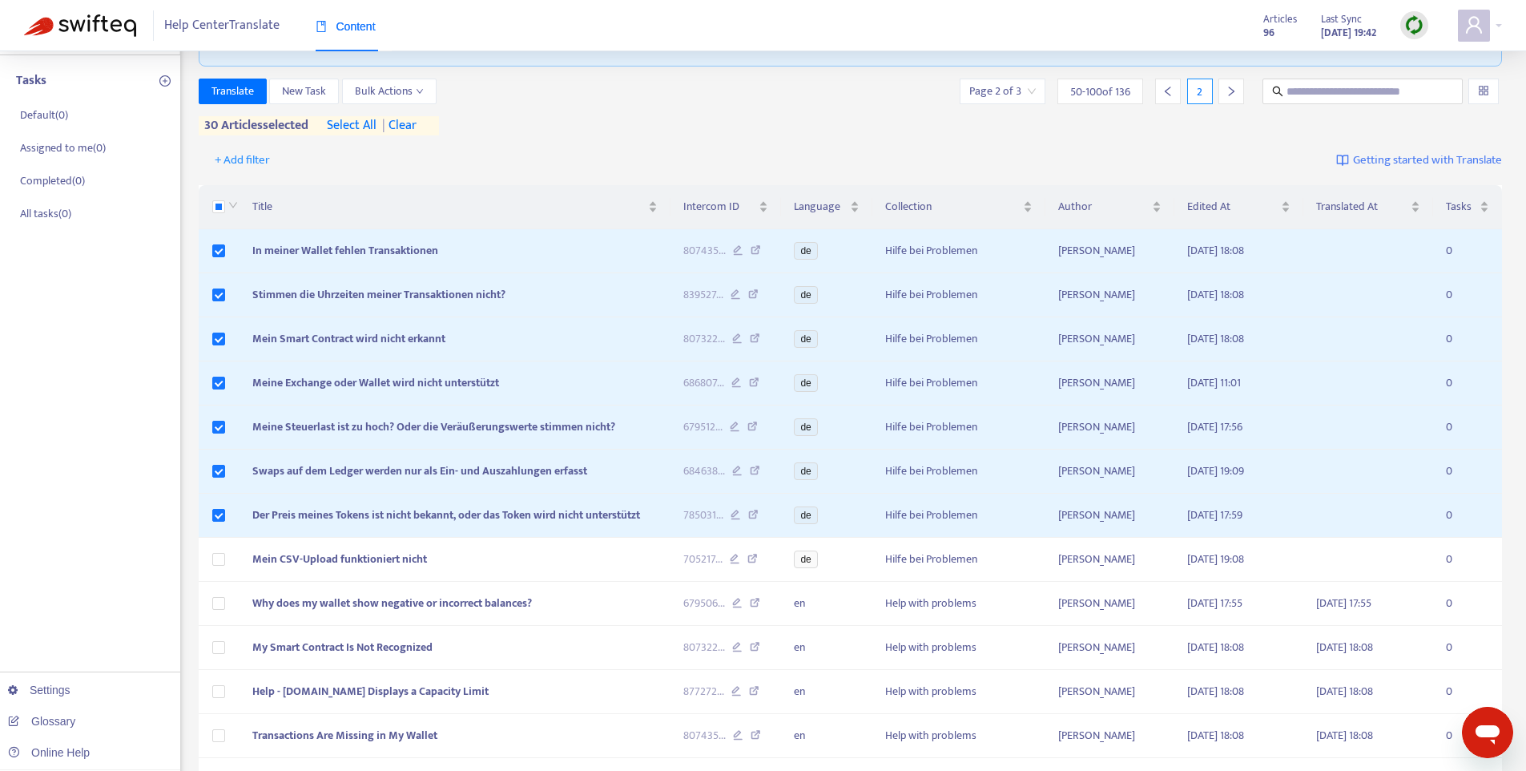
scroll to position [326, 0]
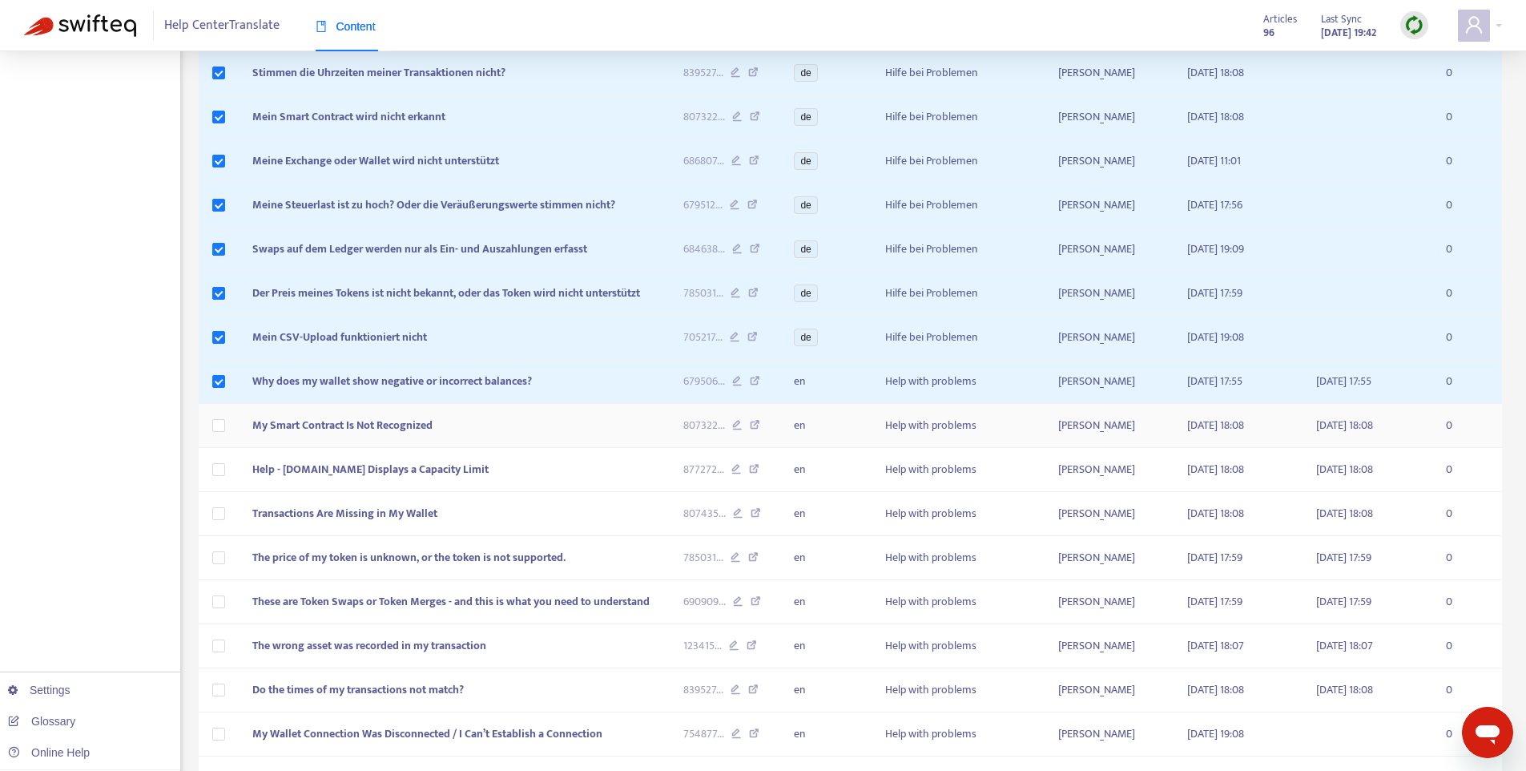
click at [218, 415] on td at bounding box center [220, 426] width 42 height 44
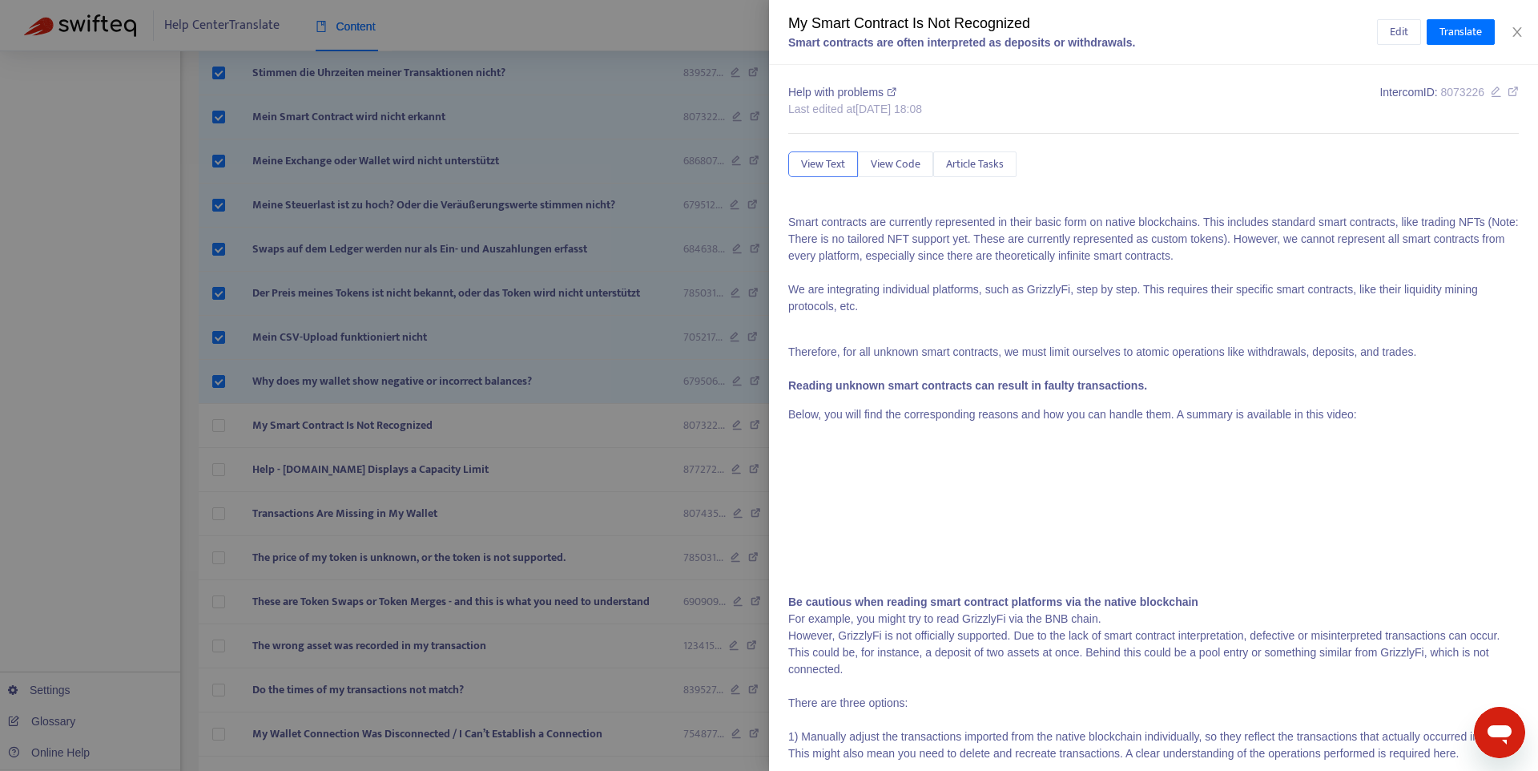
click at [219, 469] on div at bounding box center [769, 385] width 1538 height 771
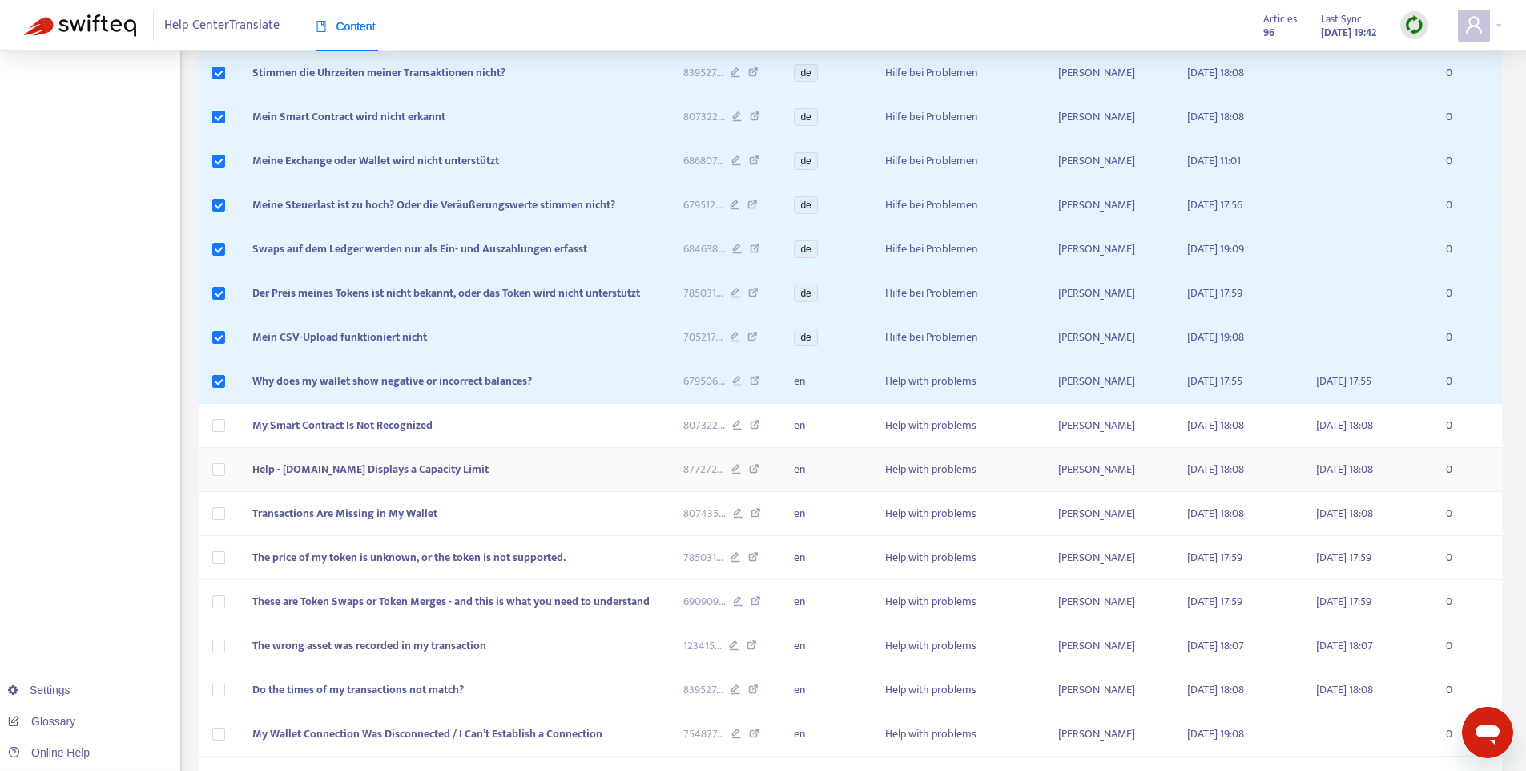
click at [219, 458] on td at bounding box center [220, 470] width 42 height 44
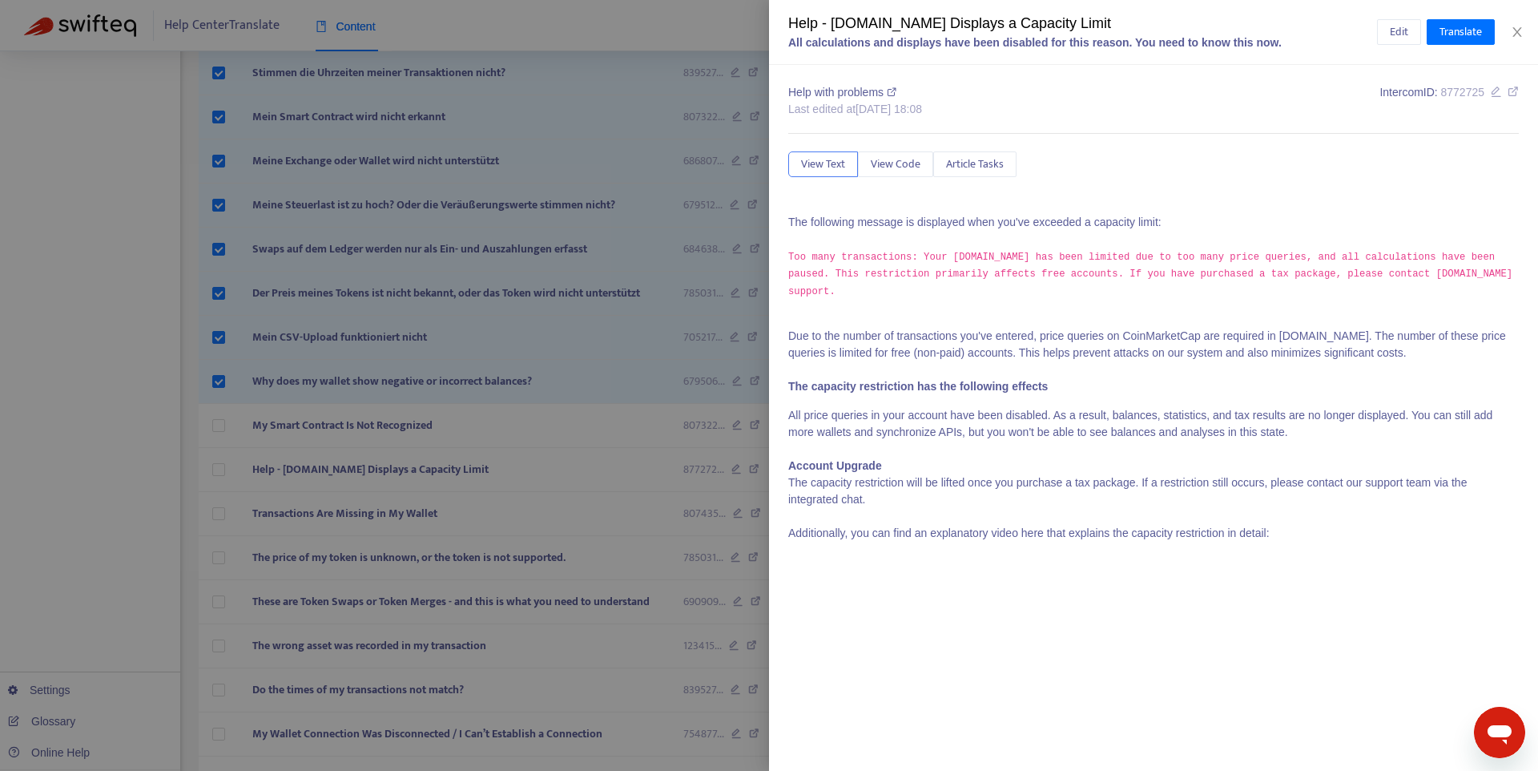
click at [219, 421] on div at bounding box center [769, 385] width 1538 height 771
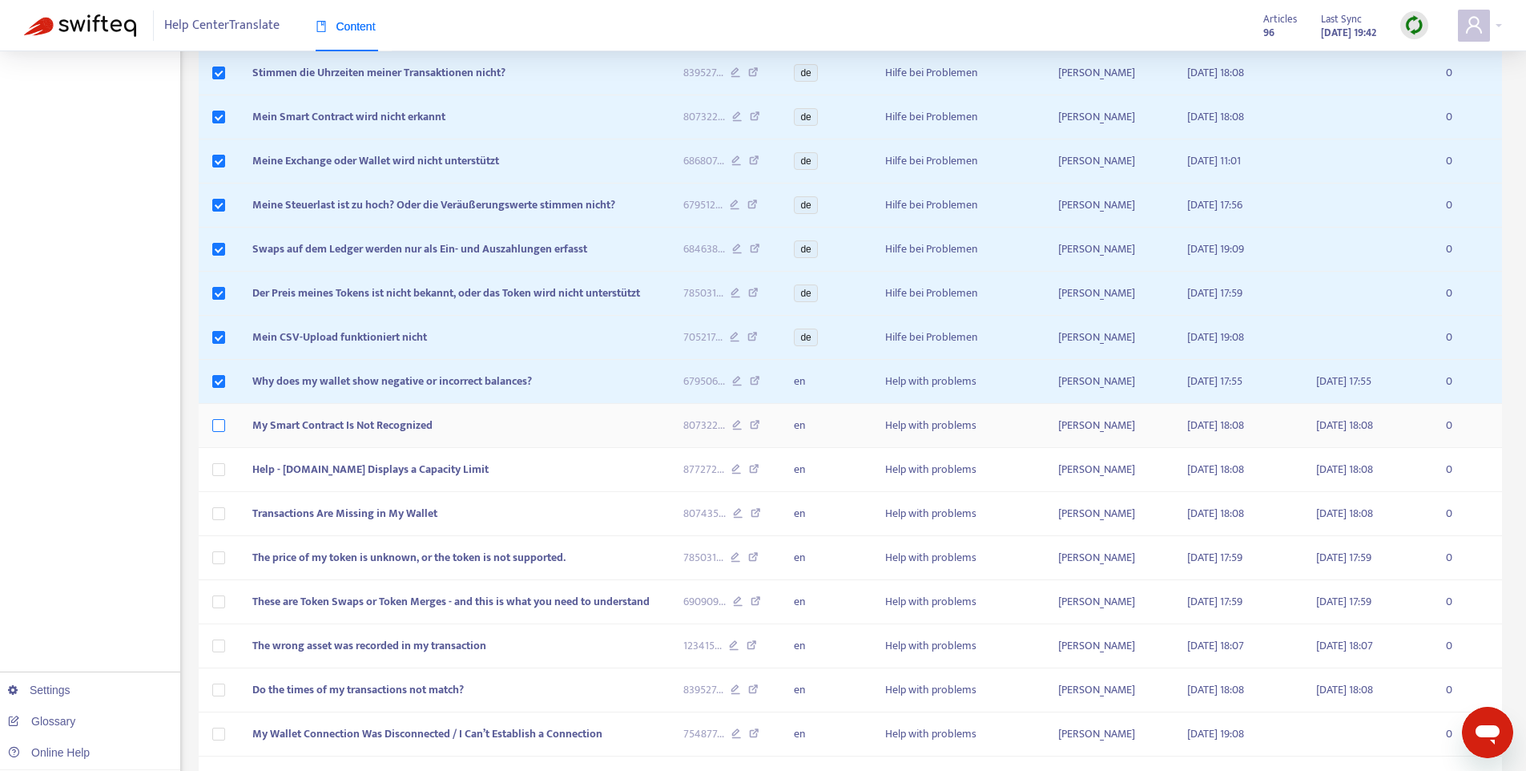
click at [219, 433] on label at bounding box center [218, 426] width 13 height 18
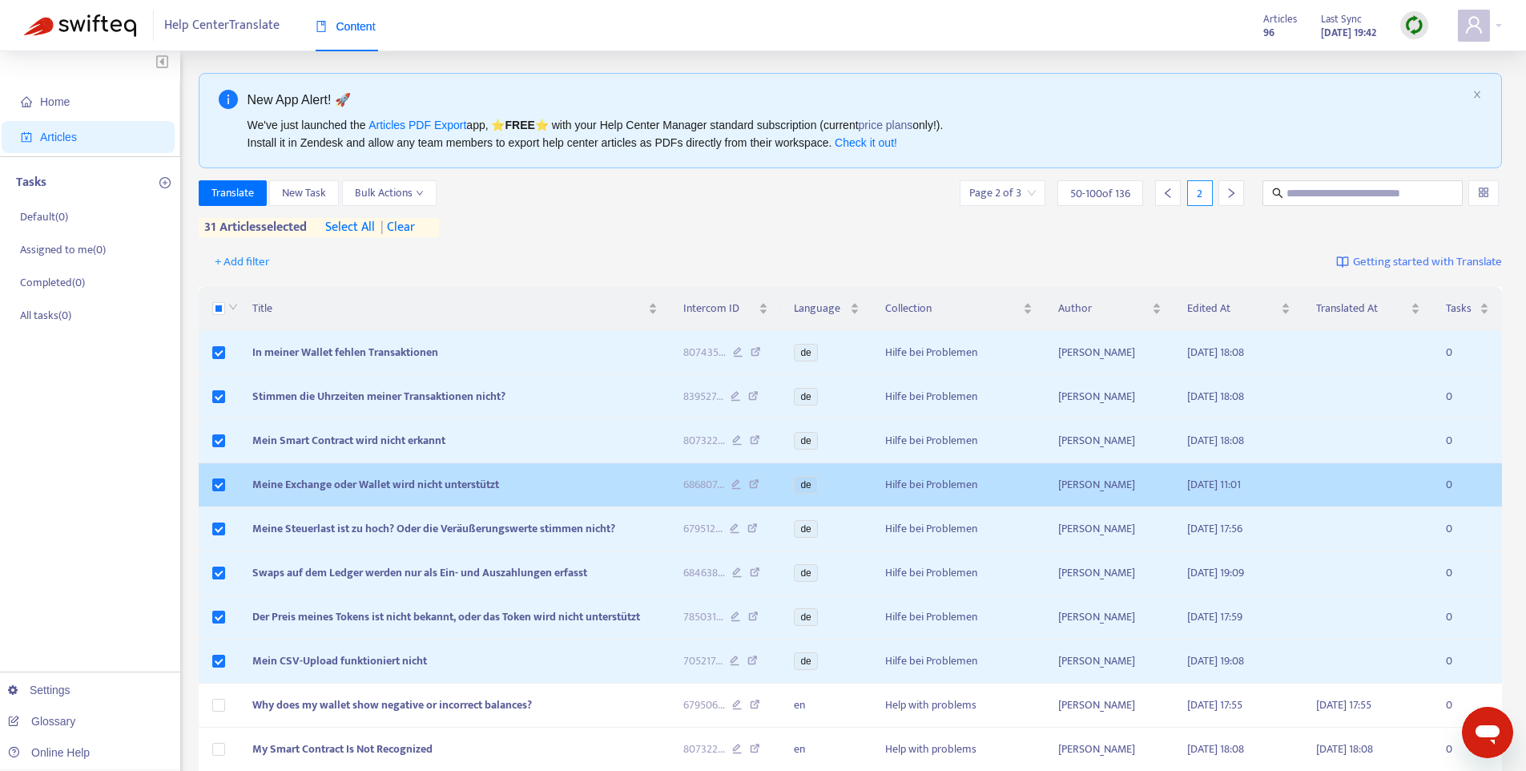
scroll to position [0, 0]
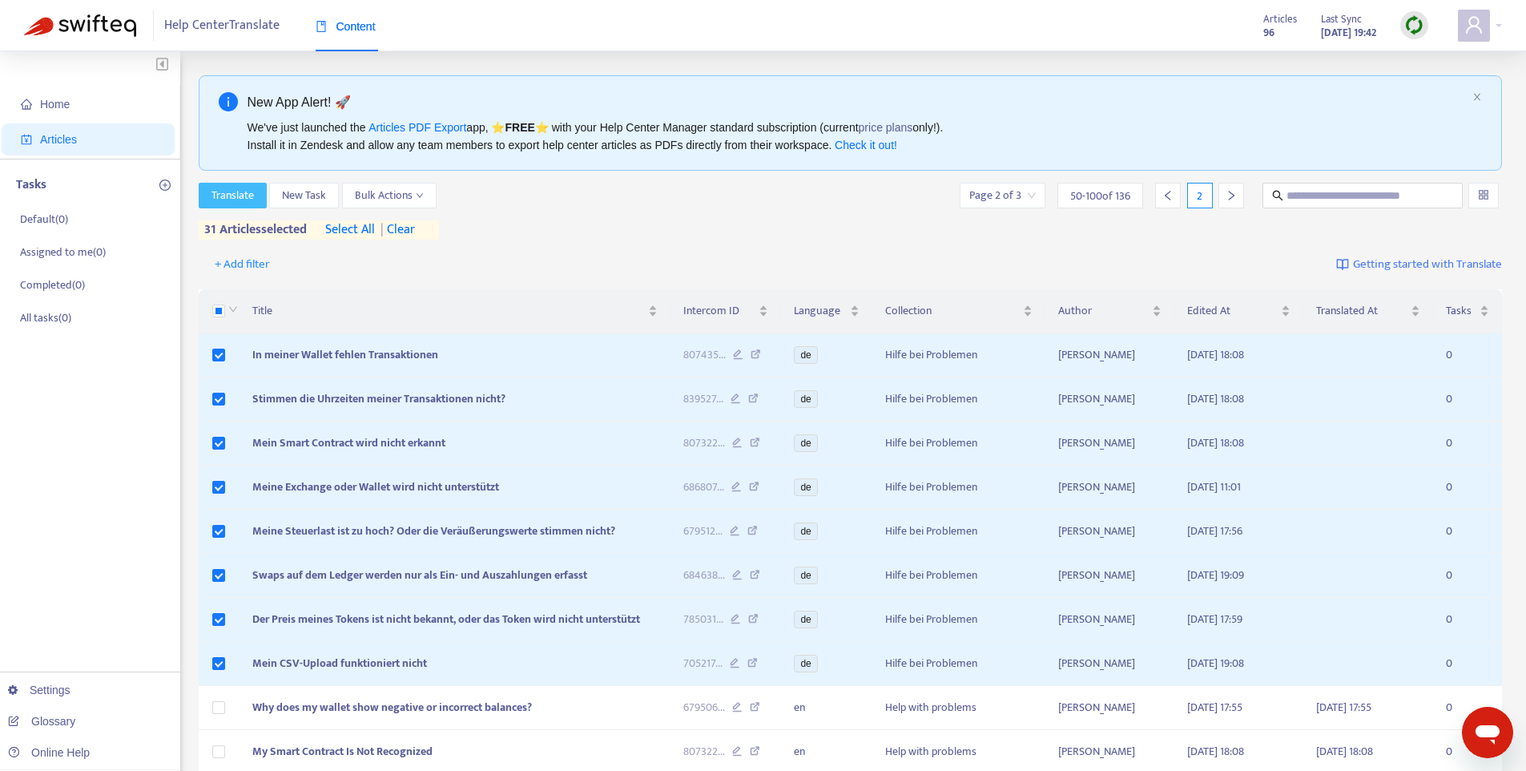
click at [239, 195] on span "Translate" at bounding box center [232, 196] width 42 height 18
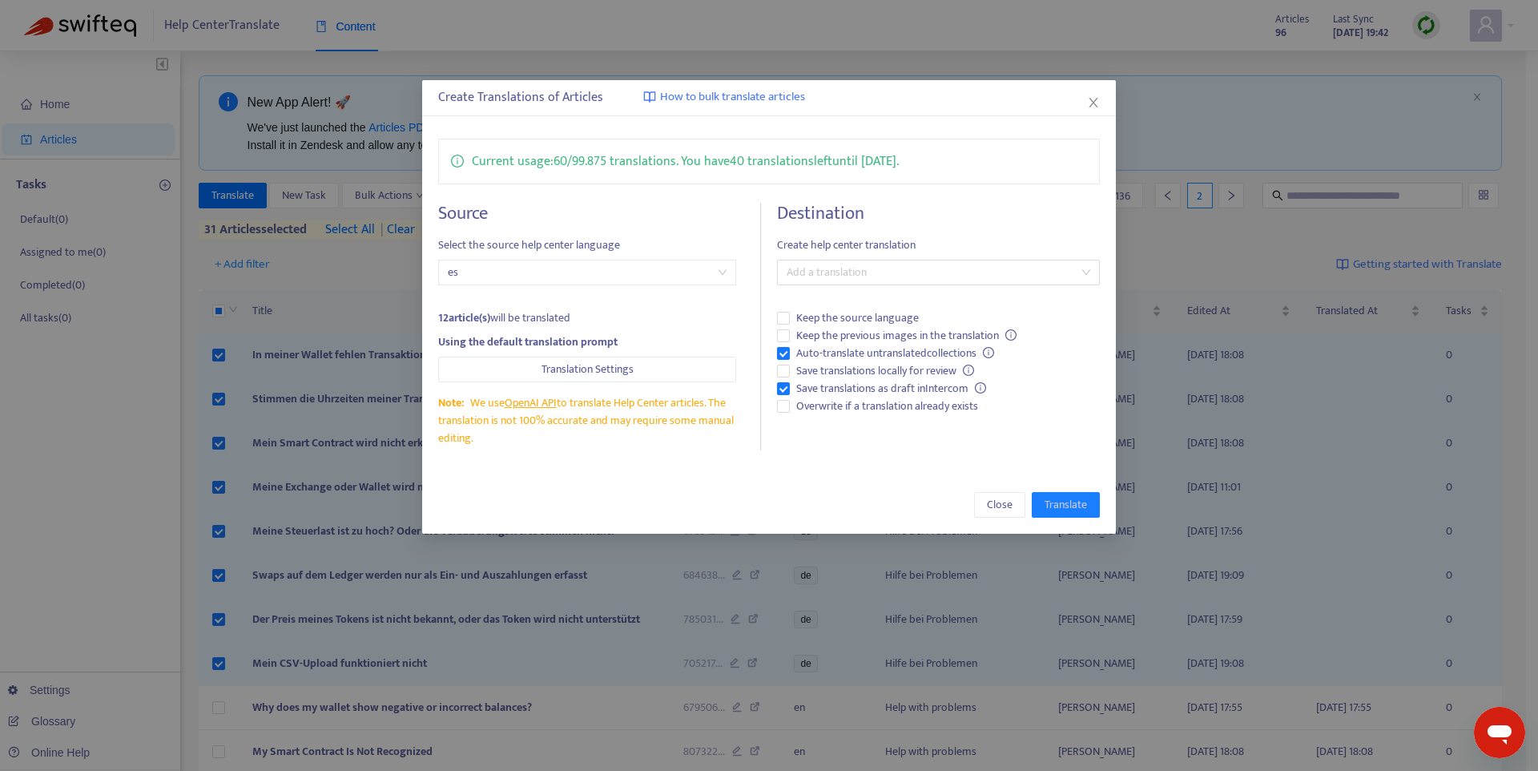
click at [234, 193] on div "Create Translations of Articles How to bulk translate articles Current usage: 6…" at bounding box center [769, 385] width 1538 height 771
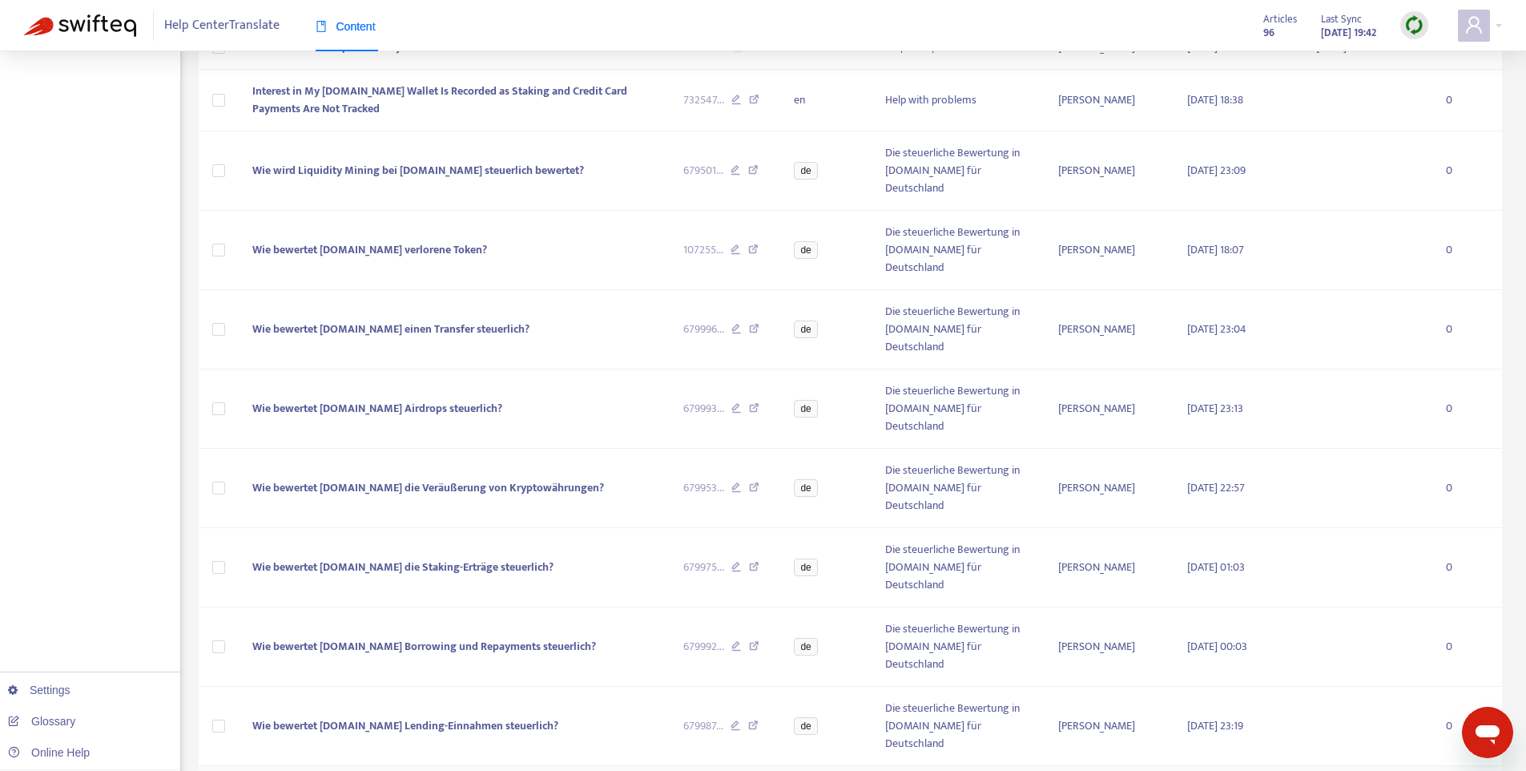
scroll to position [2209, 0]
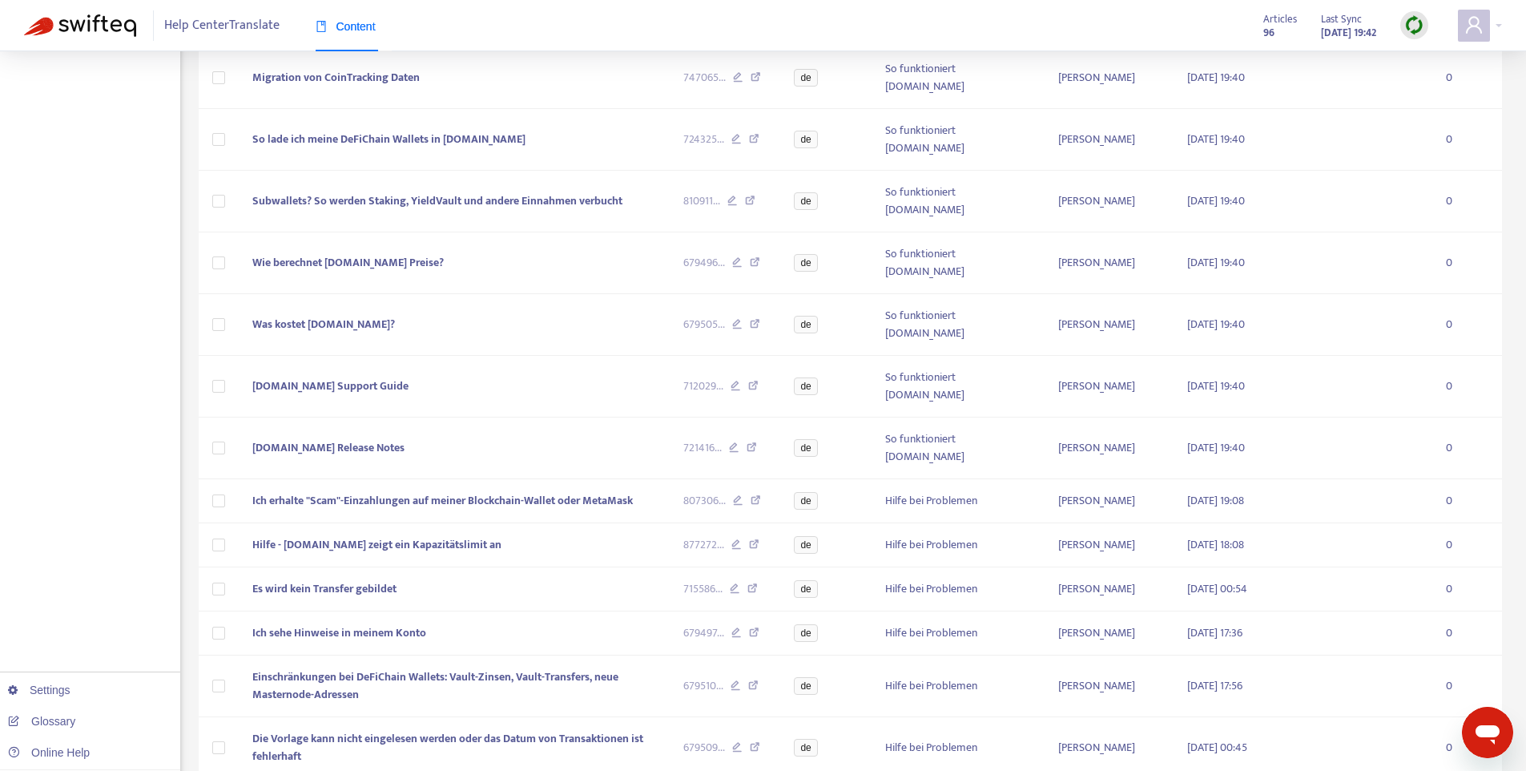
scroll to position [2202, 0]
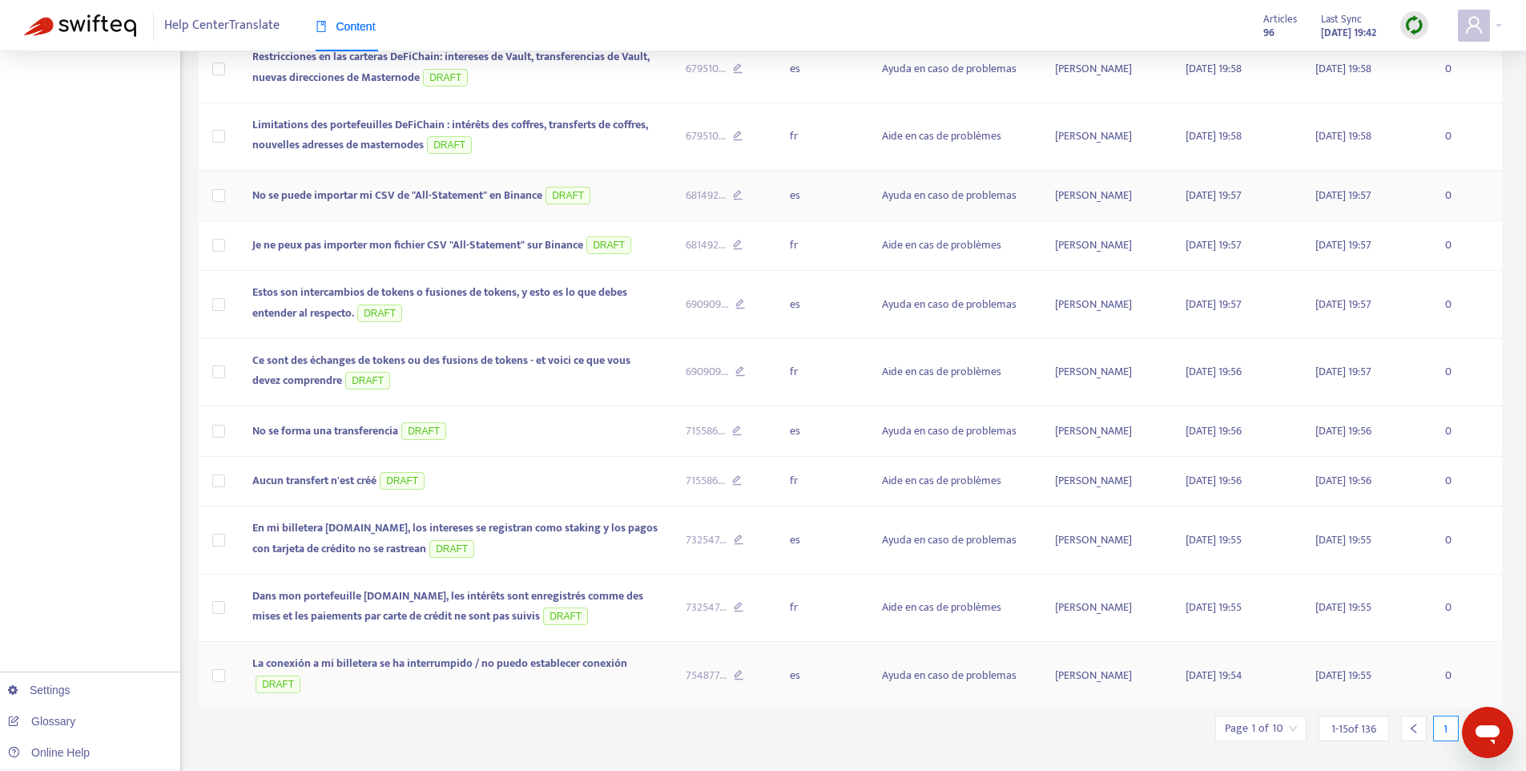
scroll to position [496, 0]
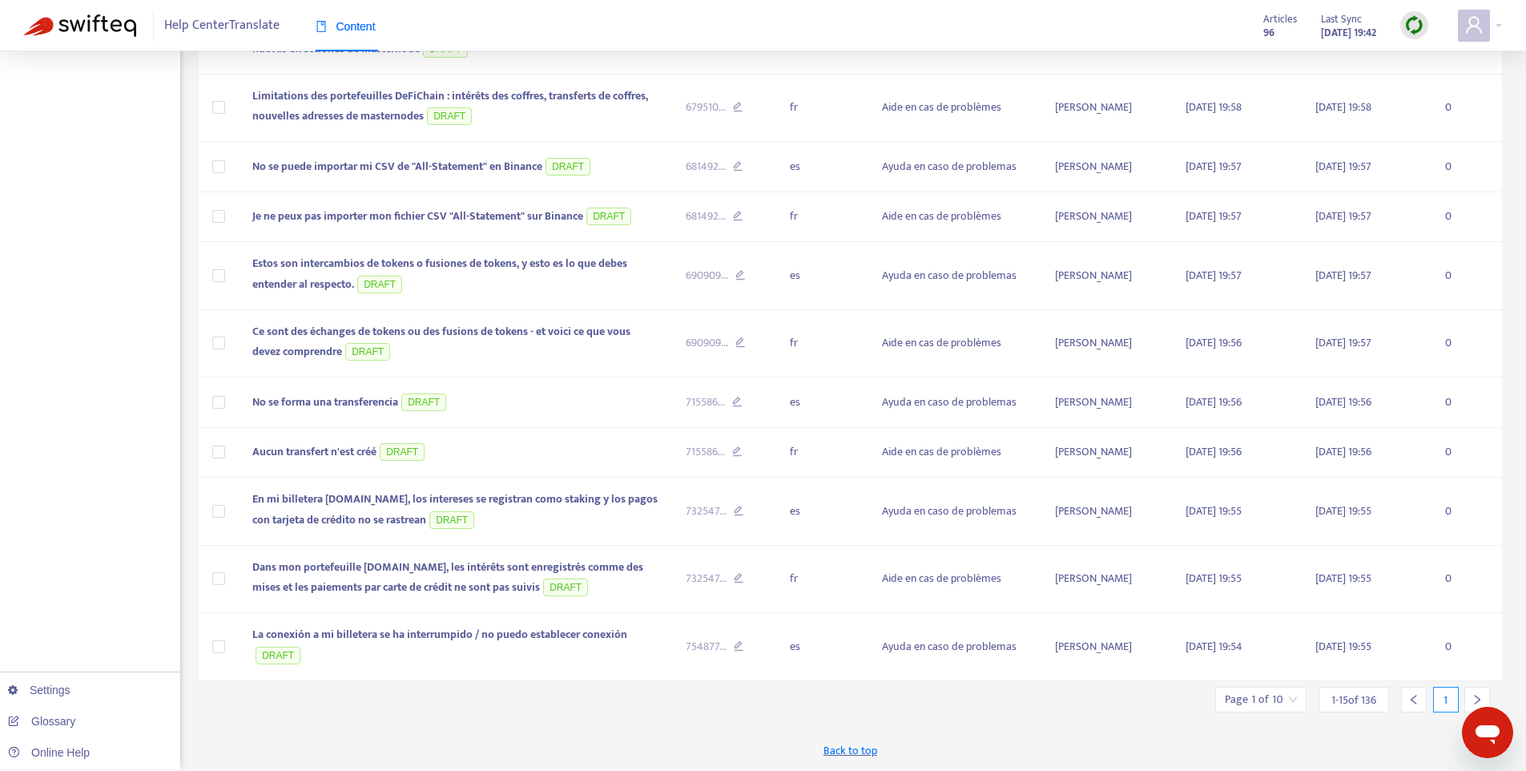
click at [1343, 699] on span "1 - 15 of 136" at bounding box center [1353, 699] width 45 height 17
click at [1279, 700] on input "search" at bounding box center [1261, 699] width 72 height 24
click at [1441, 654] on span "15" at bounding box center [1437, 655] width 101 height 24
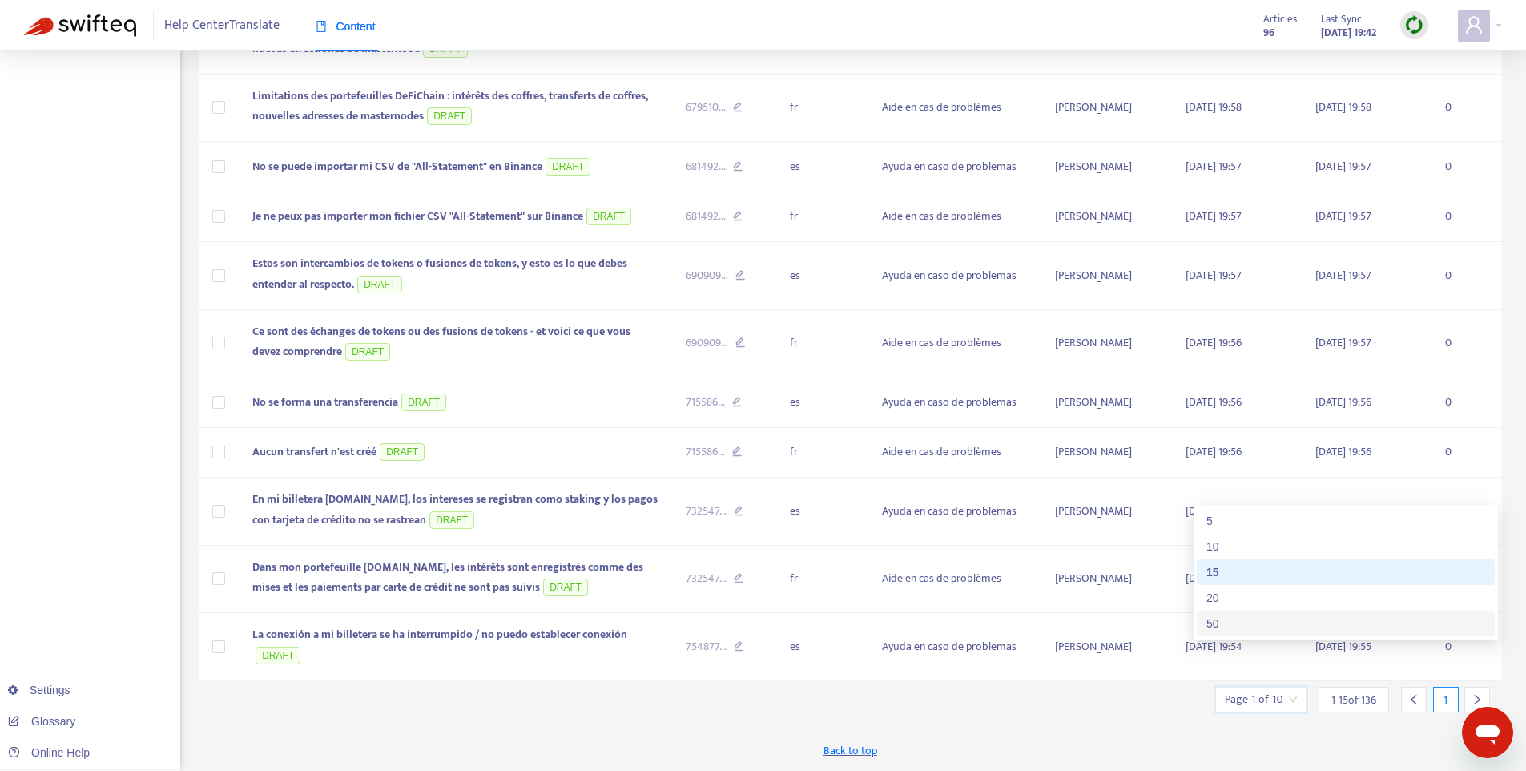
click at [1381, 630] on body "Help Center Translate Content Articles 96 Last Sync [DATE] 19:42 Home Articles …" at bounding box center [763, 137] width 1526 height 1266
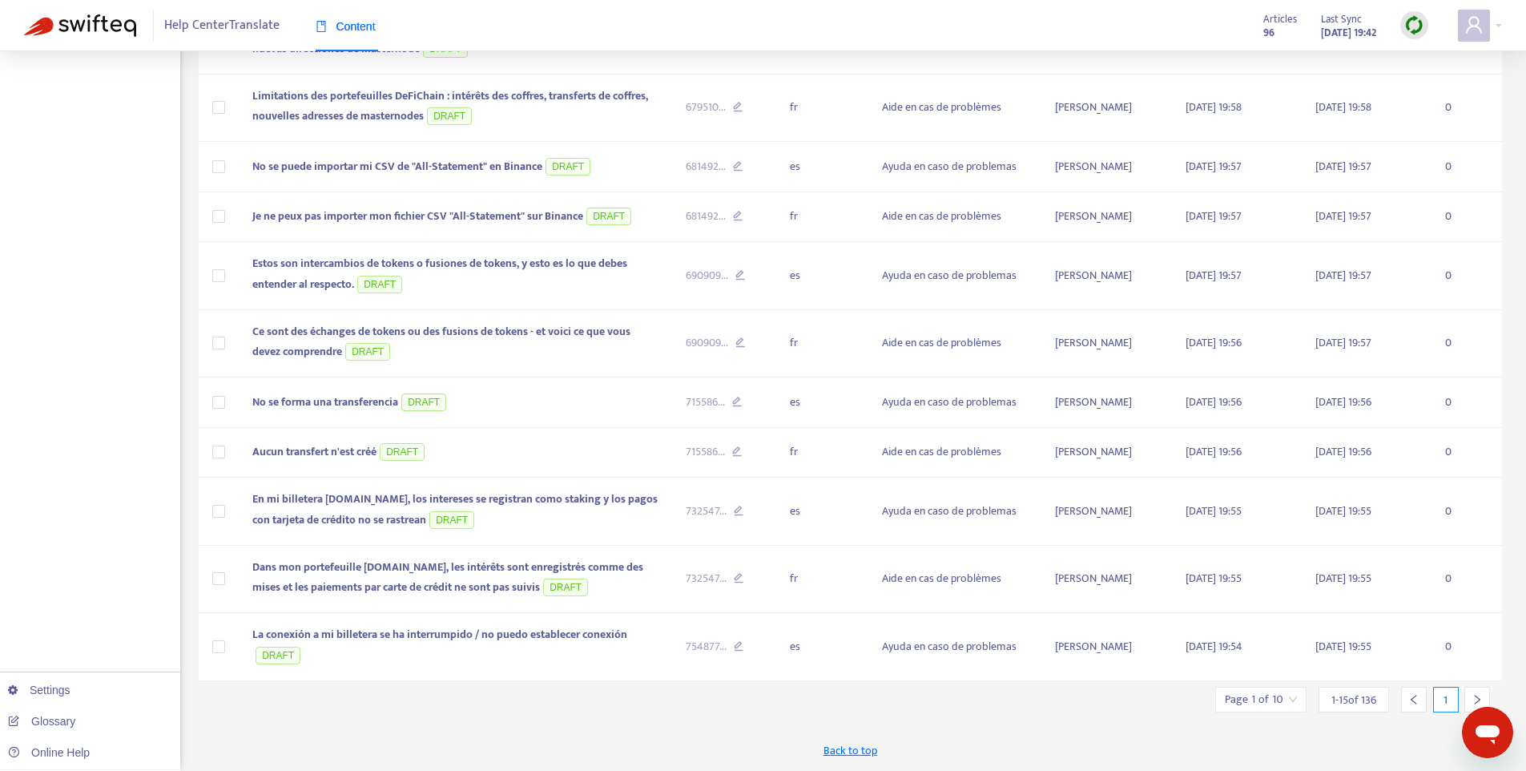
click at [1280, 700] on input "search" at bounding box center [1261, 699] width 72 height 24
click at [1423, 652] on span "15" at bounding box center [1437, 655] width 101 height 24
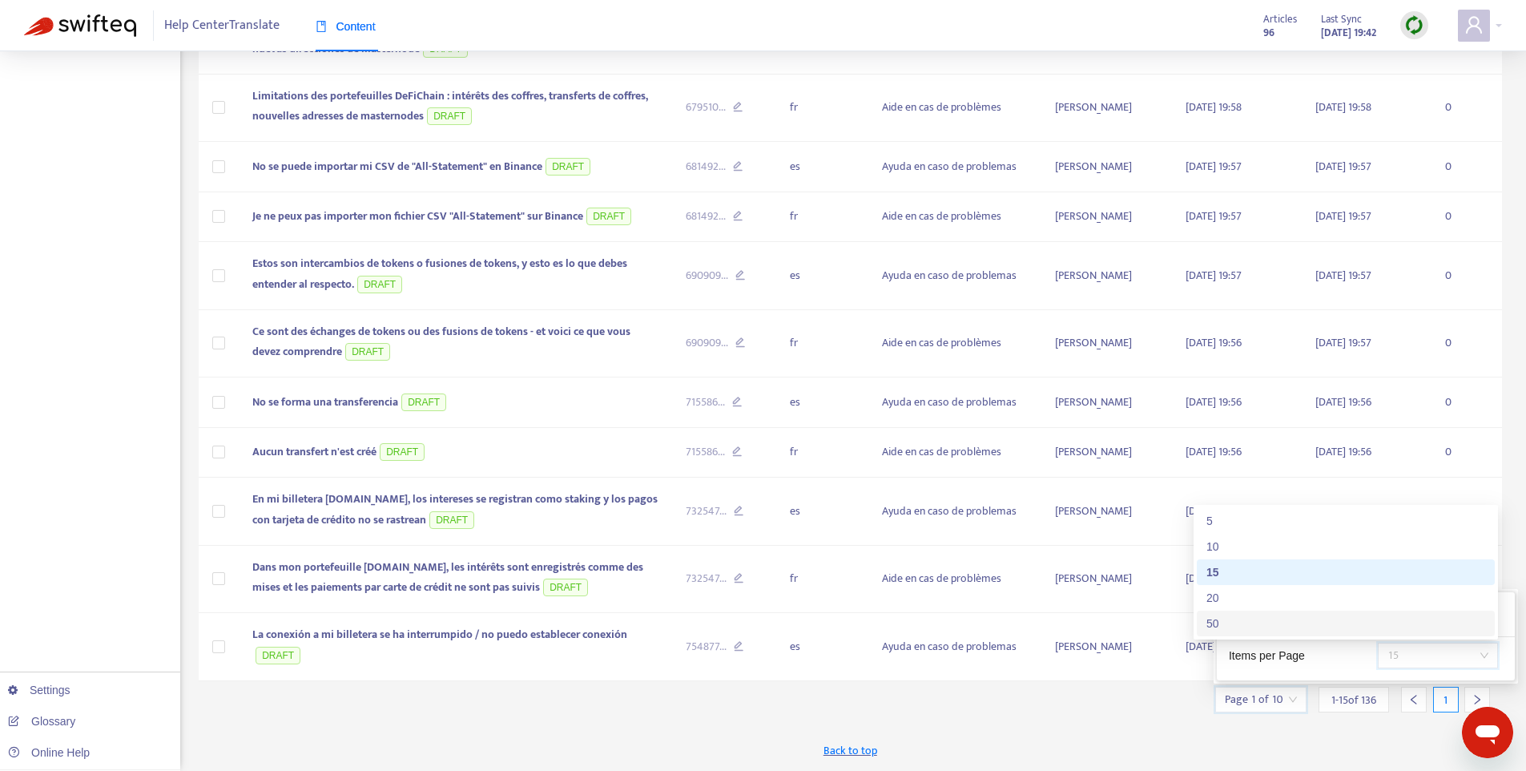
click at [1366, 622] on div "50" at bounding box center [1345, 623] width 279 height 18
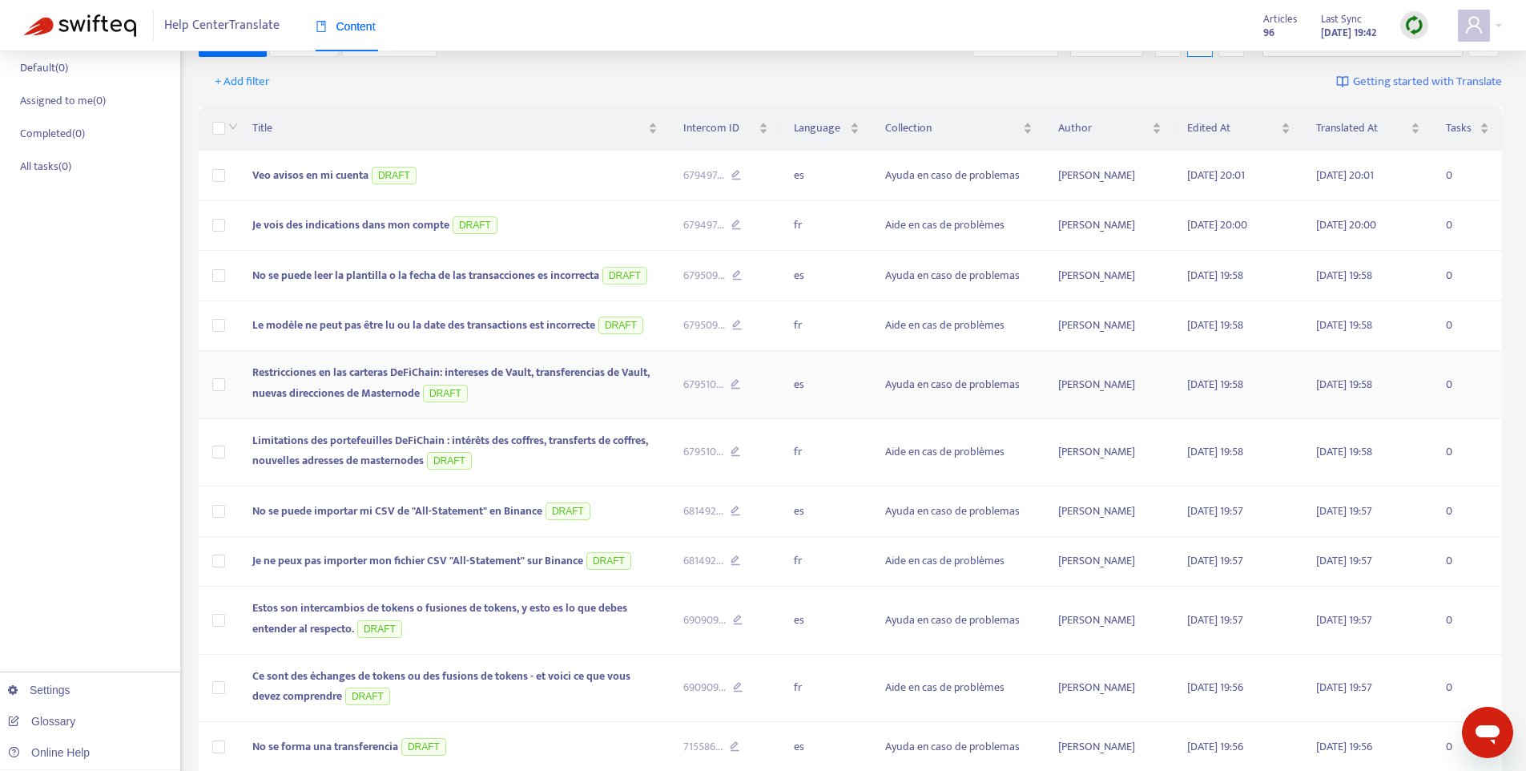
scroll to position [0, 0]
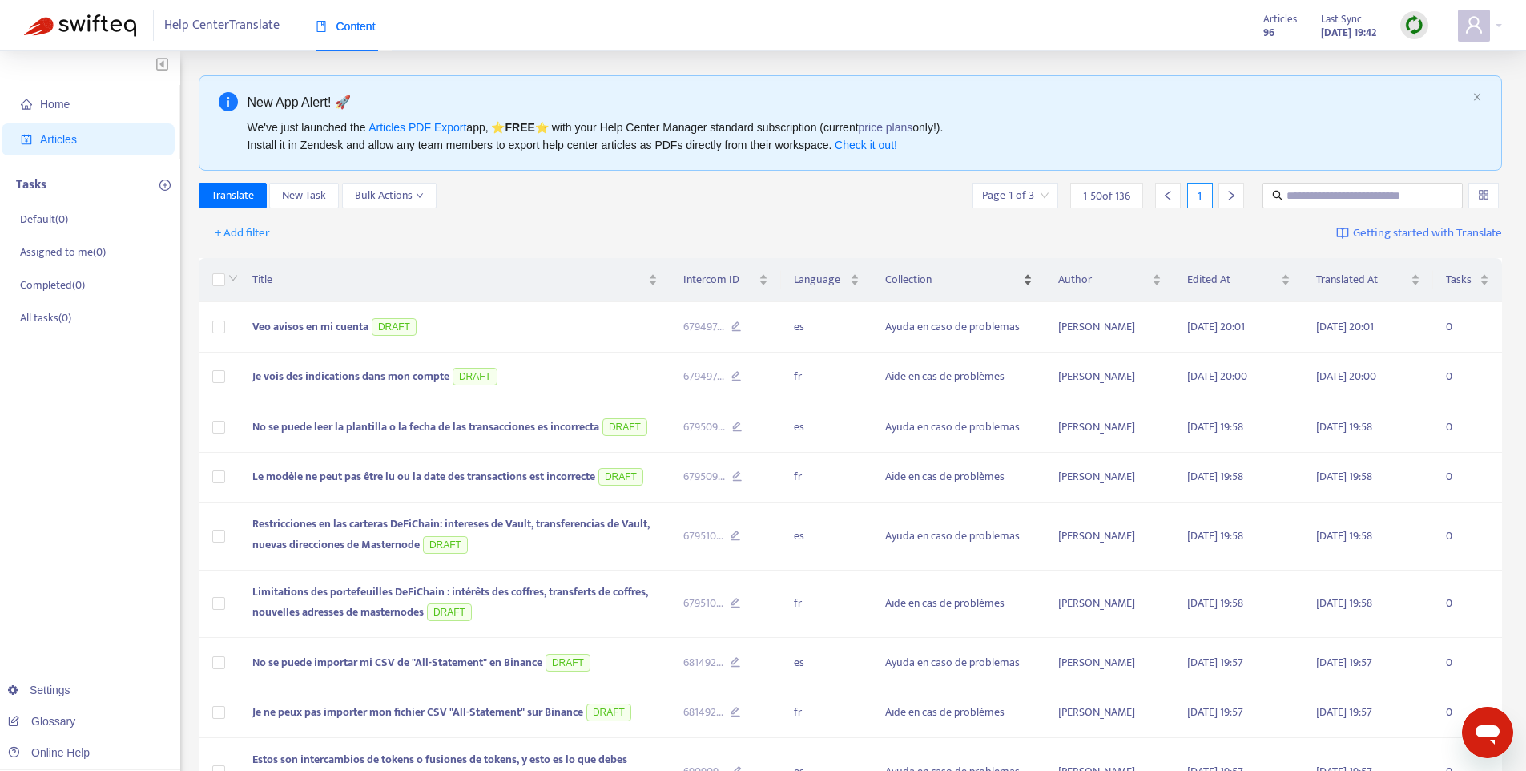
click at [930, 271] on span "Collection" at bounding box center [952, 280] width 134 height 18
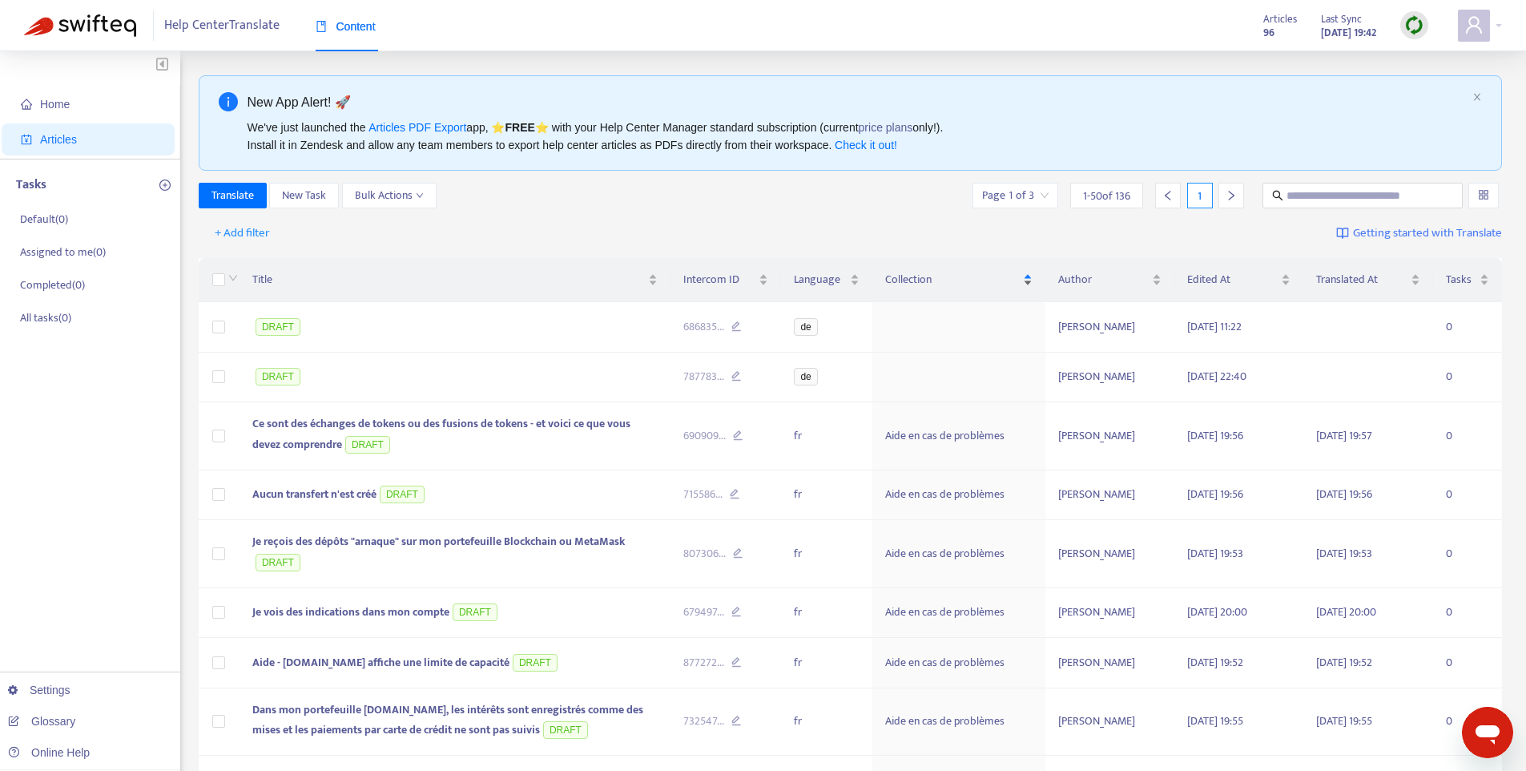
click at [932, 273] on span "Collection" at bounding box center [952, 280] width 134 height 18
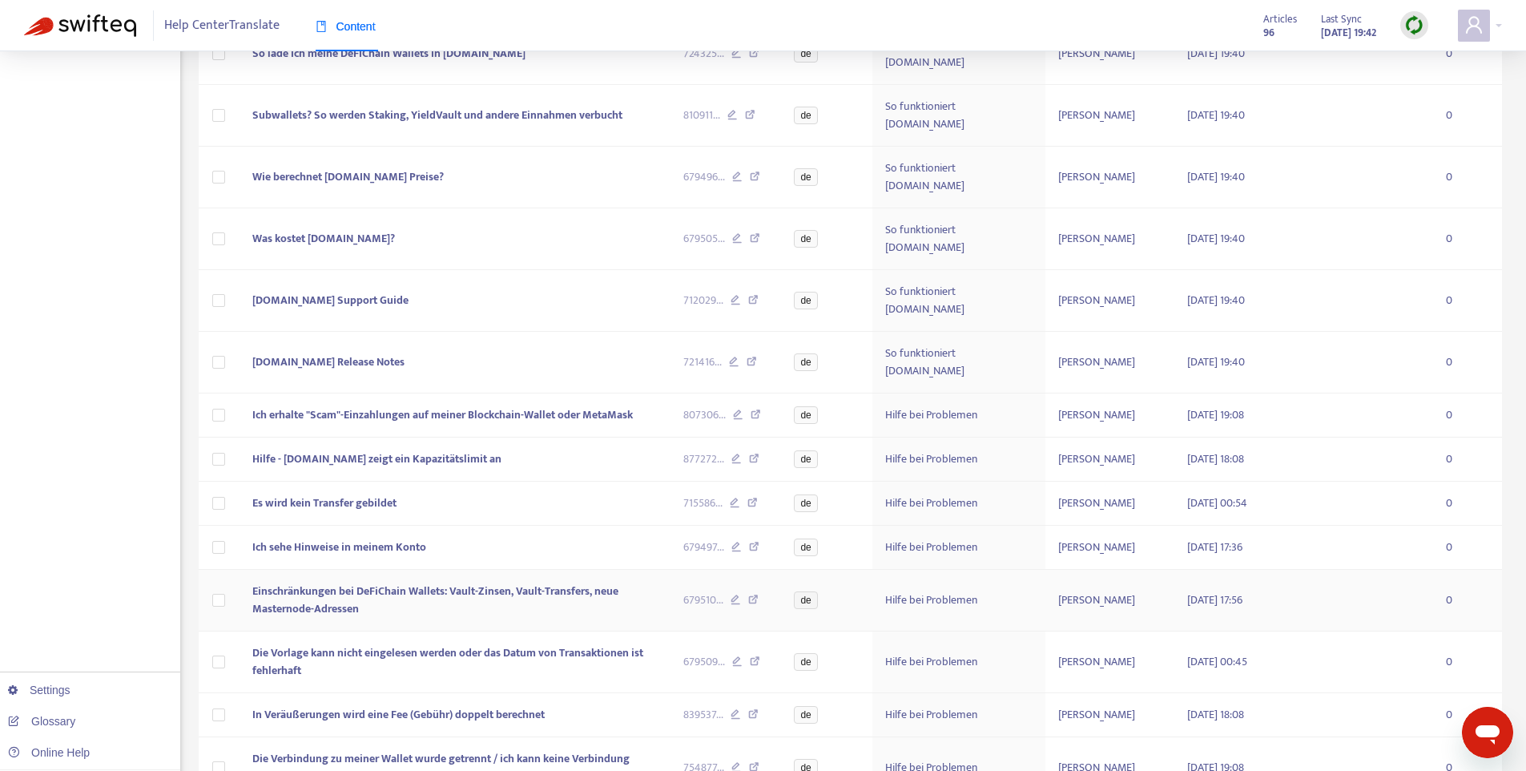
scroll to position [2171, 0]
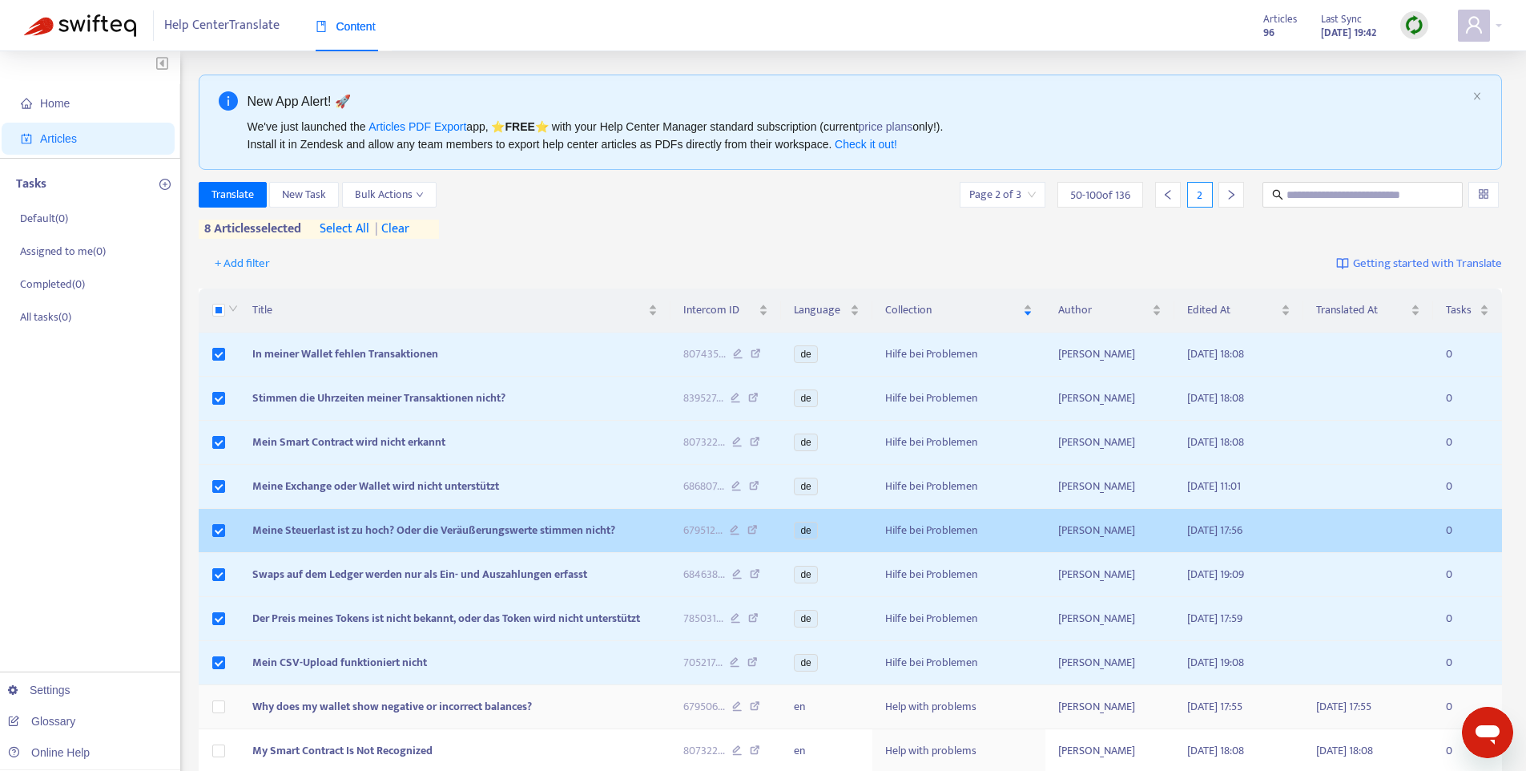
scroll to position [0, 0]
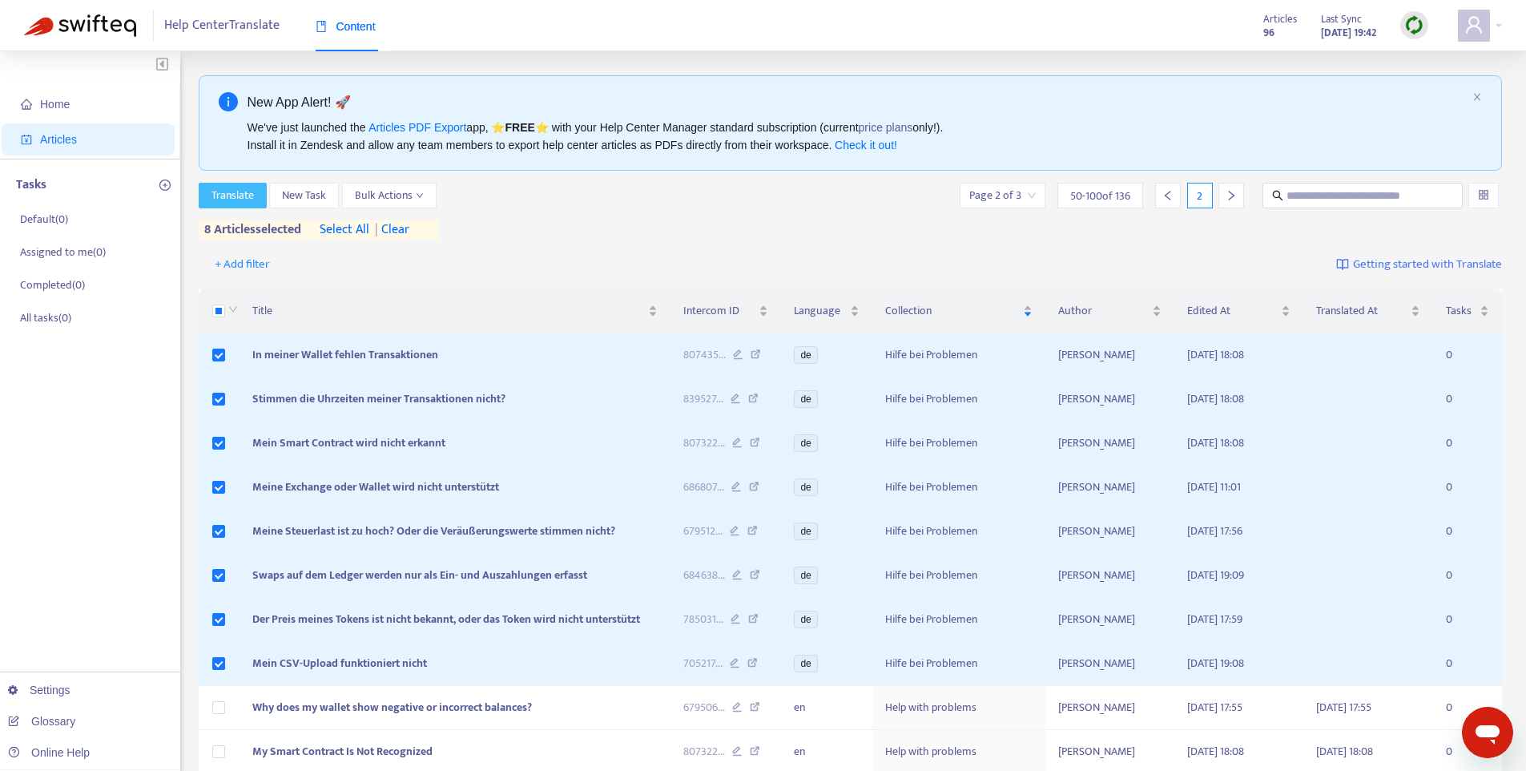
click at [239, 198] on span "Translate" at bounding box center [232, 196] width 42 height 18
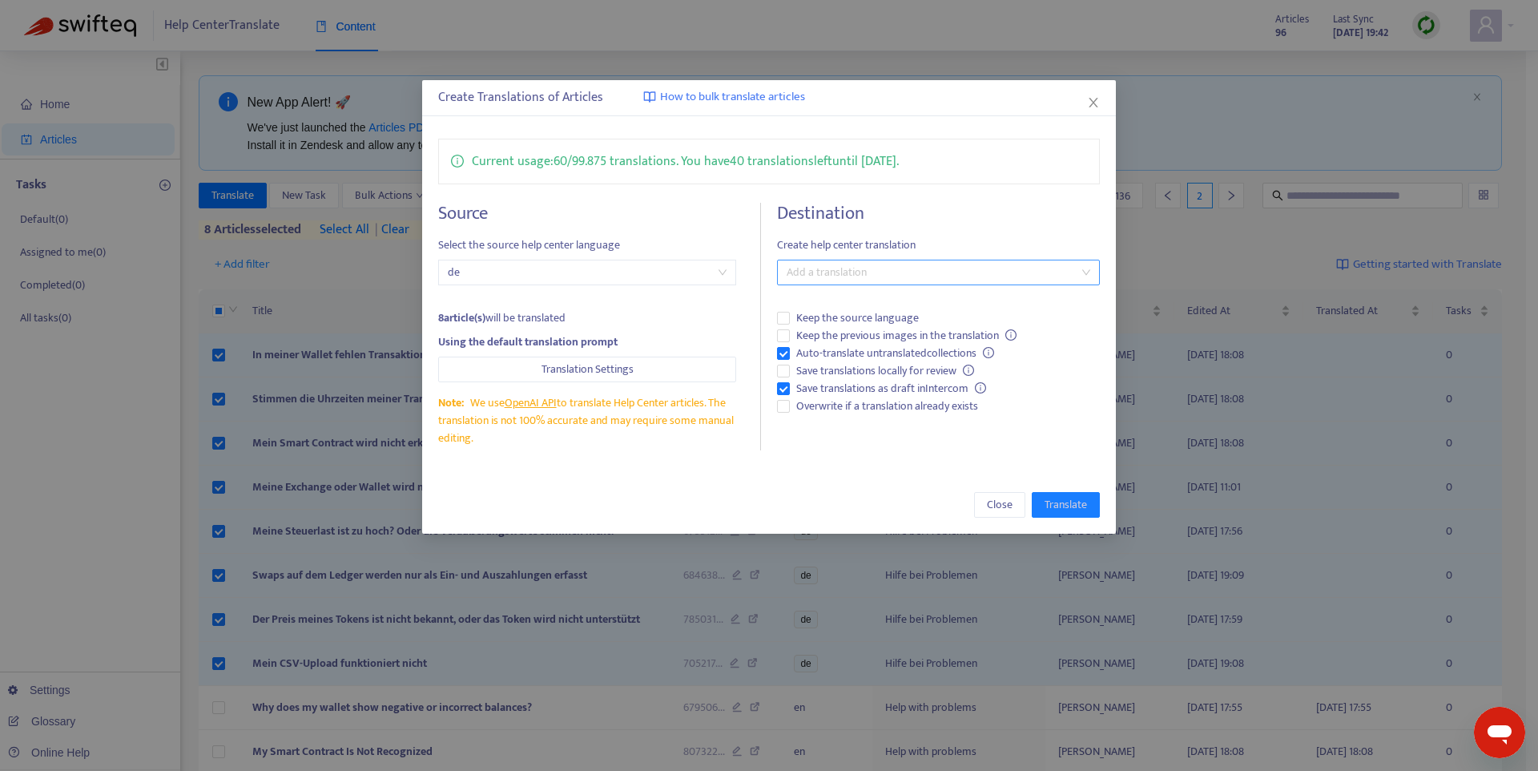
click at [865, 268] on div at bounding box center [930, 272] width 299 height 19
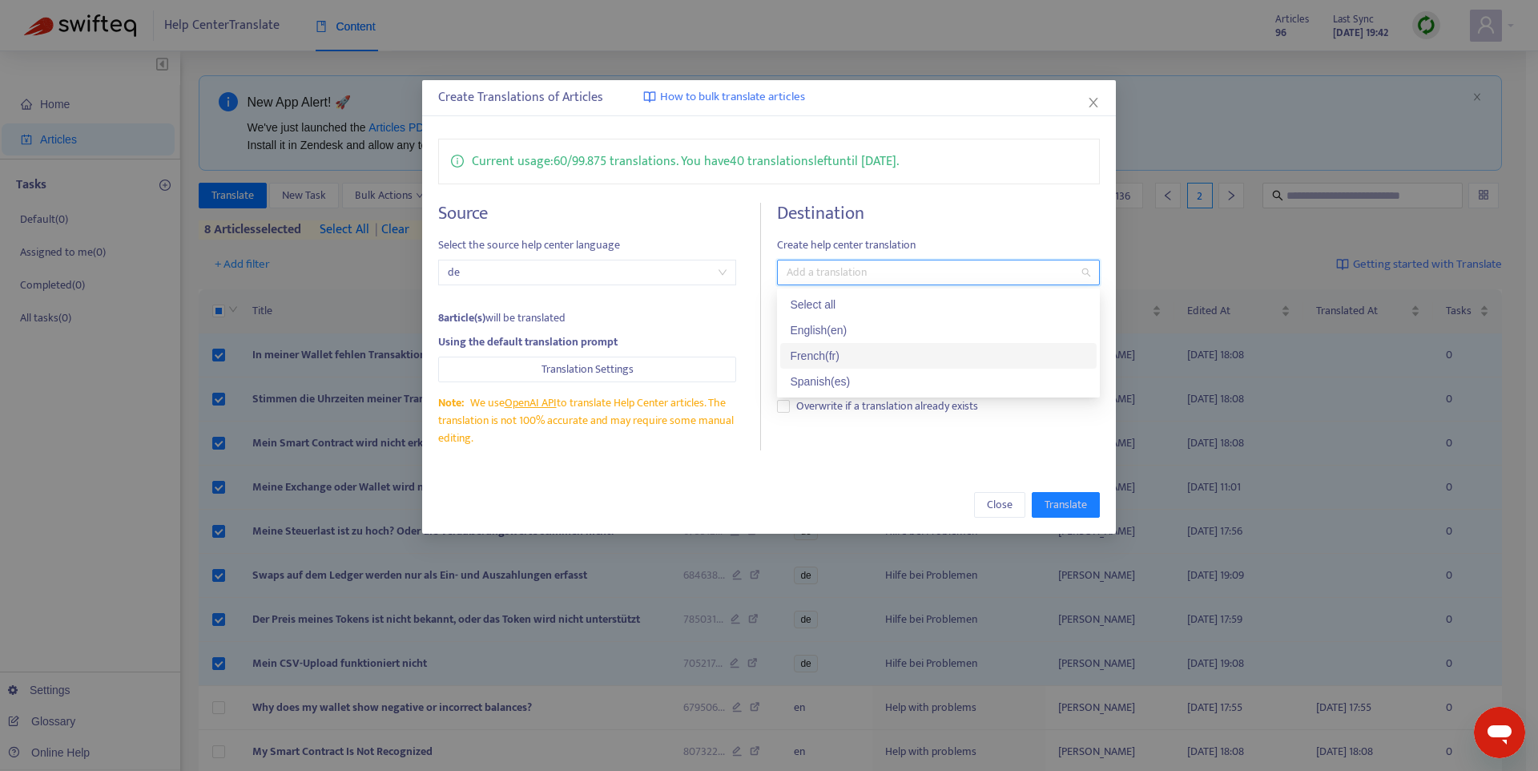
click at [836, 351] on div "French ( fr )" at bounding box center [938, 356] width 297 height 18
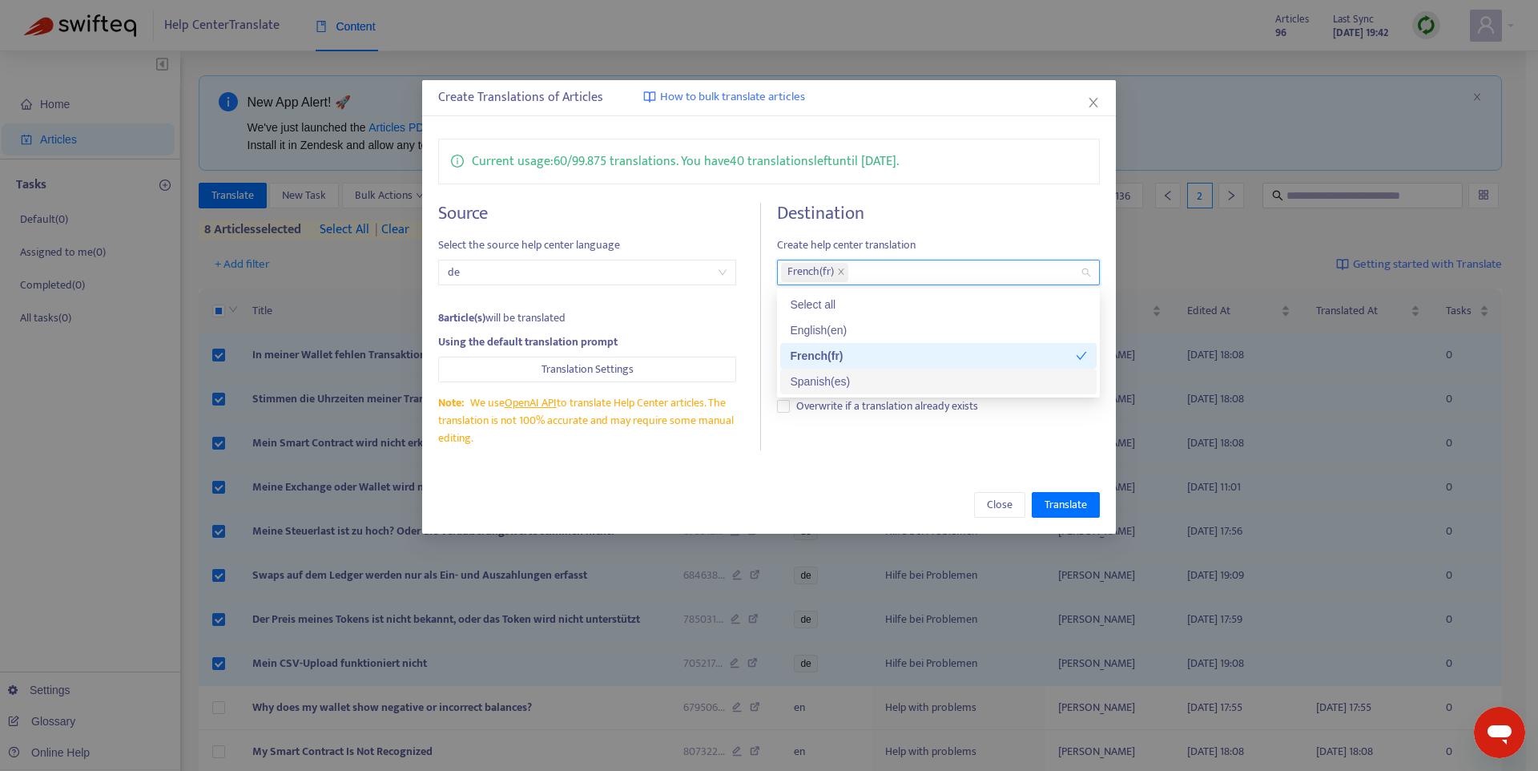
click at [827, 385] on div "Spanish ( es )" at bounding box center [938, 381] width 297 height 18
click at [1008, 462] on div "Current usage: 60 / 99.875 translations . You have 40 translations left until […" at bounding box center [769, 295] width 694 height 344
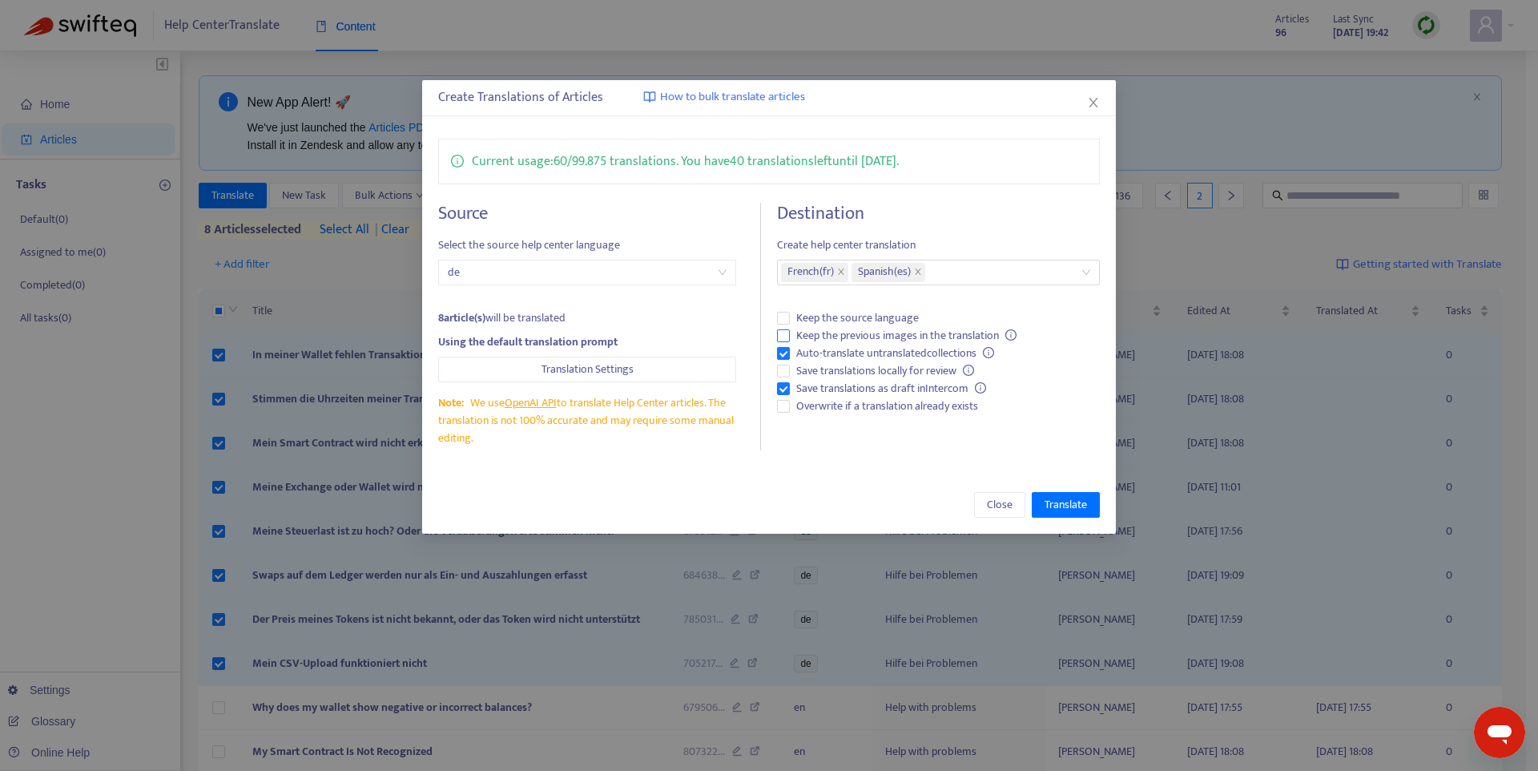
click at [834, 336] on span "Keep the previous images in the translation" at bounding box center [906, 336] width 233 height 18
click at [1070, 498] on span "Translate" at bounding box center [1066, 505] width 42 height 18
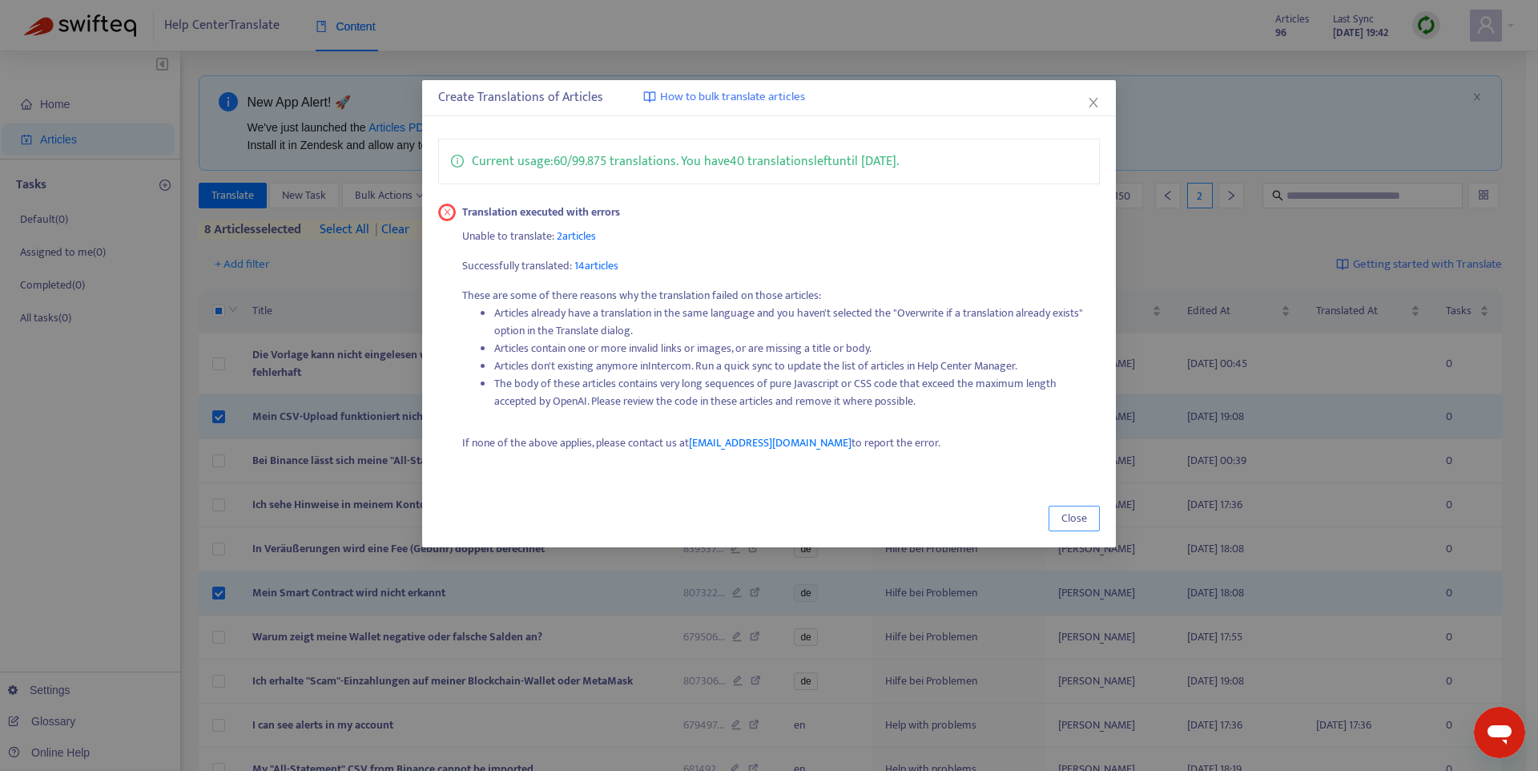
click at [1061, 519] on span "Close" at bounding box center [1074, 518] width 26 height 18
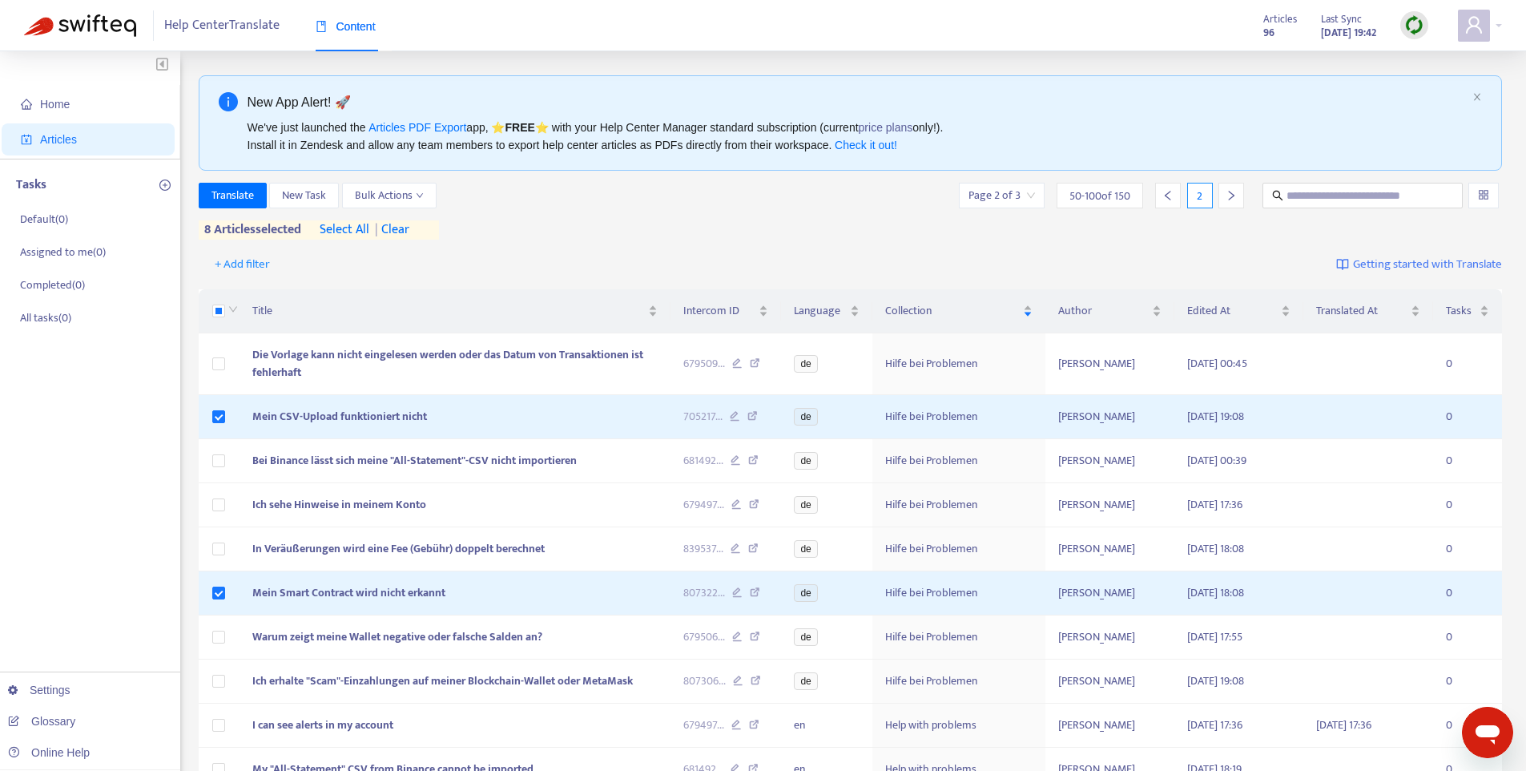
click at [461, 264] on div "+ Add filter Getting started with Translate" at bounding box center [851, 265] width 1304 height 38
click at [226, 311] on div at bounding box center [231, 311] width 13 height 18
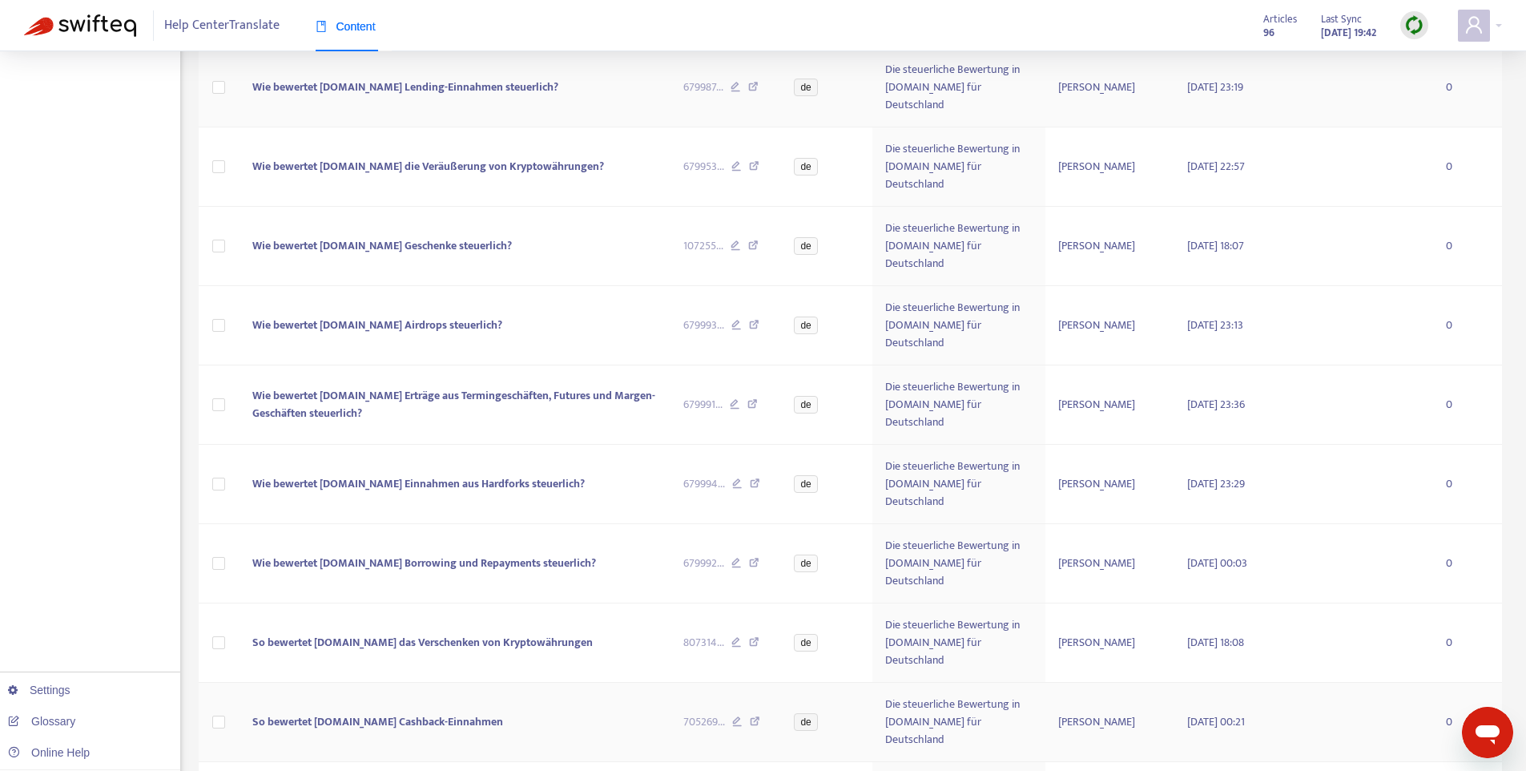
scroll to position [2226, 0]
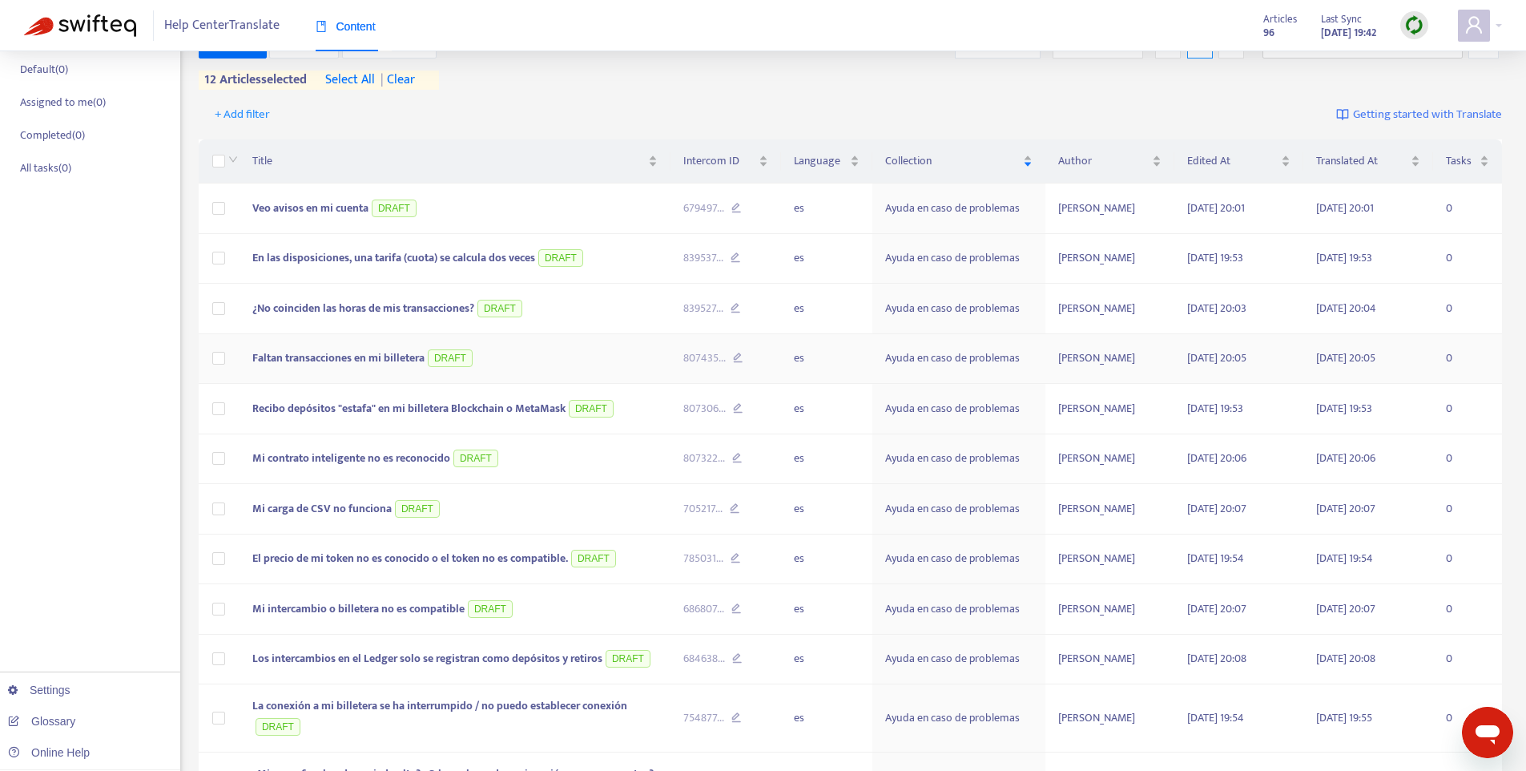
scroll to position [131, 0]
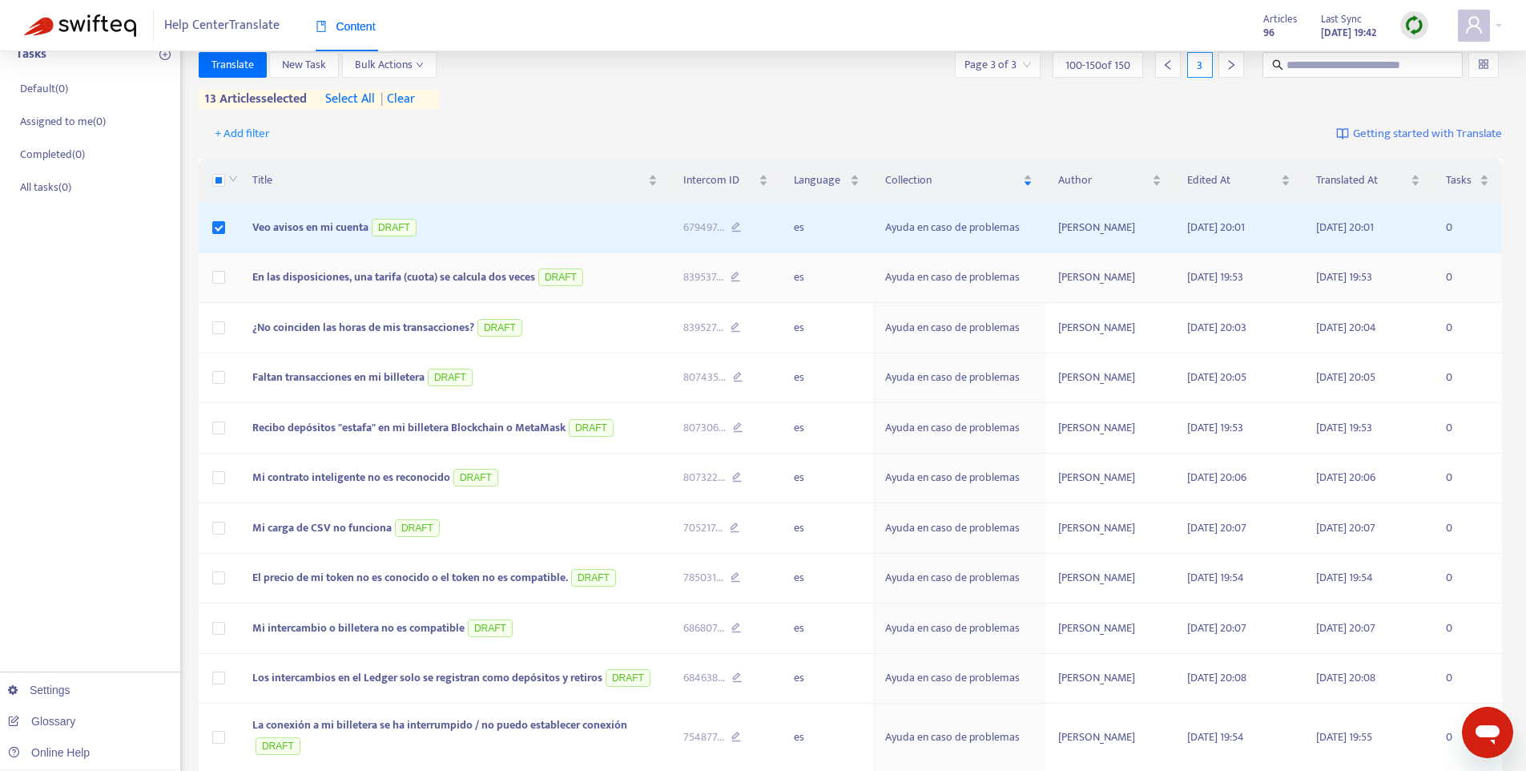
click at [216, 264] on td at bounding box center [220, 278] width 42 height 50
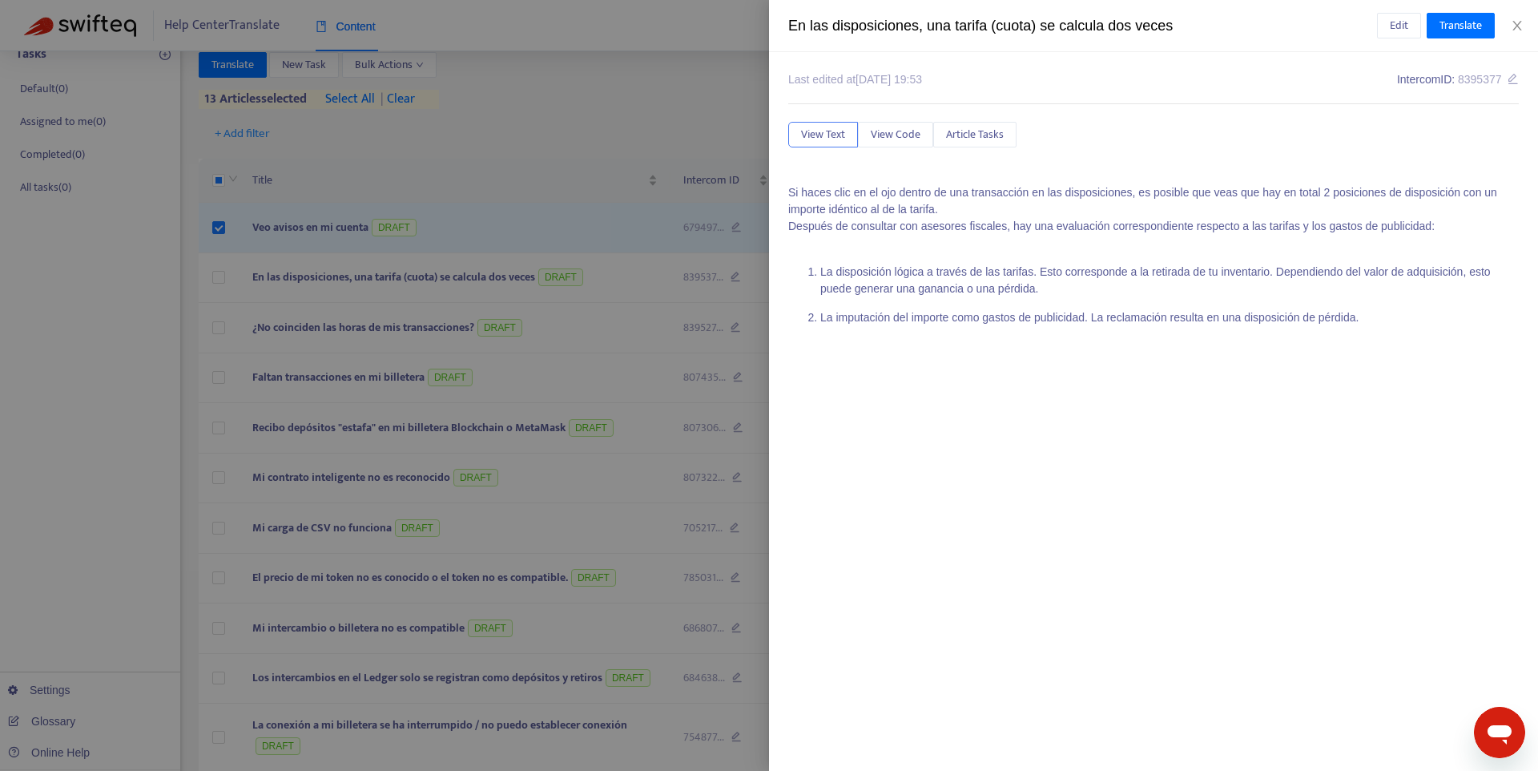
click at [216, 272] on div at bounding box center [769, 385] width 1538 height 771
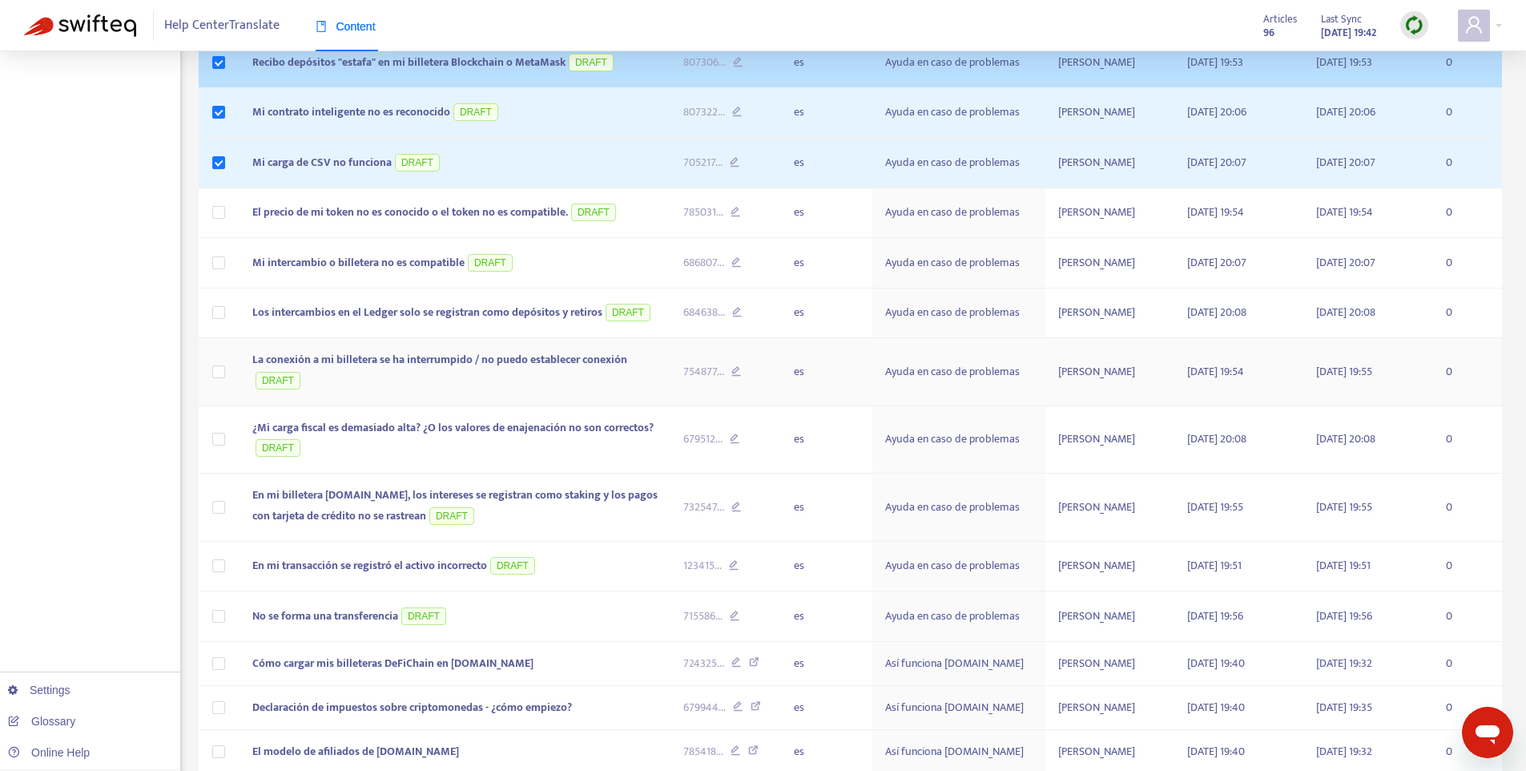
scroll to position [318, 0]
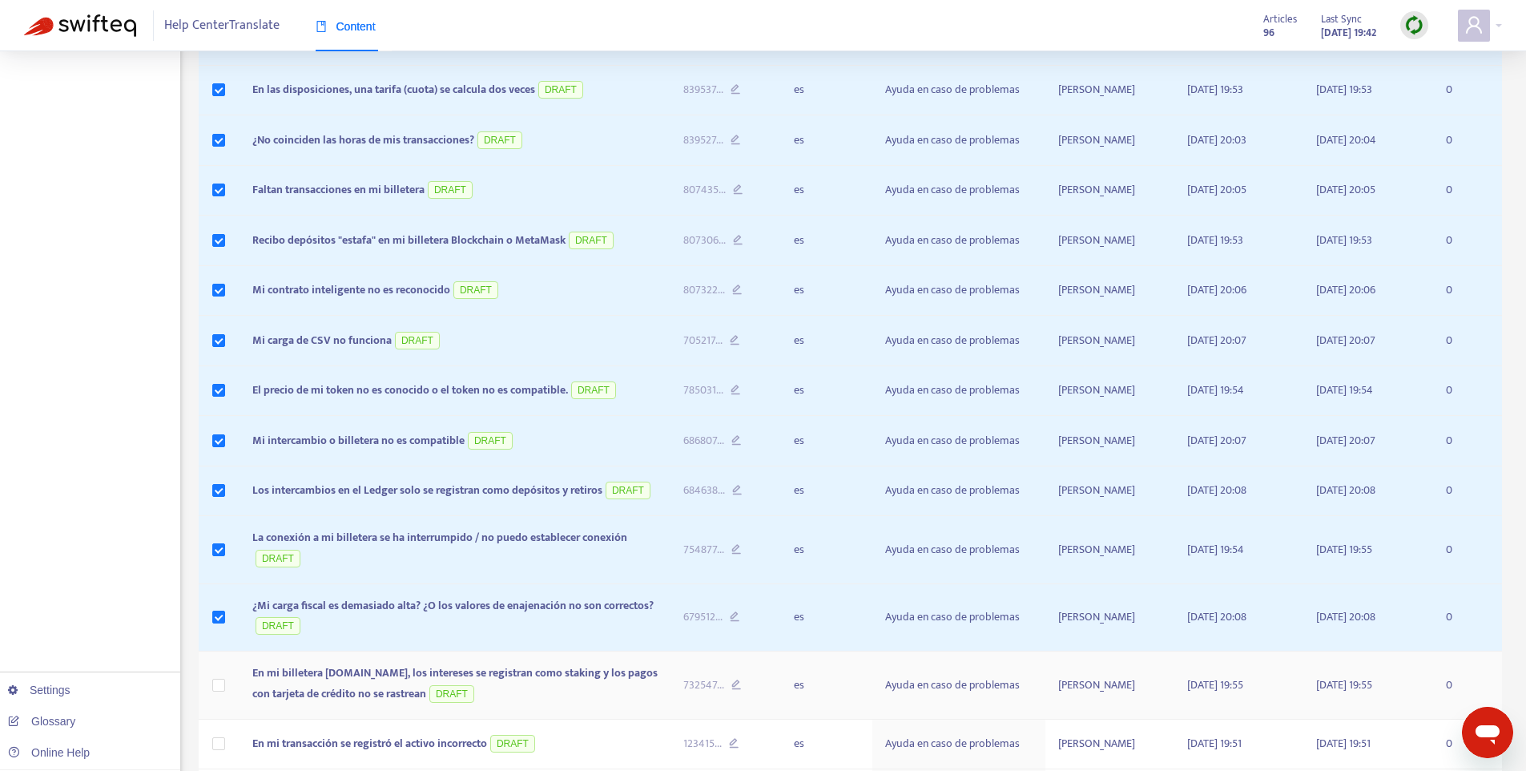
click at [226, 683] on td at bounding box center [220, 685] width 42 height 68
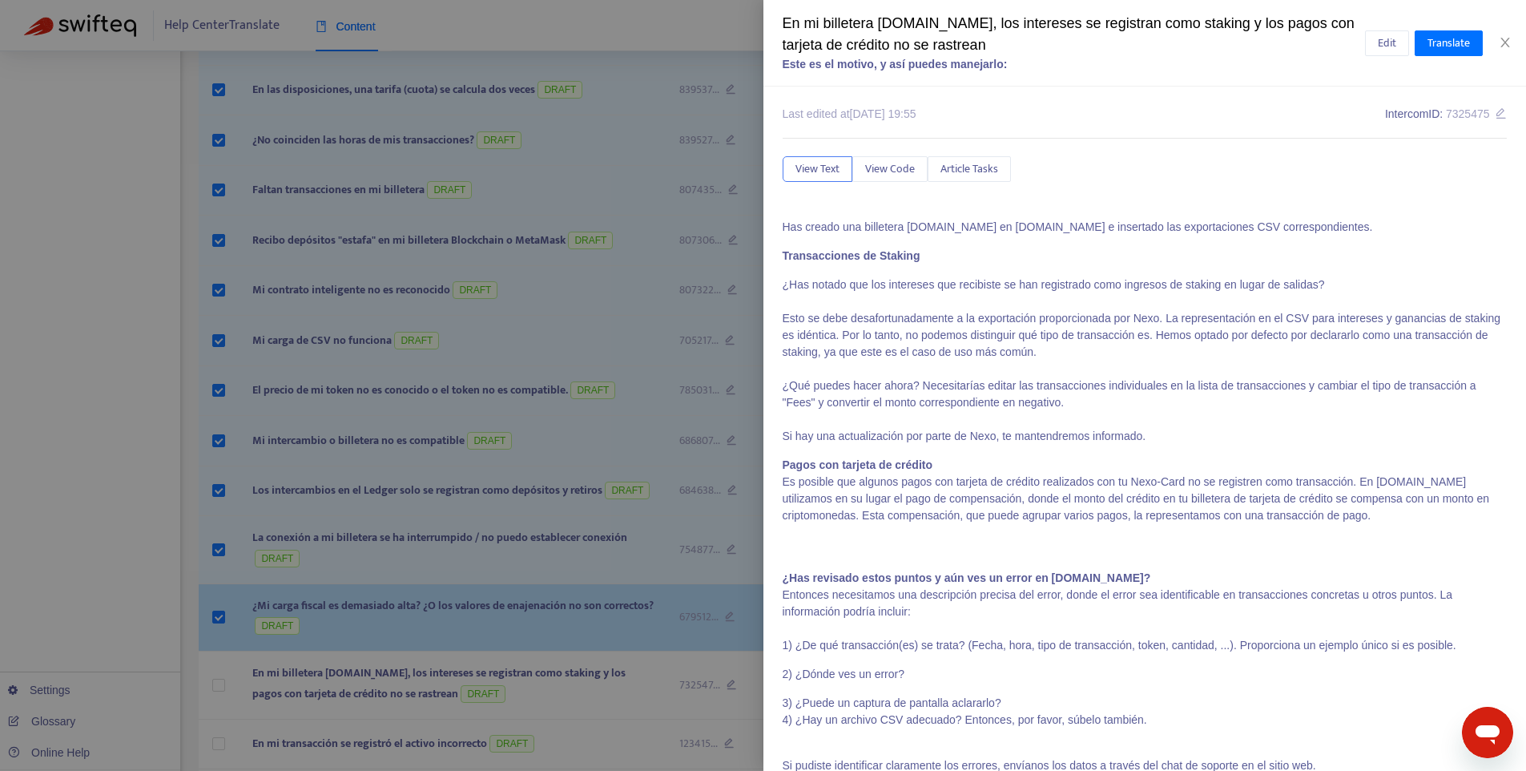
scroll to position [321, 0]
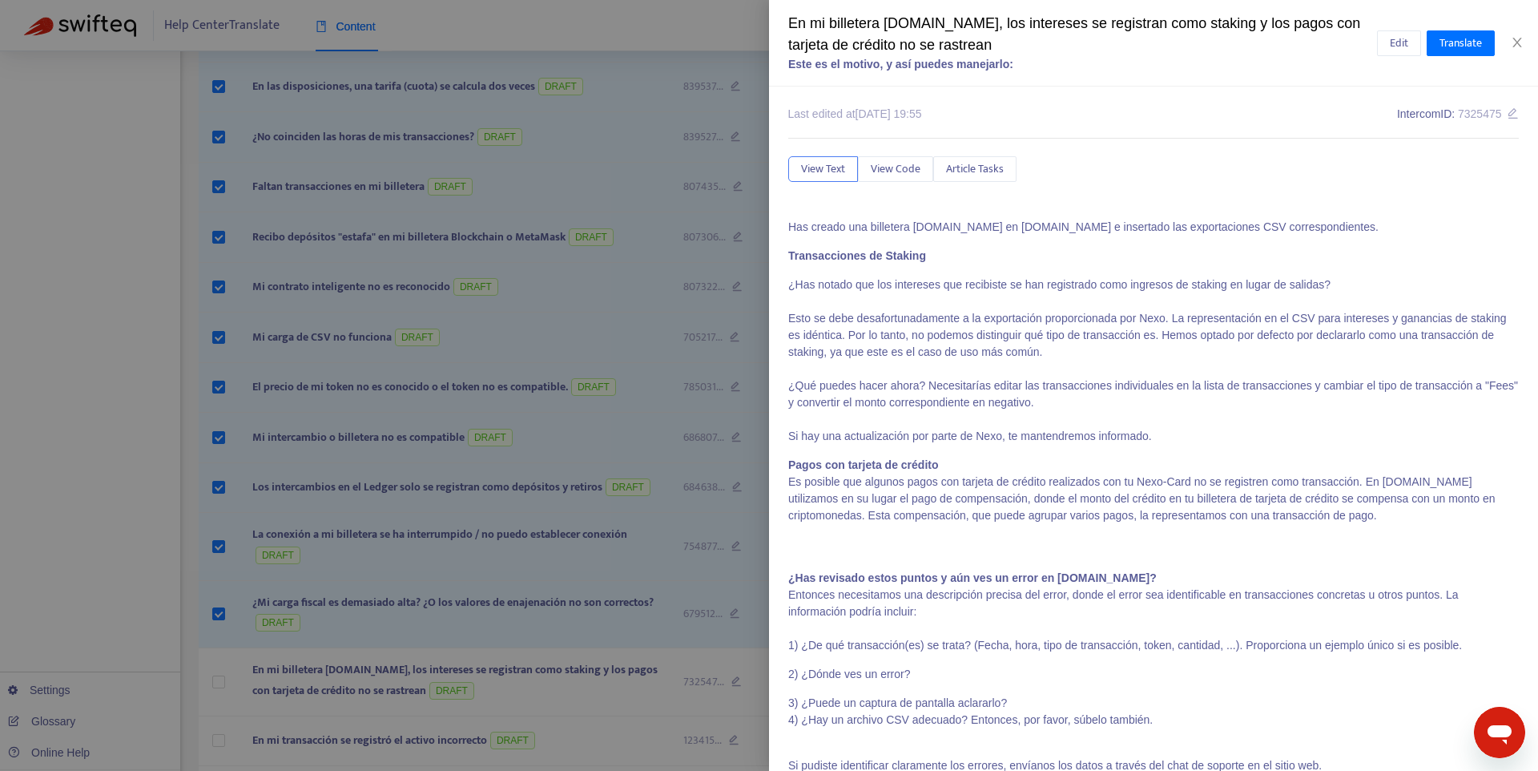
click at [212, 610] on div at bounding box center [769, 385] width 1538 height 771
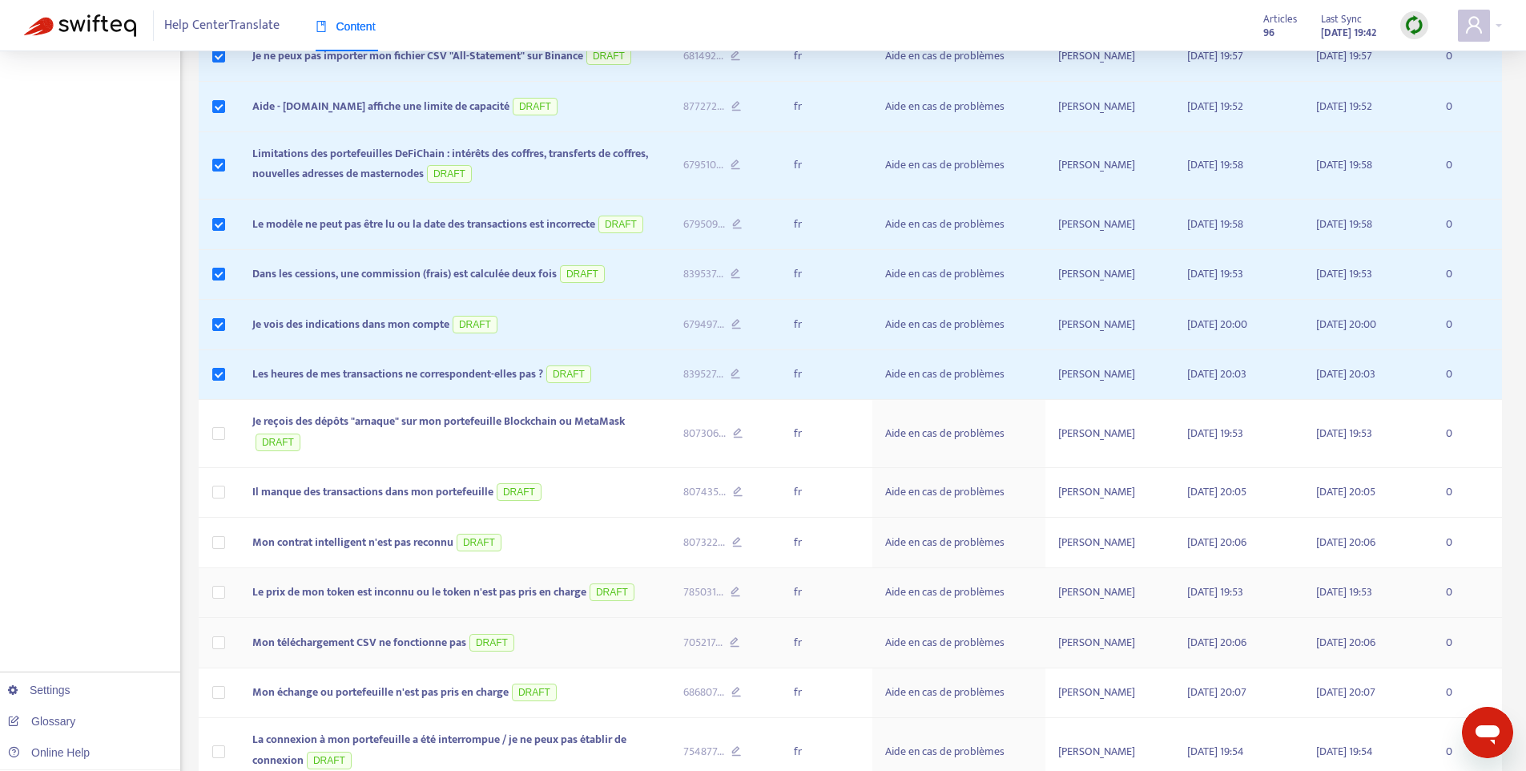
scroll to position [1661, 0]
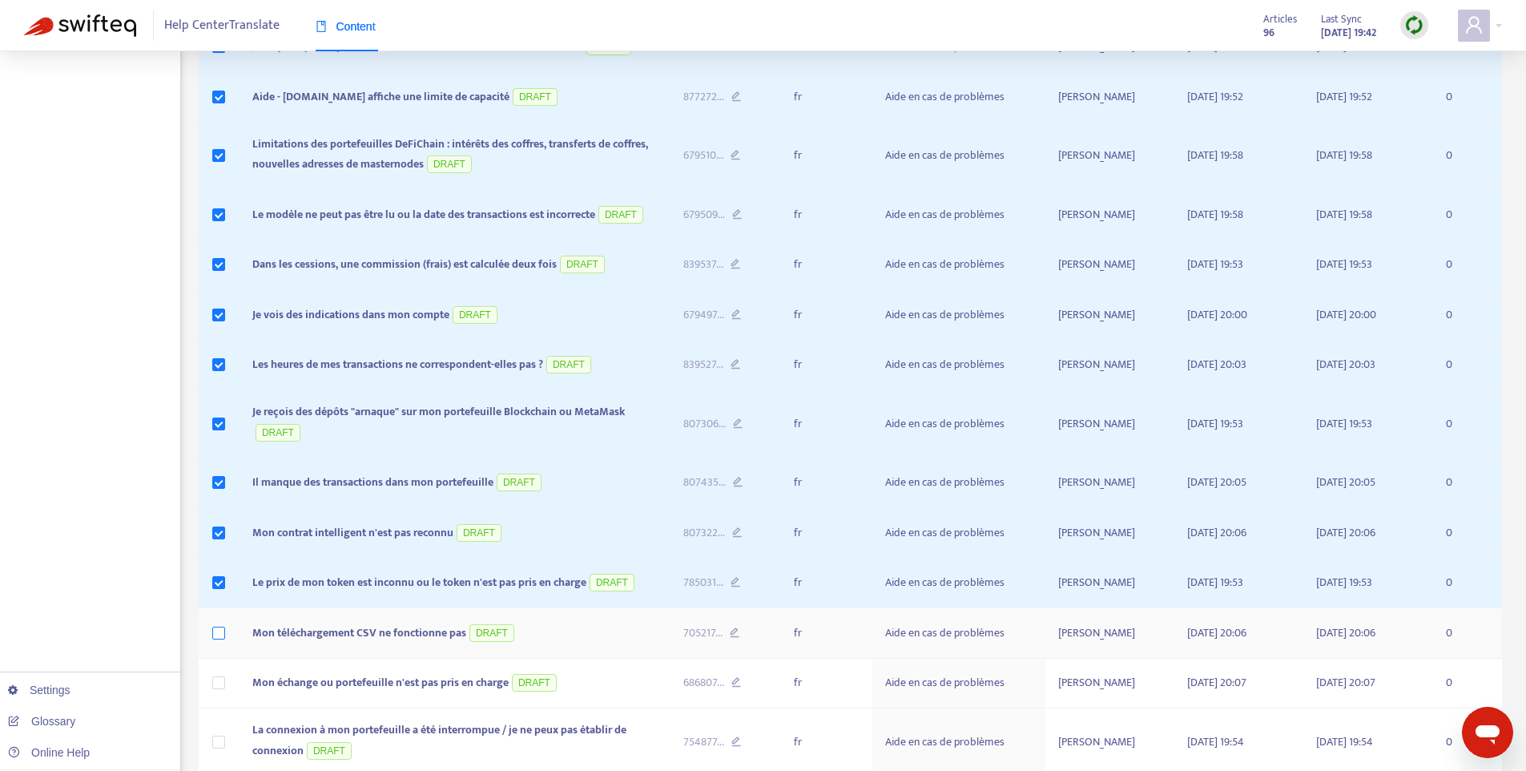
click at [218, 640] on label at bounding box center [218, 633] width 13 height 18
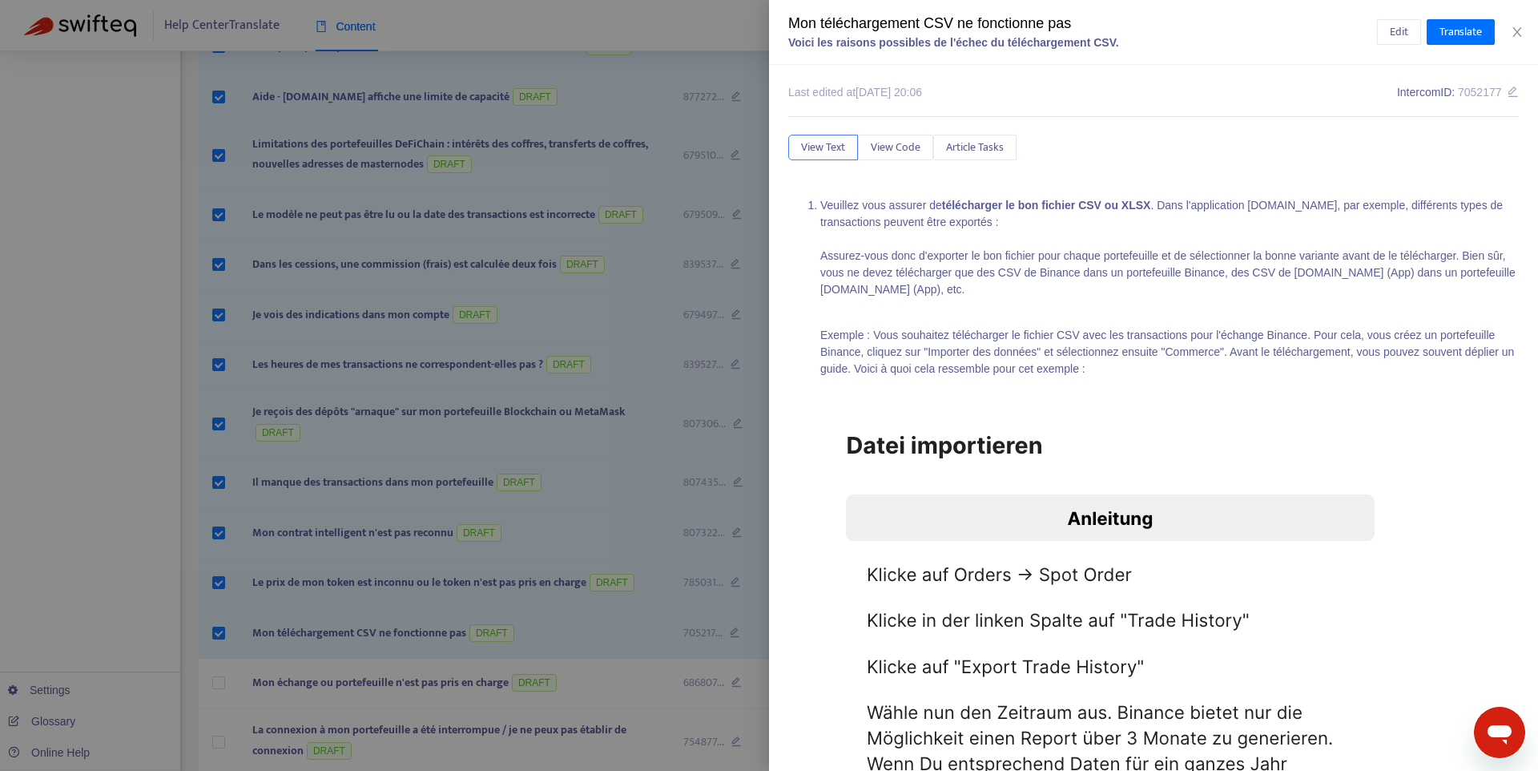
click at [219, 687] on div at bounding box center [769, 385] width 1538 height 771
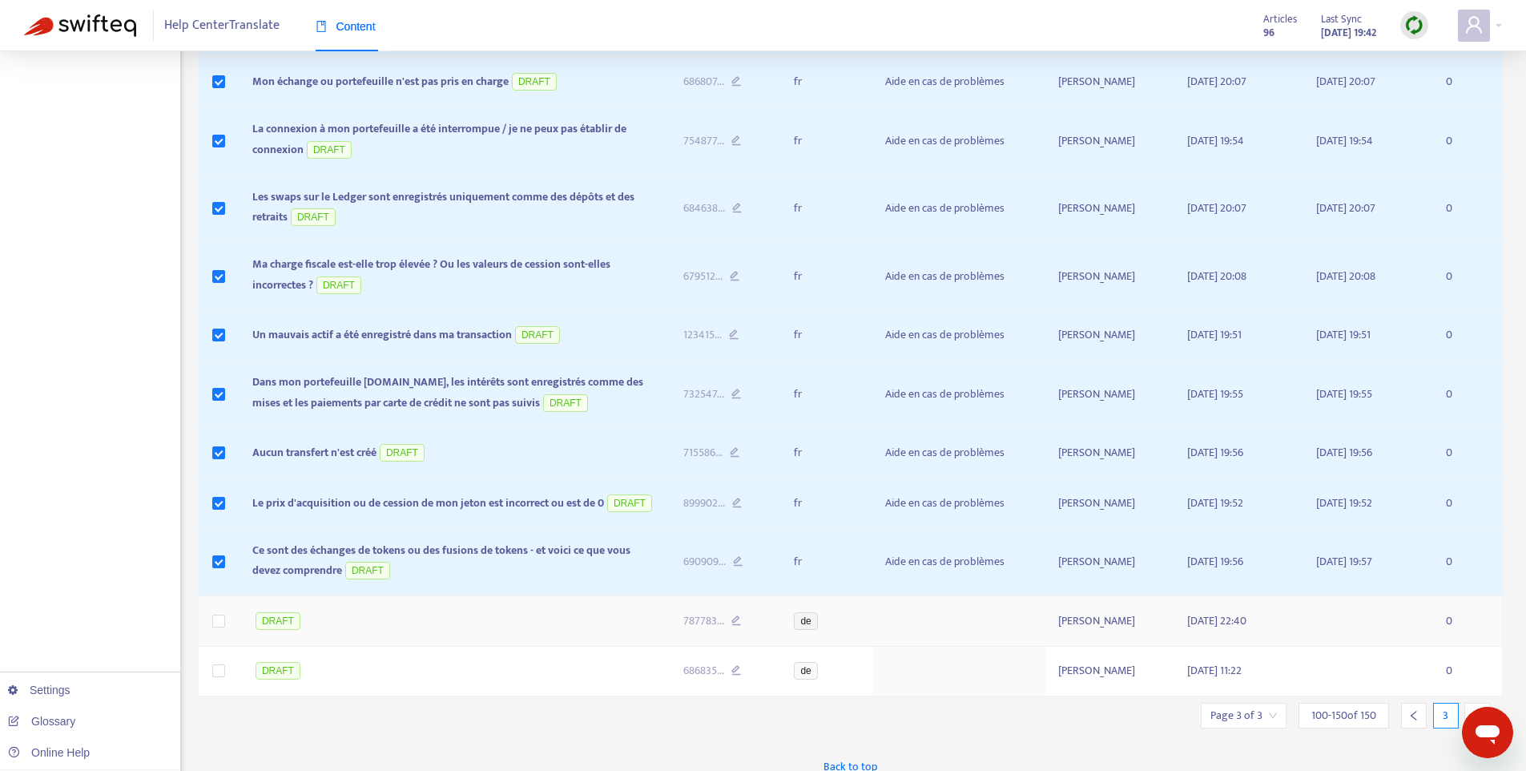
scroll to position [2277, 0]
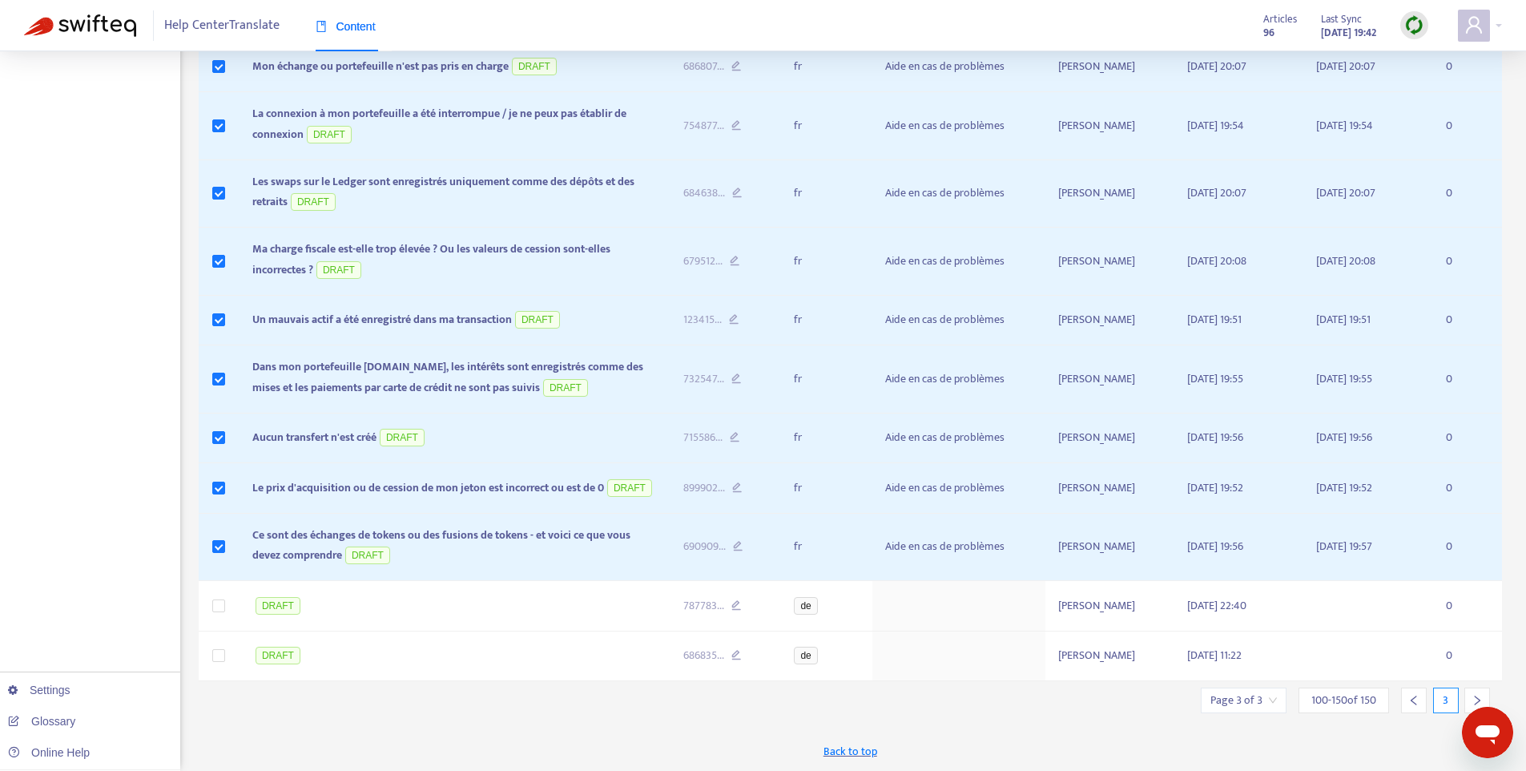
click at [1468, 697] on div at bounding box center [1477, 700] width 26 height 26
click at [1472, 696] on icon "right" at bounding box center [1477, 700] width 11 height 11
click at [1420, 699] on div at bounding box center [1414, 700] width 26 height 26
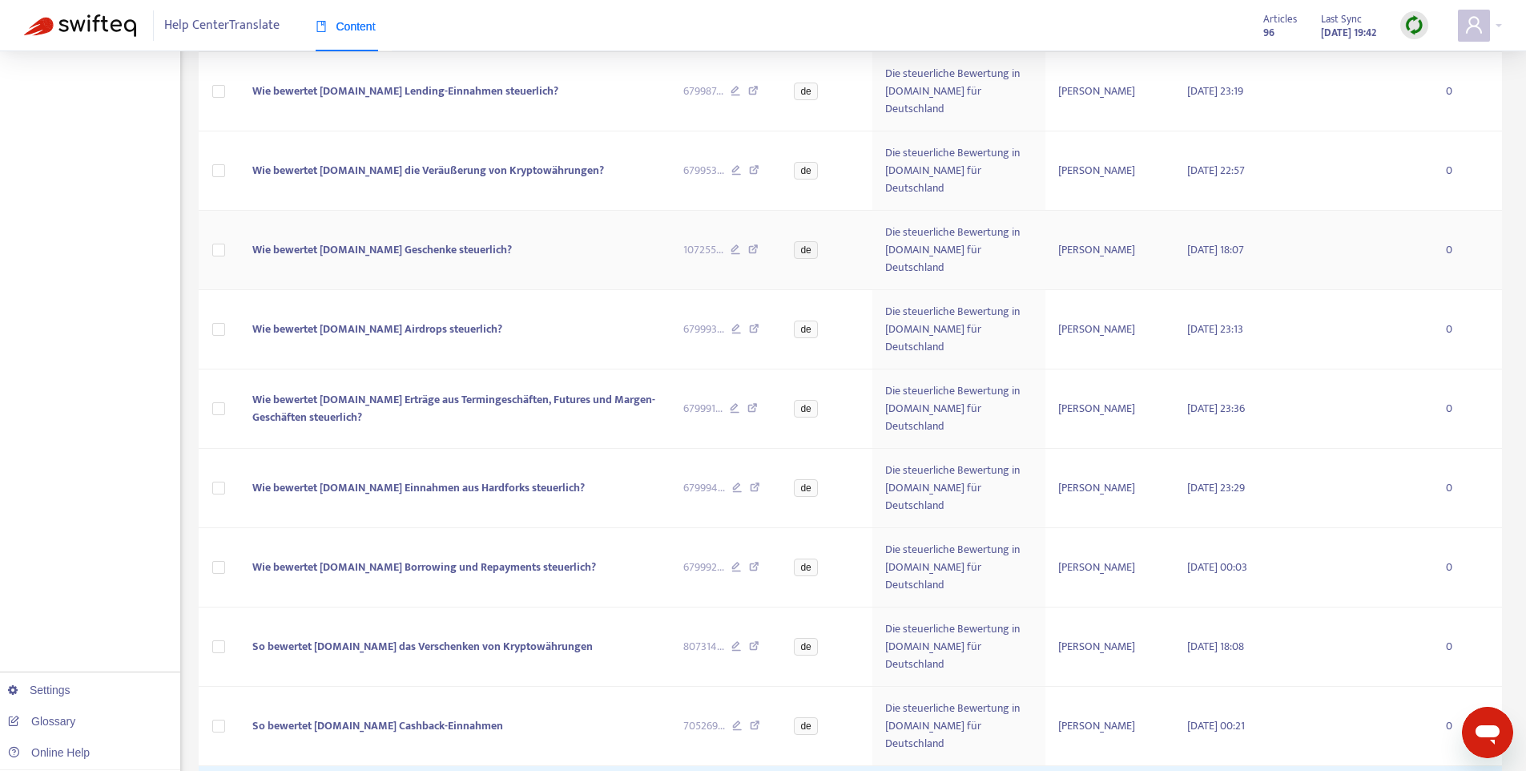
scroll to position [2226, 0]
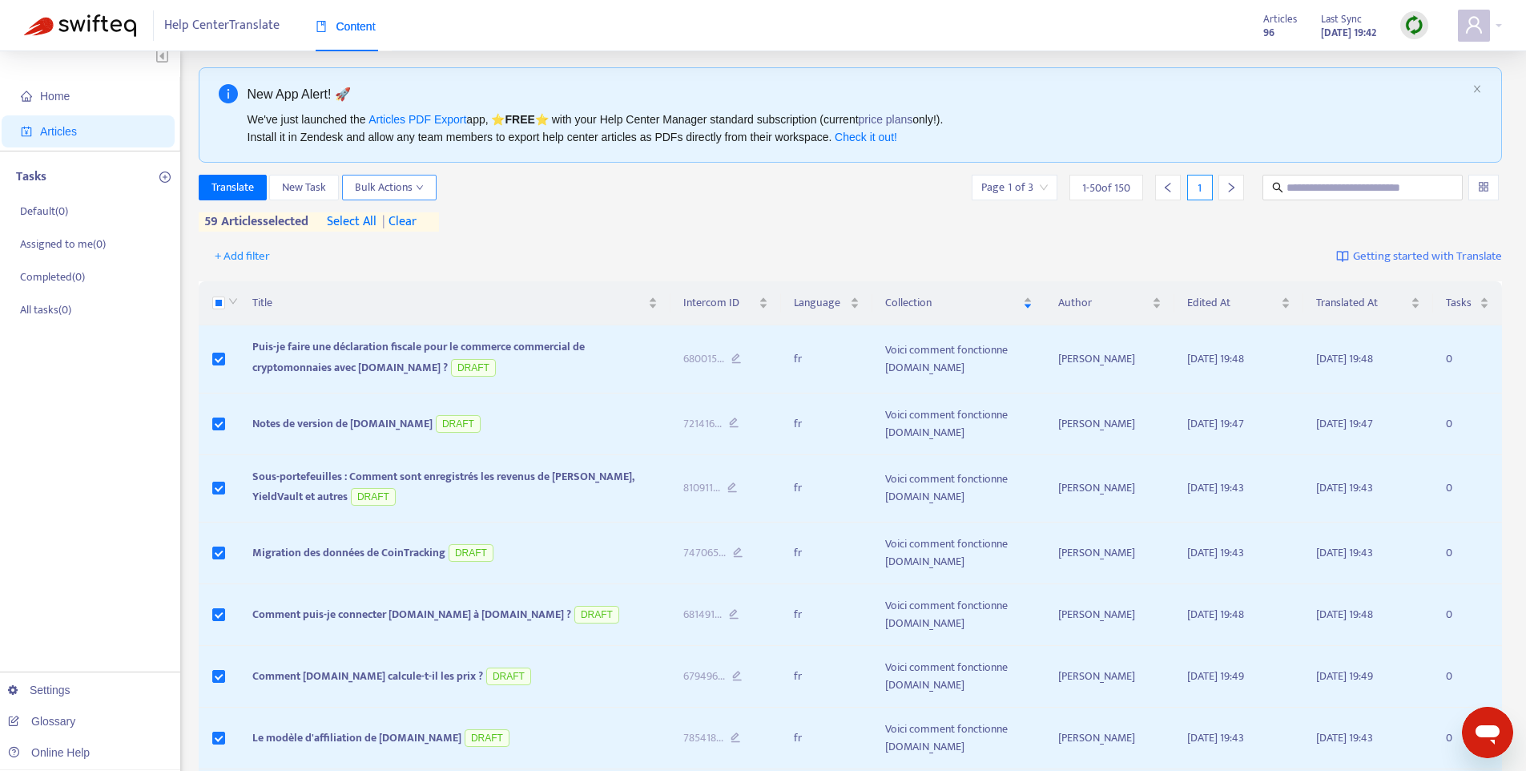
scroll to position [0, 0]
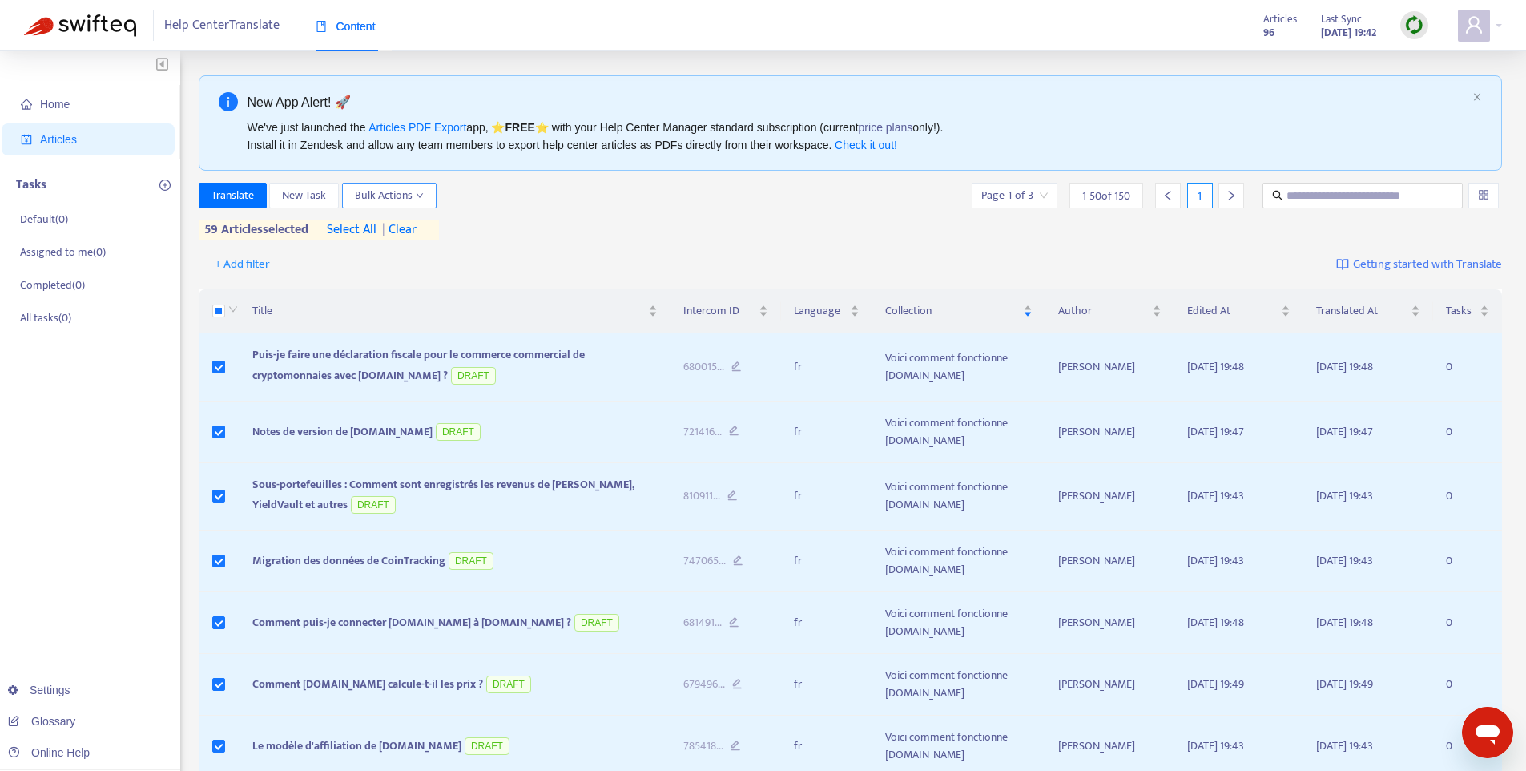
click at [397, 184] on button "Bulk Actions" at bounding box center [389, 196] width 95 height 26
click at [508, 231] on span "Published" at bounding box center [512, 230] width 46 height 18
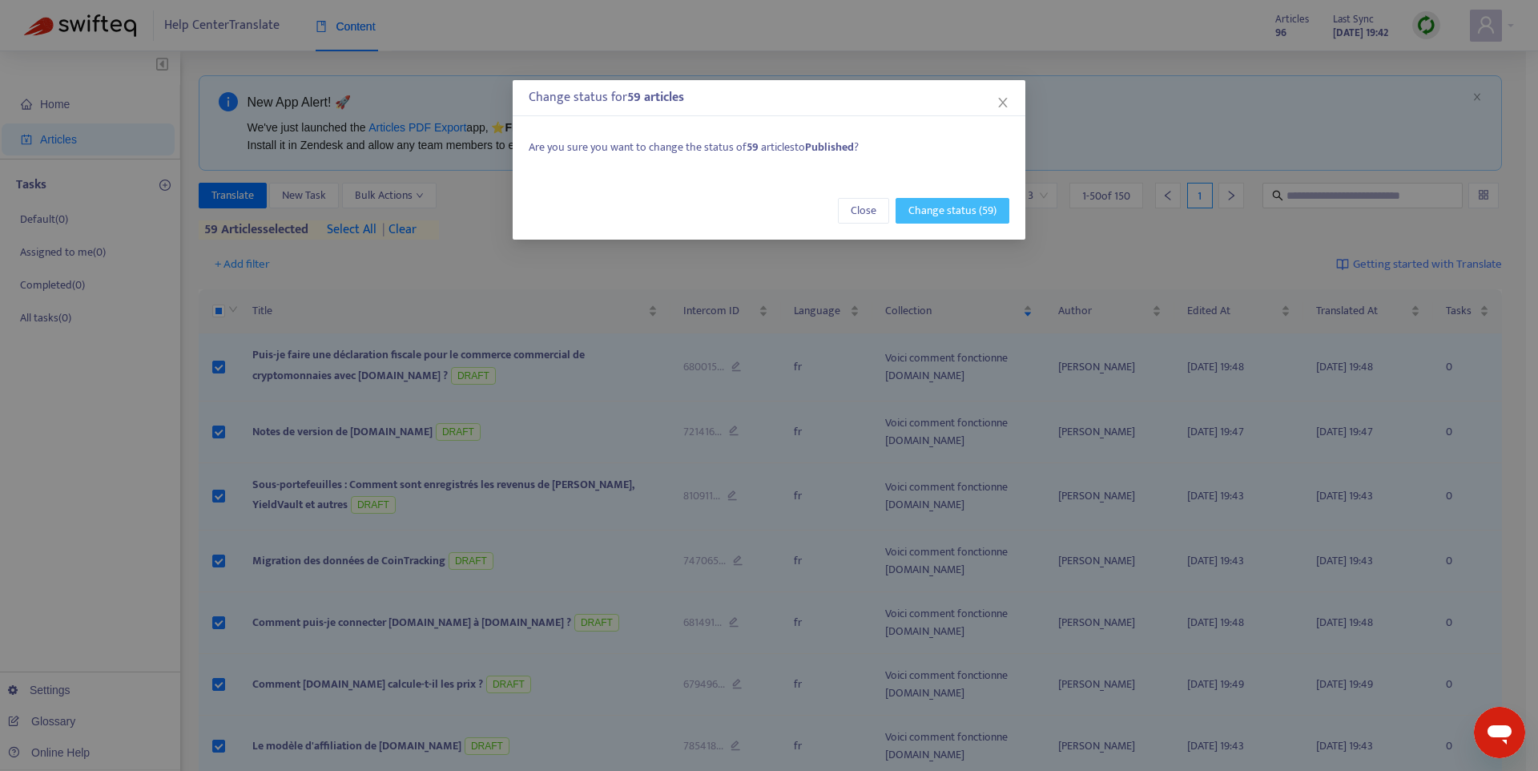
click at [990, 211] on span "Change status (59)" at bounding box center [952, 211] width 88 height 18
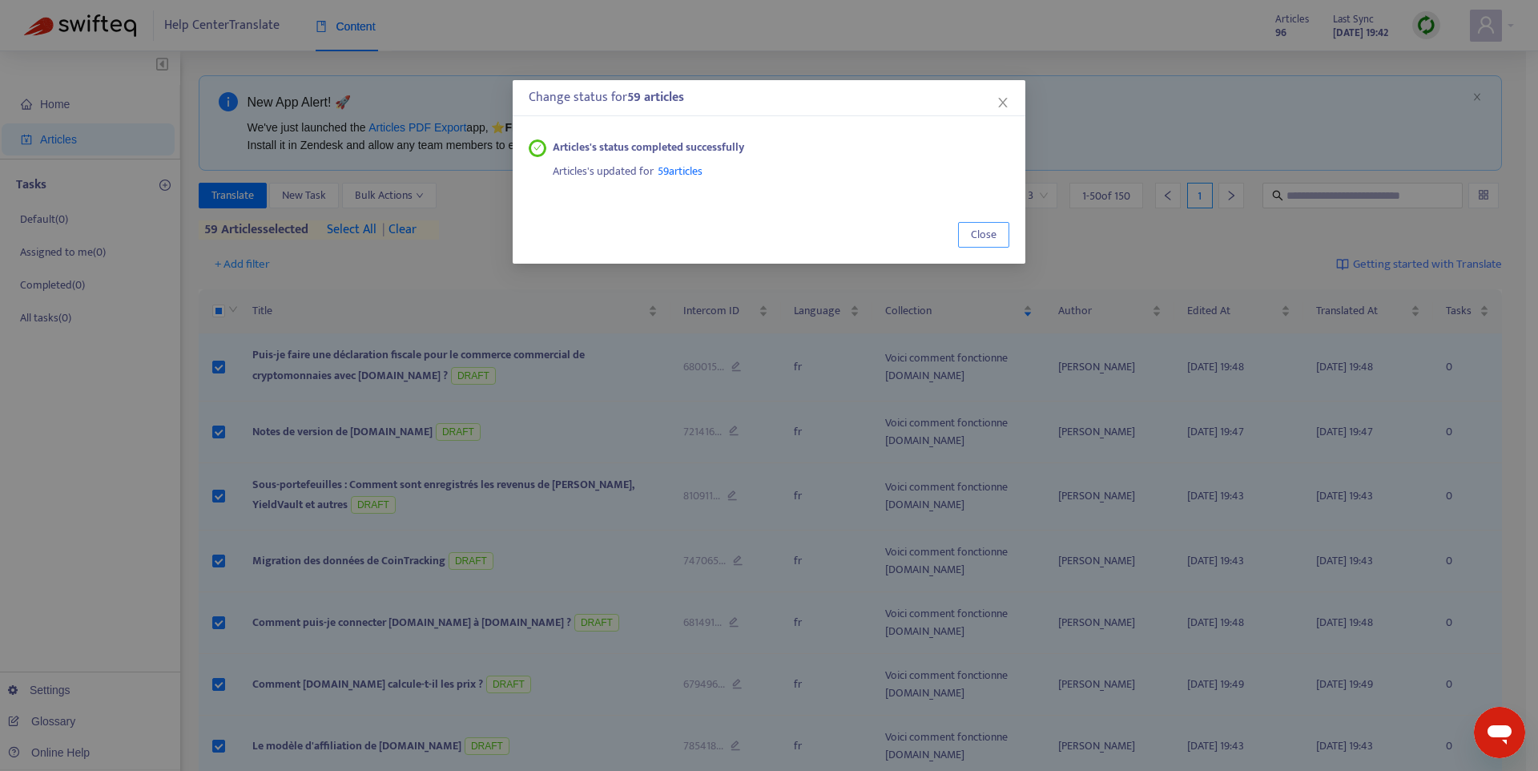
click at [987, 236] on span "Close" at bounding box center [984, 235] width 26 height 18
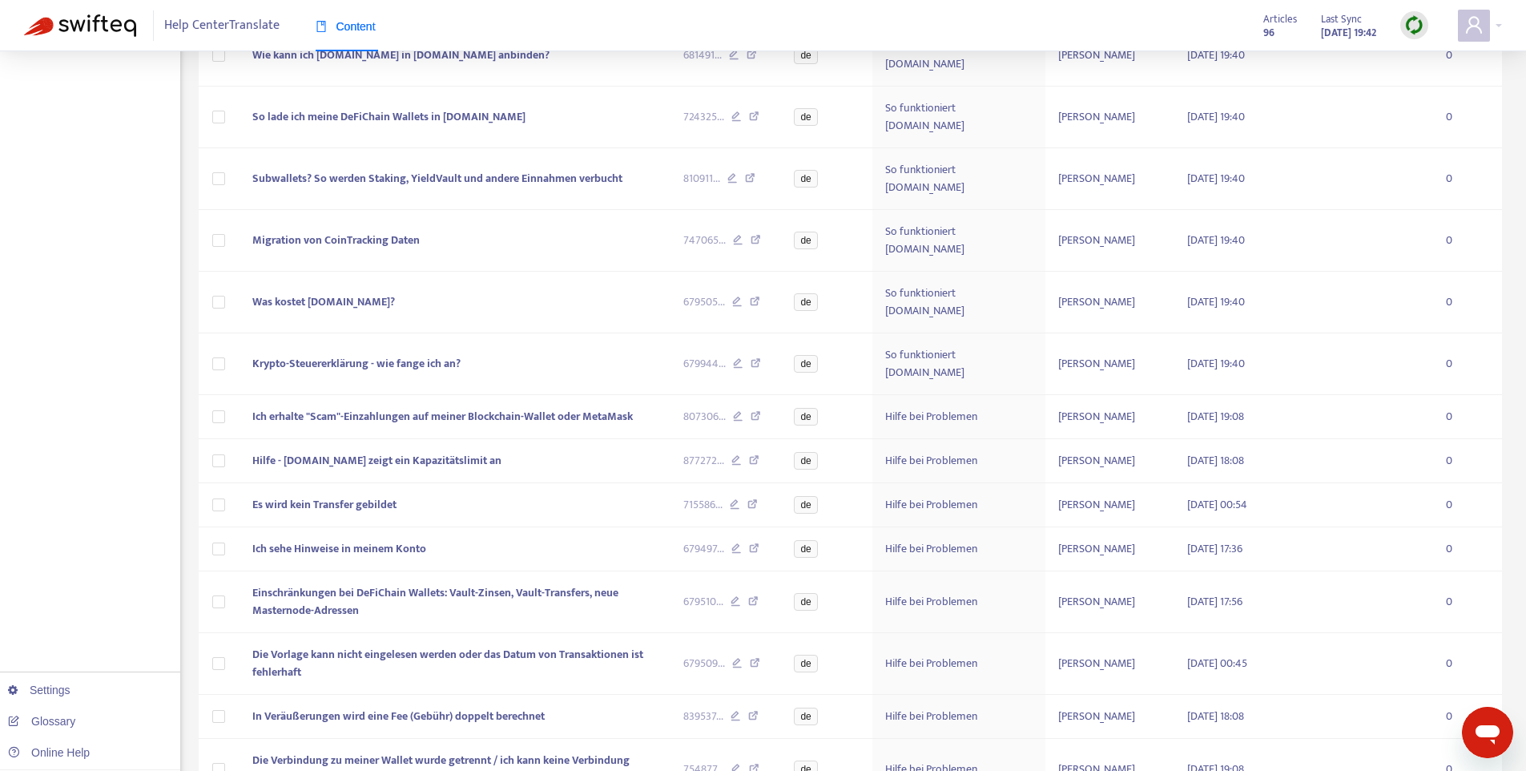
scroll to position [2202, 0]
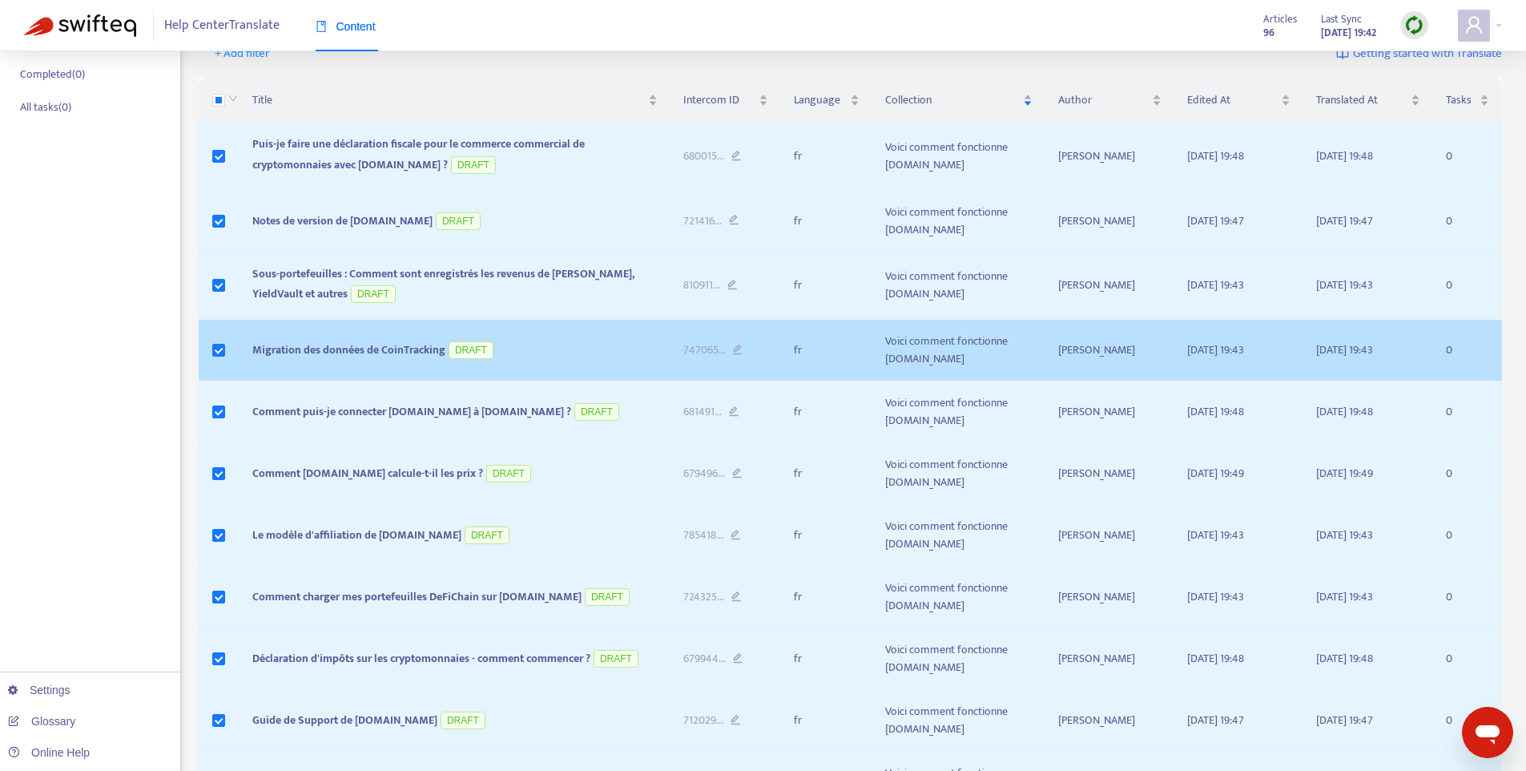
scroll to position [0, 0]
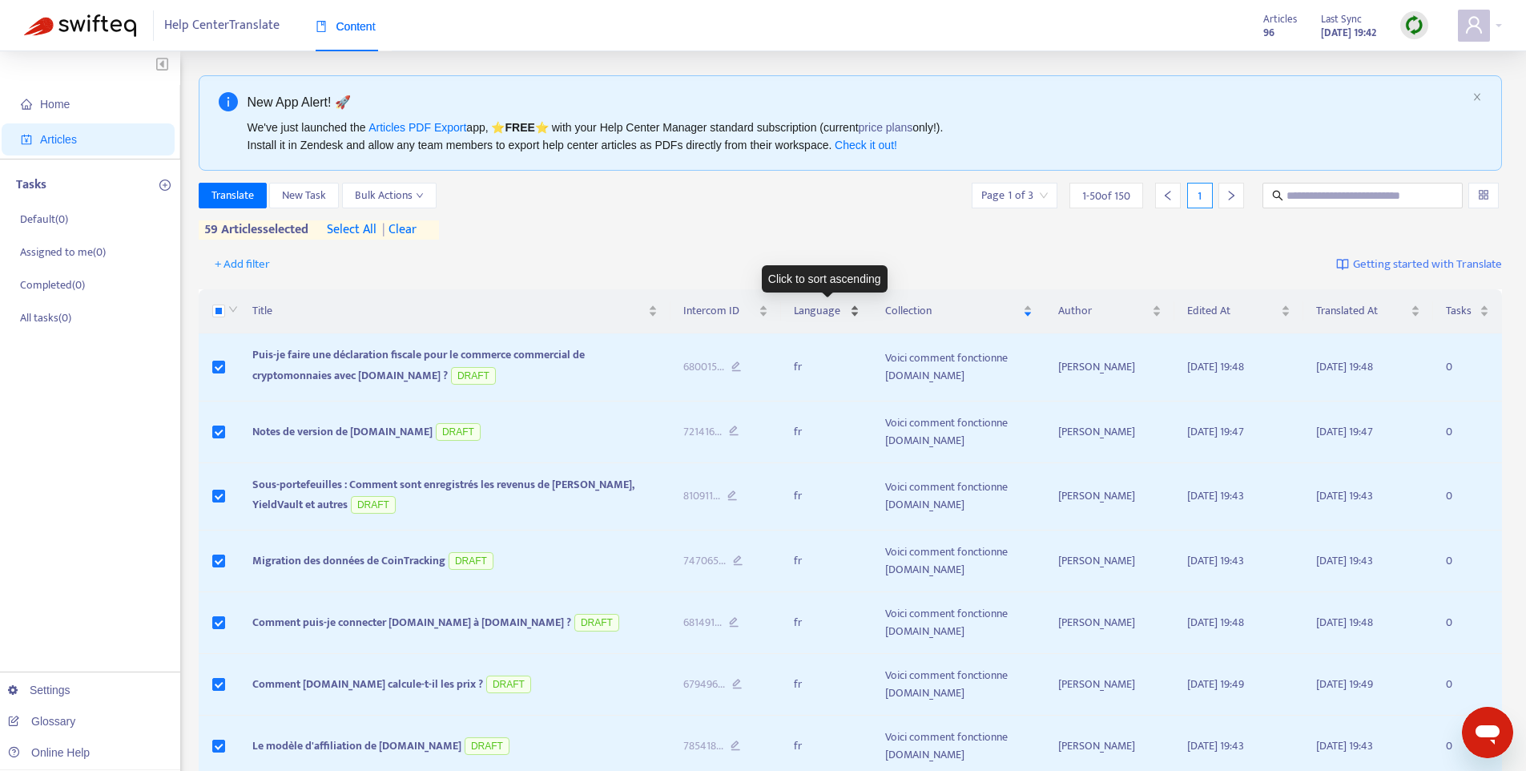
click at [818, 316] on span "Language" at bounding box center [820, 311] width 53 height 18
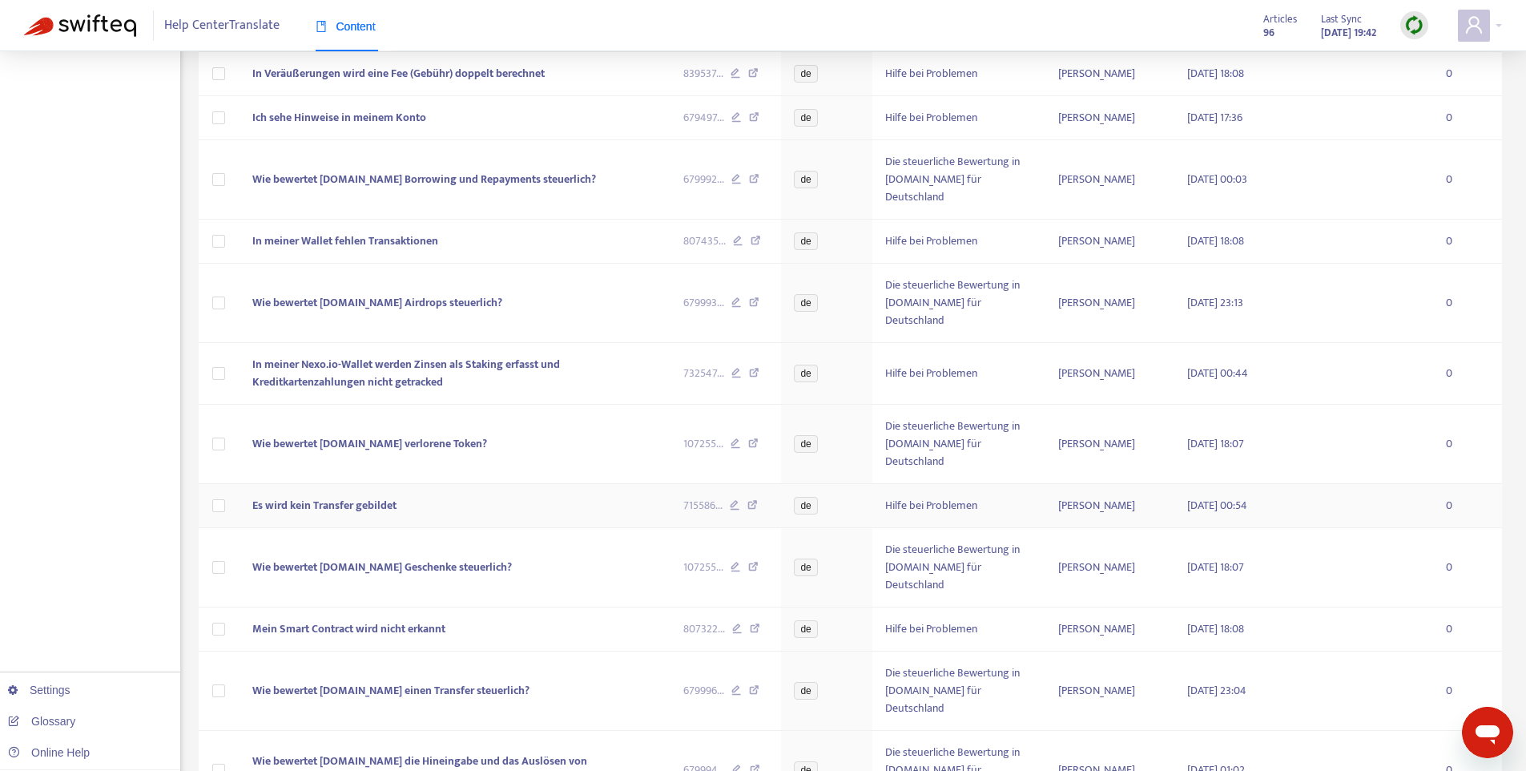
scroll to position [2220, 0]
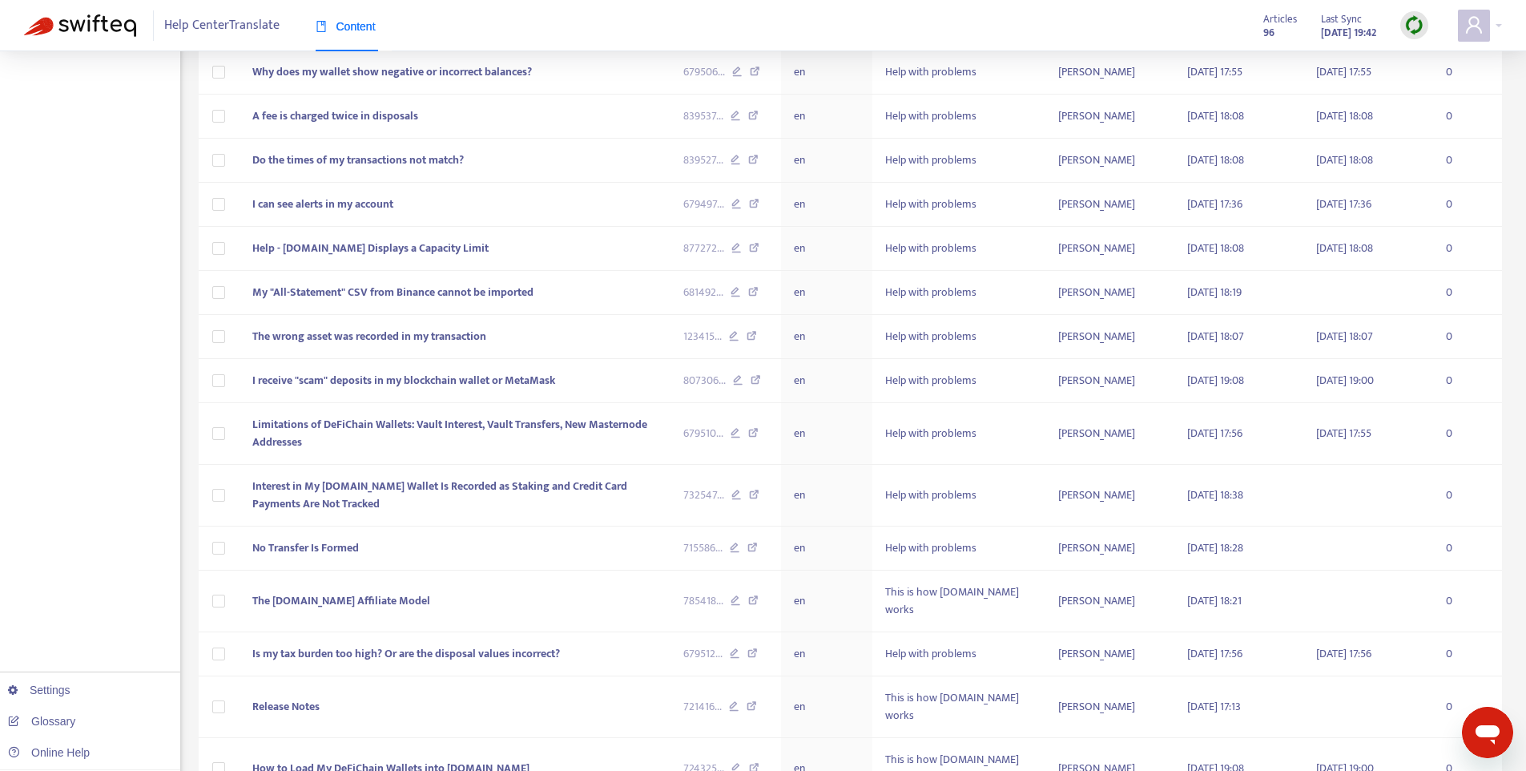
scroll to position [0, 0]
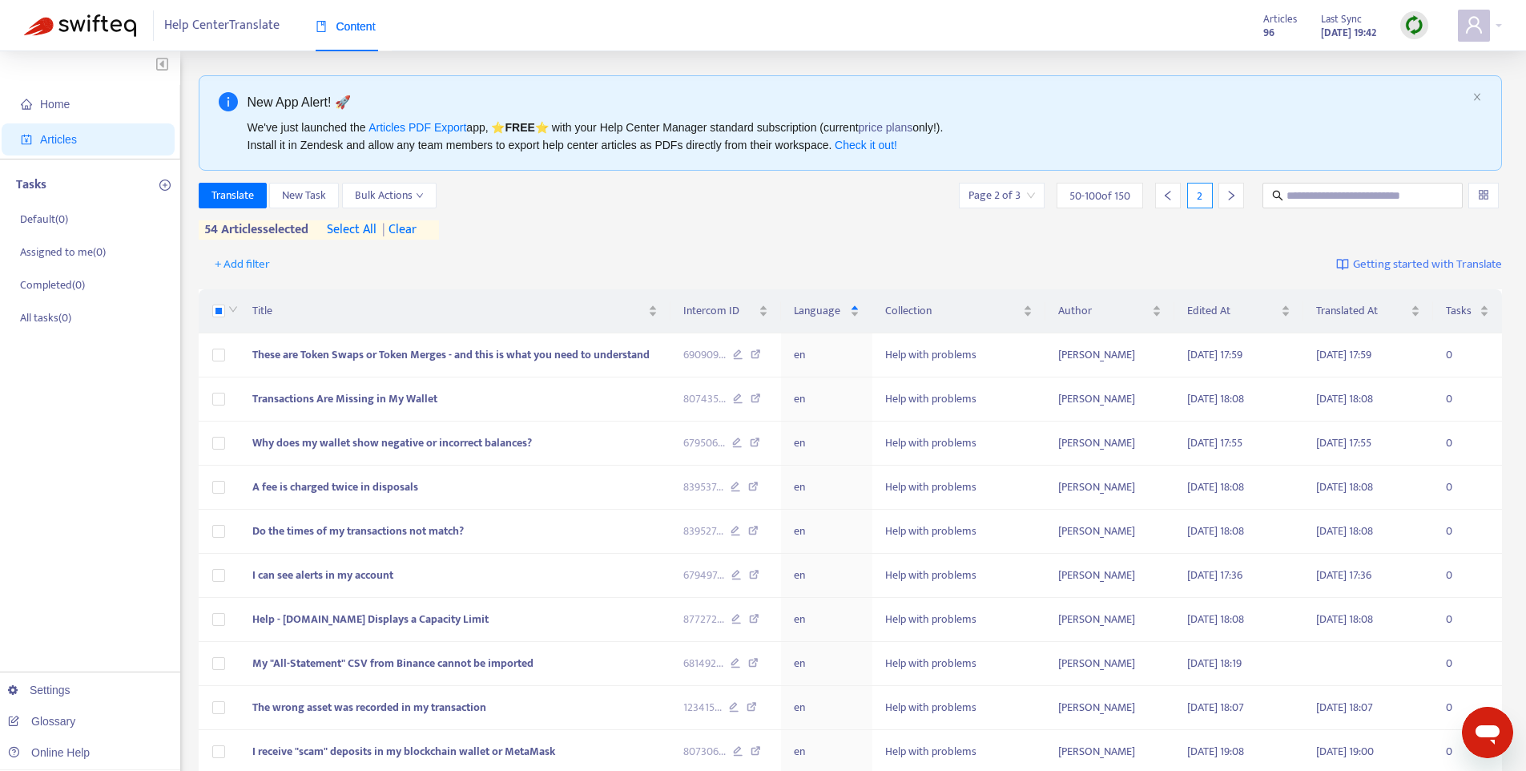
click at [211, 305] on th at bounding box center [220, 311] width 42 height 44
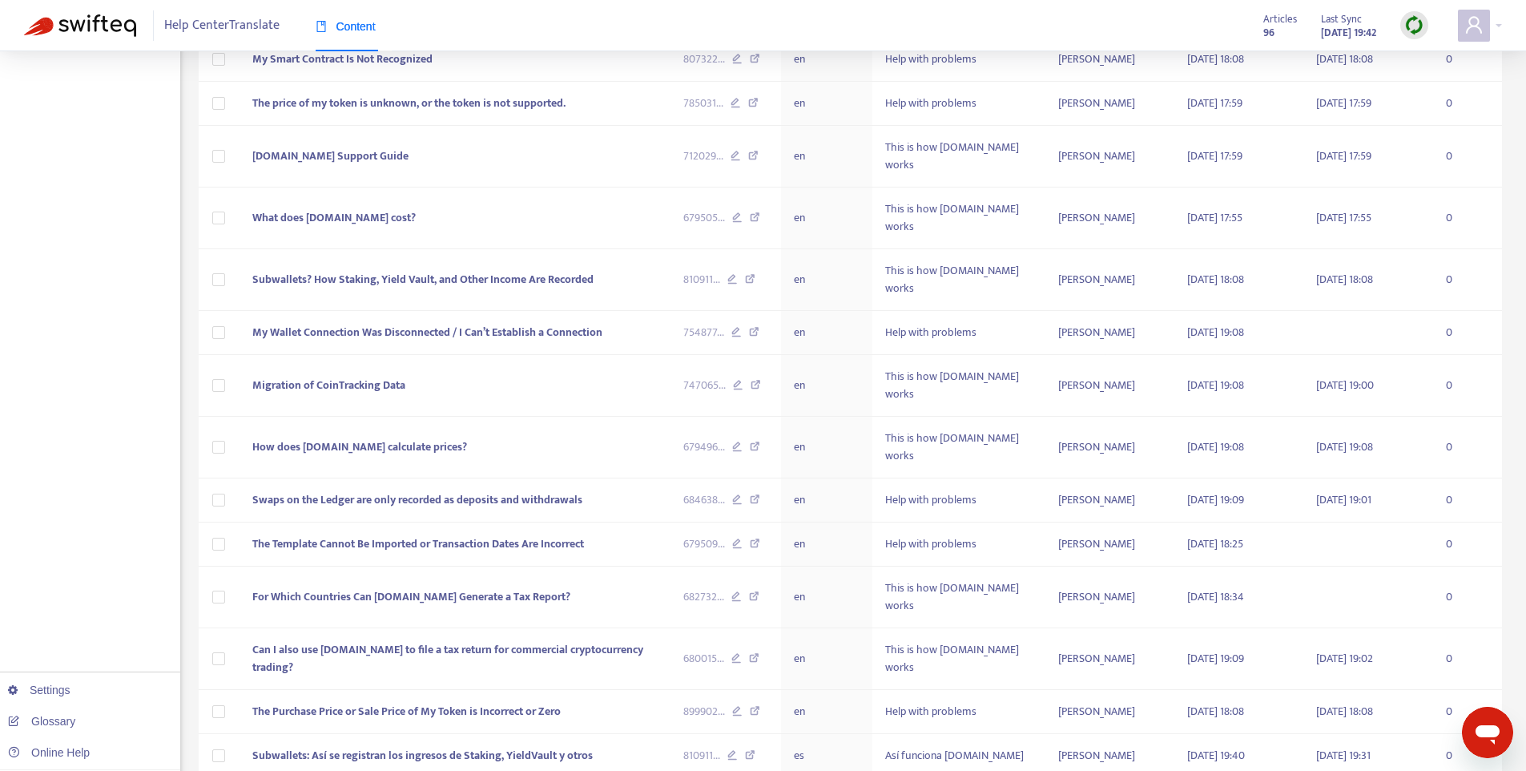
scroll to position [1943, 0]
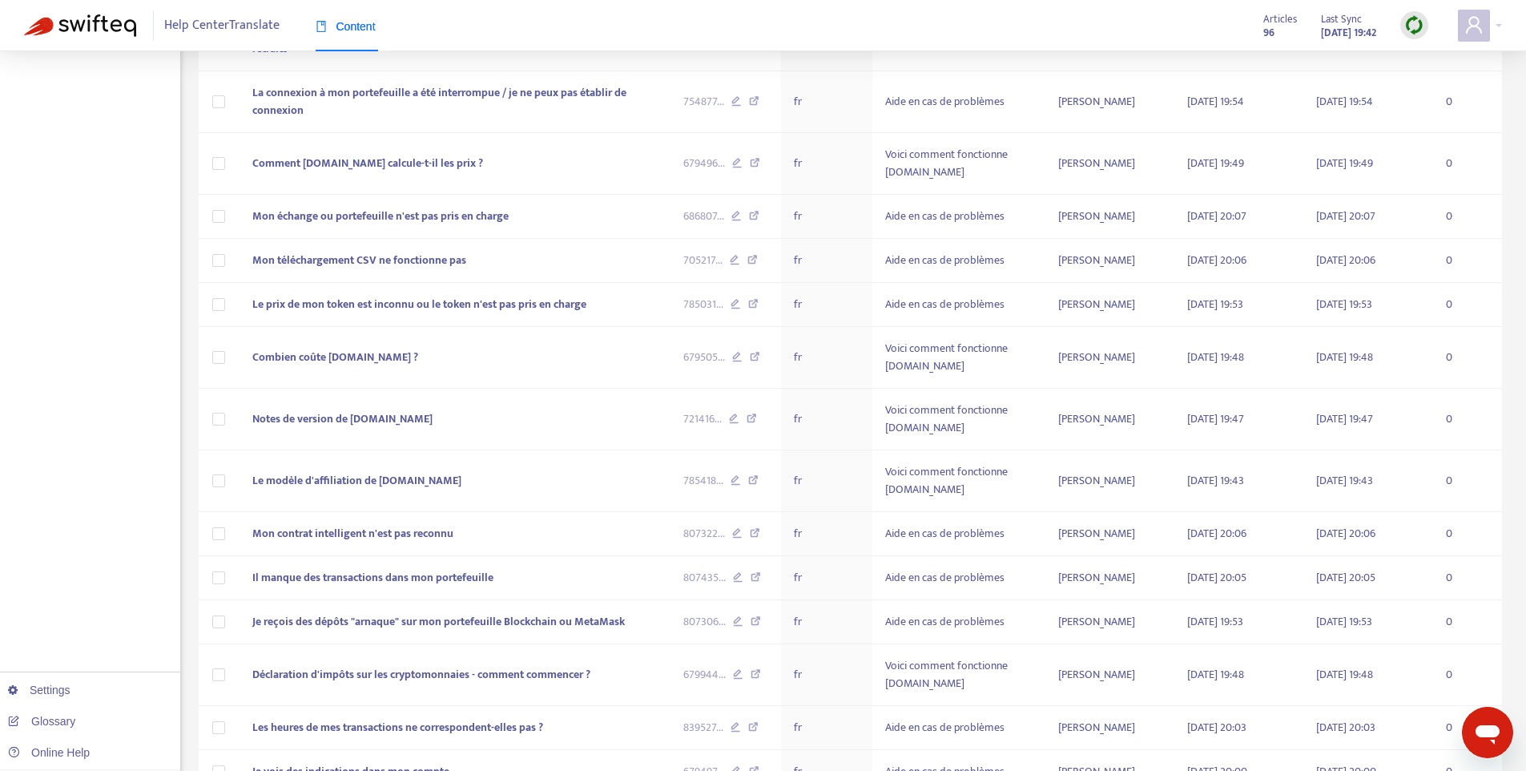
scroll to position [2176, 0]
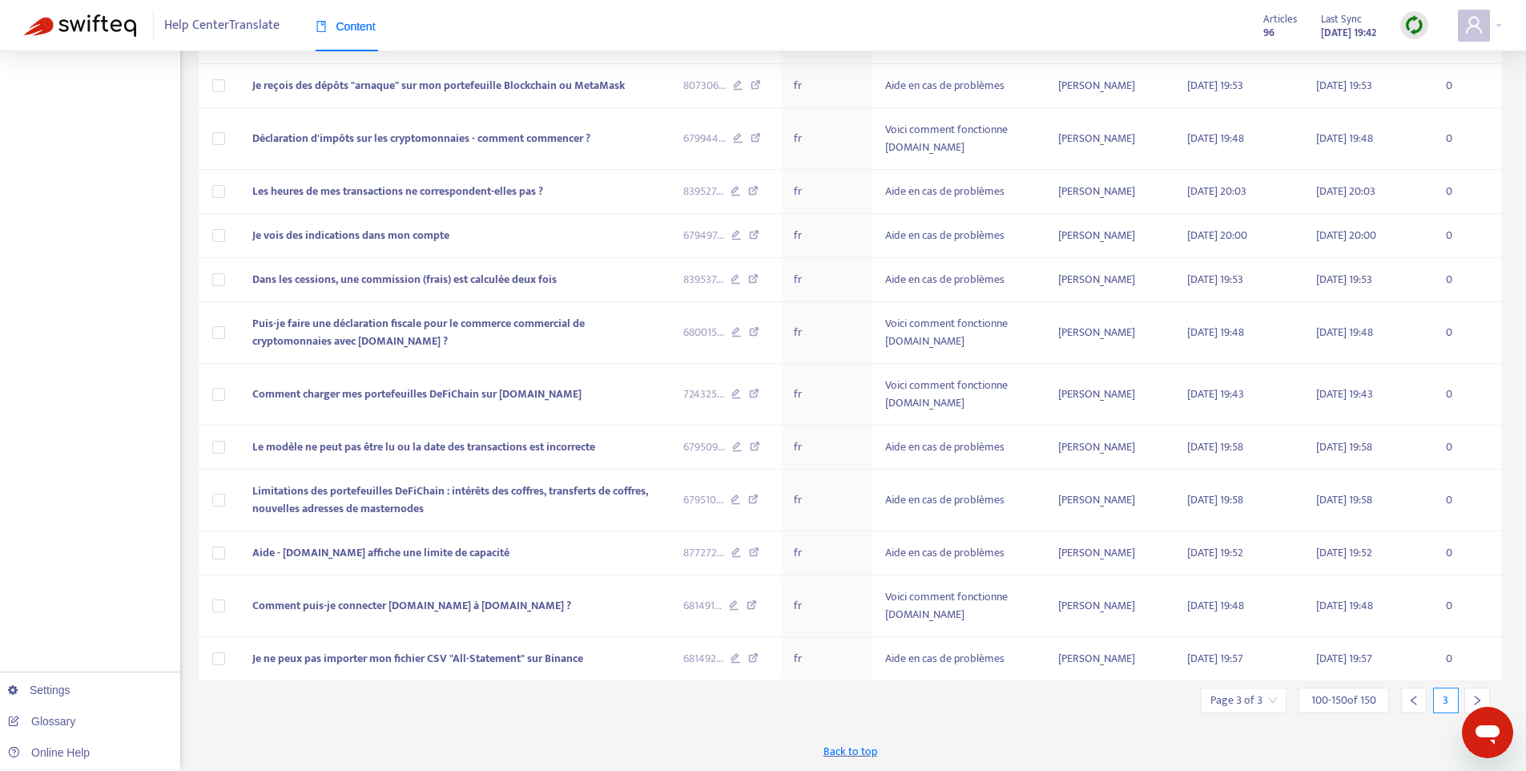
click at [1411, 699] on icon "left" at bounding box center [1414, 700] width 6 height 10
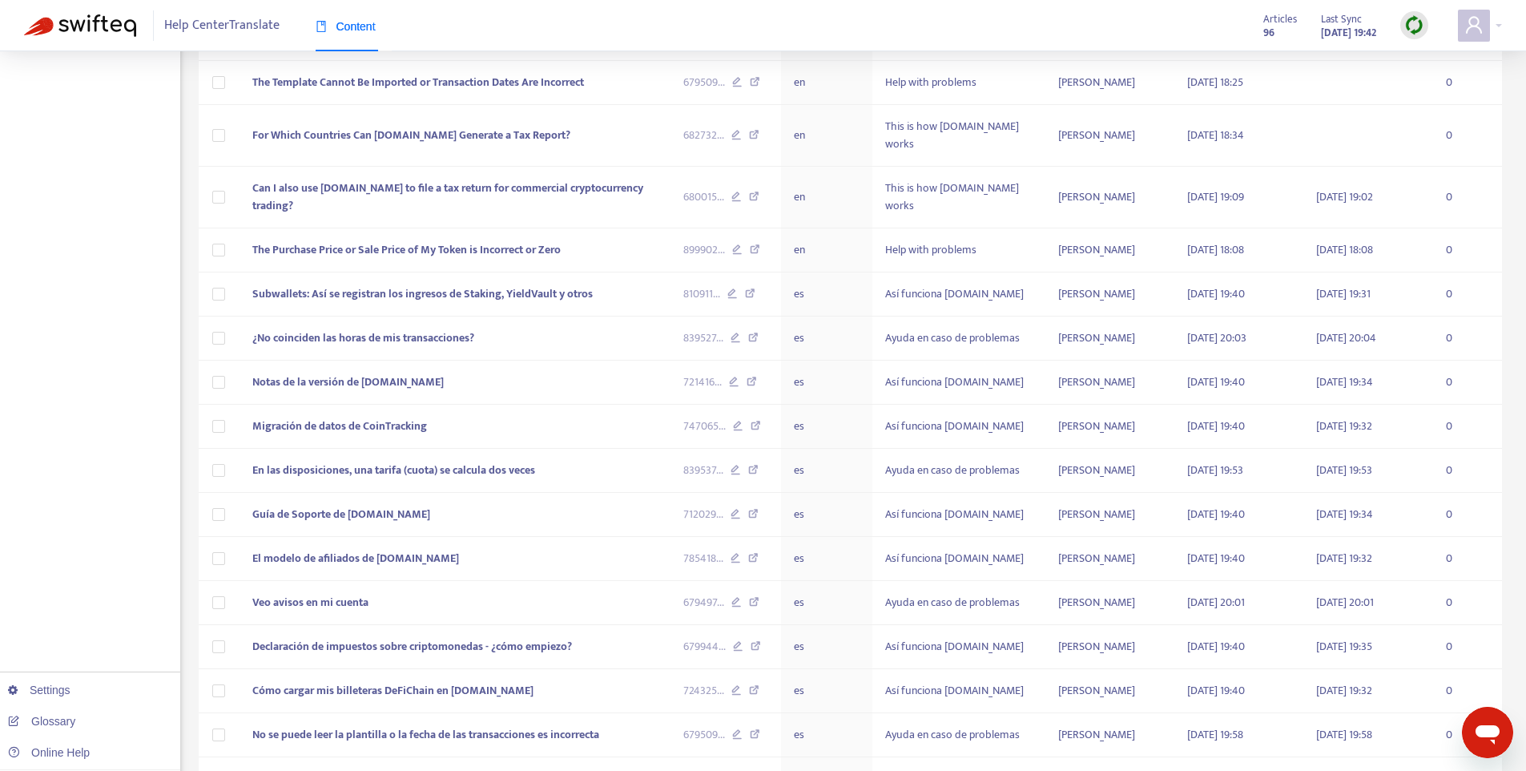
scroll to position [1912, 0]
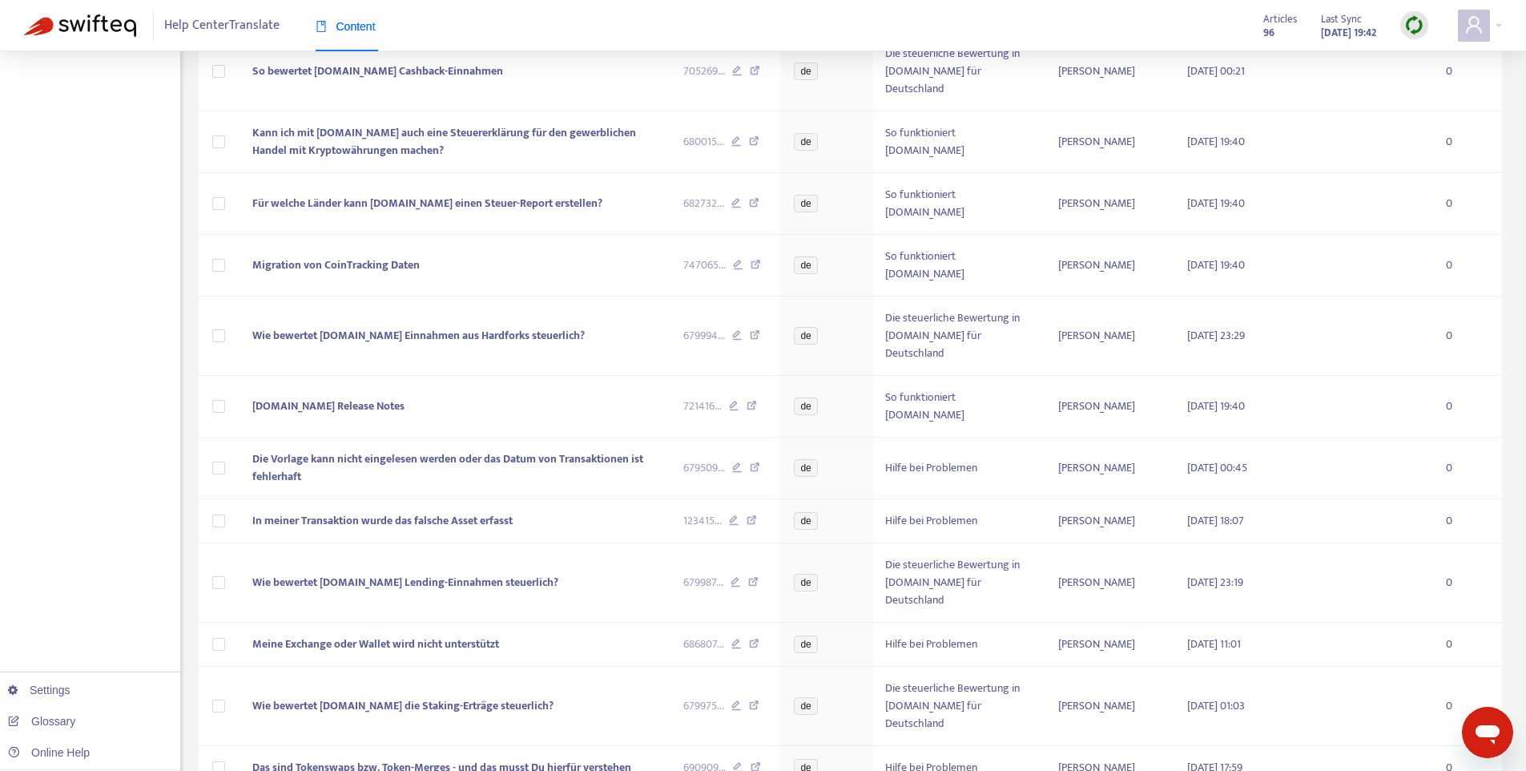
scroll to position [2188, 0]
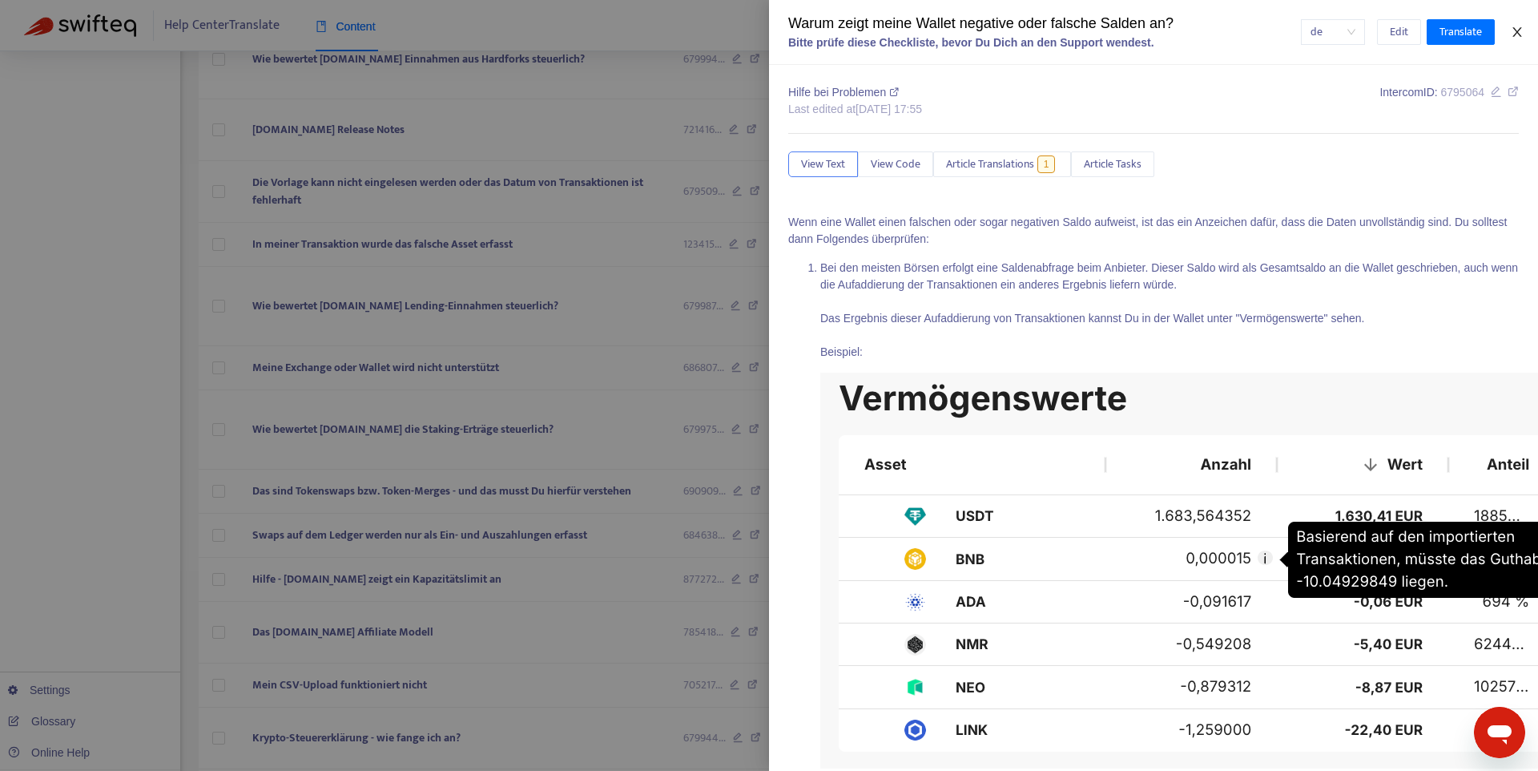
click at [1524, 33] on button "Close" at bounding box center [1517, 32] width 22 height 15
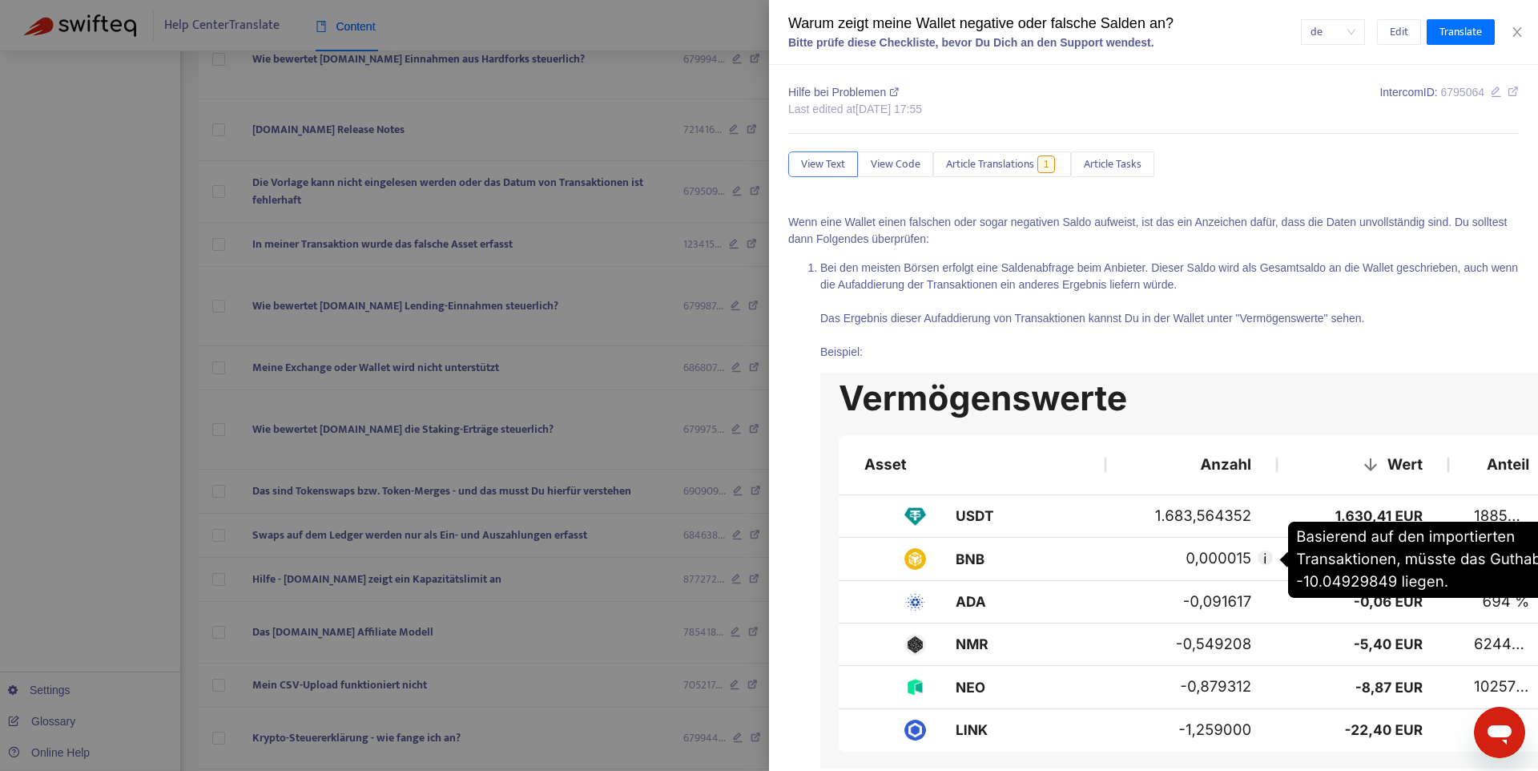
click at [217, 527] on div at bounding box center [769, 385] width 1538 height 771
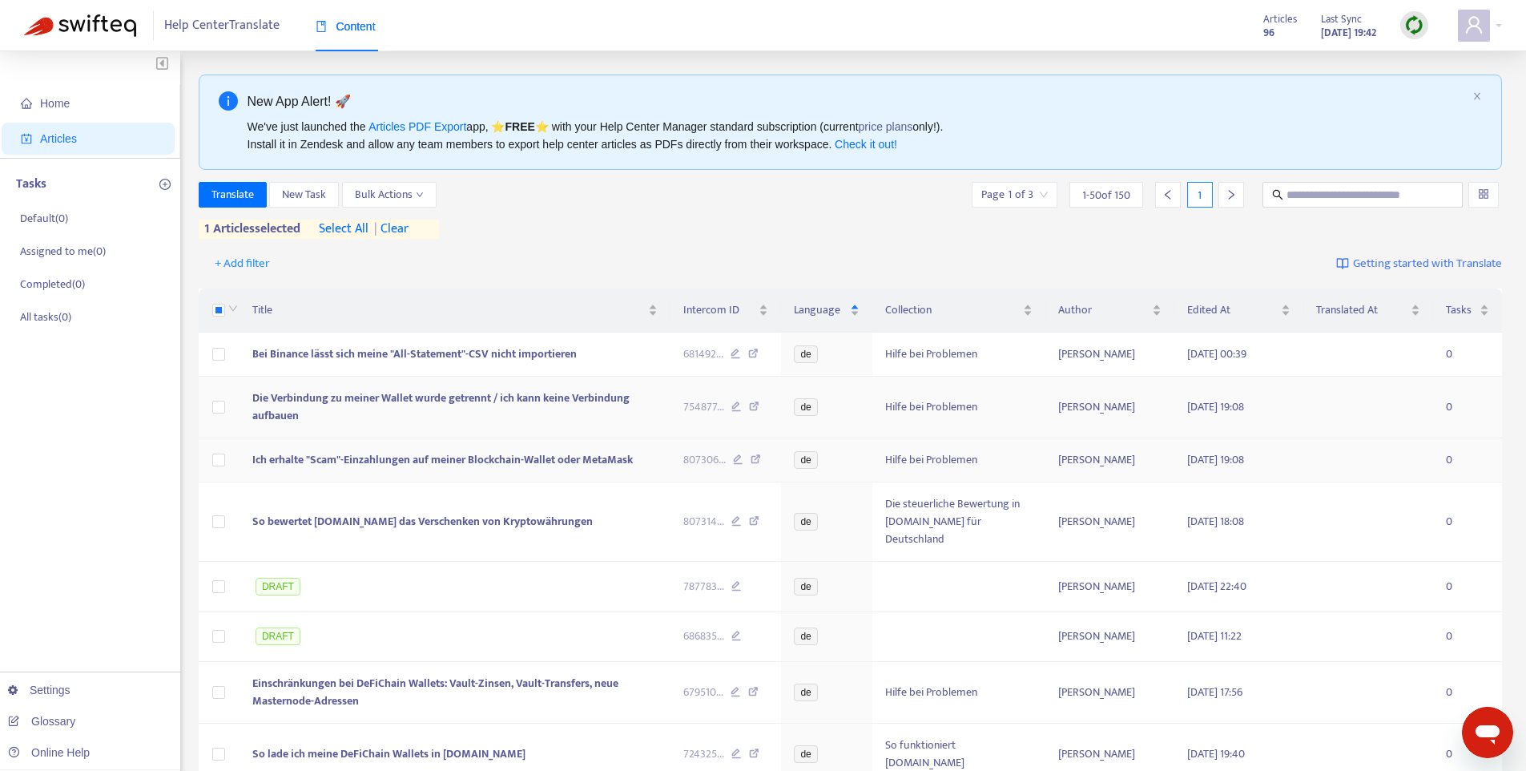
scroll to position [0, 0]
click at [247, 195] on span "Translate" at bounding box center [232, 196] width 42 height 18
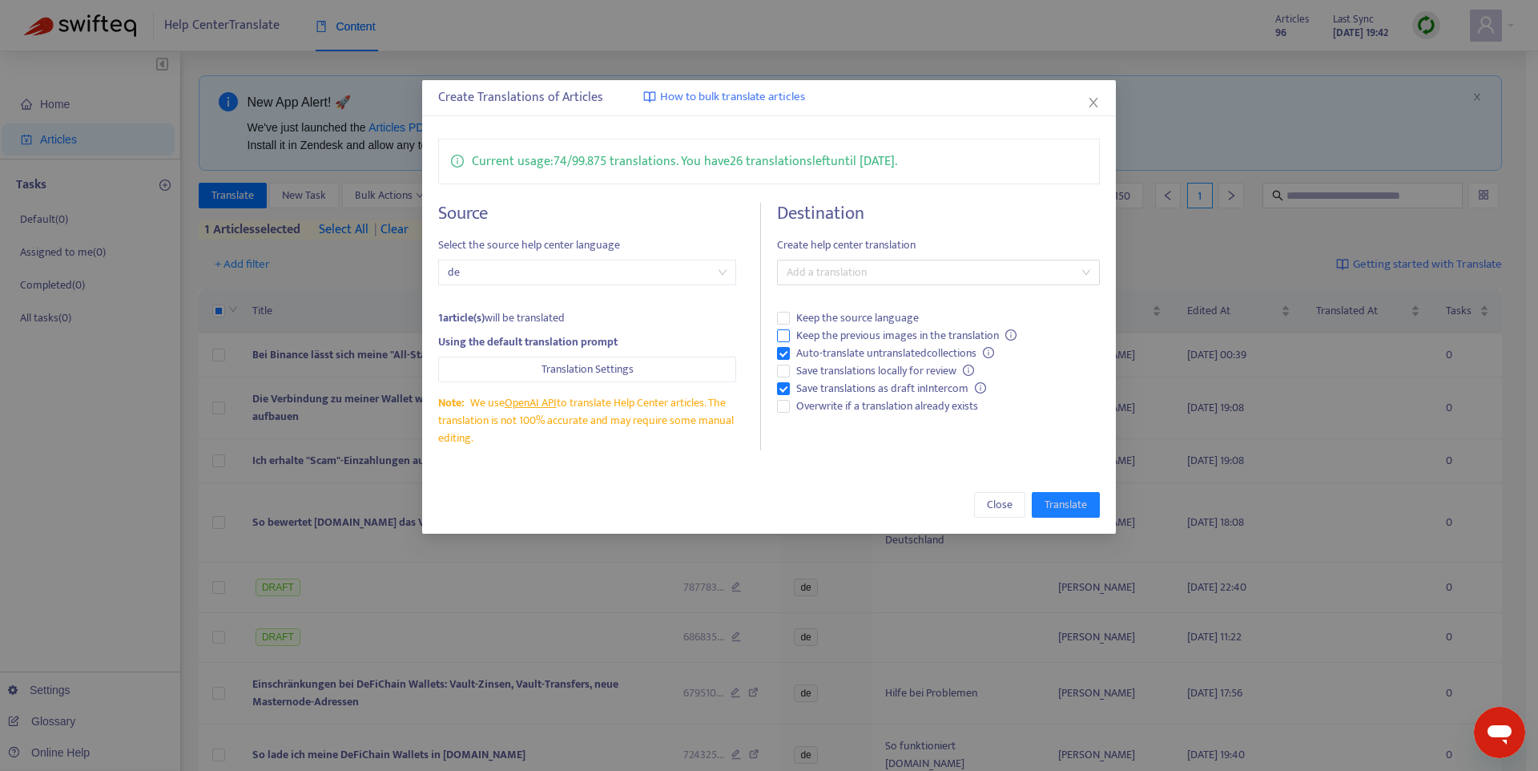
click at [823, 336] on span "Keep the previous images in the translation" at bounding box center [906, 336] width 233 height 18
click at [840, 270] on div at bounding box center [930, 272] width 299 height 19
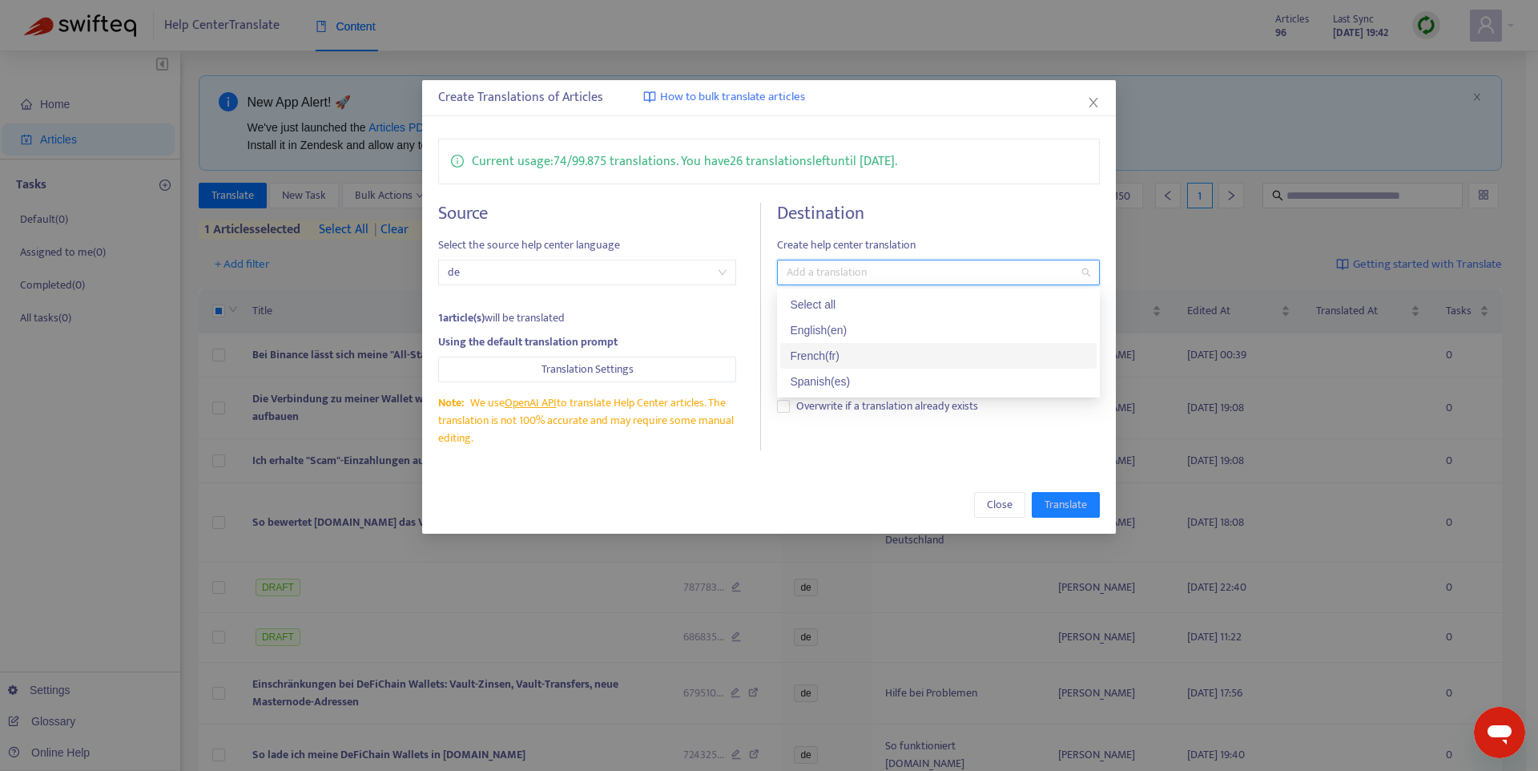
click at [864, 350] on div "French ( fr )" at bounding box center [938, 356] width 297 height 18
click at [848, 379] on div "Spanish ( es )" at bounding box center [938, 381] width 297 height 18
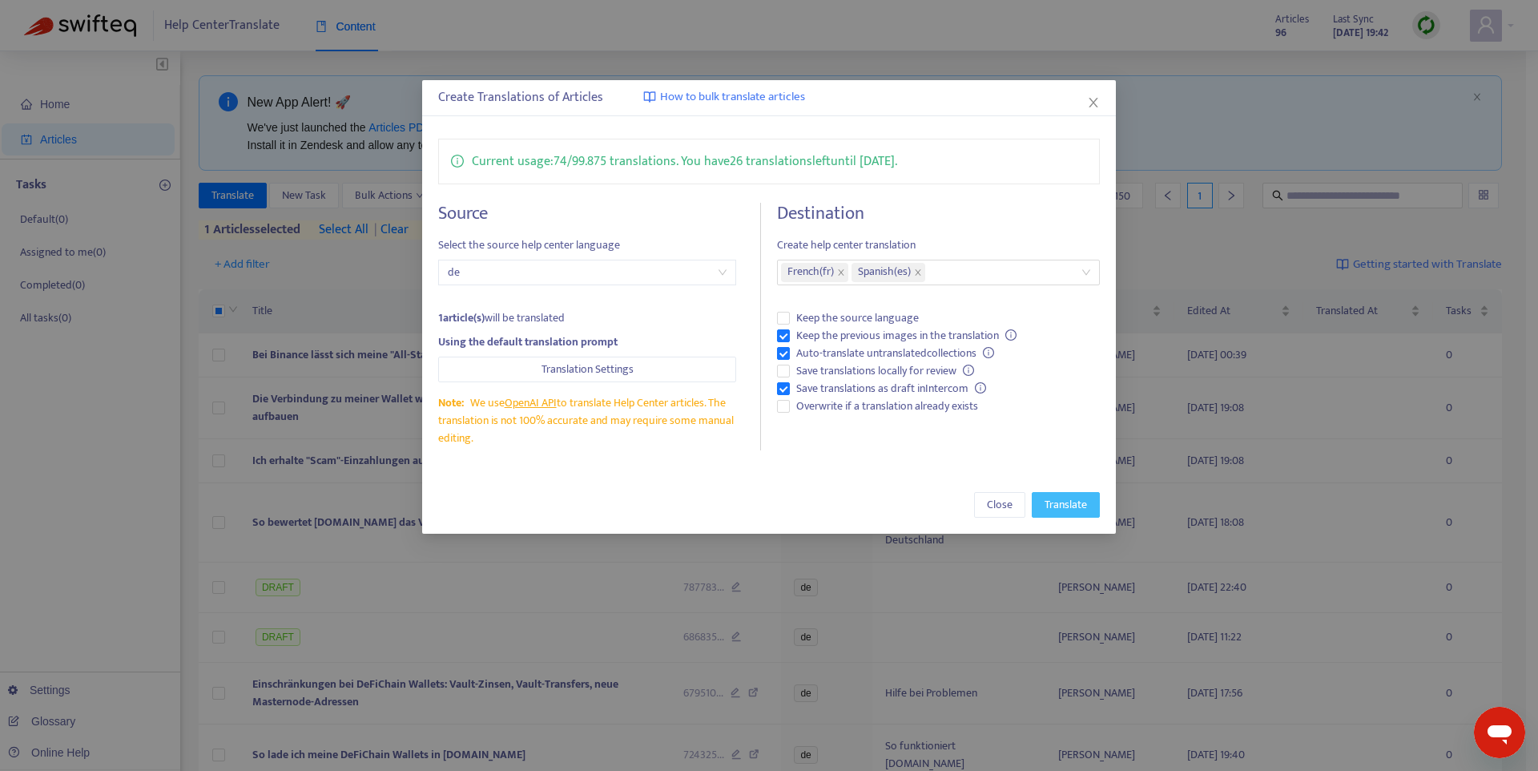
click at [1081, 505] on span "Translate" at bounding box center [1066, 505] width 42 height 18
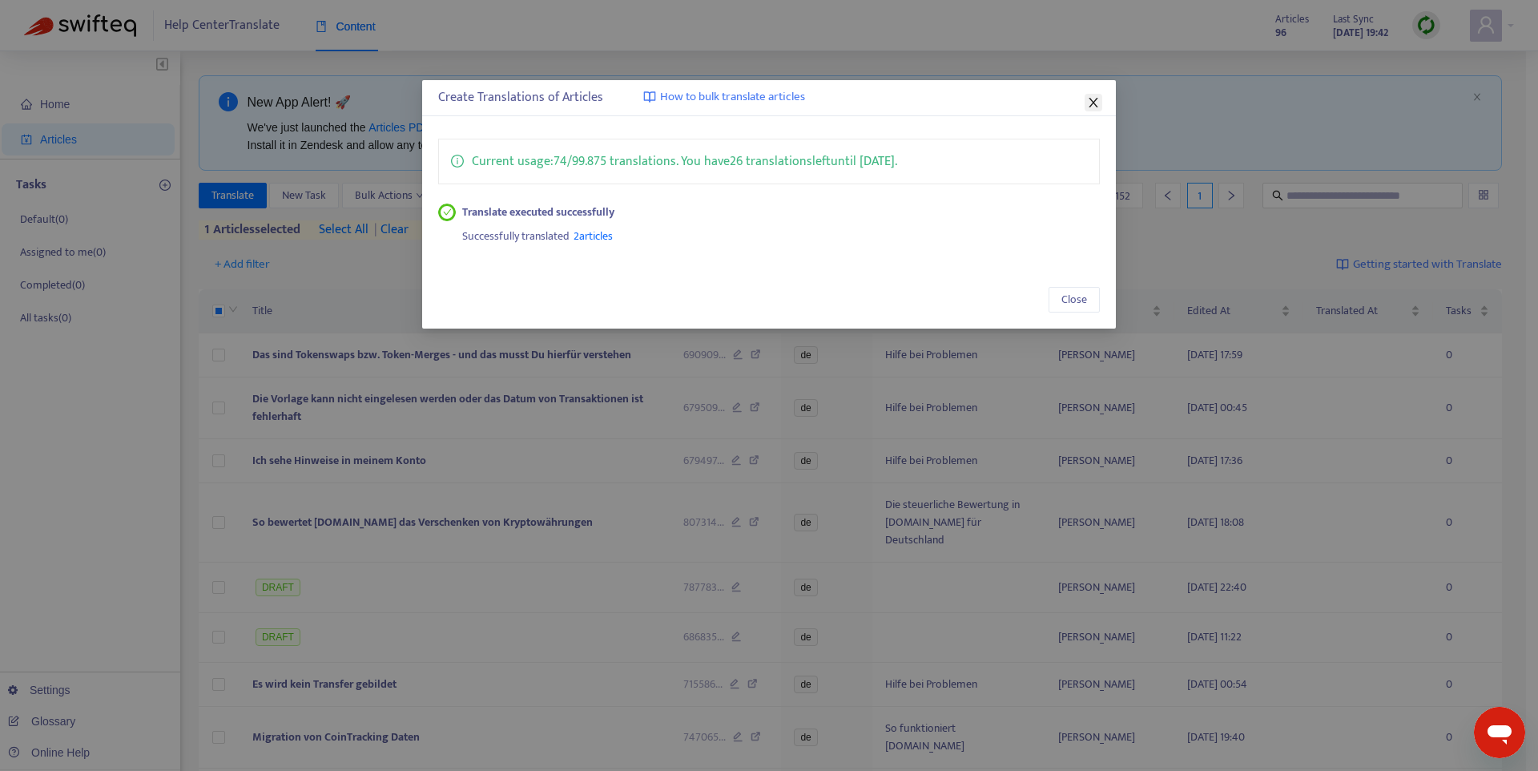
click at [1097, 106] on icon "close" at bounding box center [1093, 102] width 13 height 13
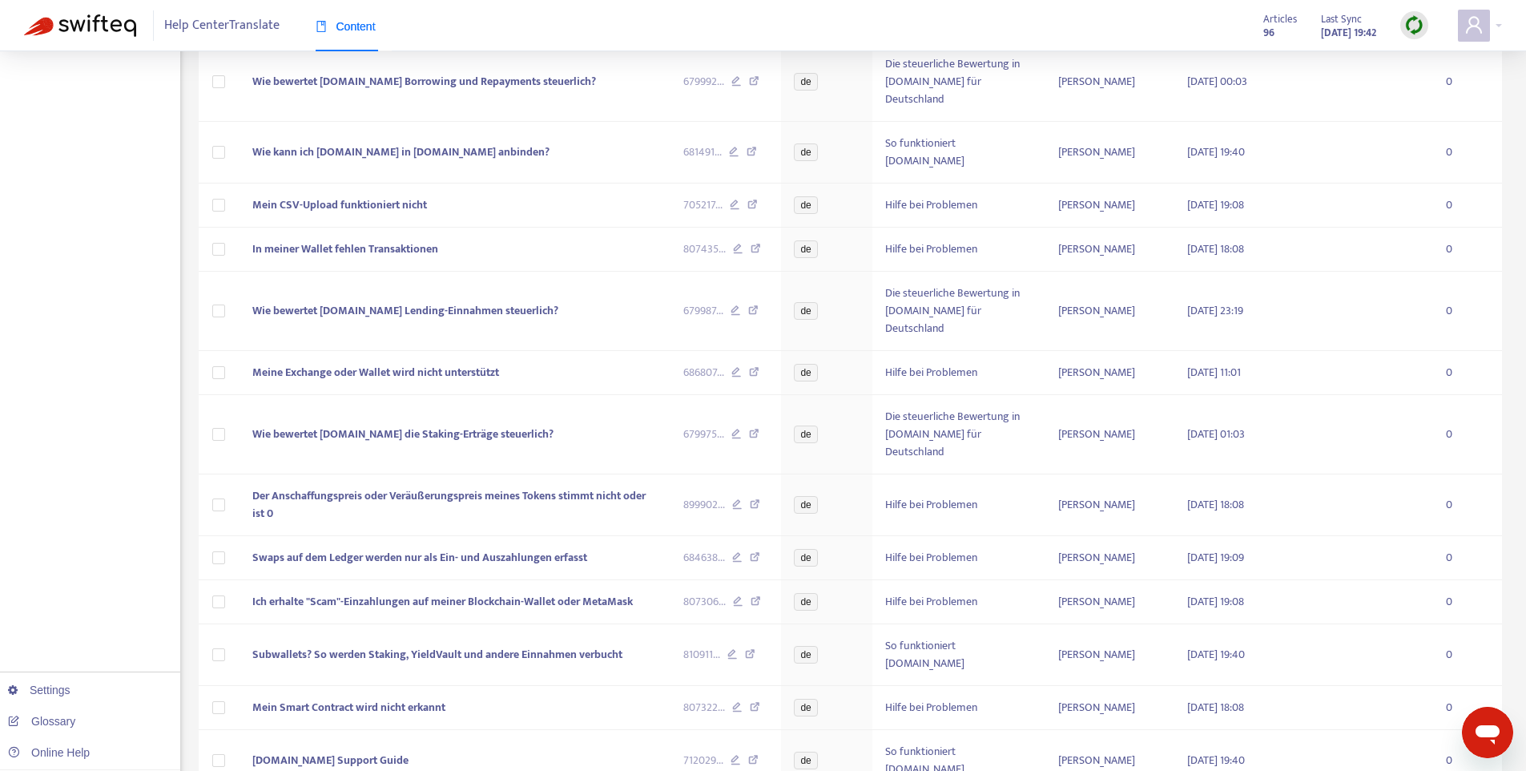
scroll to position [2220, 0]
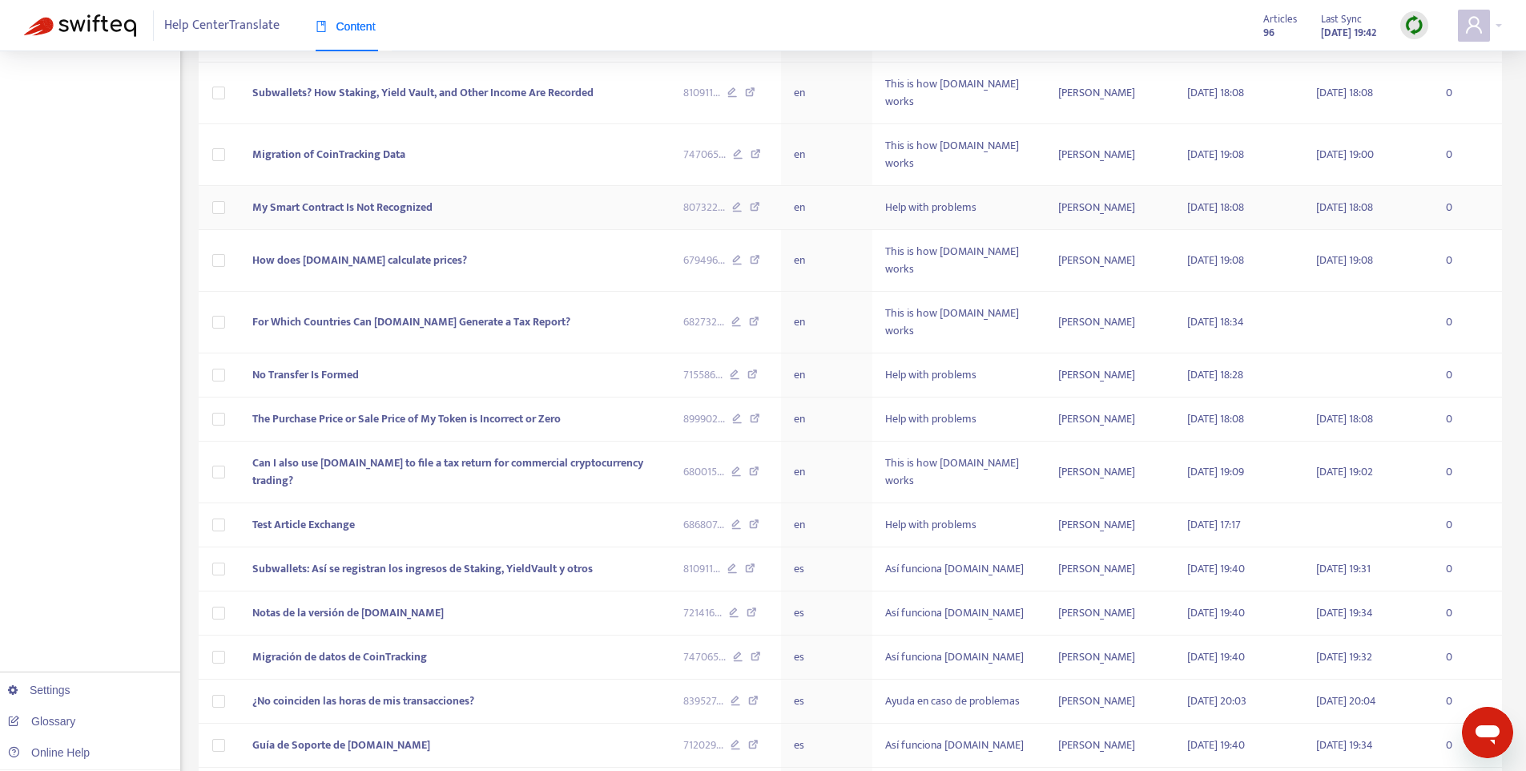
scroll to position [1943, 0]
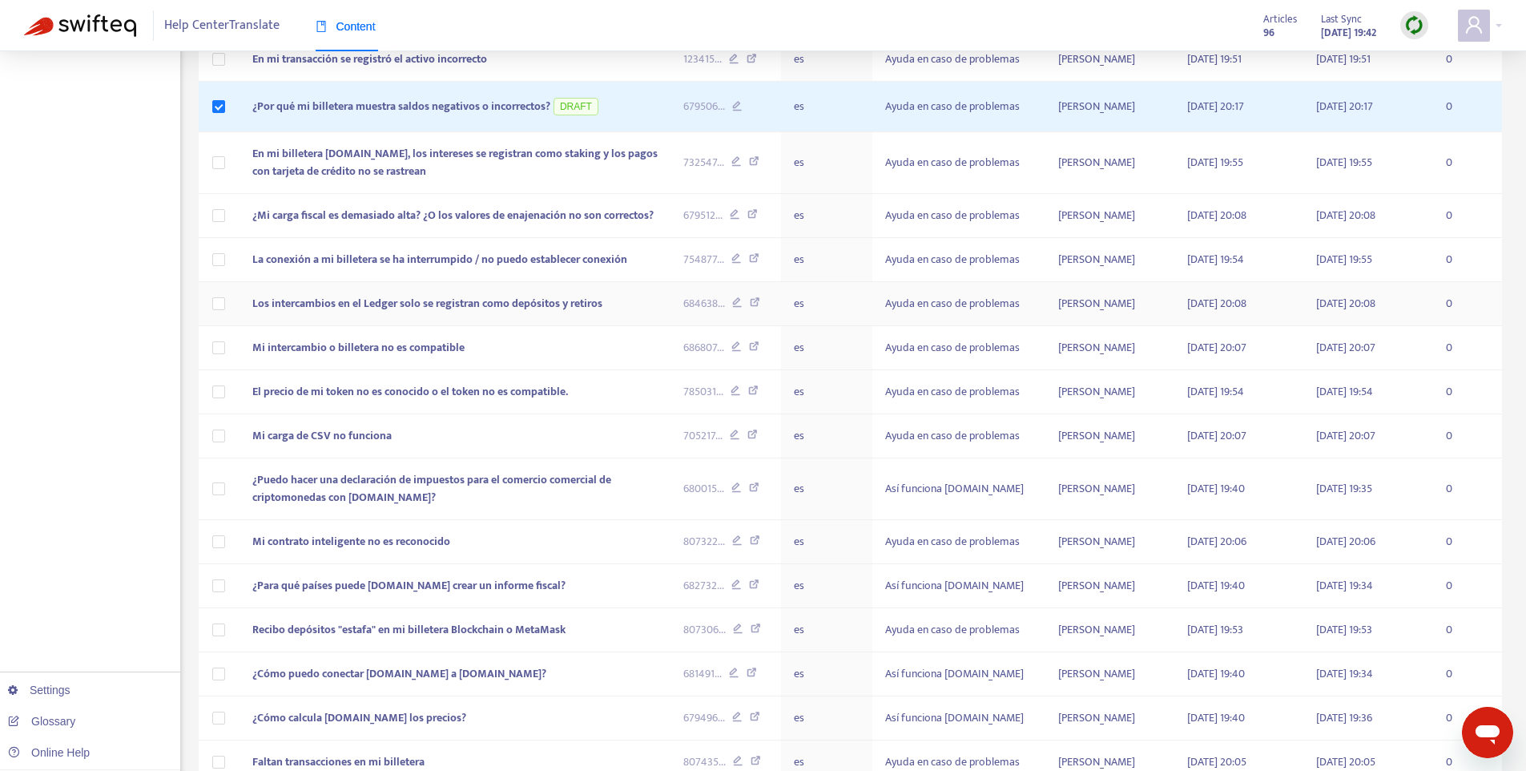
scroll to position [0, 0]
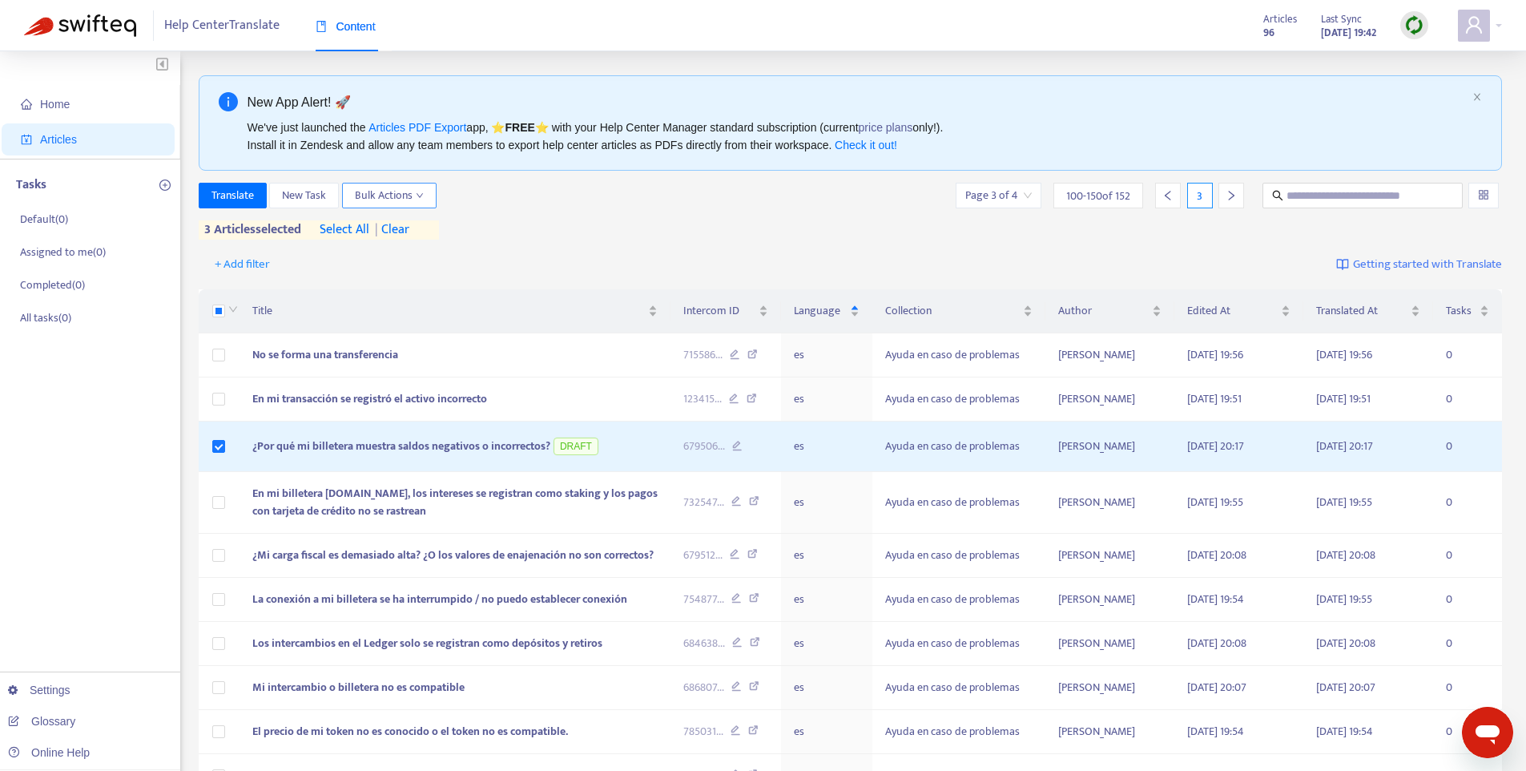
click at [419, 193] on icon "down" at bounding box center [420, 195] width 8 height 8
click at [492, 227] on span "Published" at bounding box center [512, 230] width 46 height 18
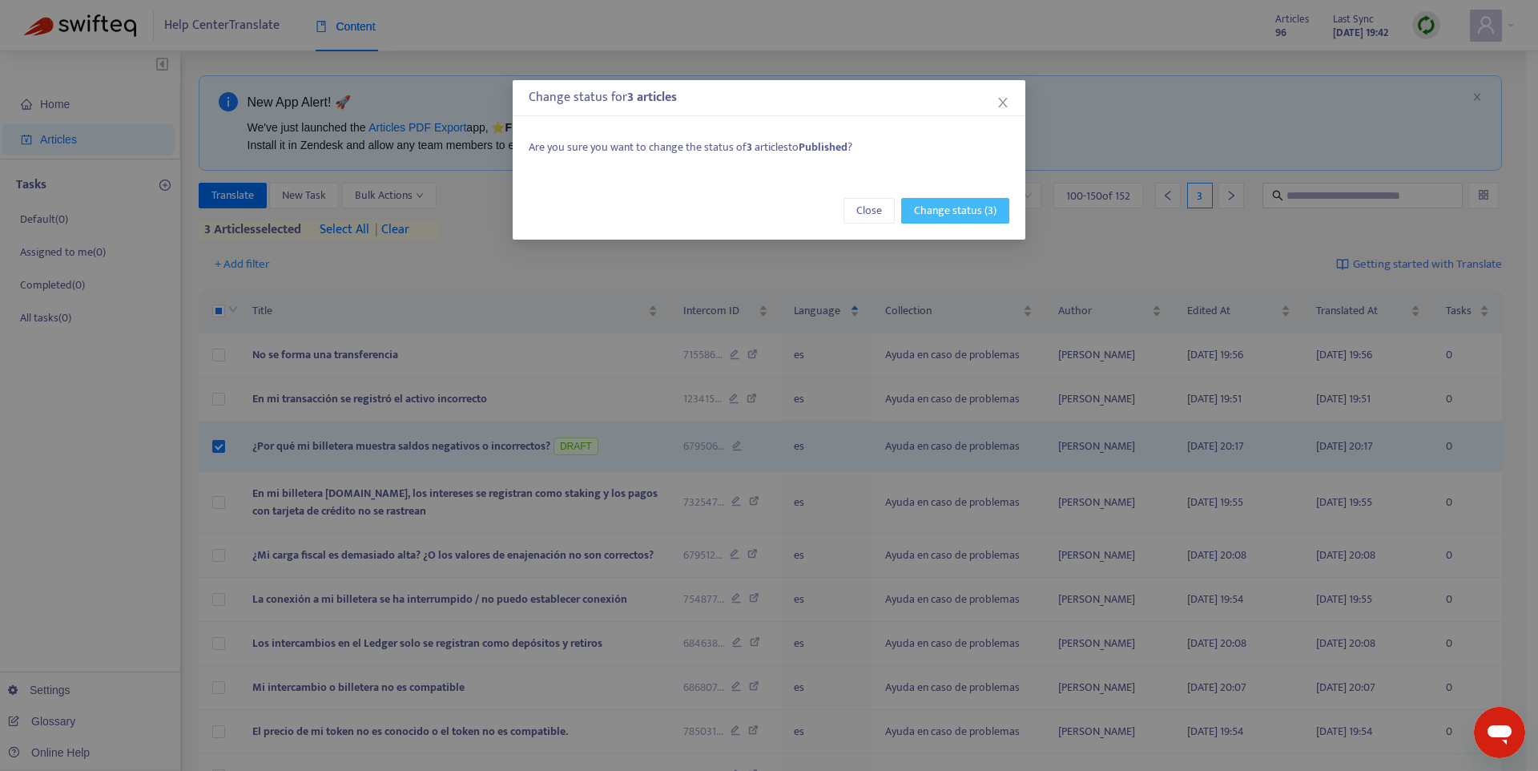
click at [969, 210] on span "Change status (3)" at bounding box center [955, 211] width 83 height 18
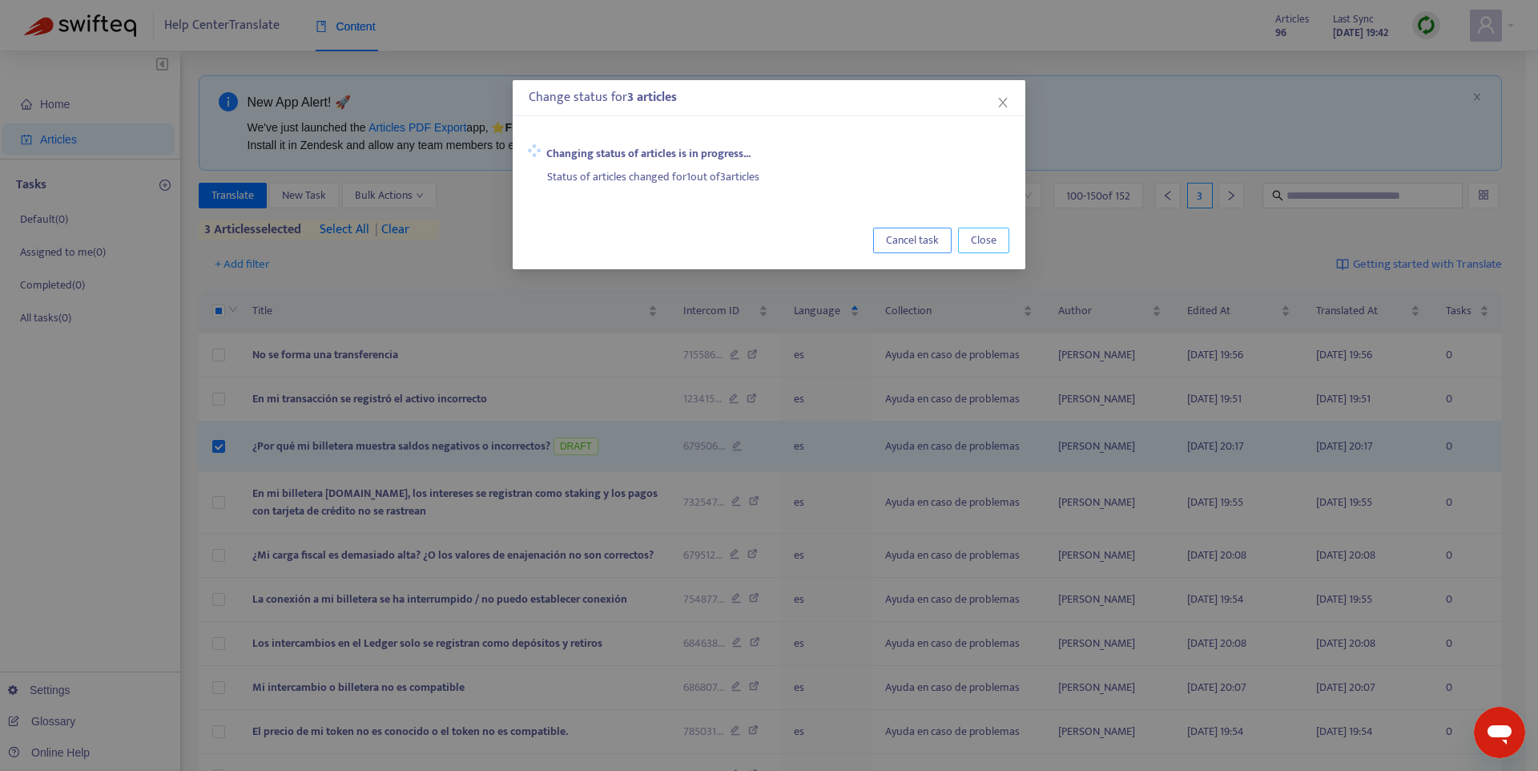
drag, startPoint x: 966, startPoint y: 236, endPoint x: 914, endPoint y: 237, distance: 52.1
click at [914, 237] on div "Cancel task Close" at bounding box center [769, 240] width 513 height 58
click at [914, 237] on span "Cancel task" at bounding box center [912, 241] width 53 height 18
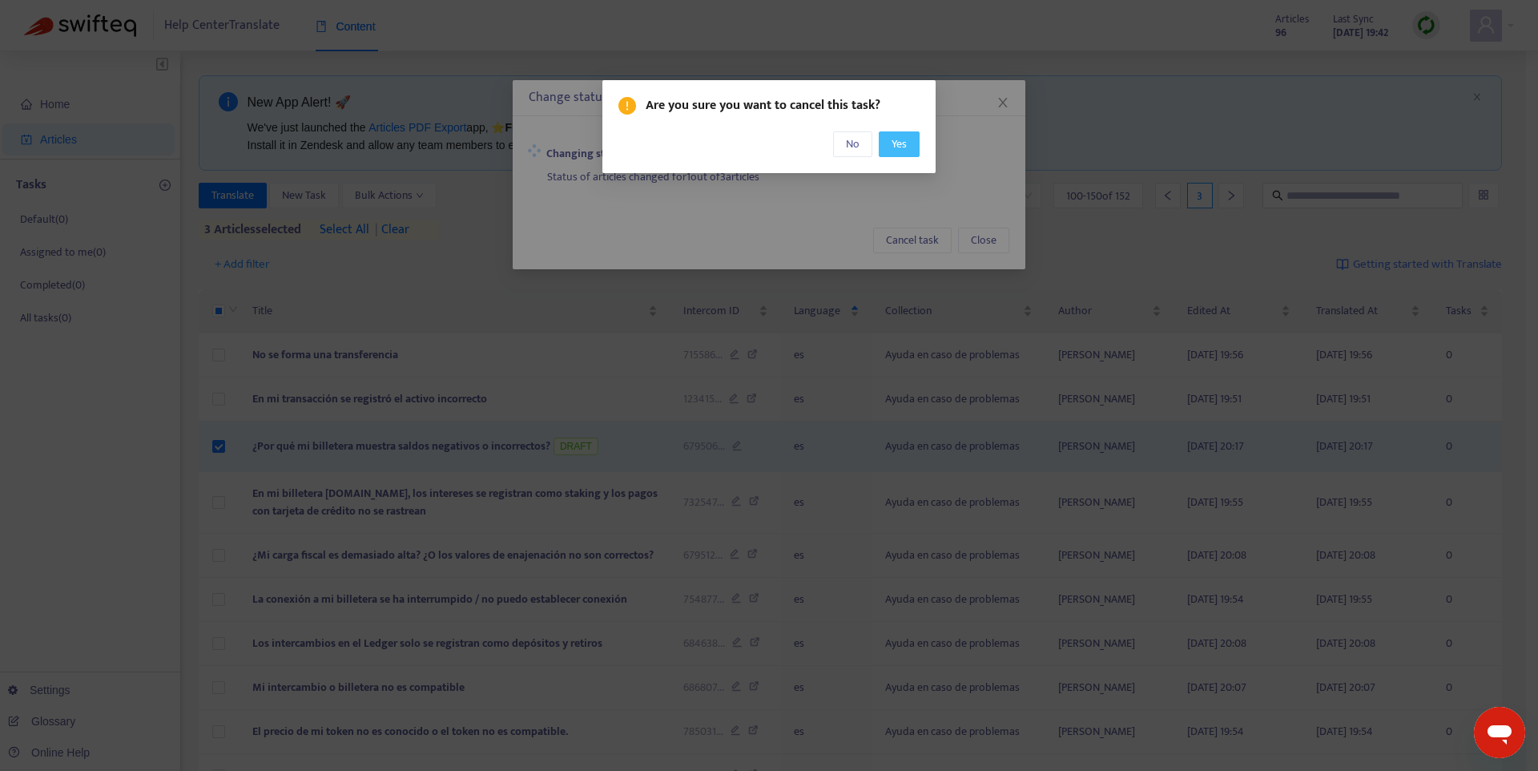
click at [908, 147] on button "Yes" at bounding box center [899, 144] width 41 height 26
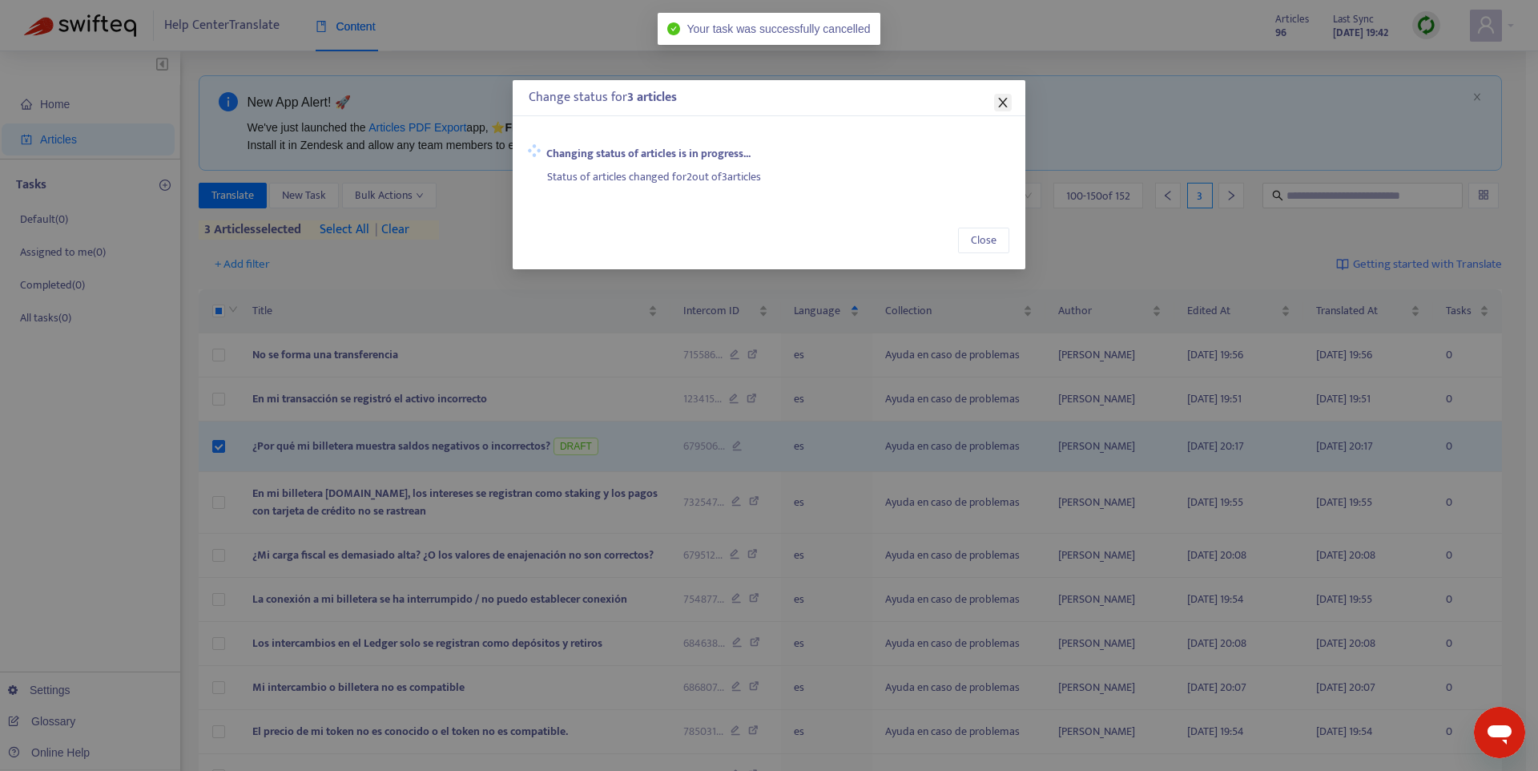
click at [997, 100] on icon "close" at bounding box center [1003, 102] width 13 height 13
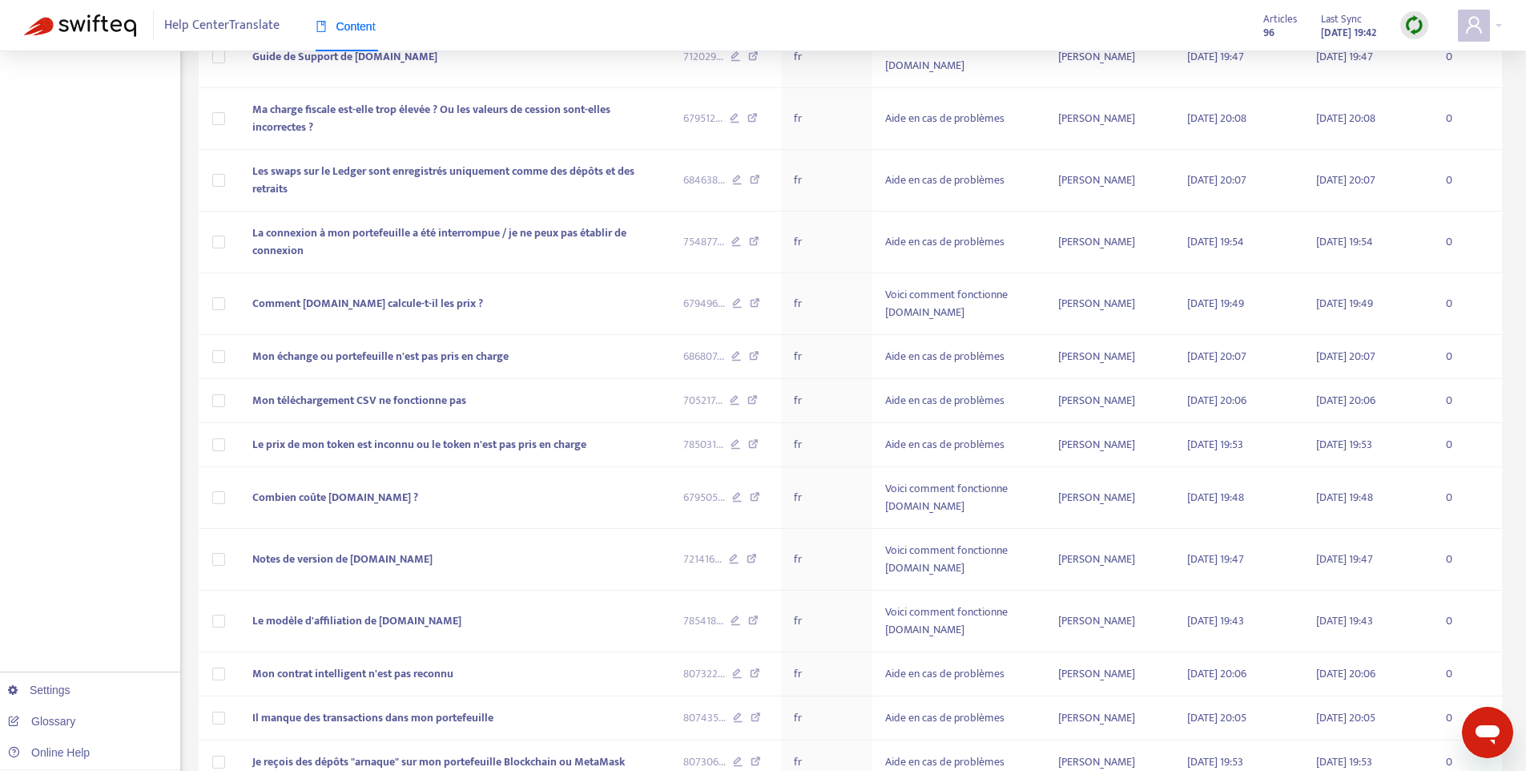
scroll to position [2202, 0]
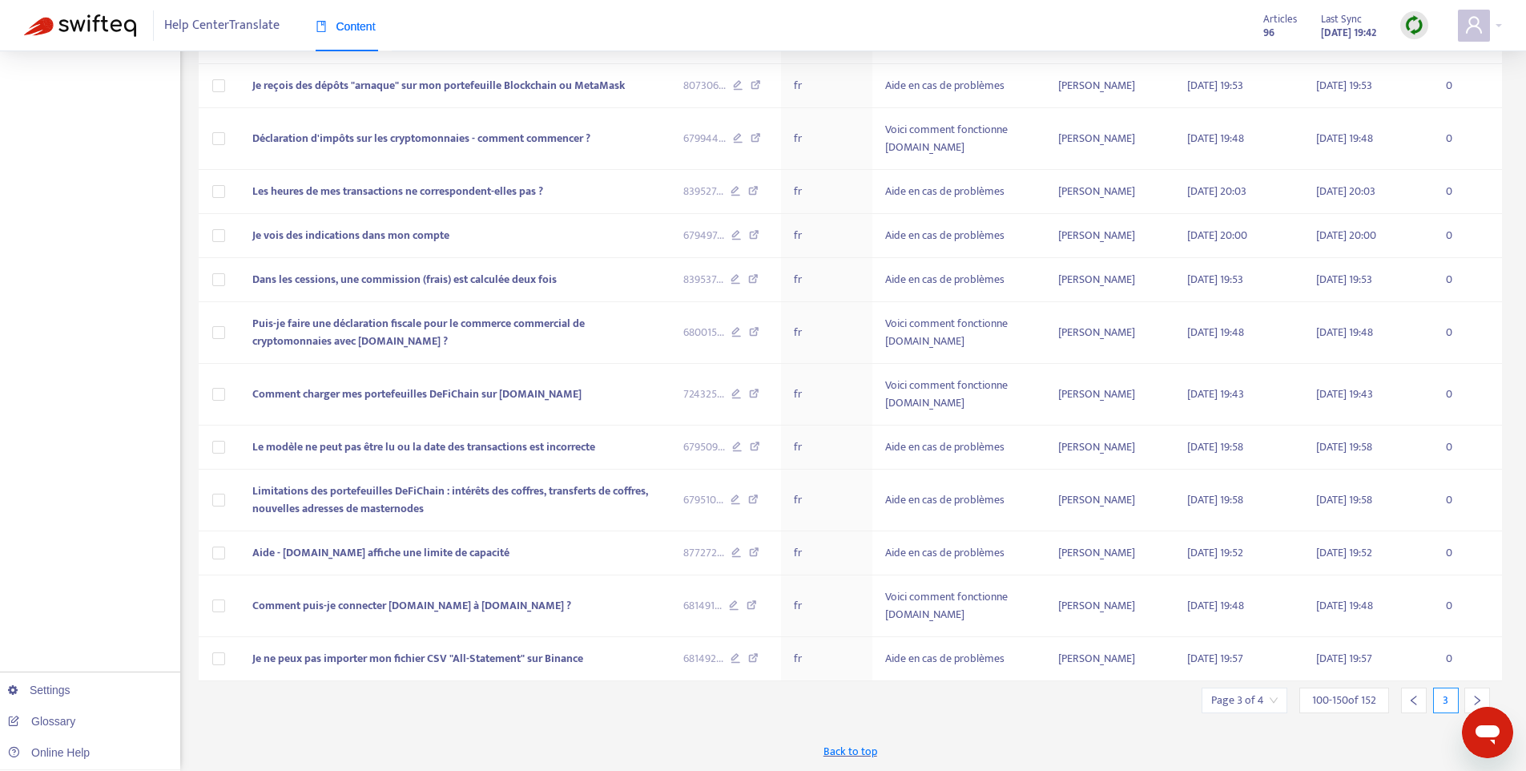
click at [1425, 699] on div at bounding box center [1414, 700] width 26 height 26
